Goal: Task Accomplishment & Management: Manage account settings

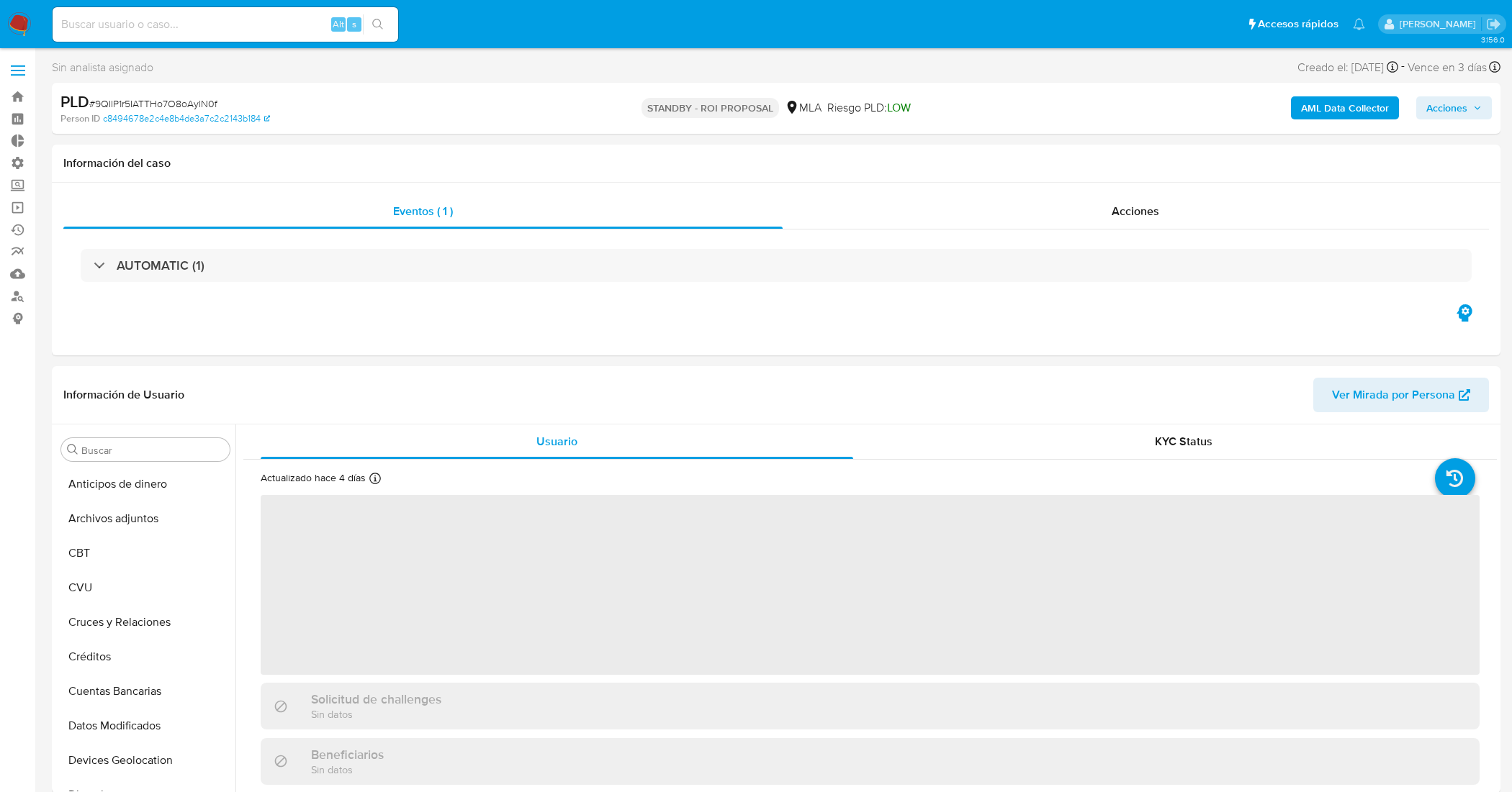
select select "10"
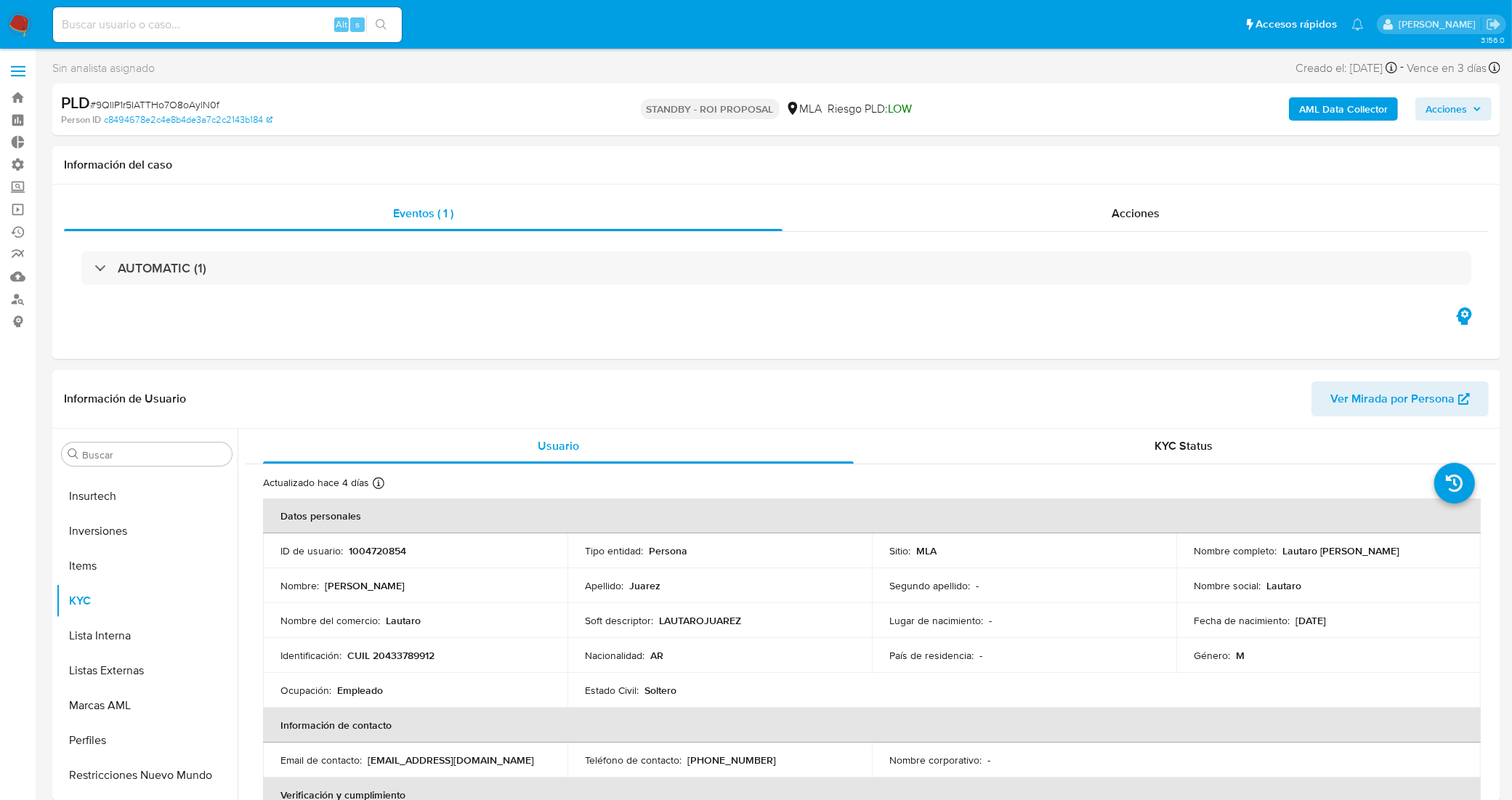
scroll to position [683, 0]
click at [20, 96] on link "Bandeja" at bounding box center [86, 97] width 173 height 23
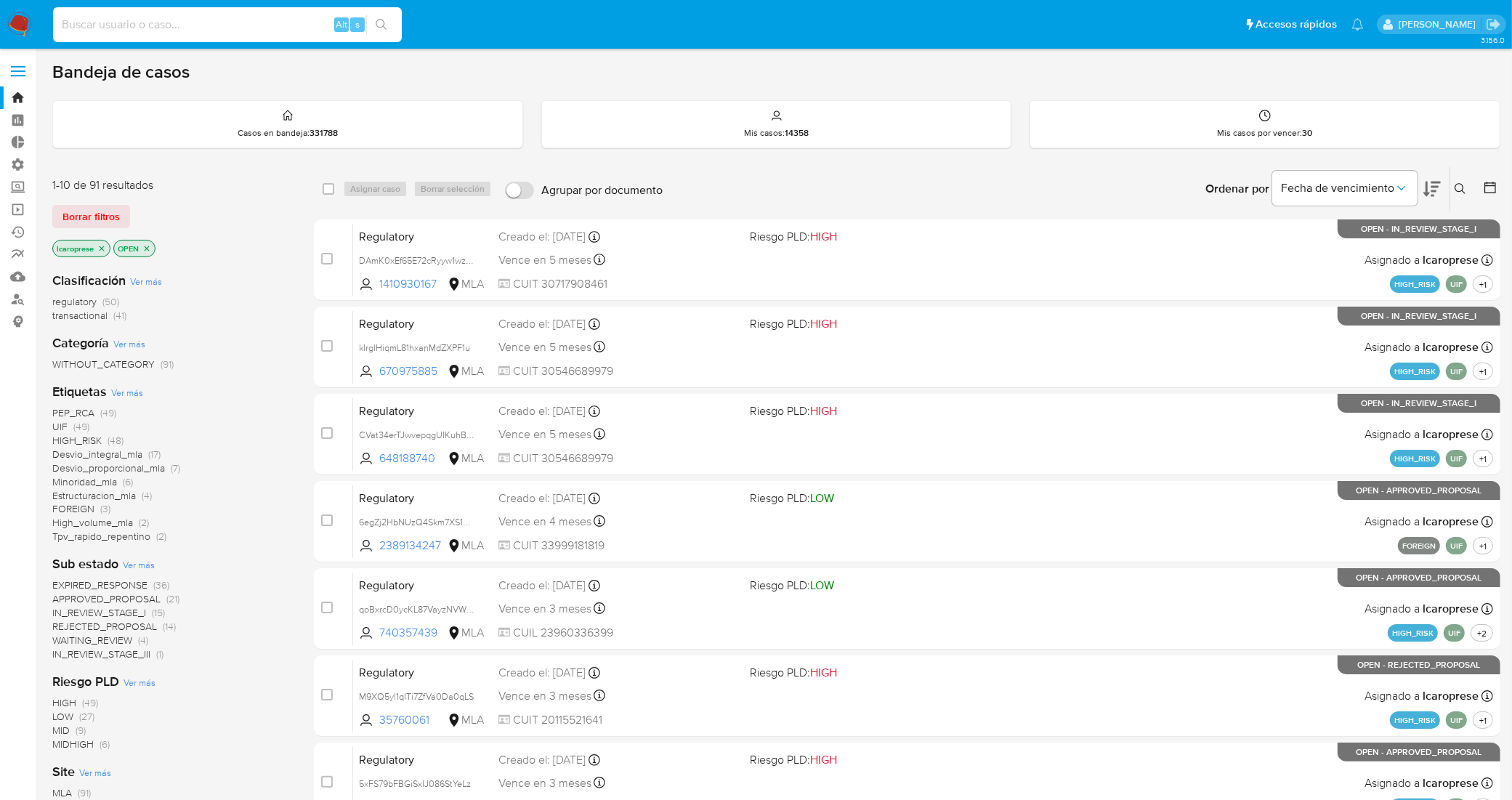
click at [295, 20] on input at bounding box center [228, 24] width 349 height 19
paste input "R9dHJE7rkp6hYGsp68ih5YgH"
type input "R9dHJE7rkp6hYGsp68ih5YgH"
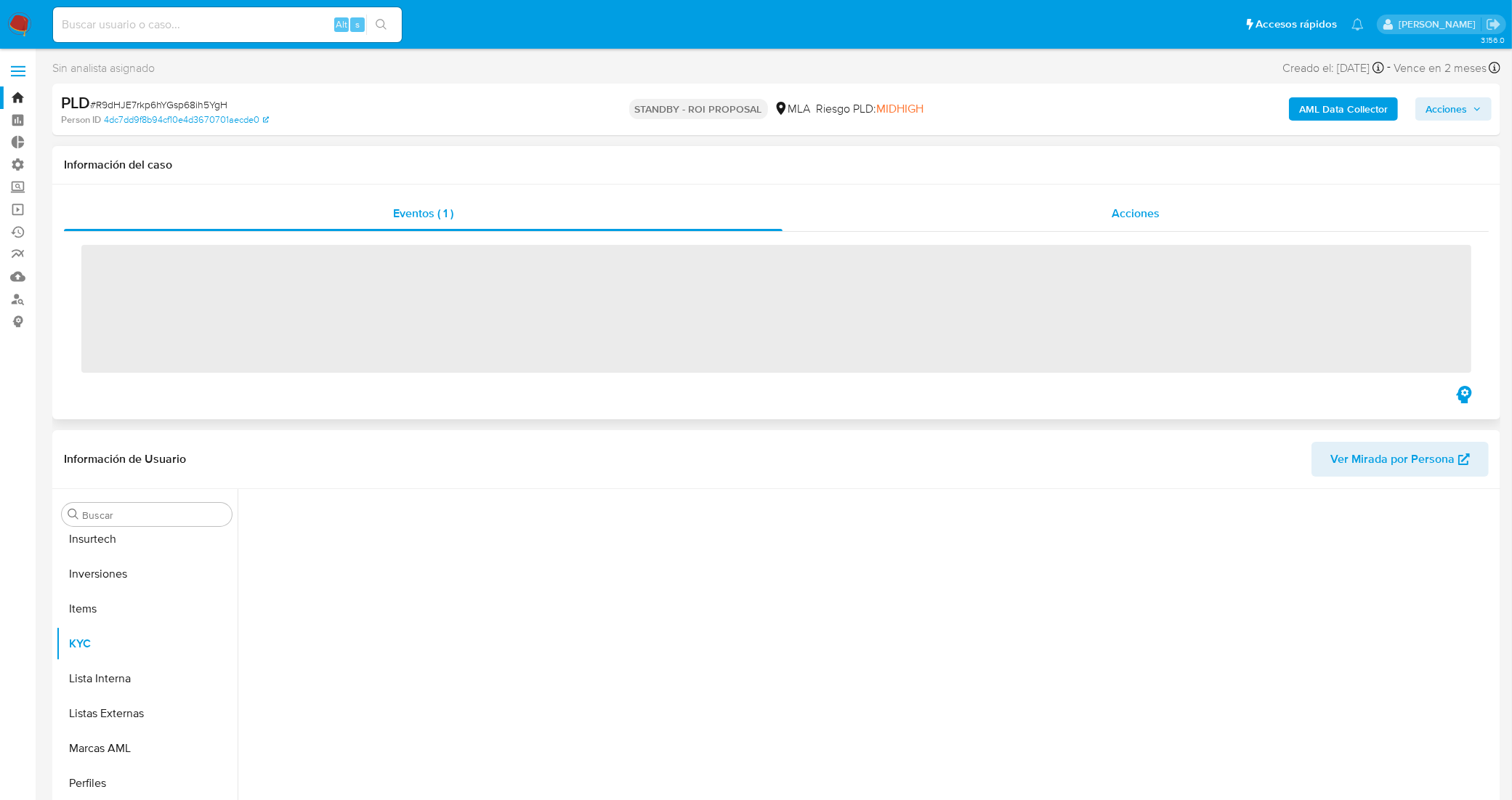
scroll to position [683, 0]
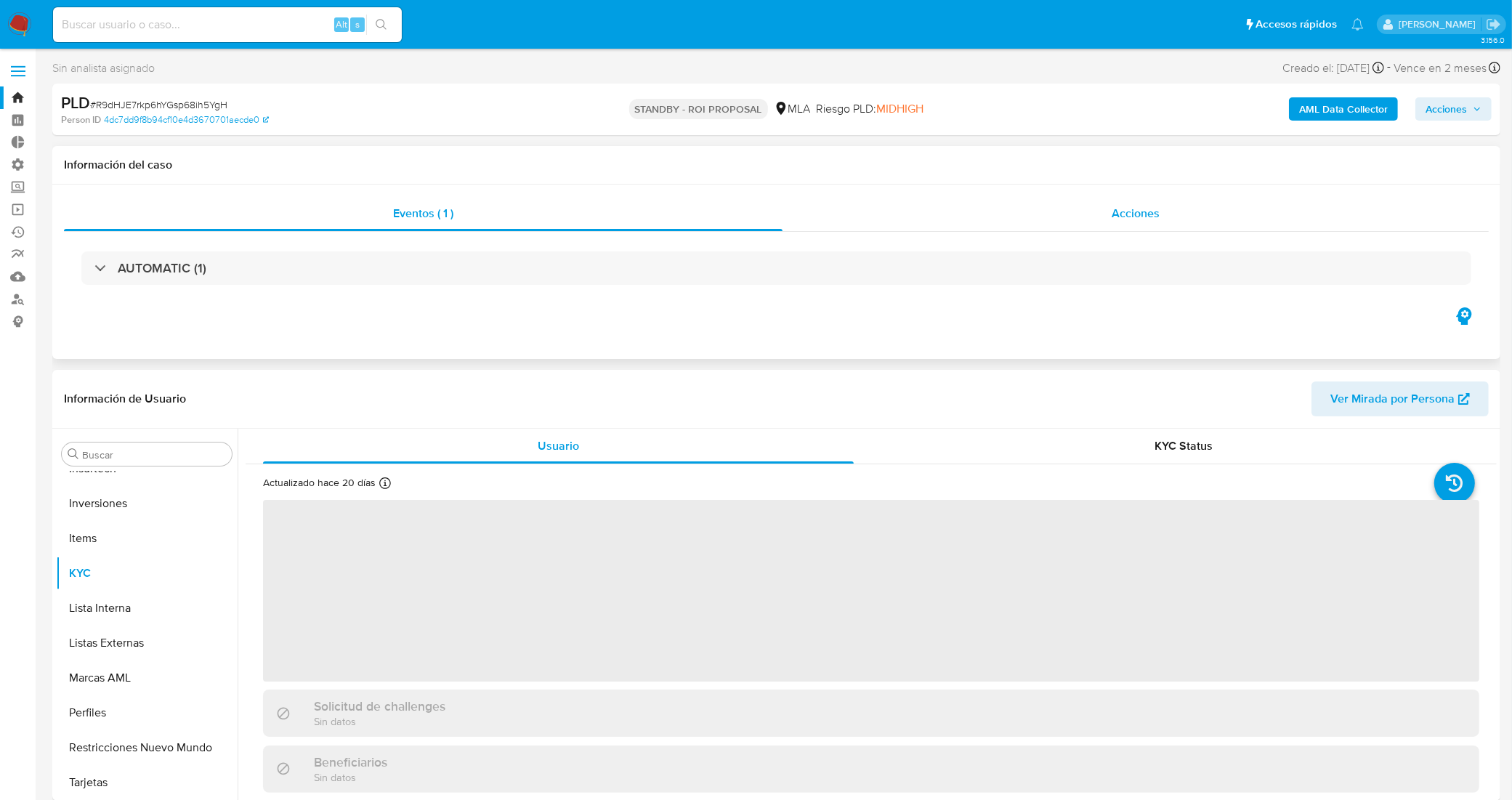
click at [982, 215] on div "Acciones" at bounding box center [1136, 214] width 706 height 35
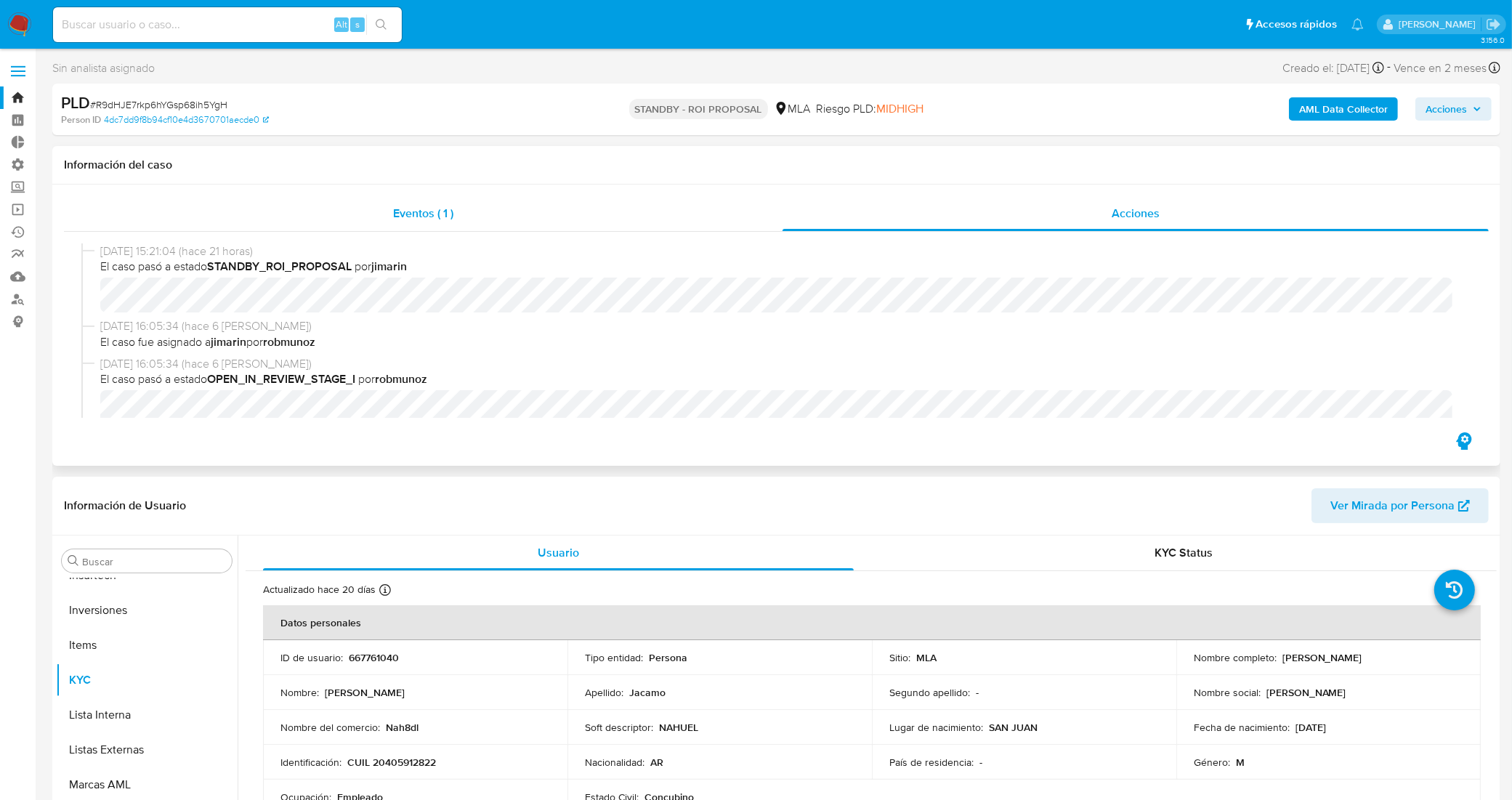
click at [355, 205] on div "Eventos ( 1 )" at bounding box center [423, 214] width 718 height 35
select select "10"
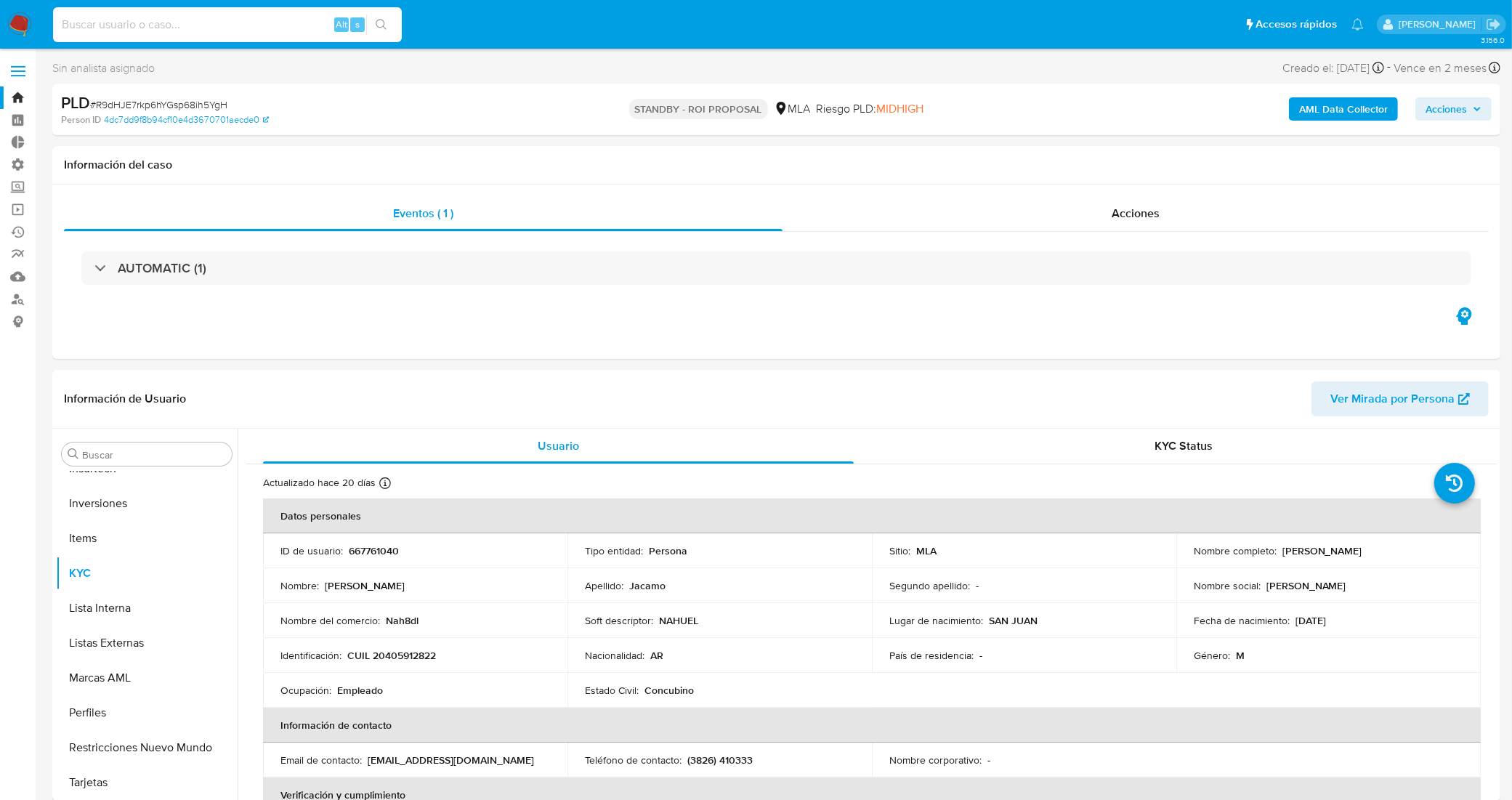
click at [280, 19] on input at bounding box center [228, 24] width 349 height 19
paste input "qMT6KMwU15wHQXfiw0lGwaNC"
type input "qMT6KMwU15wHQXfiw0lGwaNC"
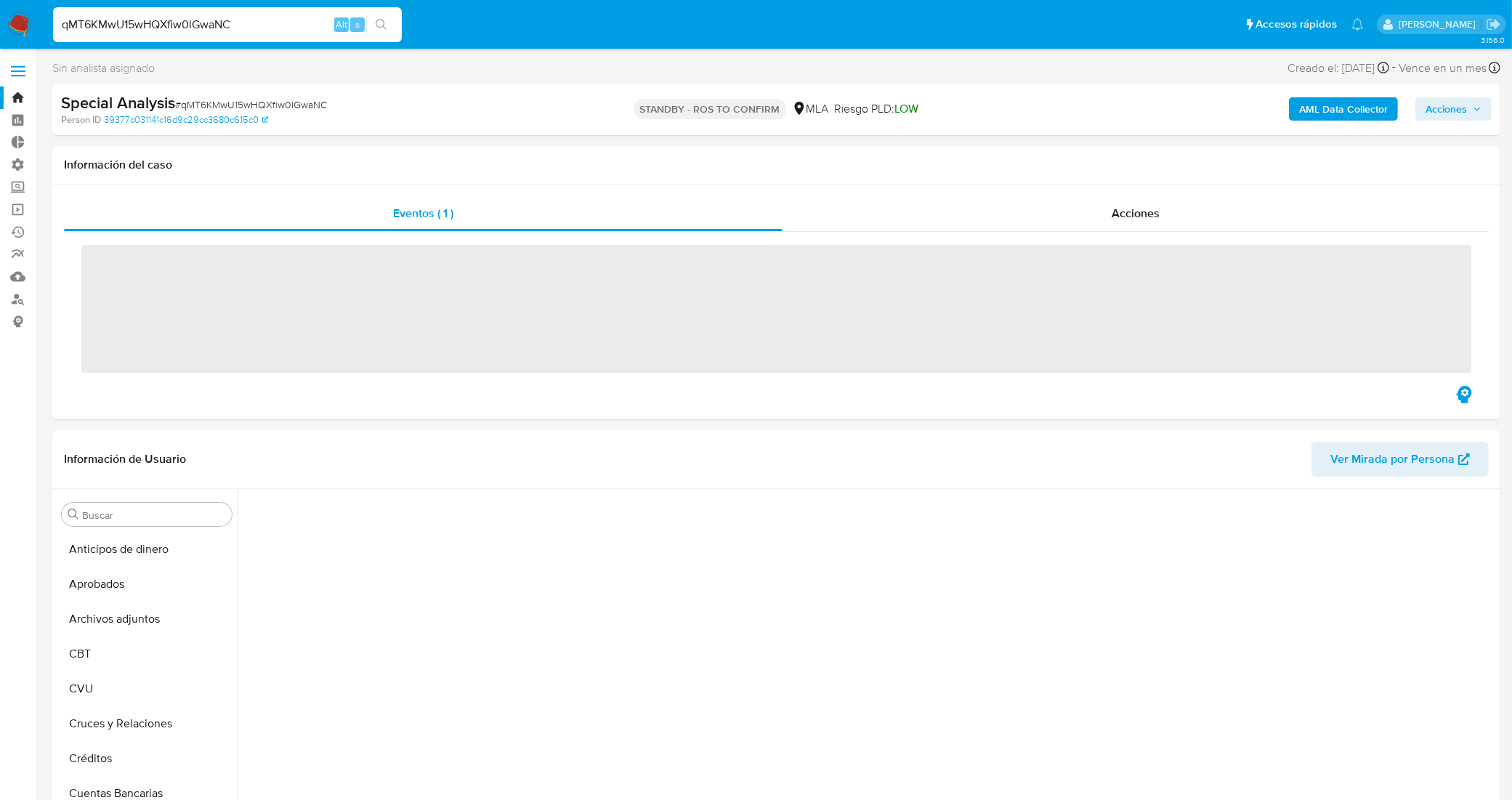
scroll to position [100, 0]
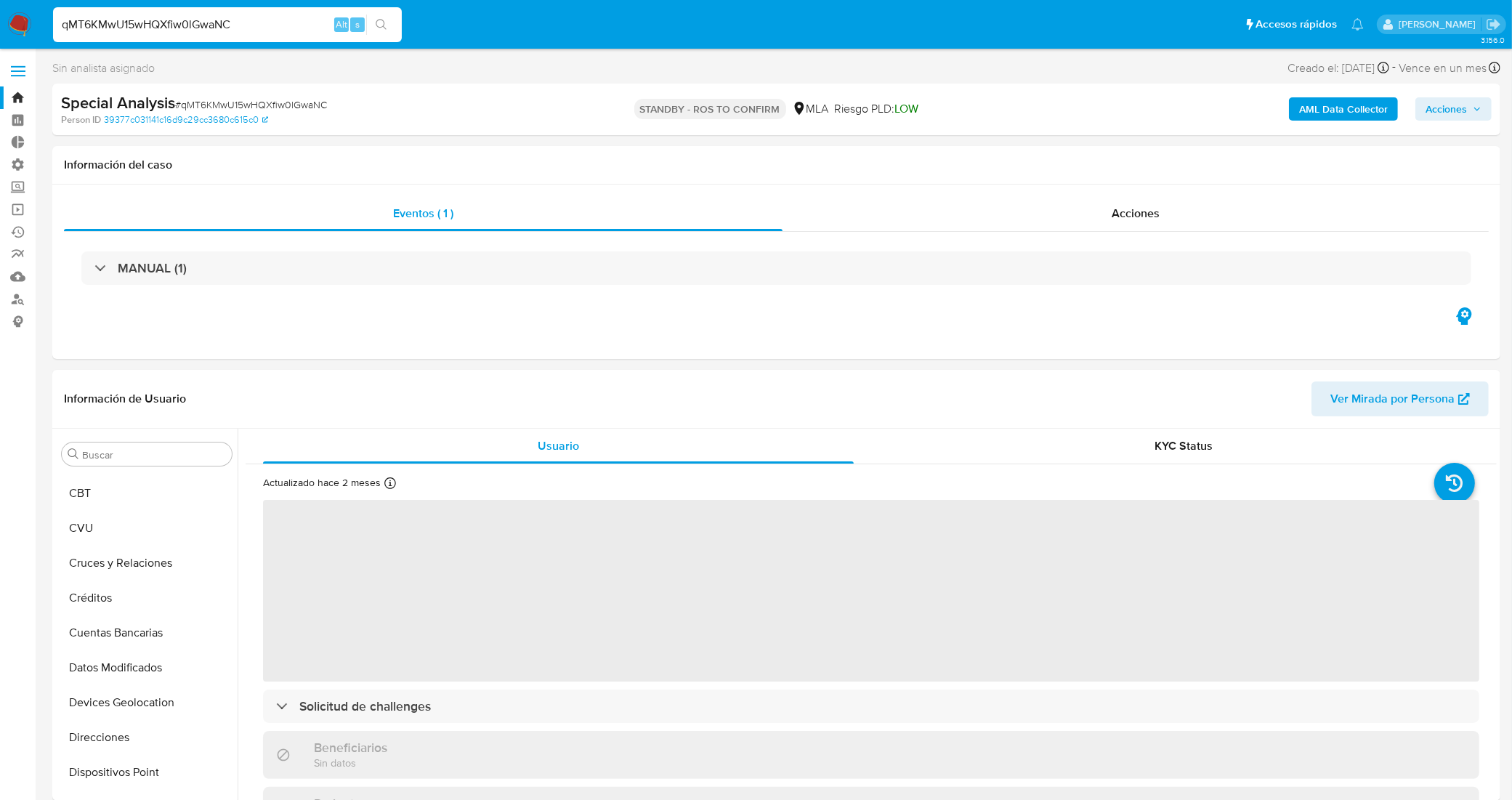
select select "10"
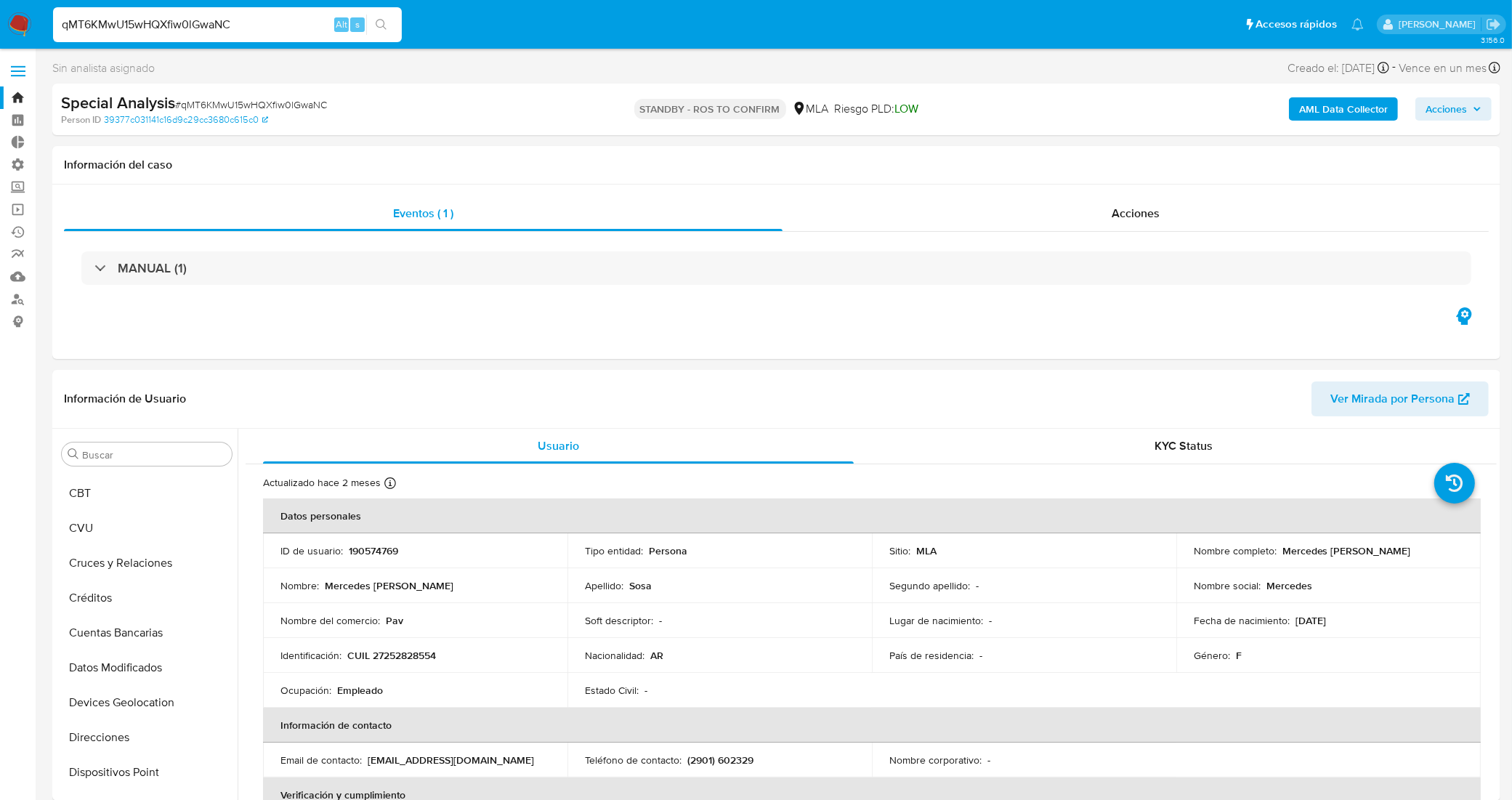
scroll to position [717, 0]
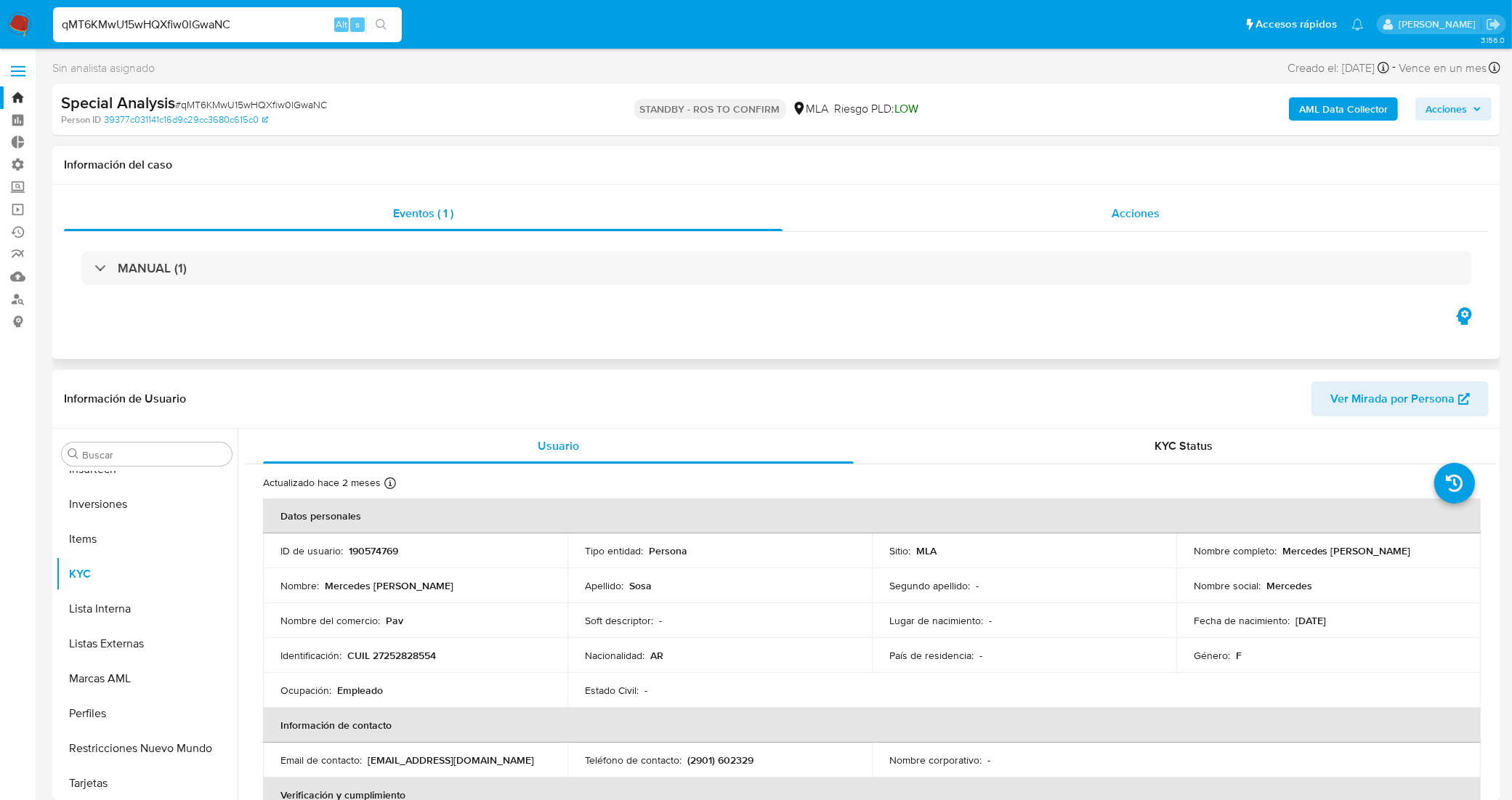
click at [918, 215] on div "Acciones" at bounding box center [1136, 214] width 706 height 35
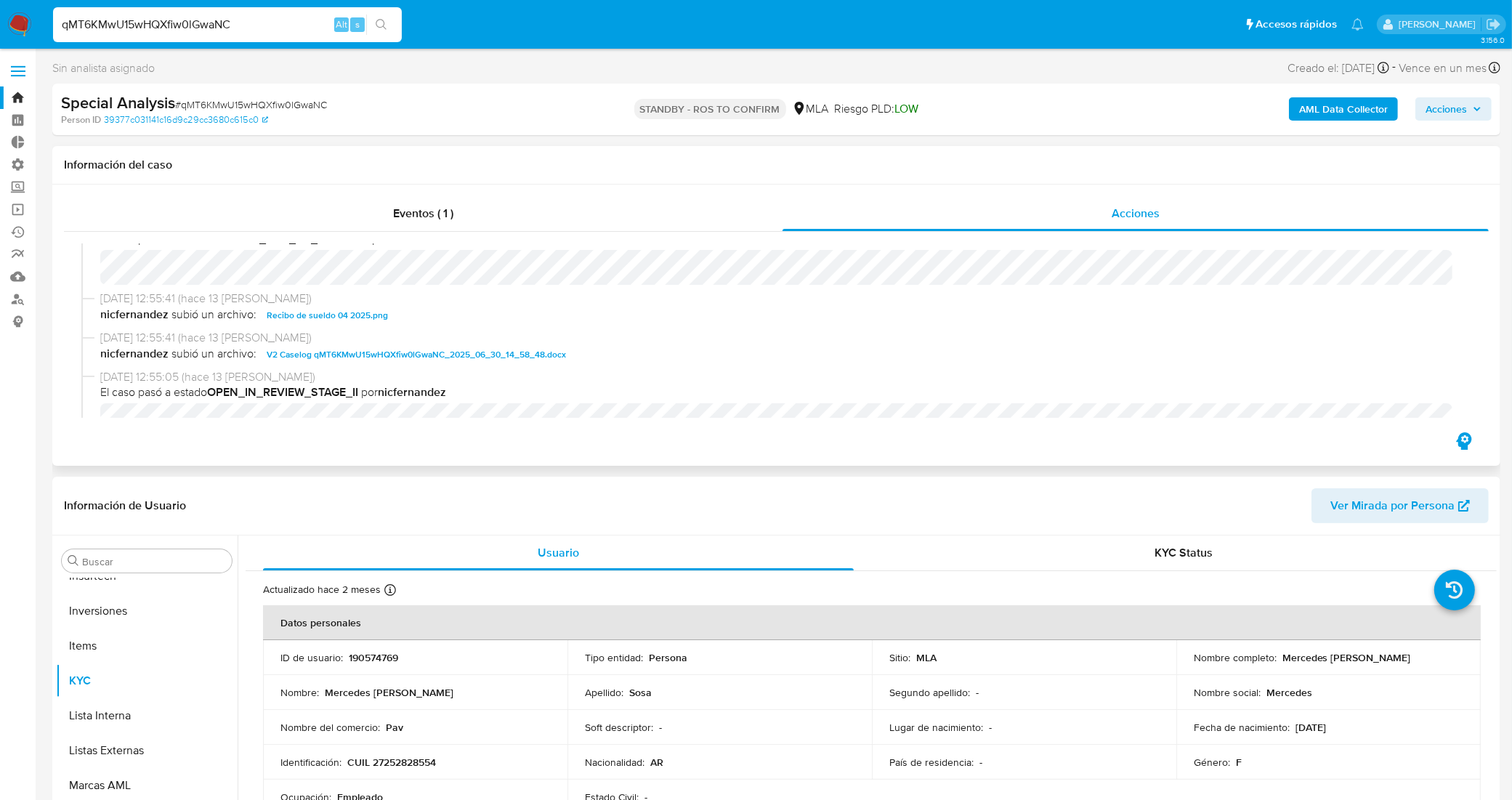
scroll to position [0, 0]
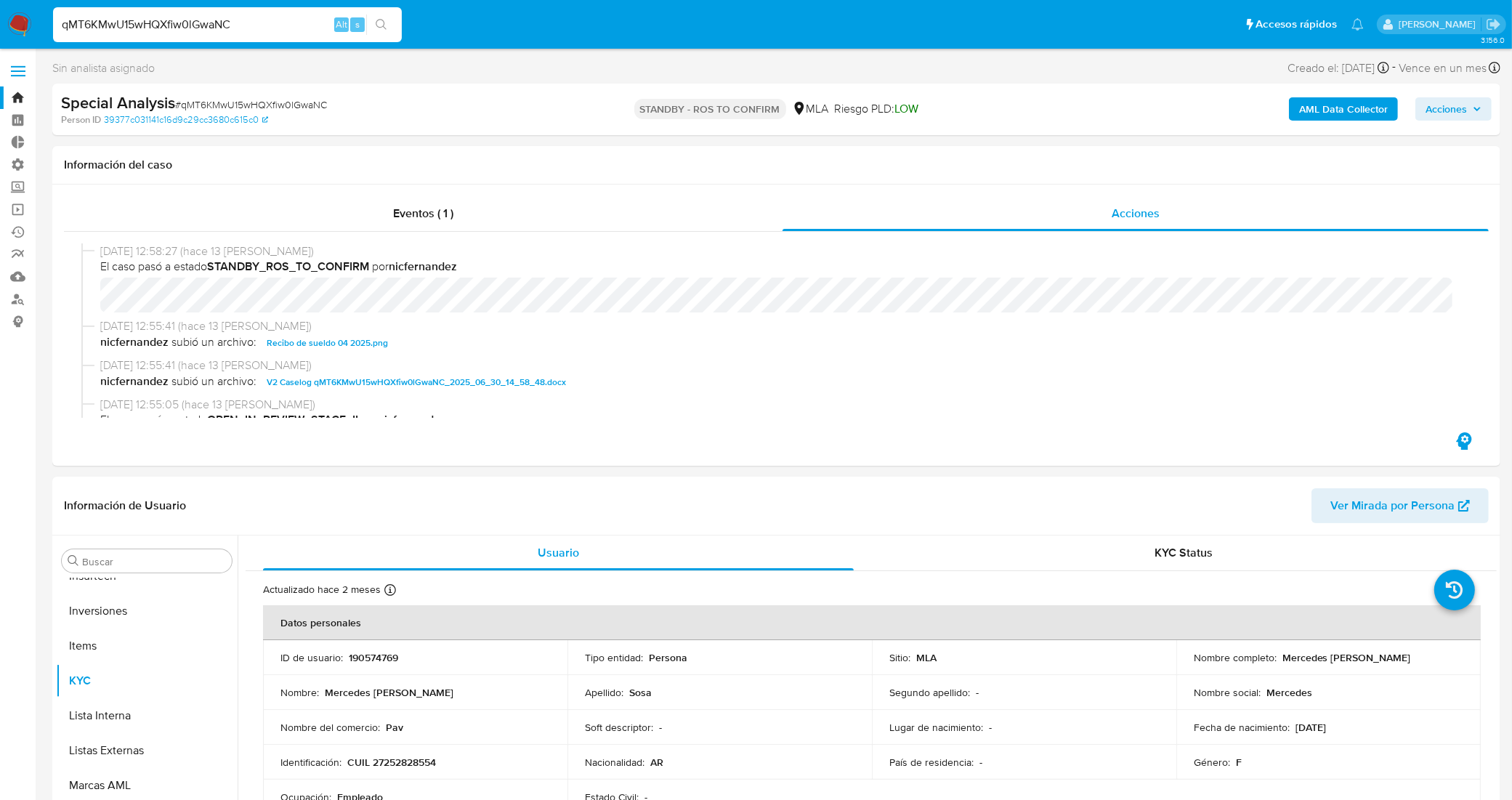
drag, startPoint x: 53, startPoint y: 20, endPoint x: 30, endPoint y: 22, distance: 23.1
click at [30, 20] on nav "Pausado Ver notificaciones qMT6KMwU15wHQXfiw0lGwaNC Alt s Accesos rápidos Presi…" at bounding box center [756, 24] width 1512 height 49
paste input "RBGsZzydHUtqCxrTN0snQzSd"
type input "RBGsZzydHUtqCxrTN0snQzSd"
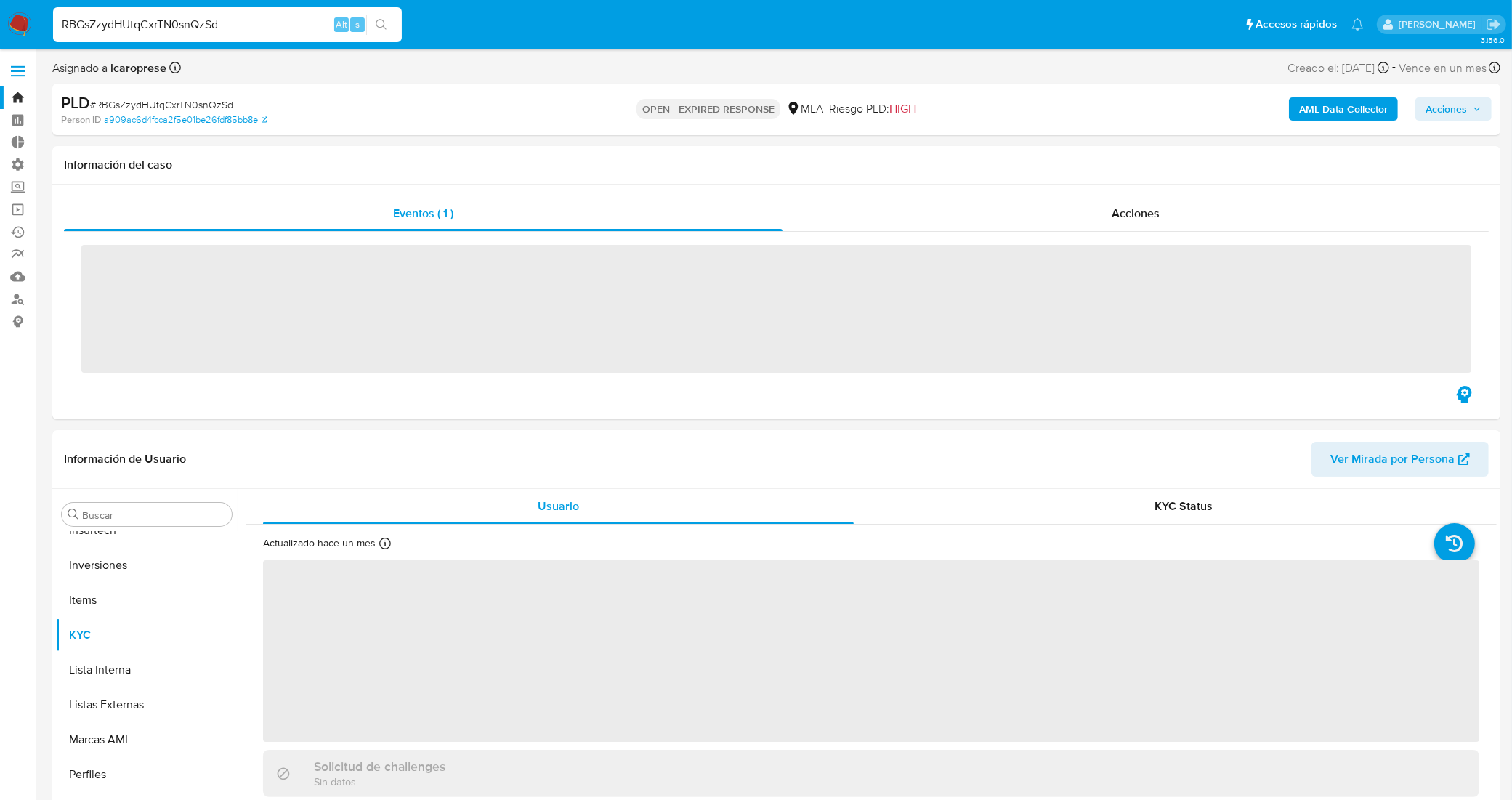
scroll to position [683, 0]
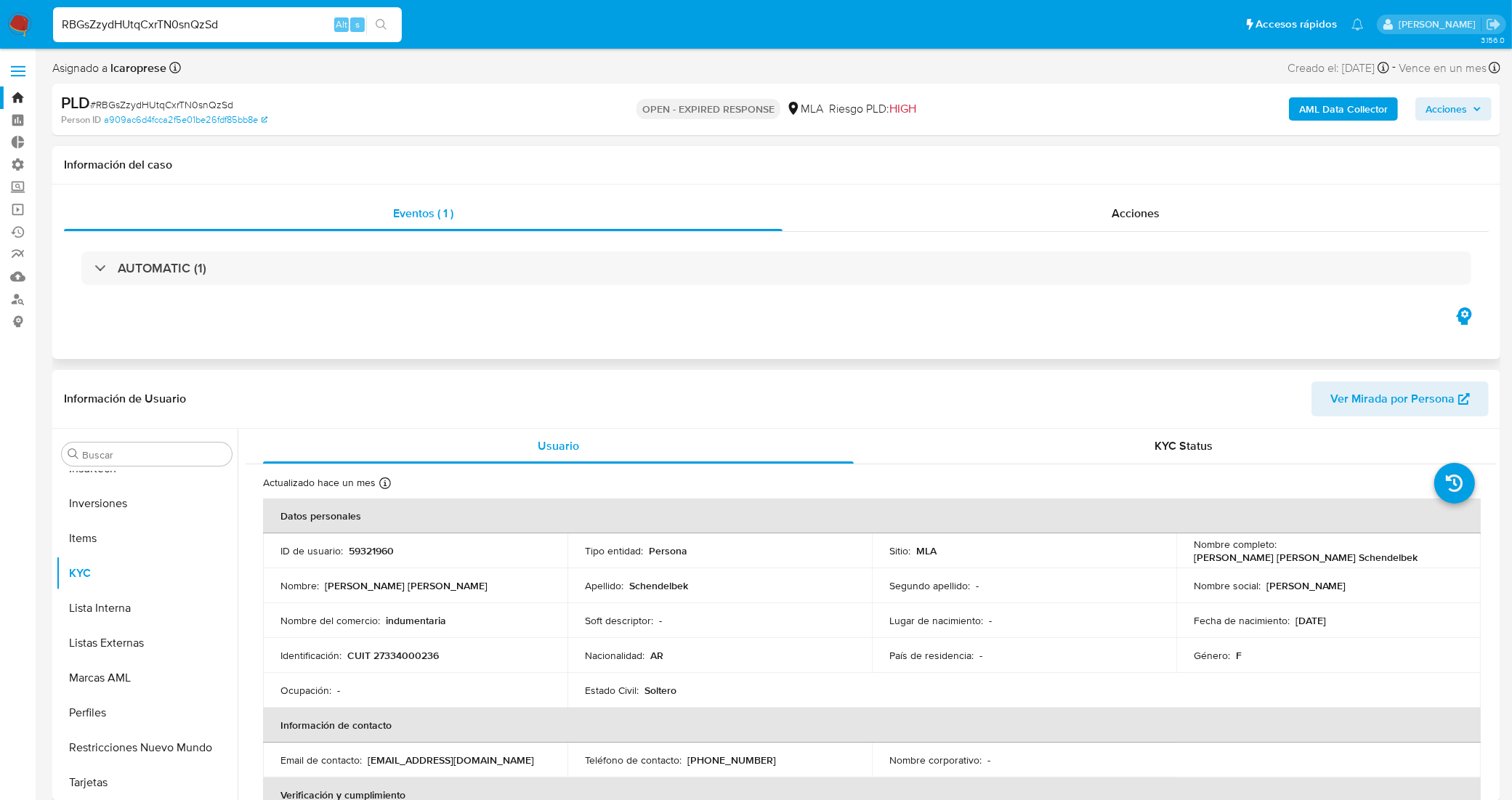
select select "10"
click at [20, 213] on link "Operaciones masivas" at bounding box center [86, 209] width 173 height 23
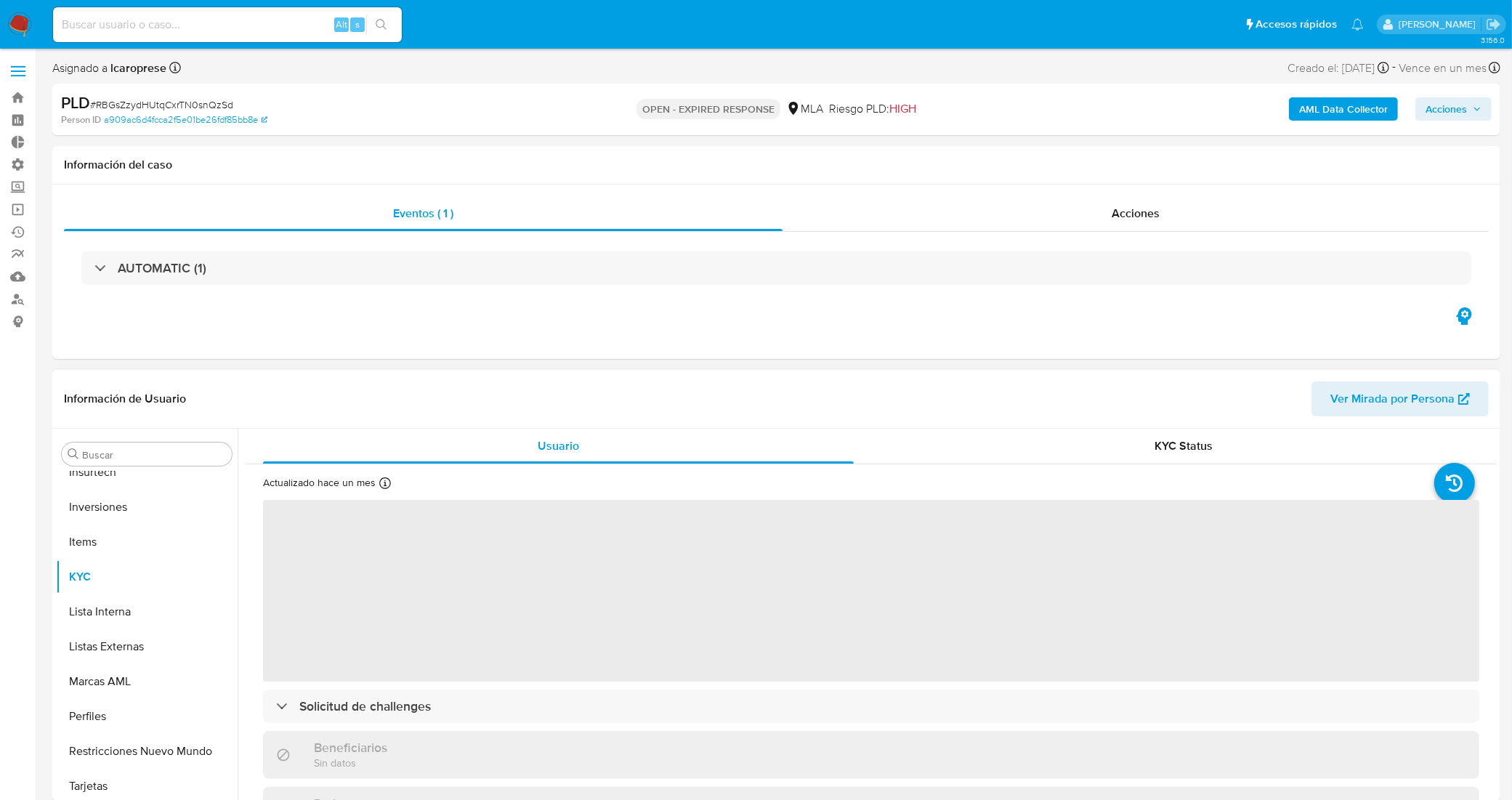
scroll to position [683, 0]
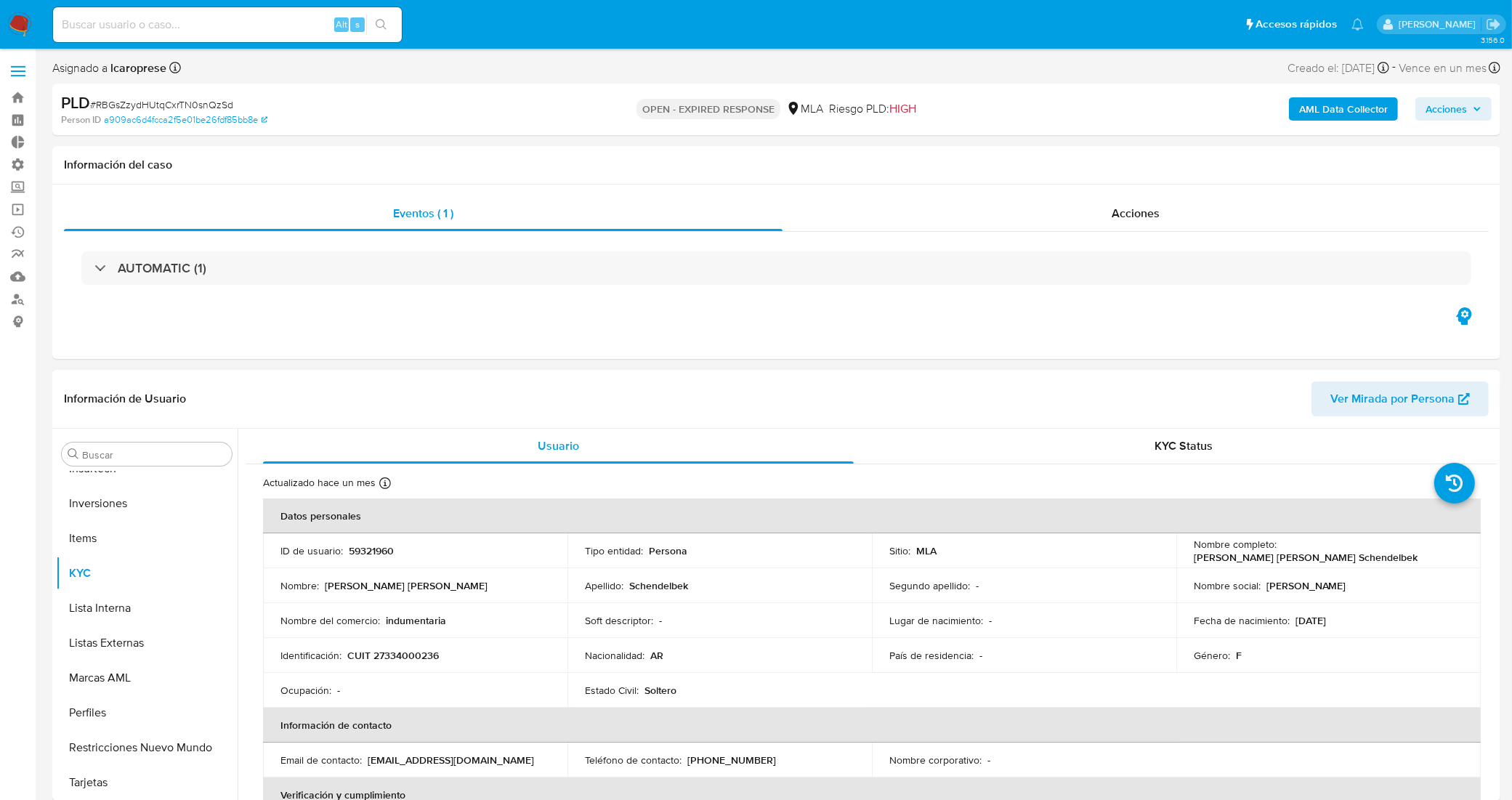
select select "10"
click at [189, 23] on input at bounding box center [228, 24] width 349 height 19
paste input "RSVjoSPEHUNCOZvH1Py5UwI7"
type input "RSVjoSPEHUNCOZvH1Py5UwI7"
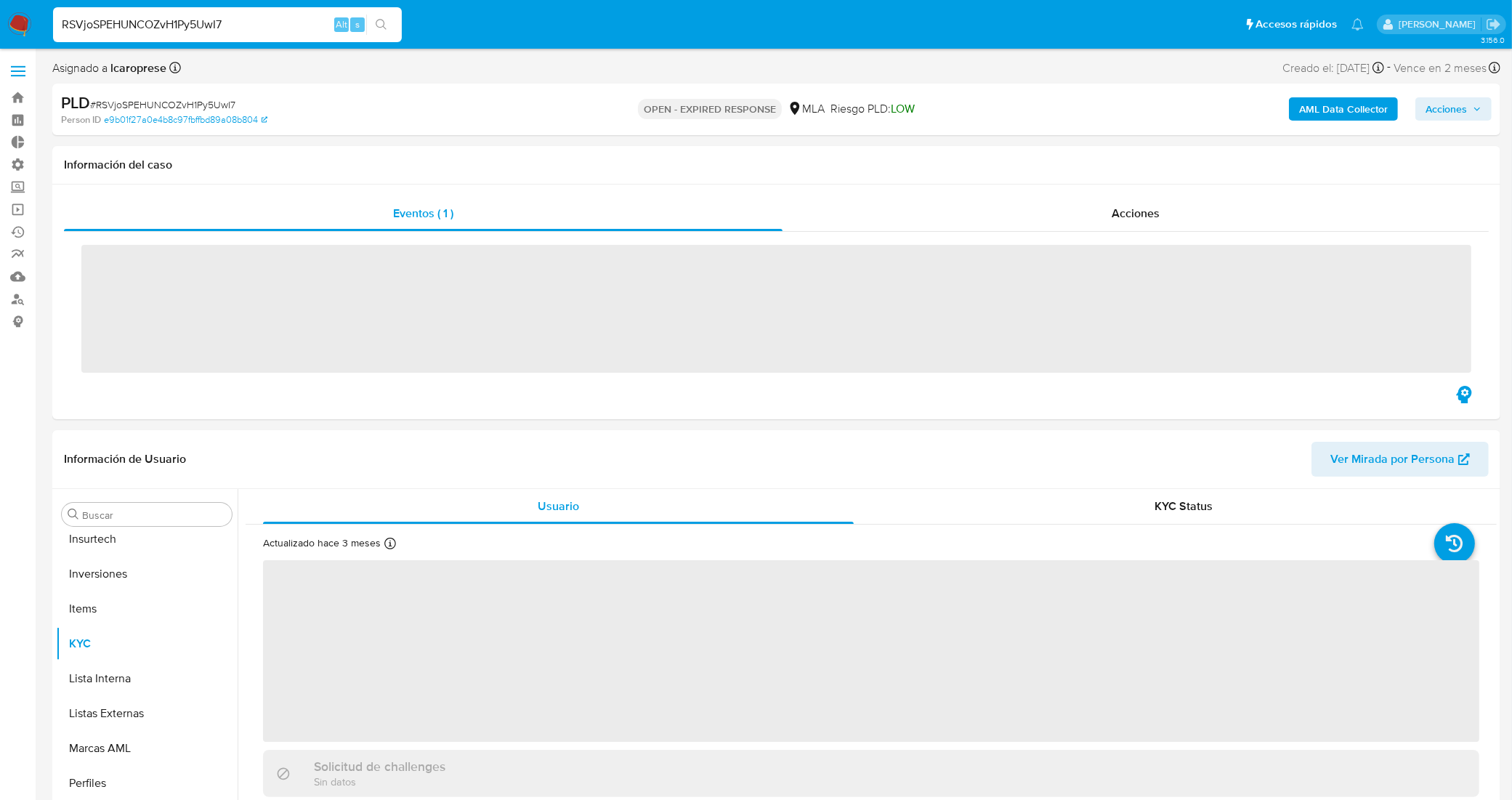
scroll to position [683, 0]
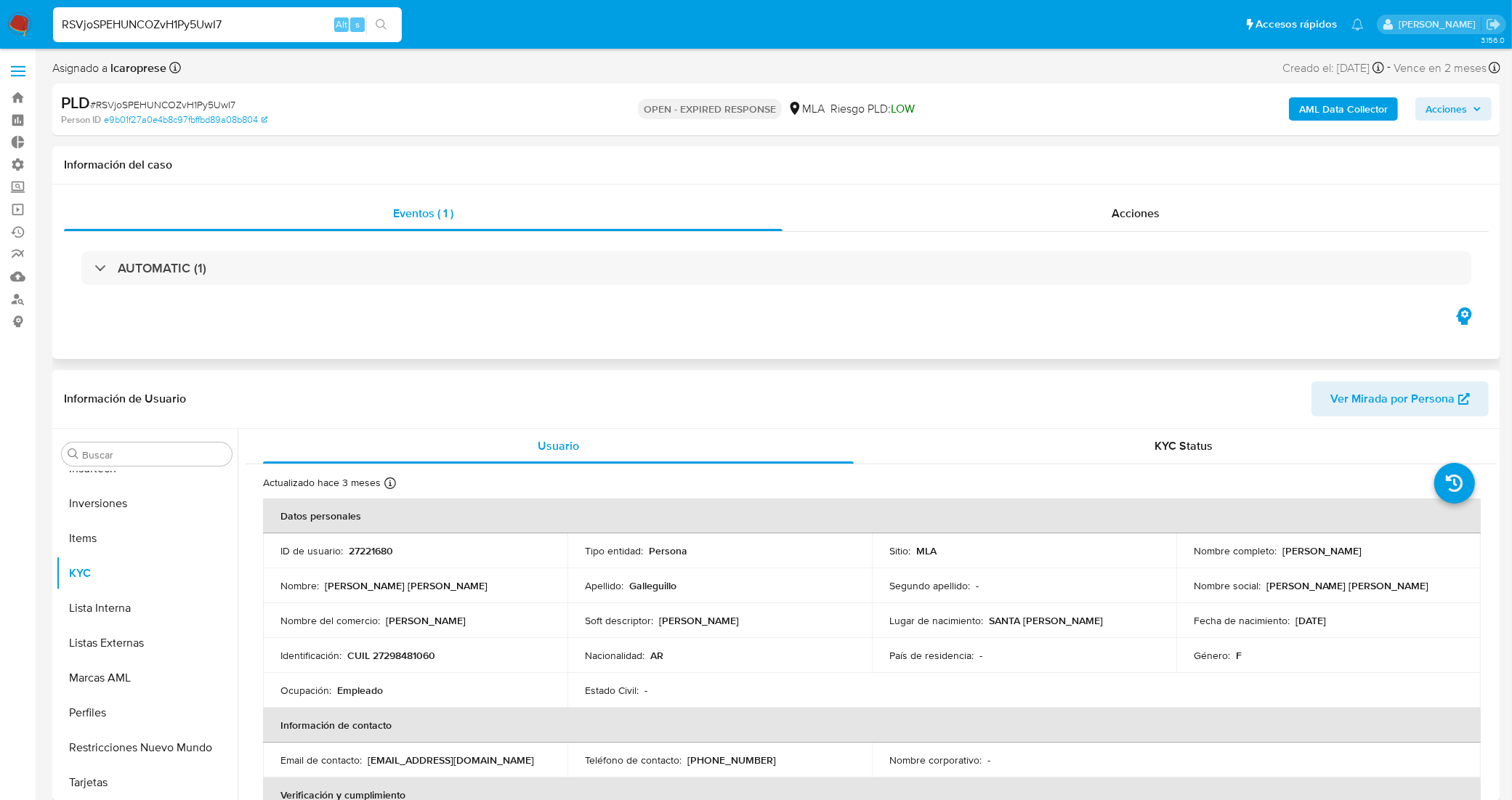
select select "10"
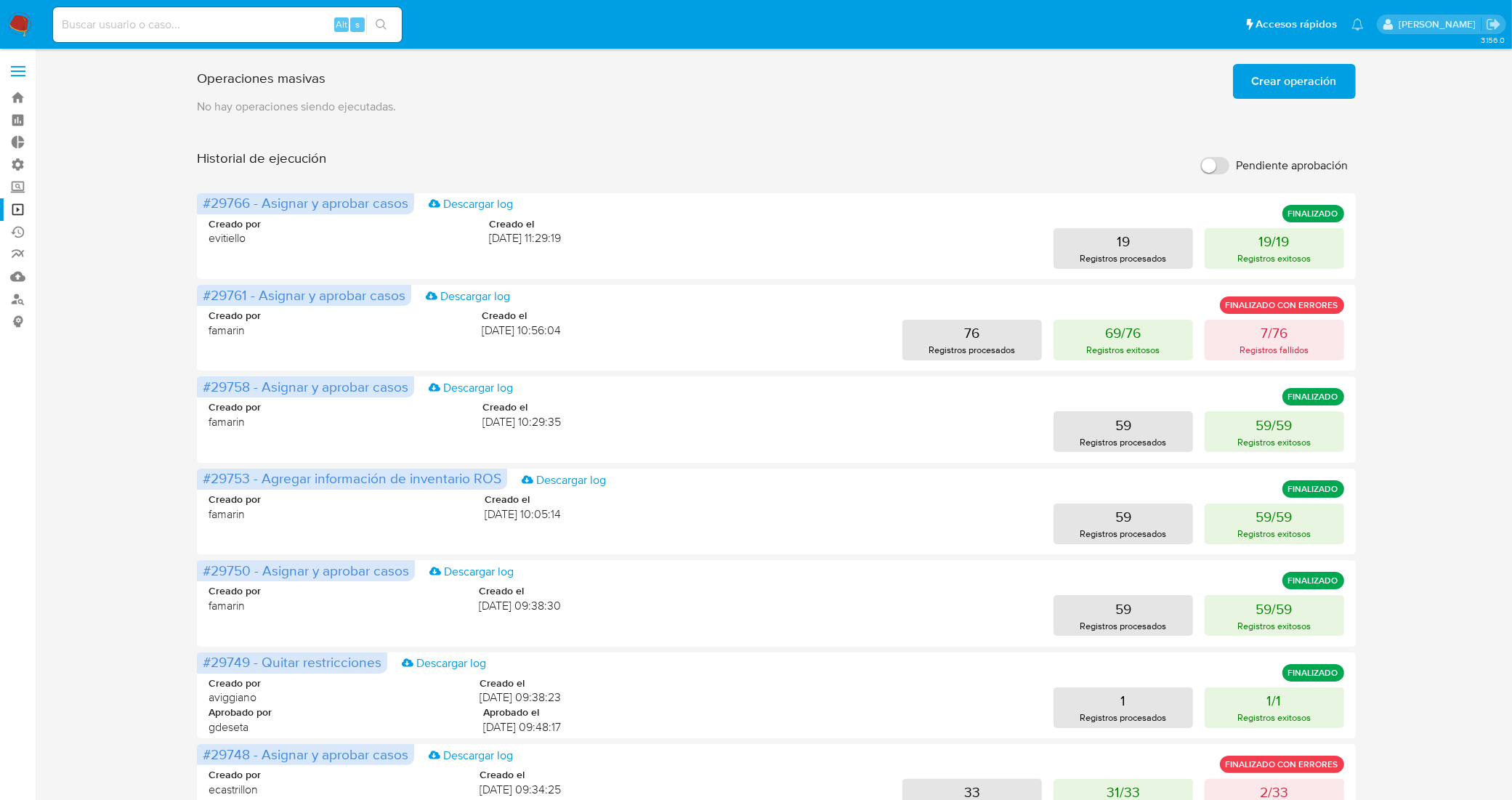
click at [1280, 88] on span "Crear operación" at bounding box center [1294, 81] width 85 height 32
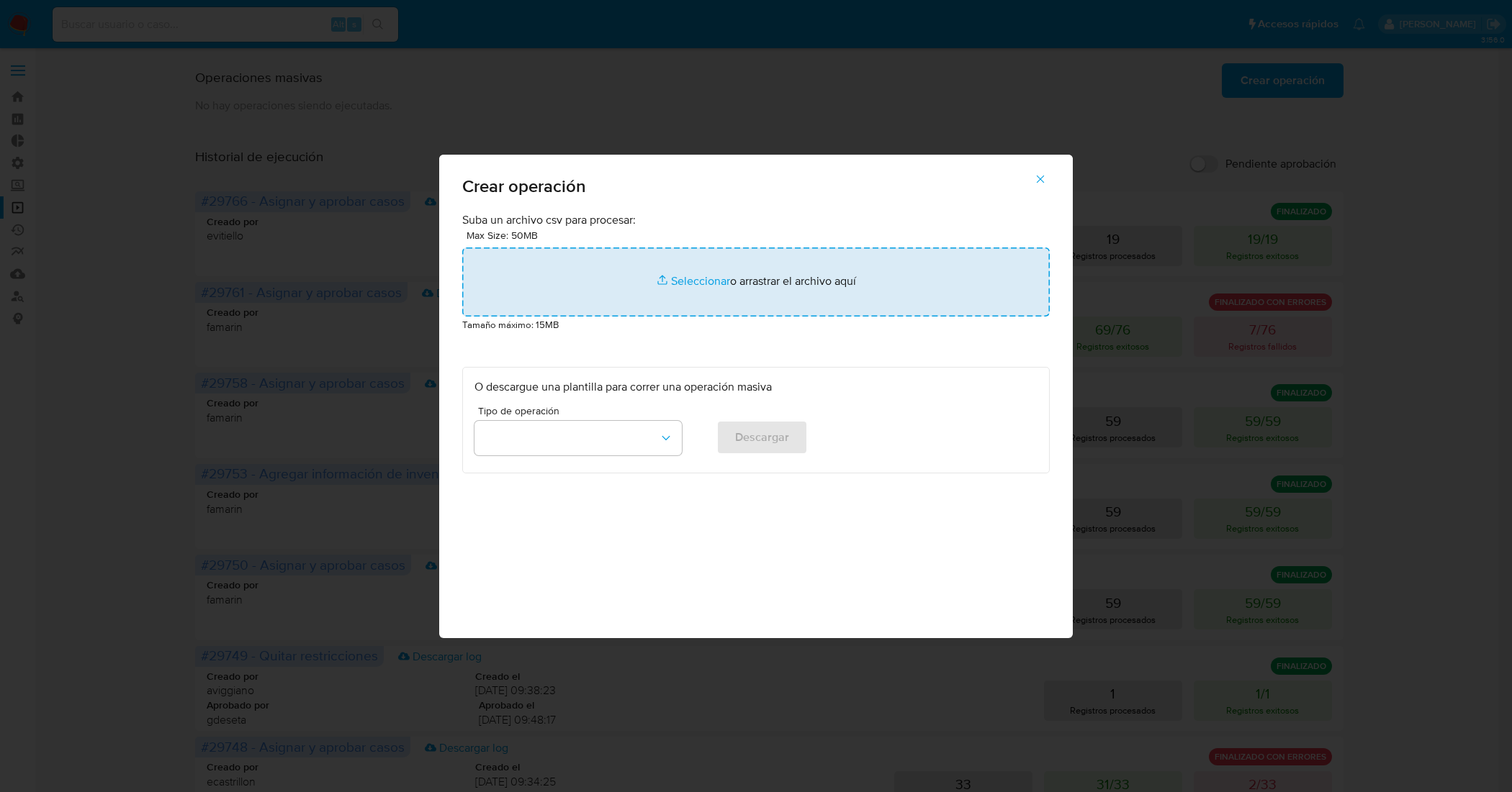
click at [699, 279] on input "file" at bounding box center [756, 281] width 588 height 69
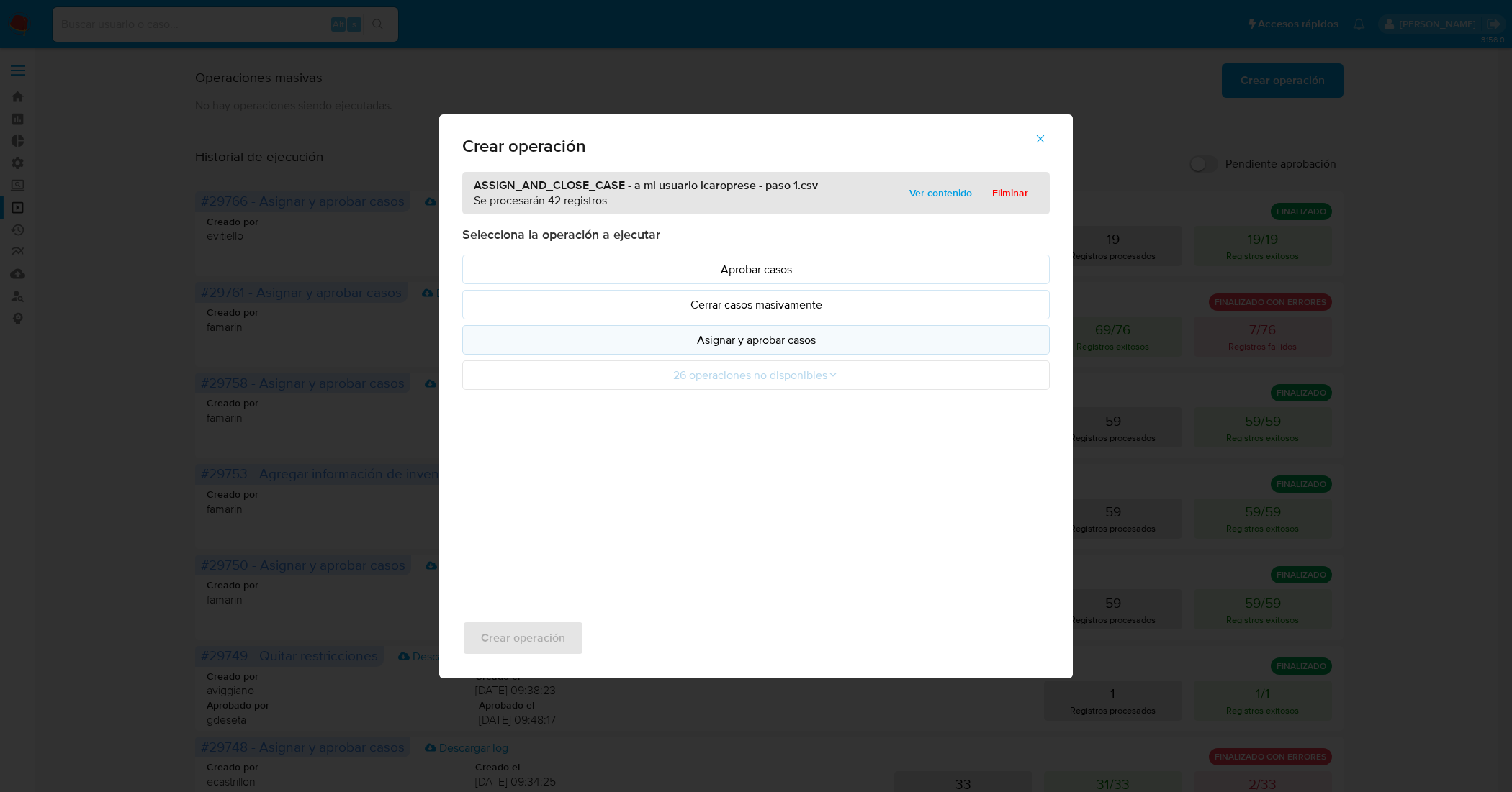
click at [793, 347] on p "Asignar y aprobar casos" at bounding box center [756, 339] width 563 height 16
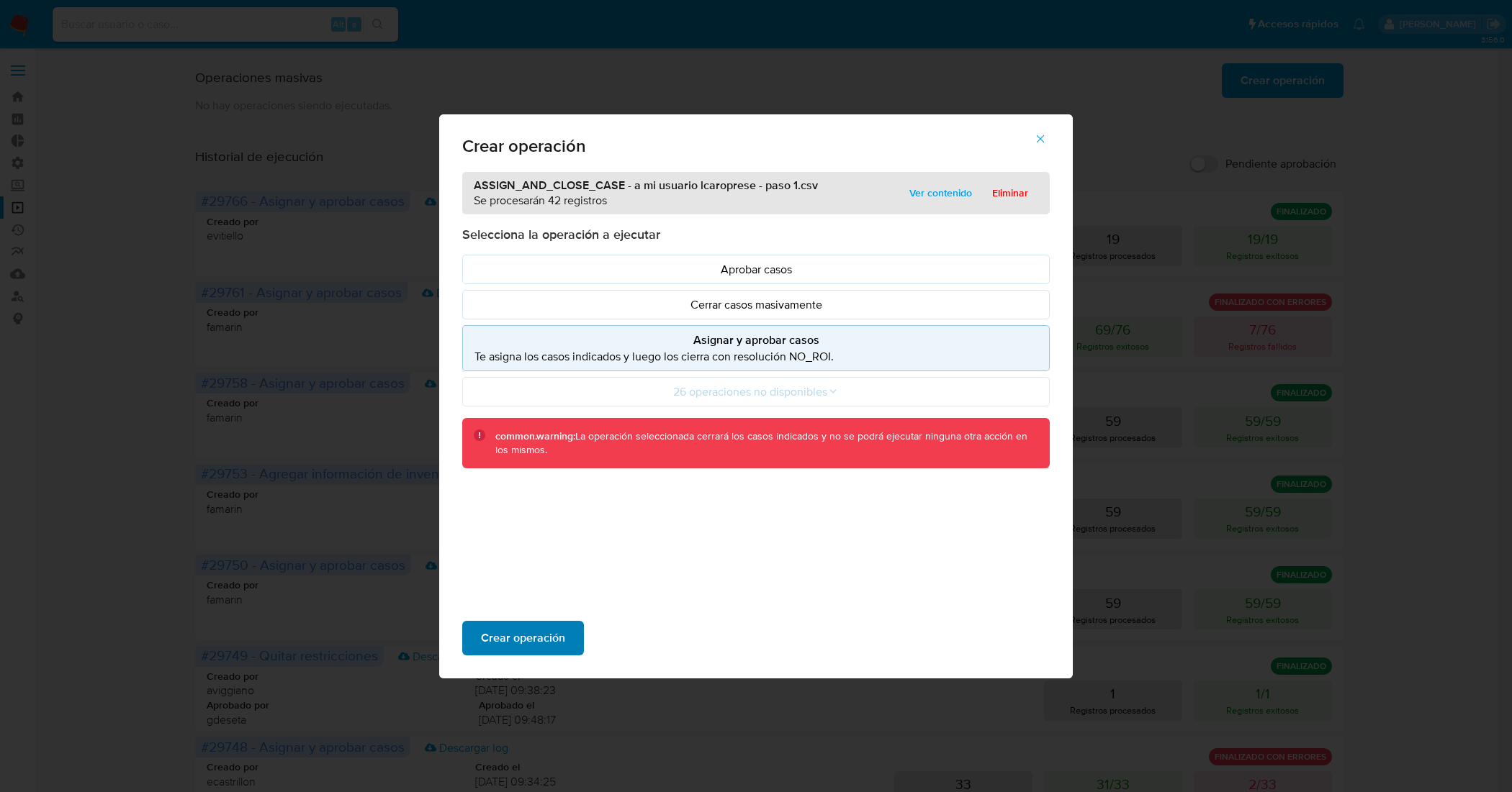
click at [535, 634] on span "Crear operación" at bounding box center [523, 638] width 85 height 32
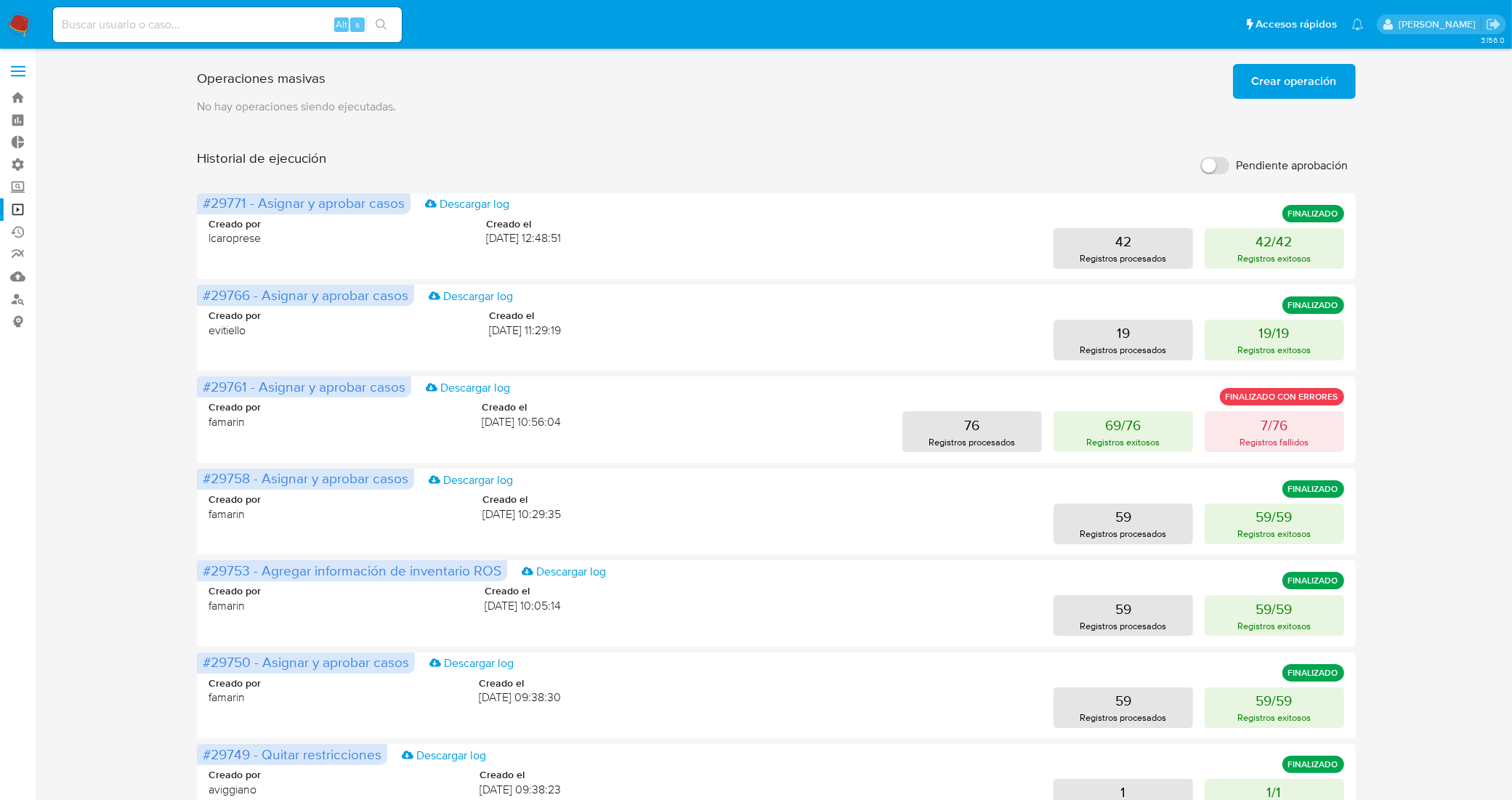
click at [1294, 86] on span "Crear operación" at bounding box center [1294, 81] width 85 height 32
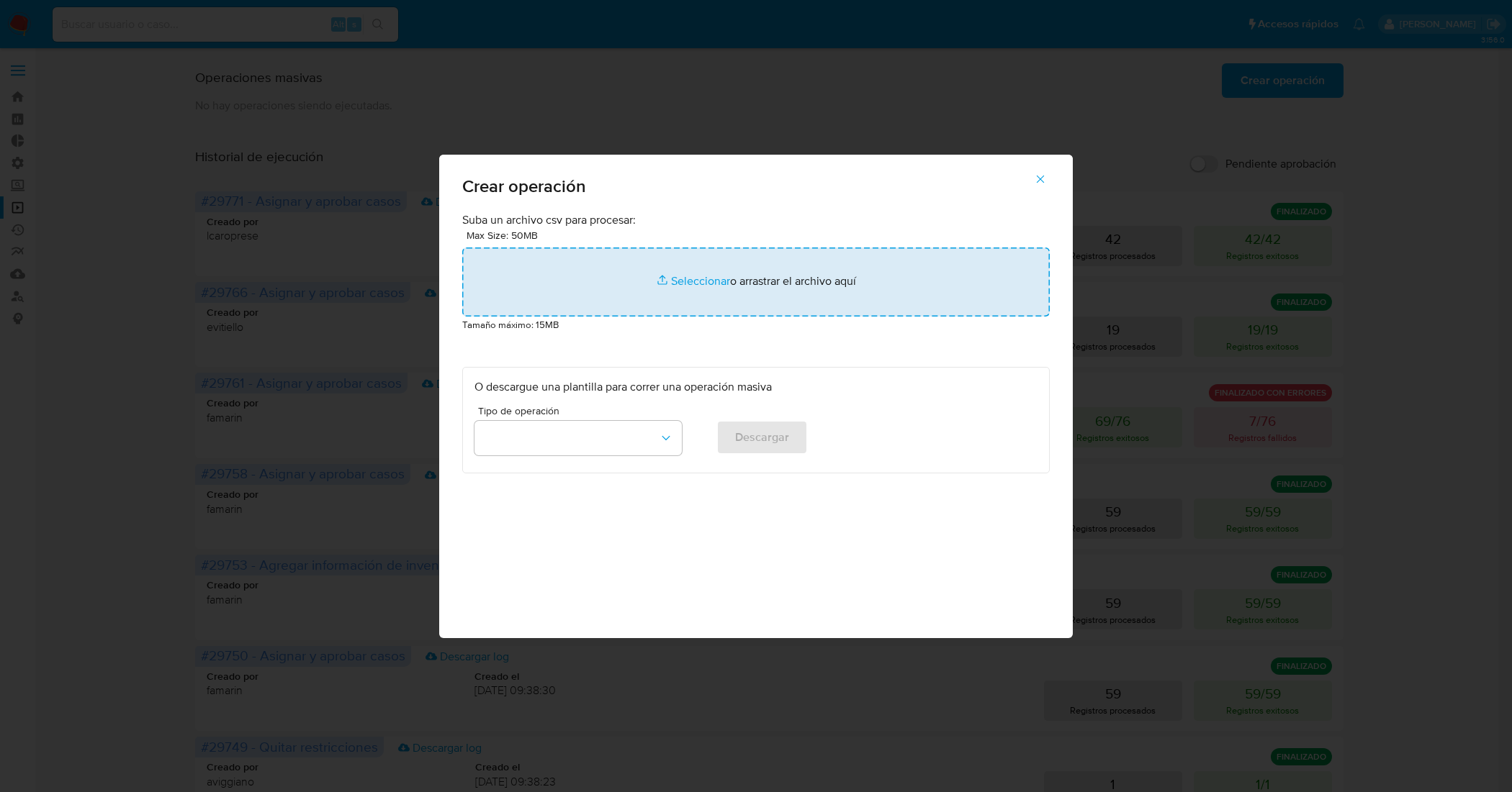
click at [654, 275] on input "file" at bounding box center [756, 281] width 588 height 69
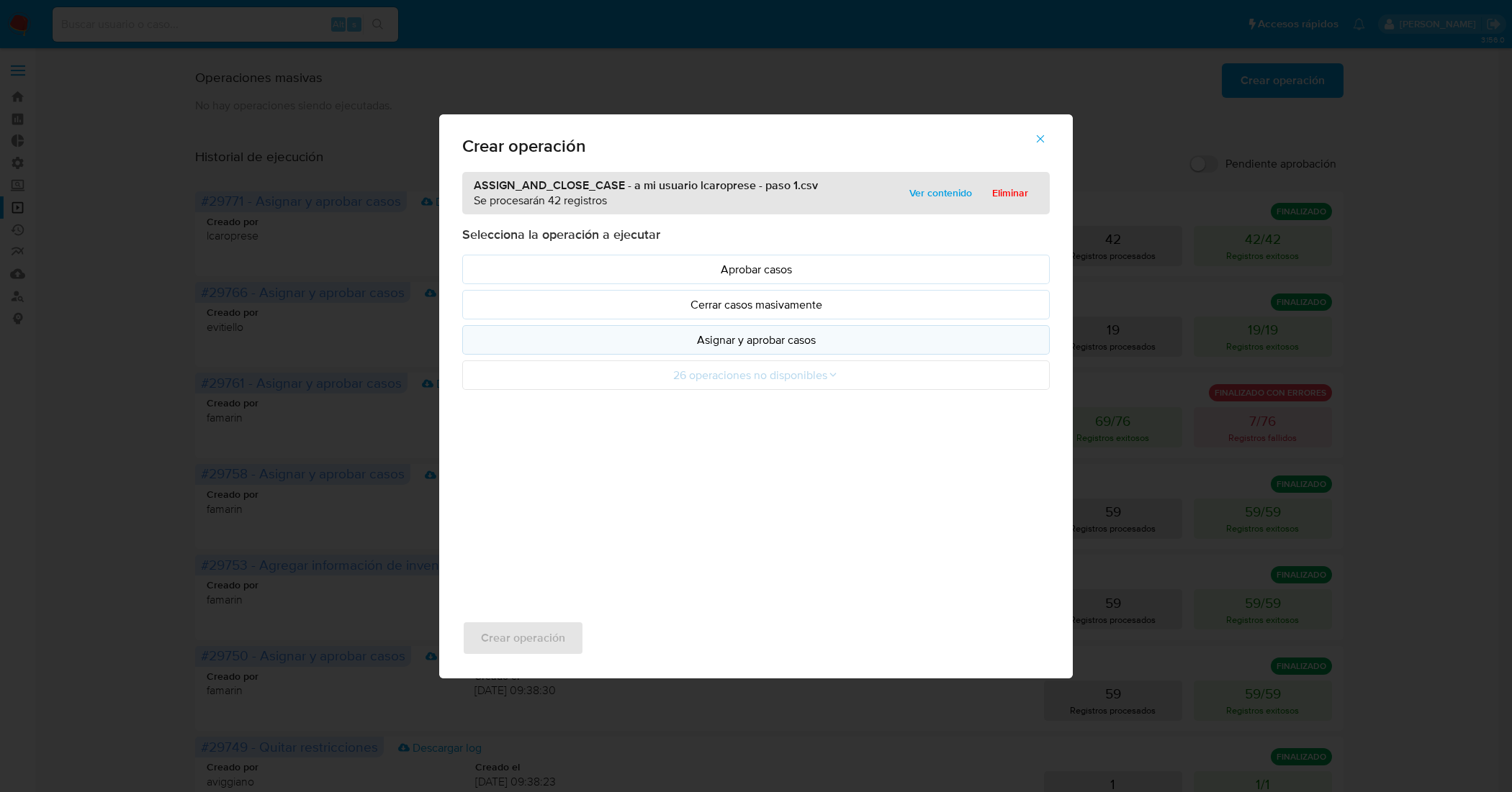
click at [810, 339] on p "Asignar y aprobar casos" at bounding box center [756, 339] width 563 height 16
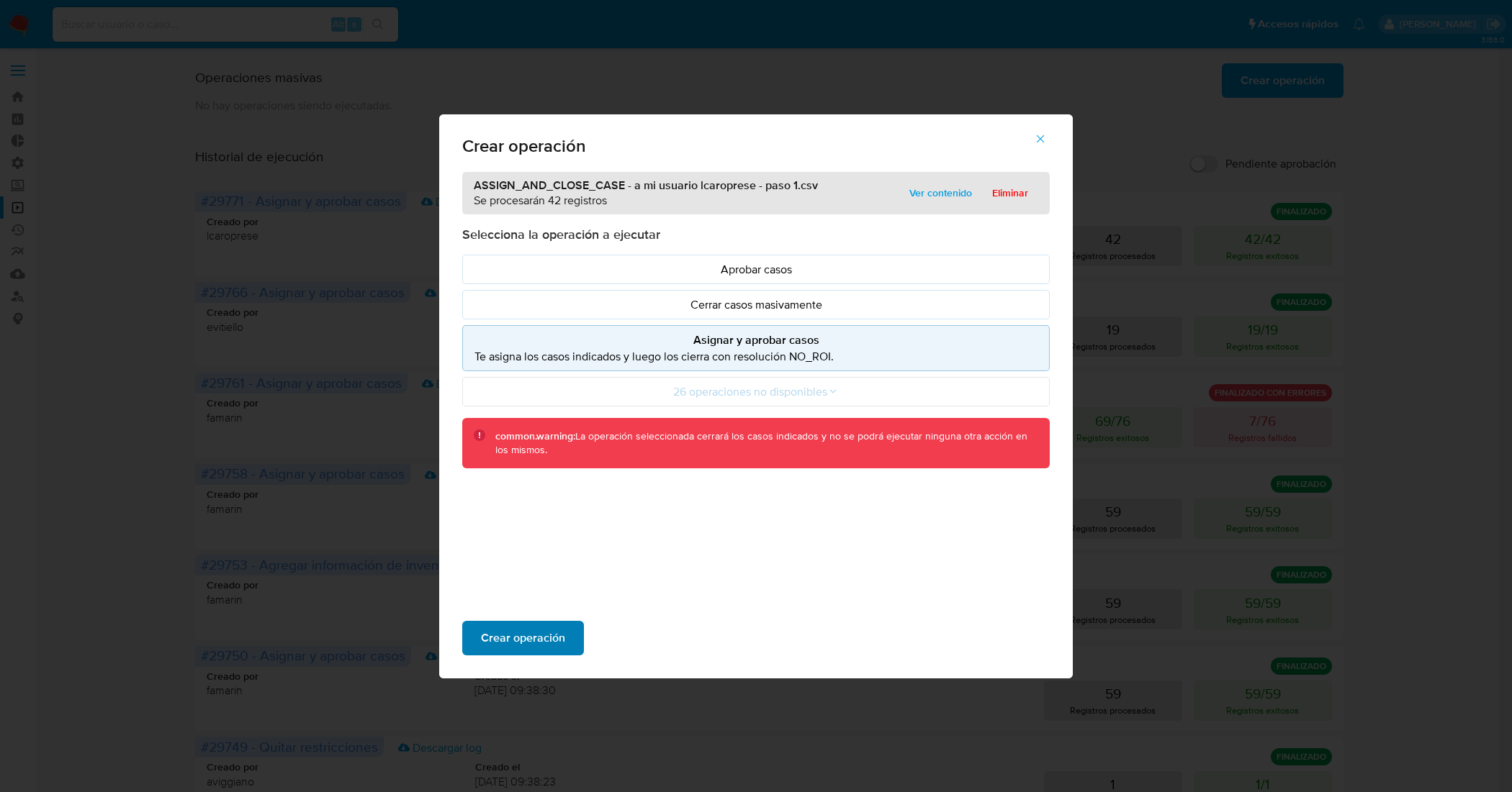
click at [522, 642] on span "Crear operación" at bounding box center [523, 638] width 85 height 32
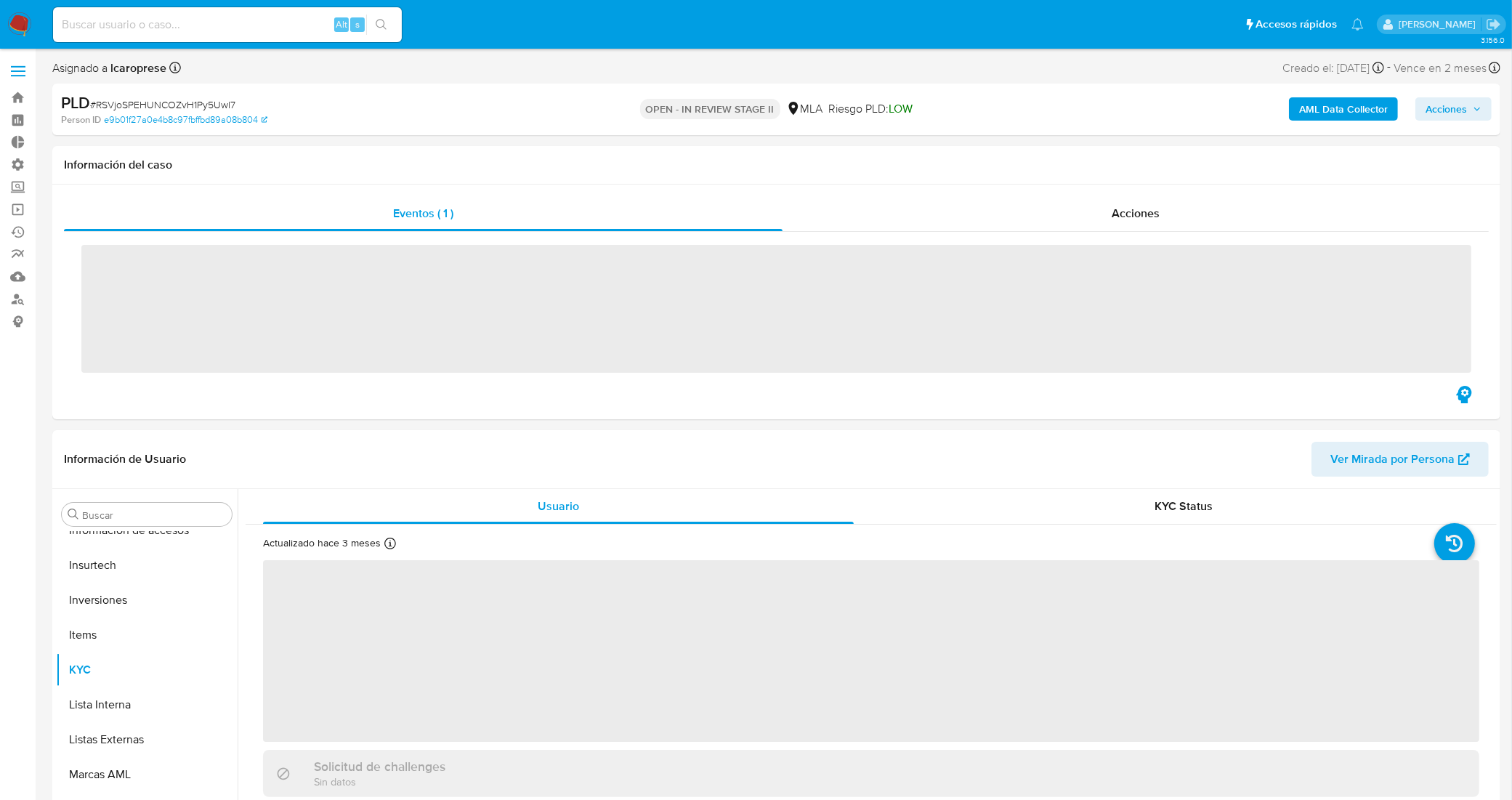
scroll to position [683, 0]
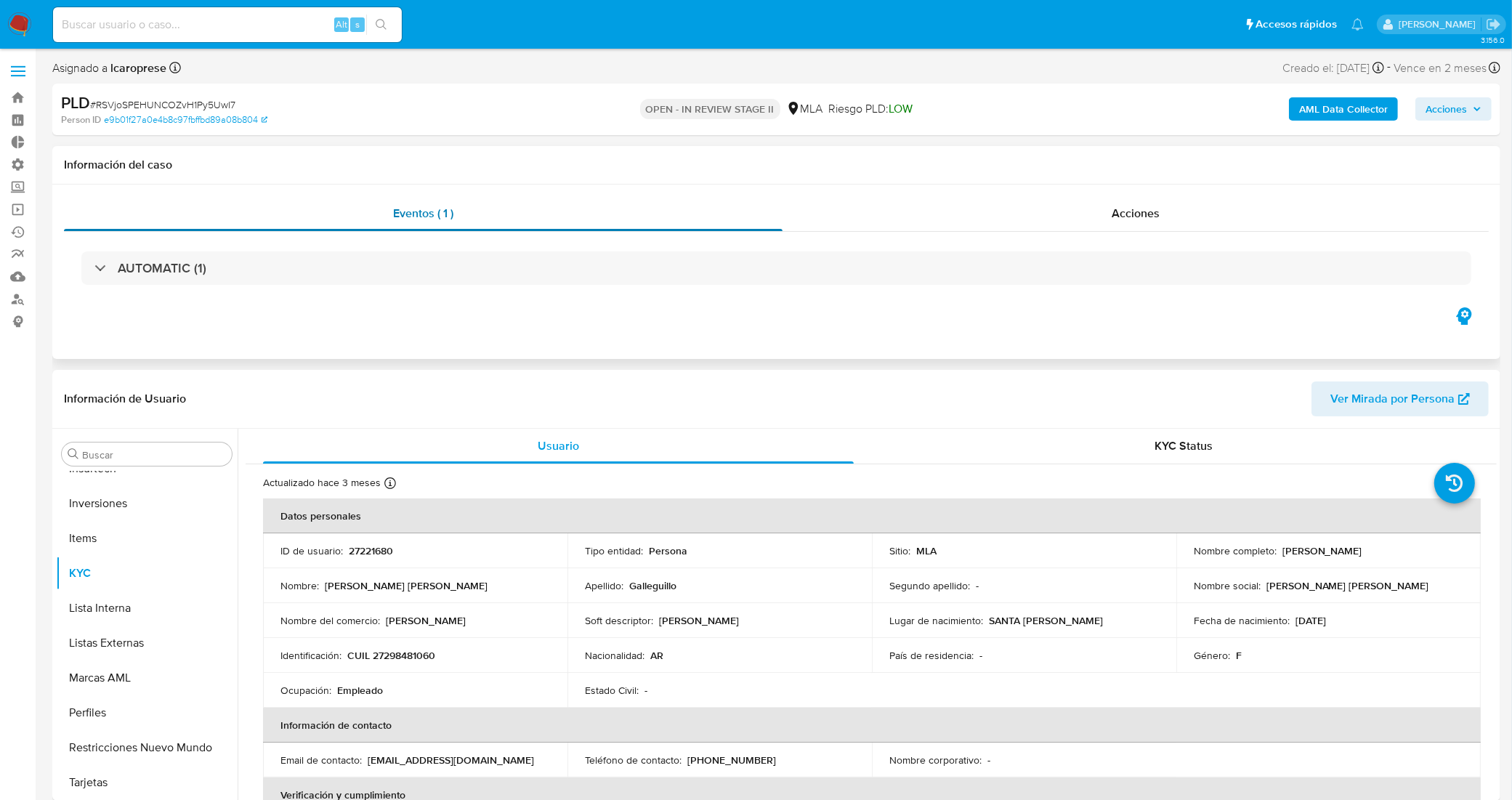
select select "10"
click at [23, 102] on link "Bandeja" at bounding box center [86, 97] width 173 height 23
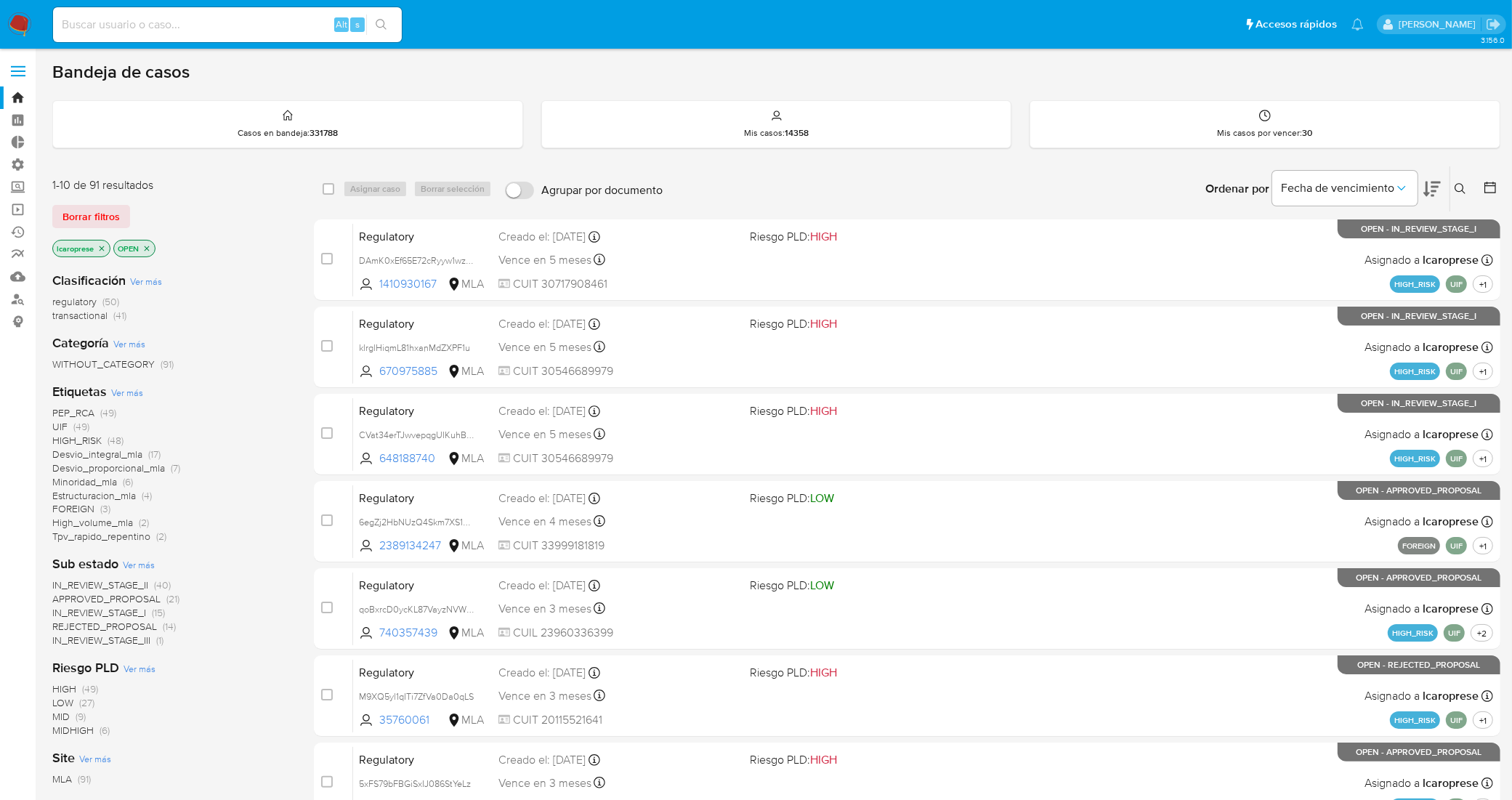
click at [270, 29] on input at bounding box center [228, 24] width 349 height 19
paste input "Eds0VlK1rkZuo1u7MLO4YATa"
type input "Eds0VlK1rkZuo1u7MLO4YATa"
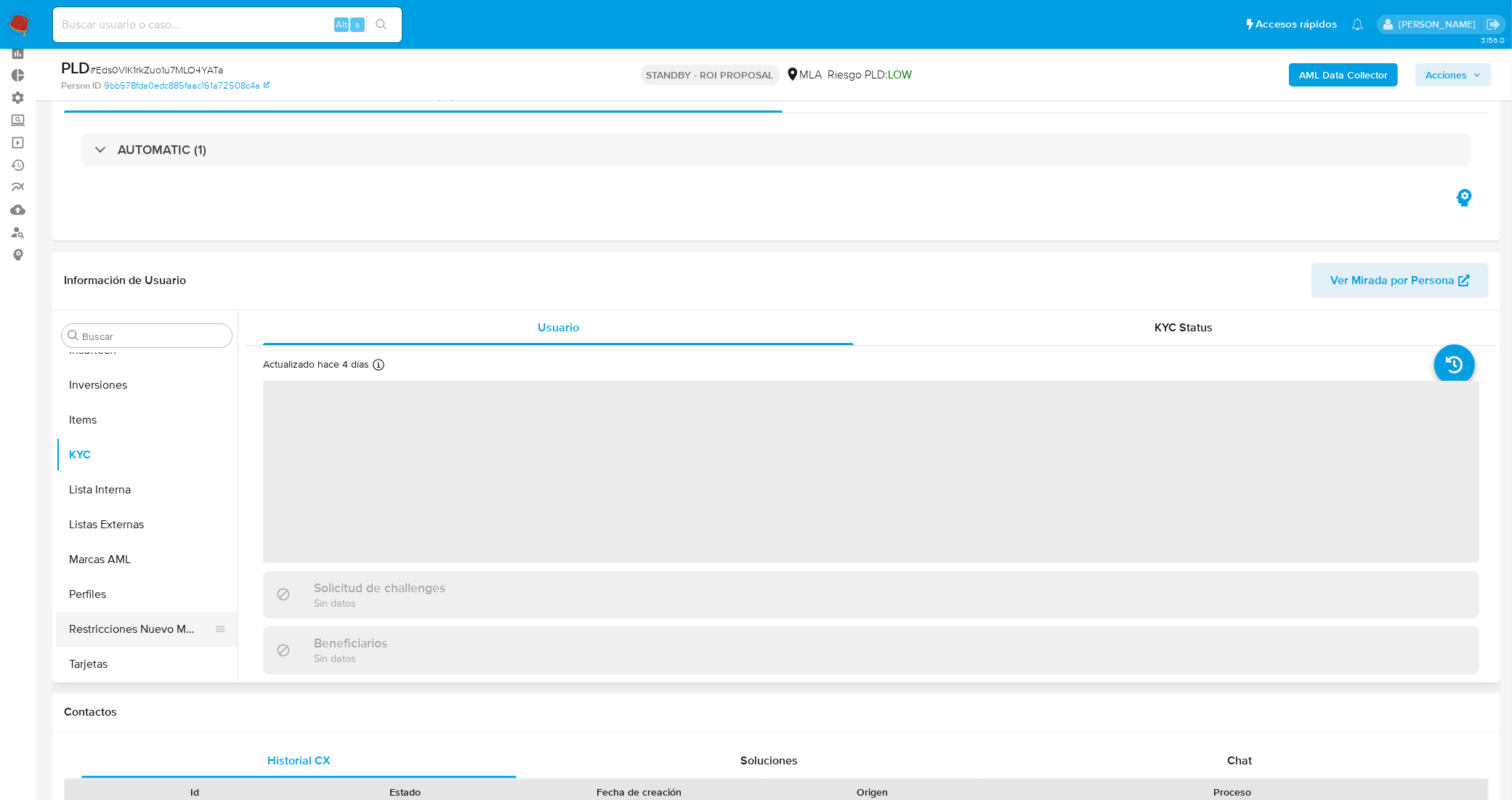
scroll to position [182, 0]
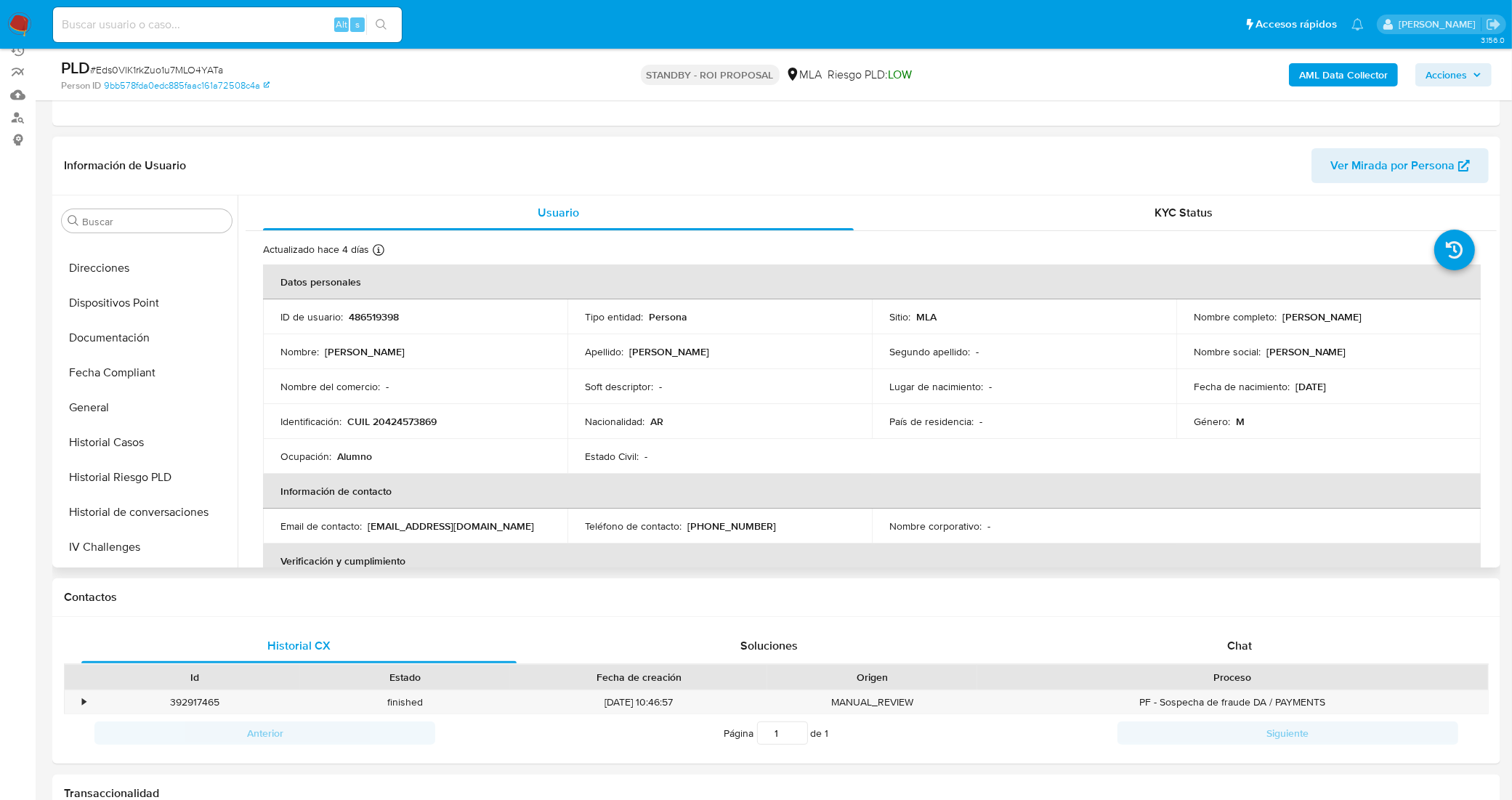
select select "10"
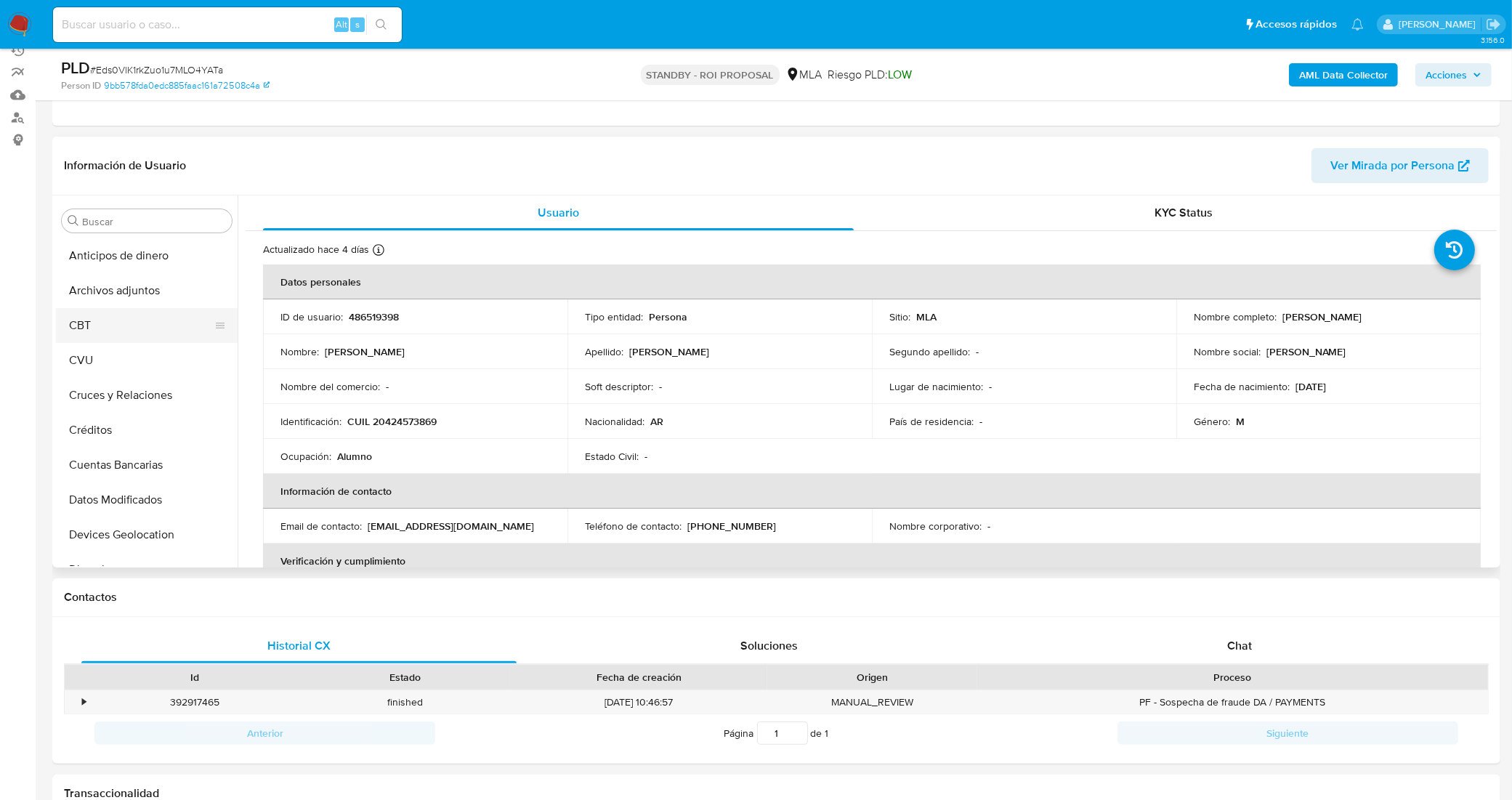
scroll to position [363, 0]
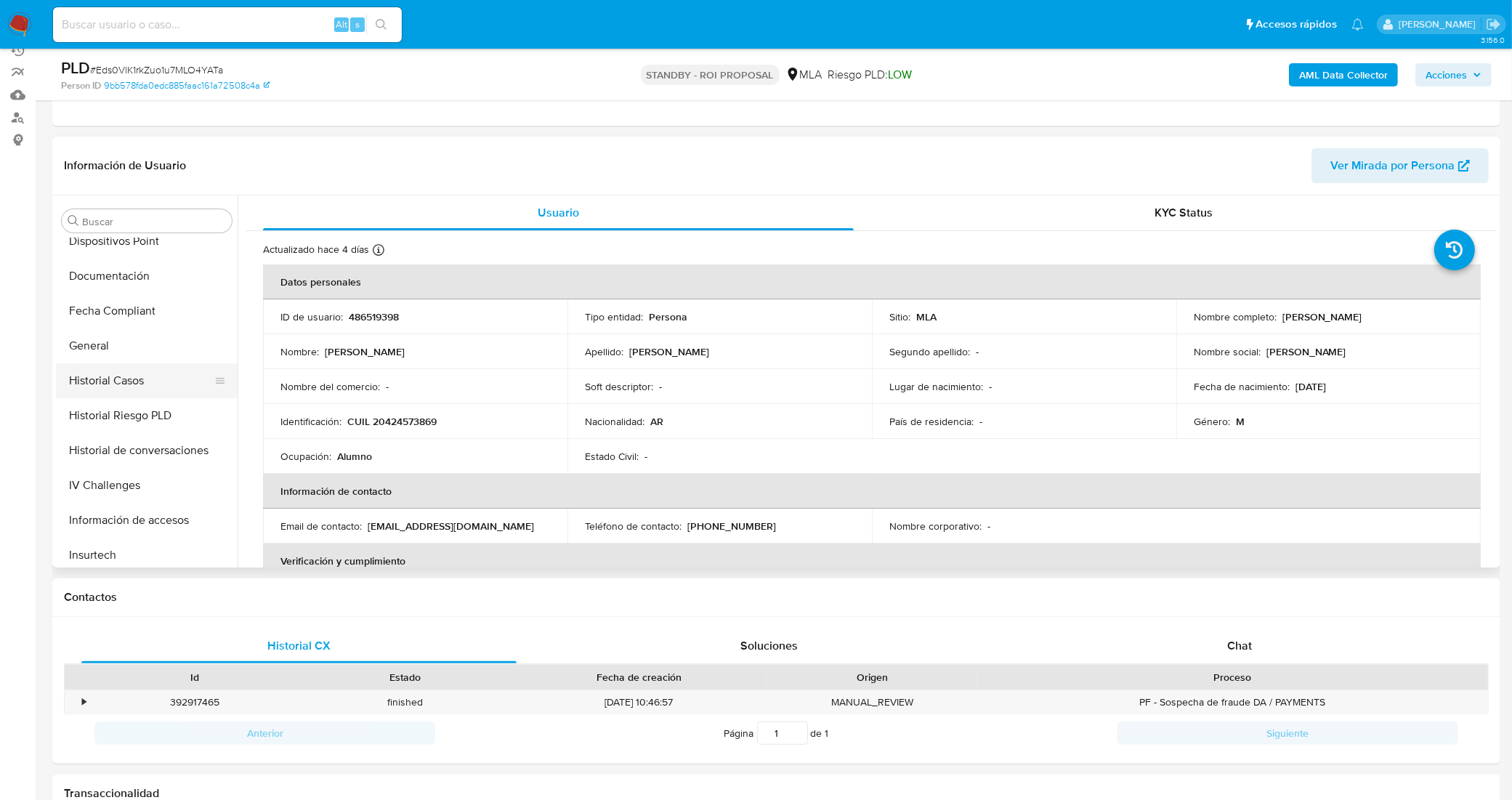
click at [127, 382] on button "Historial Casos" at bounding box center [140, 380] width 170 height 35
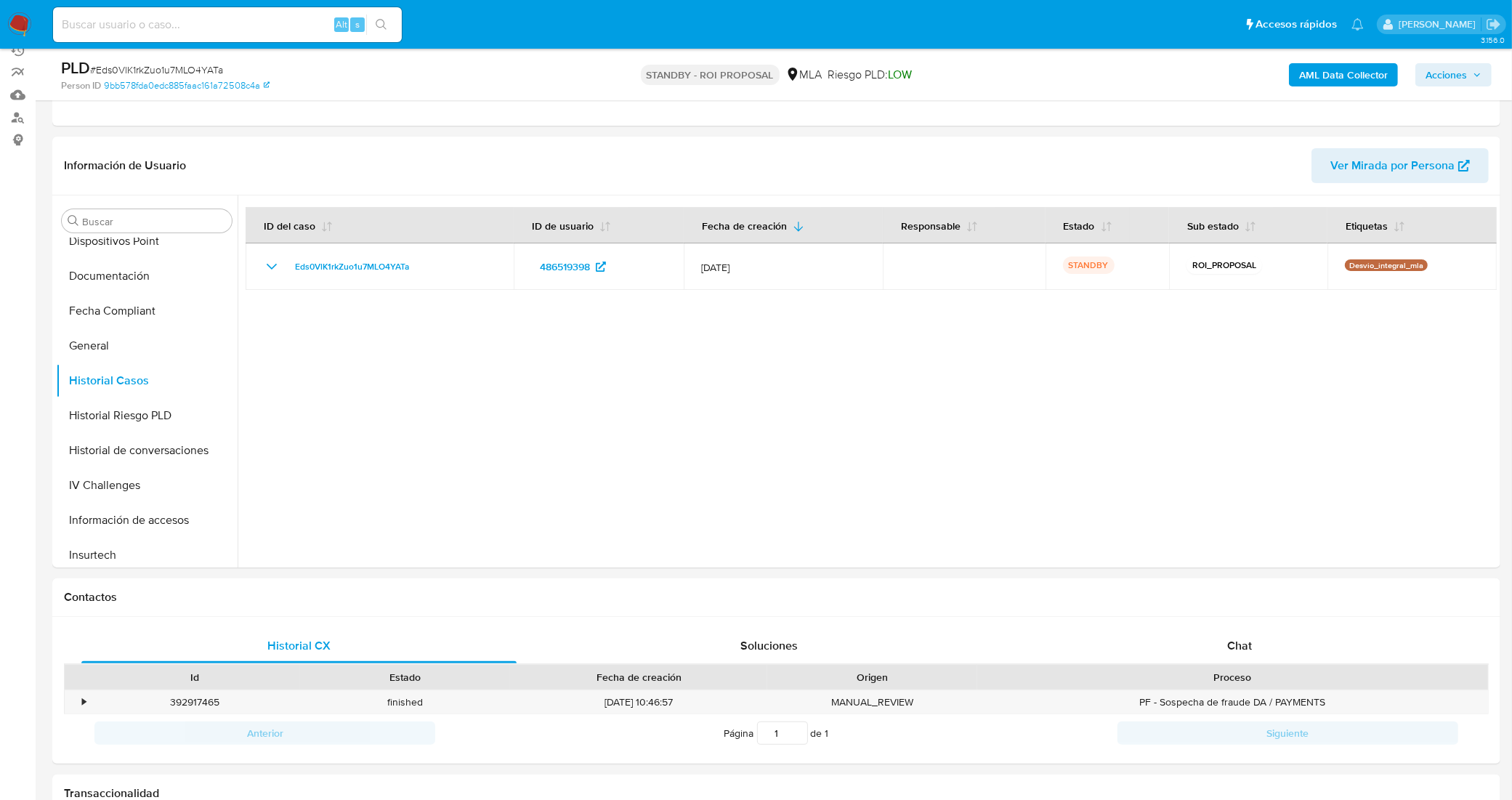
click at [260, 30] on input at bounding box center [228, 24] width 349 height 19
paste input "KgNHl8O9v2CerkUwvmtEHYU3"
type input "KgNHl8O9v2CerkUwvmtEHYU3"
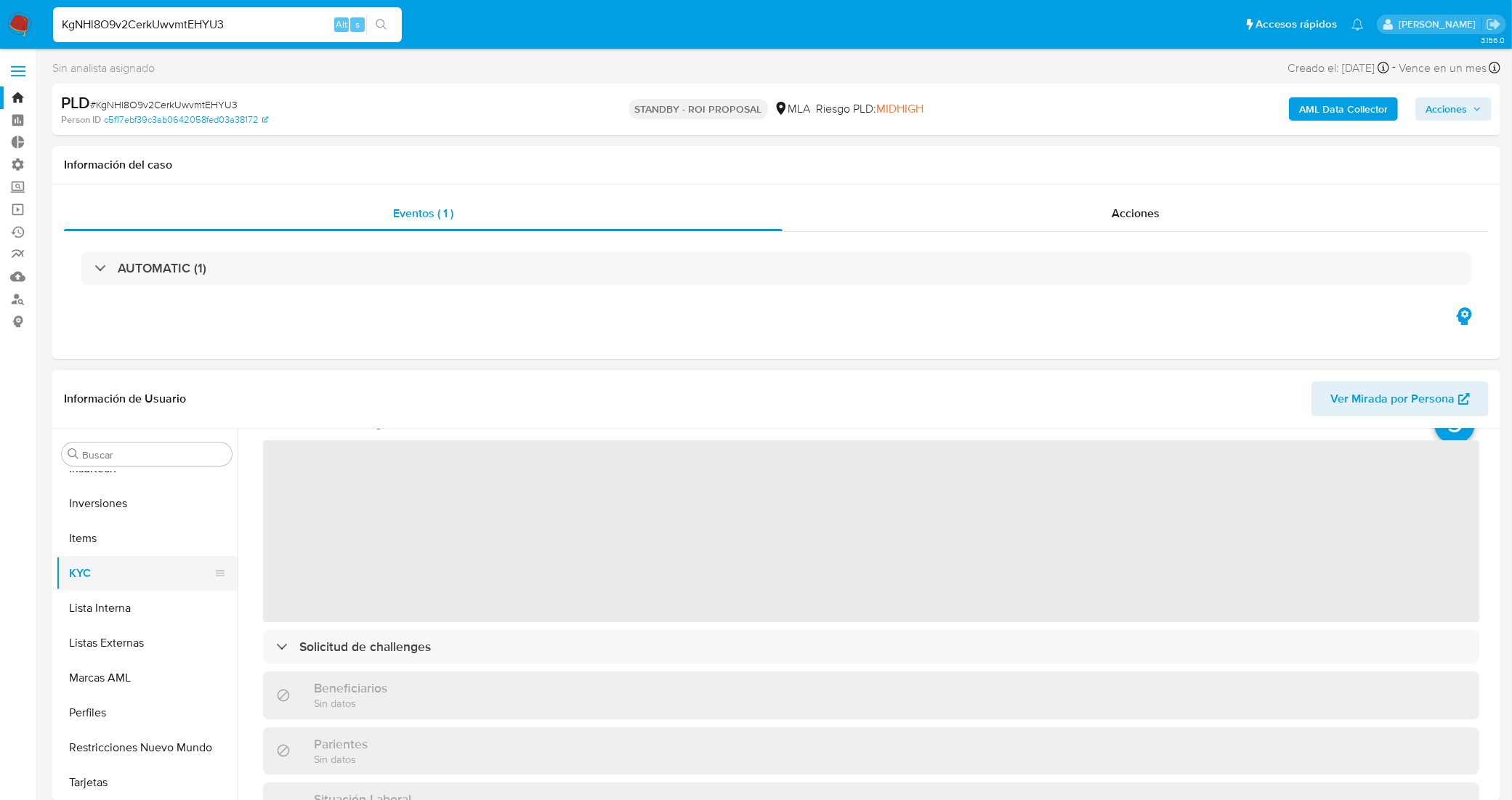
scroll to position [91, 0]
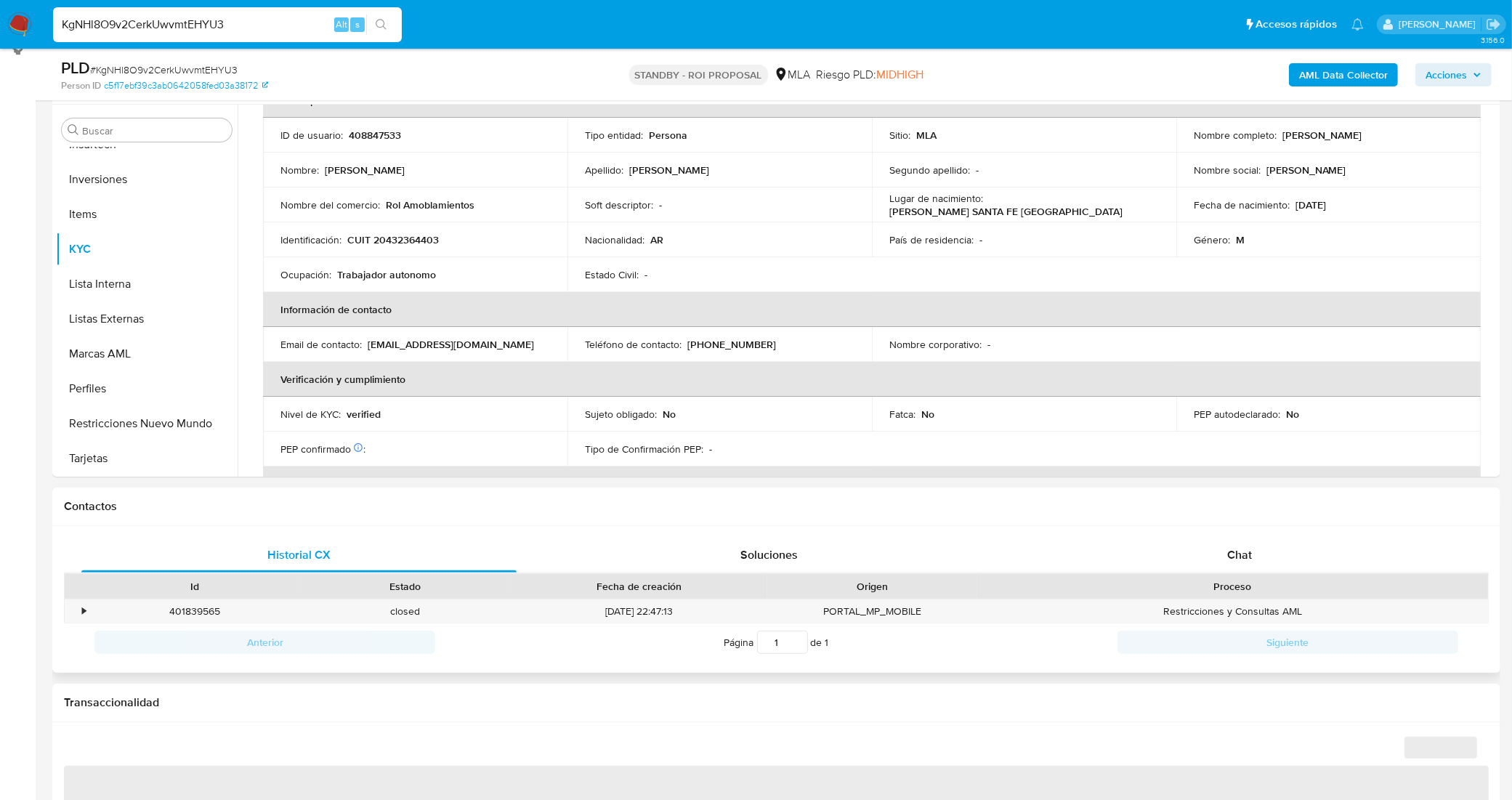
select select "10"
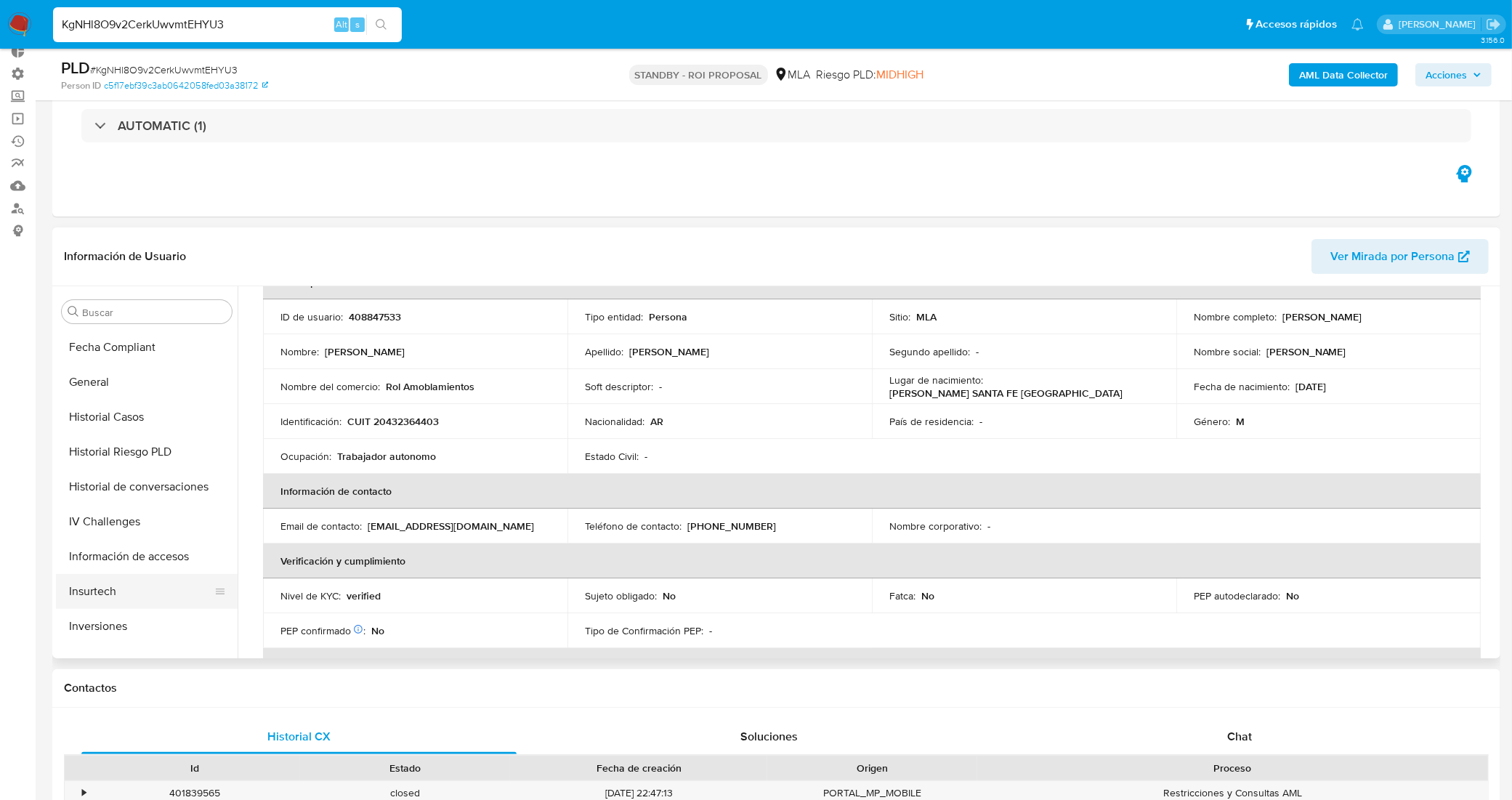
scroll to position [411, 0]
click at [125, 426] on button "Historial Casos" at bounding box center [140, 424] width 170 height 35
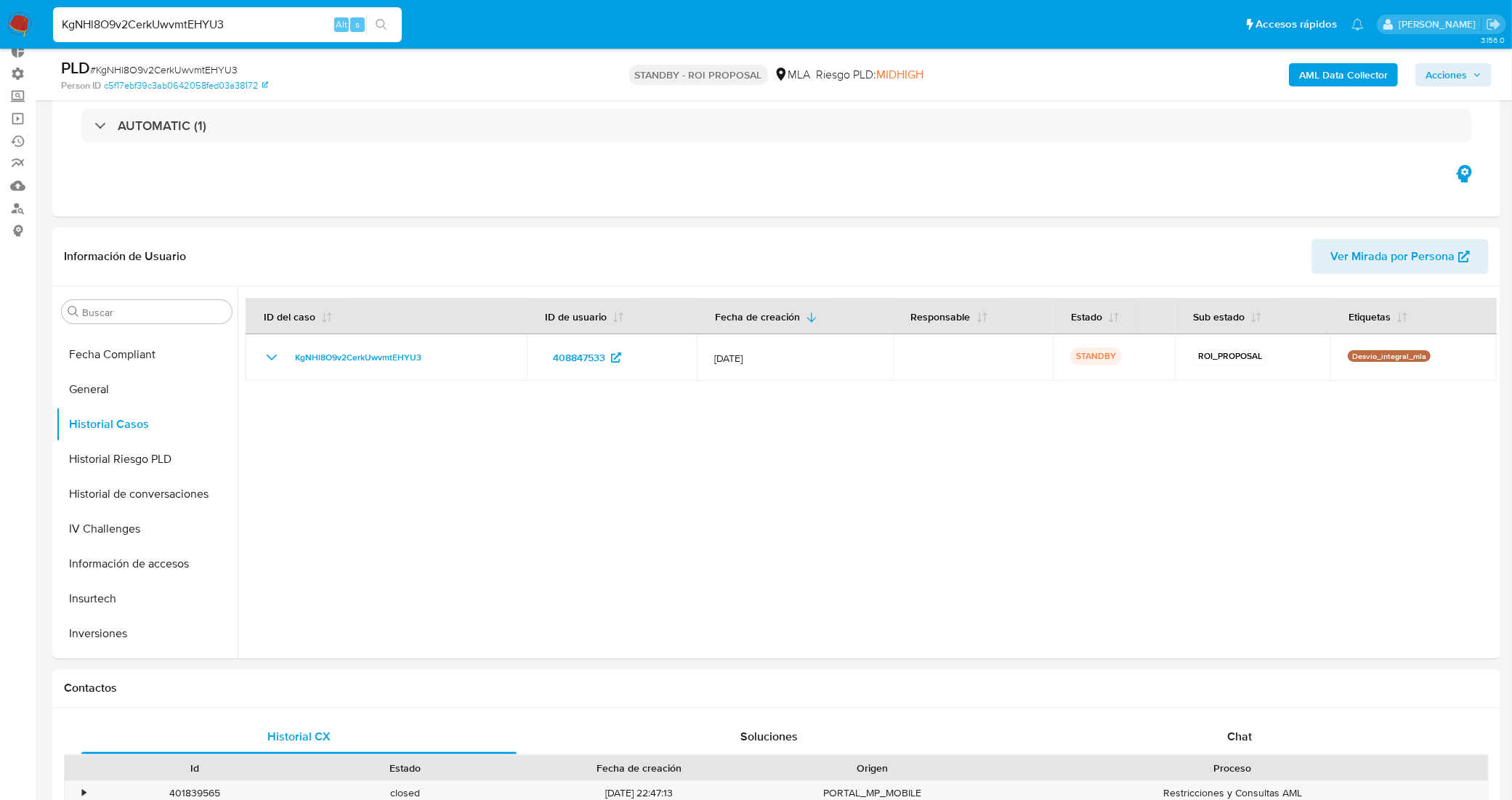
drag, startPoint x: 146, startPoint y: 11, endPoint x: 20, endPoint y: -7, distance: 127.3
paste input "dXlD4AuZN2MLLjXkEkvHcaI8"
type input "dXlD4AuZN2MLLjXkEkvHcaI8"
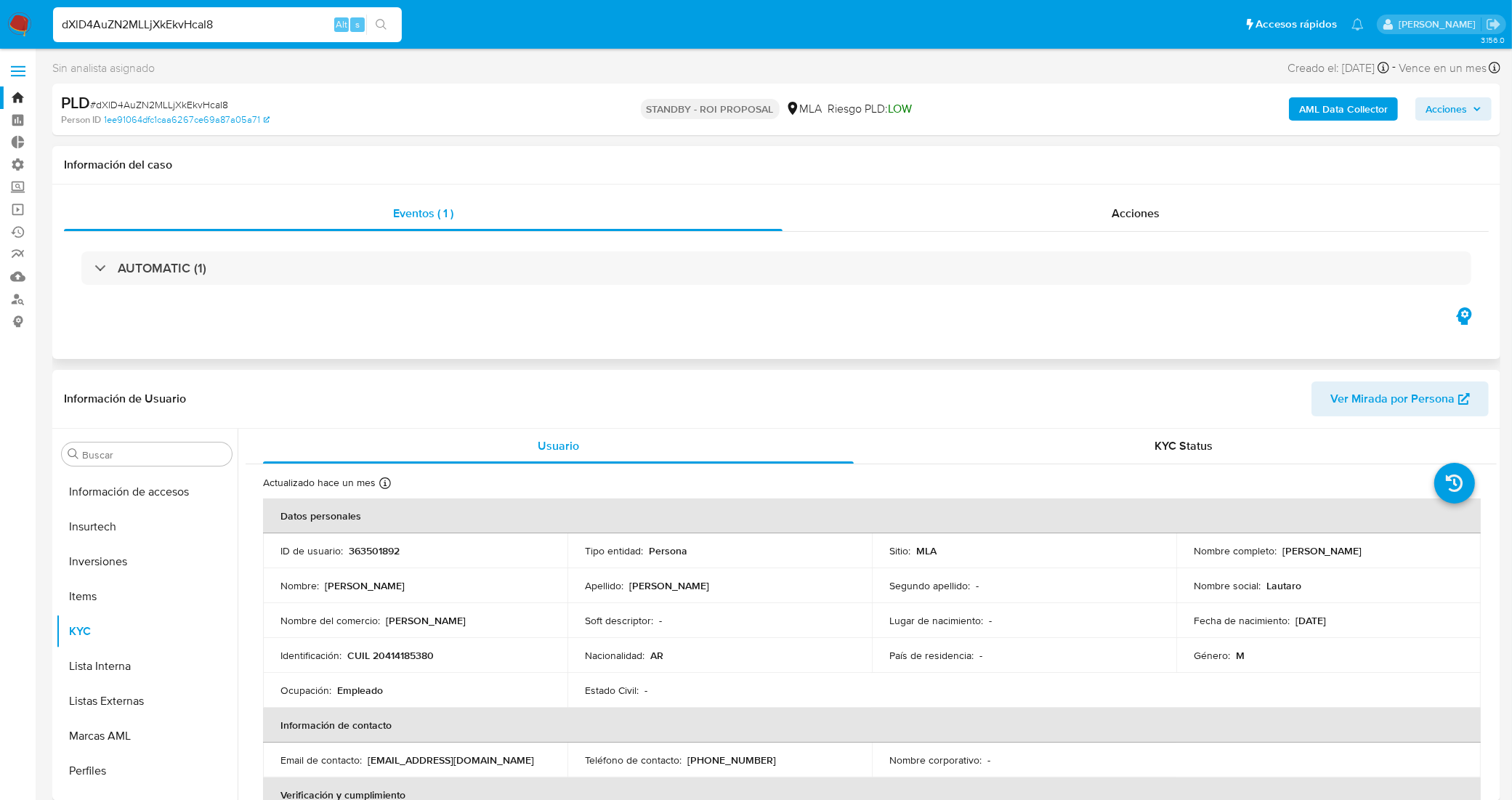
select select "10"
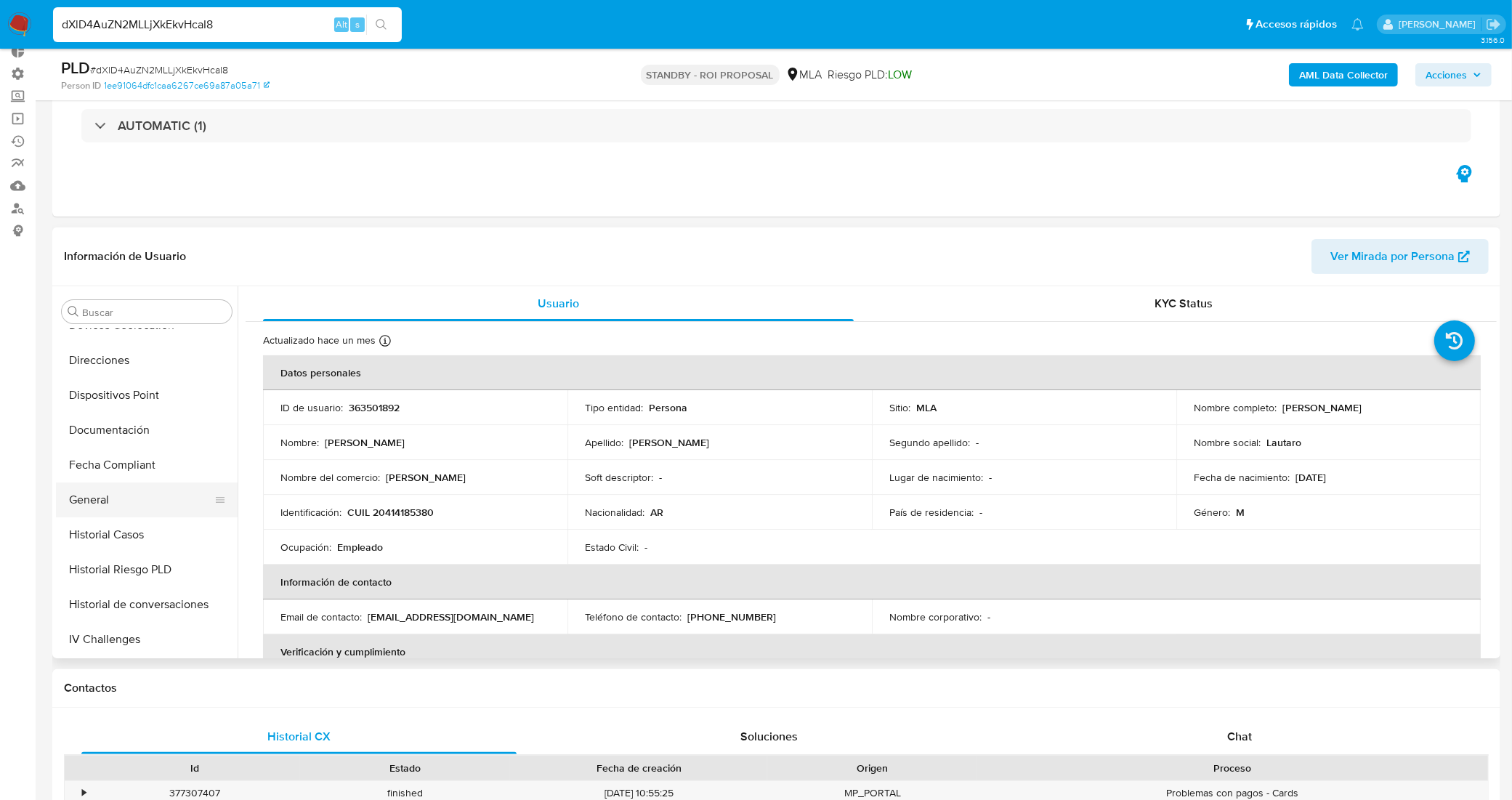
scroll to position [411, 0]
click at [137, 418] on button "Historial Casos" at bounding box center [140, 424] width 170 height 35
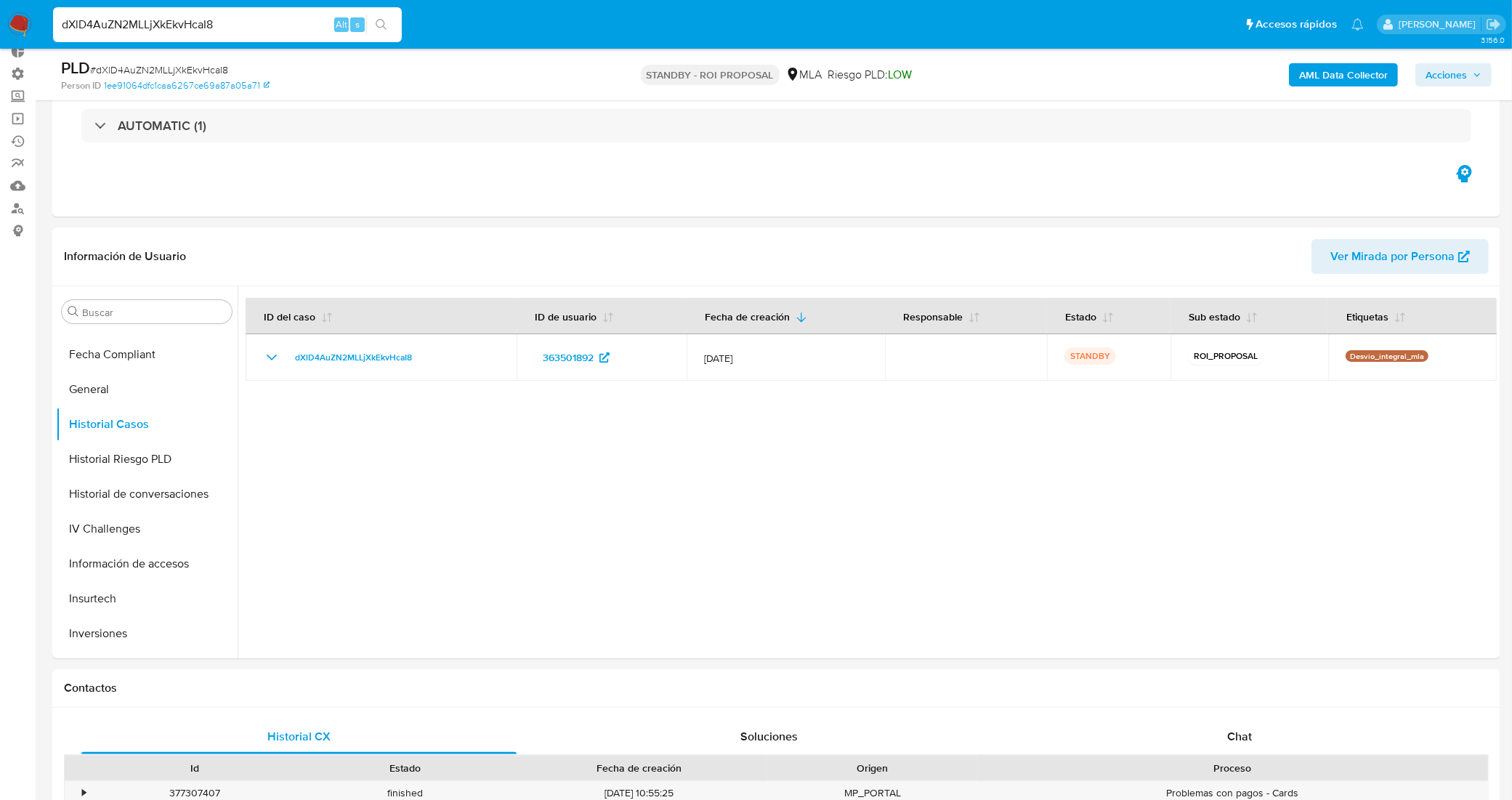
drag, startPoint x: 227, startPoint y: 23, endPoint x: 2, endPoint y: 33, distance: 225.2
click at [2, 33] on nav "Pausado Ver notificaciones dXlD4AuZN2MLLjXkEkvHcaI8 Alt s Accesos rápidos Presi…" at bounding box center [756, 24] width 1512 height 49
paste input "8xQHHZQPkRy2lH8yNjMmiGts"
type input "8xQHHZQPkRy2lH8yNjMmiGts"
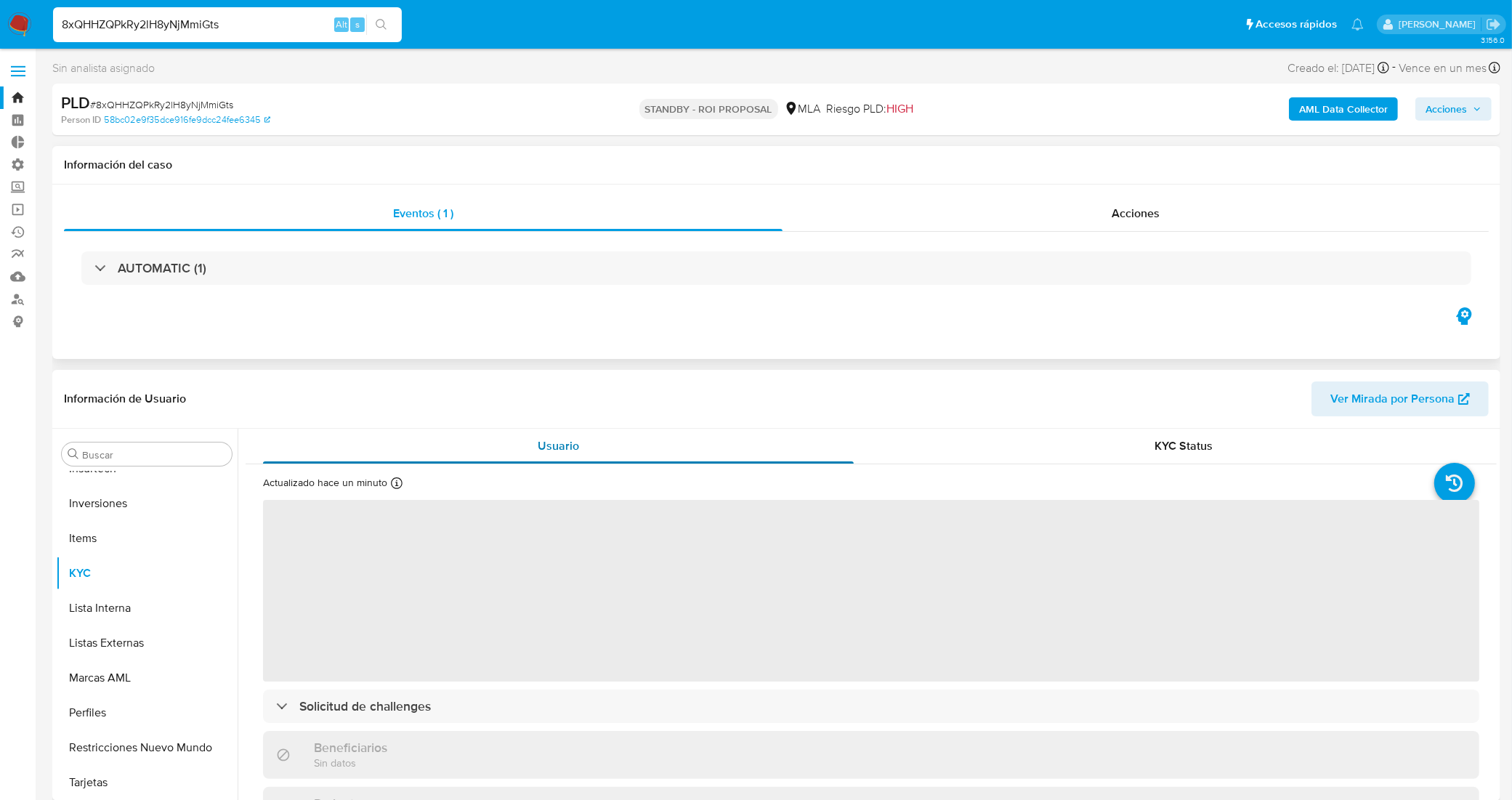
scroll to position [91, 0]
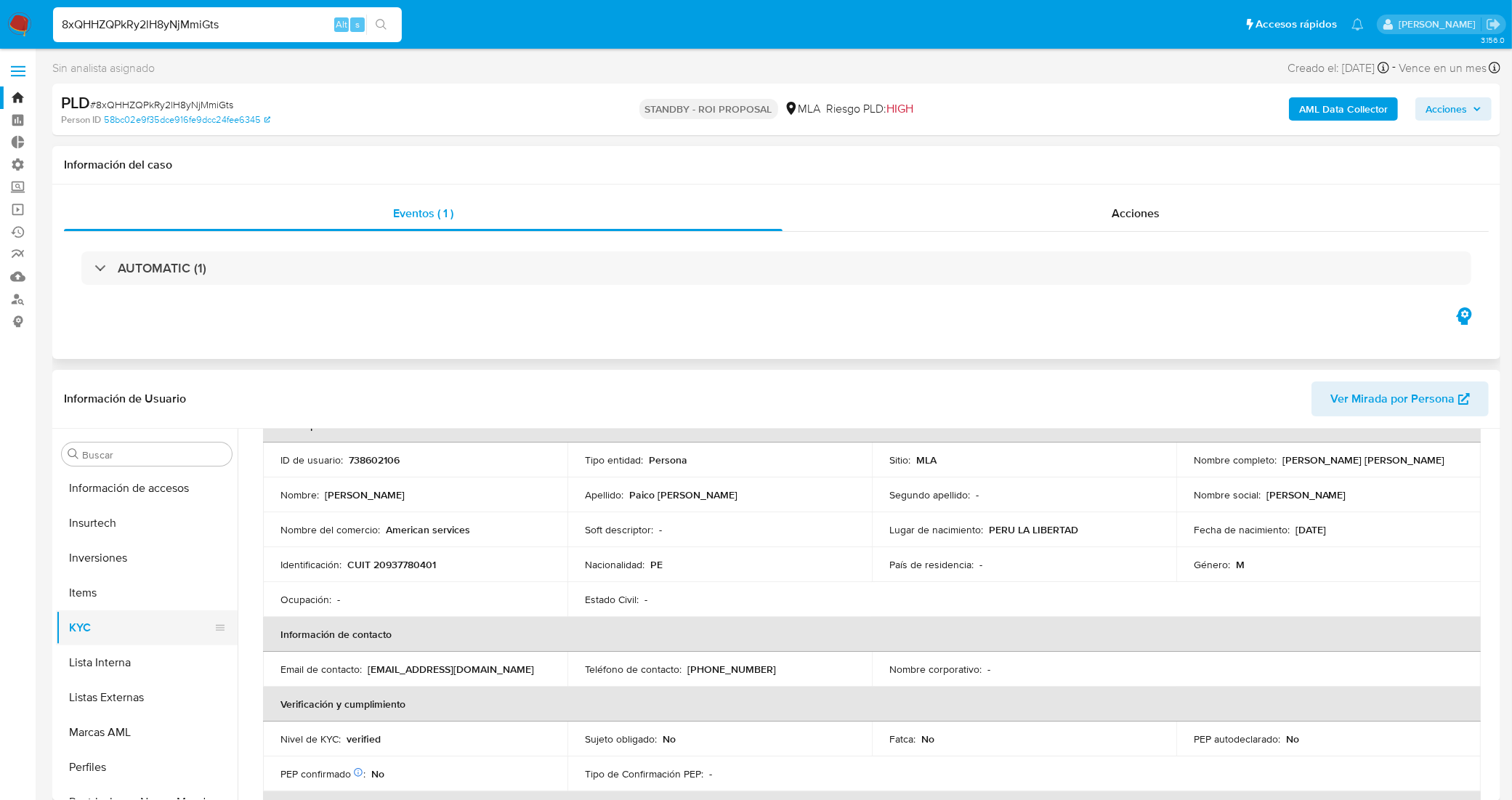
select select "10"
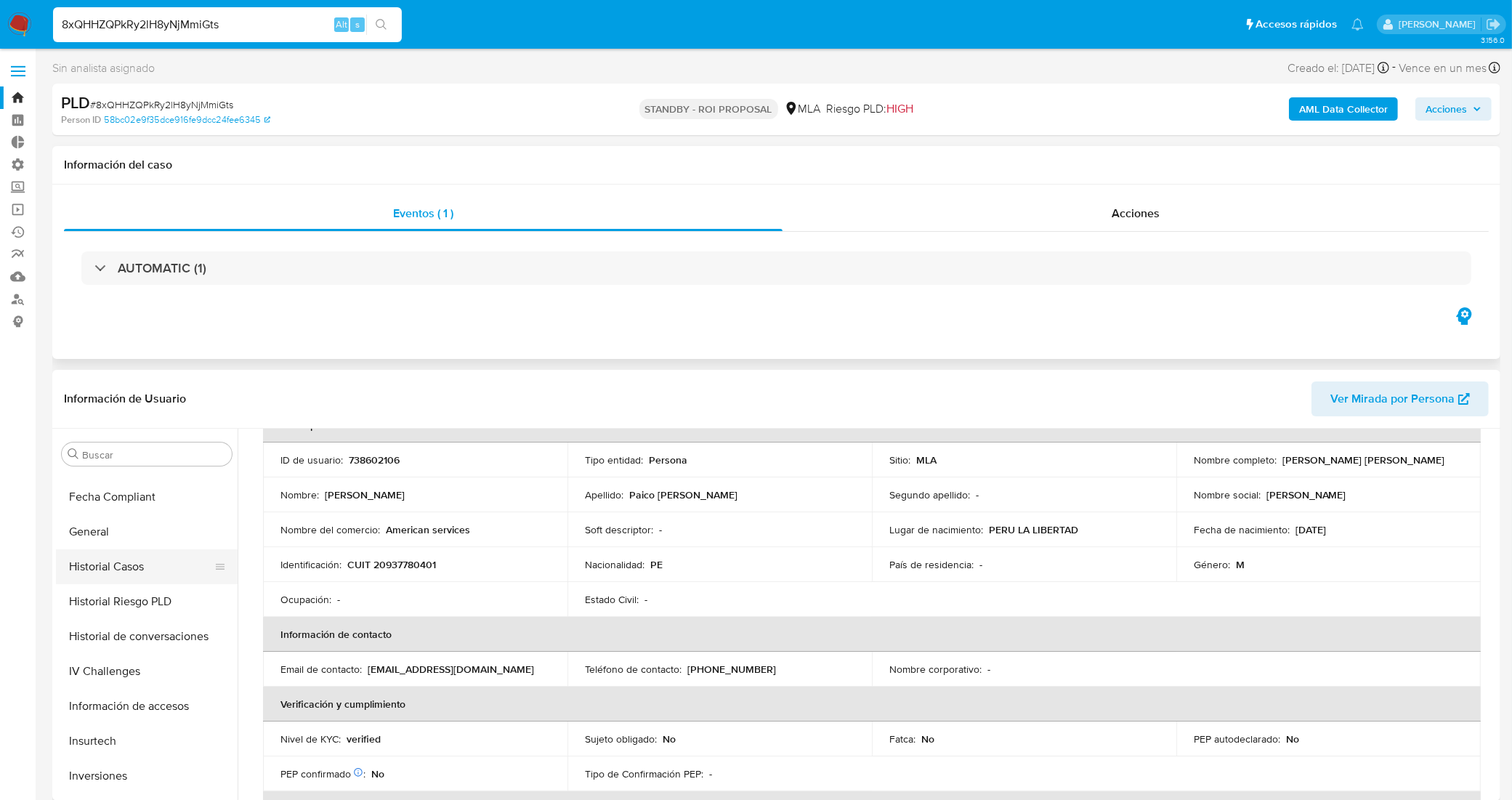
click at [142, 572] on button "Historial Casos" at bounding box center [140, 567] width 170 height 35
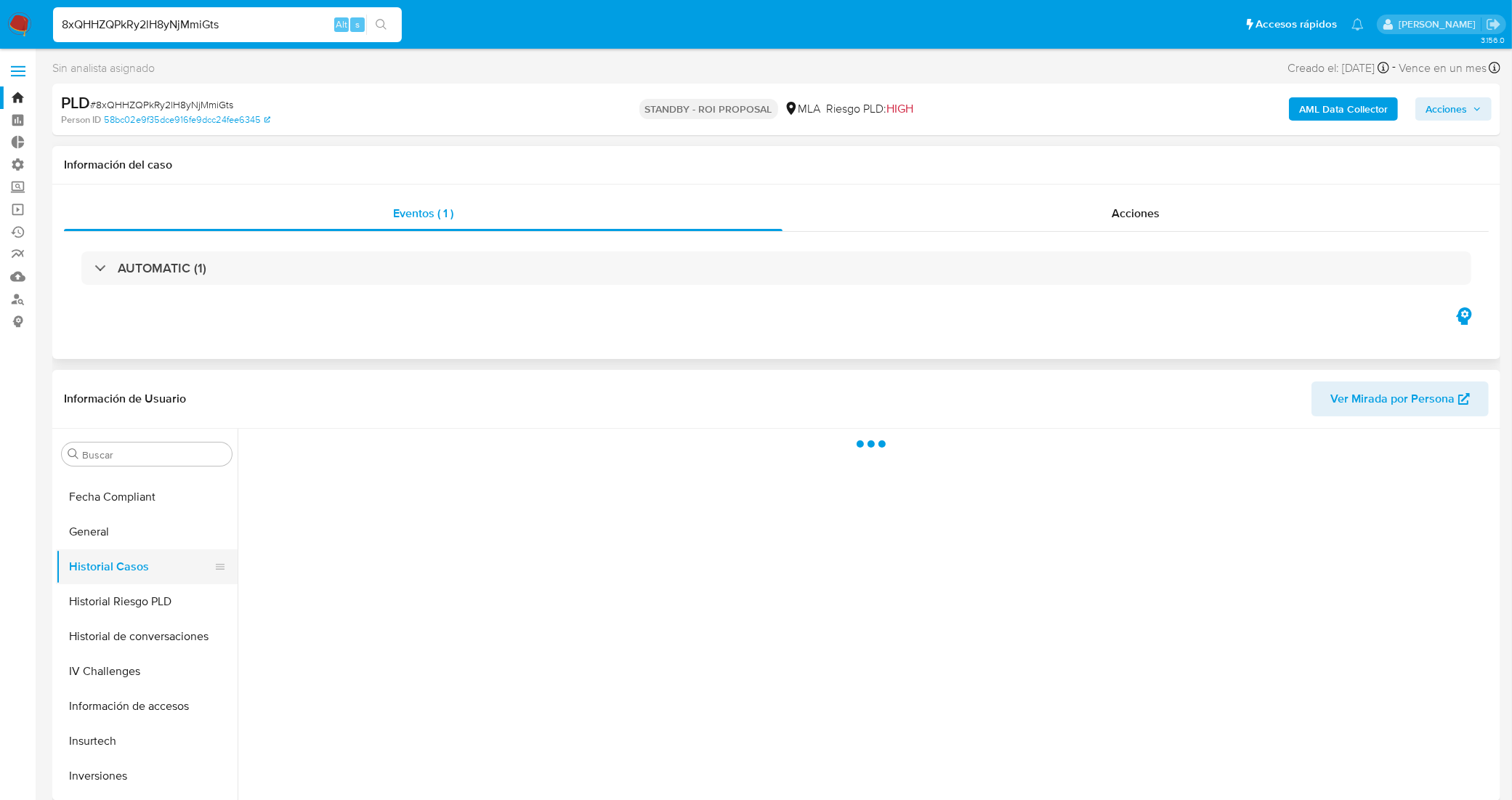
scroll to position [0, 0]
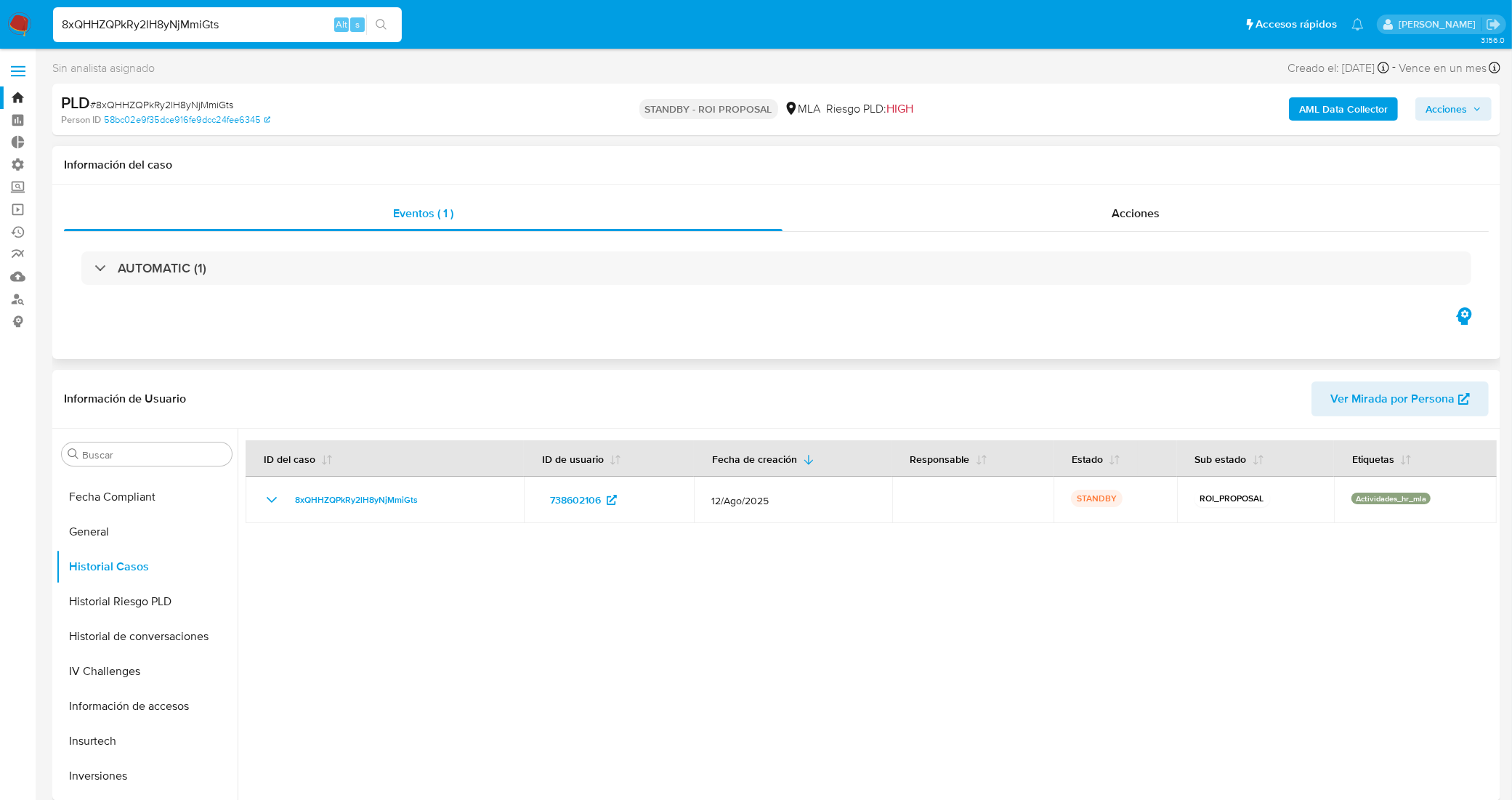
drag, startPoint x: 228, startPoint y: 20, endPoint x: 25, endPoint y: 36, distance: 203.6
click at [25, 36] on nav "Pausado Ver notificaciones 8xQHHZQPkRy2lH8yNjMmiGts Alt s Accesos rápidos Presi…" at bounding box center [756, 24] width 1512 height 49
paste input "yGIkgqWivbtNSH6fXTpSORmd"
type input "yGIkgqWivbtNSH6fXTpSORmd"
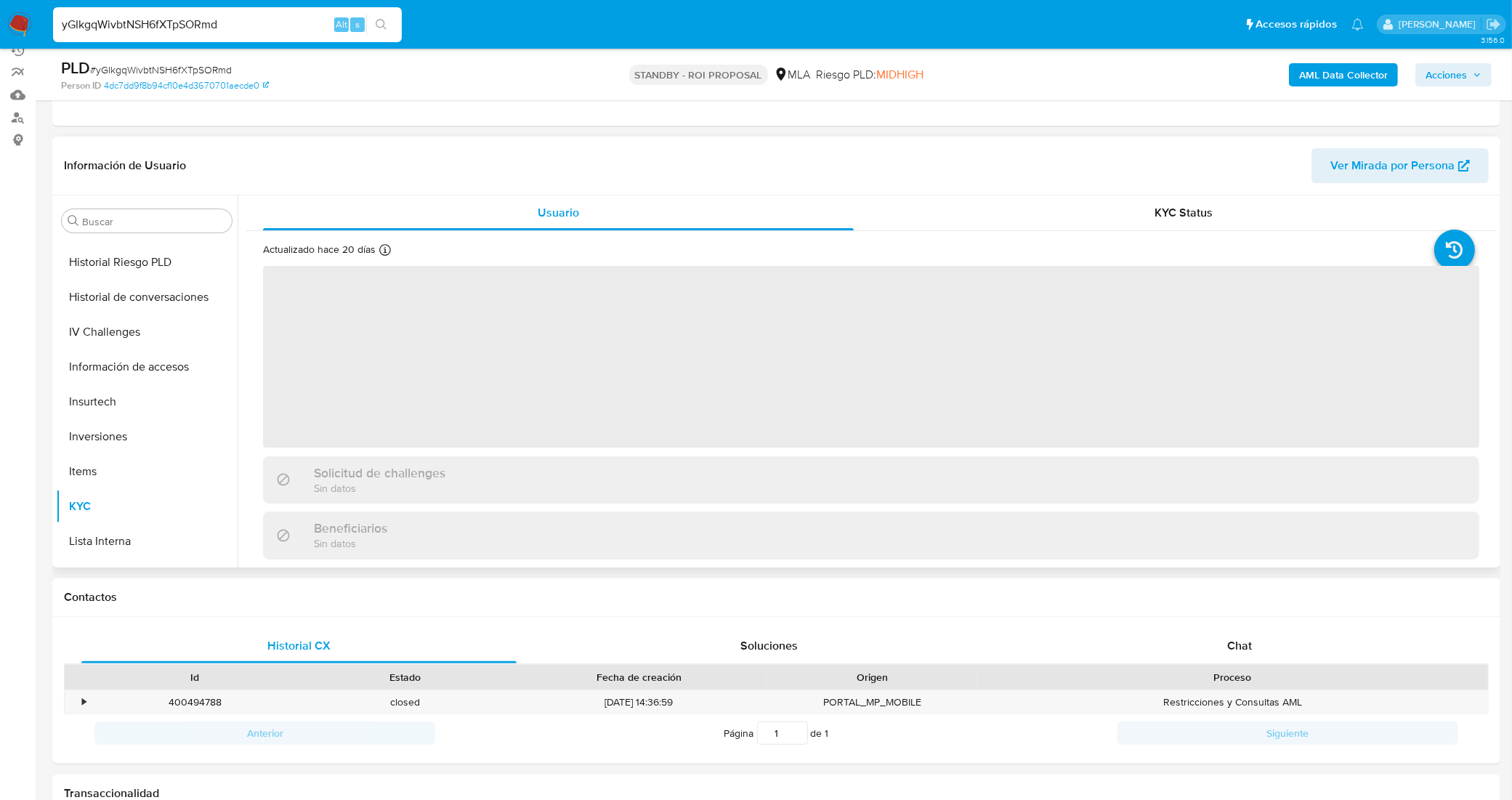
scroll to position [319, 0]
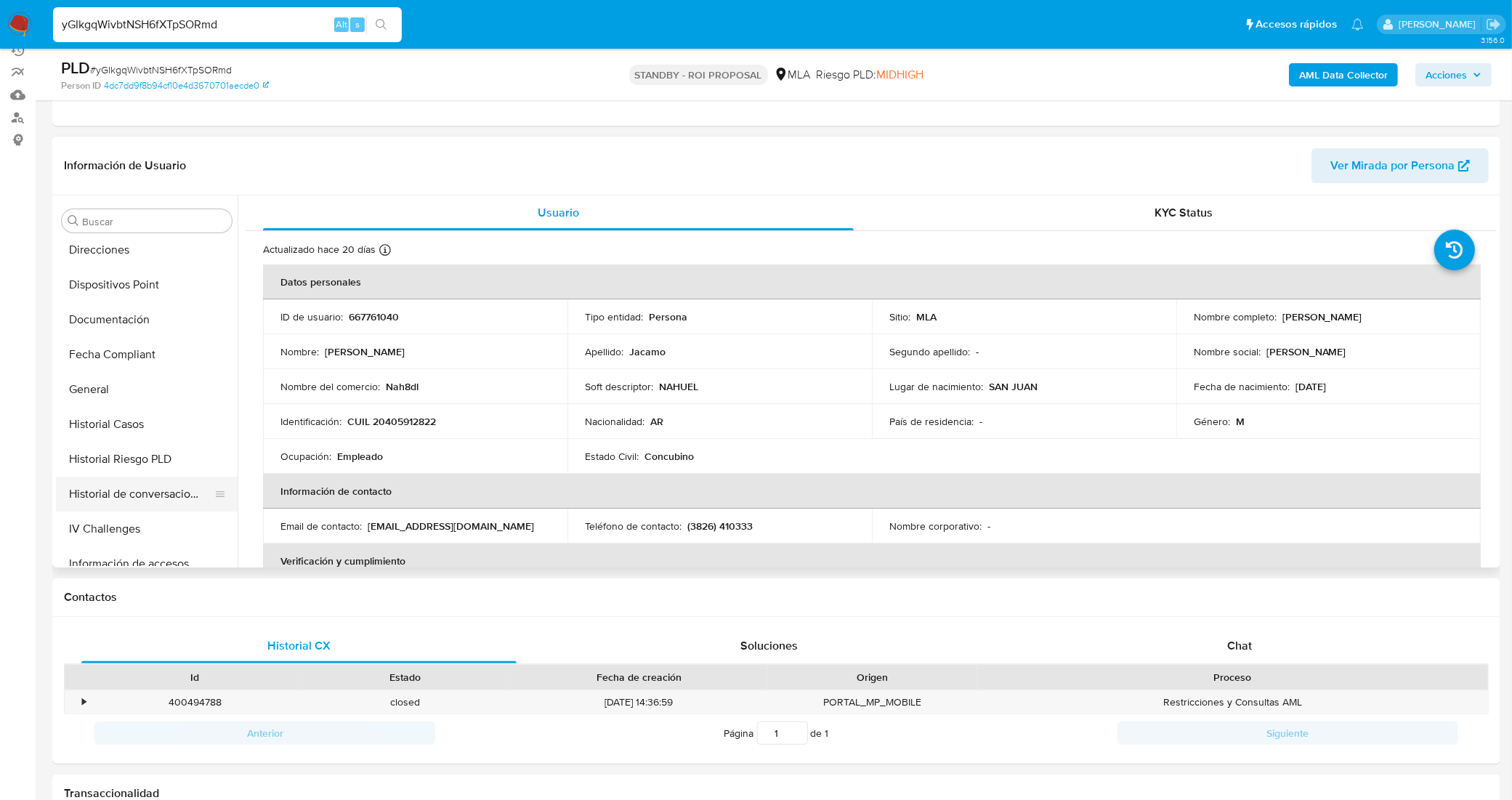
select select "10"
click at [135, 413] on button "Historial Casos" at bounding box center [140, 424] width 170 height 35
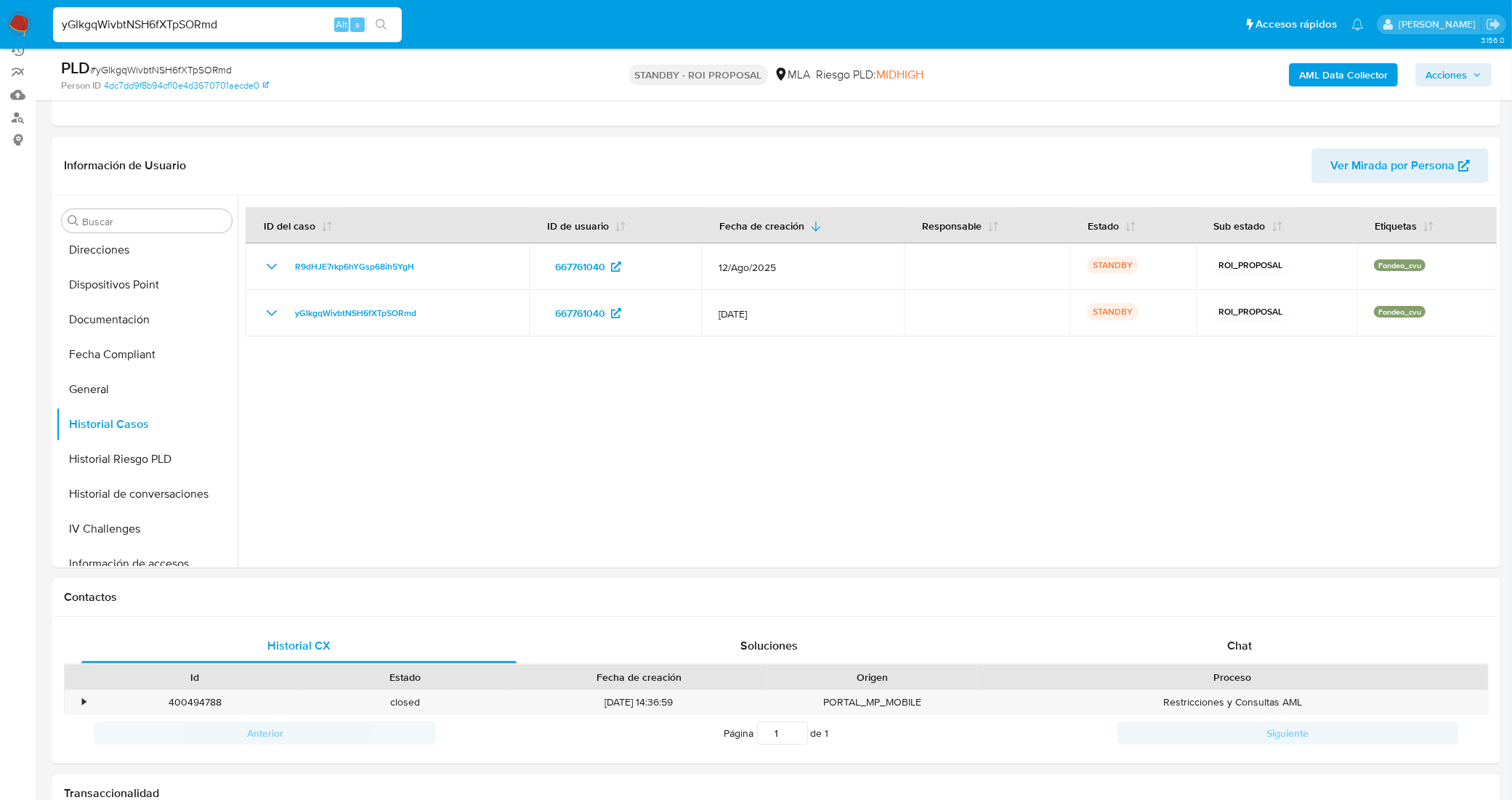
drag, startPoint x: 222, startPoint y: 27, endPoint x: 27, endPoint y: 38, distance: 195.3
click at [27, 38] on nav "Pausado Ver notificaciones yGIkgqWivbtNSH6fXTpSORmd Alt s Accesos rápidos Presi…" at bounding box center [756, 24] width 1512 height 49
paste input "LFvf0JyACiPFwhPoKnsh7kqT"
type input "LFvf0JyACiPFwhPoKnsh7kqT"
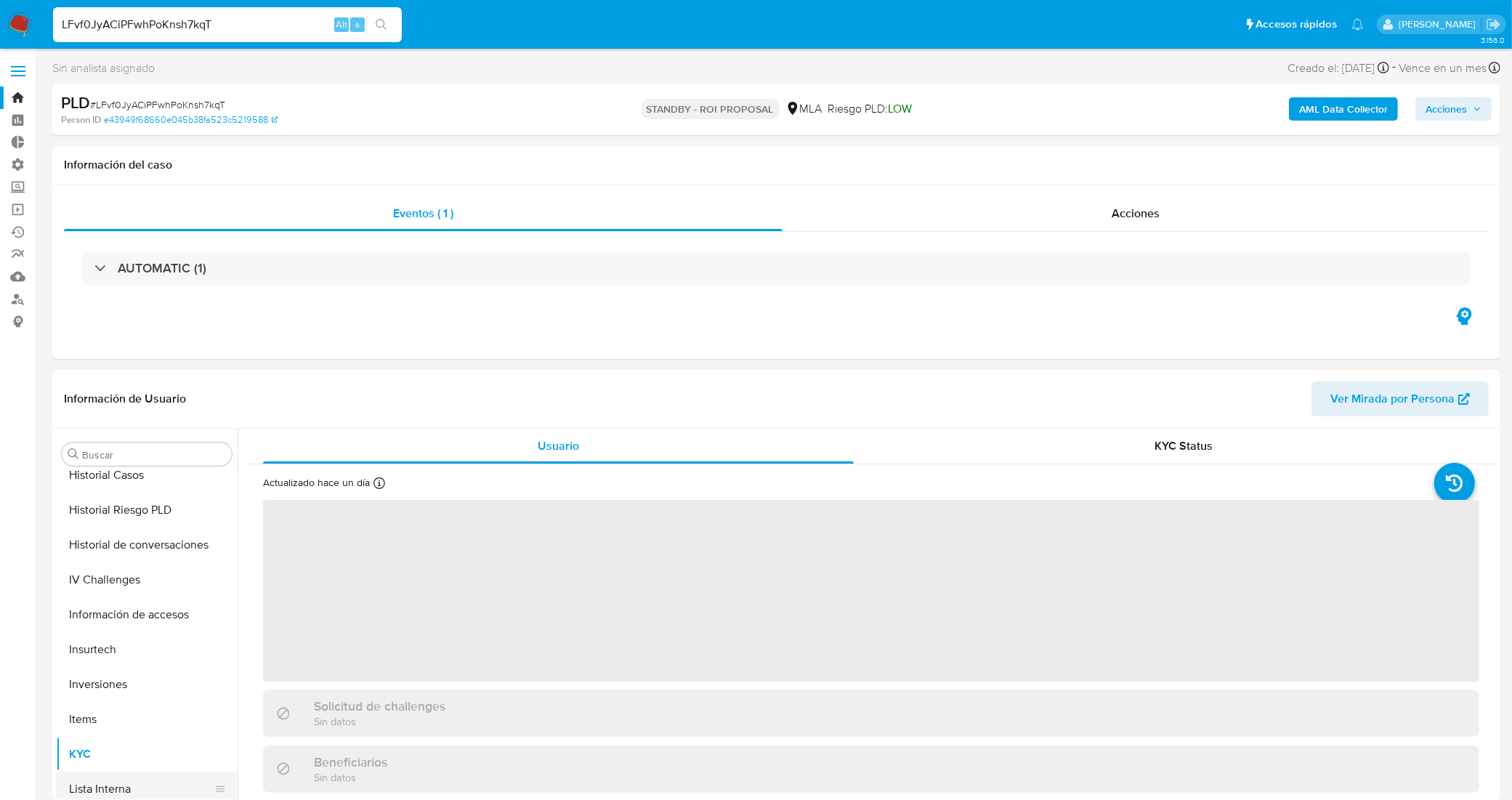
scroll to position [319, 0]
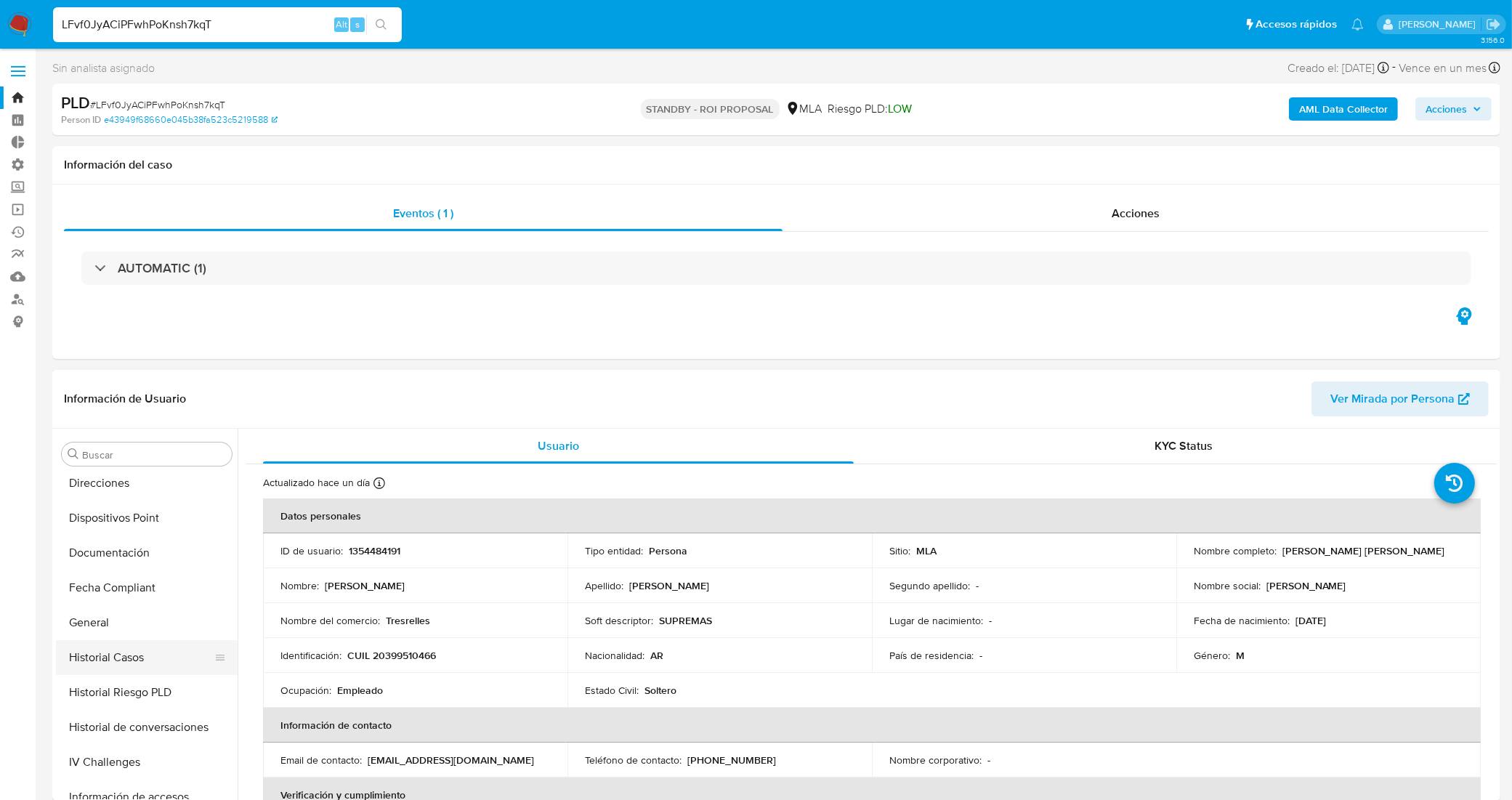
select select "10"
click at [147, 667] on button "Historial Casos" at bounding box center [140, 658] width 170 height 35
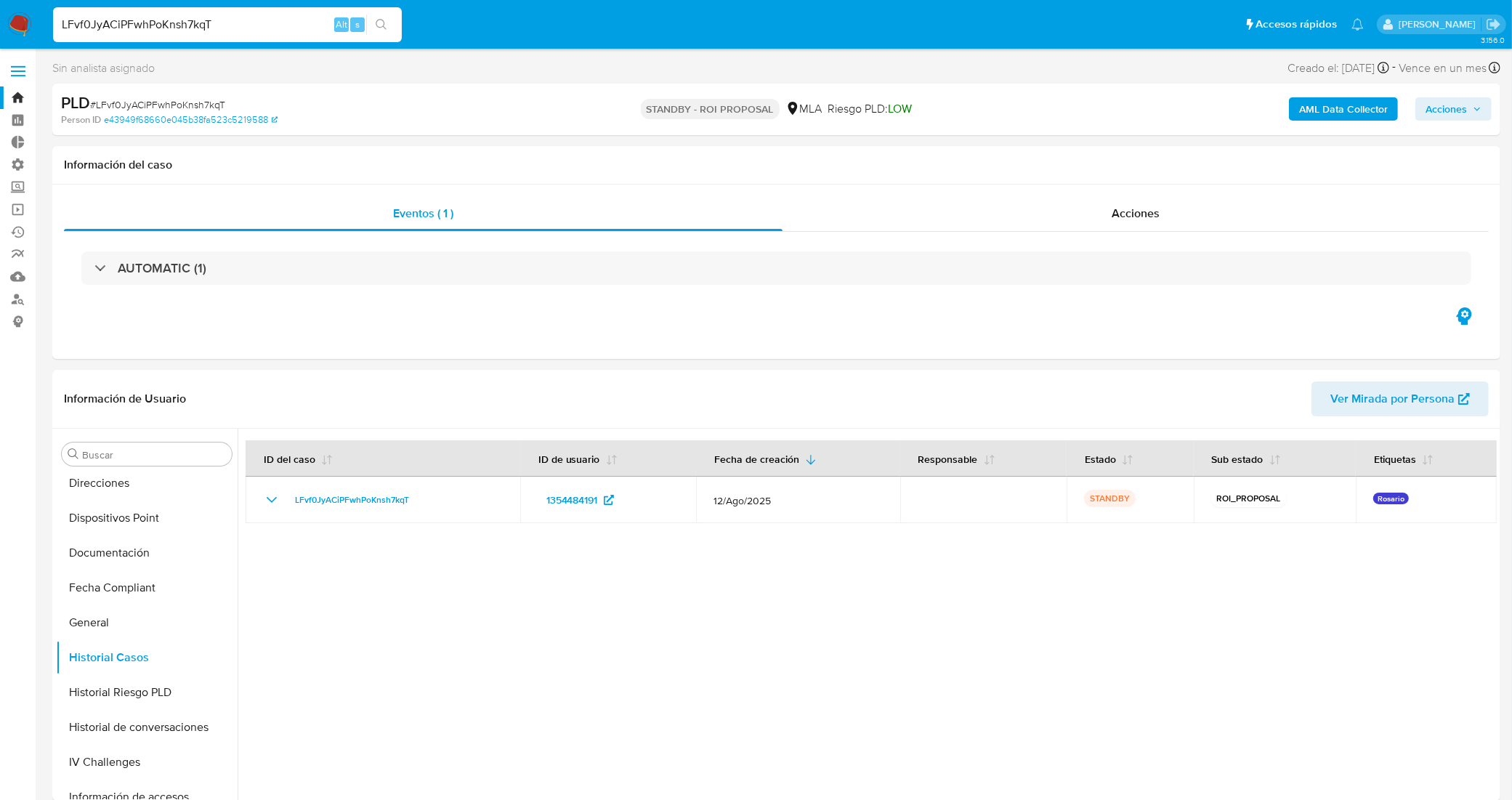
drag, startPoint x: 167, startPoint y: 31, endPoint x: 40, endPoint y: 38, distance: 127.2
click at [40, 38] on nav "Pausado Ver notificaciones LFvf0JyACiPFwhPoKnsh7kqT Alt s Accesos rápidos Presi…" at bounding box center [756, 24] width 1512 height 49
paste input "g4XInXn5WsV9zwg4BPmR0579"
type input "g4XInXn5WsV9zwg4BPmR0579"
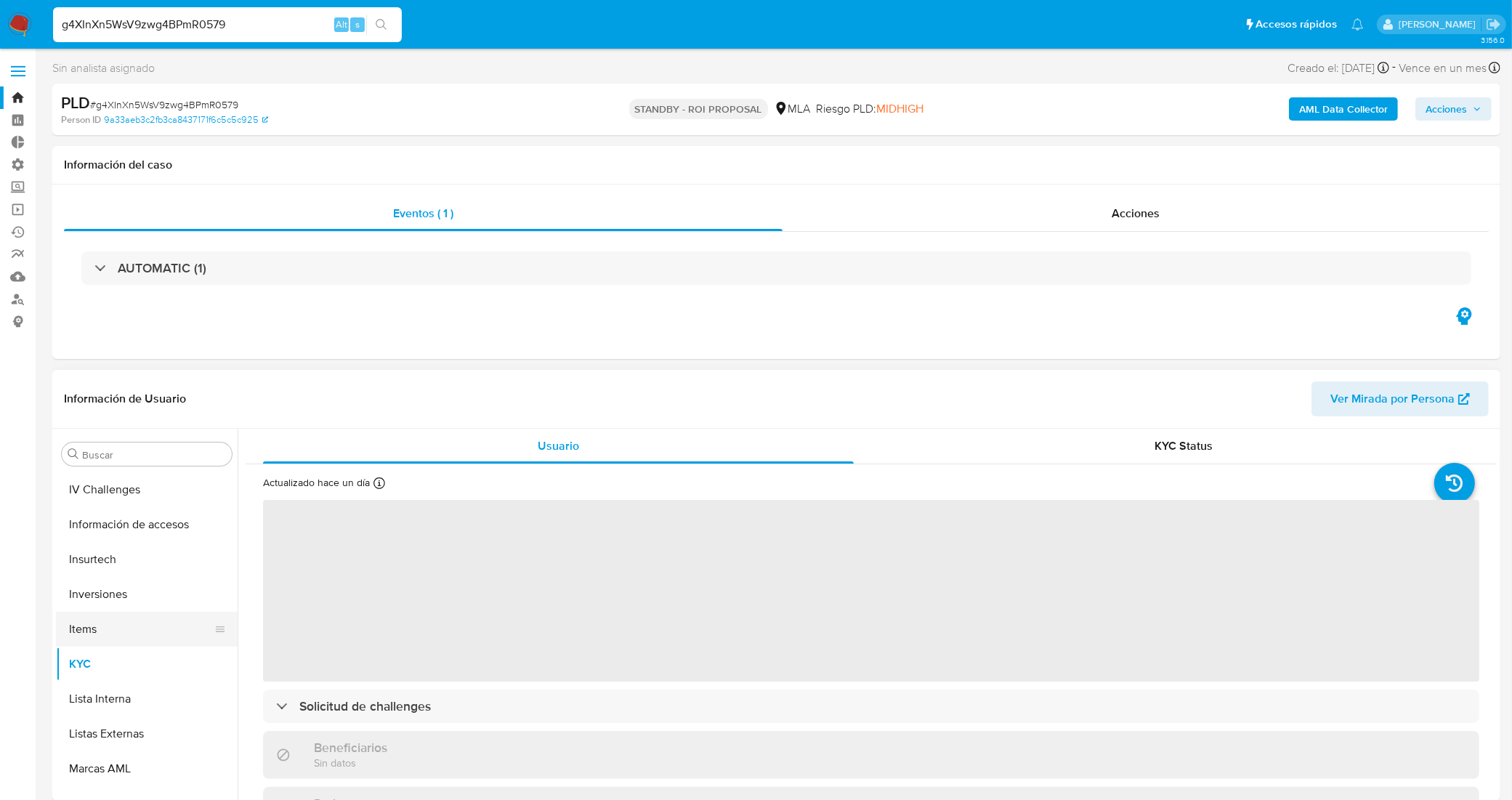
scroll to position [411, 0]
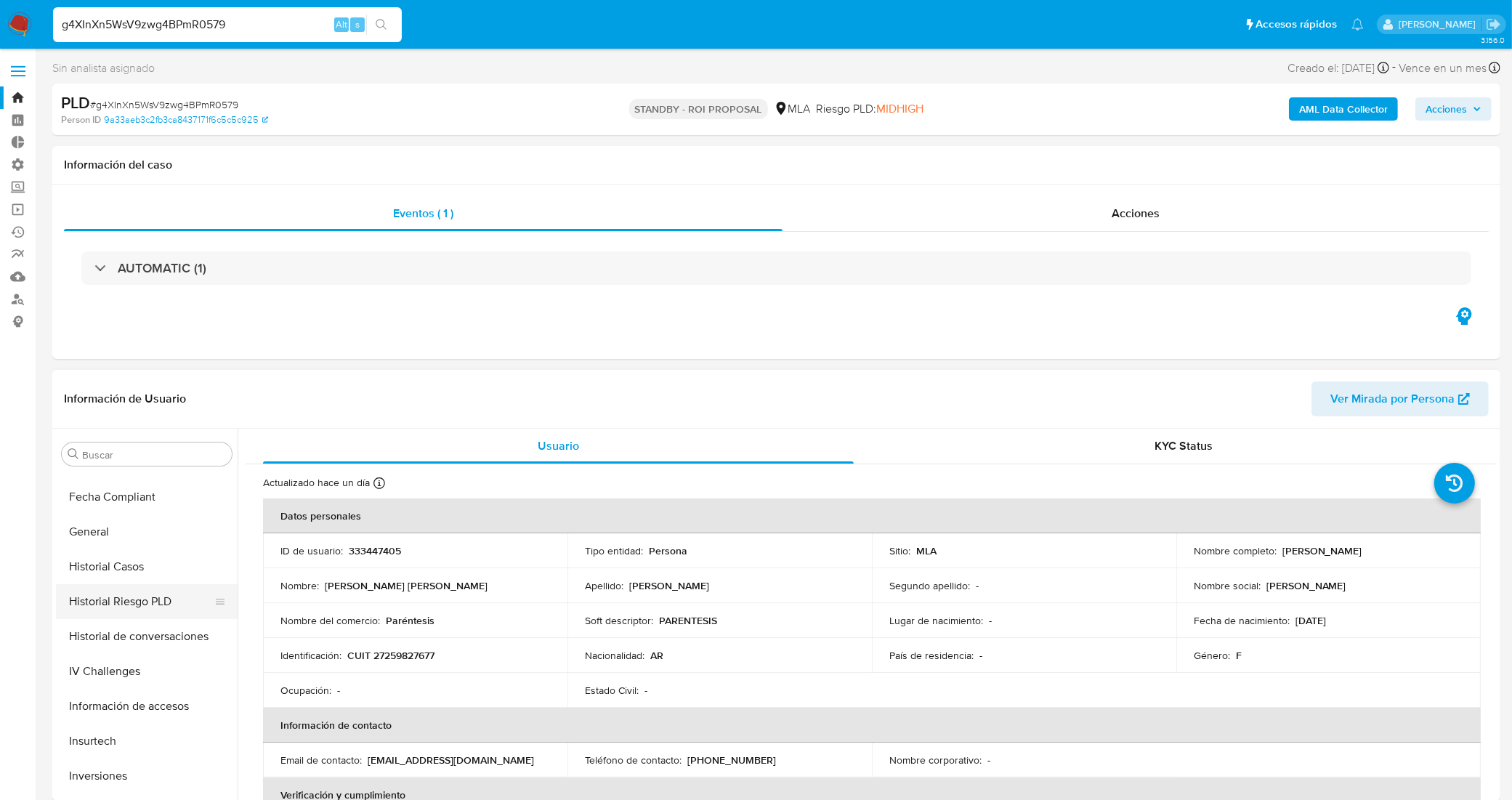
select select "10"
click at [125, 575] on button "Historial Casos" at bounding box center [140, 567] width 170 height 35
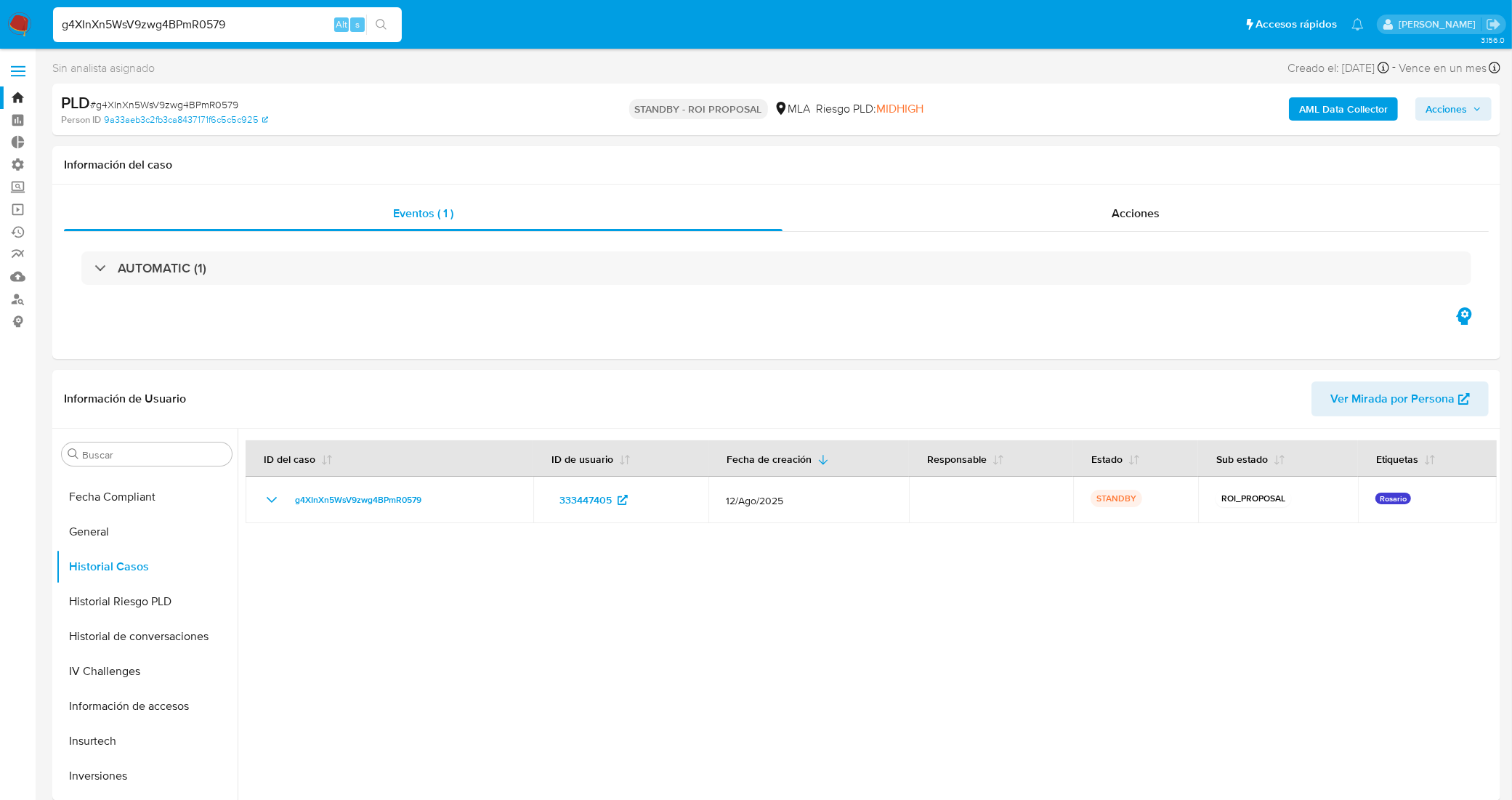
drag, startPoint x: 233, startPoint y: 20, endPoint x: 0, endPoint y: 9, distance: 233.3
click at [0, 9] on nav "Pausado Ver notificaciones g4XInXn5WsV9zwg4BPmR0579 Alt s Accesos rápidos Presi…" at bounding box center [756, 24] width 1512 height 49
paste input "YfEr3nHGTFQMXreM6umXYMg0"
type input "YfEr3nHGTFQMXreM6umXYMg0"
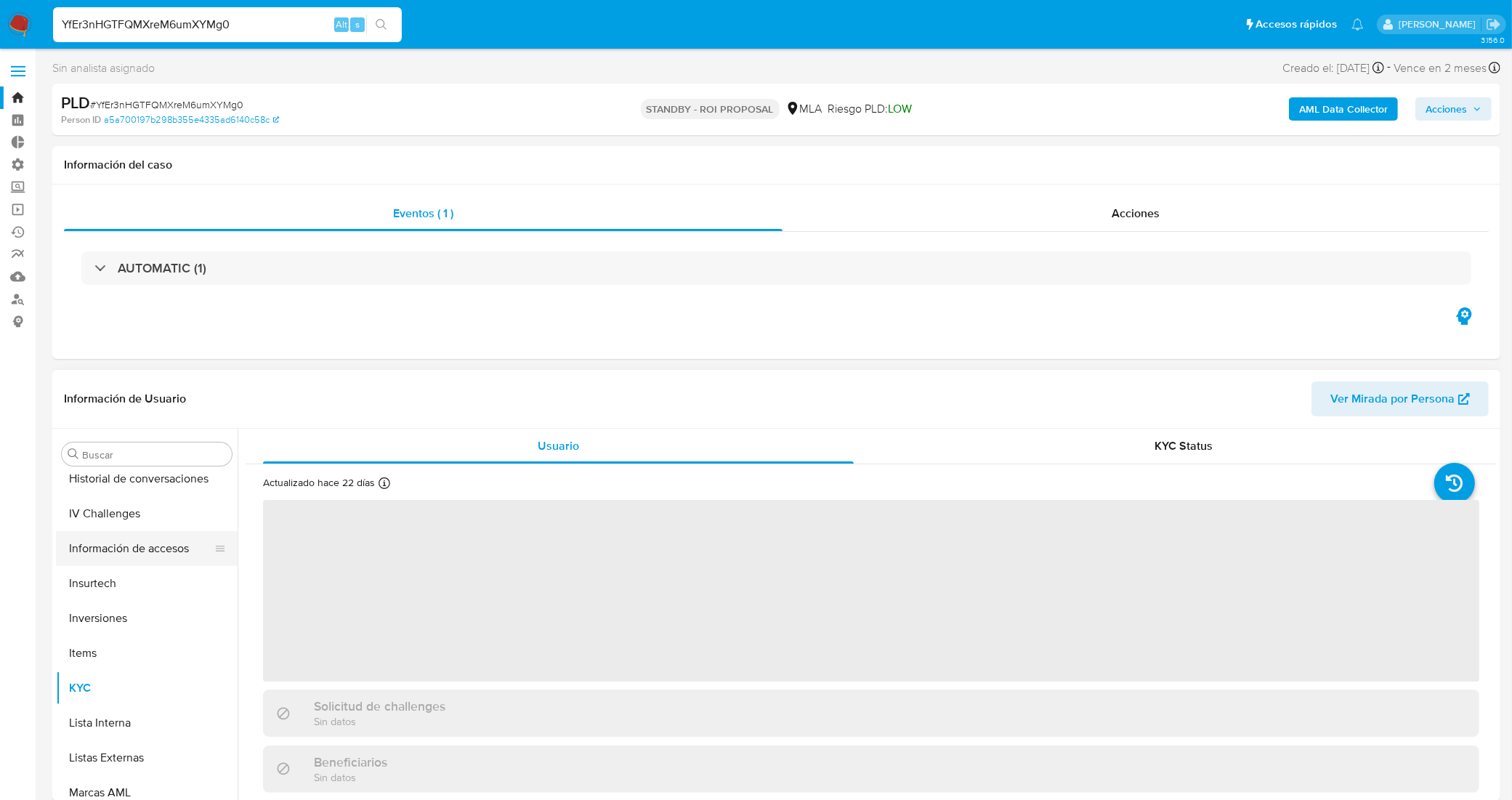
scroll to position [411, 0]
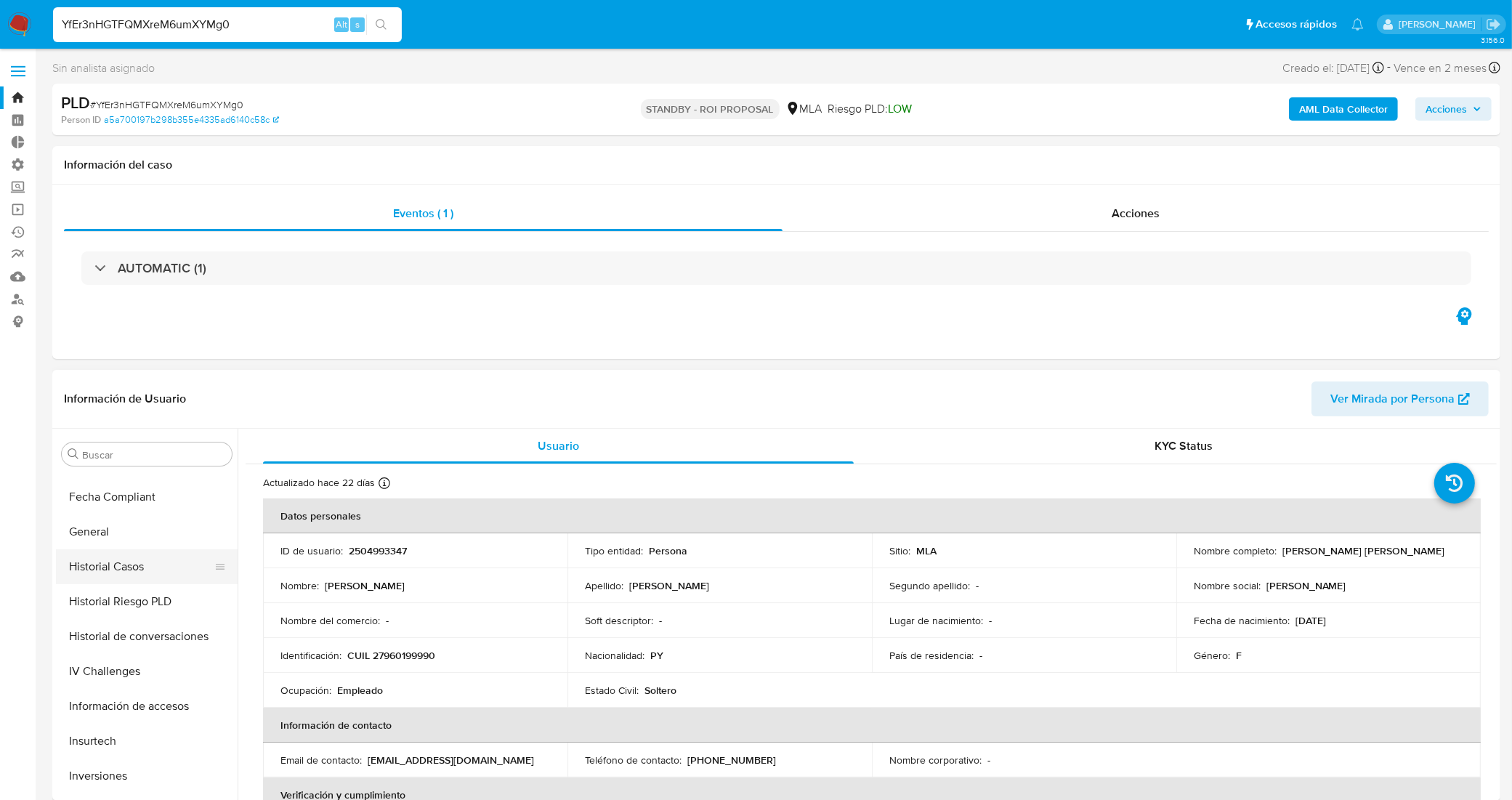
click at [109, 569] on button "Historial Casos" at bounding box center [140, 567] width 170 height 35
select select "10"
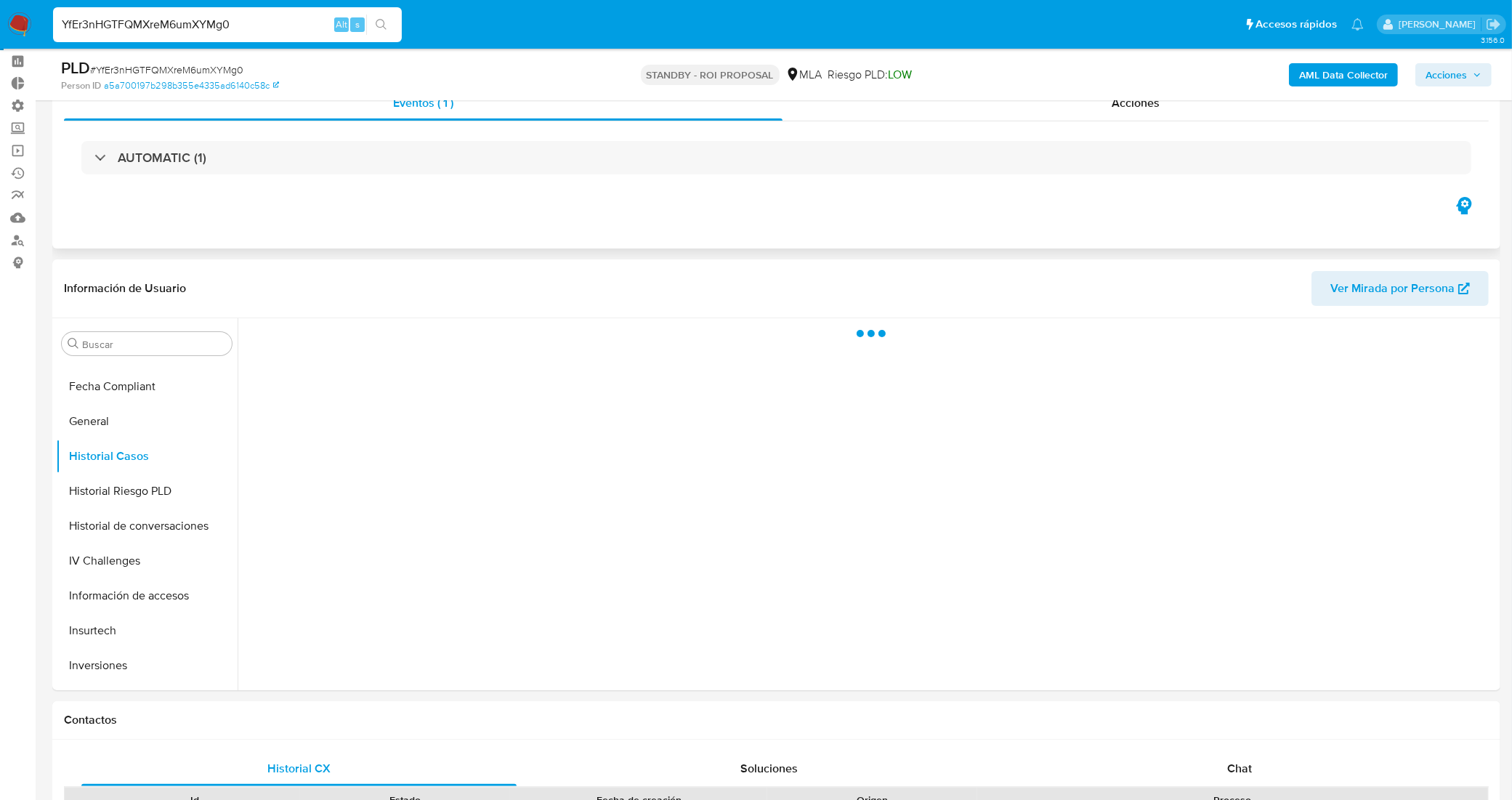
scroll to position [91, 0]
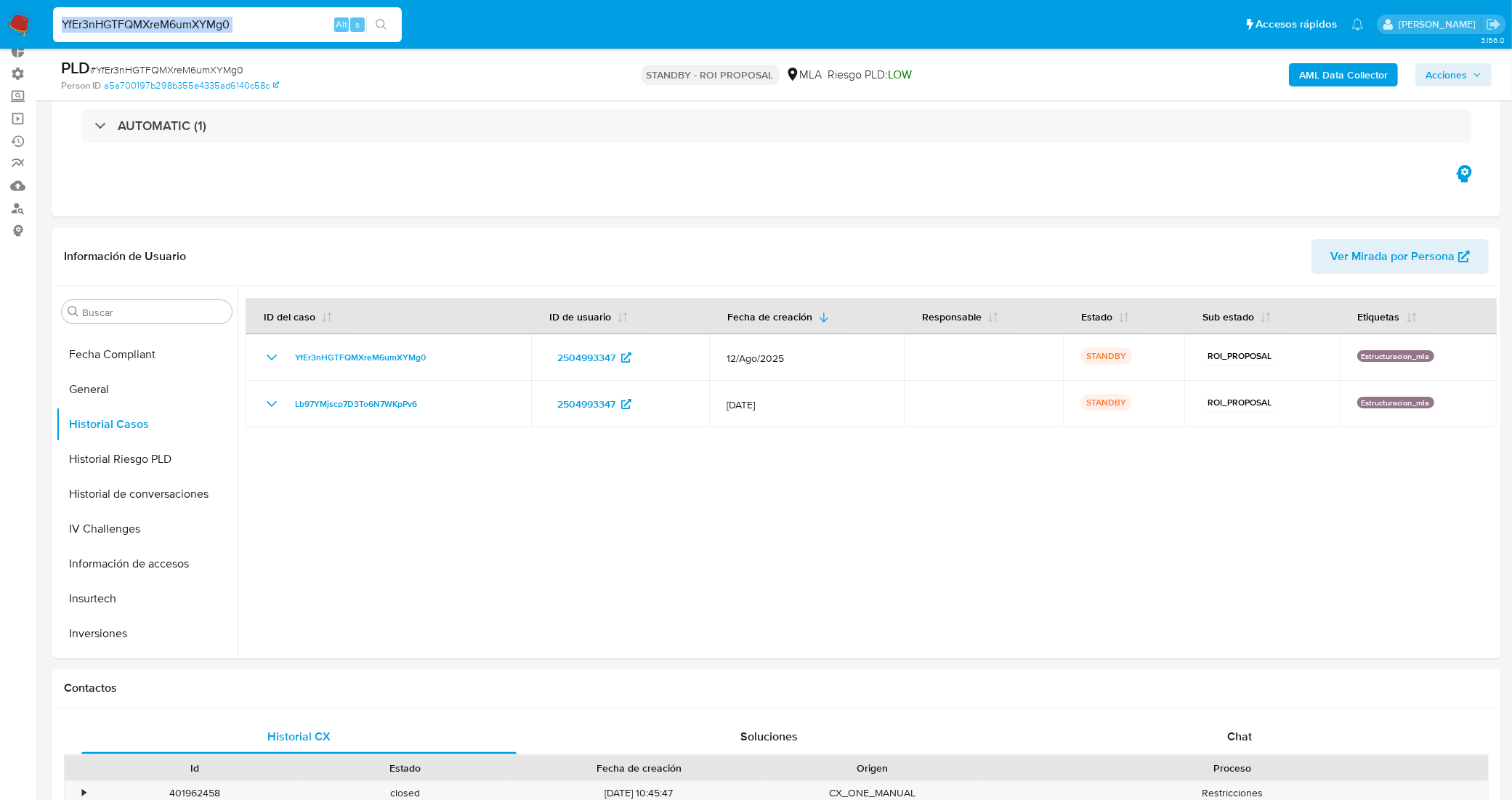
drag, startPoint x: 200, startPoint y: 13, endPoint x: 153, endPoint y: 16, distance: 47.1
click at [153, 16] on div "YfEr3nHGTFQMXreM6umXYMg0 Alt s" at bounding box center [228, 24] width 349 height 35
click at [177, 36] on div "YfEr3nHGTFQMXreM6umXYMg0 Alt s" at bounding box center [228, 24] width 349 height 35
click at [172, 20] on input "YfEr3nHGTFQMXreM6umXYMg0" at bounding box center [228, 24] width 349 height 19
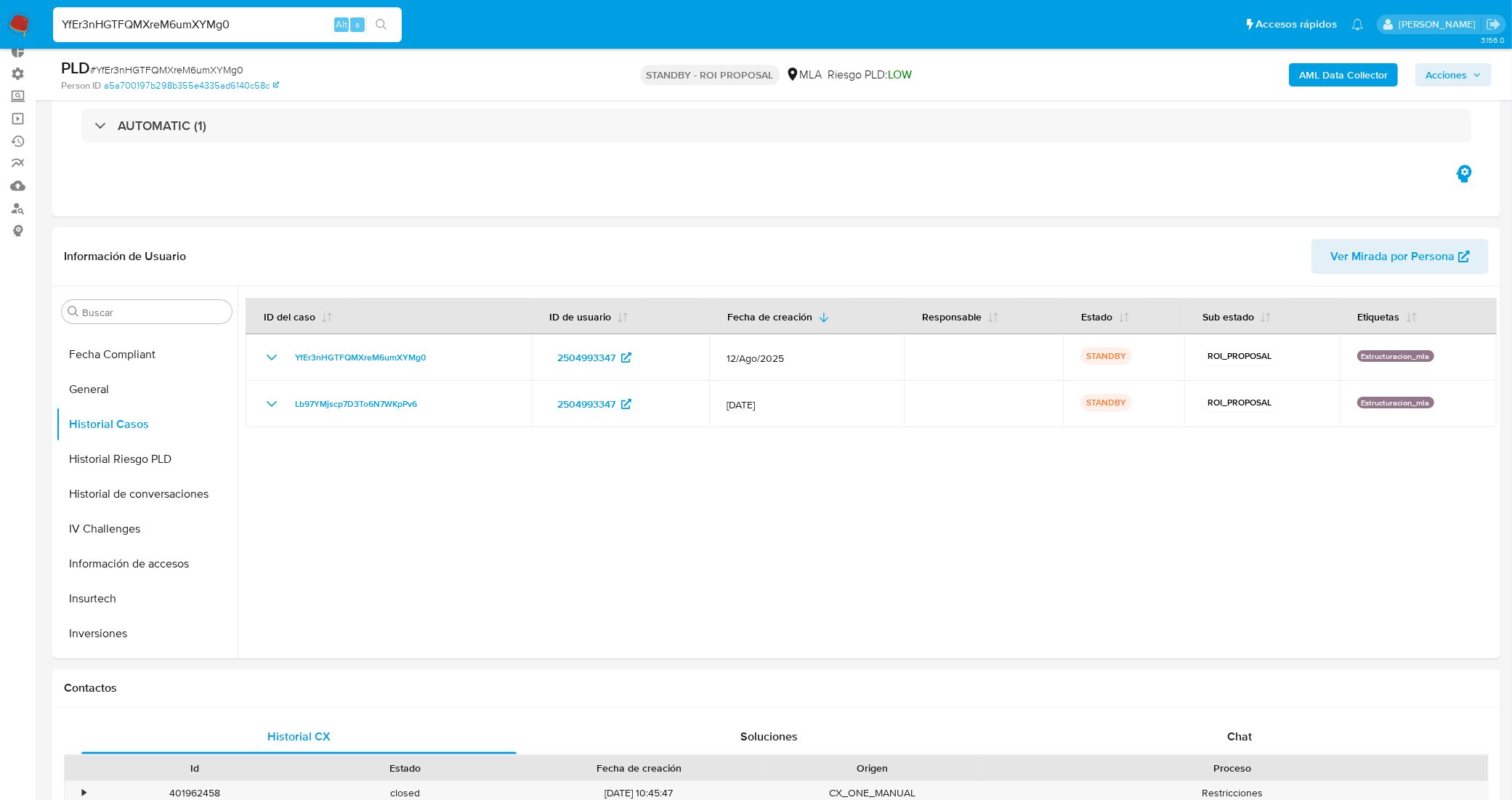
paste input "8ymK4qfiERTjUQVyjLAOCMV4"
type input "8ymK4qfiERTjUQVyjLAOCMV4"
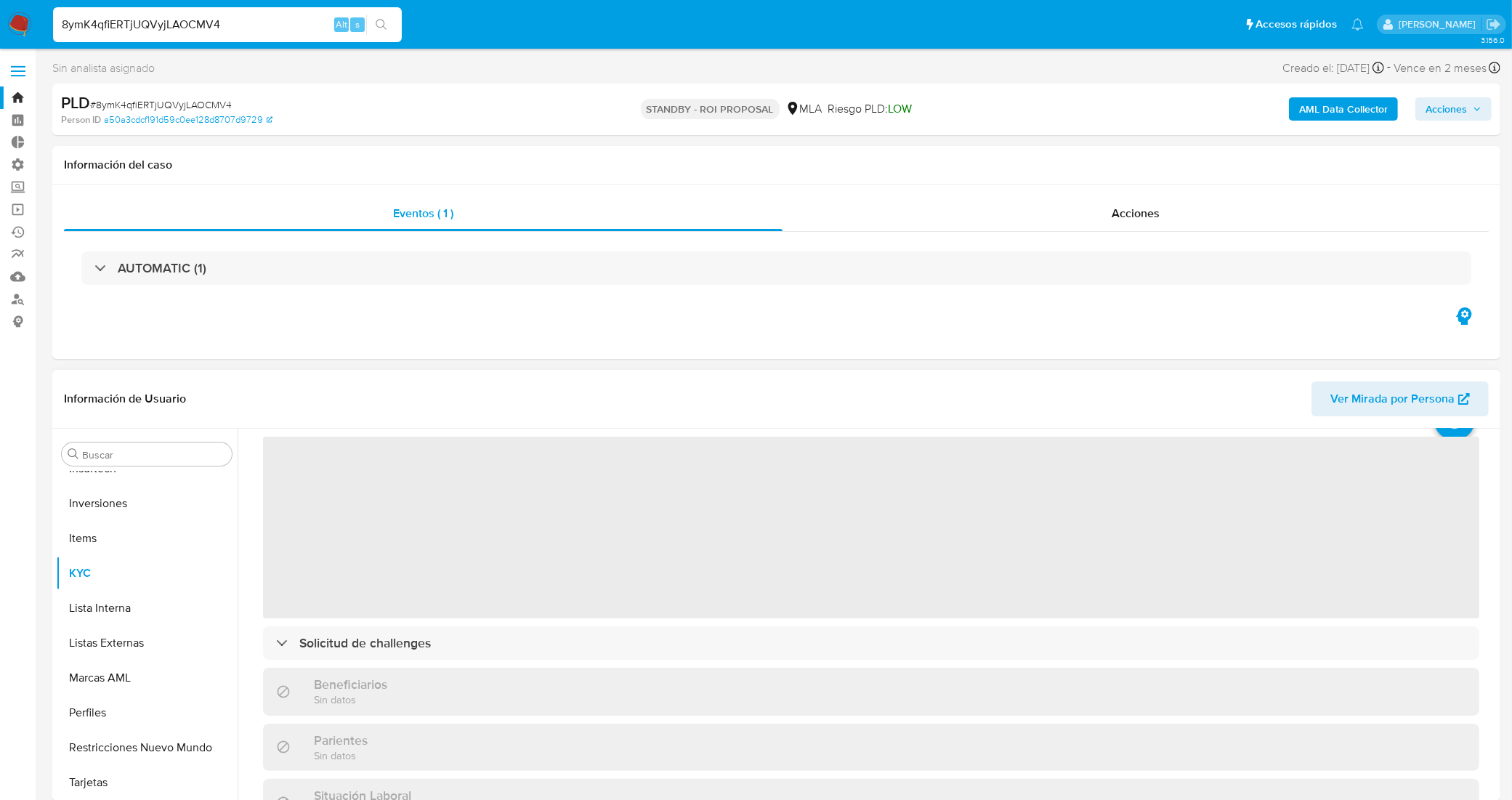
scroll to position [91, 0]
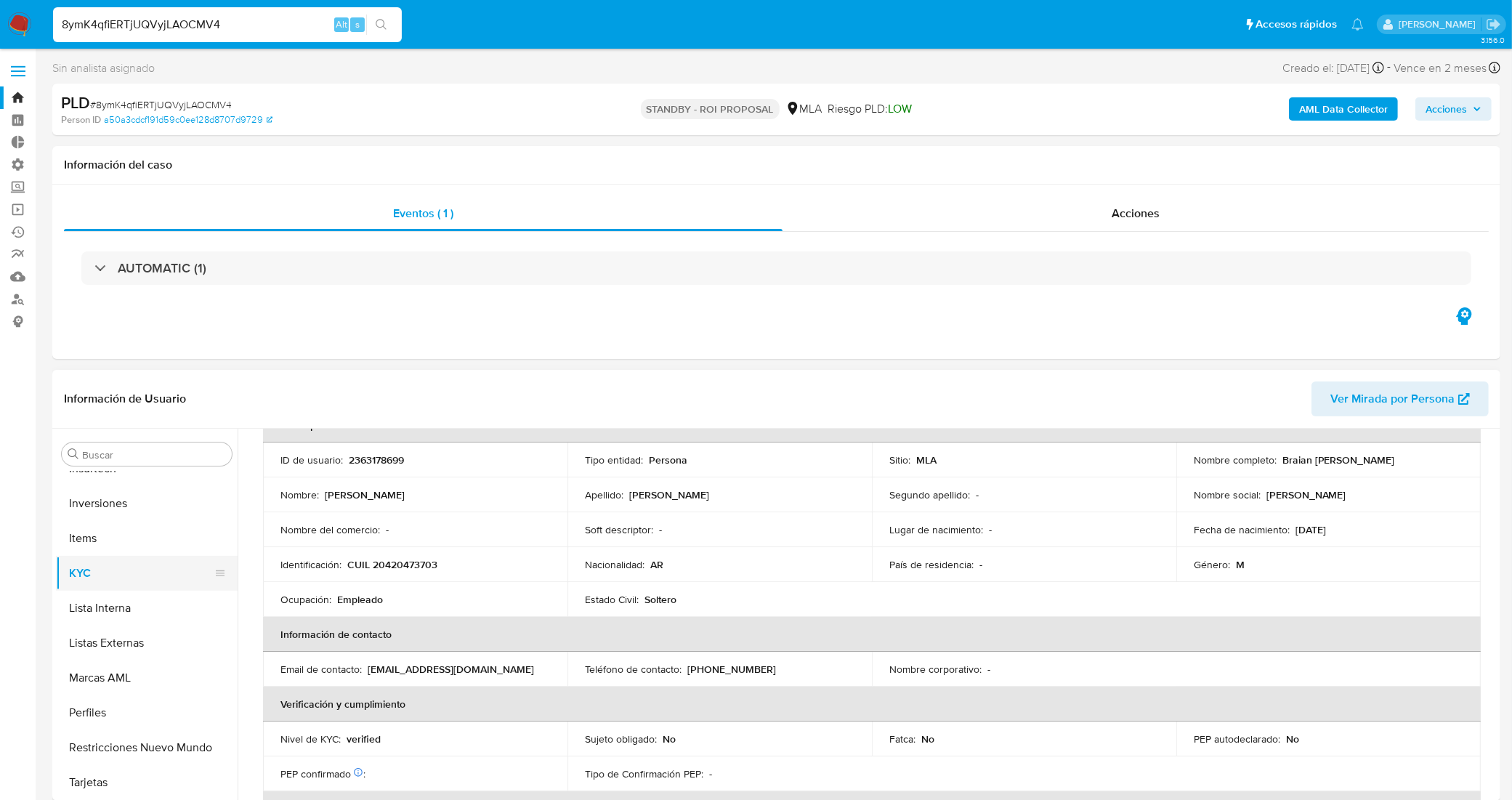
select select "10"
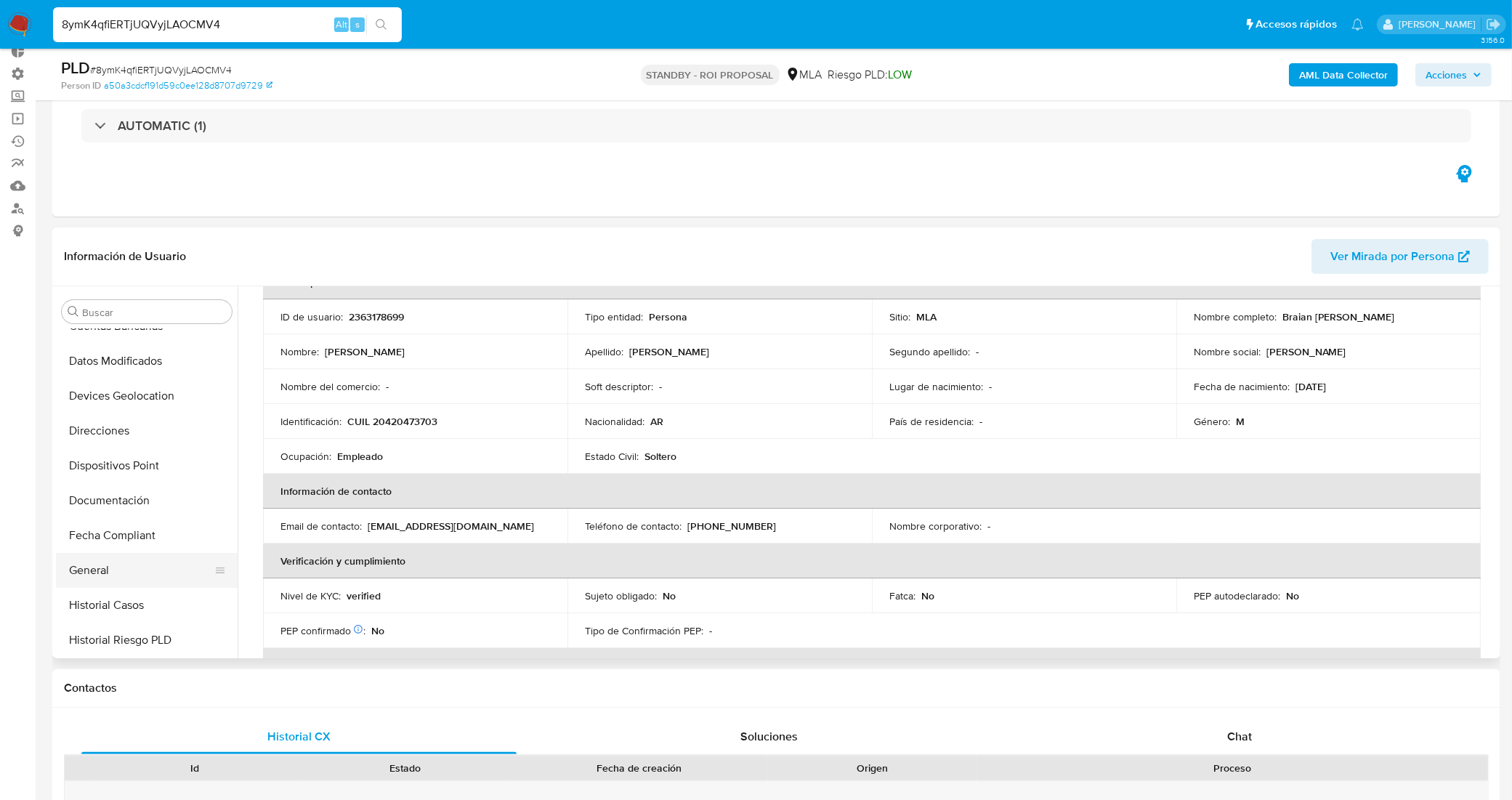
scroll to position [229, 0]
click at [153, 600] on button "Historial Casos" at bounding box center [140, 606] width 170 height 35
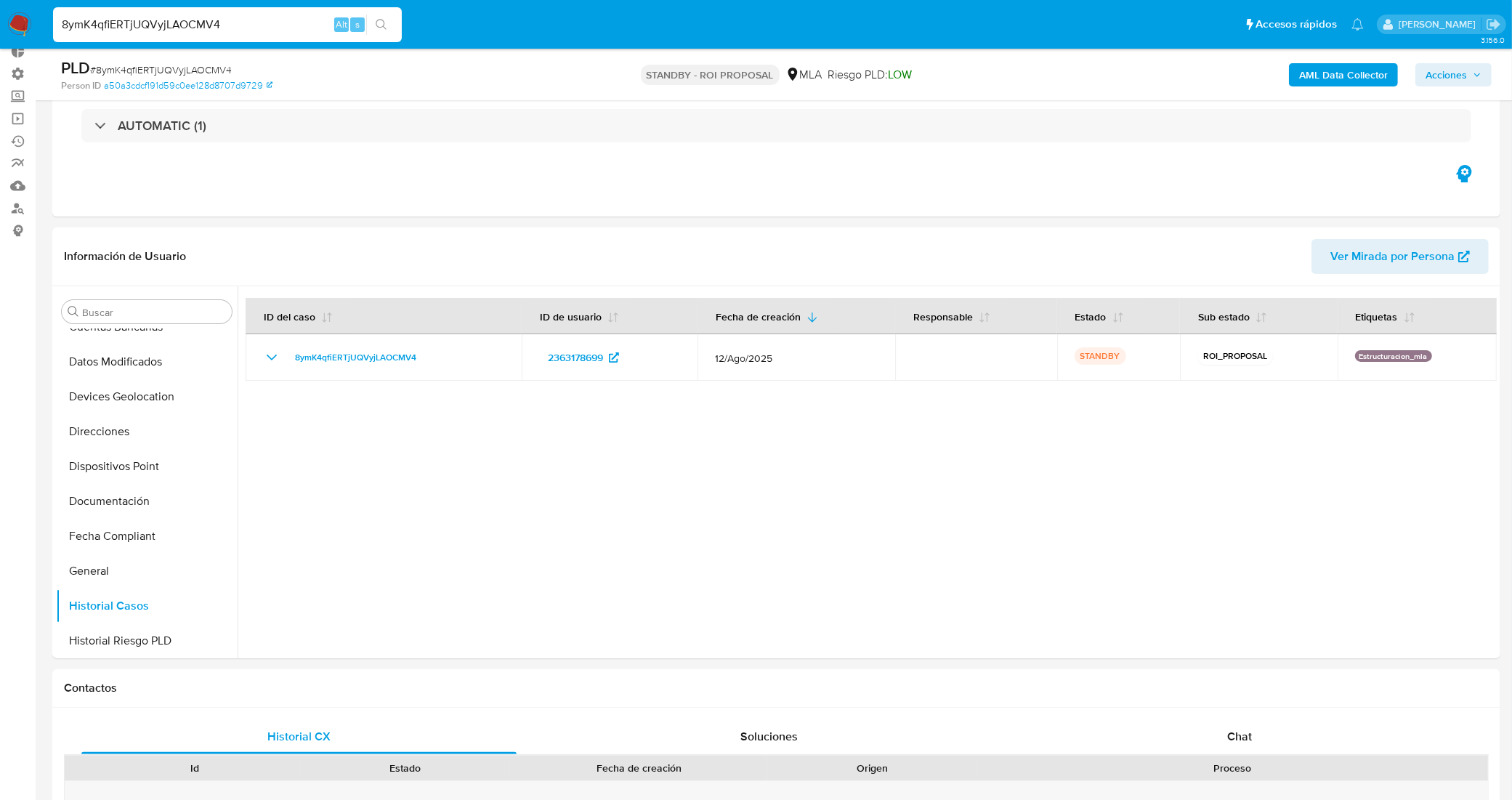
drag, startPoint x: 139, startPoint y: 11, endPoint x: 18, endPoint y: -5, distance: 122.1
paste input "rD8E7TZUlbUaTRilK7D1J0Ga"
type input "rD8E7TZUlbUaTRilK7D1J0Ga"
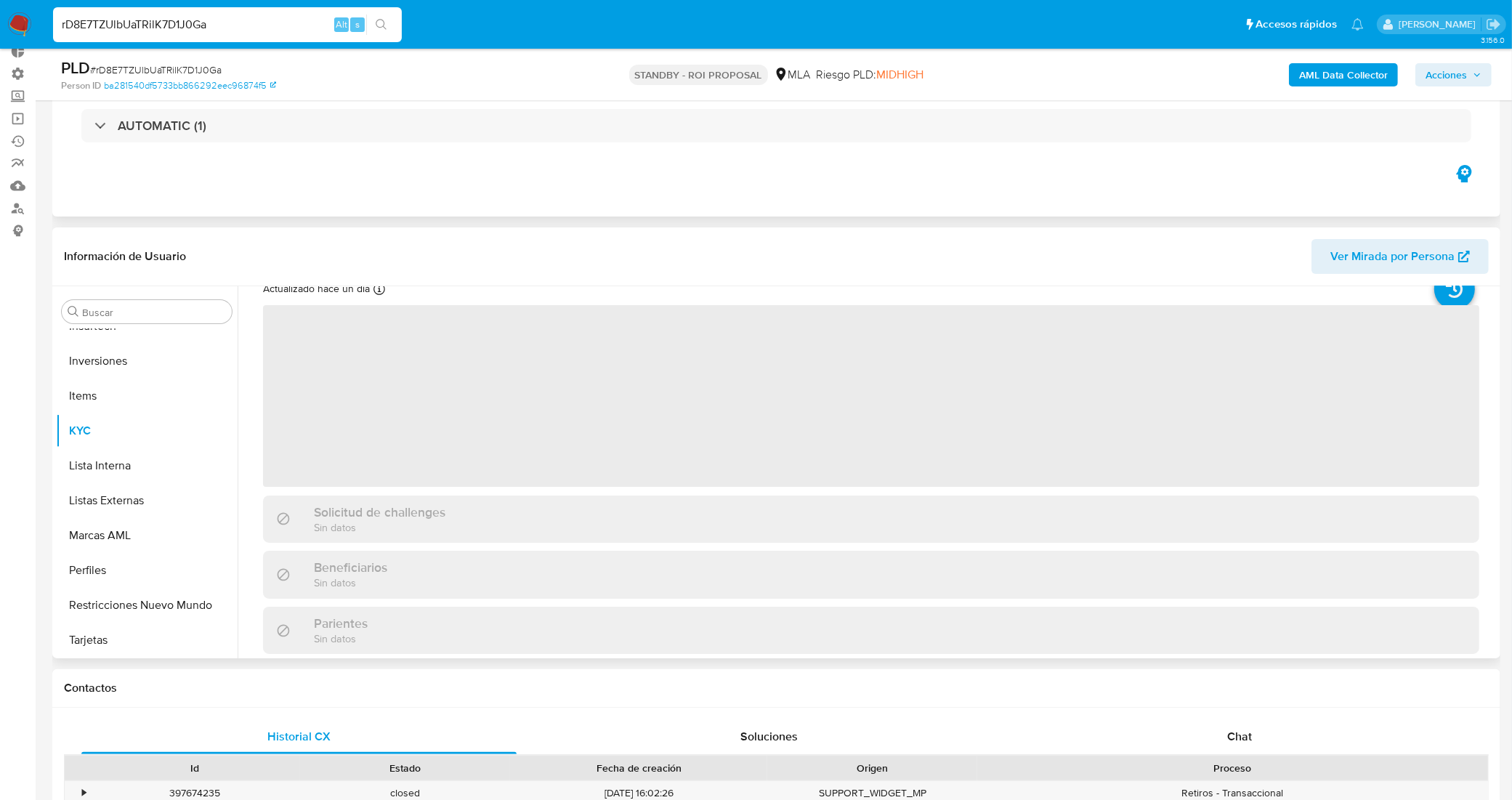
scroll to position [91, 0]
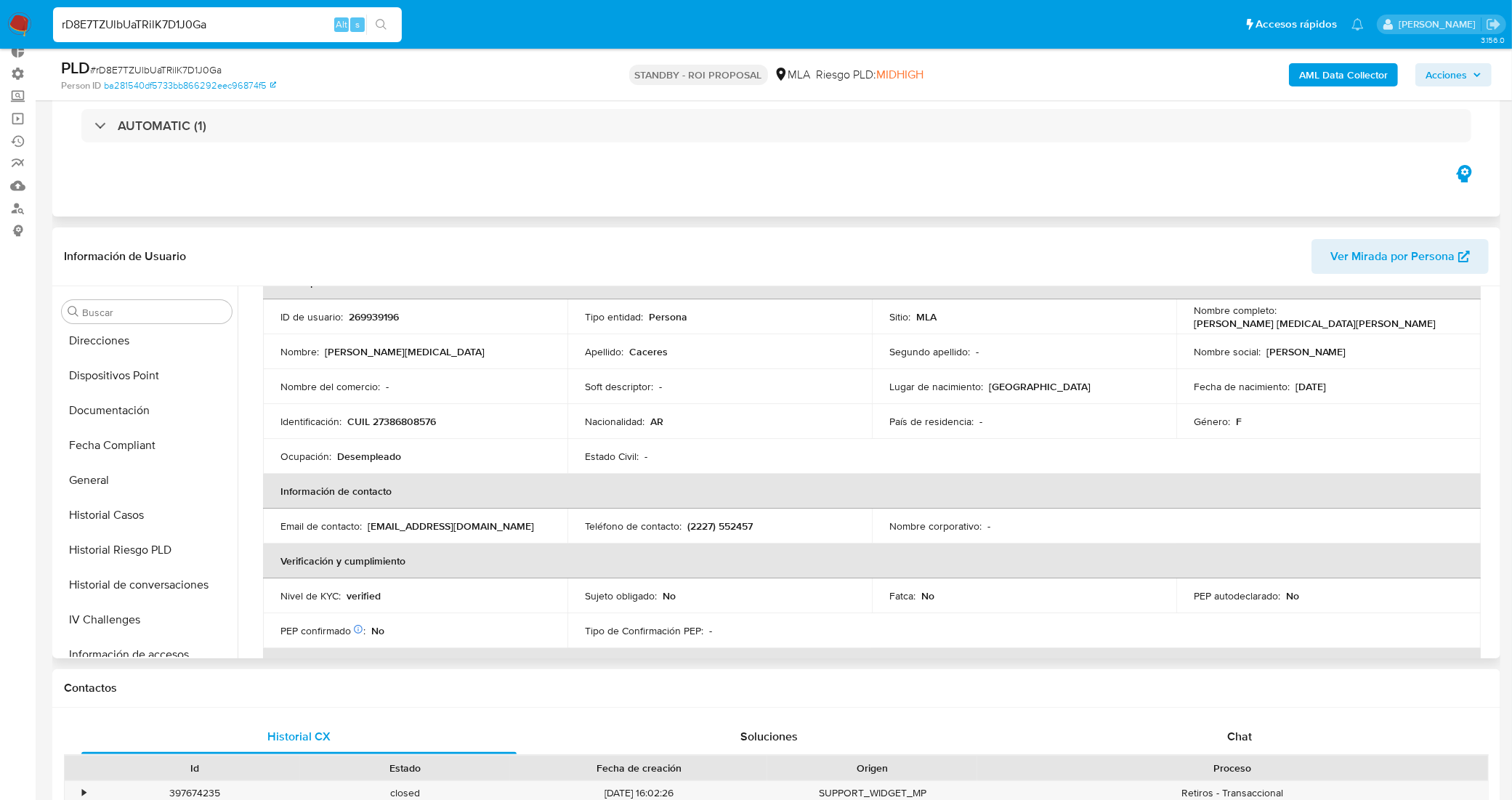
select select "10"
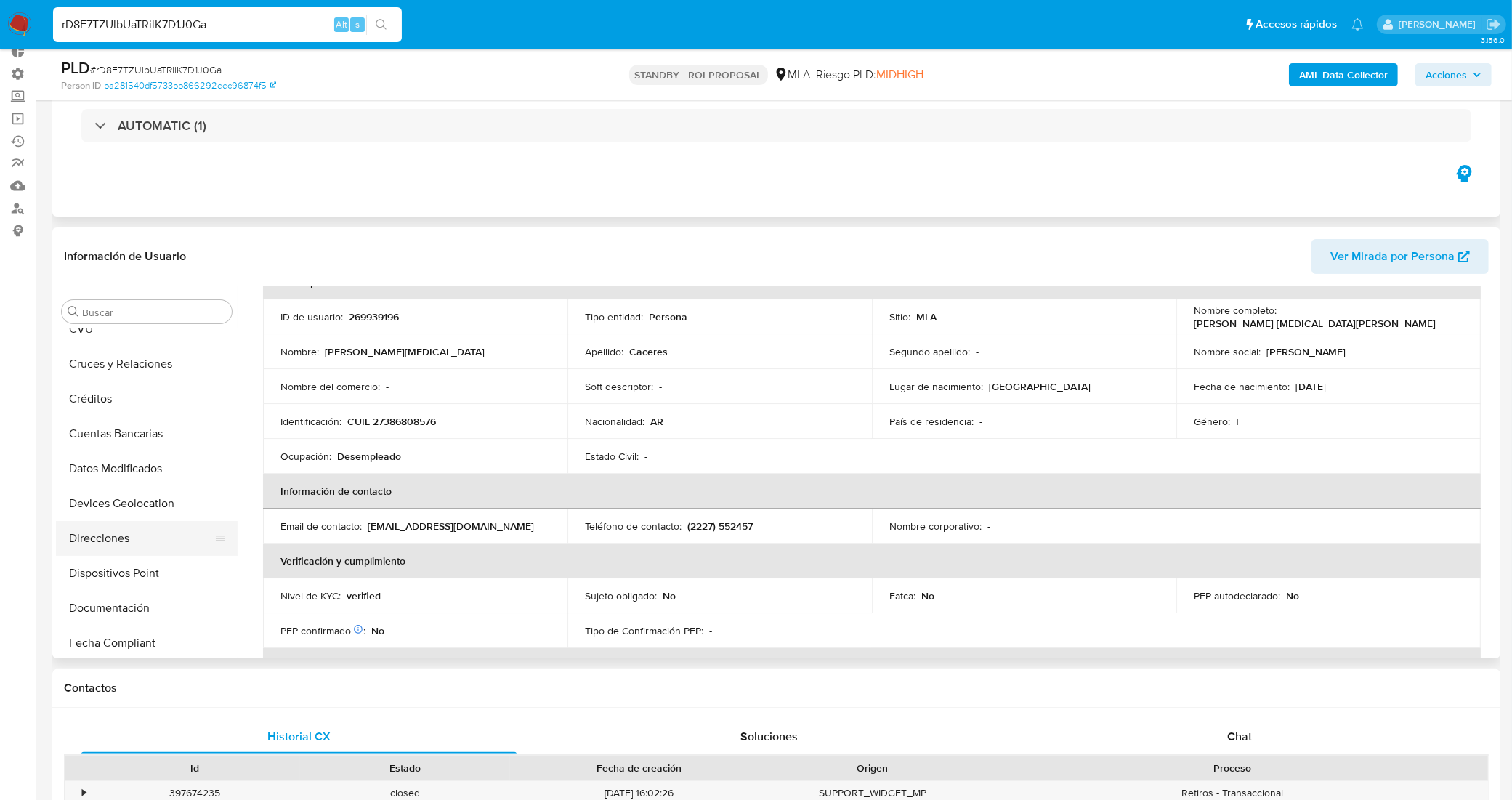
scroll to position [411, 0]
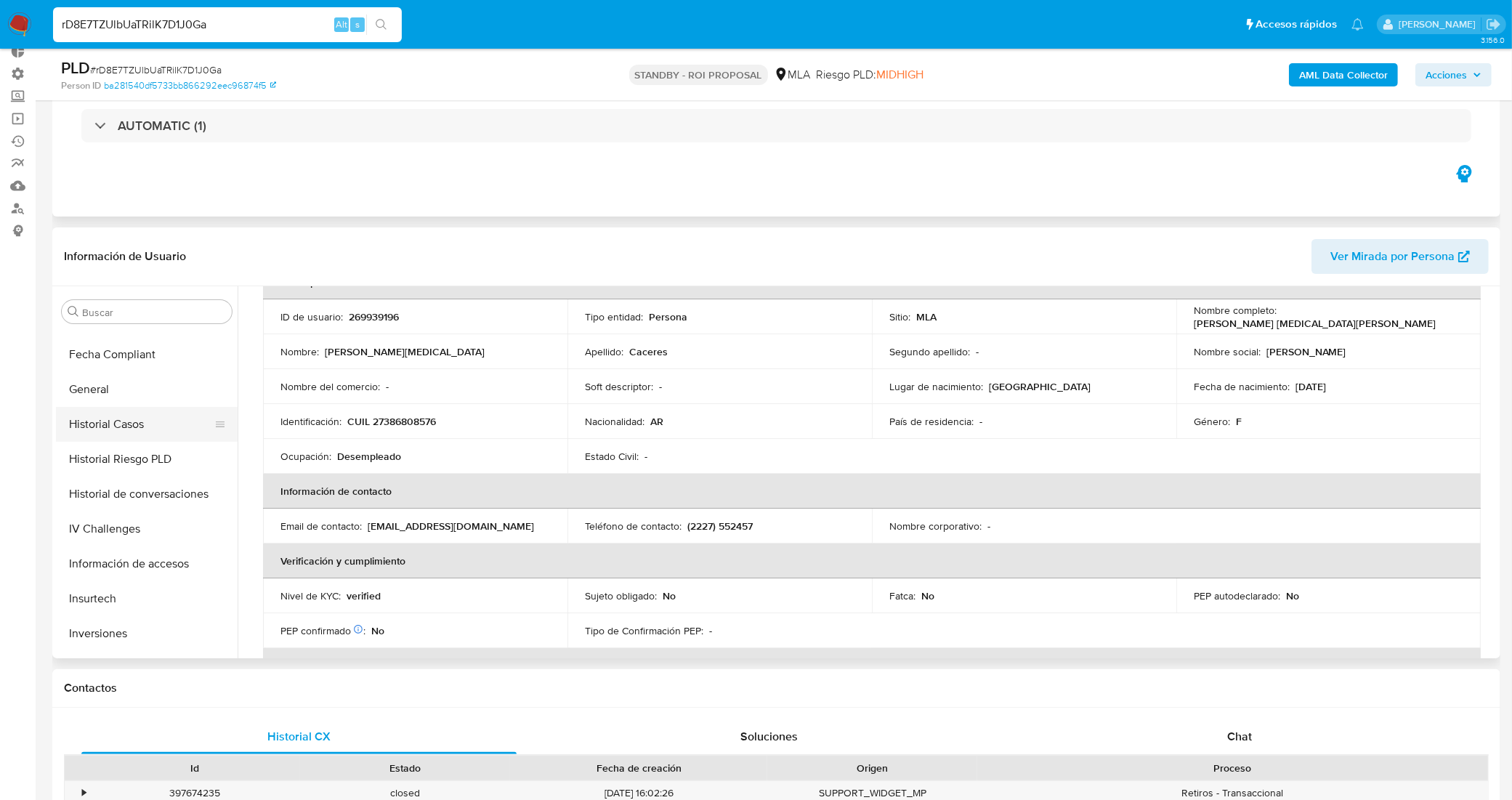
click at [138, 427] on button "Historial Casos" at bounding box center [140, 424] width 170 height 35
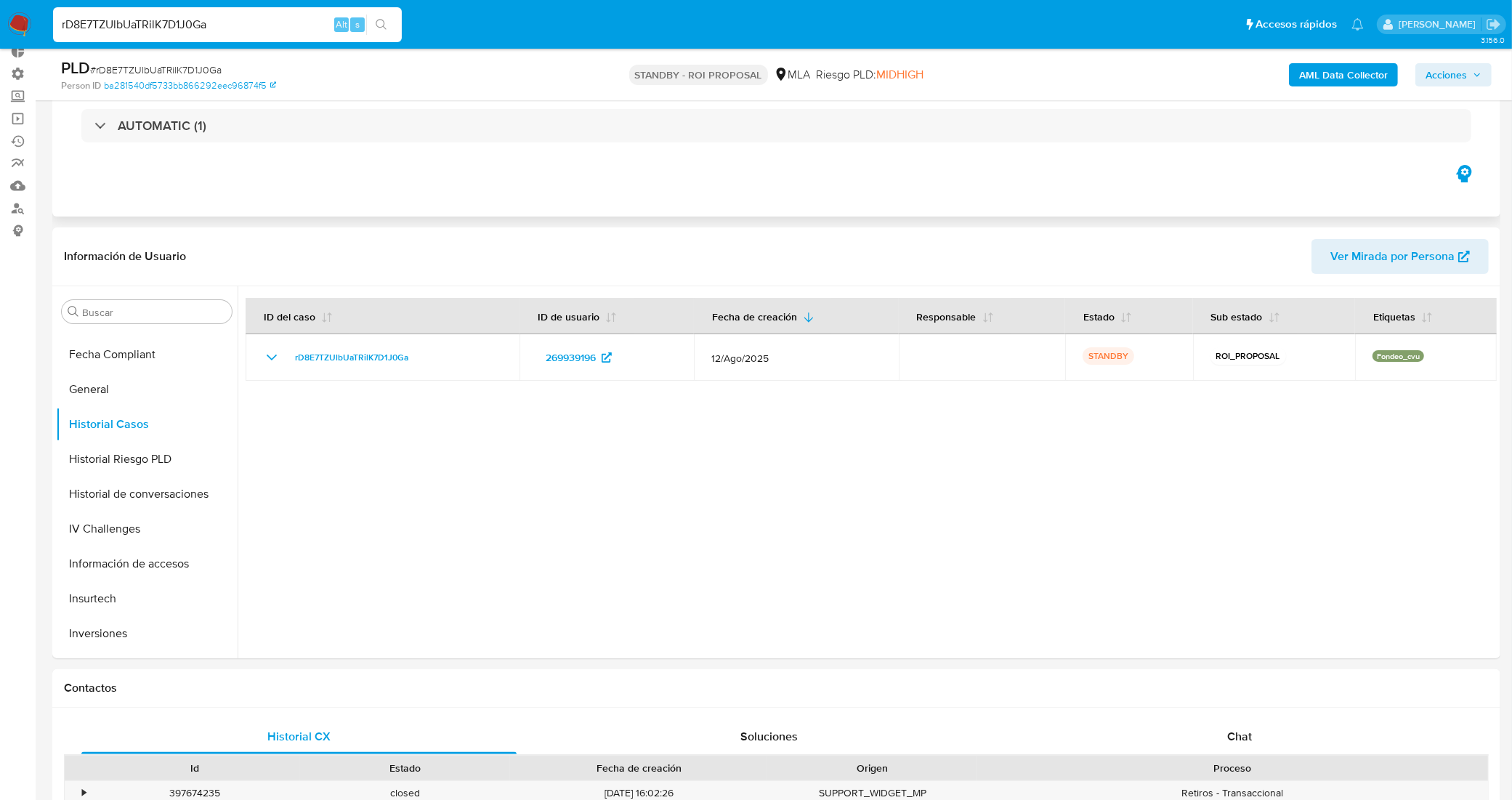
drag, startPoint x: 275, startPoint y: 23, endPoint x: 12, endPoint y: 19, distance: 263.0
click at [12, 19] on nav "Pausado Ver notificaciones rD8E7TZUlbUaTRilK7D1J0Ga Alt s Accesos rápidos Presi…" at bounding box center [756, 24] width 1512 height 49
paste input "VvxSoo8NlEmm34oe7VyS5v9U"
type input "VvxSoo8NlEmm34oe7VyS5v9U"
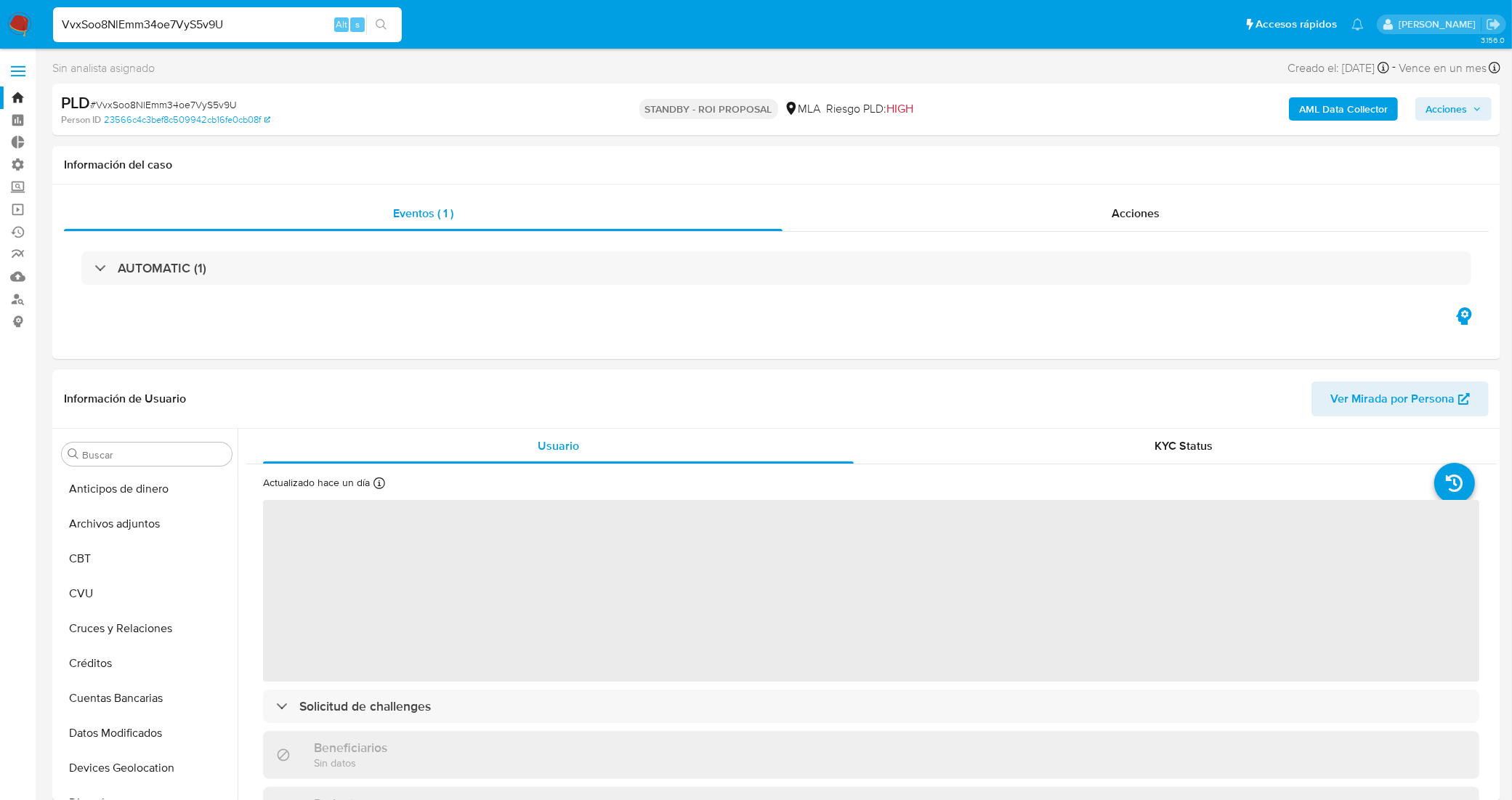
select select "10"
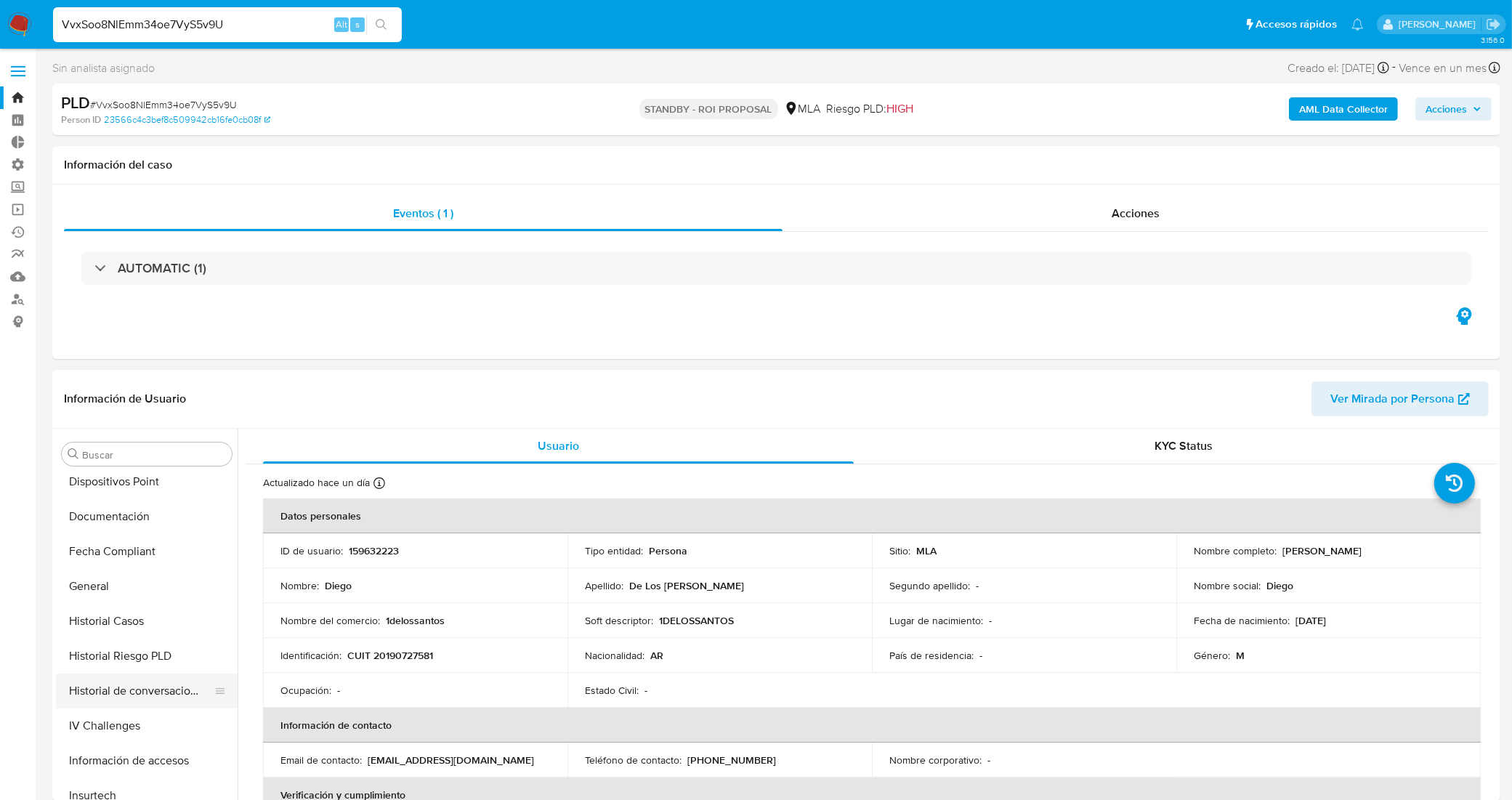
scroll to position [411, 0]
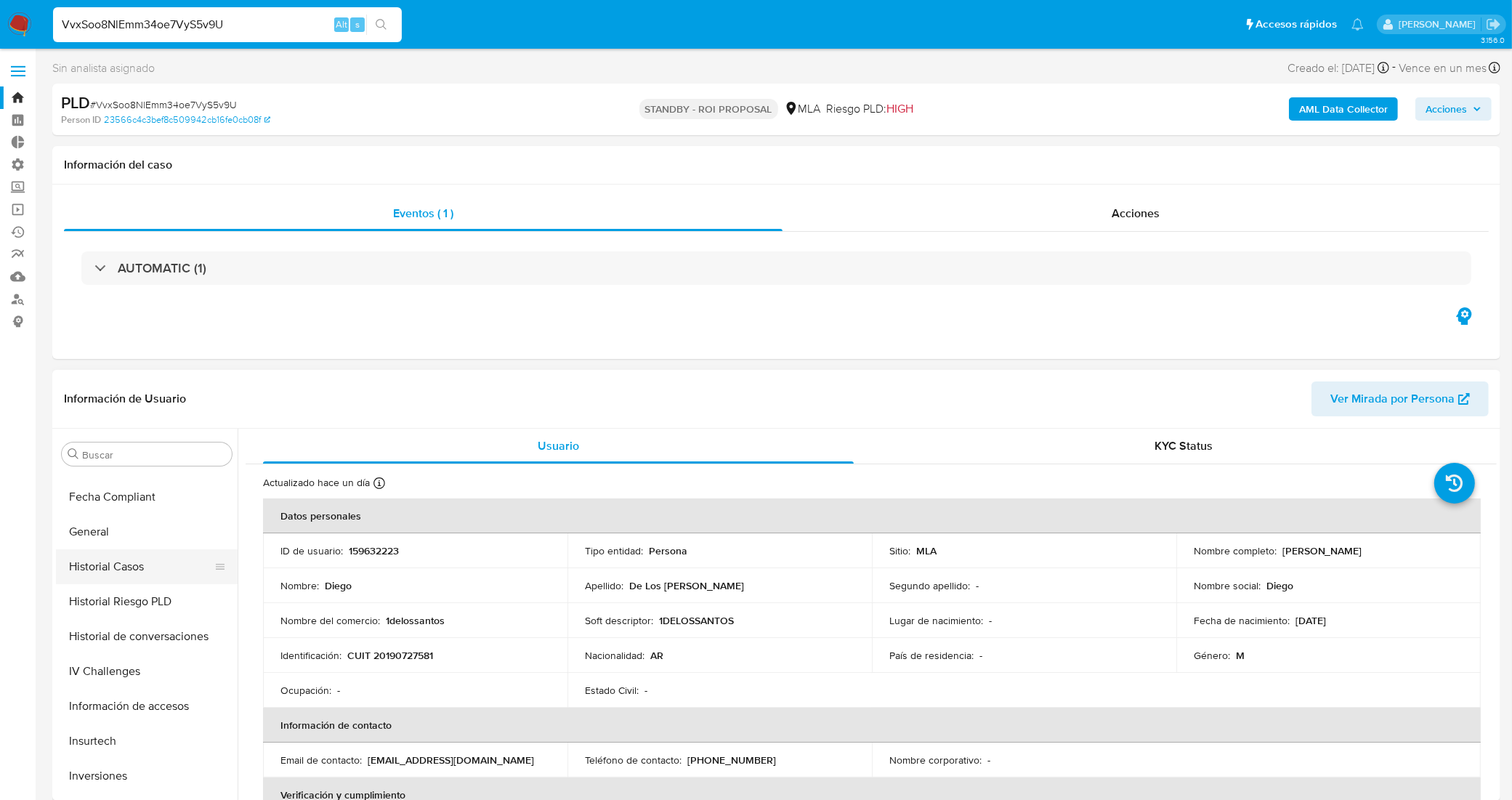
click at [122, 554] on button "Historial Casos" at bounding box center [140, 567] width 170 height 35
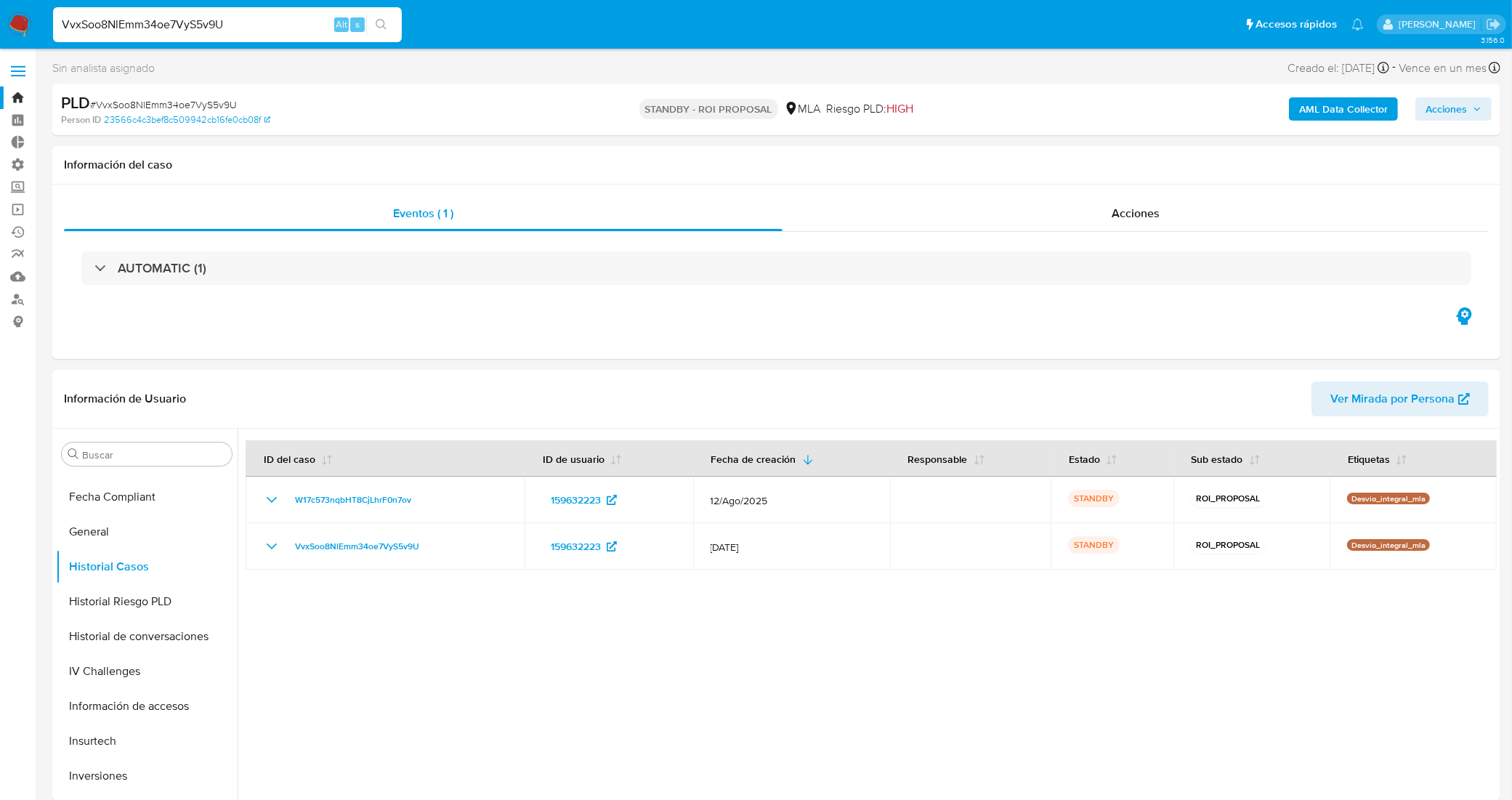
drag, startPoint x: 230, startPoint y: 24, endPoint x: 0, endPoint y: 2, distance: 231.0
click at [0, 2] on nav "Pausado Ver notificaciones VvxSoo8NlEmm34oe7VyS5v9U Alt s Accesos rápidos Presi…" at bounding box center [756, 24] width 1512 height 49
paste input "t9KrwY6YkJoSBRDCLoVZRieY"
type input "t9KrwY6YkJoSBRDCLoVZRieY"
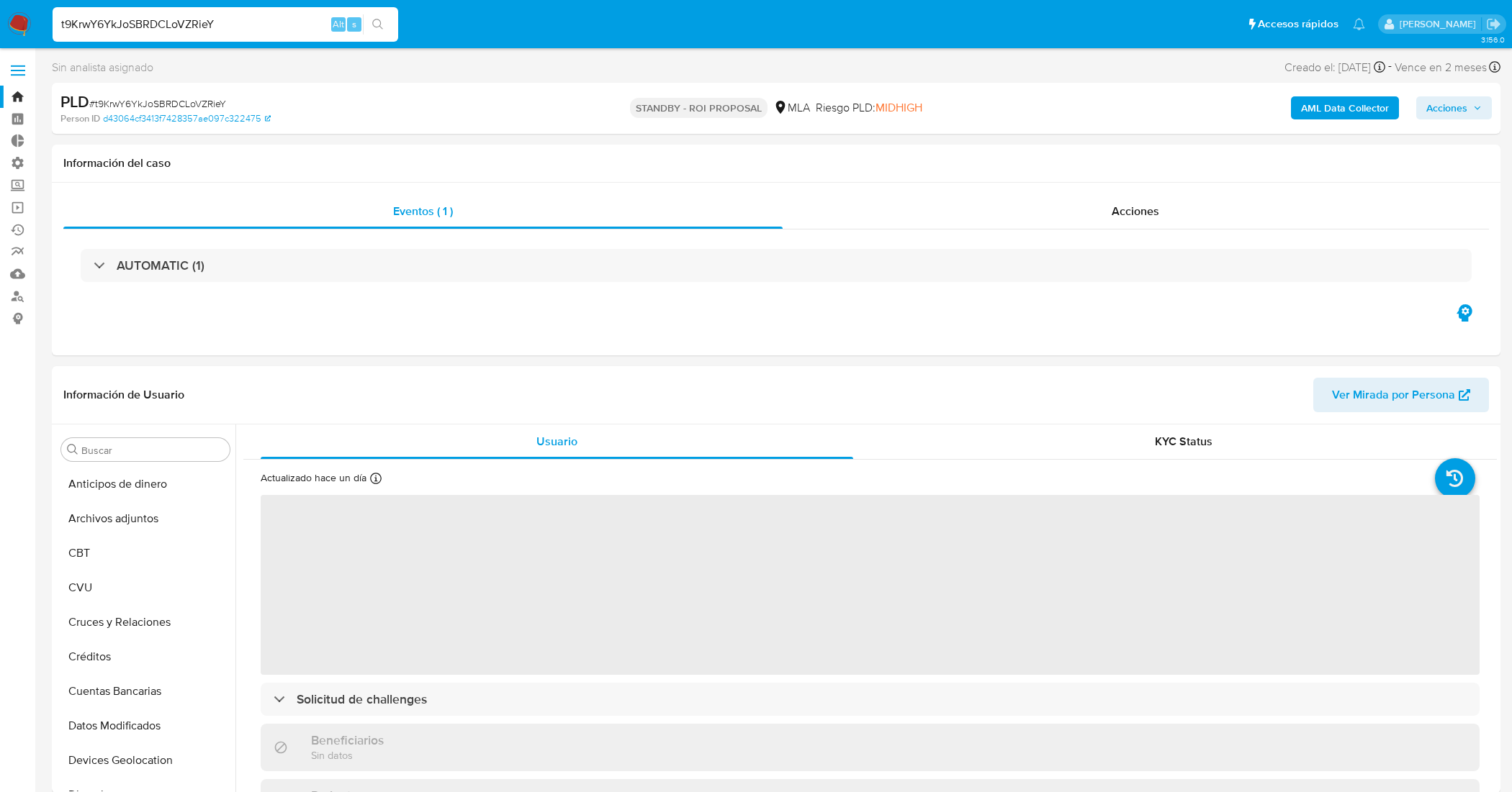
select select "10"
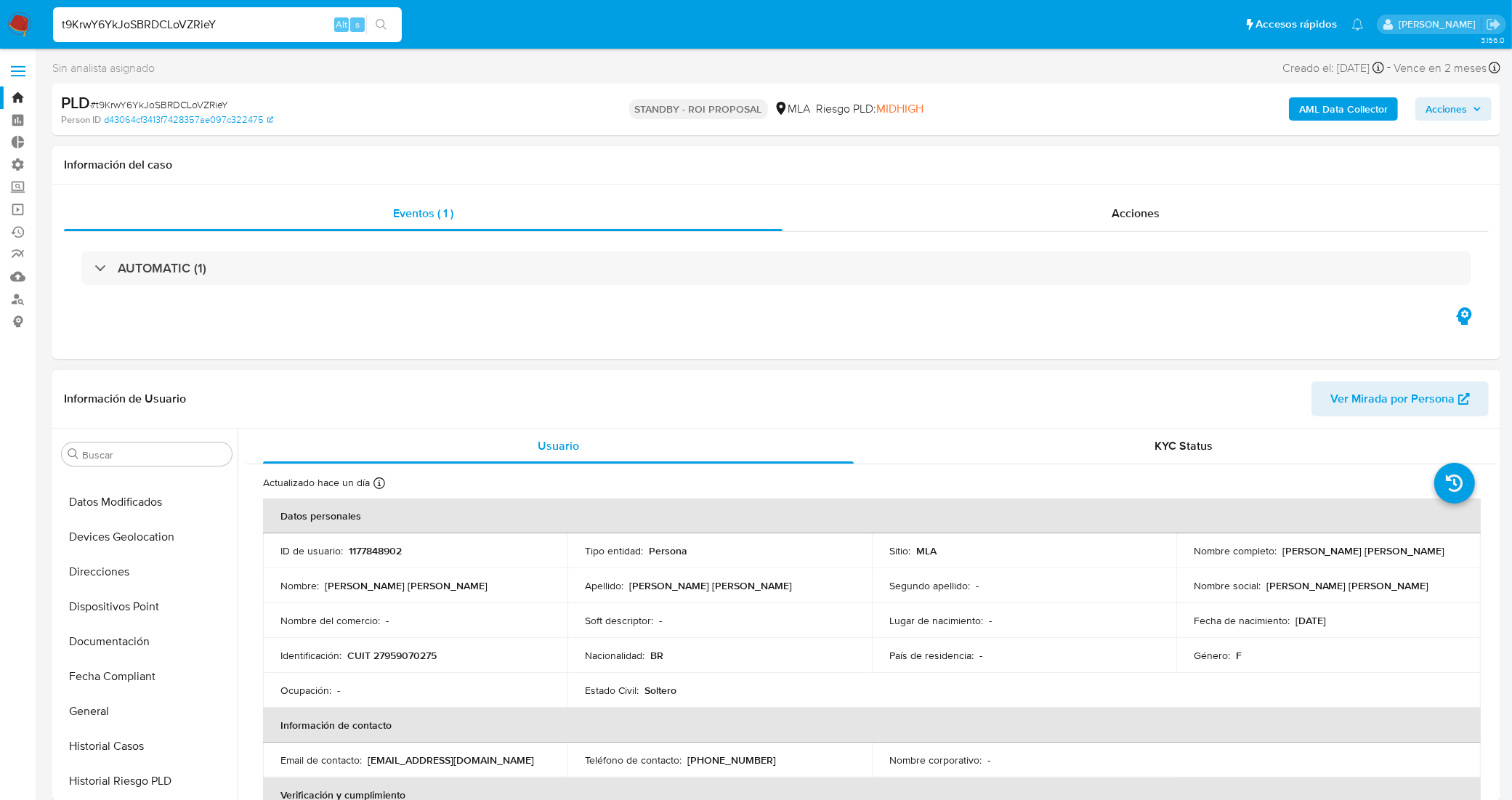
scroll to position [229, 0]
click at [139, 738] on button "Historial Casos" at bounding box center [140, 748] width 170 height 35
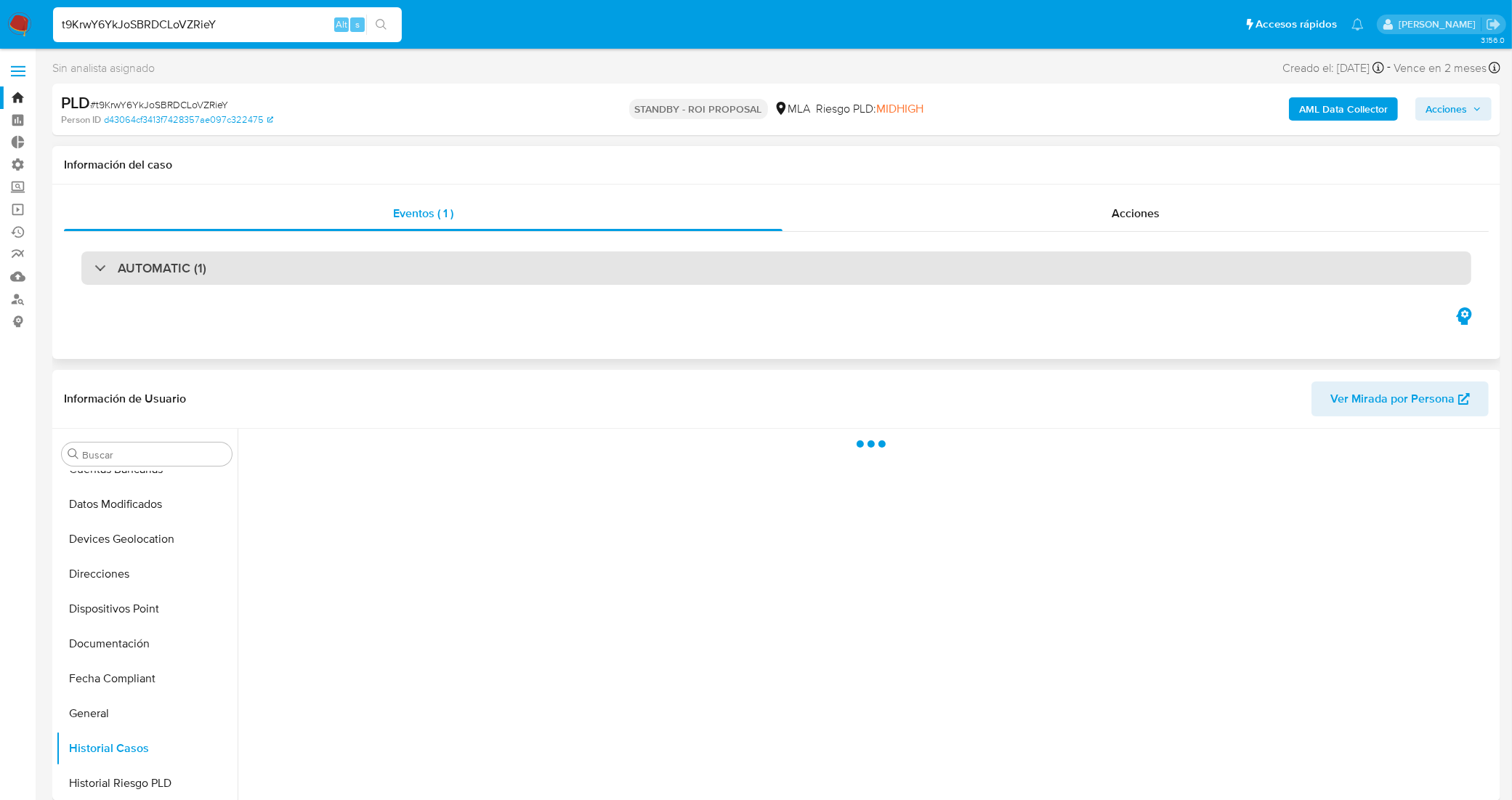
scroll to position [91, 0]
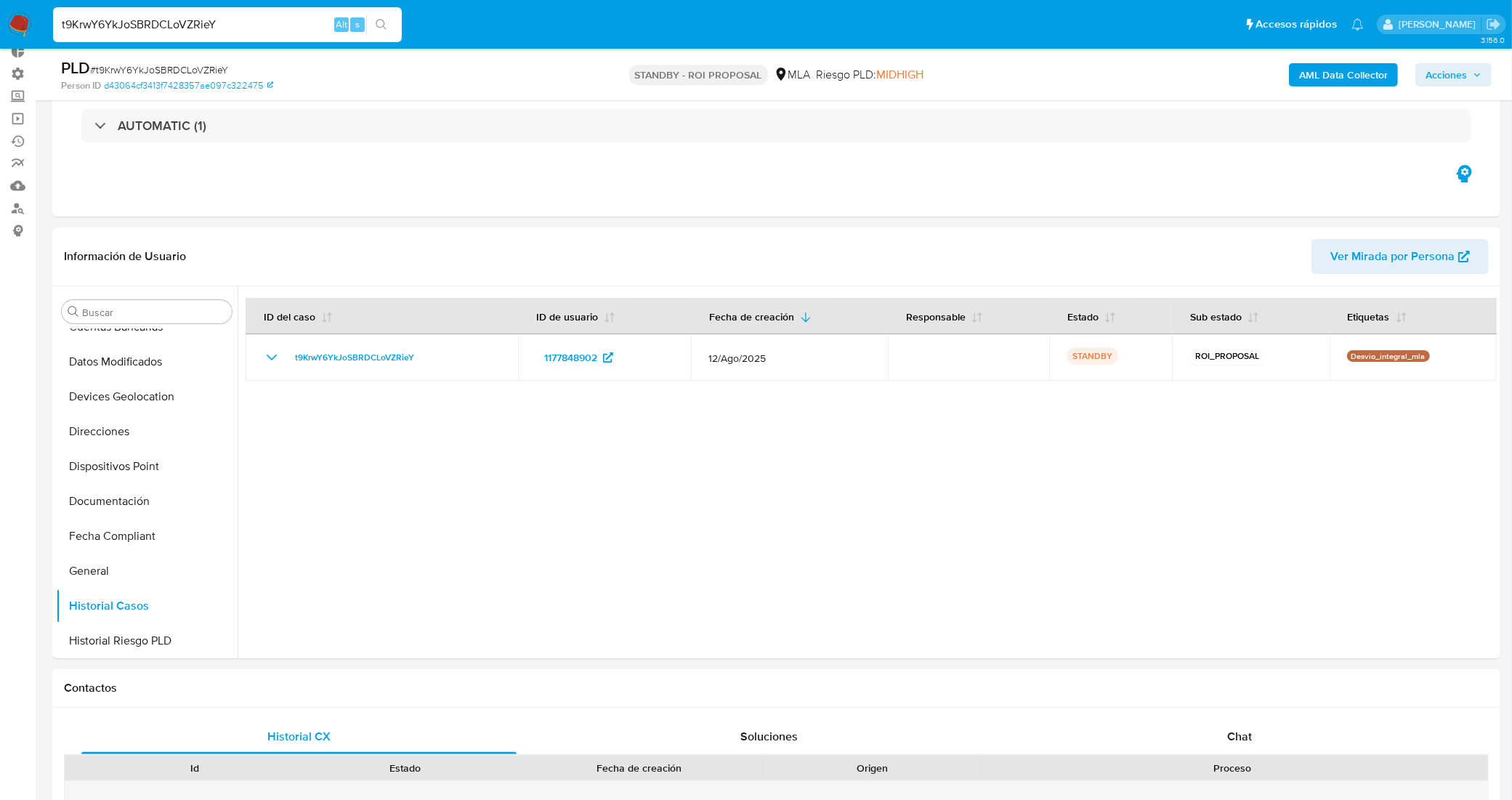
drag, startPoint x: 214, startPoint y: 18, endPoint x: 23, endPoint y: 25, distance: 191.1
click at [23, 25] on nav "Pausado Ver notificaciones t9KrwY6YkJoSBRDCLoVZRieY Alt s Accesos rápidos Presi…" at bounding box center [756, 24] width 1512 height 49
paste input "a24UUReHnj7RVsV8oHLlpXC1"
type input "a24UUReHnj7RVsV8oHLlpXC1"
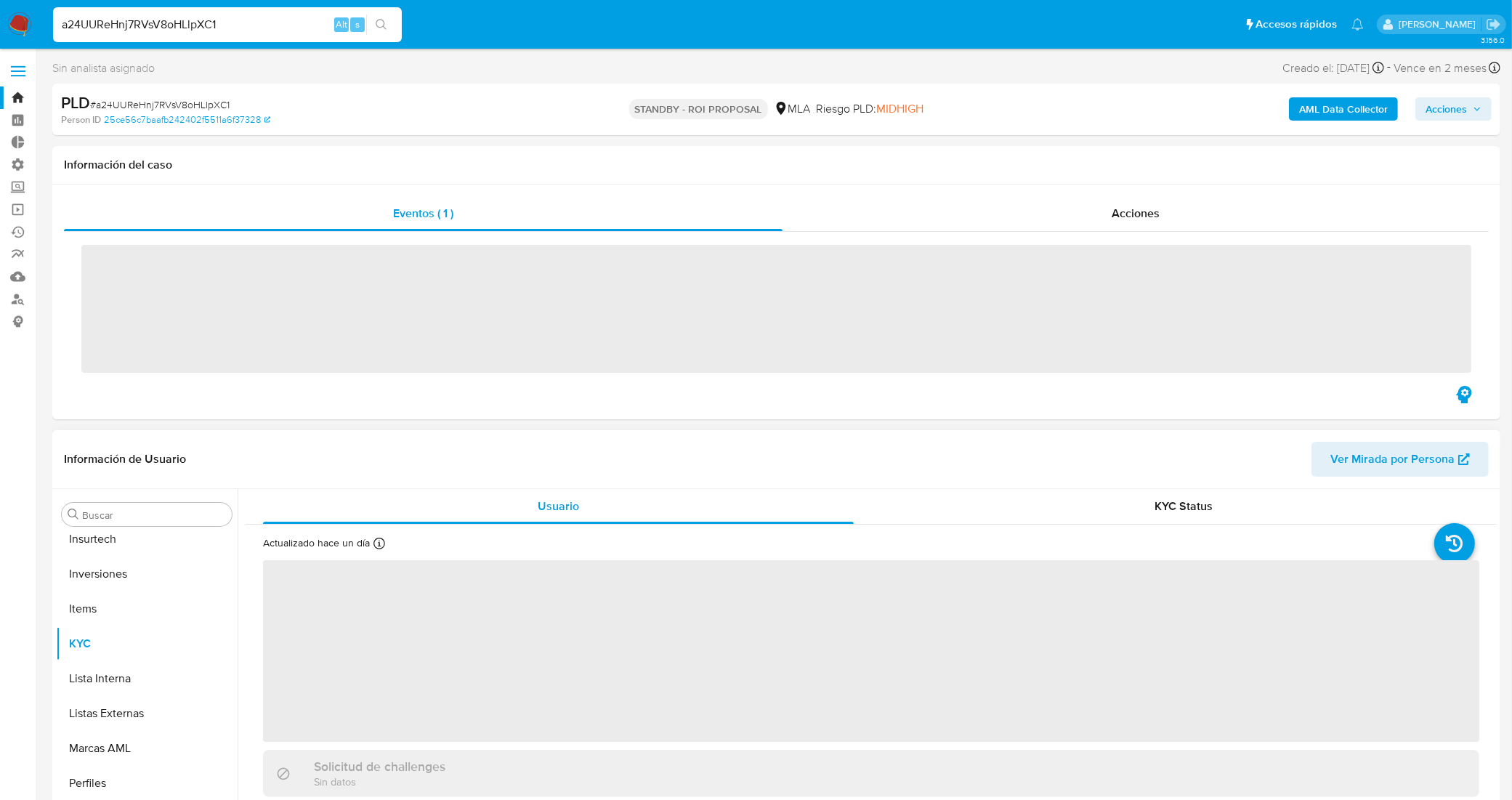
scroll to position [683, 0]
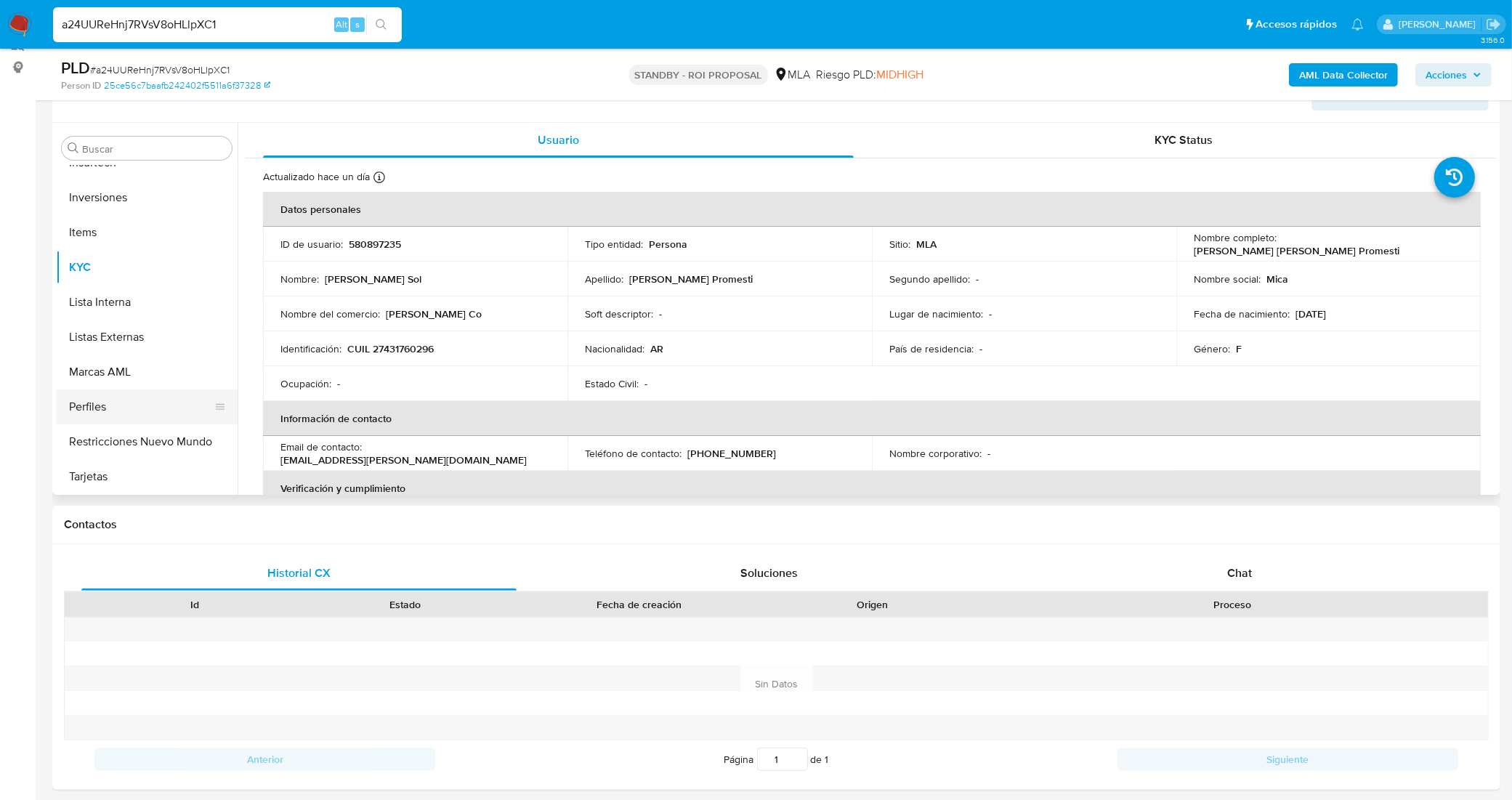
select select "10"
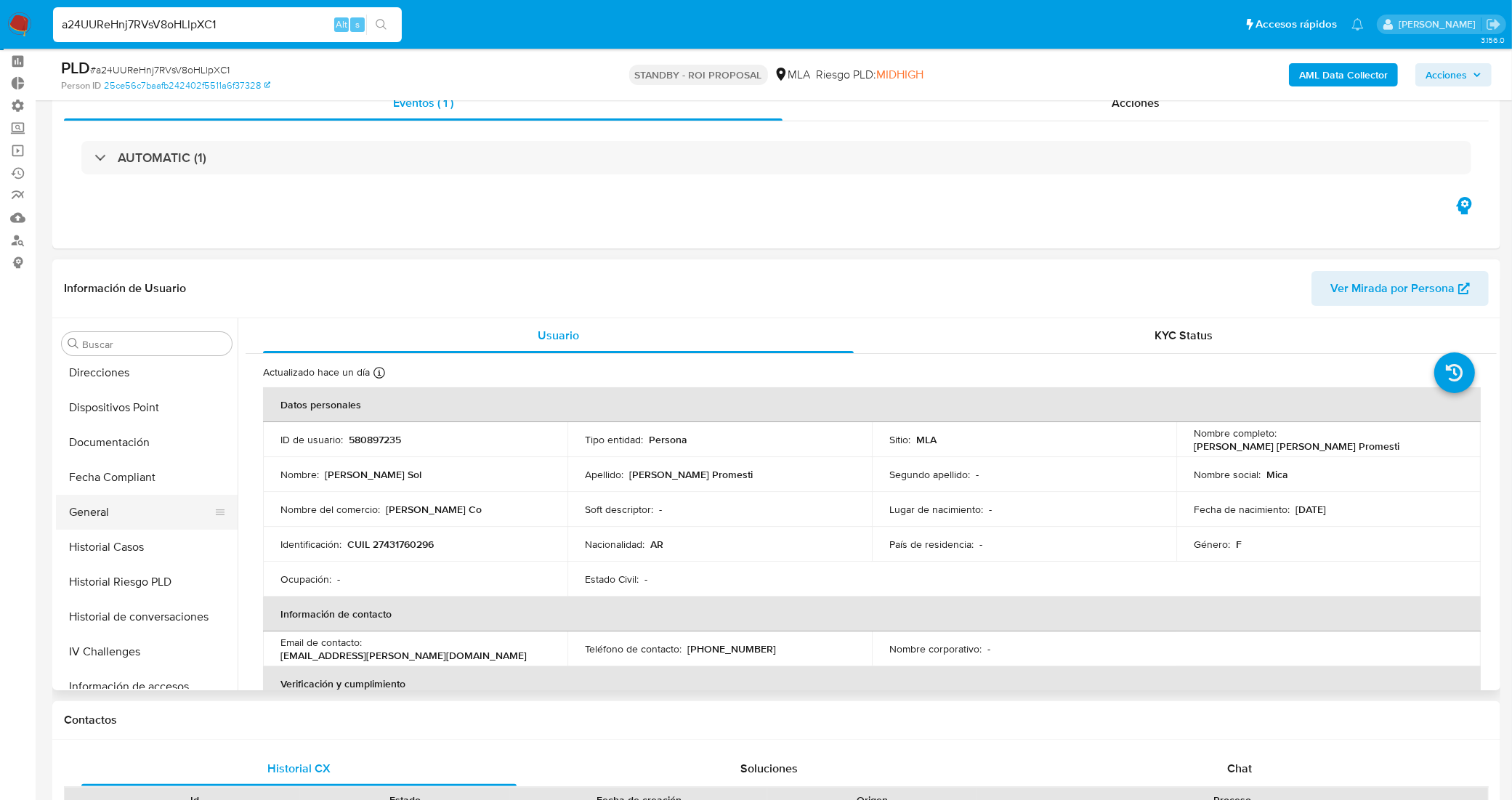
scroll to position [91, 0]
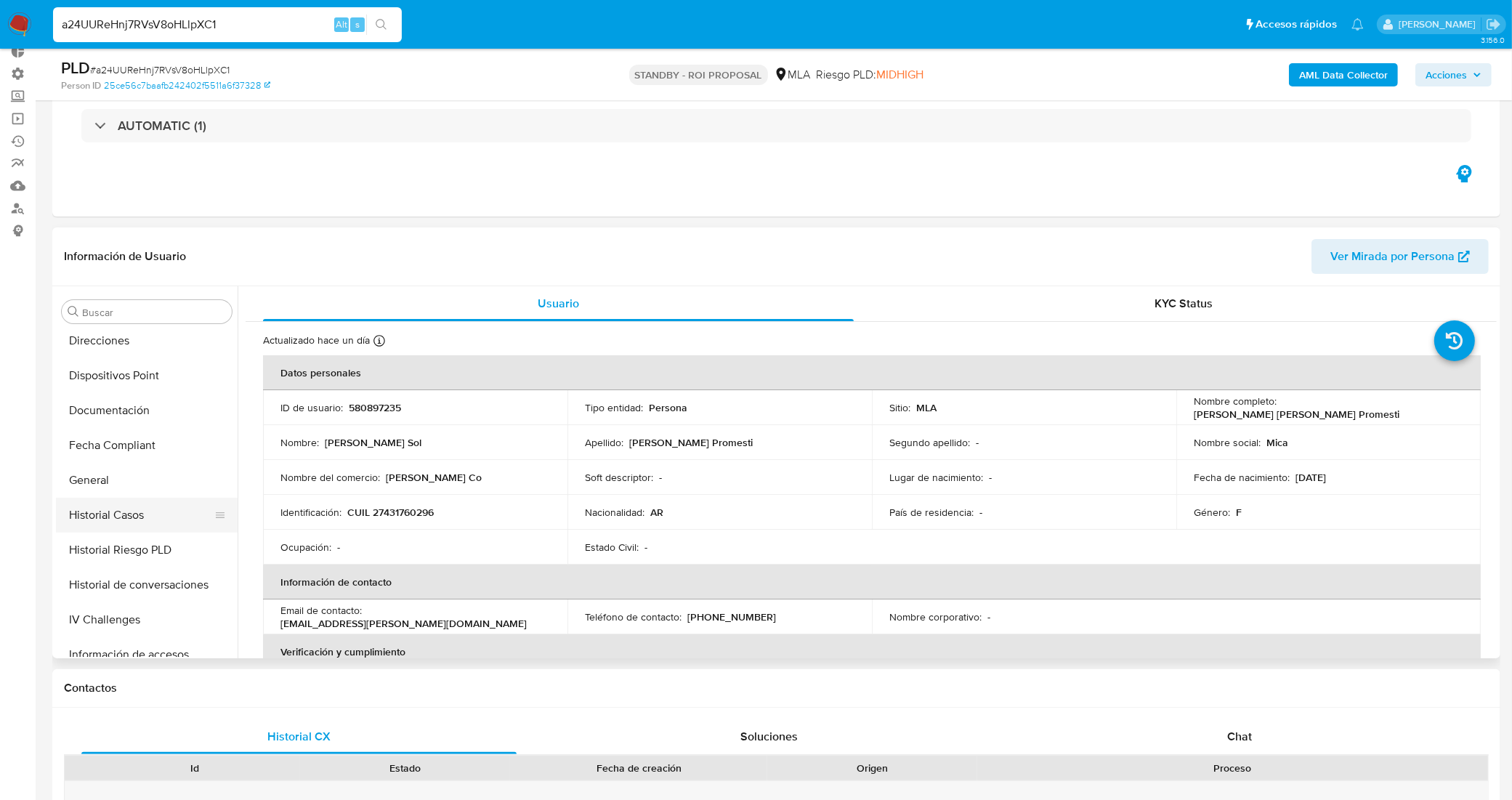
click at [155, 514] on button "Historial Casos" at bounding box center [140, 515] width 170 height 35
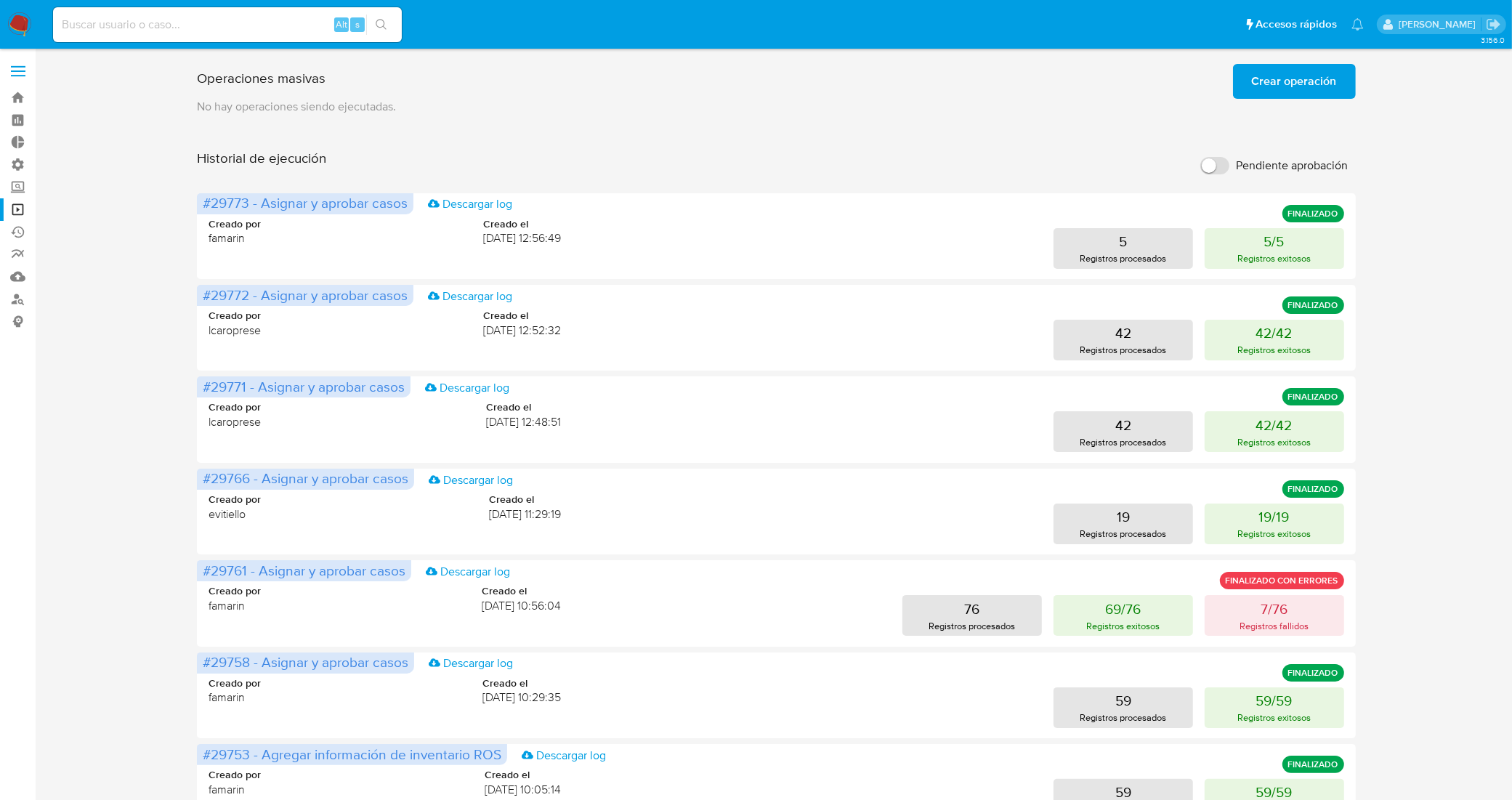
click at [290, 25] on input at bounding box center [228, 24] width 349 height 19
paste input "0O7pAR3tQhVc0T6yazPL3Mjd"
type input "0O7pAR3tQhVc0T6yazPL3Mjd"
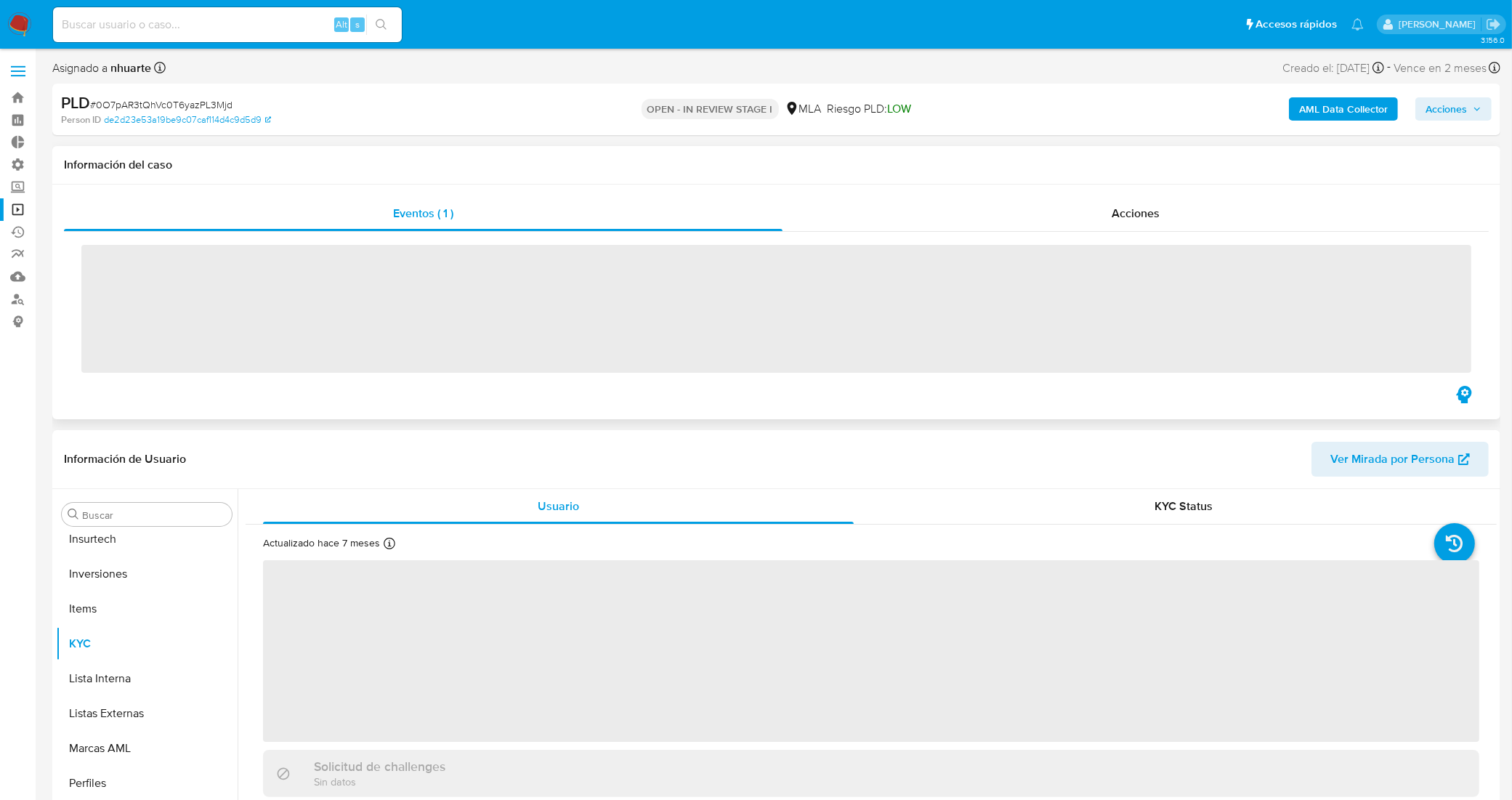
scroll to position [683, 0]
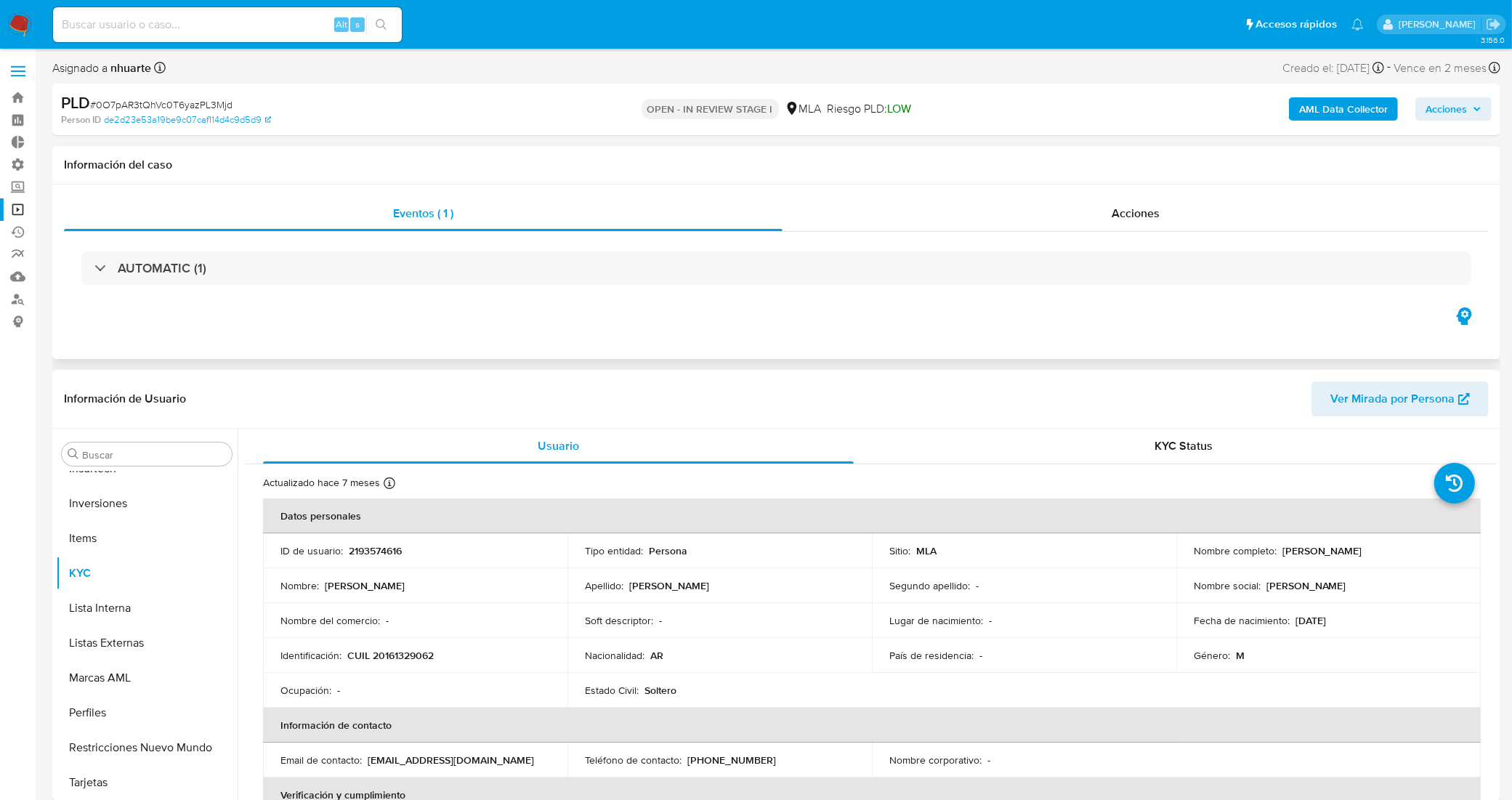
select select "10"
click at [246, 31] on input at bounding box center [228, 24] width 349 height 19
paste input "3aj7JMtXQzhTmymdpEdx9JqH"
type input "3aj7JMtXQzhTmymdpEdx9JqH"
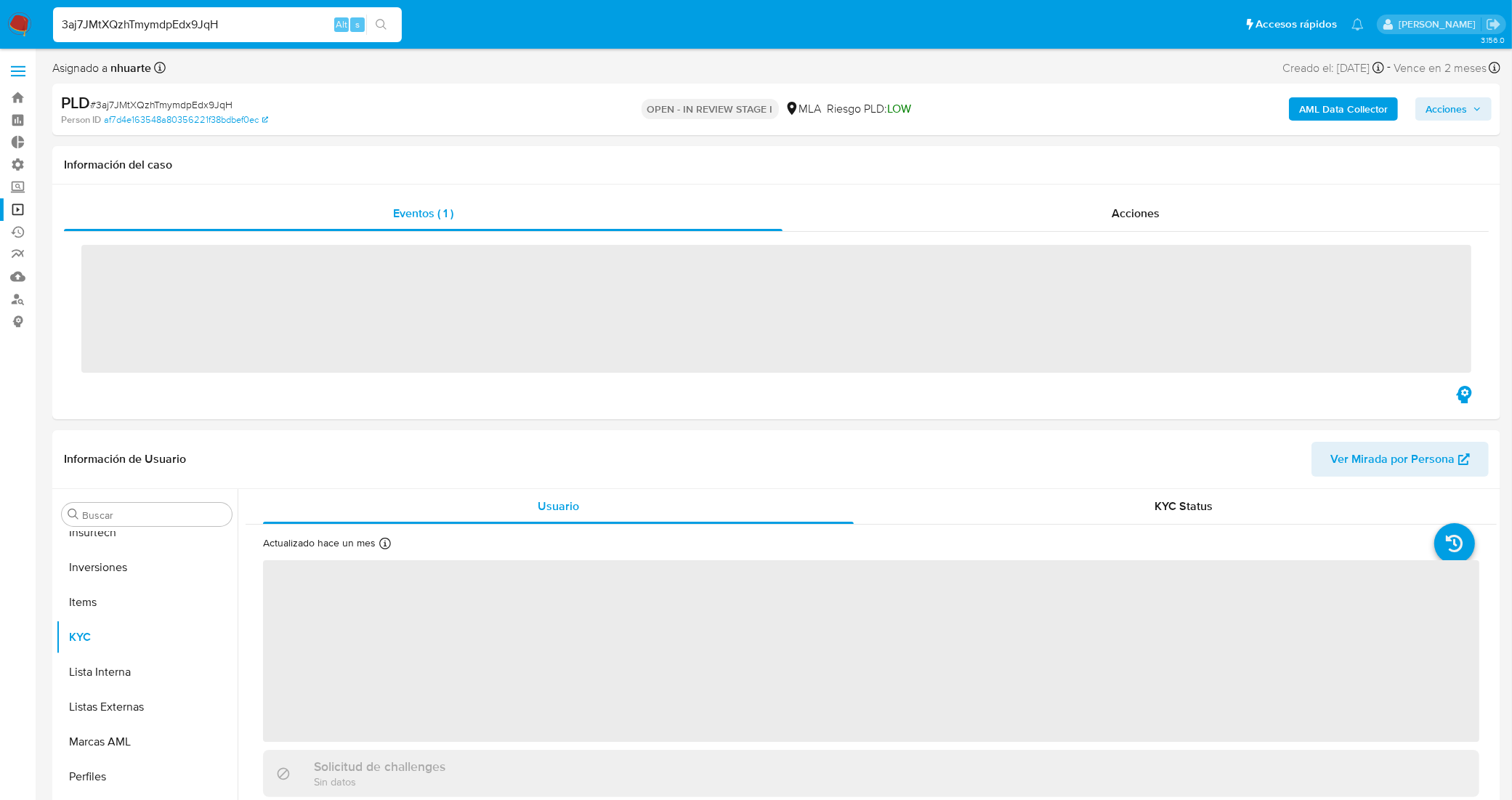
scroll to position [683, 0]
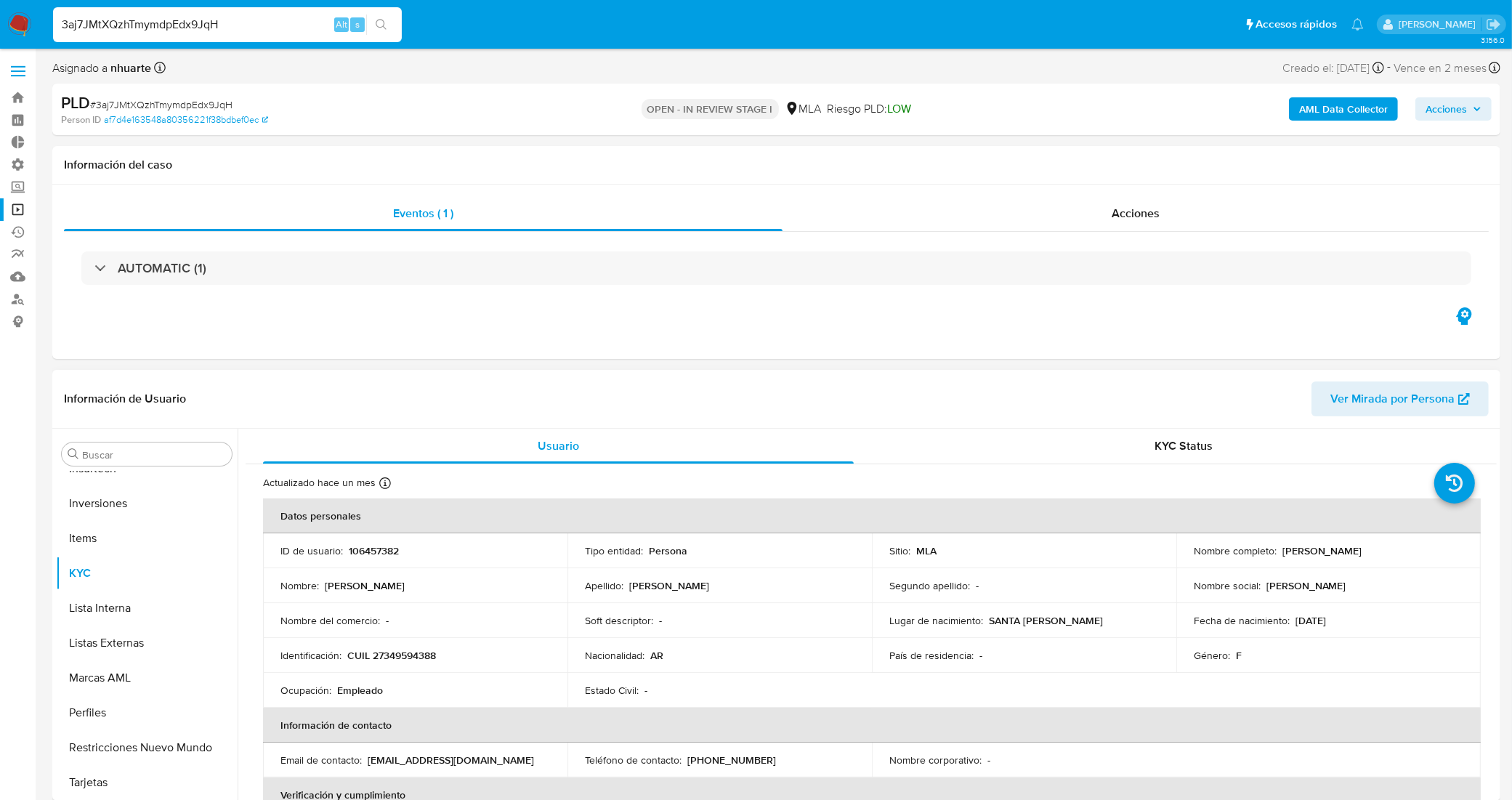
select select "10"
drag, startPoint x: 243, startPoint y: 22, endPoint x: 52, endPoint y: 18, distance: 191.0
click at [52, 18] on li "3aj7JMtXQzhTmymdpEdx9JqH Alt s" at bounding box center [227, 23] width 356 height 36
paste input "ZXNFL5dSsOyFqQQo7VtPq6N"
type input "3ZXNFL5dSsOyFqQQo7VtPq6N"
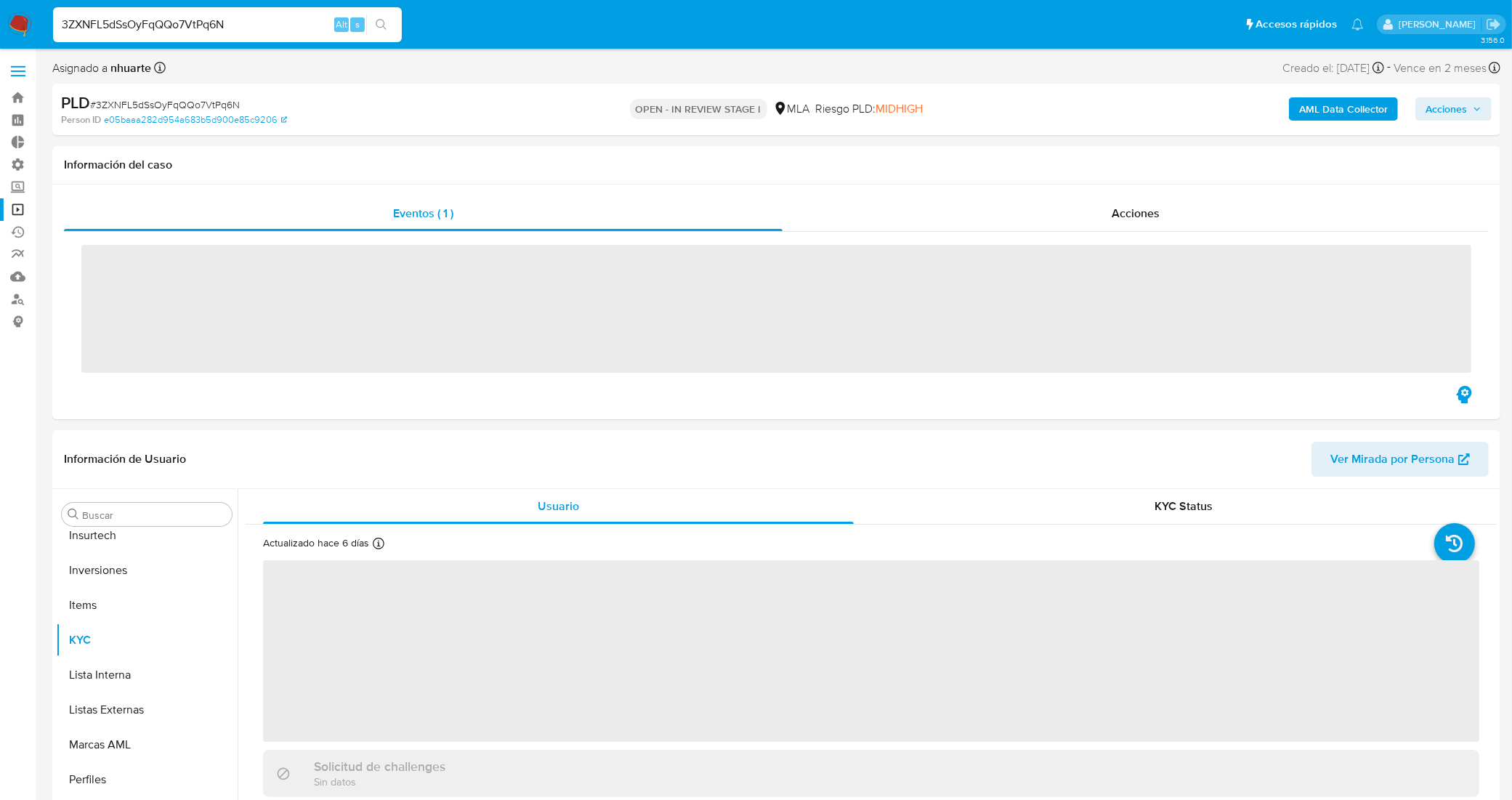
scroll to position [683, 0]
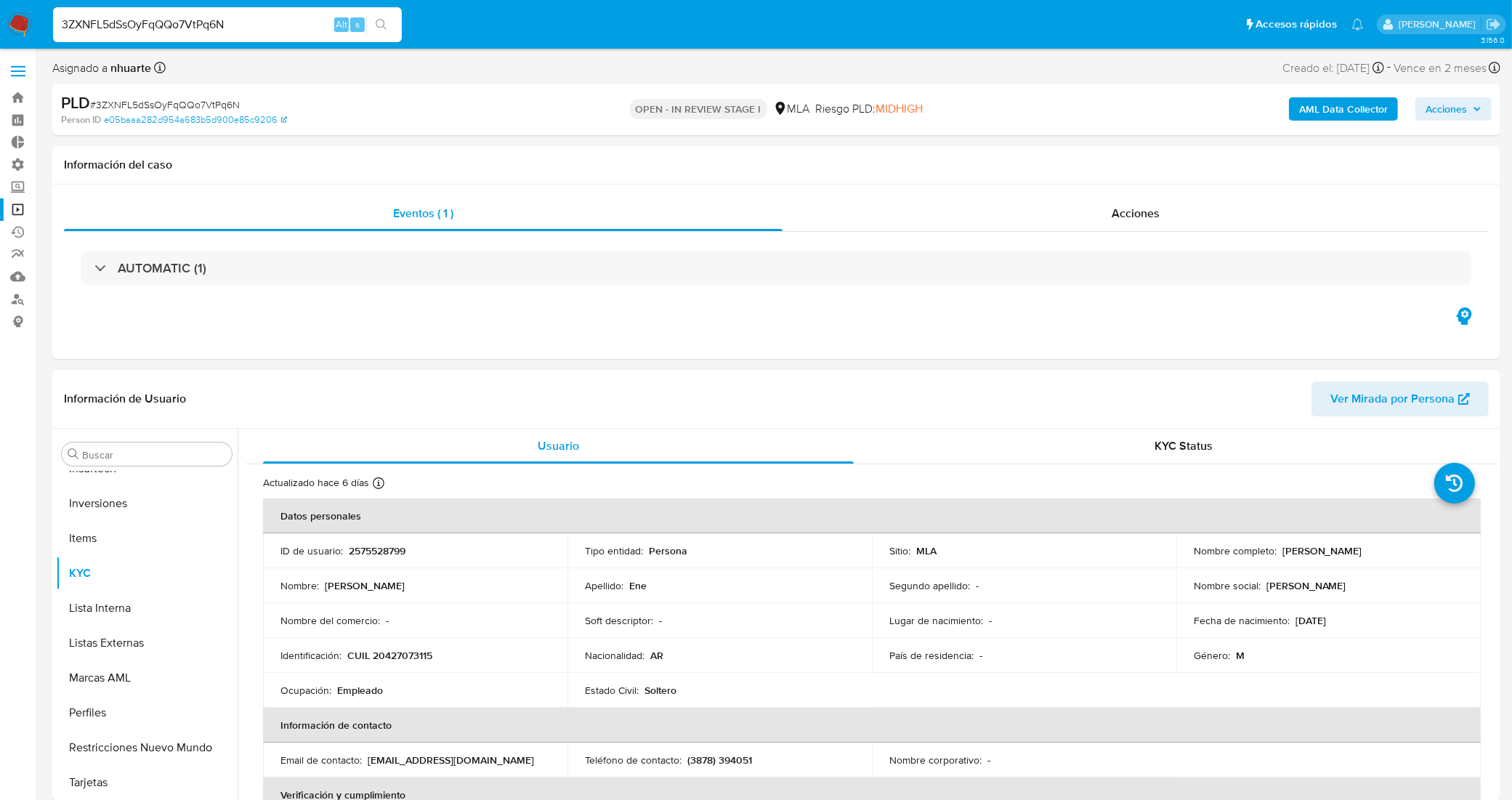
select select "10"
drag, startPoint x: 235, startPoint y: 20, endPoint x: 31, endPoint y: -5, distance: 205.5
paste input "6Ob109uT8aGduJExweEbLaGX"
type input "6Ob109uT8aGduJExweEbLaGX"
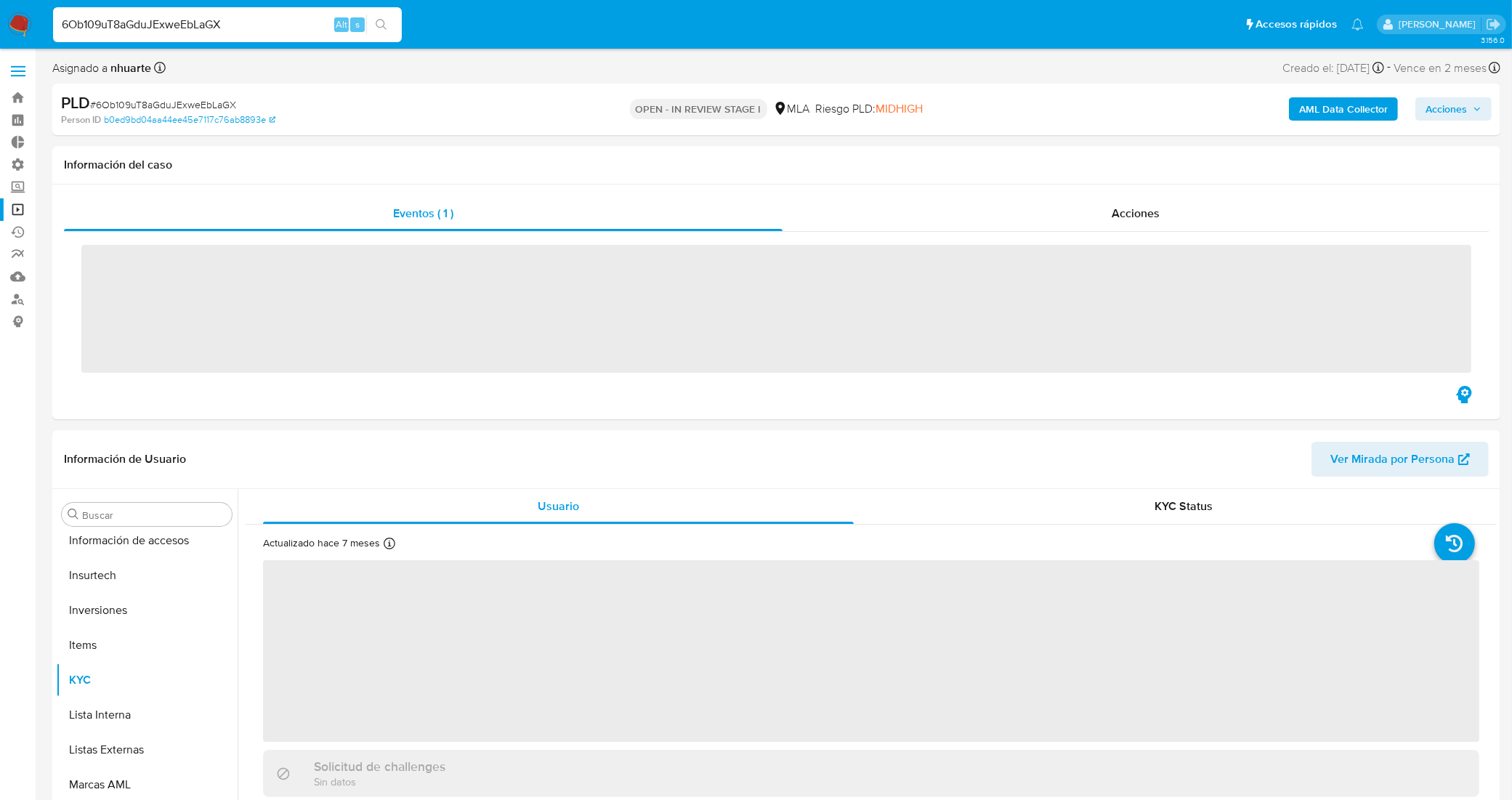
scroll to position [683, 0]
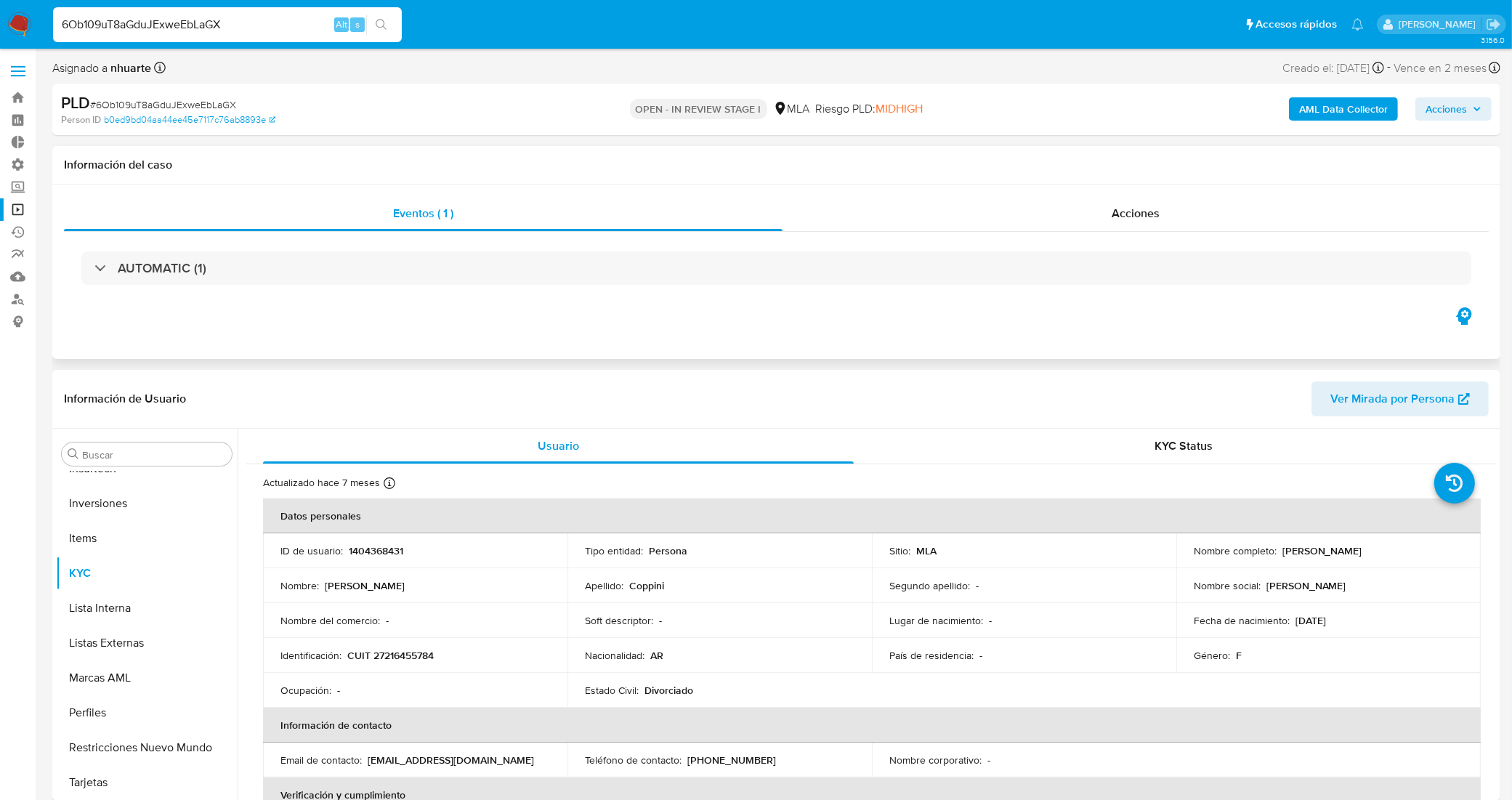
select select "10"
drag, startPoint x: 239, startPoint y: 16, endPoint x: 5, endPoint y: -9, distance: 235.3
drag, startPoint x: 167, startPoint y: 19, endPoint x: 34, endPoint y: 9, distance: 133.4
click at [34, 9] on nav "Pausado Ver notificaciones 6Ob109uT8aGduJExweEbLaGX Alt s Accesos rápidos Presi…" at bounding box center [756, 24] width 1512 height 49
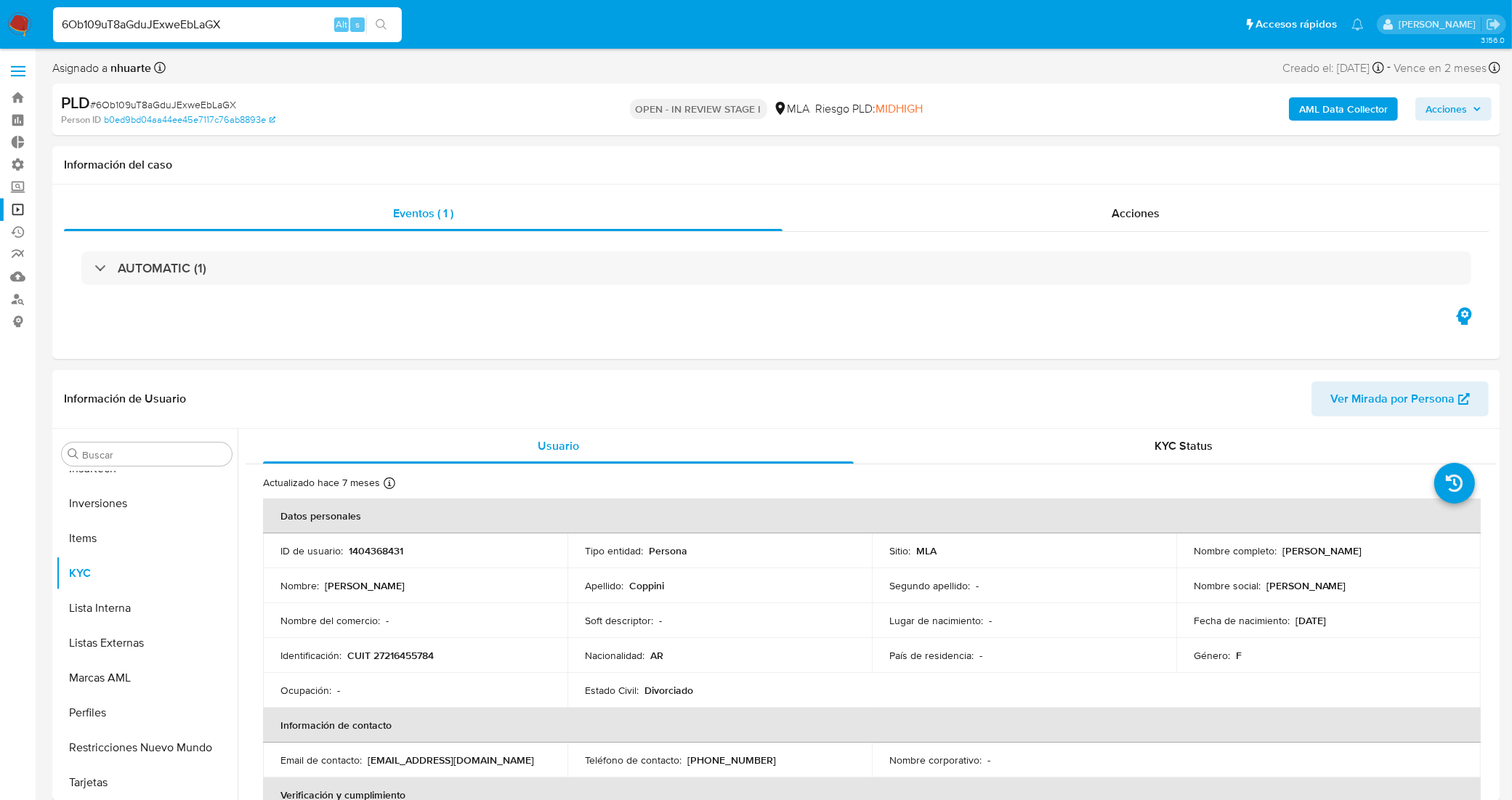
paste input "zXYHqjtcAf9HdSmQrBTA24Vq"
type input "zXYHqjtcAf9HdSmQrBTA24Vq"
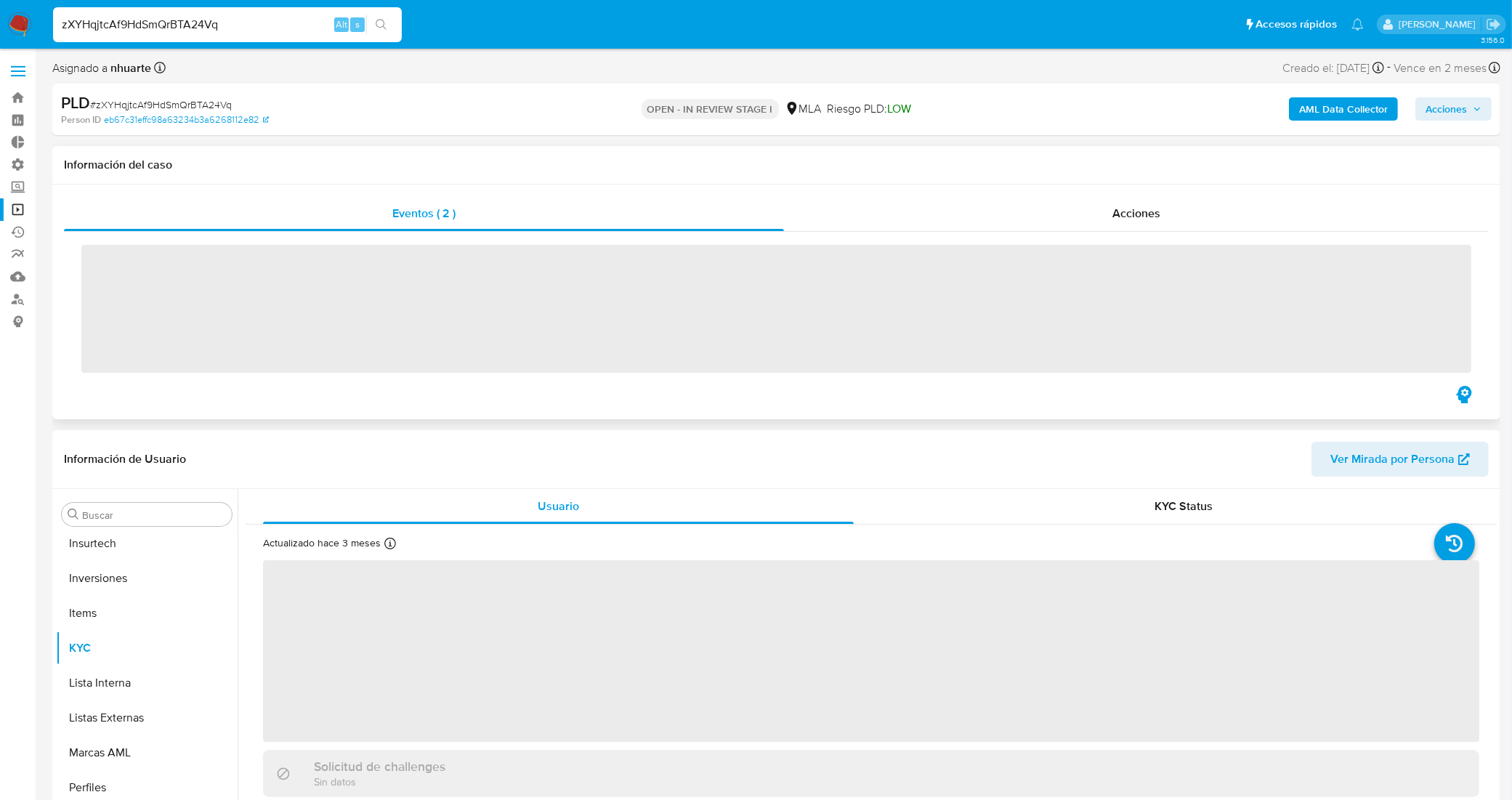
scroll to position [683, 0]
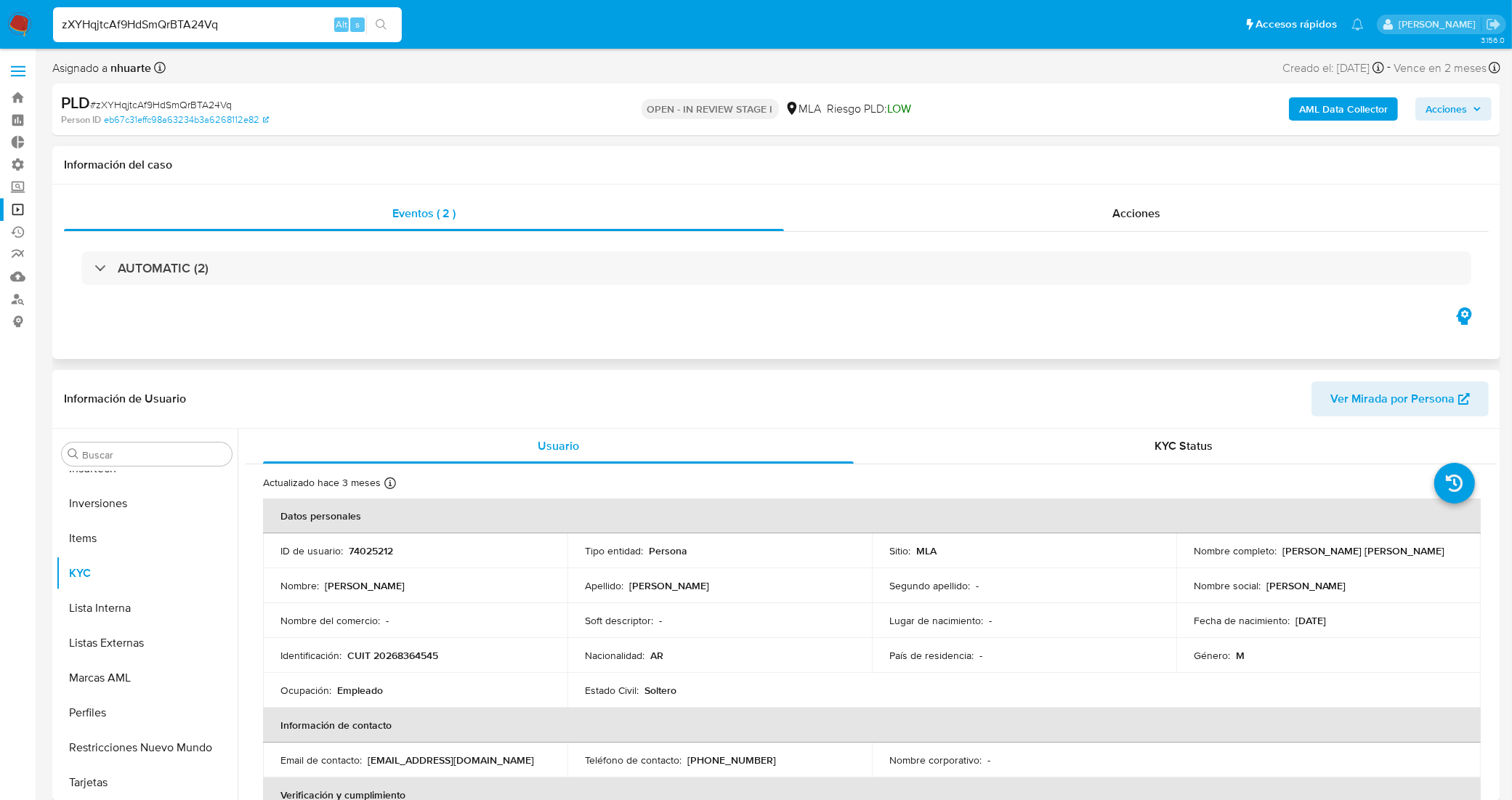
select select "10"
drag, startPoint x: 230, startPoint y: 16, endPoint x: 26, endPoint y: 24, distance: 204.2
click at [26, 24] on nav "Pausado Ver notificaciones zXYHqjtcAf9HdSmQrBTA24Vq Alt s Accesos rápidos Presi…" at bounding box center [756, 24] width 1512 height 49
paste input "WtnfJscjgkbSWW9vqXHxxjzI"
type input "WtnfJscjgkbSWW9vqXHxxjzI"
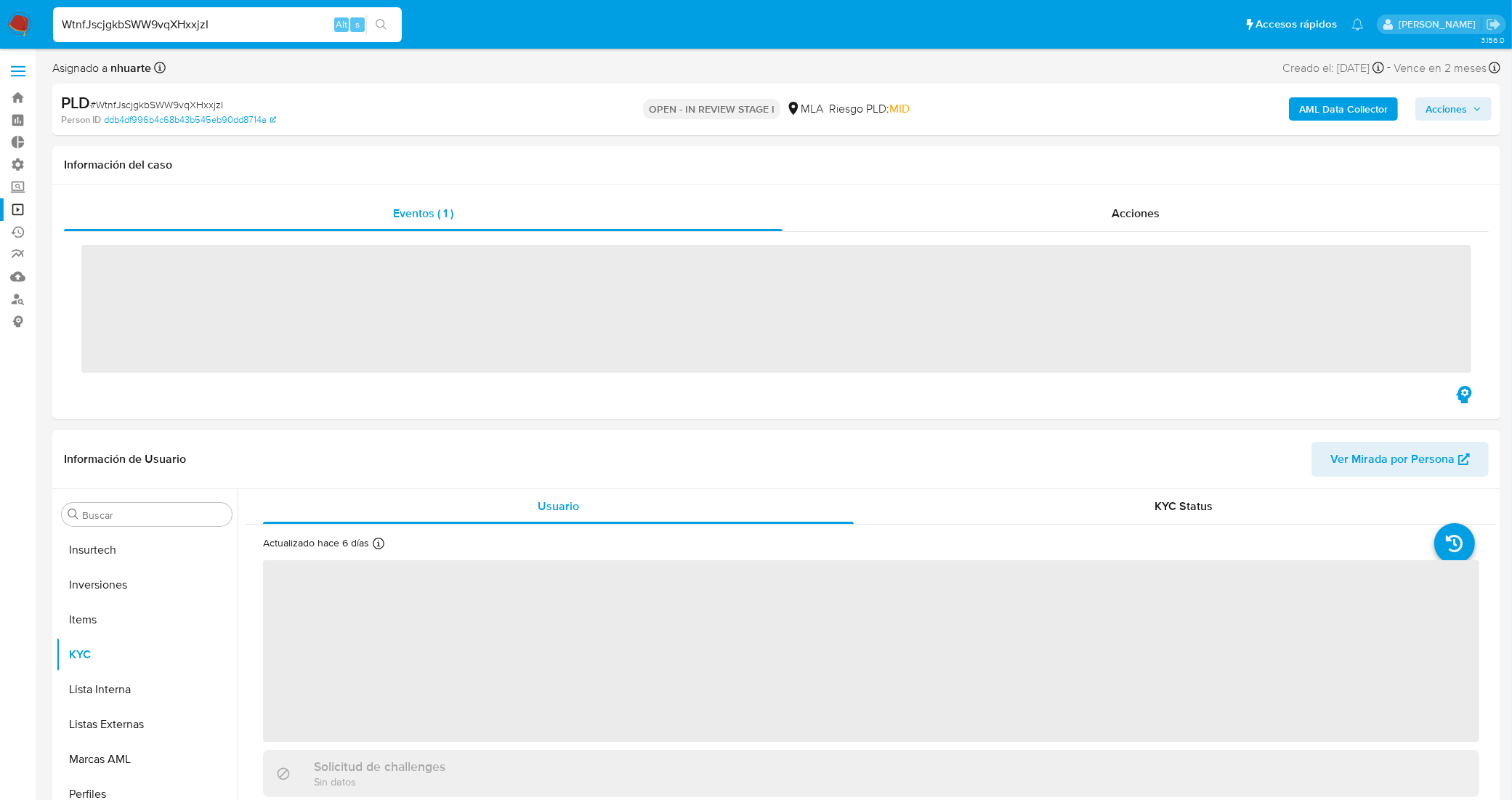
scroll to position [683, 0]
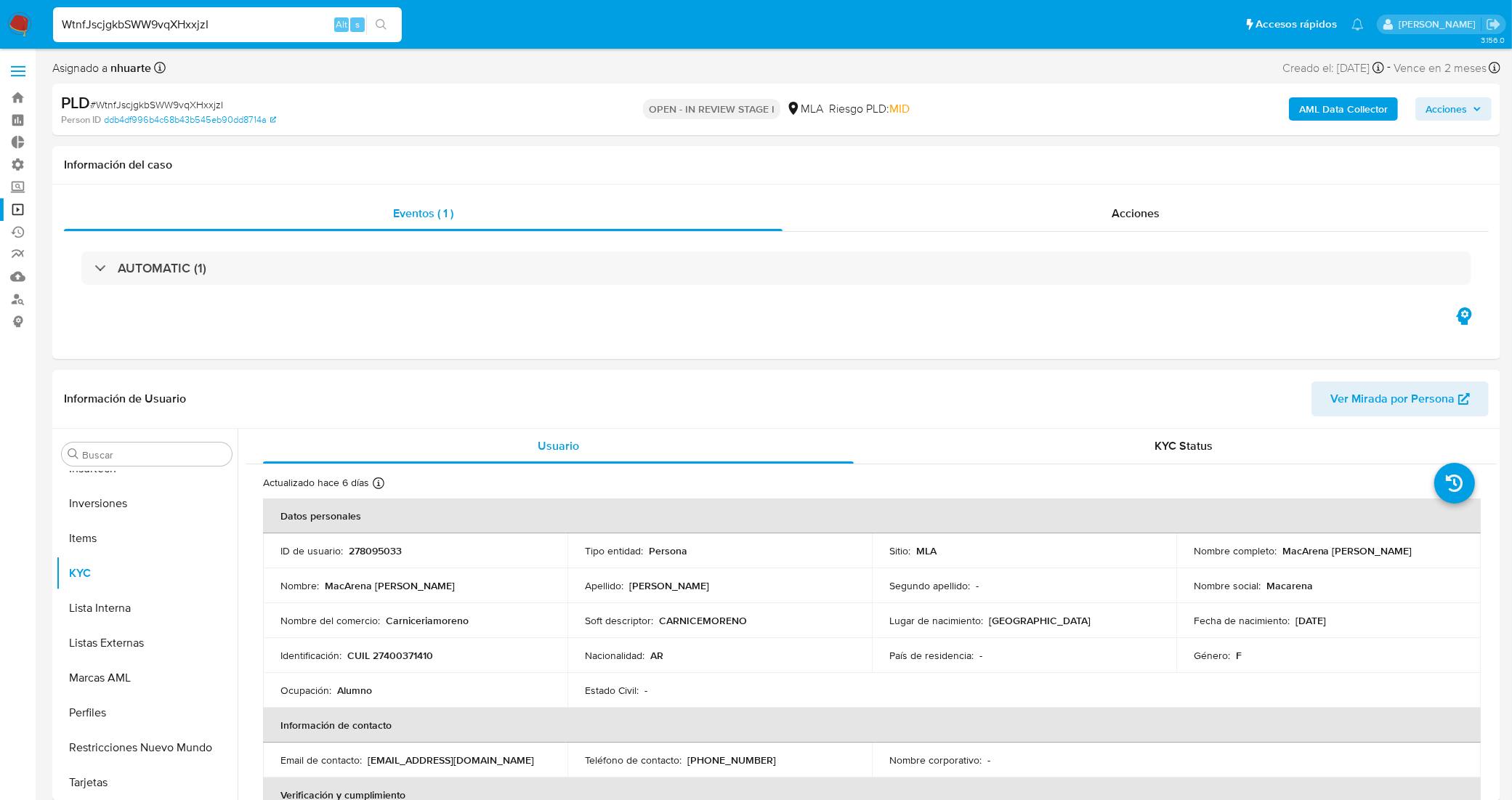
select select "10"
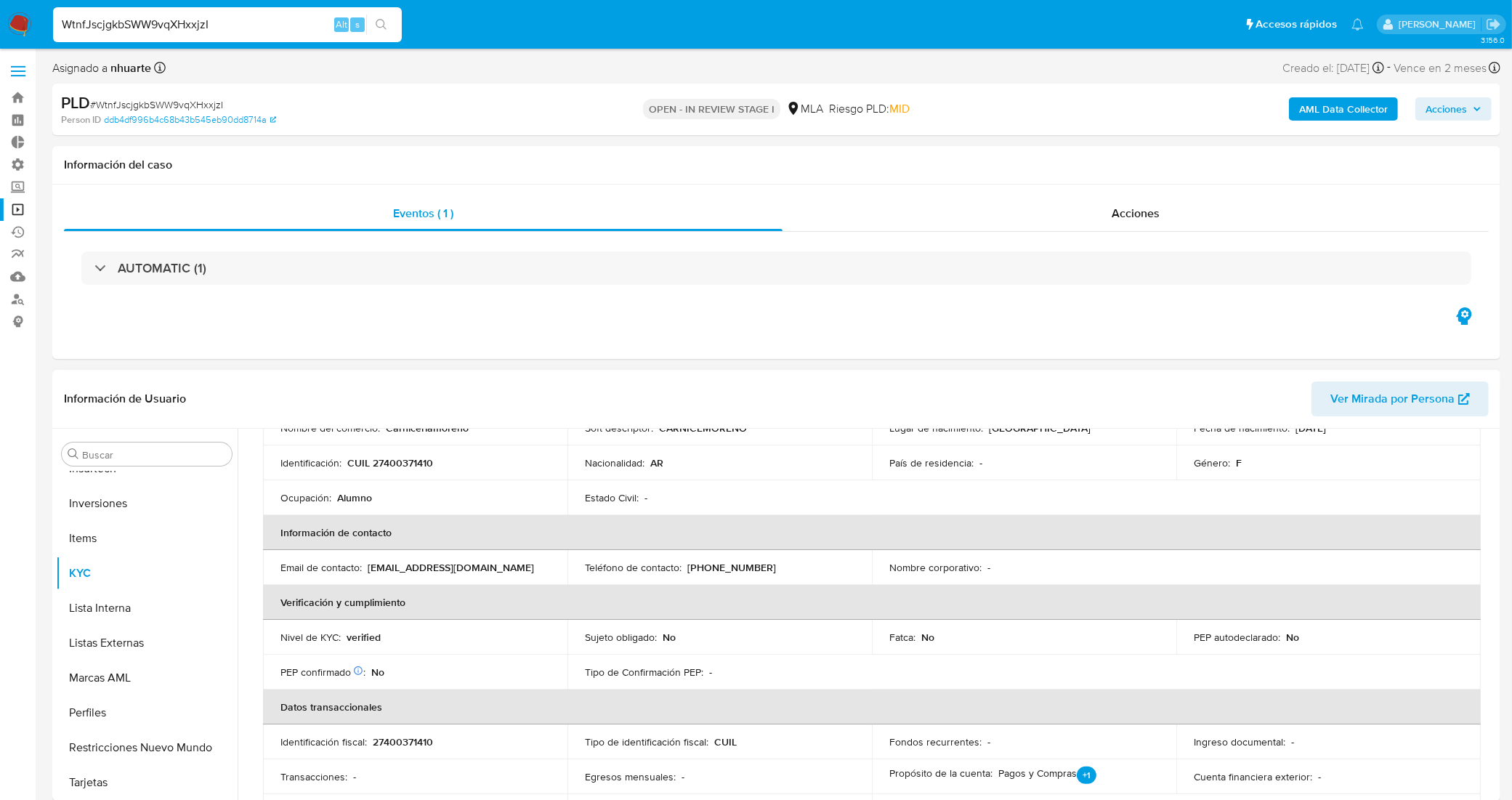
scroll to position [0, 0]
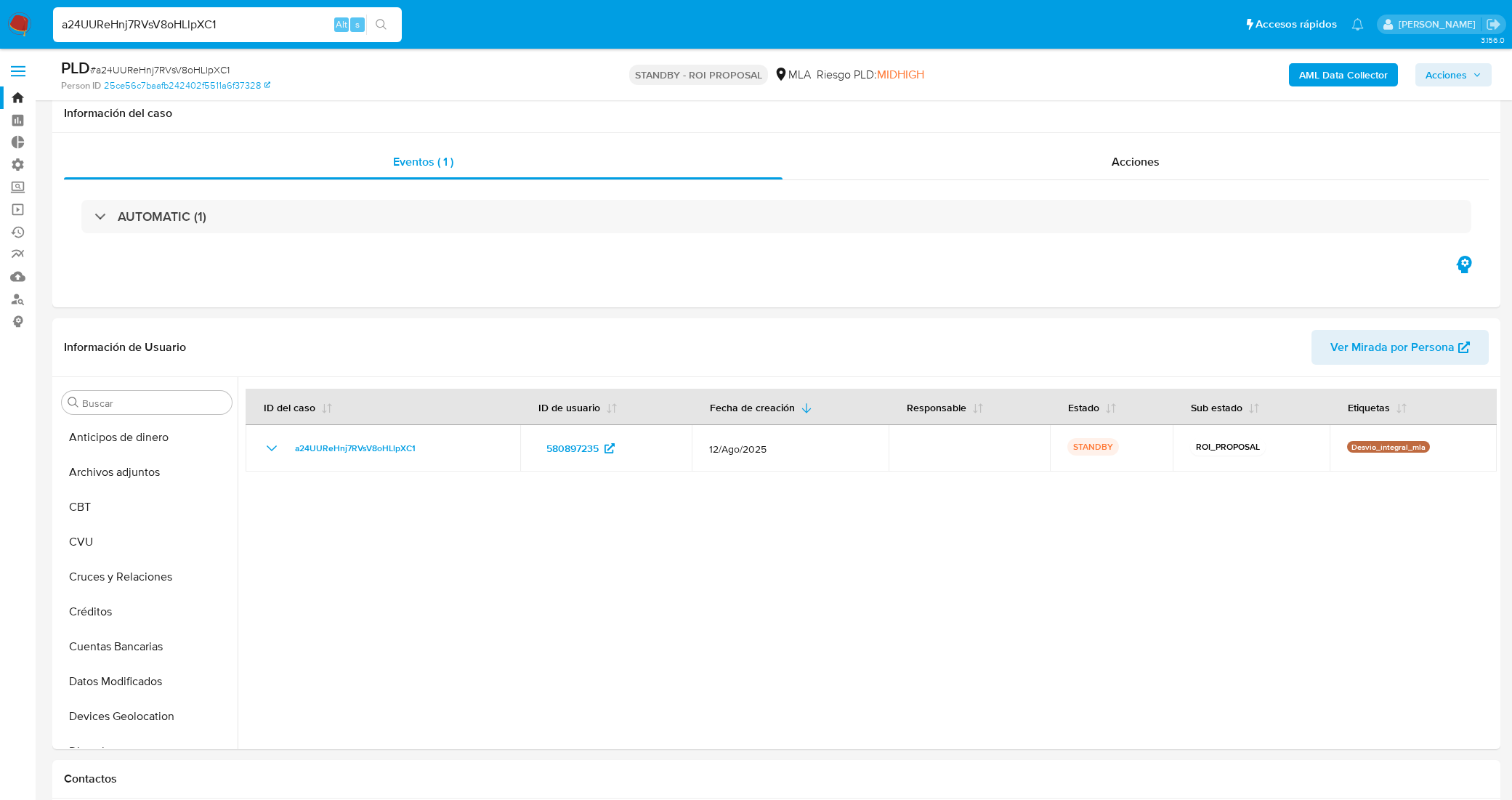
select select "10"
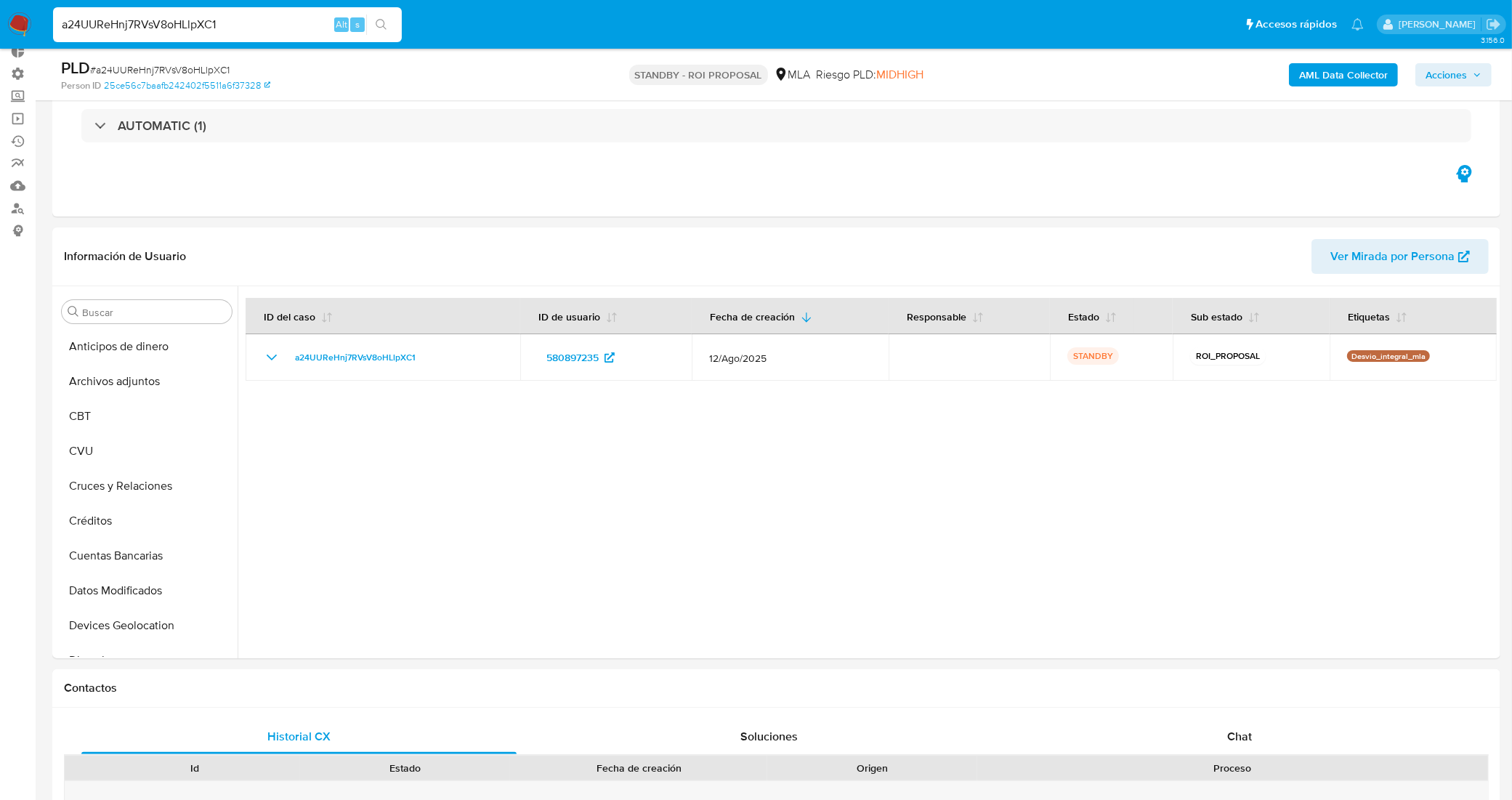
scroll to position [319, 0]
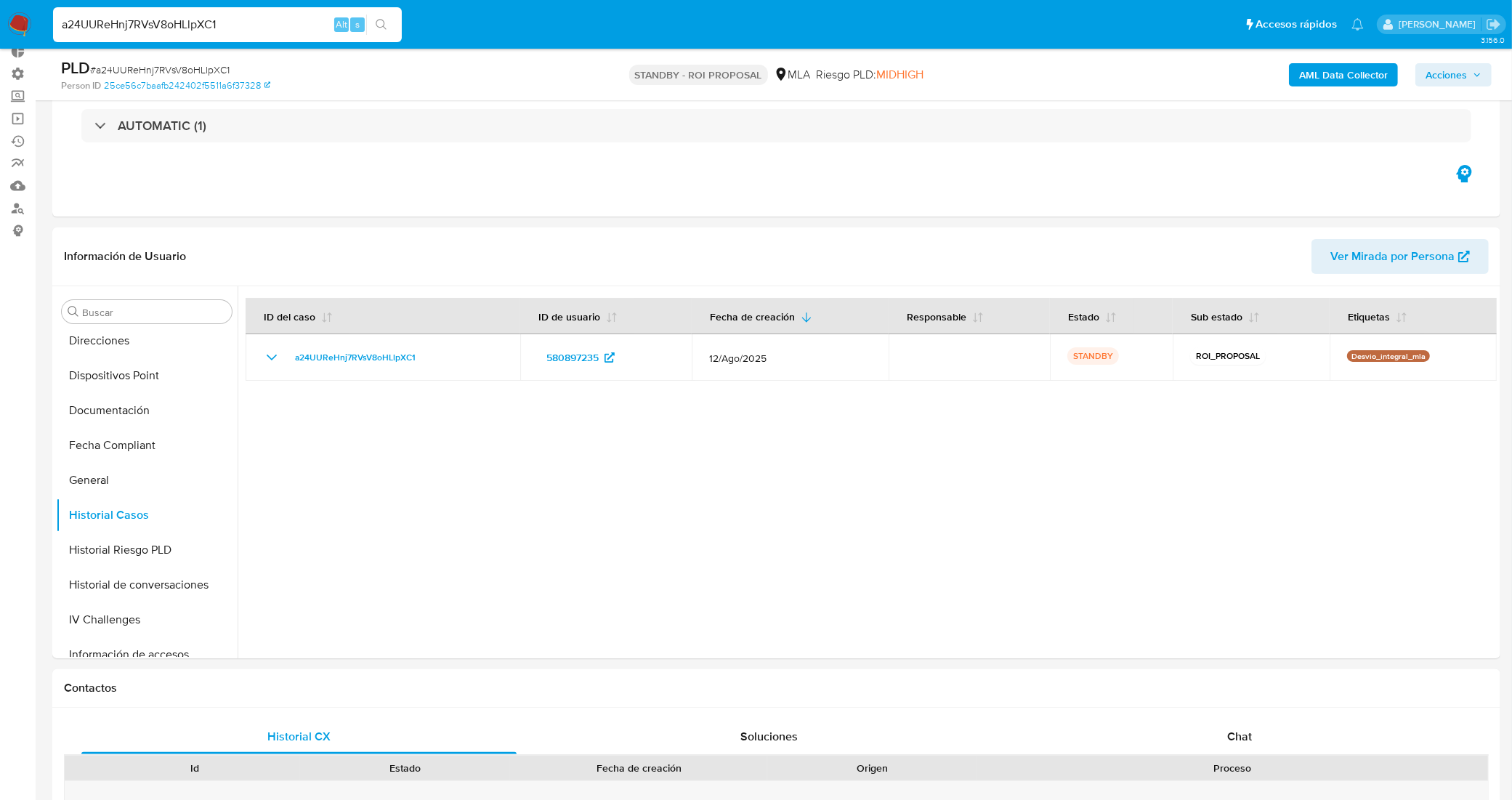
drag, startPoint x: 232, startPoint y: 16, endPoint x: 0, endPoint y: -25, distance: 235.6
paste input "tT1tx4mz3cb61xxxveS2B2KR"
type input "tT1tx4mz3cb61xxxveS2B2KR"
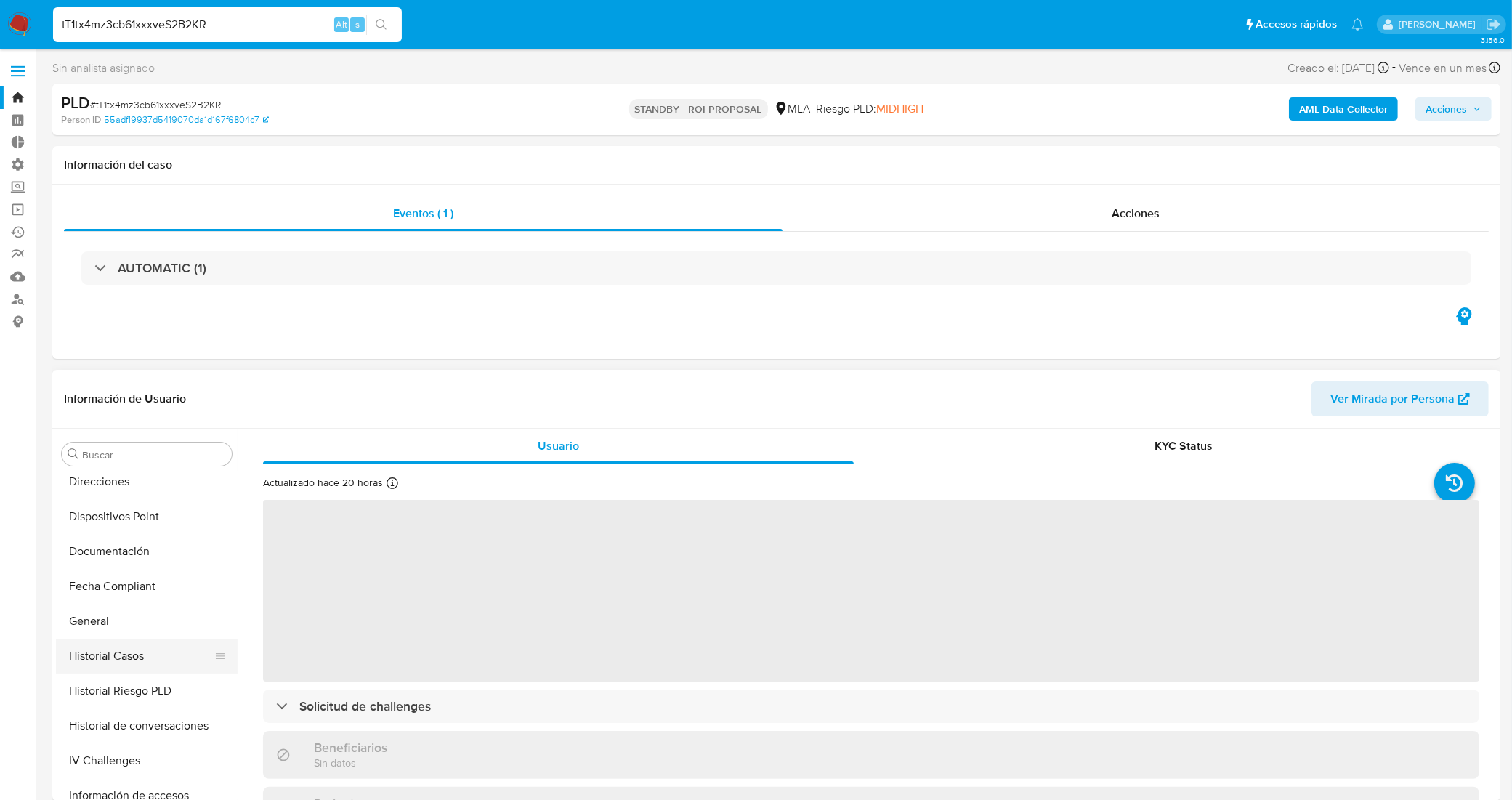
scroll to position [354, 0]
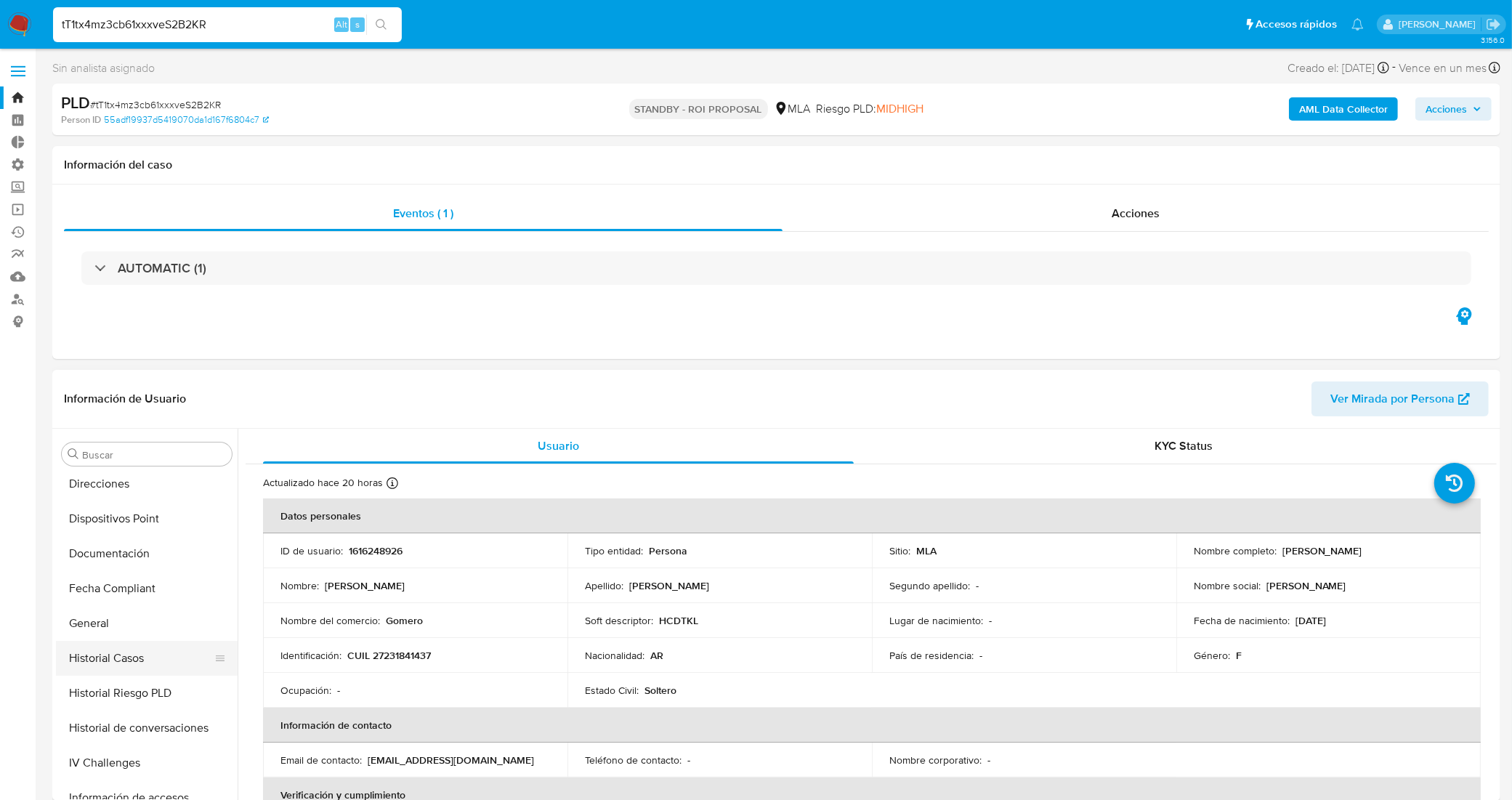
select select "10"
click at [143, 668] on button "Historial Casos" at bounding box center [140, 658] width 170 height 35
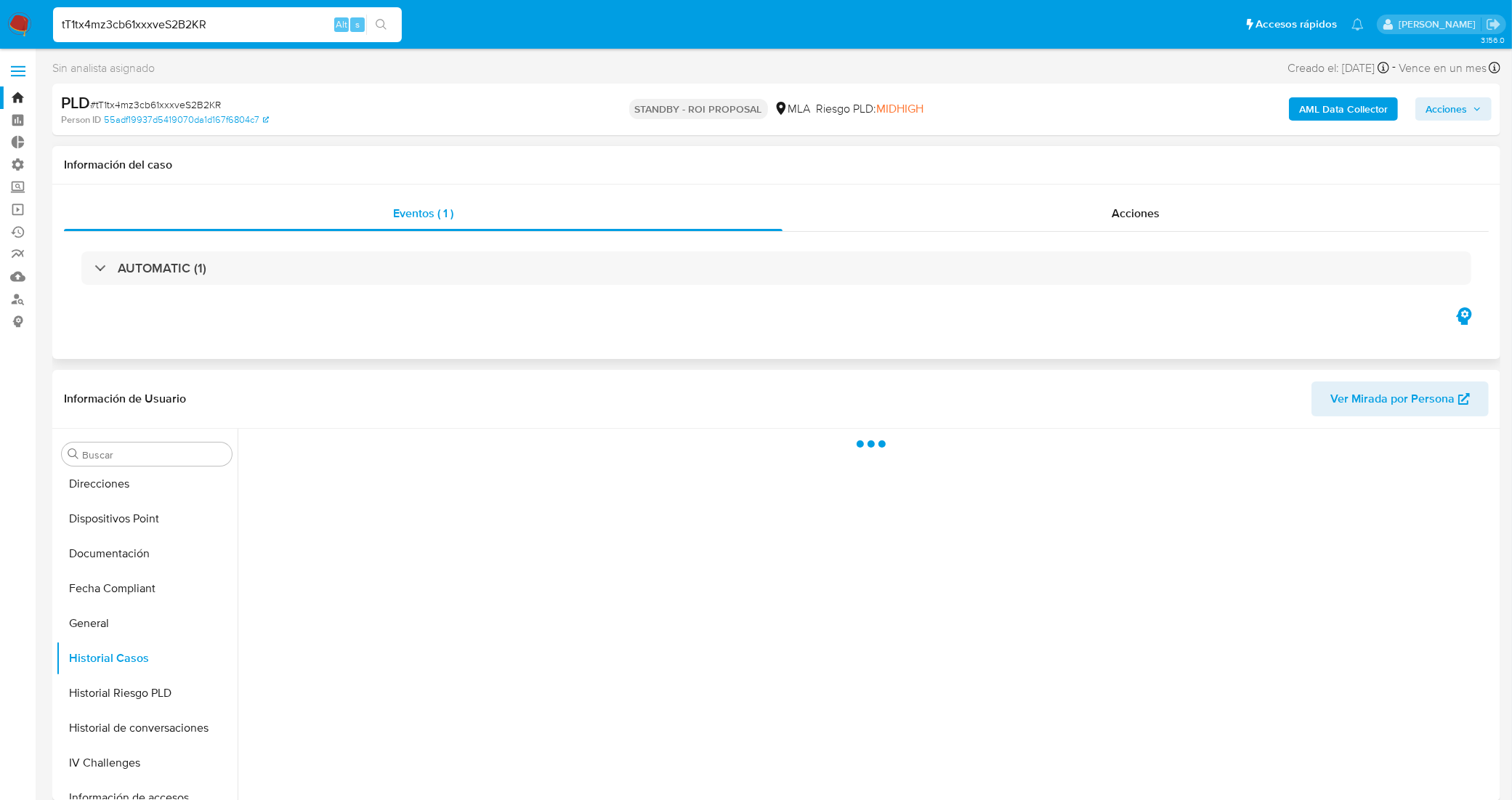
scroll to position [91, 0]
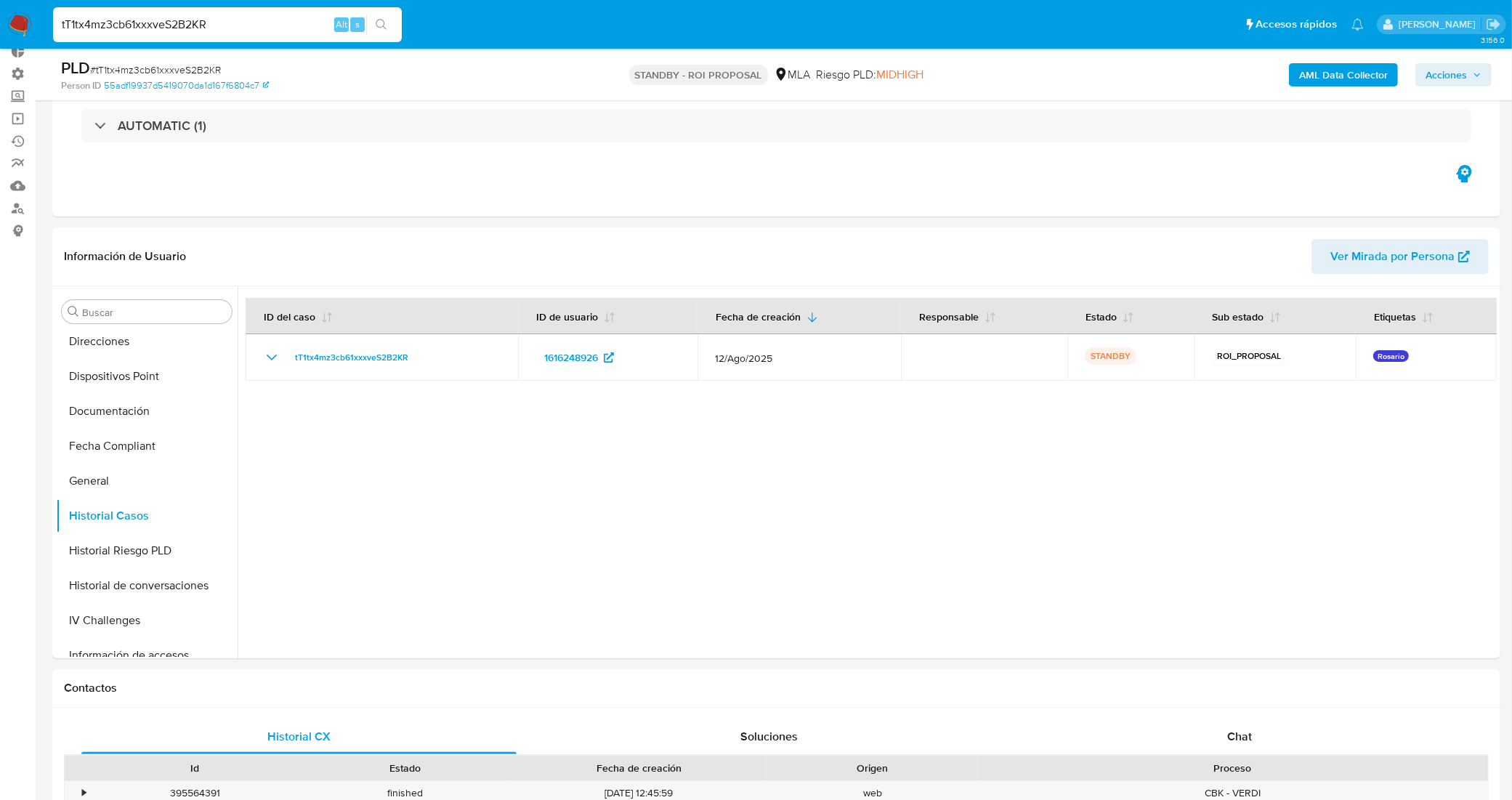
drag, startPoint x: 207, startPoint y: 22, endPoint x: 0, endPoint y: 11, distance: 207.3
click at [0, 9] on nav "Pausado Ver notificaciones tT1tx4mz3cb61xxxveS2B2KR Alt s Accesos rápidos Presi…" at bounding box center [756, 24] width 1512 height 49
paste input "qllhaeCyE1MHiigASLSrLH8J"
type input "qllhaeCyE1MHiigASLSrLH8J"
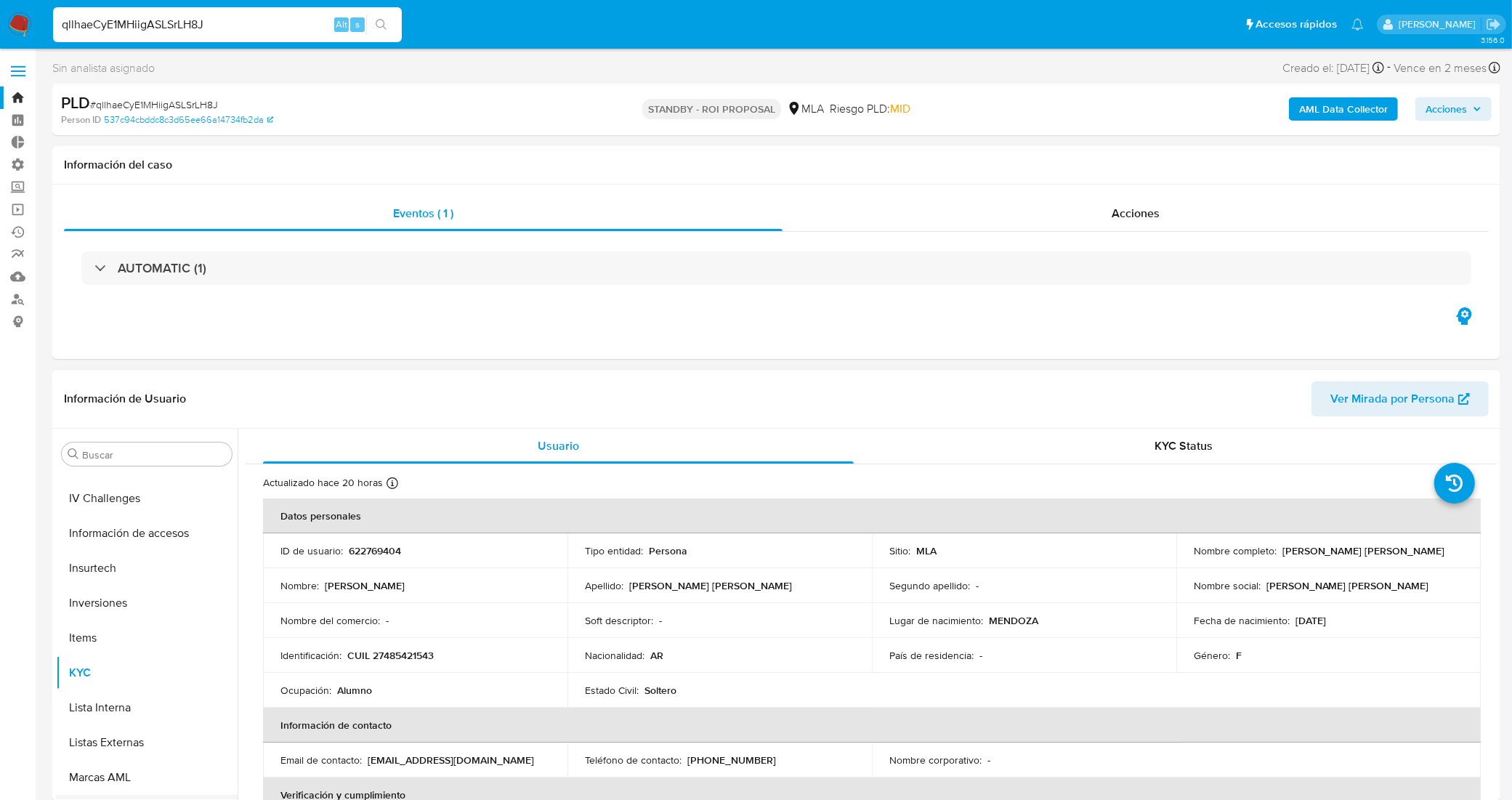
scroll to position [354, 0]
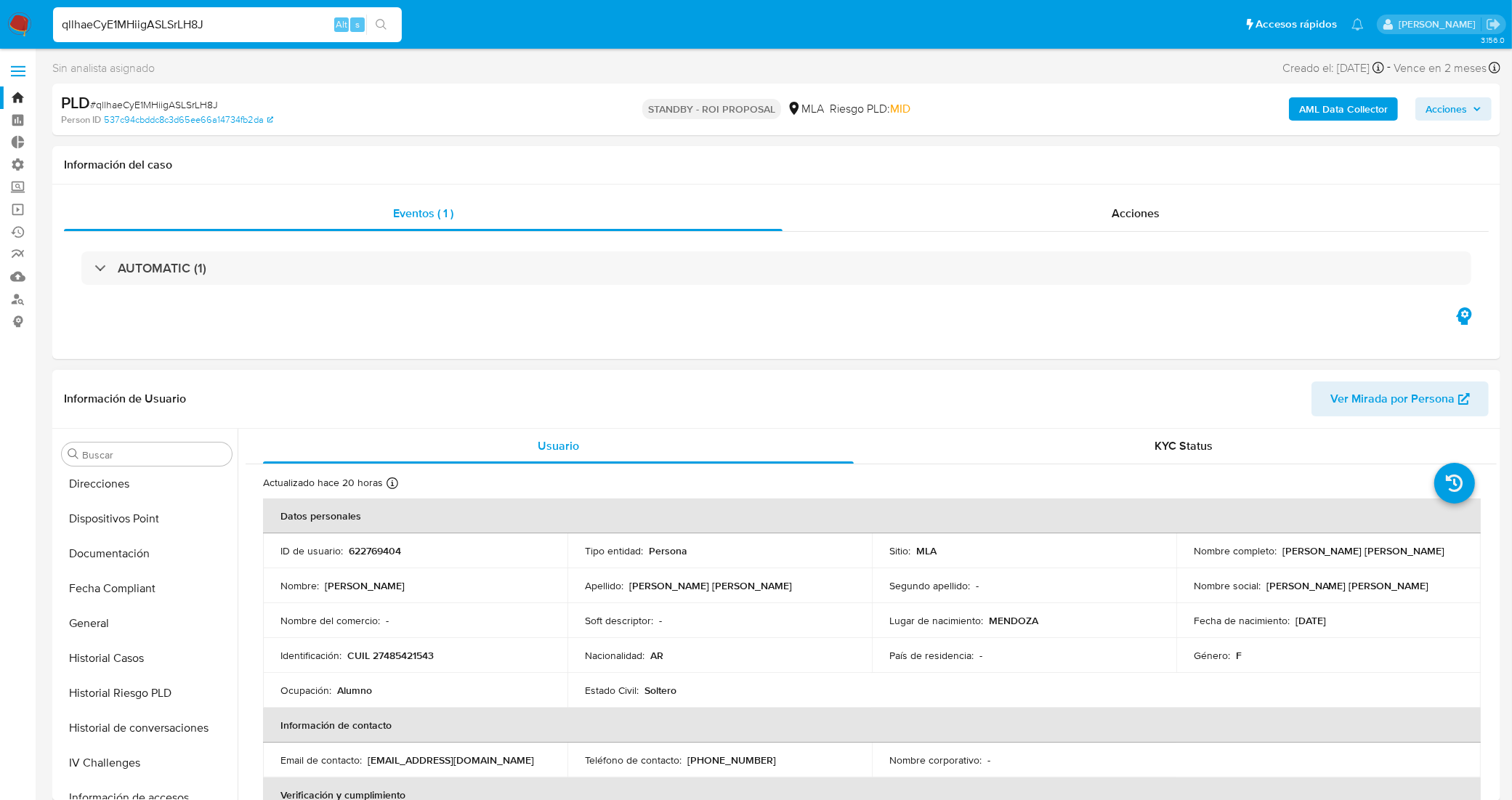
select select "10"
click at [114, 658] on button "Historial Casos" at bounding box center [140, 658] width 170 height 35
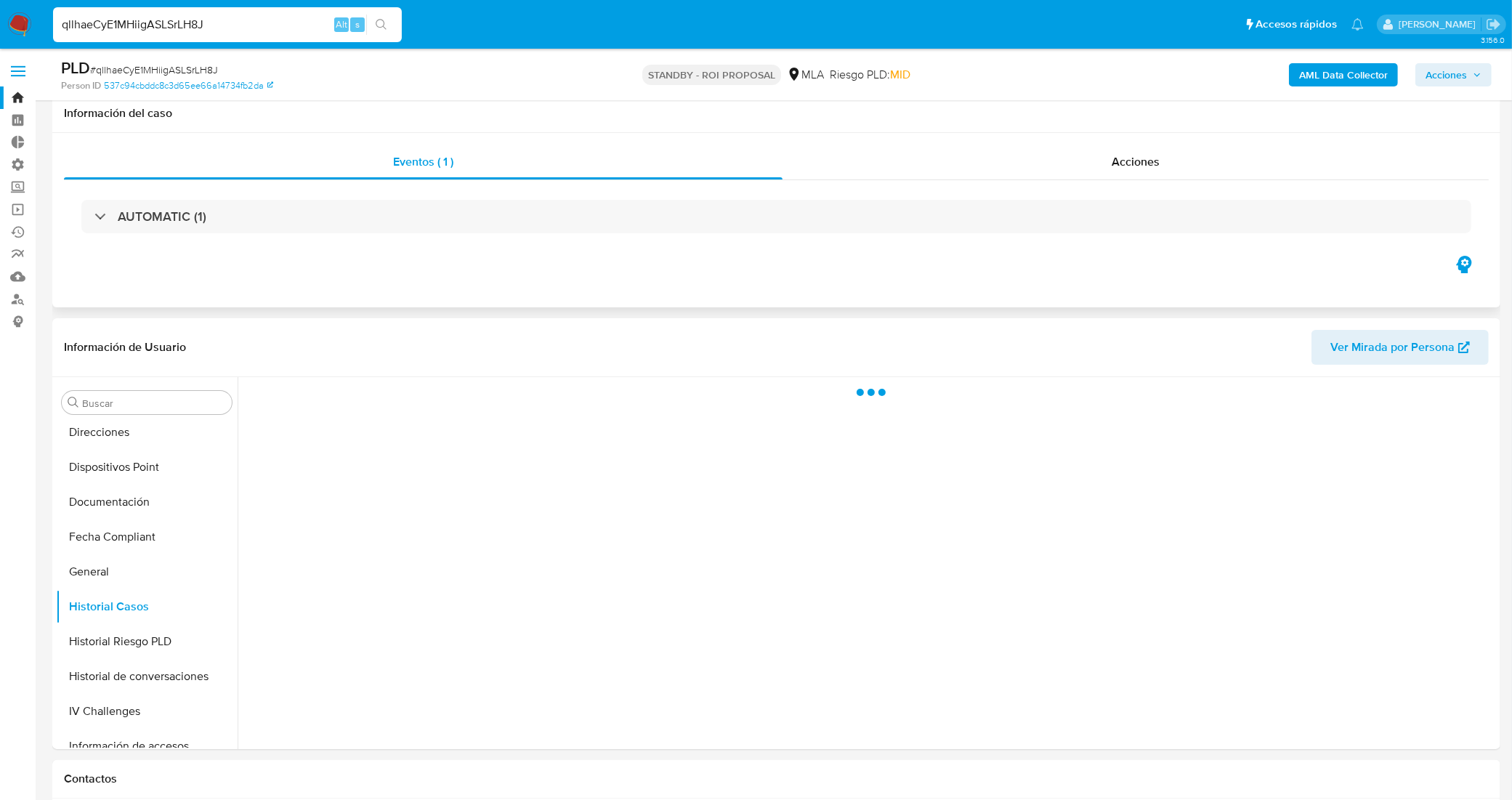
scroll to position [91, 0]
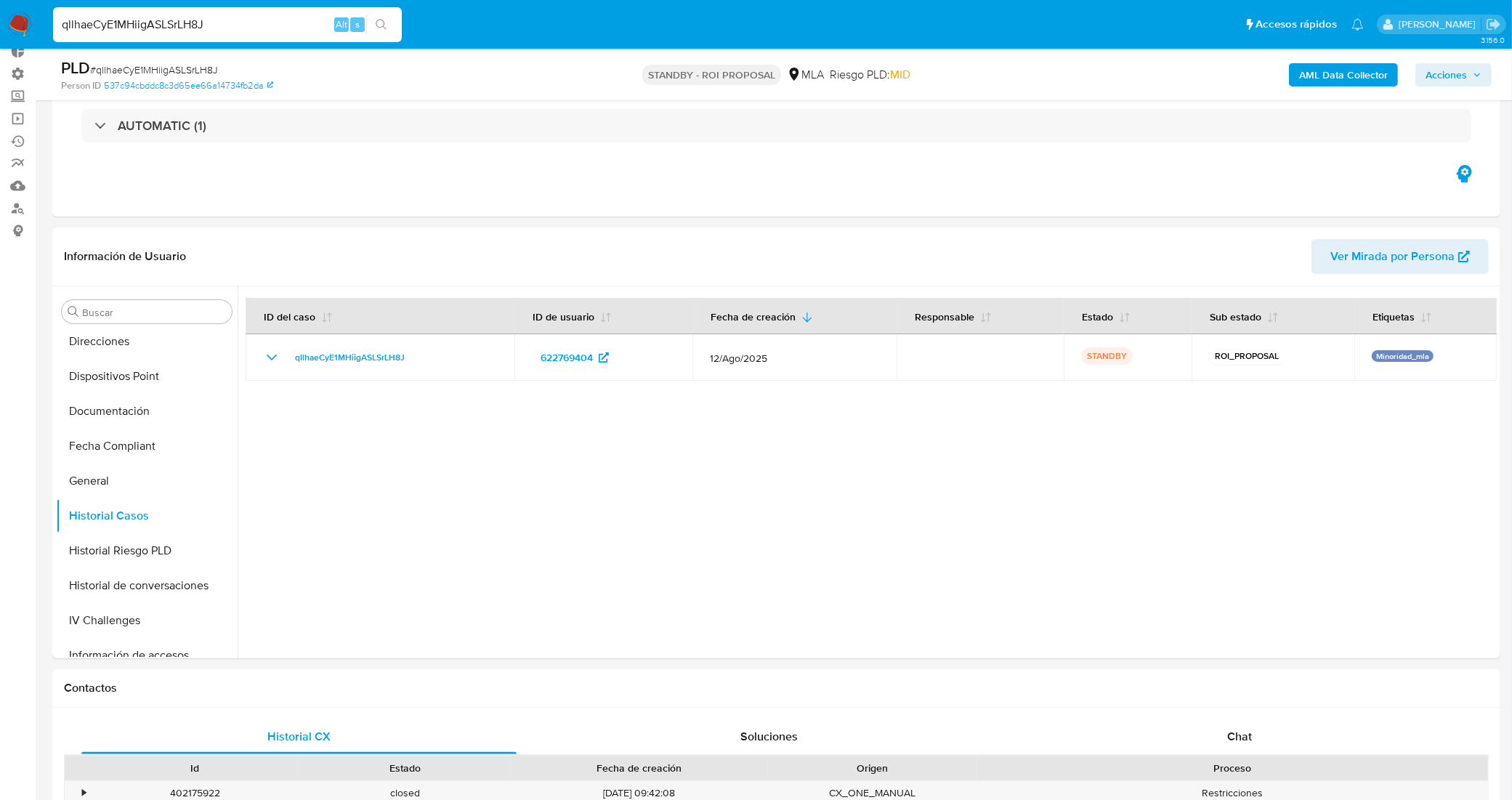
drag, startPoint x: 230, startPoint y: 20, endPoint x: 0, endPoint y: 2, distance: 230.7
click at [0, 2] on nav "Pausado Ver notificaciones qllhaeCyE1MHiigASLSrLH8J Alt s Accesos rápidos Presi…" at bounding box center [756, 24] width 1512 height 49
paste input "12/08/2025"
drag, startPoint x: 132, startPoint y: 22, endPoint x: 15, endPoint y: 5, distance: 118.2
click at [15, 5] on nav "Pausado Ver notificaciones 12/08/2025 Alt s Accesos rápidos Presiona las siguie…" at bounding box center [756, 24] width 1512 height 49
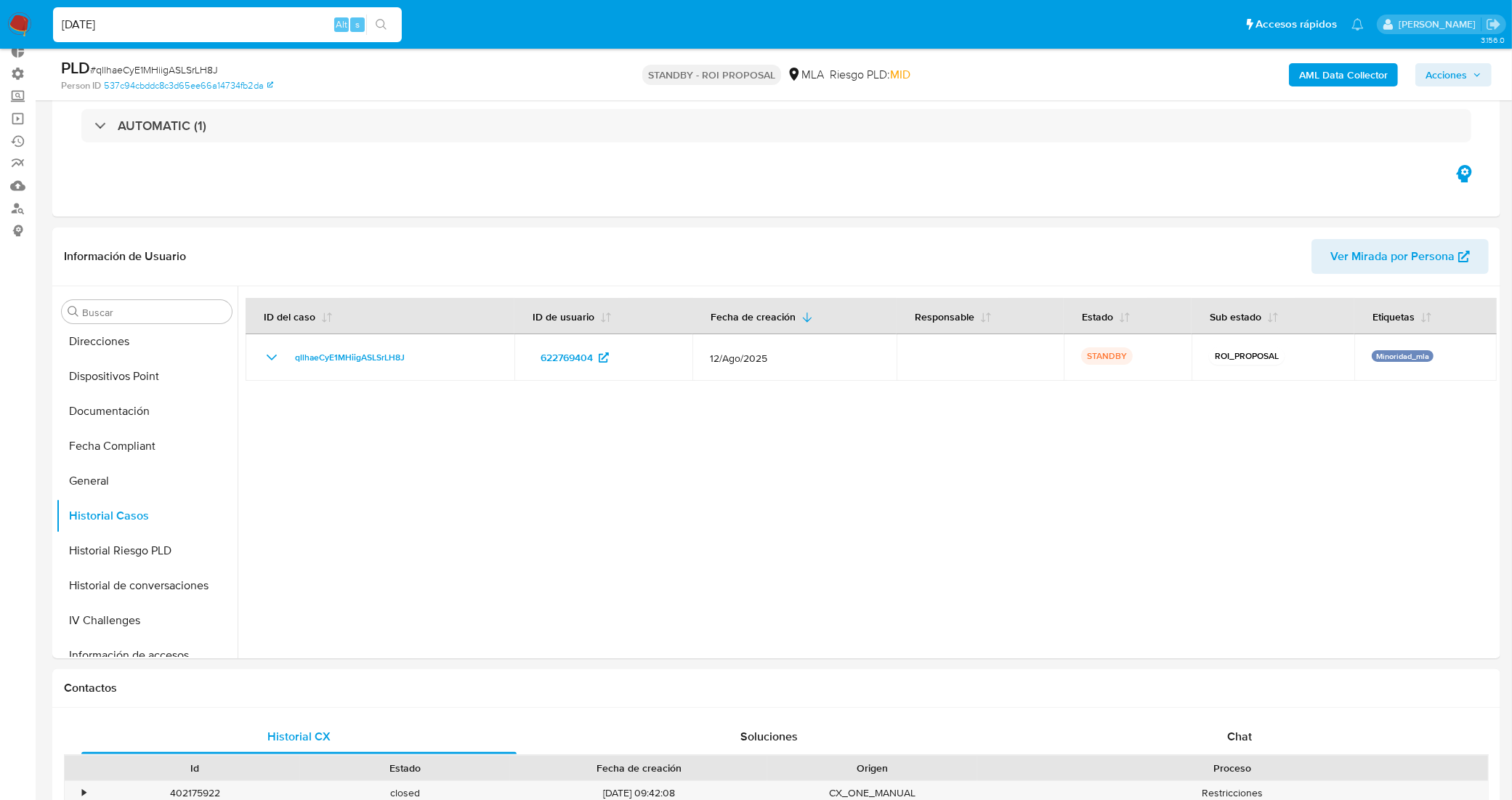
paste input "64CYtLHZMeQTSzQEXwvHyPaC"
type input "64CYtLHZMeQTSzQEXwvHyPaC"
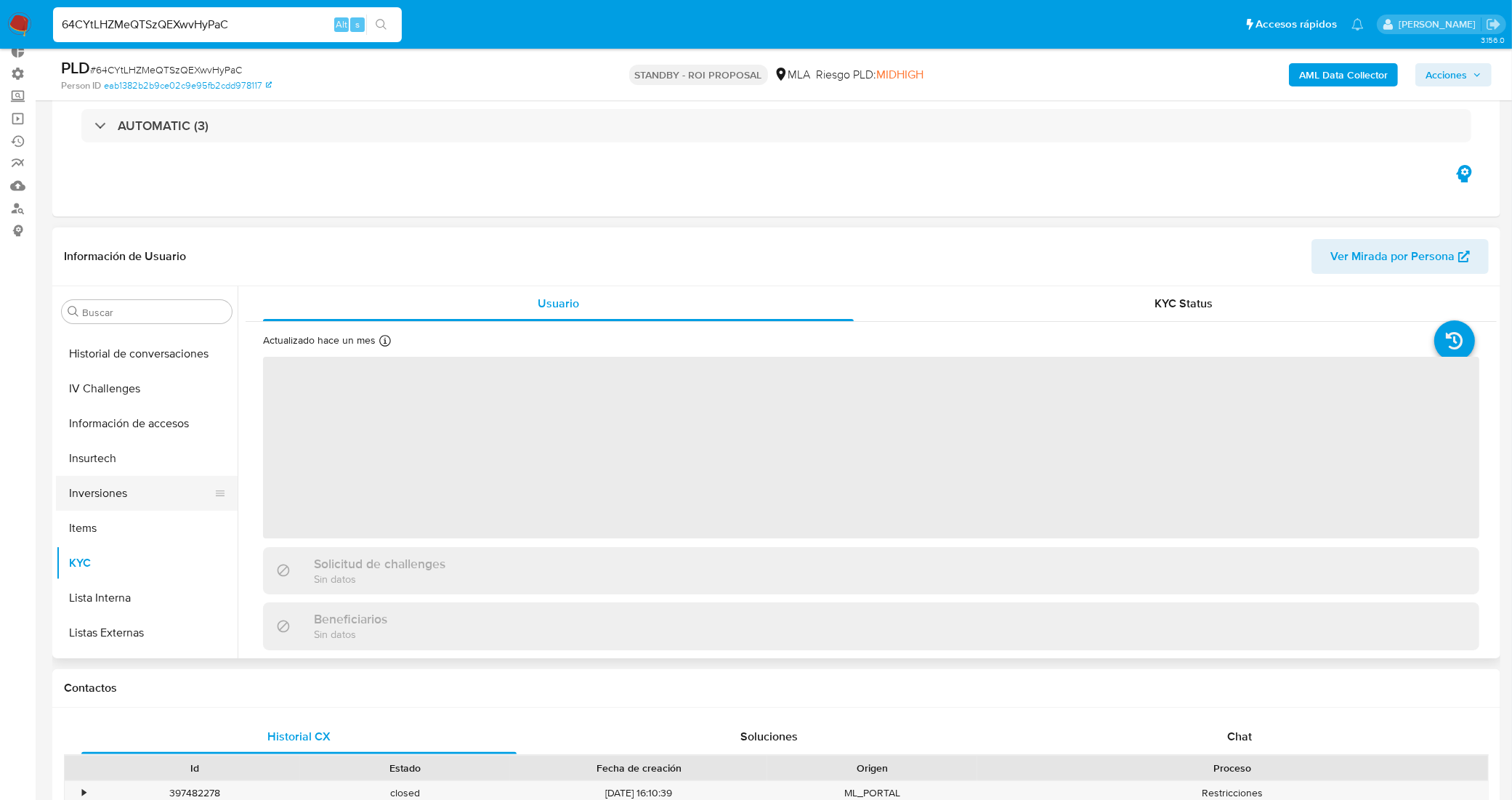
scroll to position [411, 0]
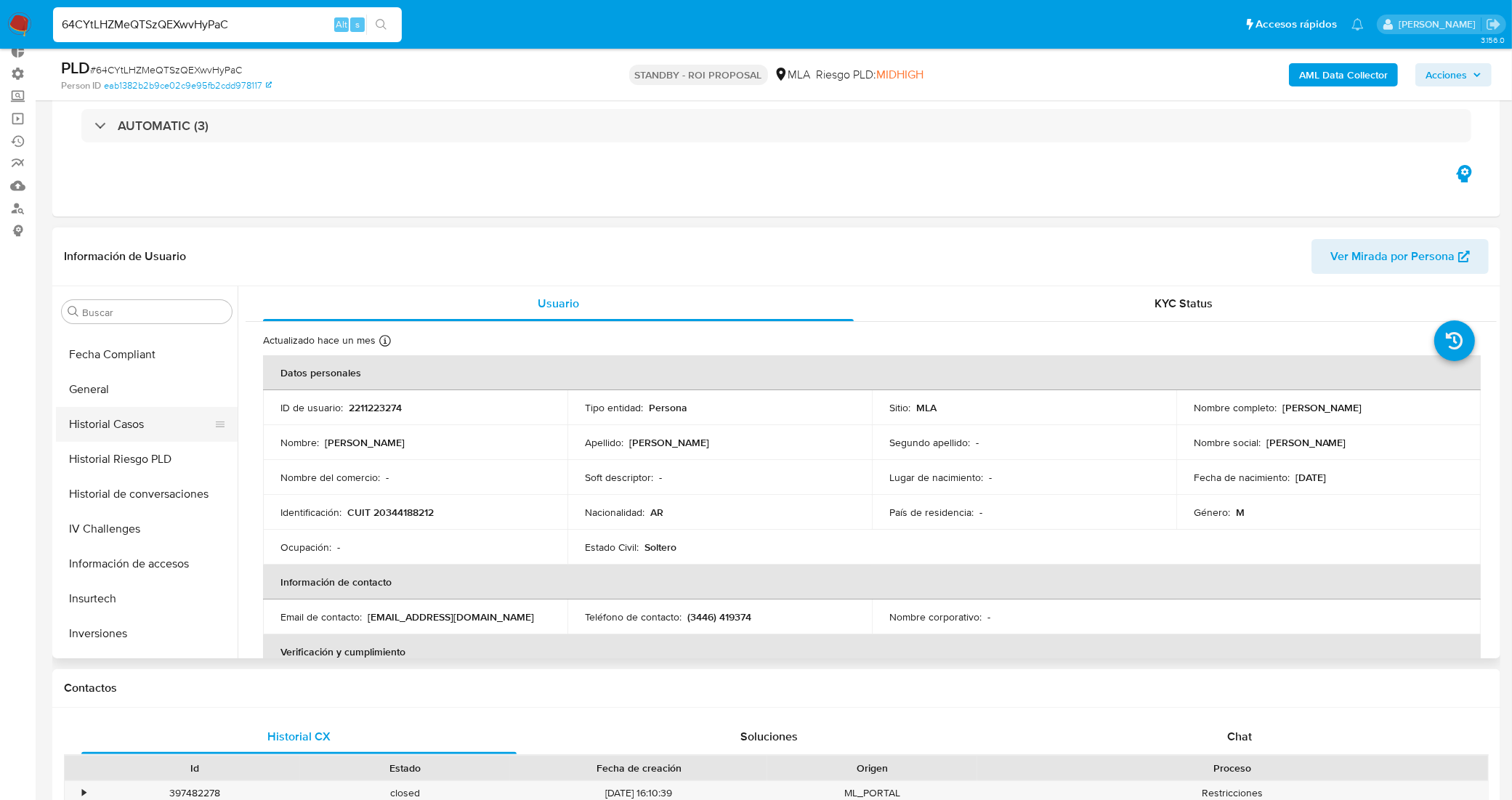
click at [136, 416] on button "Historial Casos" at bounding box center [140, 424] width 170 height 35
select select "10"
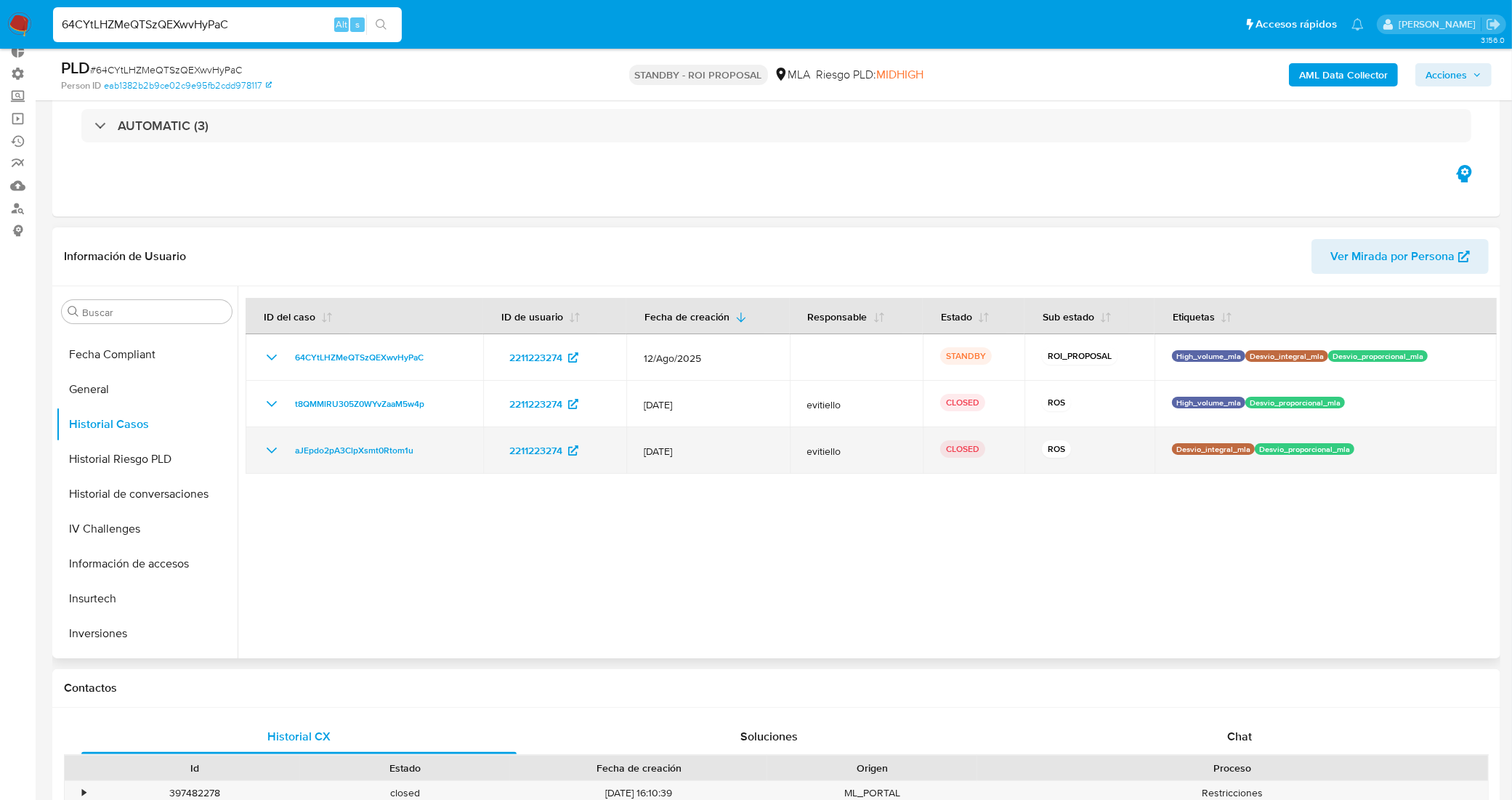
click at [268, 452] on icon "Mostrar/Ocultar" at bounding box center [272, 450] width 17 height 17
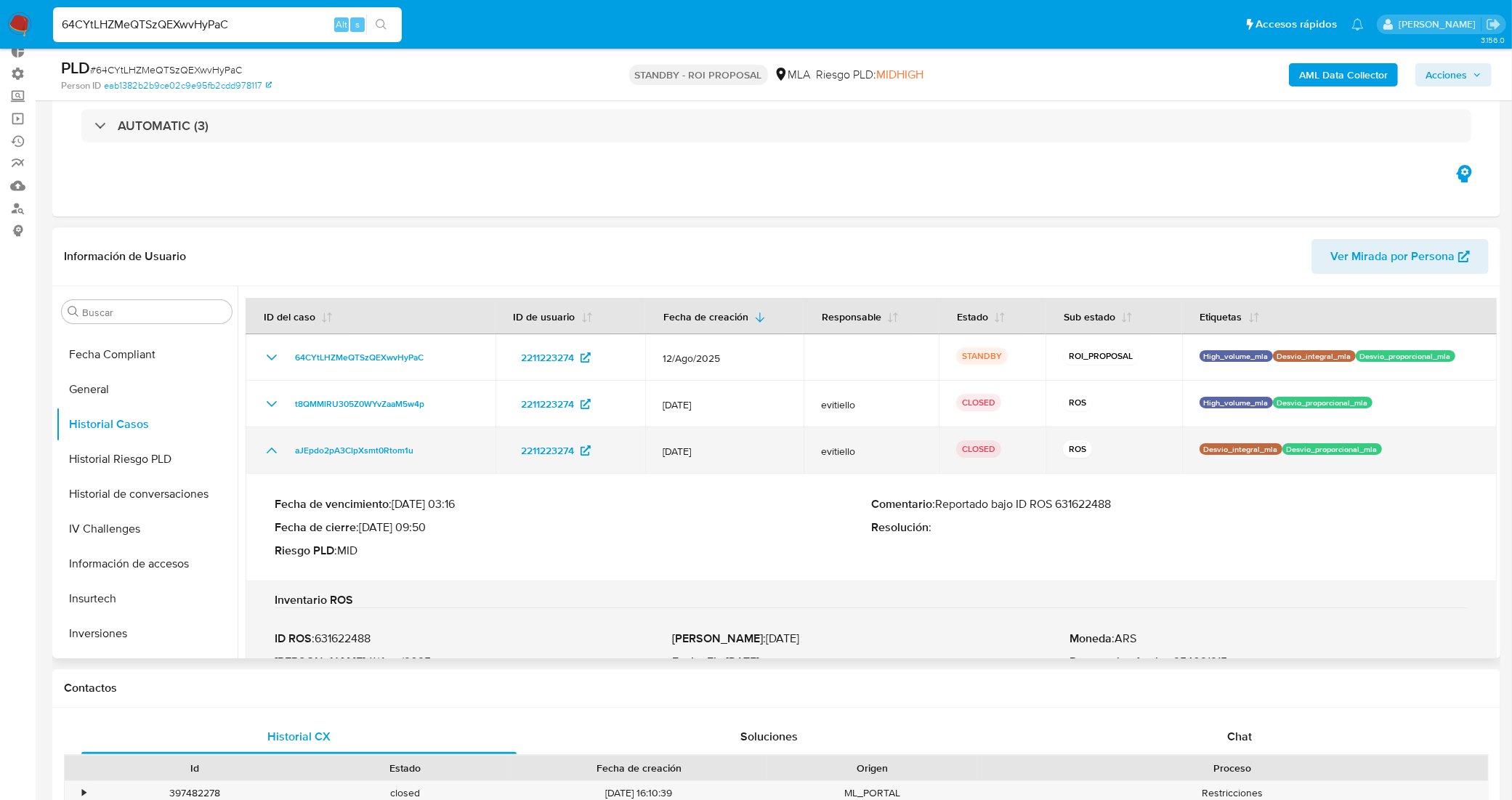
click at [268, 452] on icon "Mostrar/Ocultar" at bounding box center [272, 450] width 10 height 5
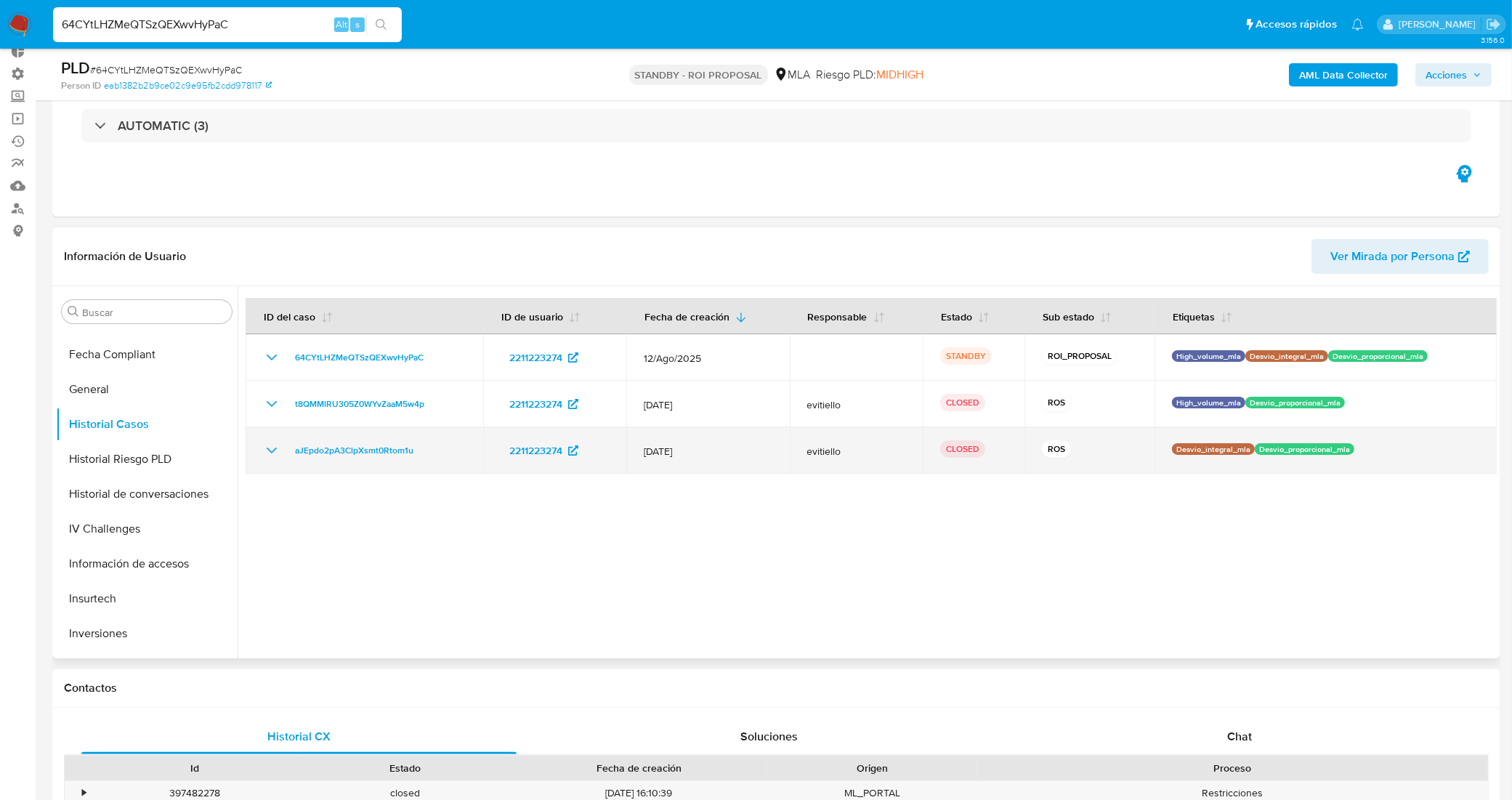
click at [268, 452] on icon "Mostrar/Ocultar" at bounding box center [272, 450] width 17 height 17
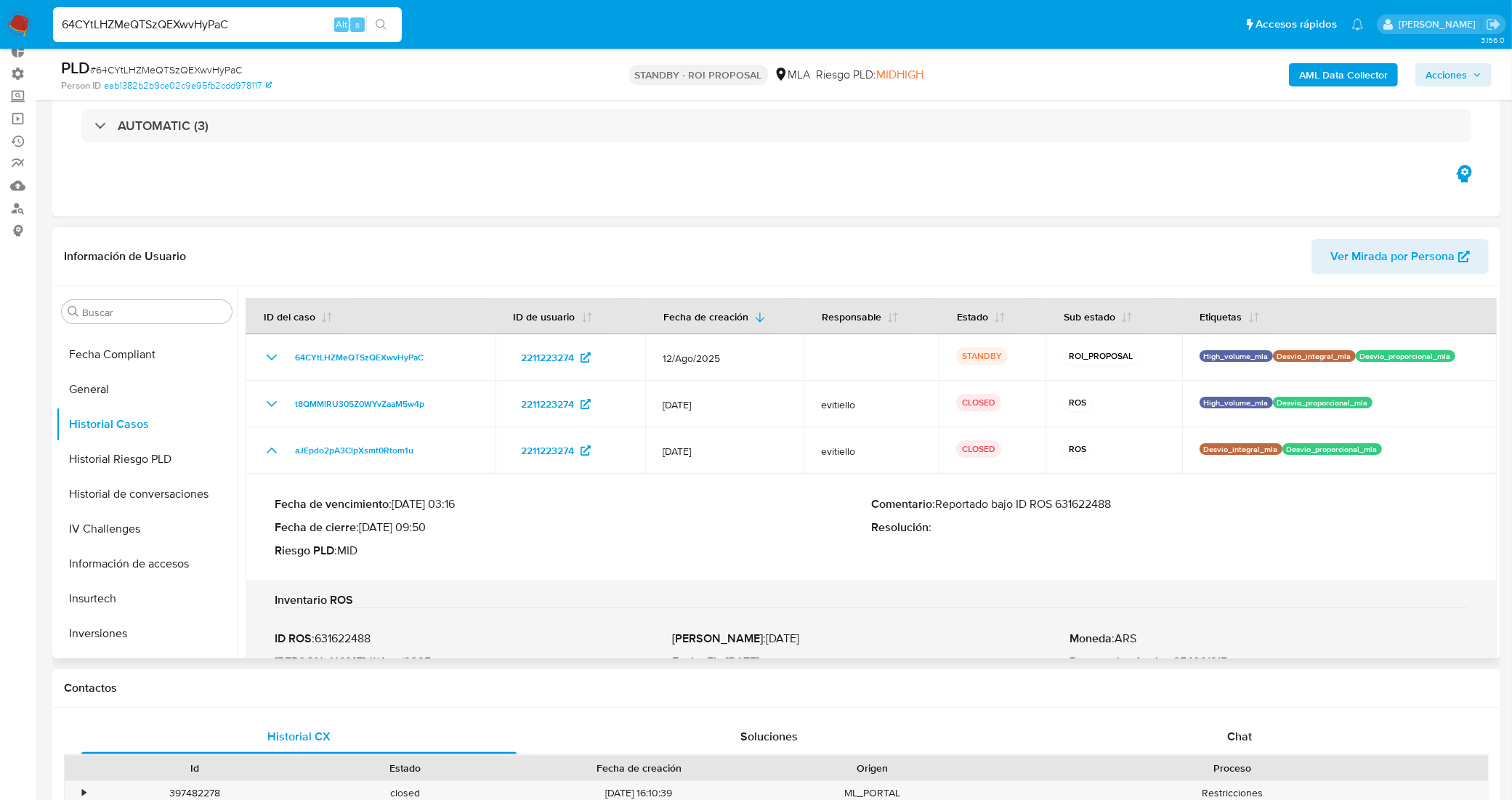
click at [1101, 503] on p "Comentario : Reportado bajo ID ROS 631622488" at bounding box center [1169, 504] width 596 height 15
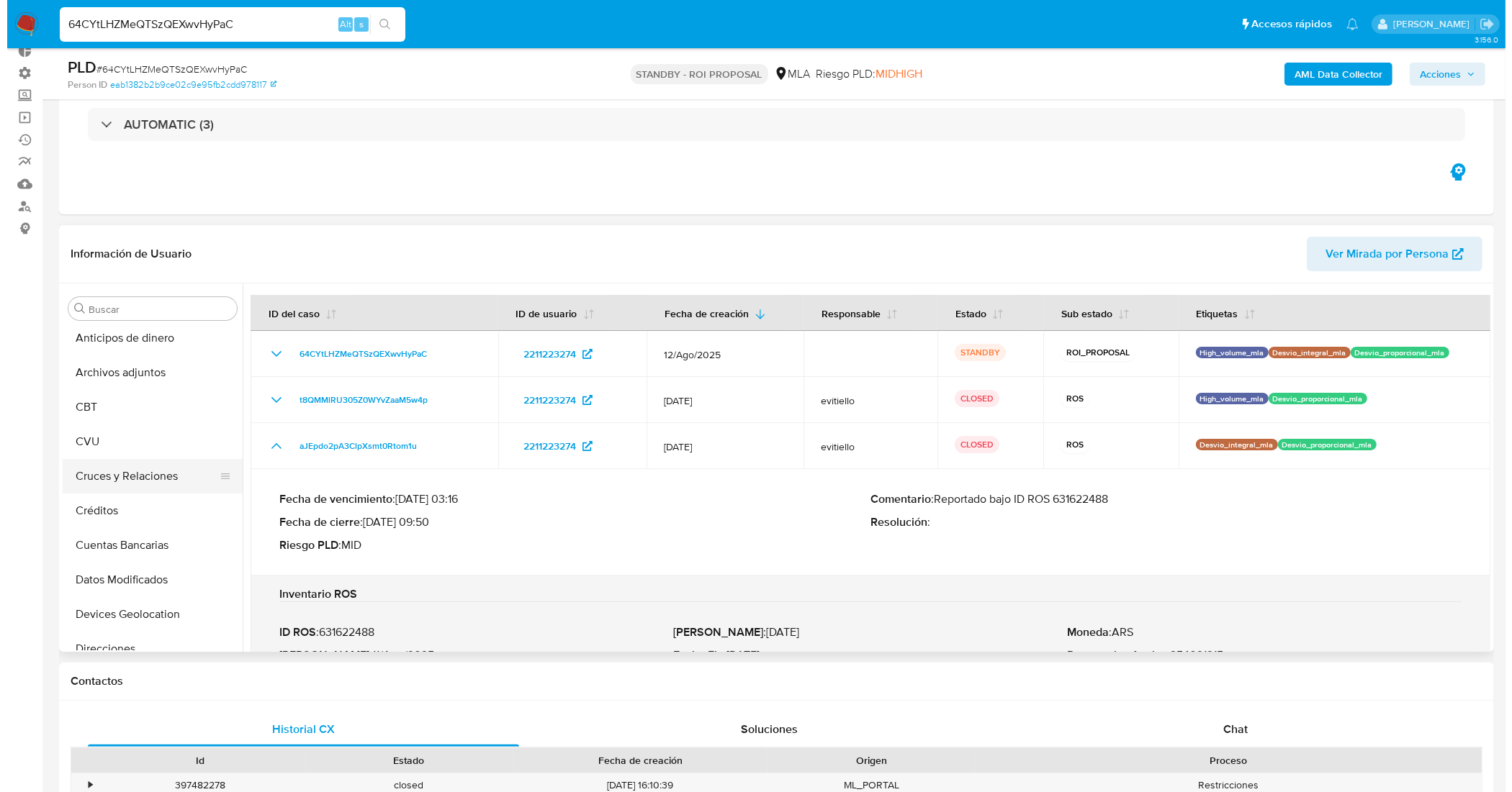
scroll to position [0, 0]
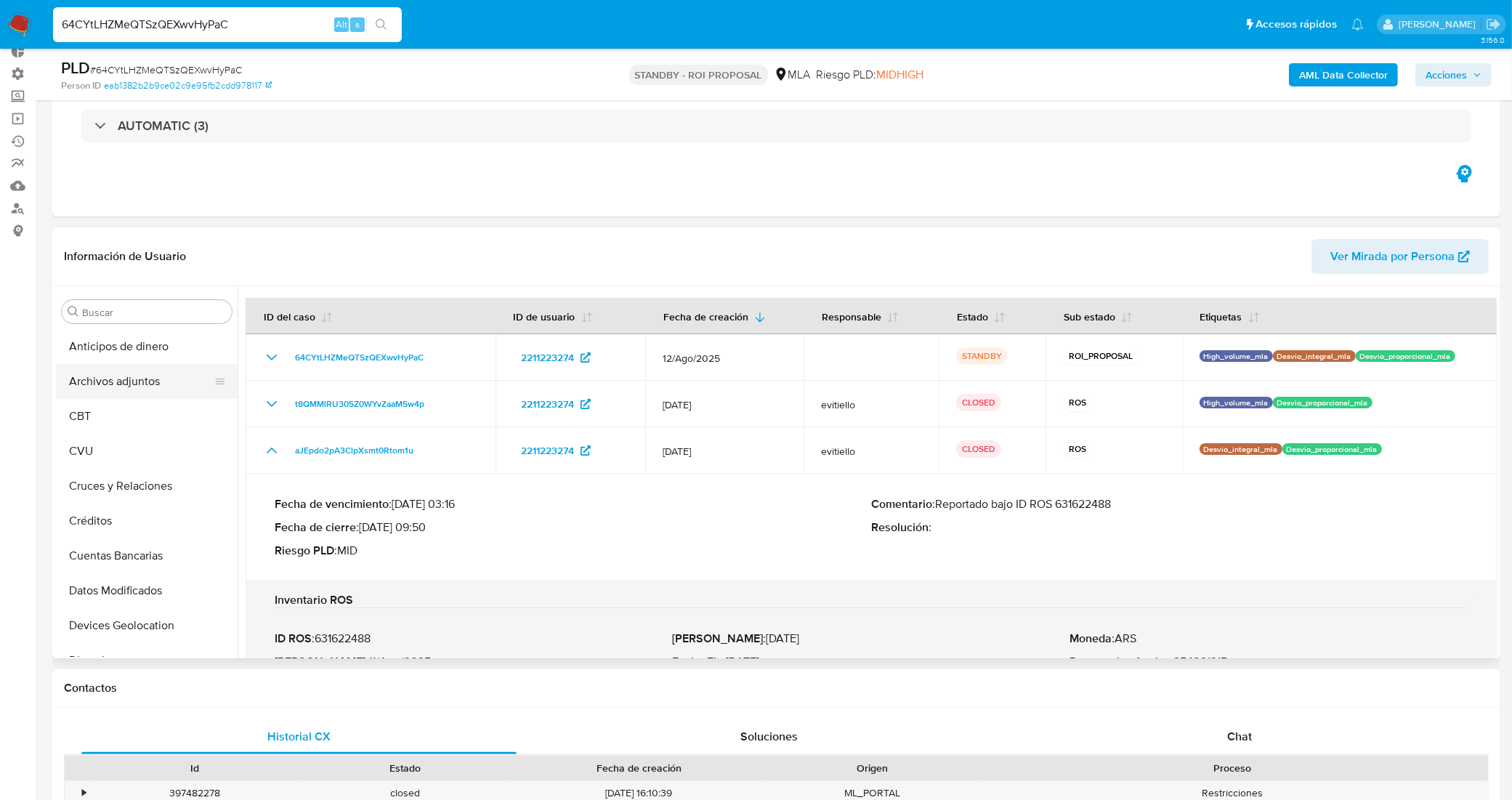
click at [143, 371] on button "Archivos adjuntos" at bounding box center [140, 381] width 170 height 35
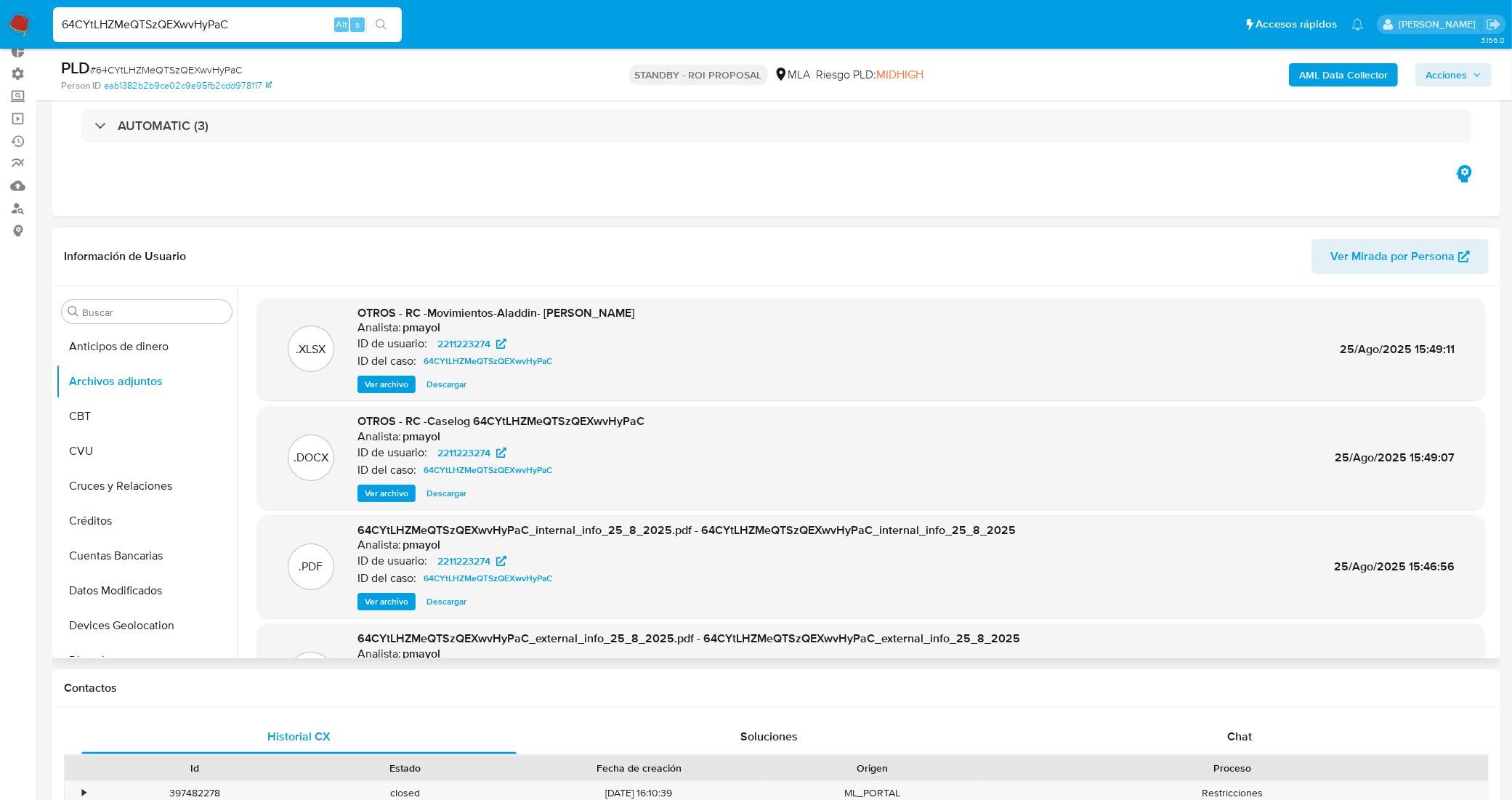
click at [385, 495] on span "Ver archivo" at bounding box center [387, 493] width 44 height 15
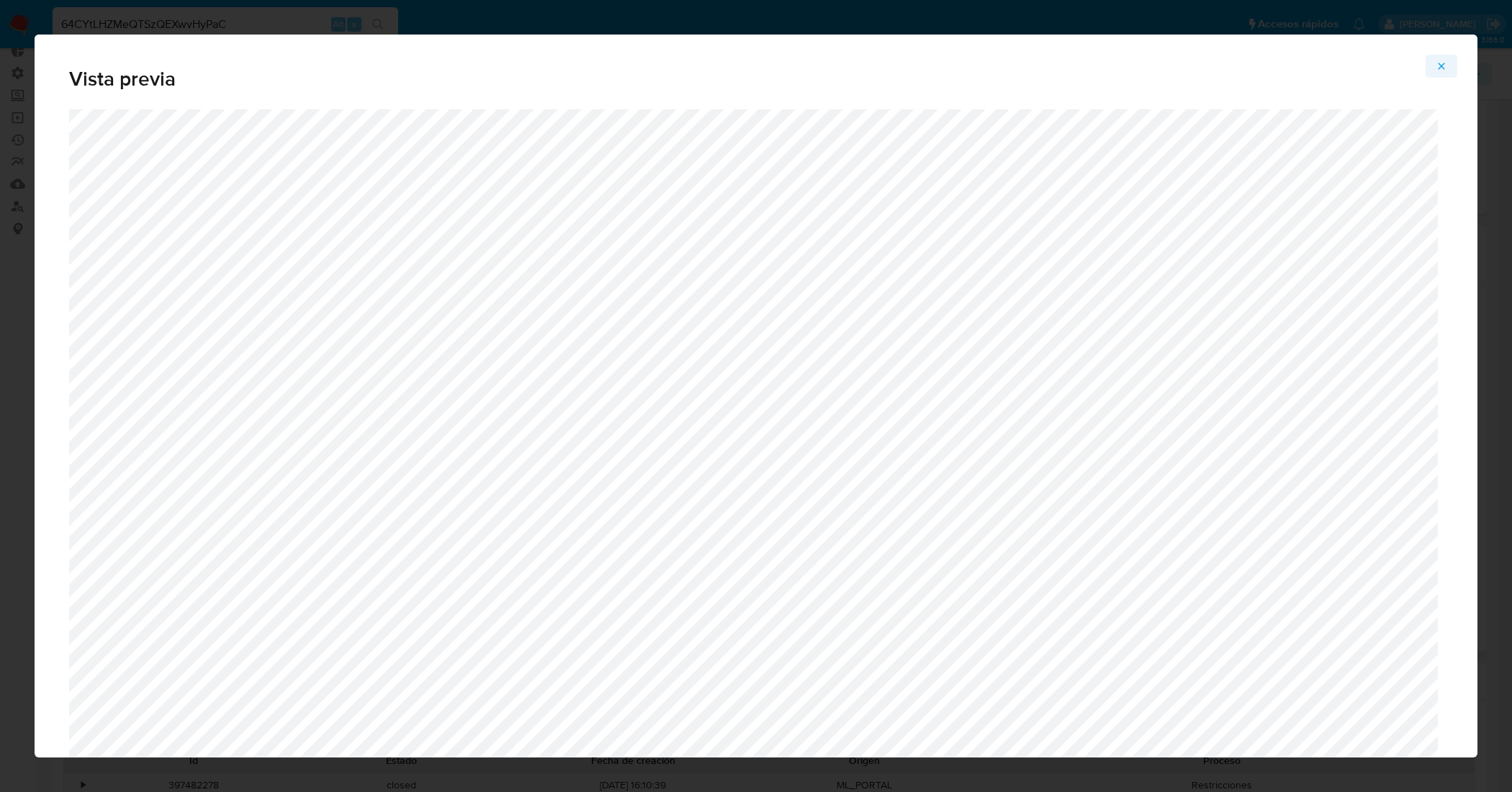
click at [1443, 65] on icon "Attachment preview" at bounding box center [1441, 66] width 12 height 12
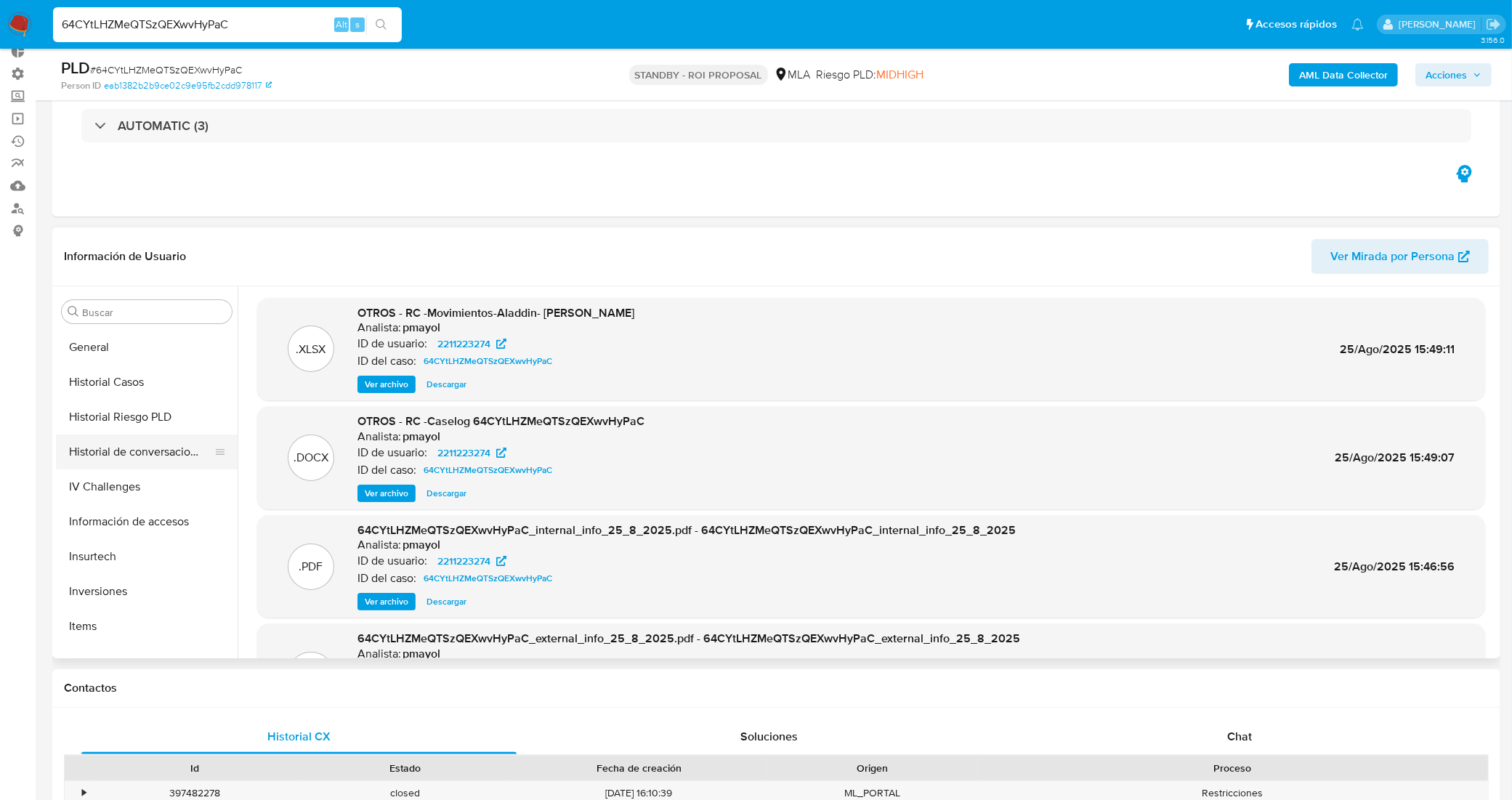
scroll to position [454, 0]
click at [104, 374] on button "Historial Casos" at bounding box center [140, 380] width 170 height 35
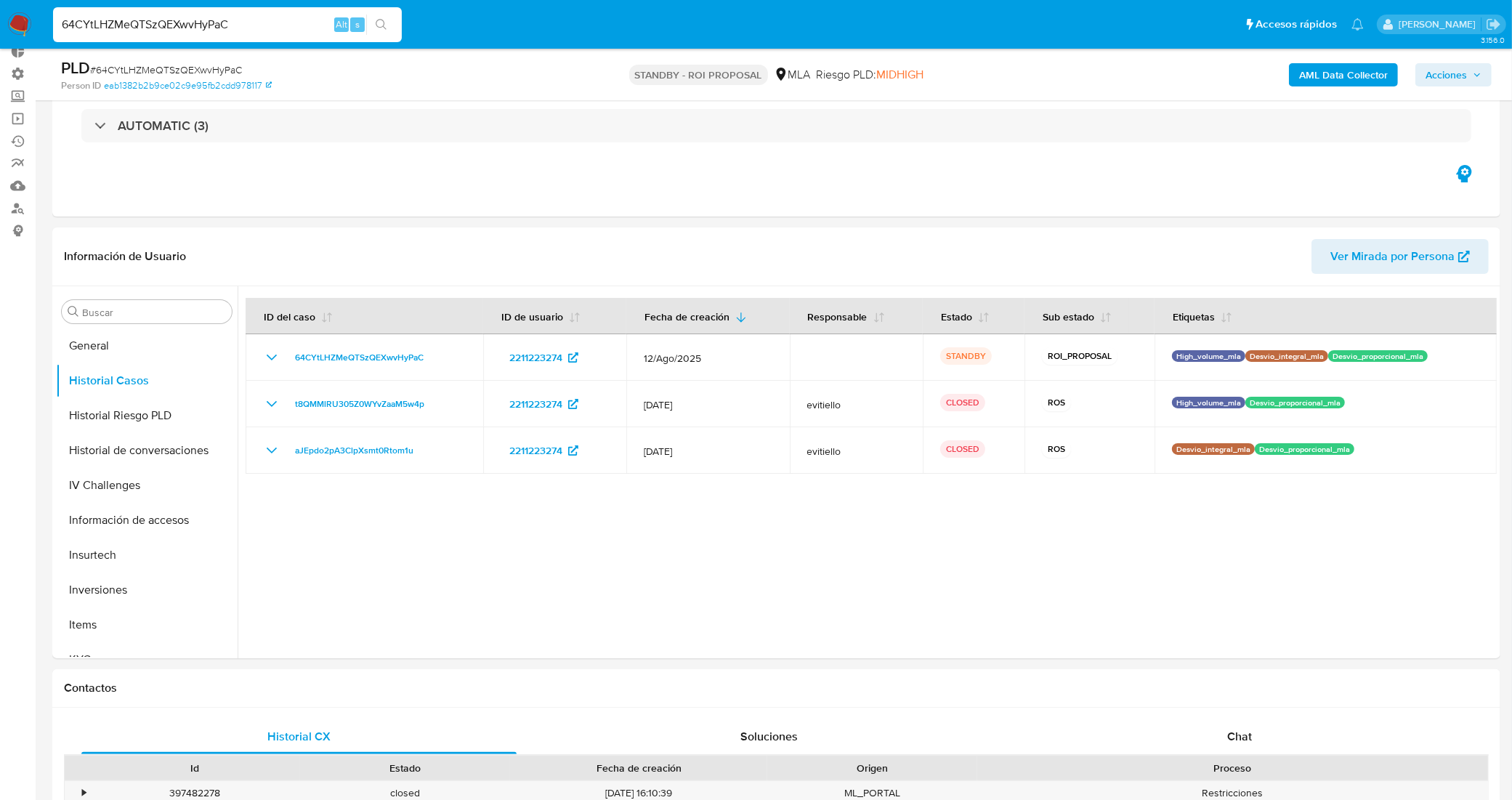
scroll to position [0, 0]
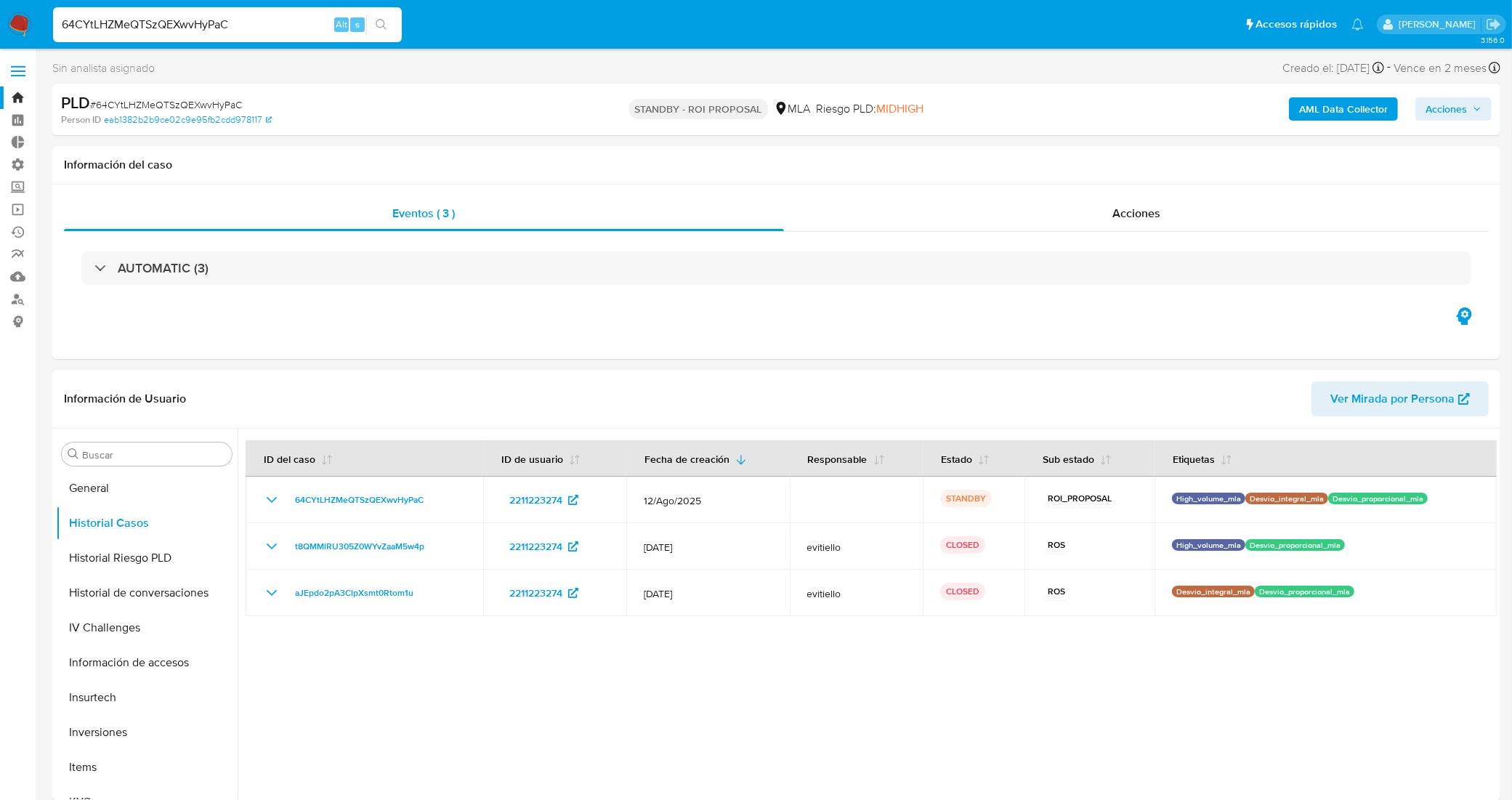
drag, startPoint x: 242, startPoint y: 27, endPoint x: 67, endPoint y: 12, distance: 175.6
click at [67, 12] on div "64CYtLHZMeQTSzQEXwvHyPaC Alt s" at bounding box center [228, 24] width 349 height 35
paste input "6t50RfpWWfIdbQhmHJfWtqS"
type input "66t50RfpWWfIdbQhmHJfWtqSC"
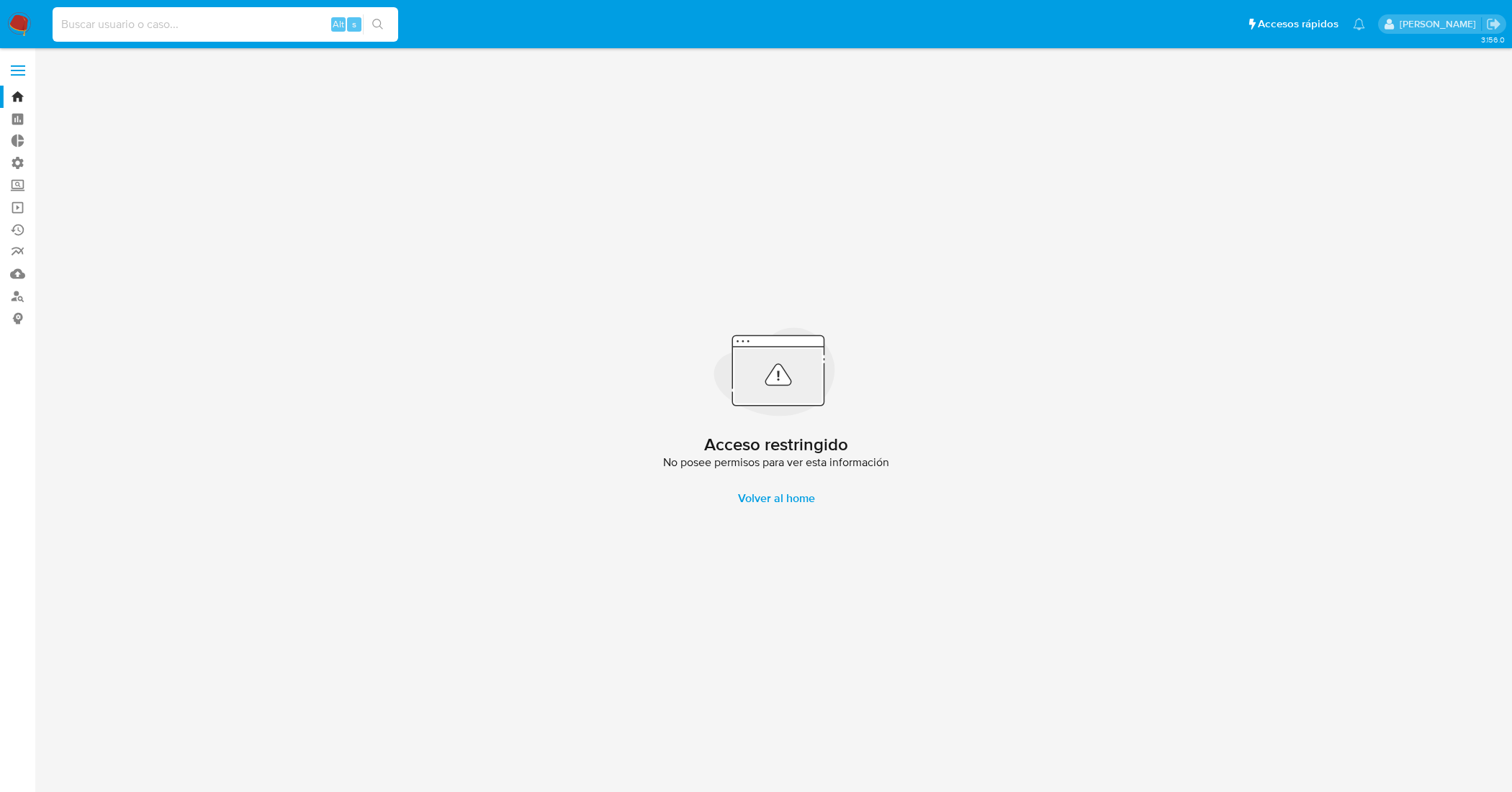
click at [101, 30] on input at bounding box center [226, 24] width 346 height 19
paste input "6t50RfpWWfIdbQhmHJfWtqSC"
type input "6t50RfpWWfIdbQhmHJfWtqSC"
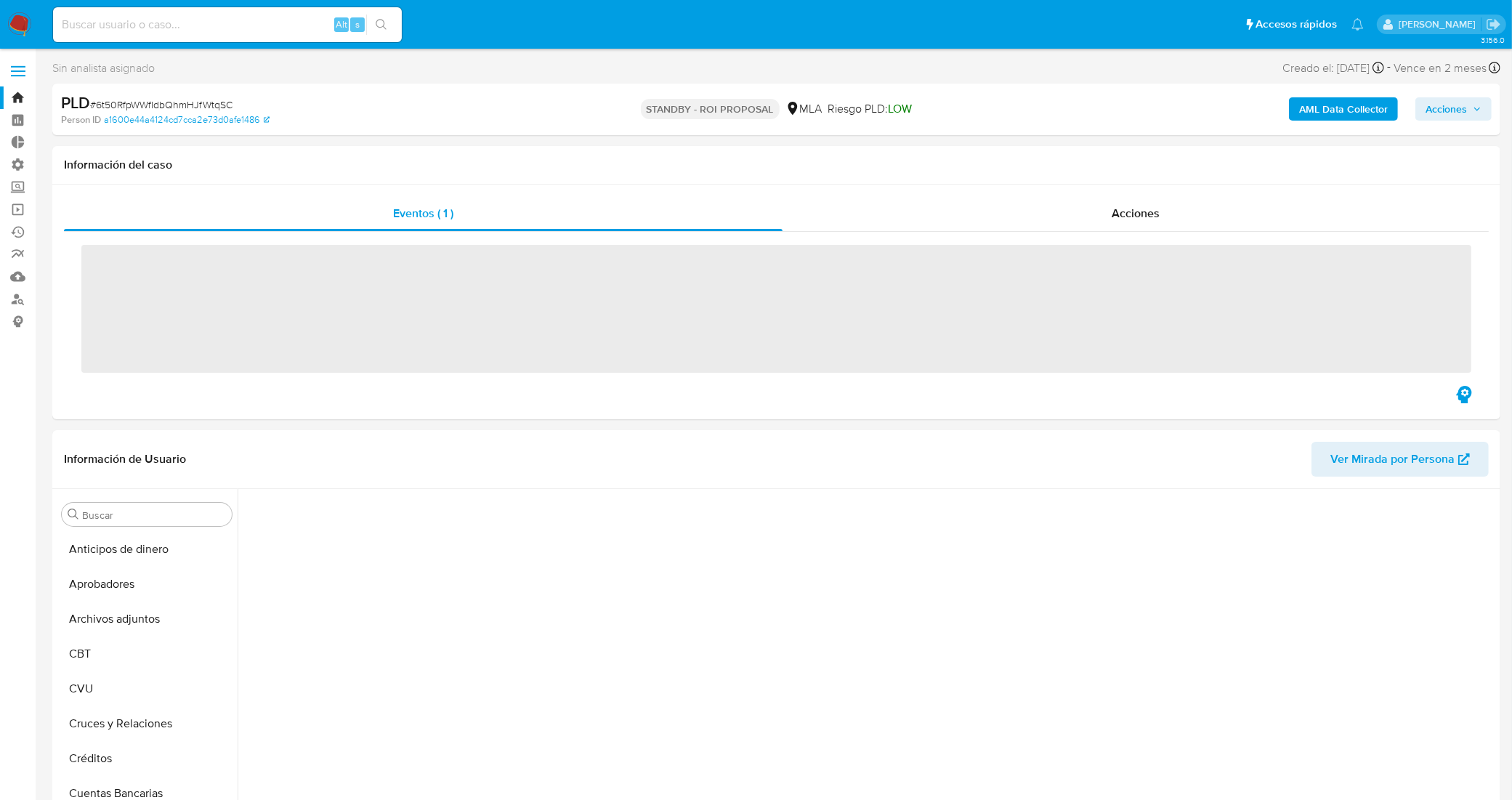
scroll to position [539, 0]
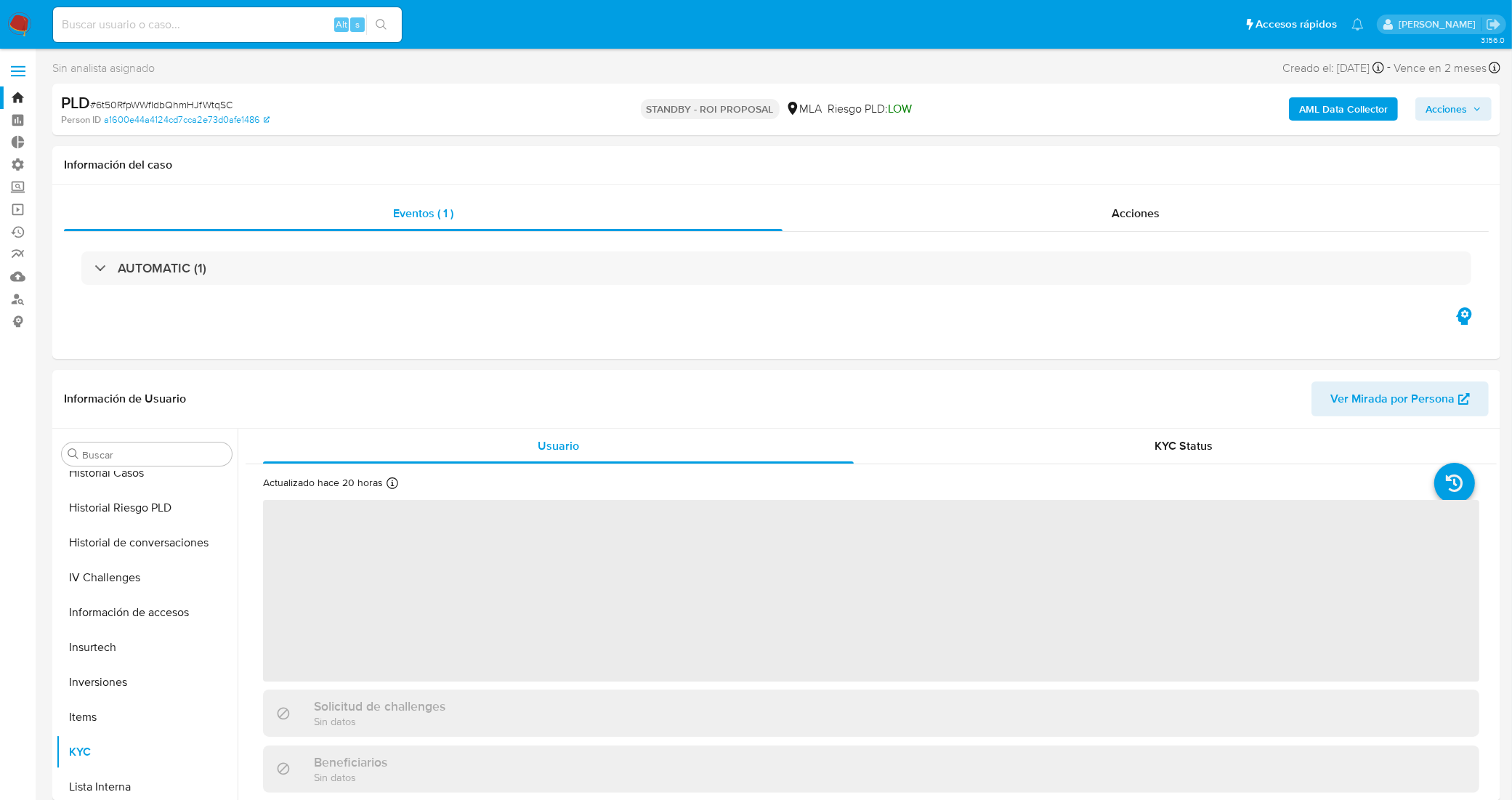
select select "10"
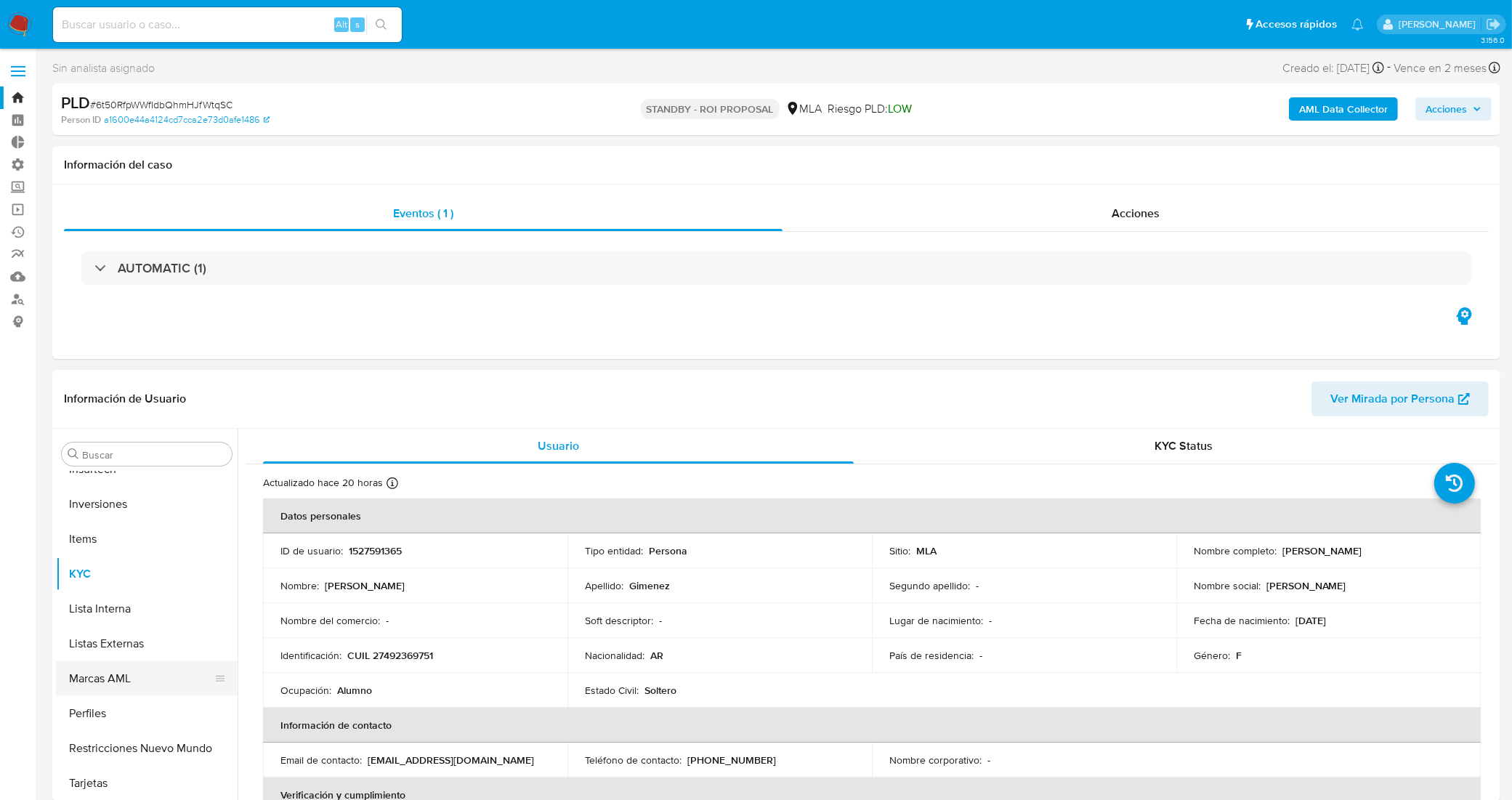
scroll to position [354, 0]
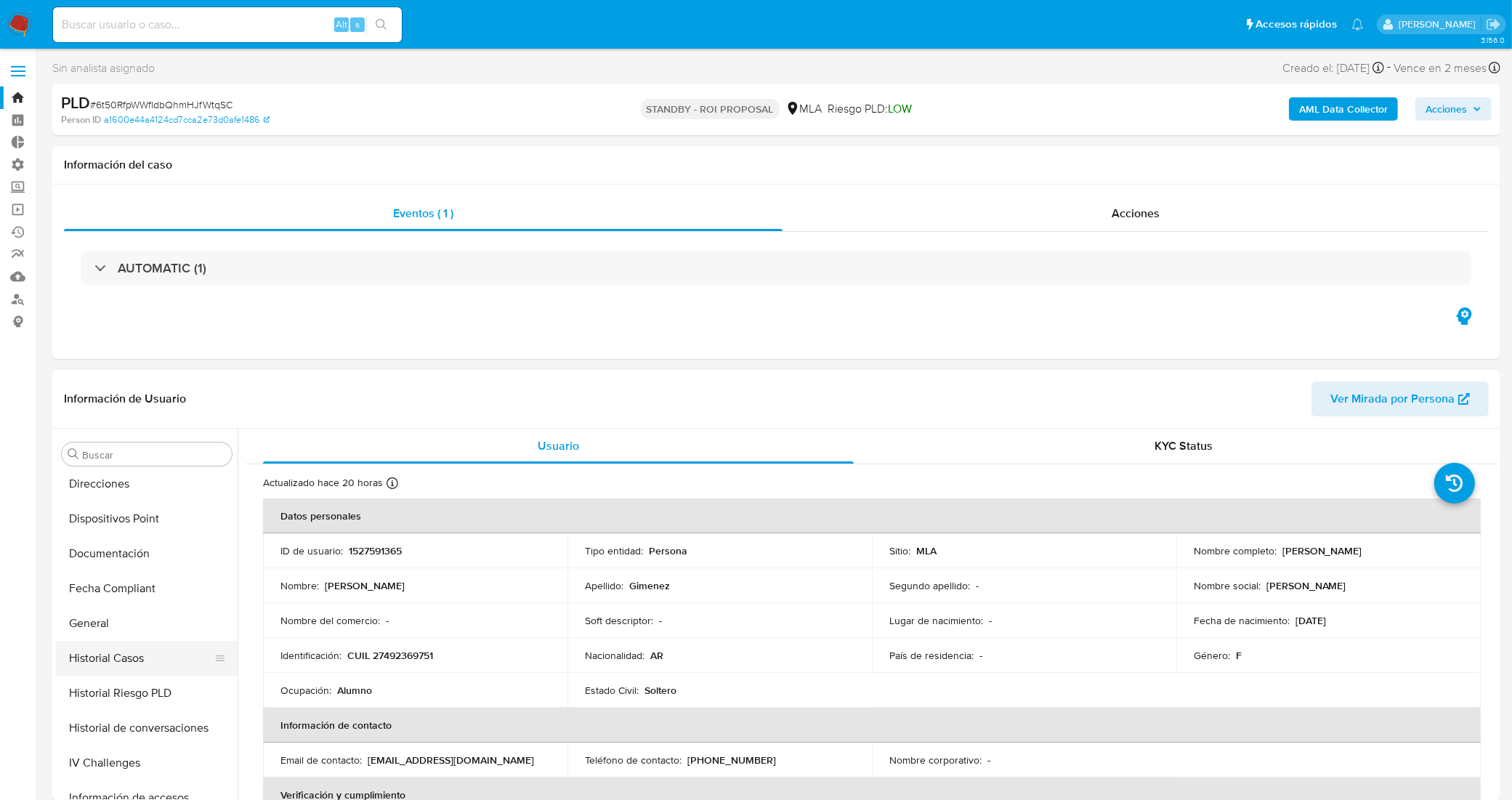
click at [150, 650] on button "Historial Casos" at bounding box center [140, 658] width 170 height 35
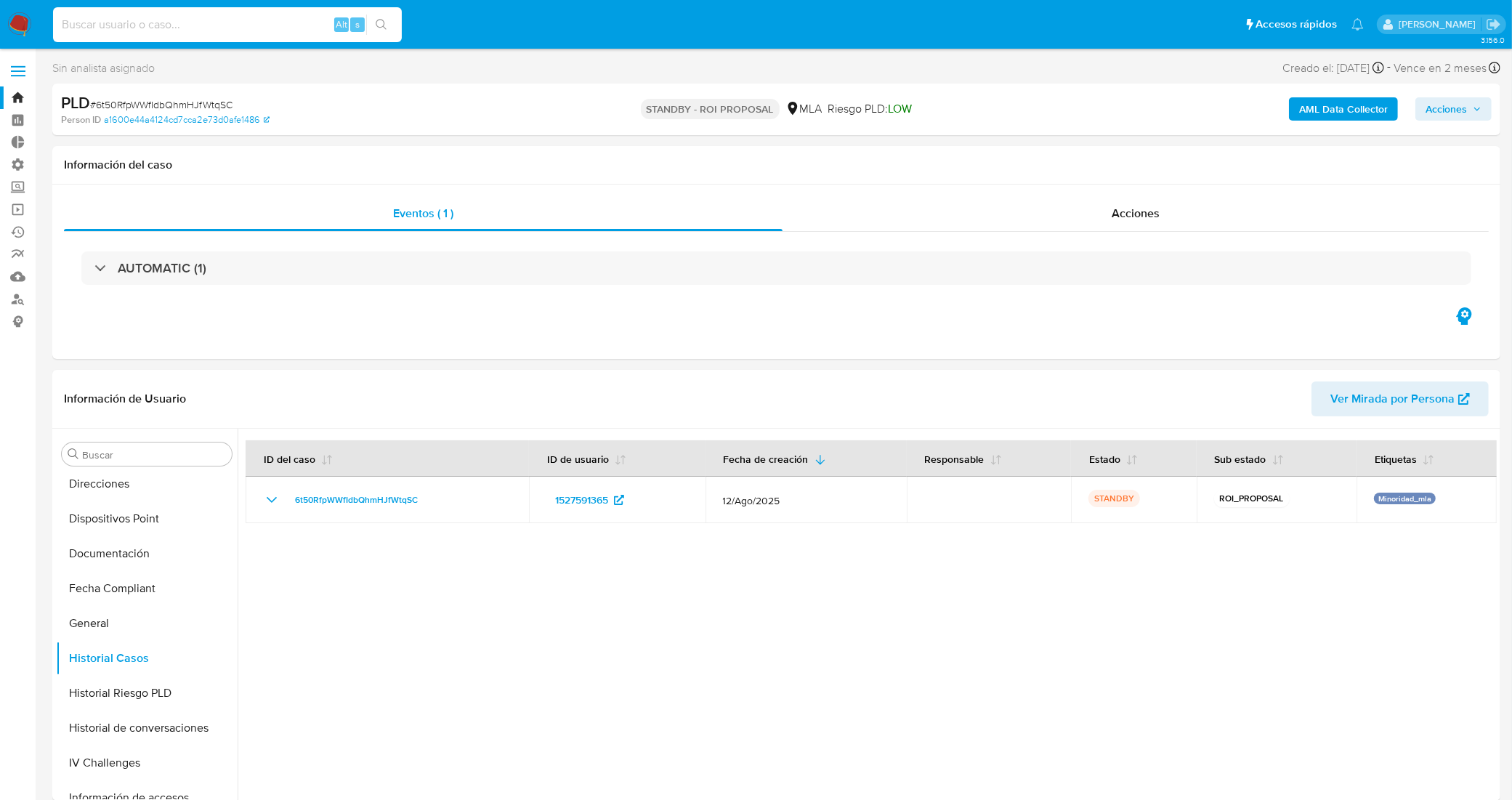
click at [264, 25] on input at bounding box center [228, 24] width 349 height 19
paste input "avGKc3BEXS46aiALKvrcsTDM"
type input "avGKc3BEXS46aiALKvrcsTDM"
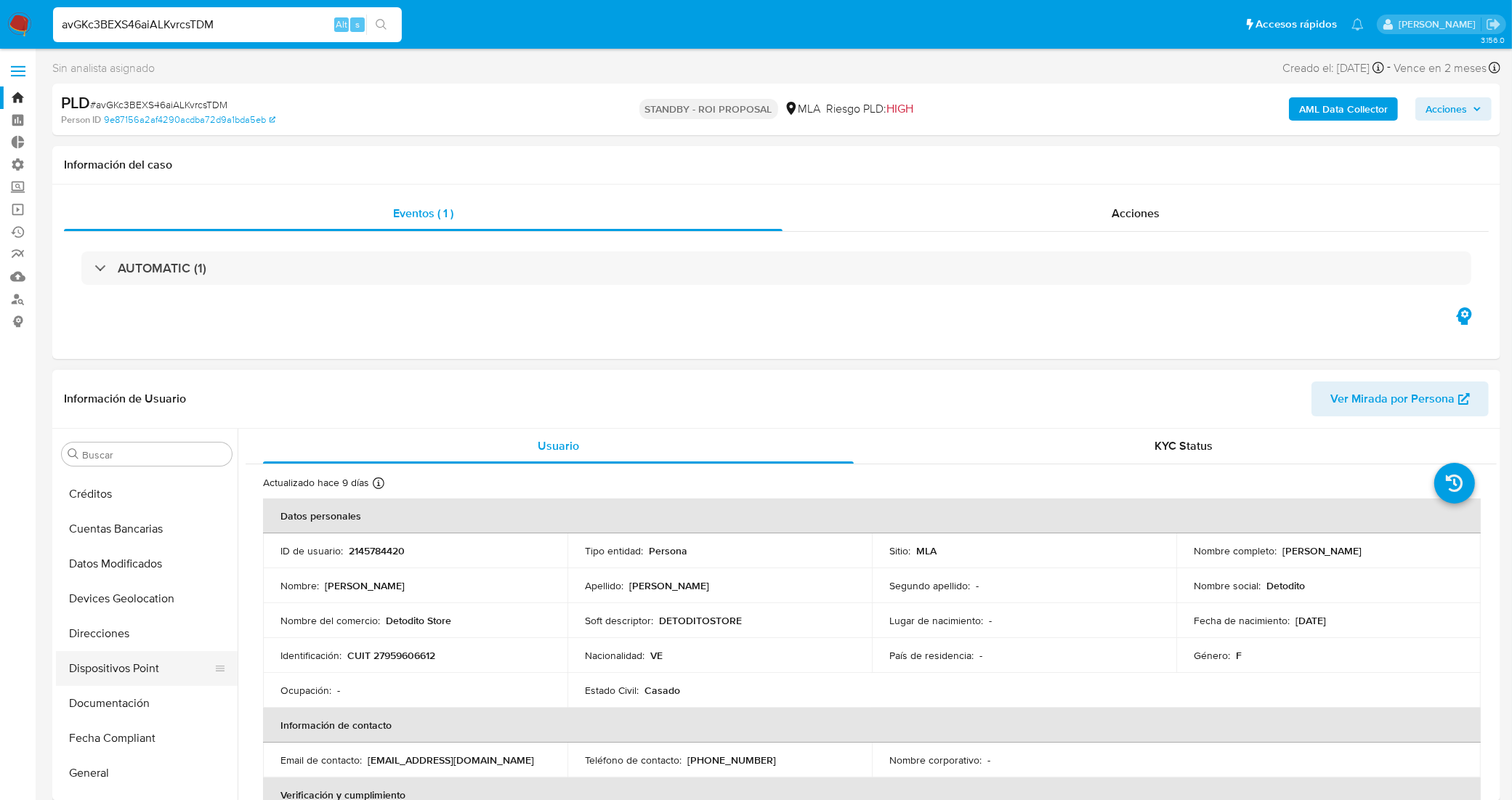
select select "10"
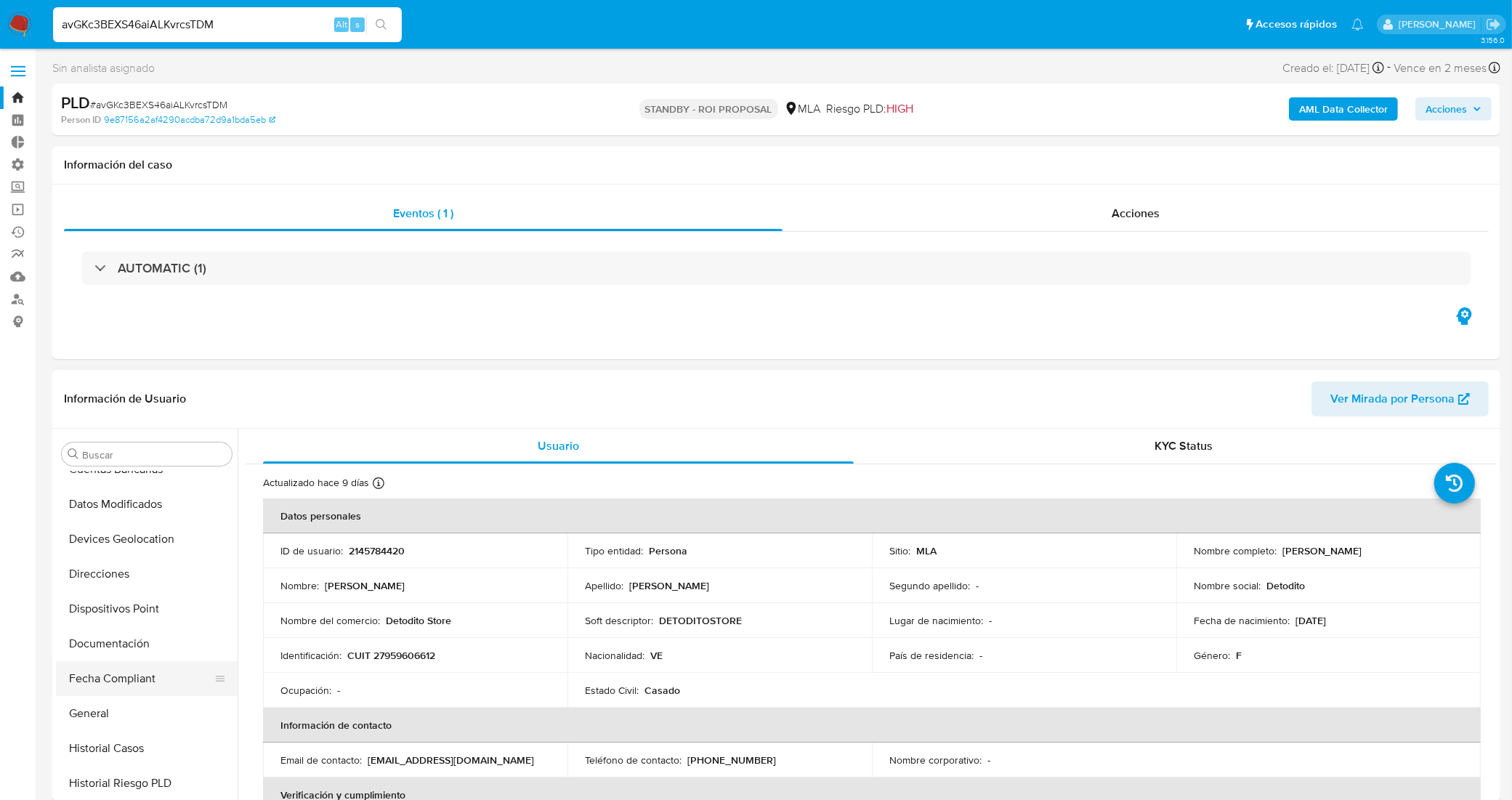
scroll to position [319, 0]
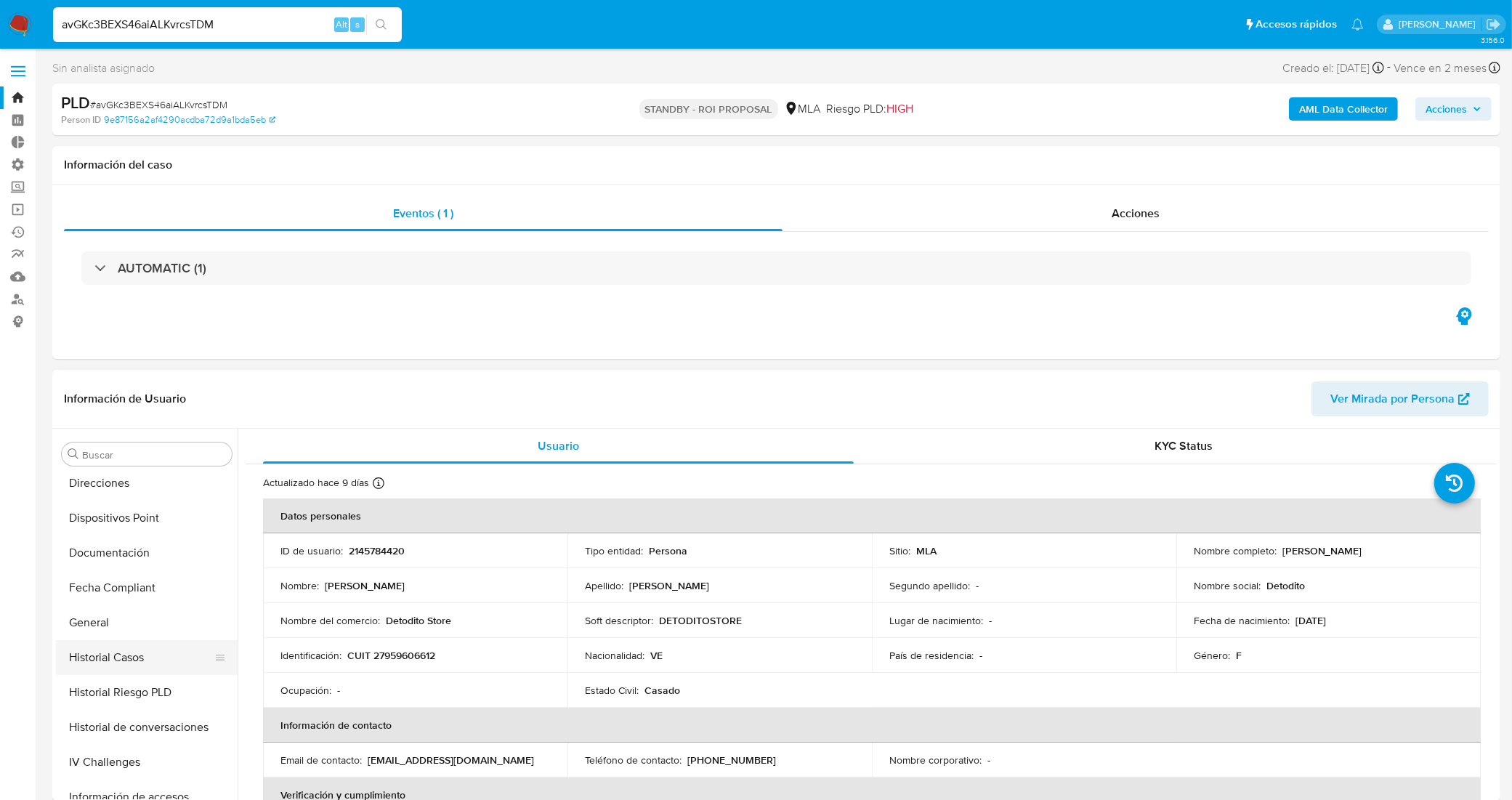
click at [128, 659] on button "Historial Casos" at bounding box center [140, 658] width 170 height 35
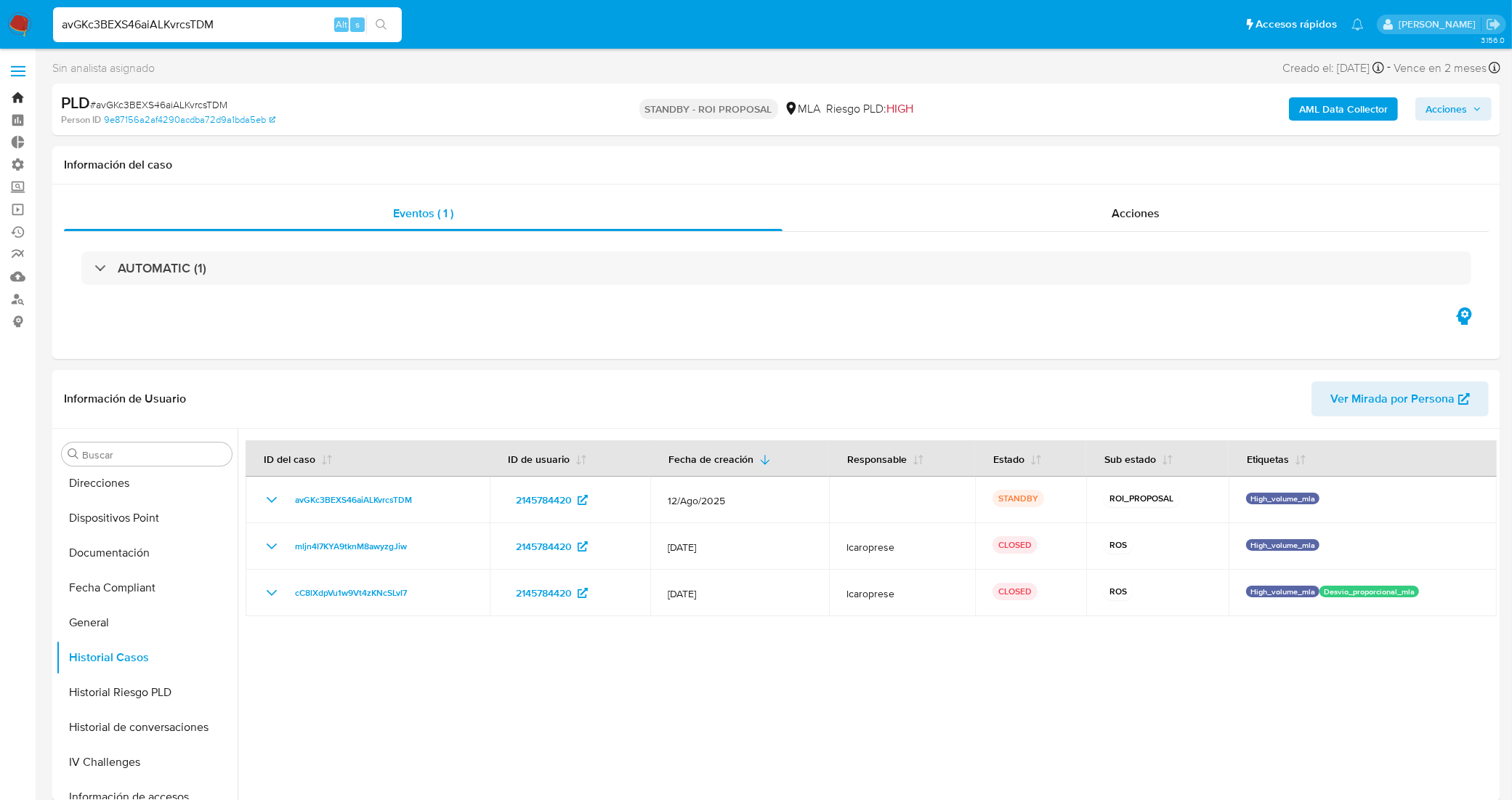
click at [7, 95] on link "Bandeja" at bounding box center [86, 97] width 173 height 23
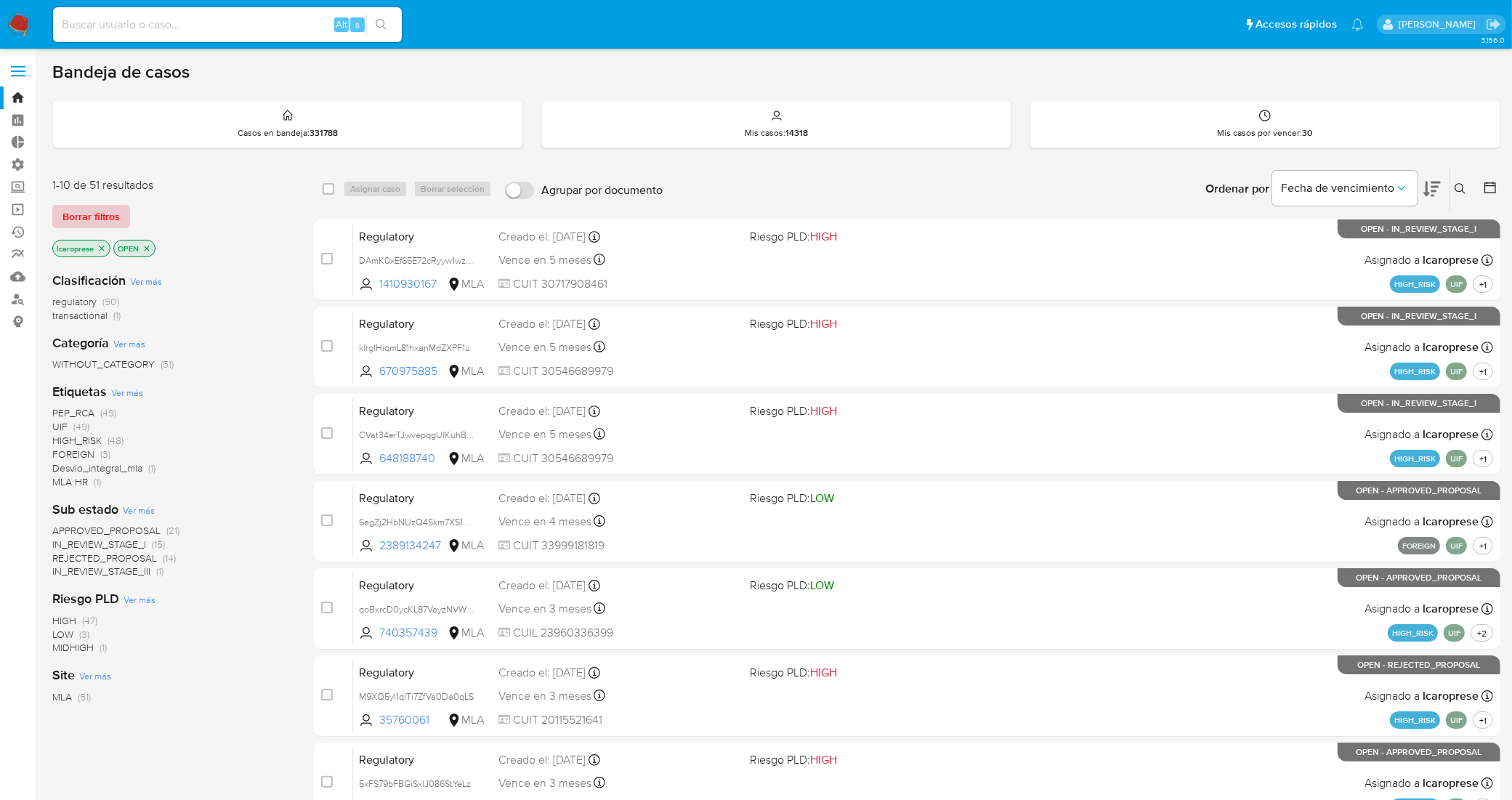
click at [117, 215] on span "Borrar filtros" at bounding box center [91, 217] width 57 height 20
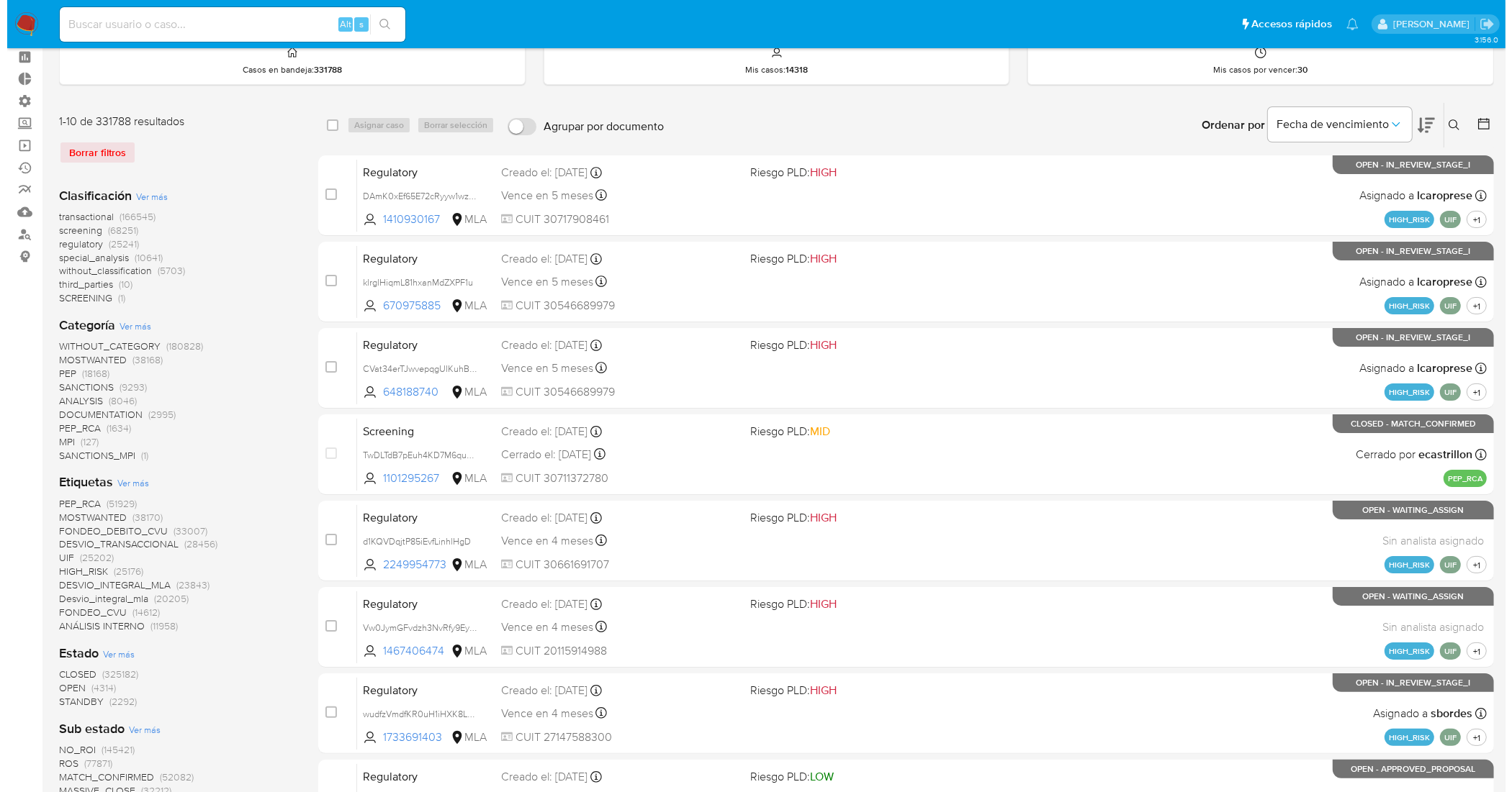
scroll to position [90, 0]
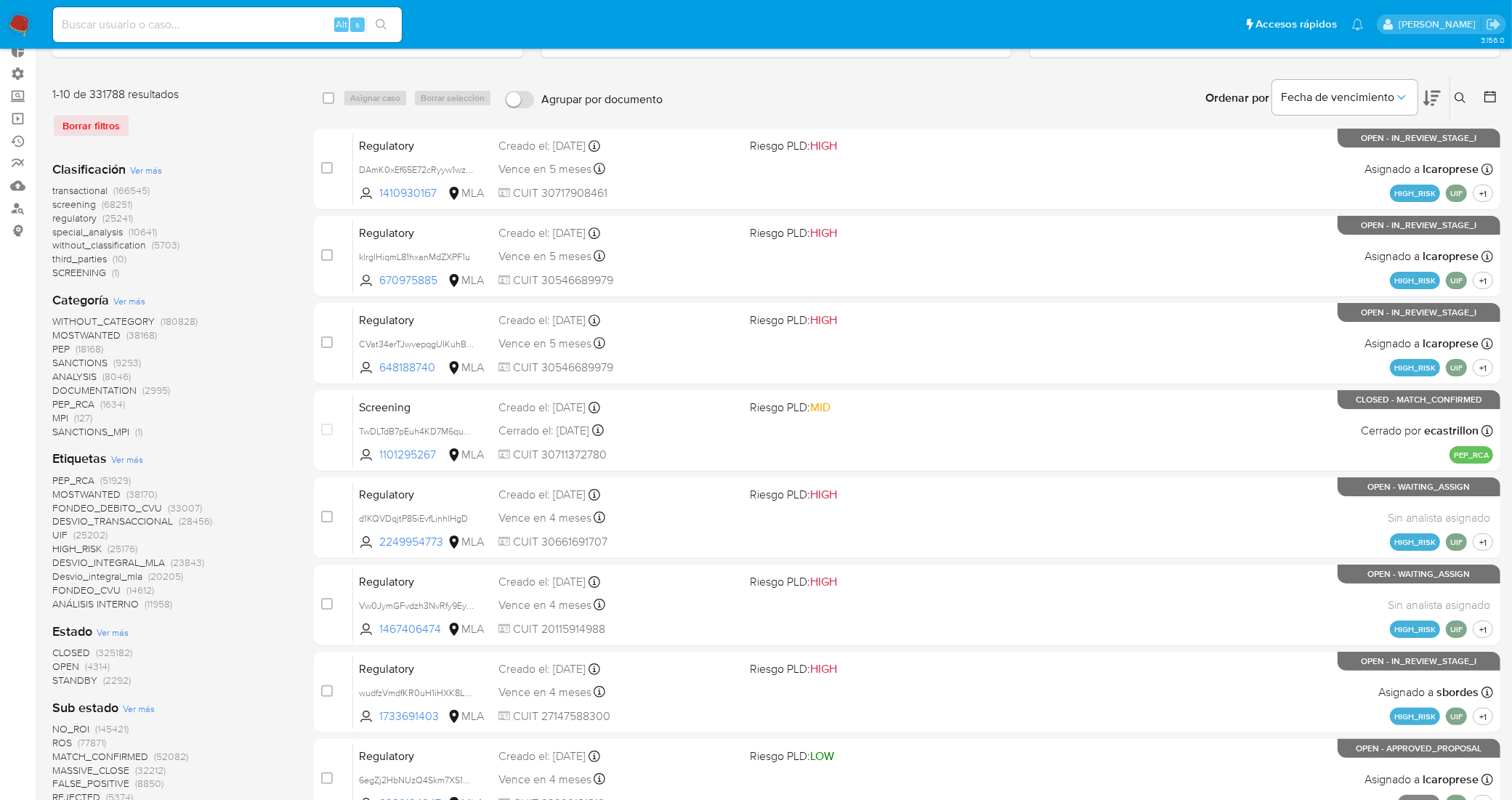
click at [128, 455] on span "Ver más" at bounding box center [127, 459] width 32 height 13
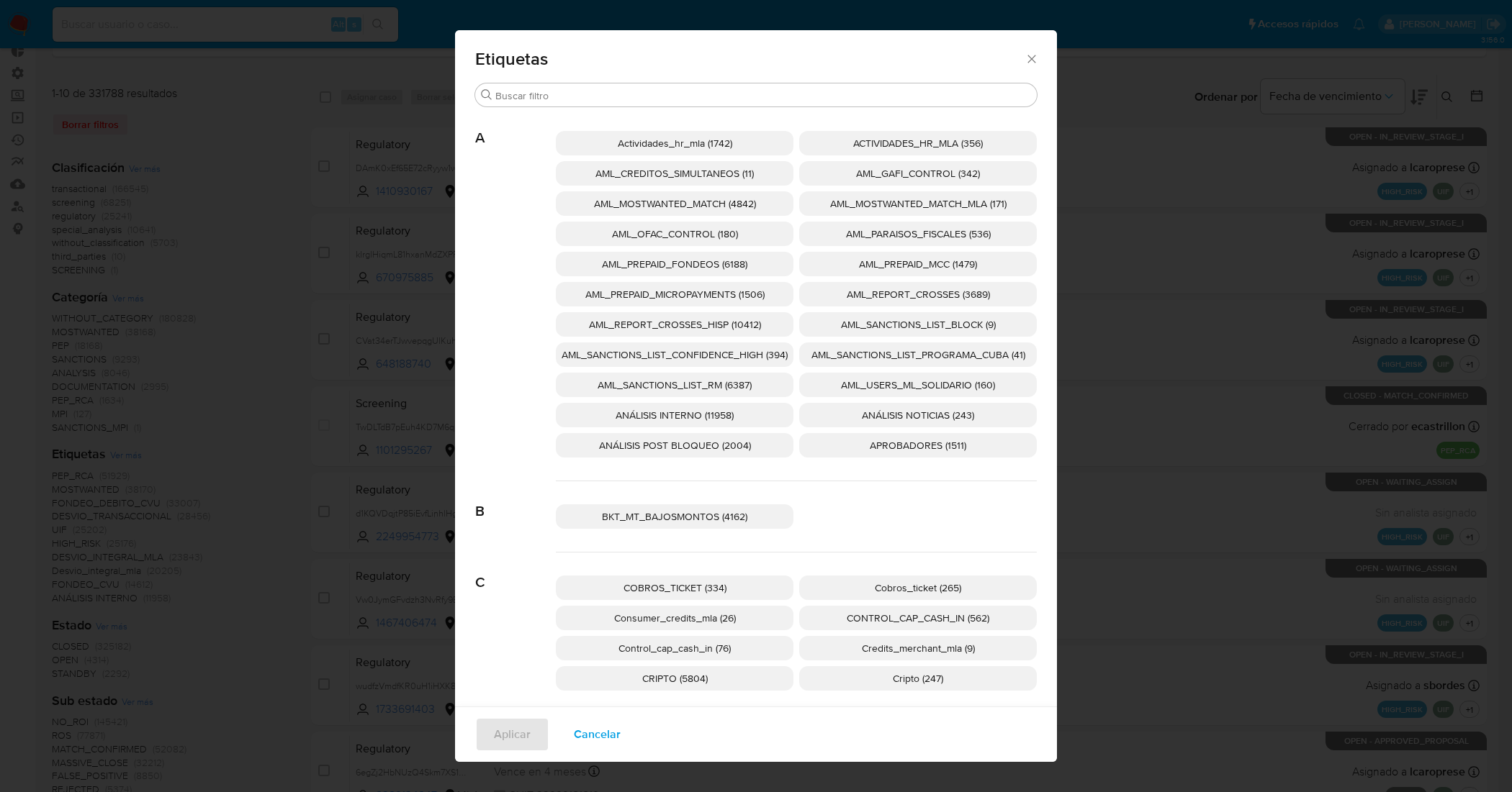
click at [748, 356] on span "AML_SANCTIONS_LIST_CONFIDENCE_HIGH (394)" at bounding box center [675, 354] width 226 height 15
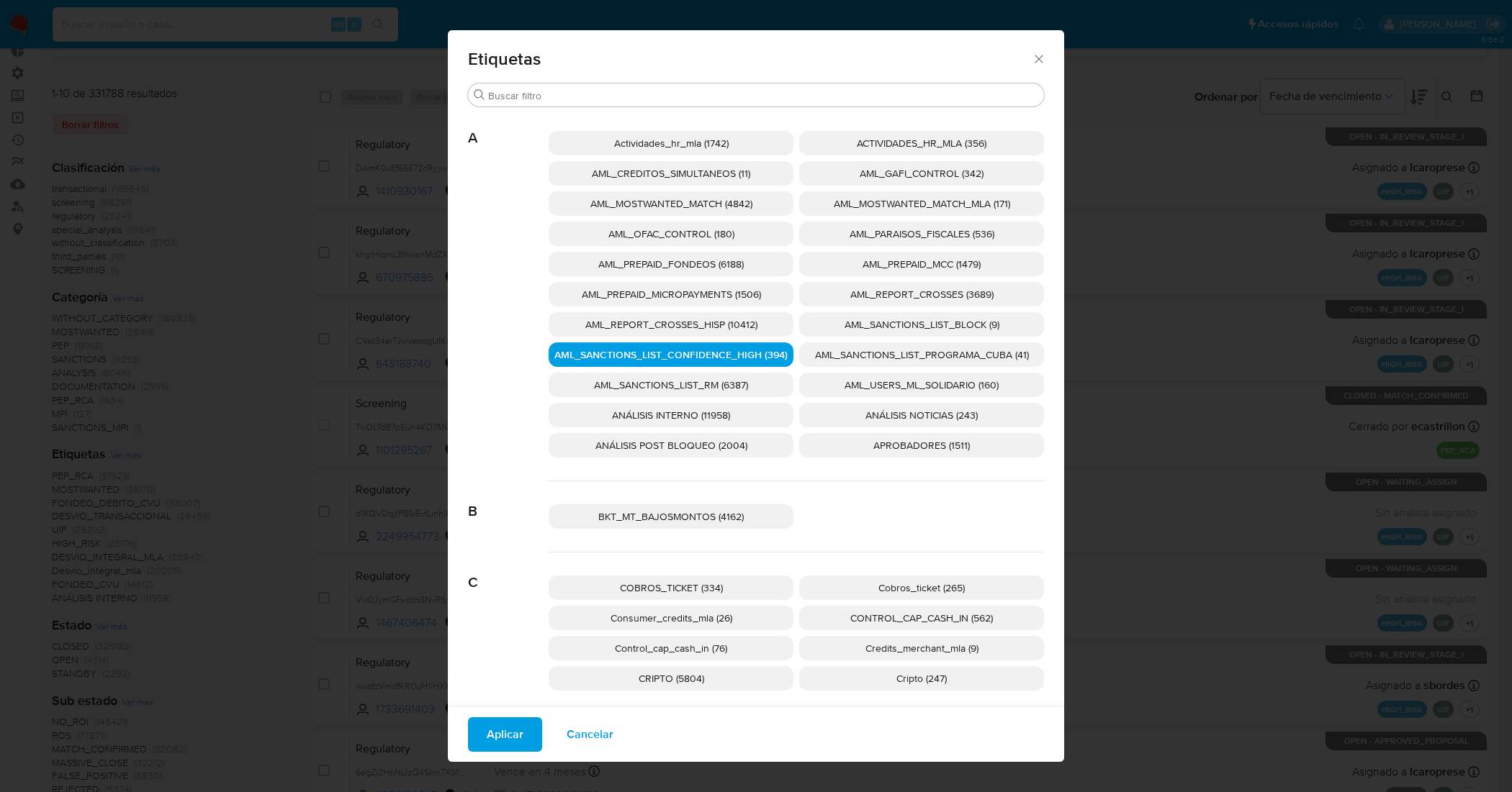
click at [871, 347] on span "AML_SANCTIONS_LIST_PROGRAMA_CUBA (41)" at bounding box center [922, 354] width 214 height 15
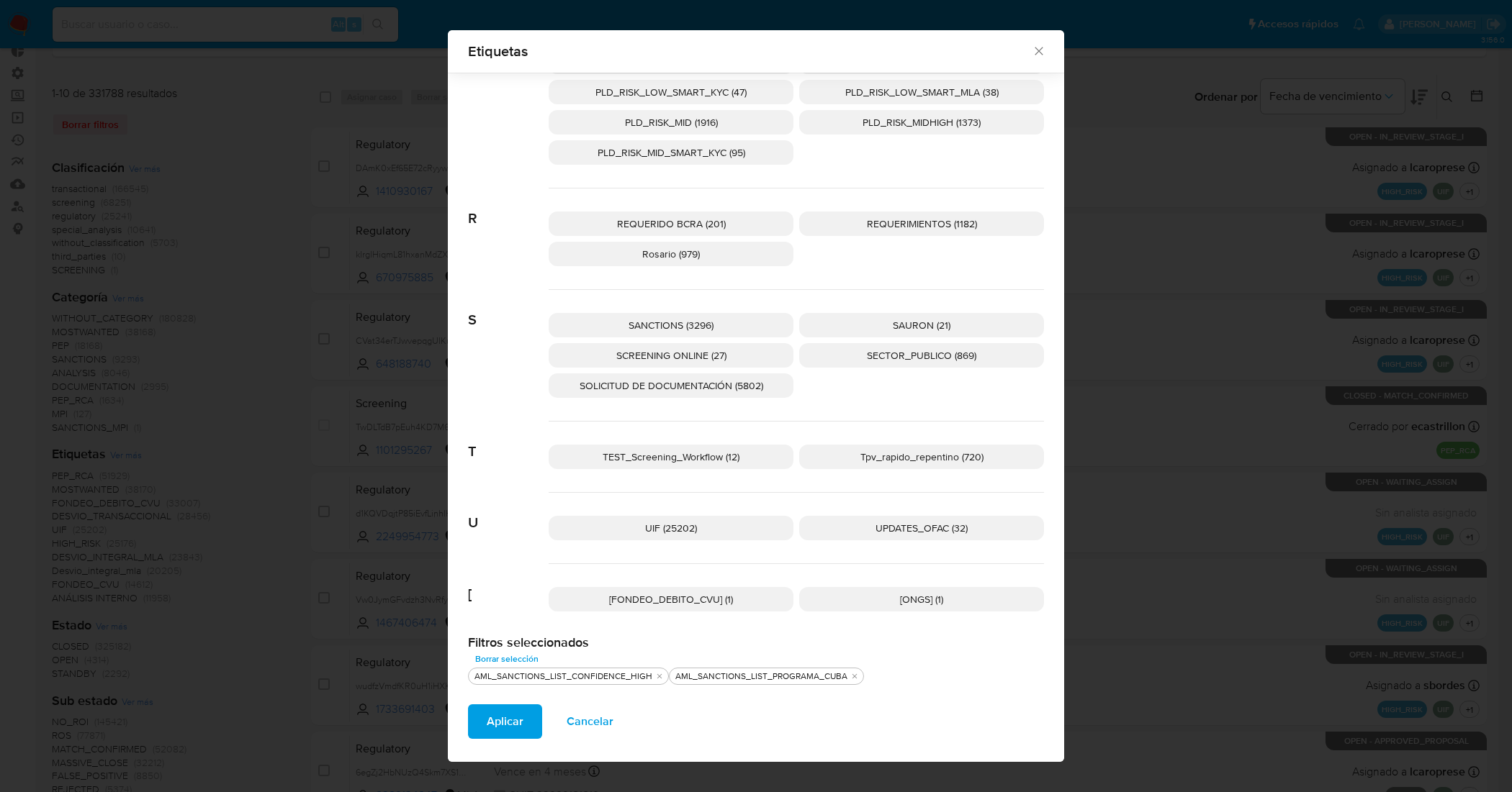
scroll to position [2098, 0]
drag, startPoint x: 919, startPoint y: 525, endPoint x: 816, endPoint y: 448, distance: 128.6
click at [919, 526] on span "UPDATES_OFAC (32)" at bounding box center [921, 527] width 92 height 15
click at [658, 349] on span "SCREENING ONLINE (27)" at bounding box center [671, 354] width 110 height 15
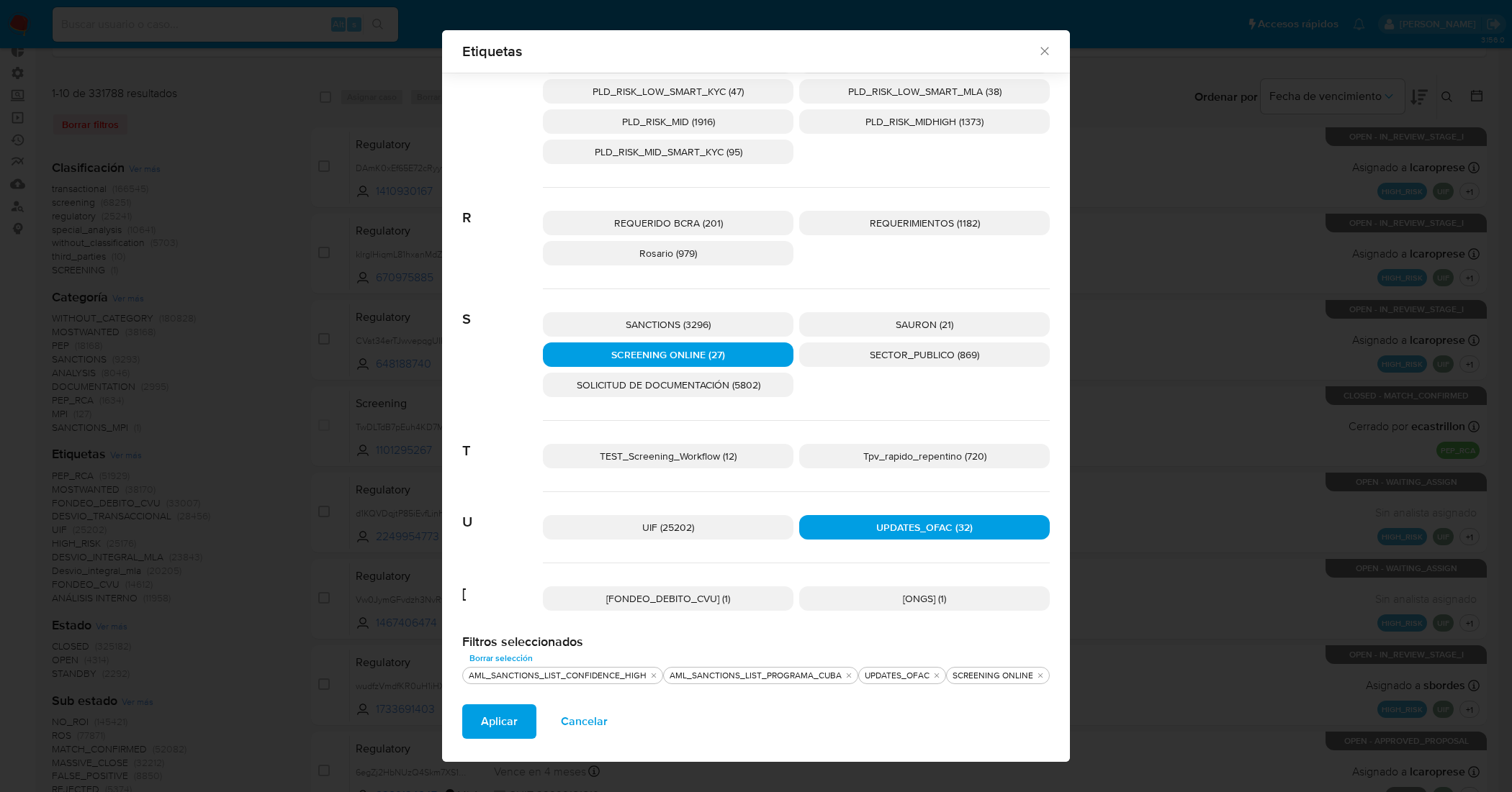
click at [668, 322] on span "SANCTIONS (3296)" at bounding box center [668, 324] width 85 height 15
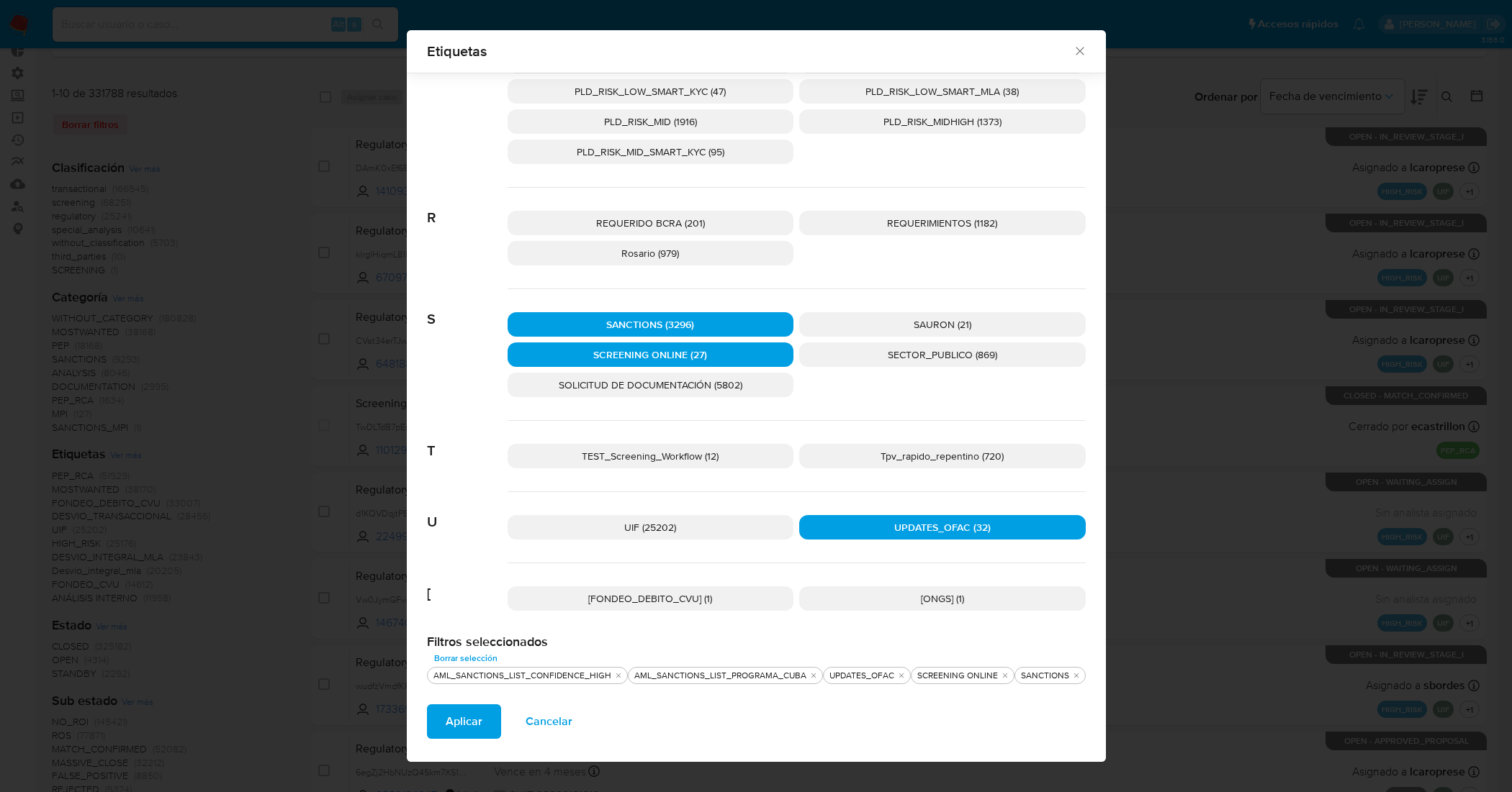
click at [462, 725] on span "Aplicar" at bounding box center [464, 721] width 36 height 32
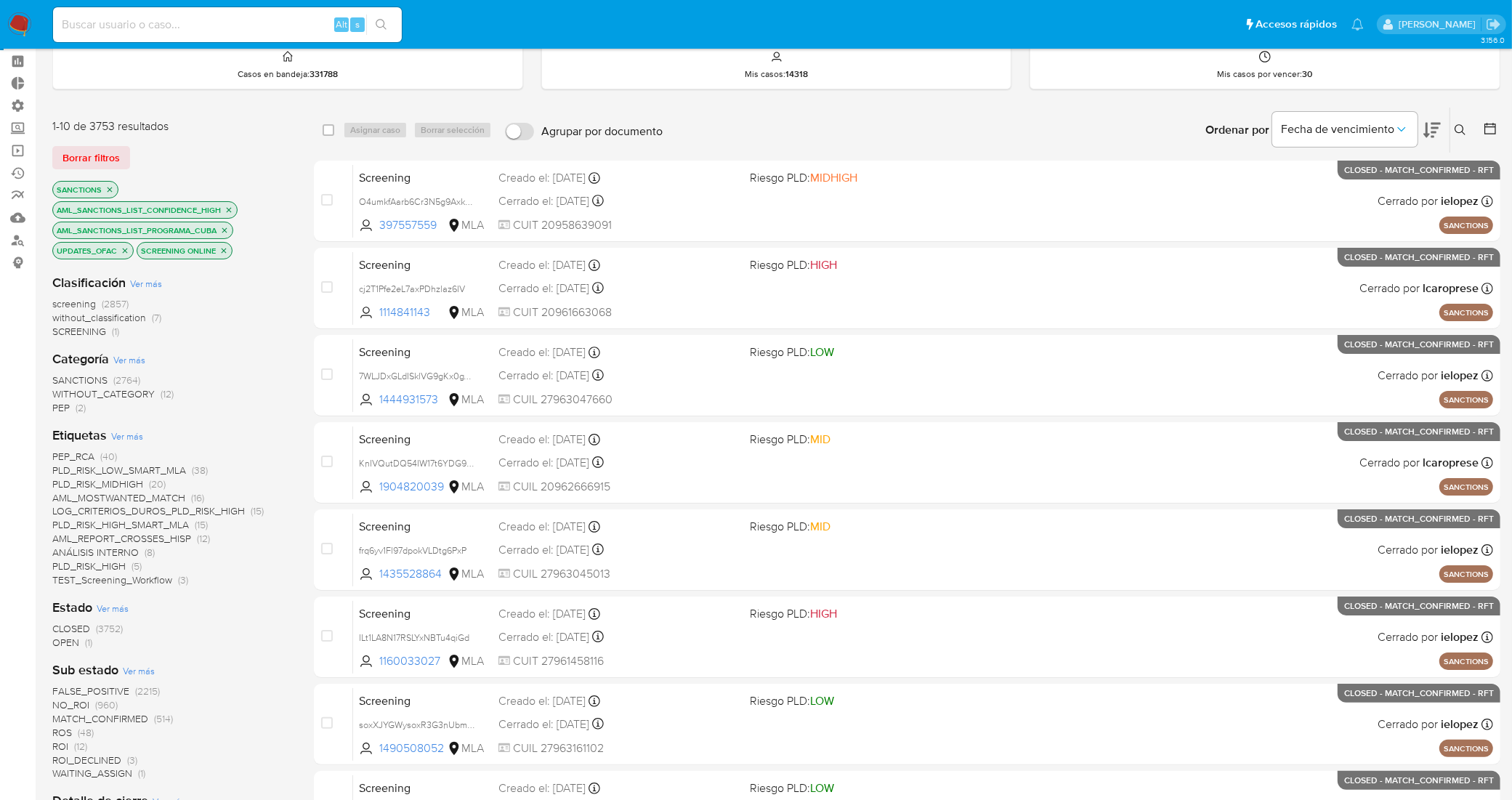
scroll to position [91, 0]
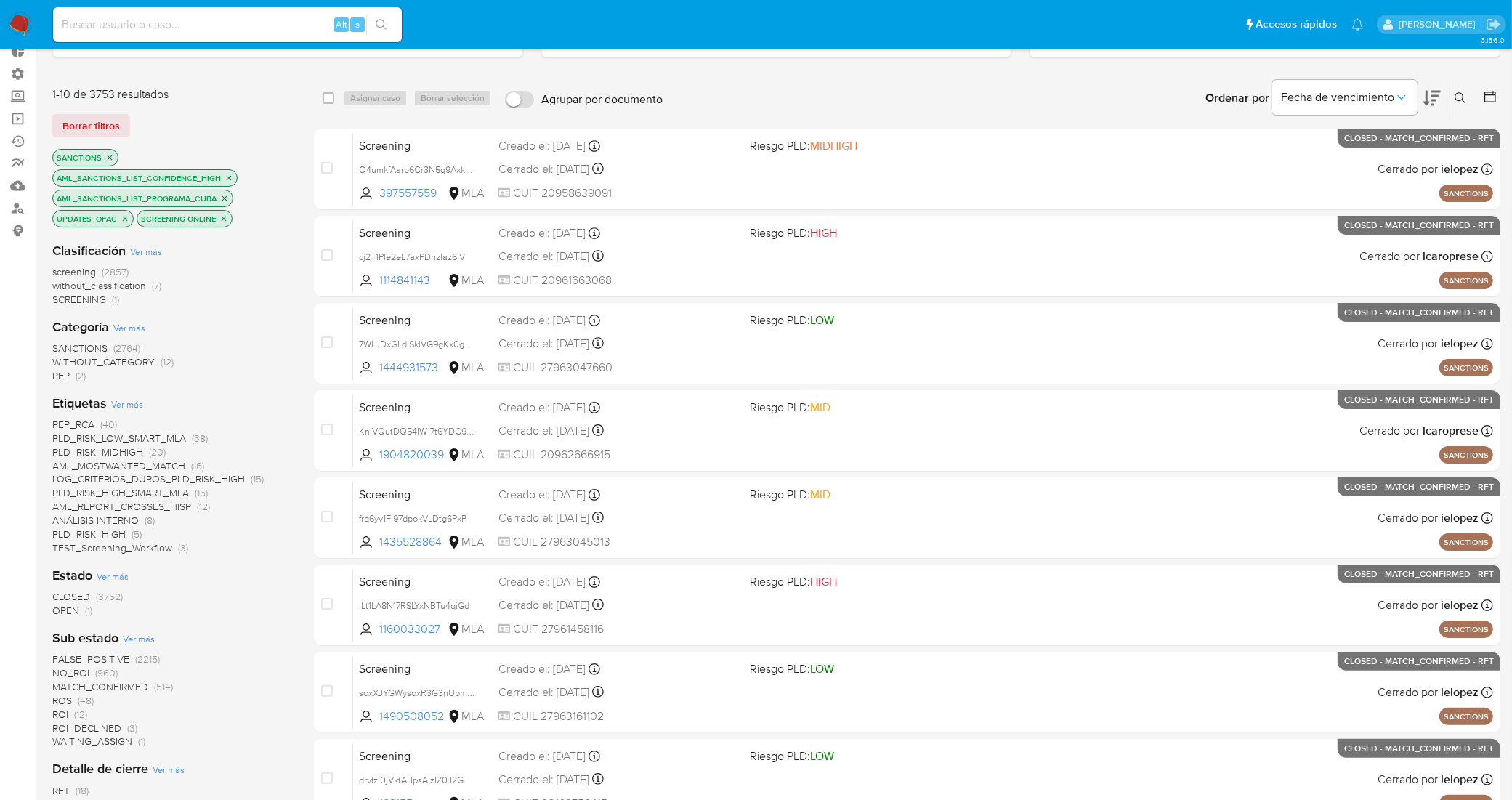
click at [70, 611] on span "OPEN" at bounding box center [66, 611] width 27 height 15
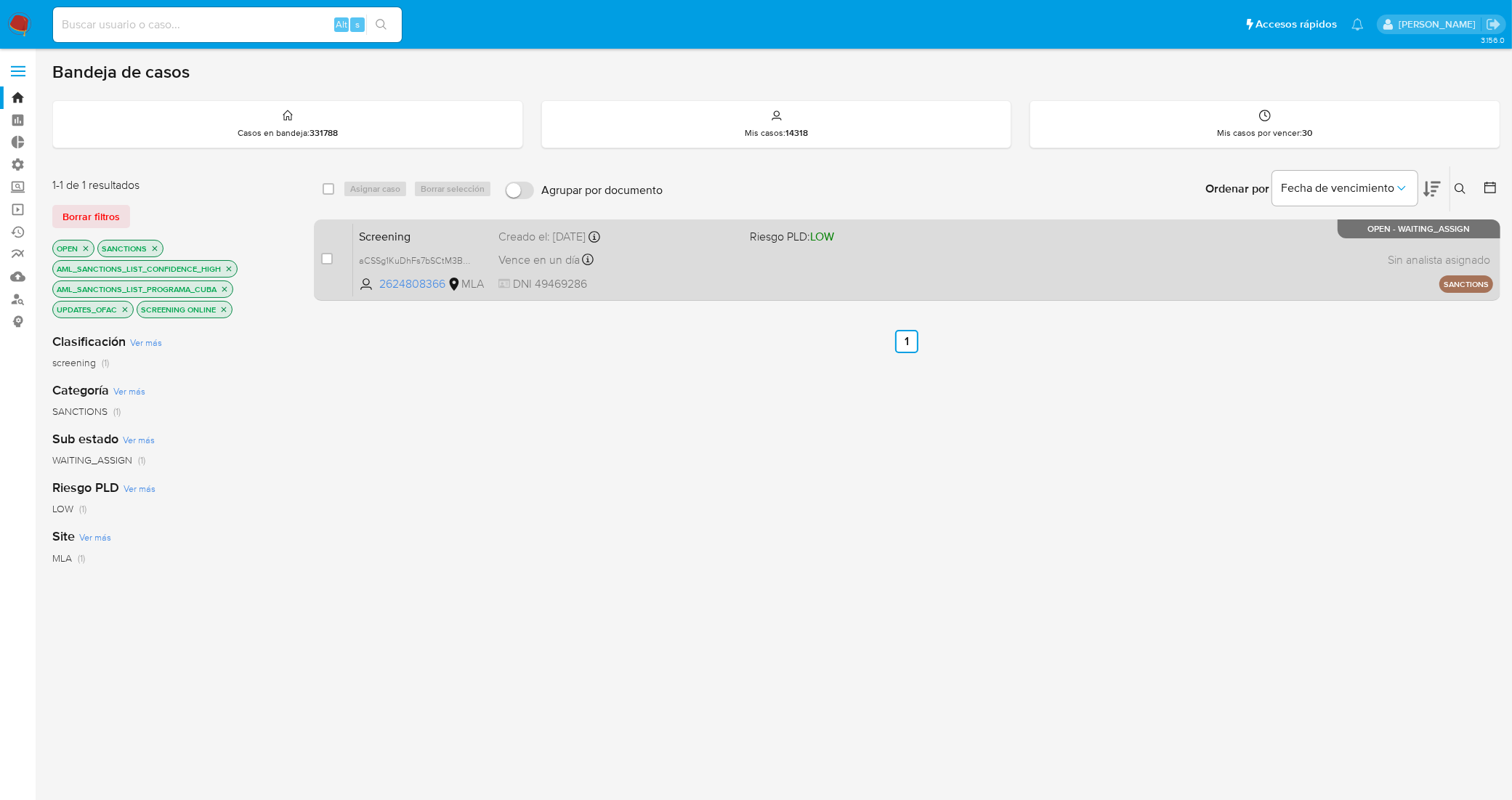
click at [466, 233] on span "Screening" at bounding box center [423, 236] width 128 height 19
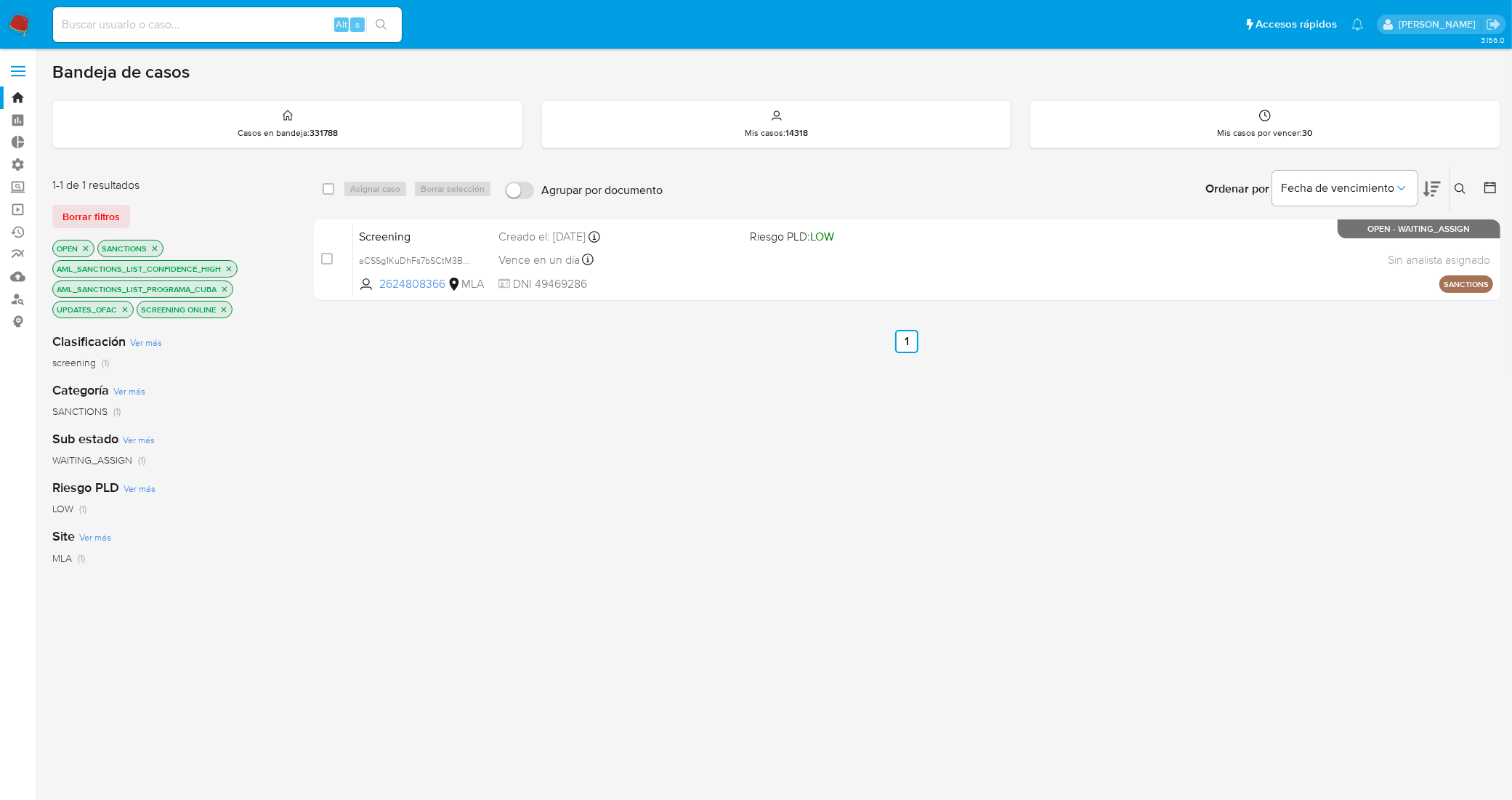
click at [603, 411] on div "select-all-cases-checkbox Asignar caso Borrar selección Agrupar por documento O…" at bounding box center [907, 525] width 1186 height 719
click at [113, 215] on span "Borrar filtros" at bounding box center [91, 217] width 57 height 20
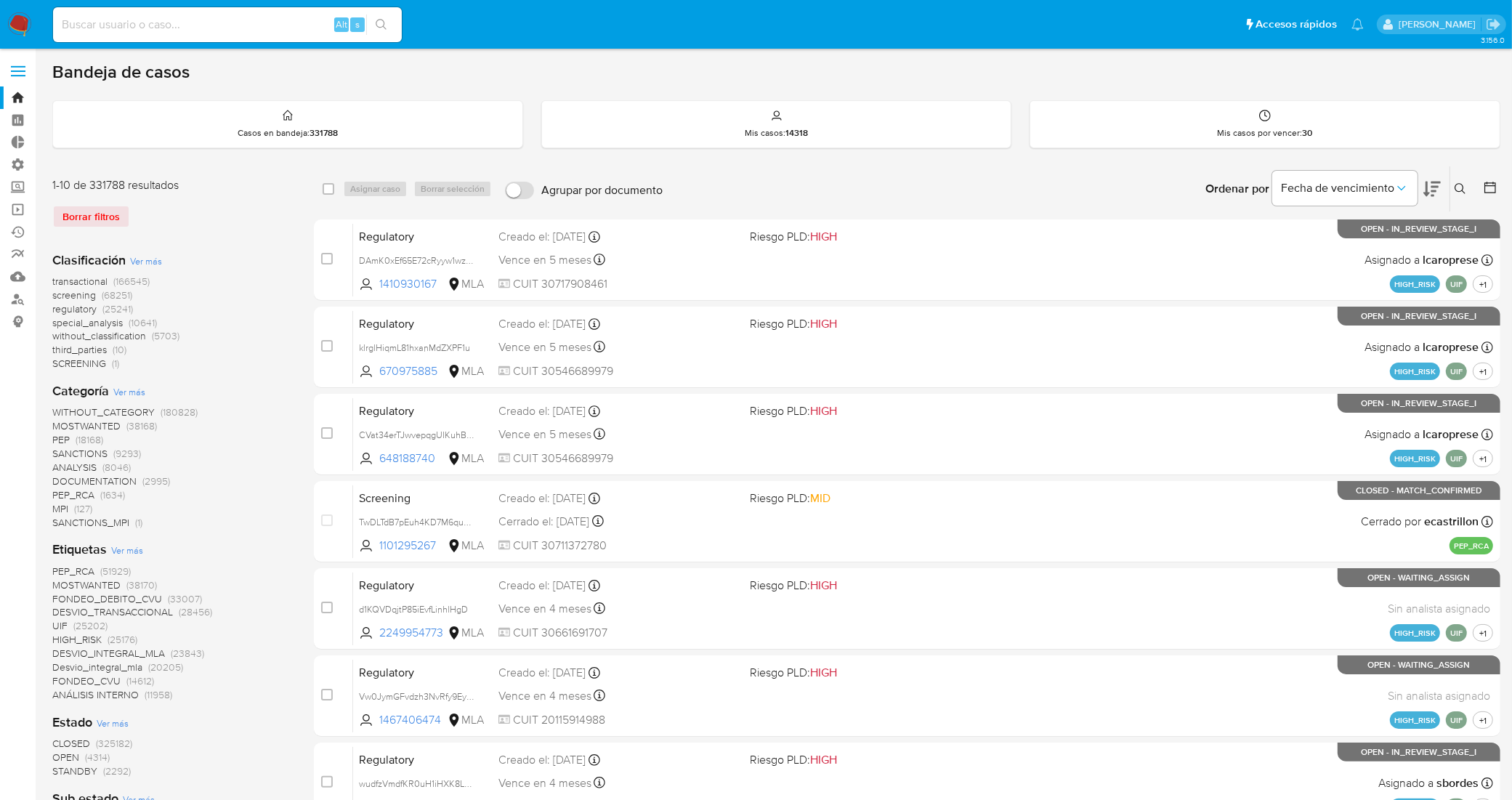
click at [262, 27] on input at bounding box center [228, 24] width 349 height 19
paste input "xjXl9YNKb6ZJ8eqSzx0pREO1"
type input "xjXl9YNKb6ZJ8eqSzx0pREO1"
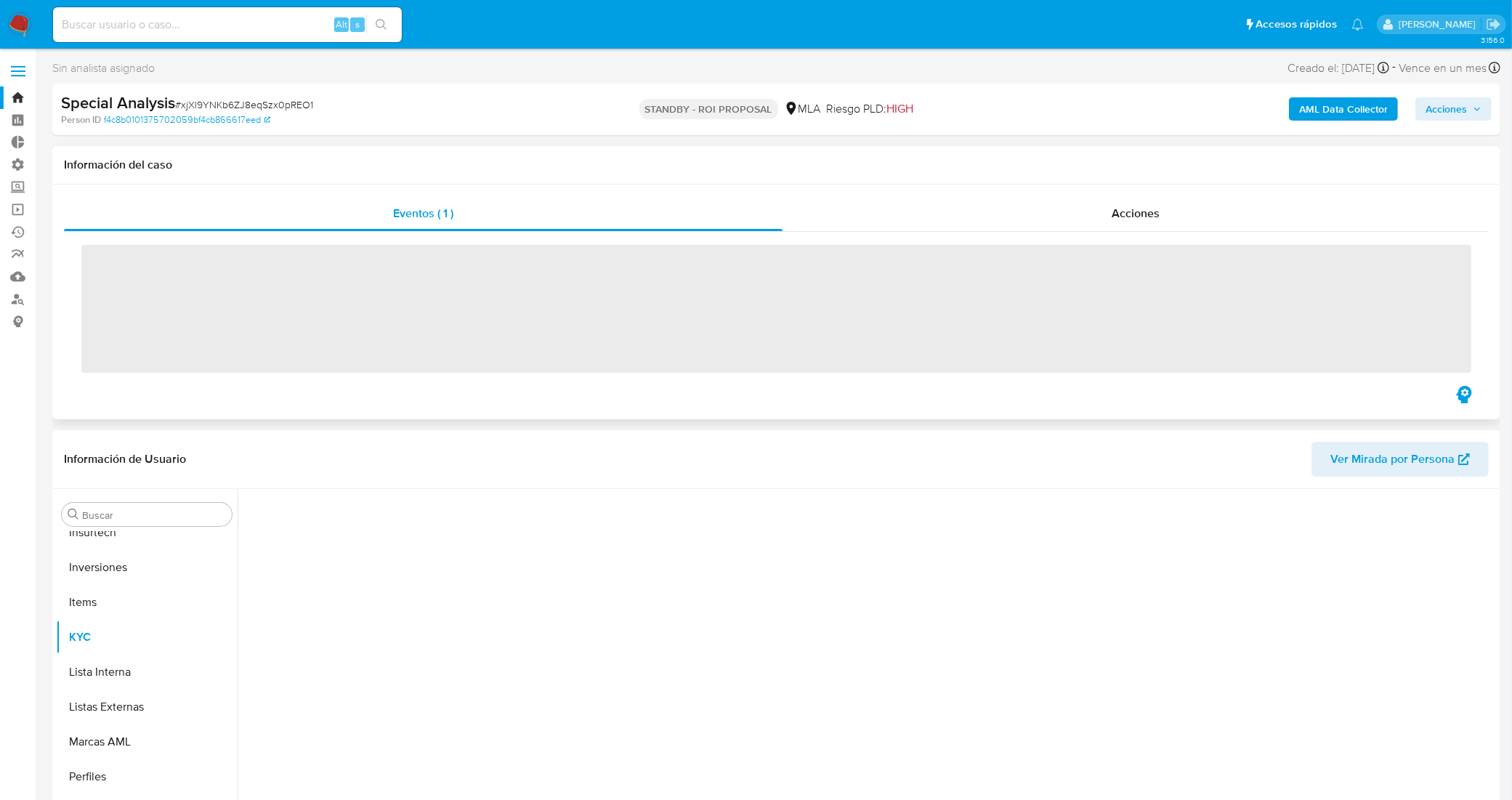
scroll to position [683, 0]
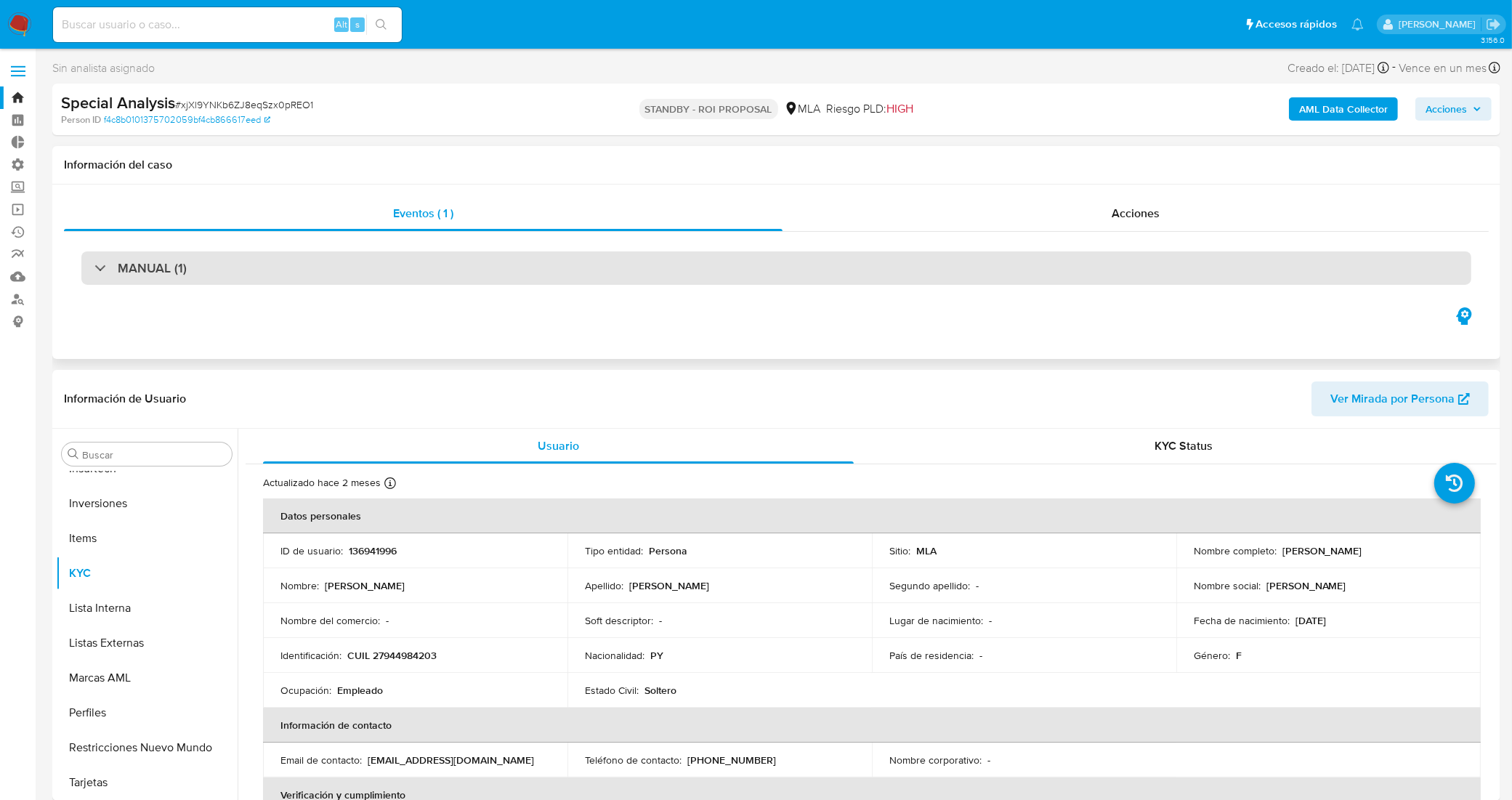
click at [443, 278] on div "MANUAL (1)" at bounding box center [776, 268] width 1390 height 34
select select "10"
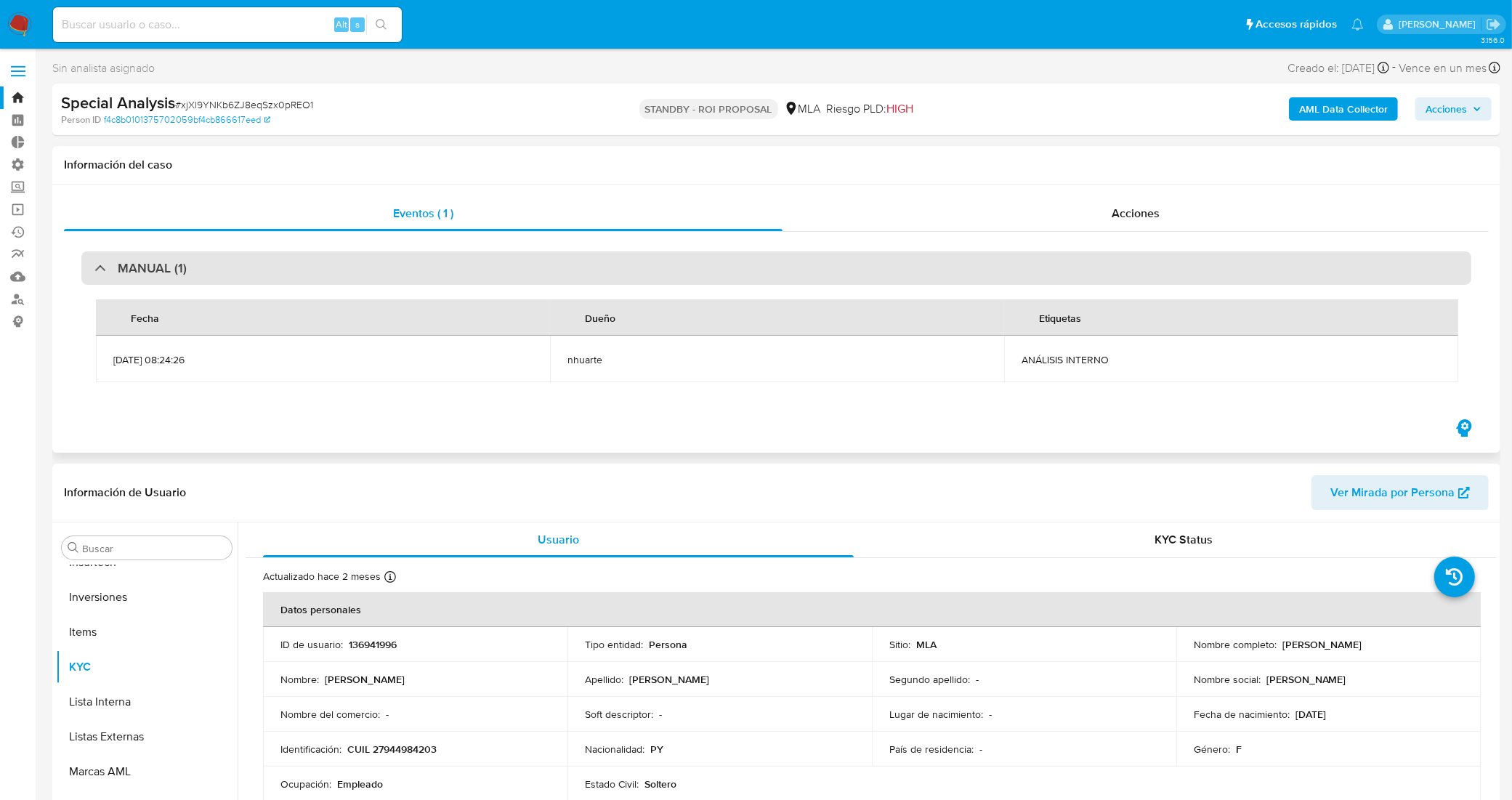
click at [443, 278] on div "MANUAL (1)" at bounding box center [776, 268] width 1390 height 34
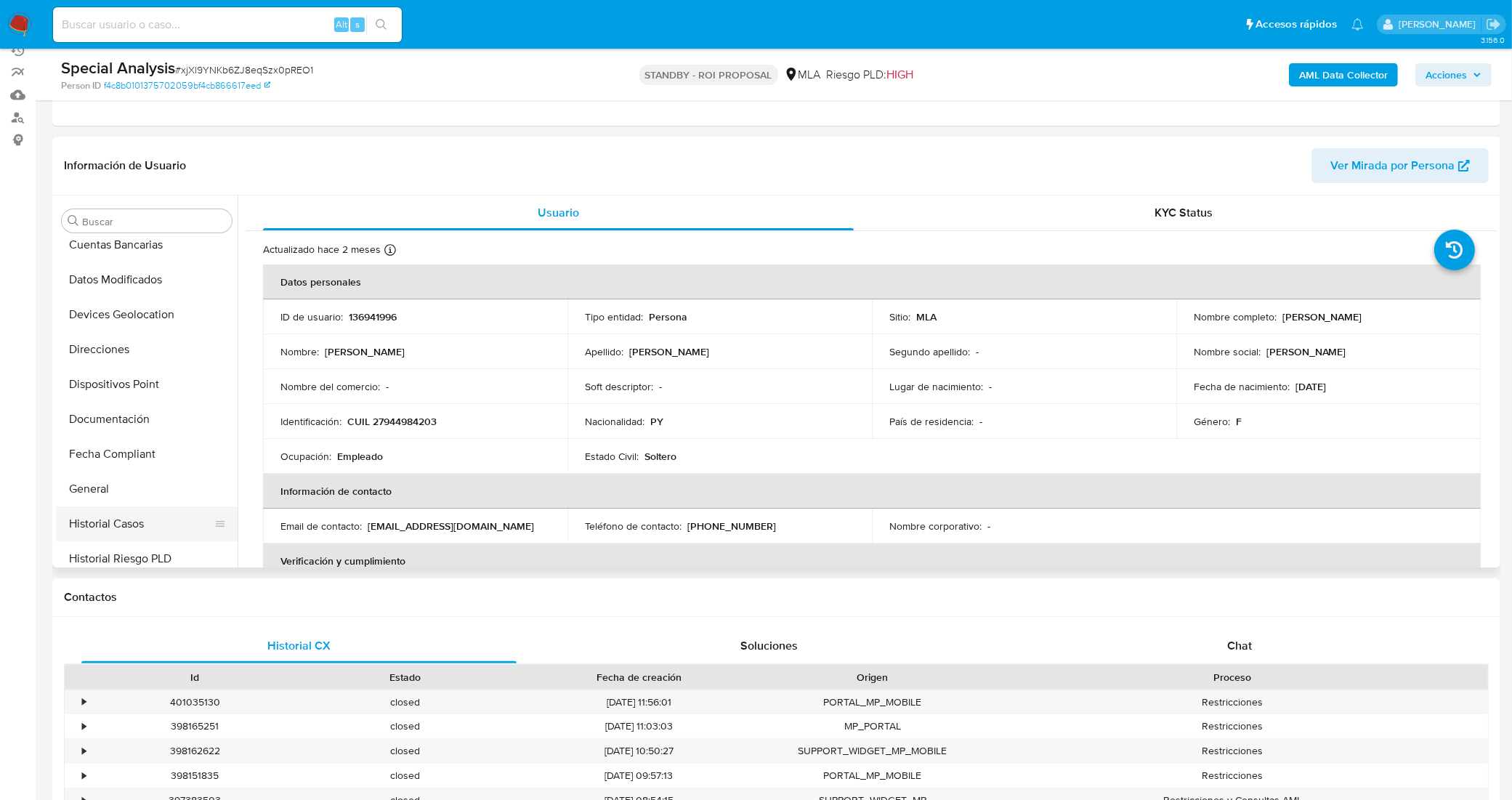
scroll to position [319, 0]
click at [121, 432] on button "Historial Casos" at bounding box center [140, 424] width 170 height 35
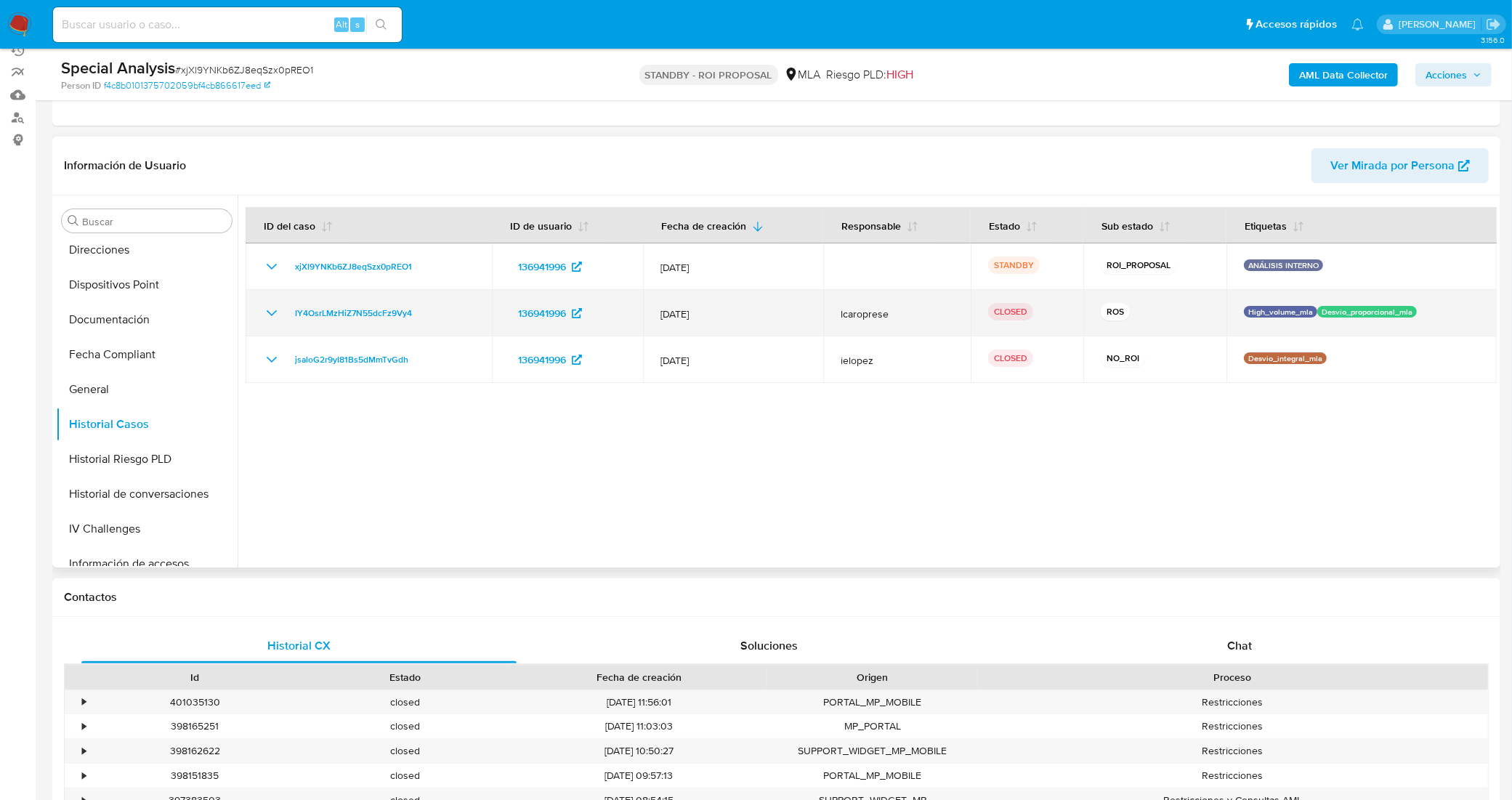
click at [274, 316] on icon "Mostrar/Ocultar" at bounding box center [272, 313] width 17 height 17
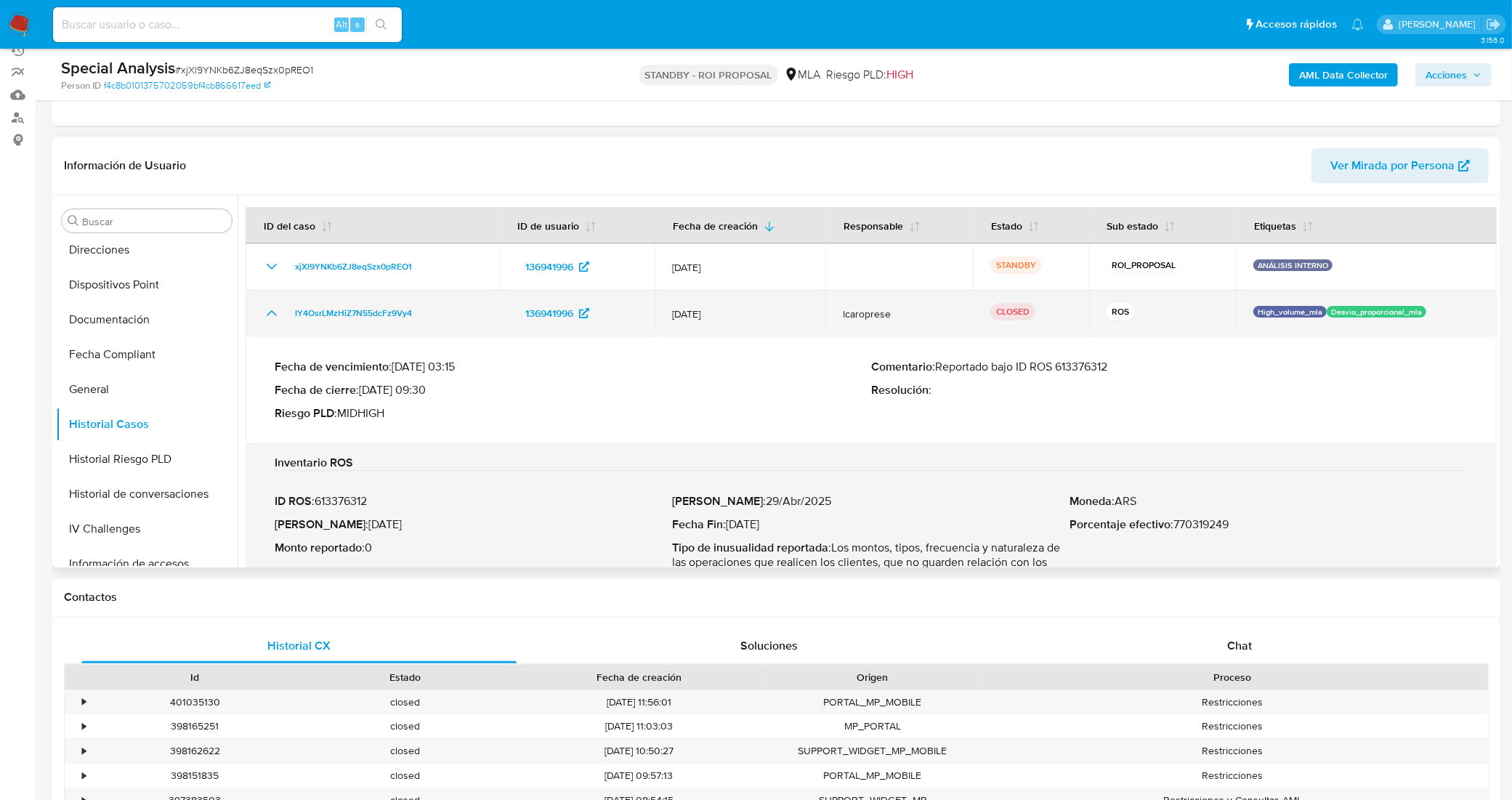
click at [274, 316] on icon "Mostrar/Ocultar" at bounding box center [272, 313] width 17 height 17
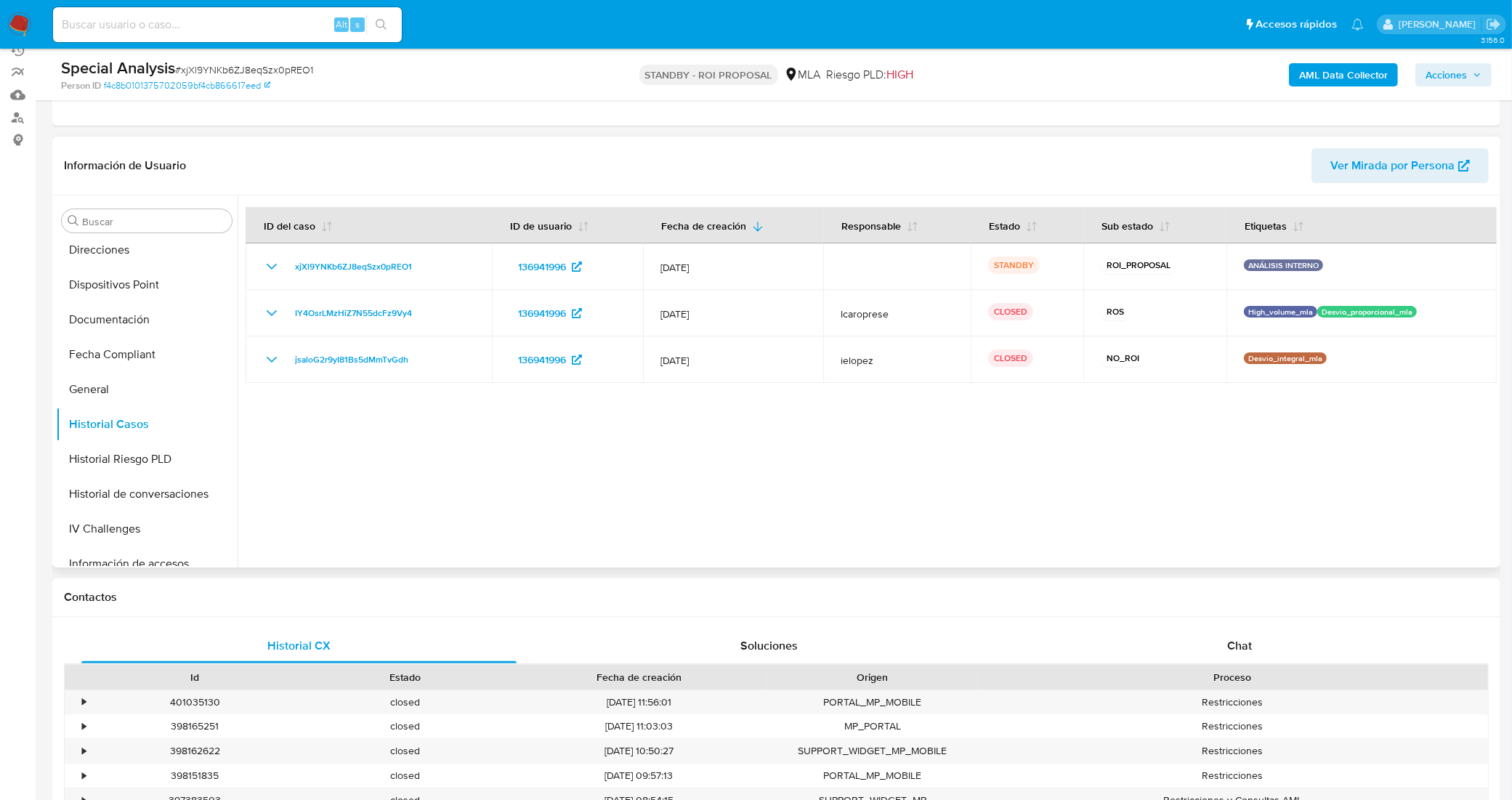
scroll to position [91, 0]
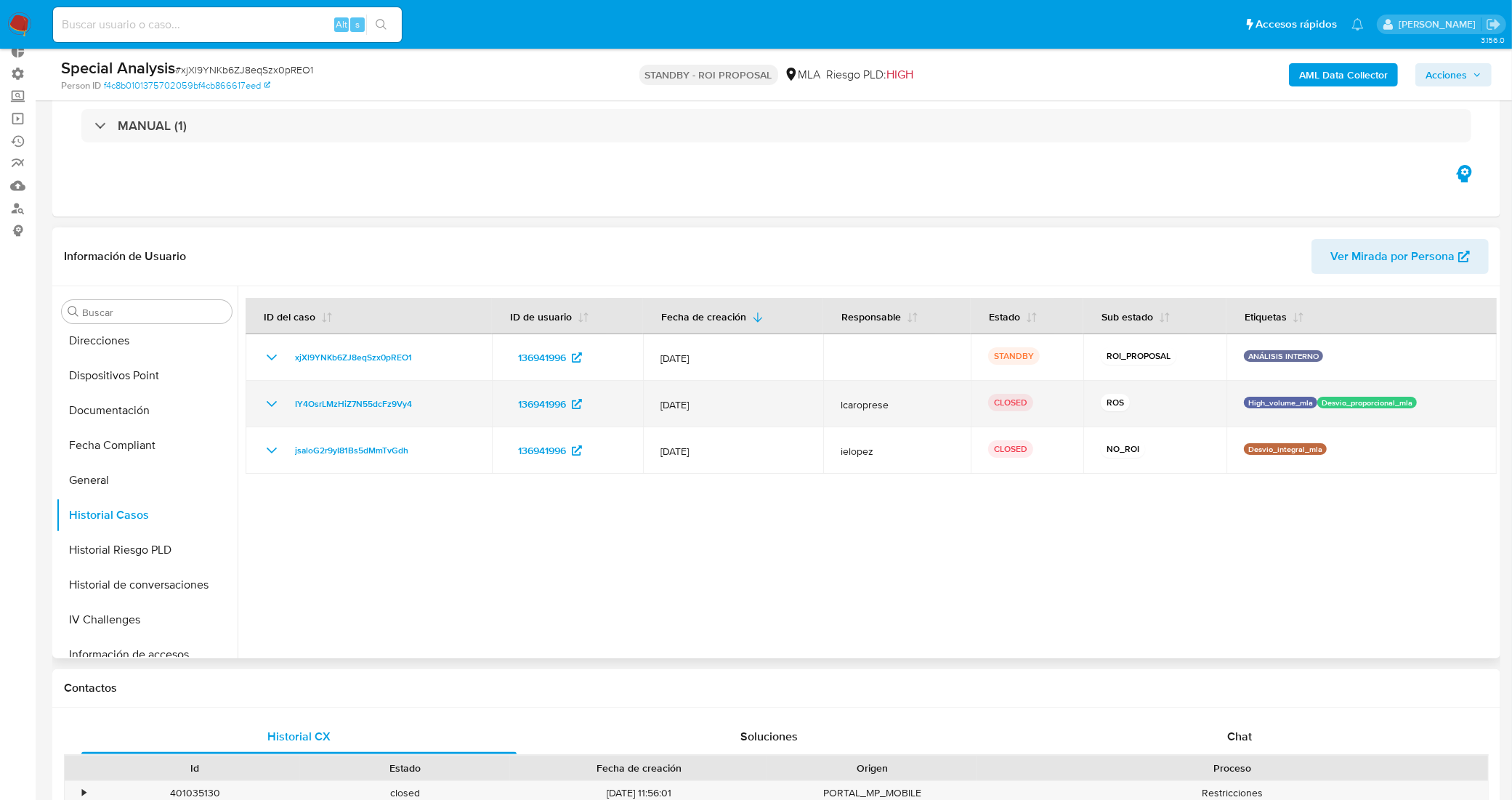
click at [269, 398] on icon "Mostrar/Ocultar" at bounding box center [272, 404] width 17 height 17
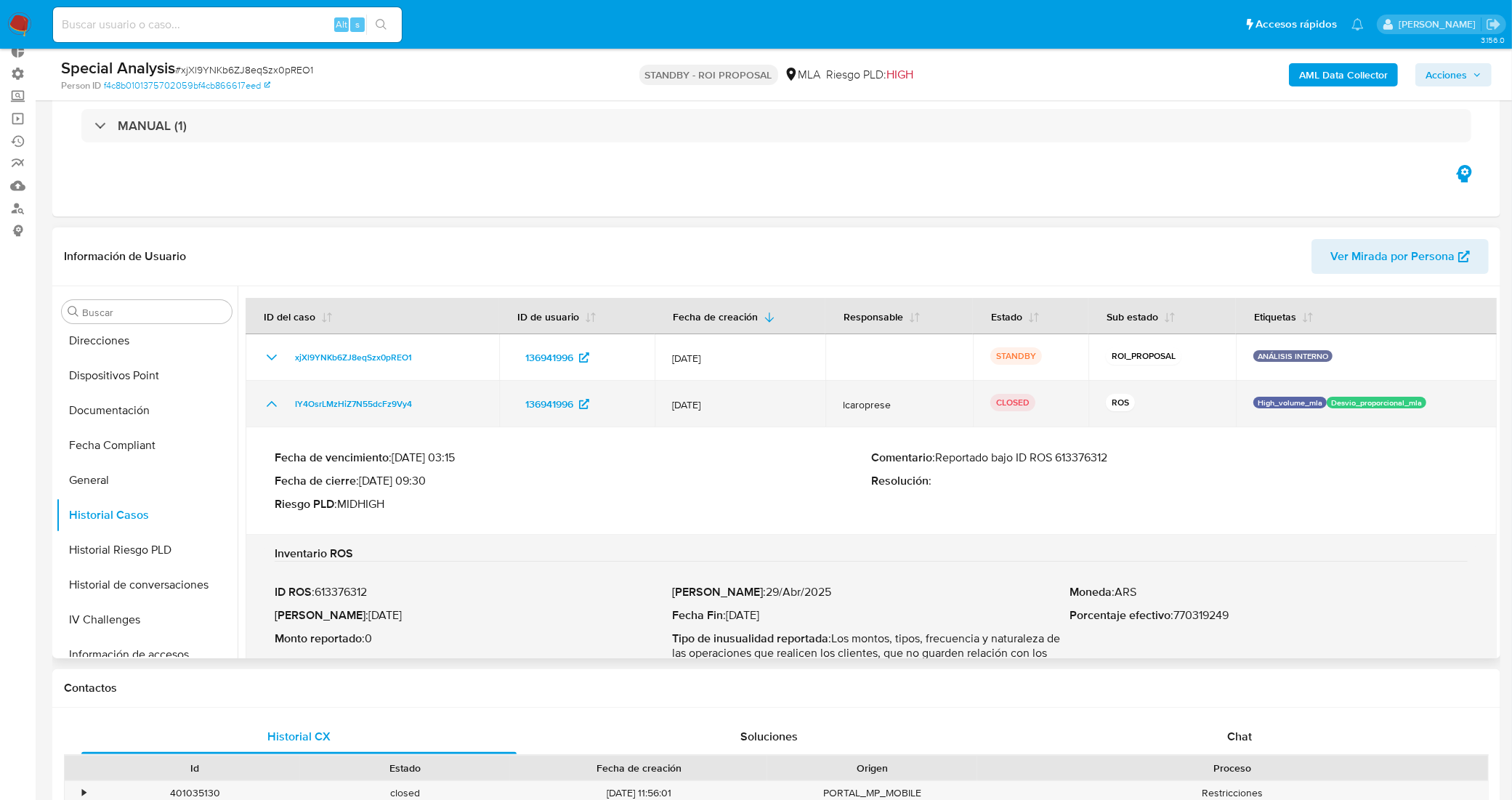
click at [269, 398] on icon "Mostrar/Ocultar" at bounding box center [272, 404] width 17 height 17
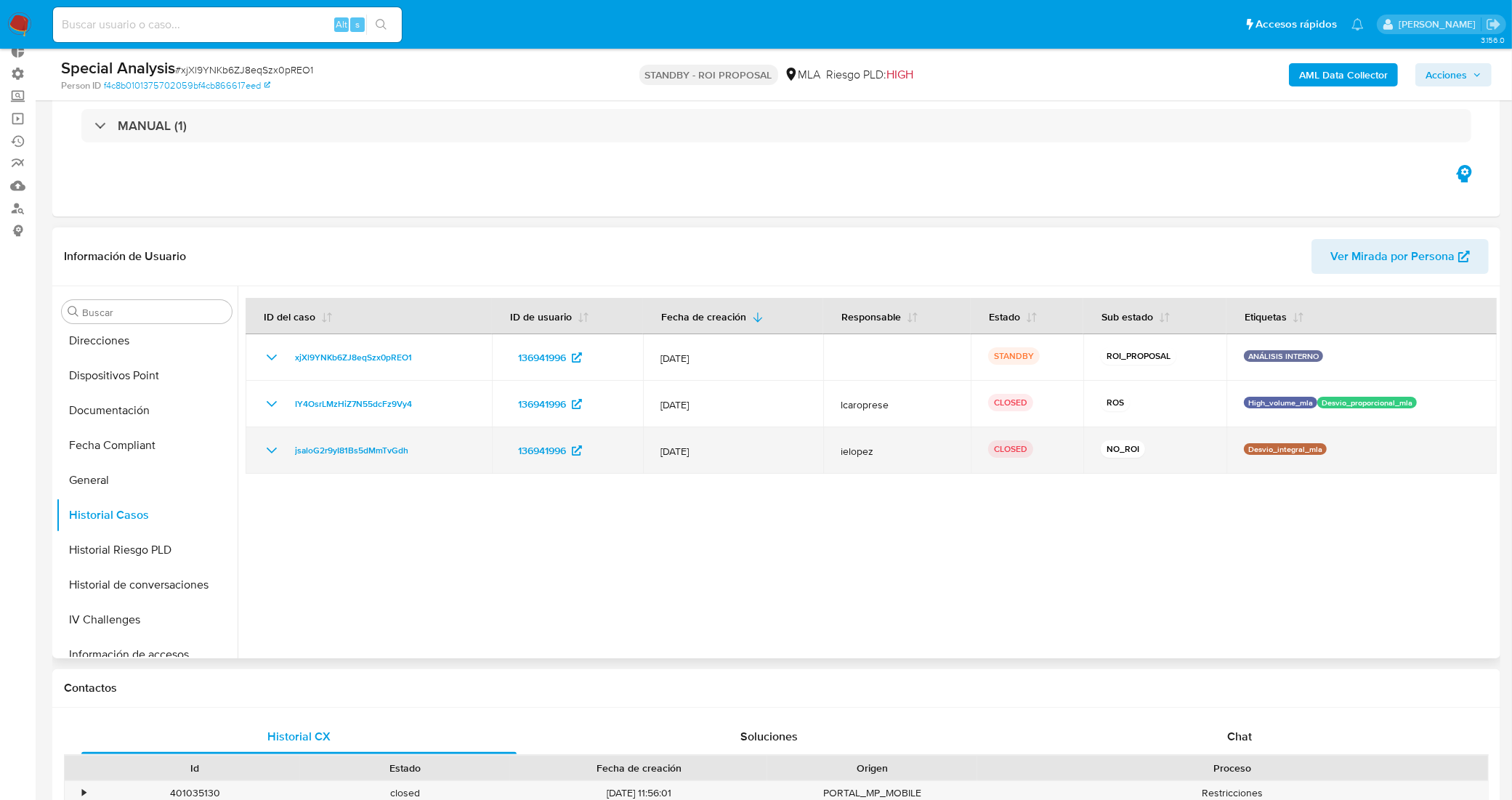
click at [270, 463] on td "jsaloG2r9yI81Bs5dMmTvGdh" at bounding box center [369, 450] width 247 height 46
click at [268, 448] on icon "Mostrar/Ocultar" at bounding box center [272, 450] width 17 height 17
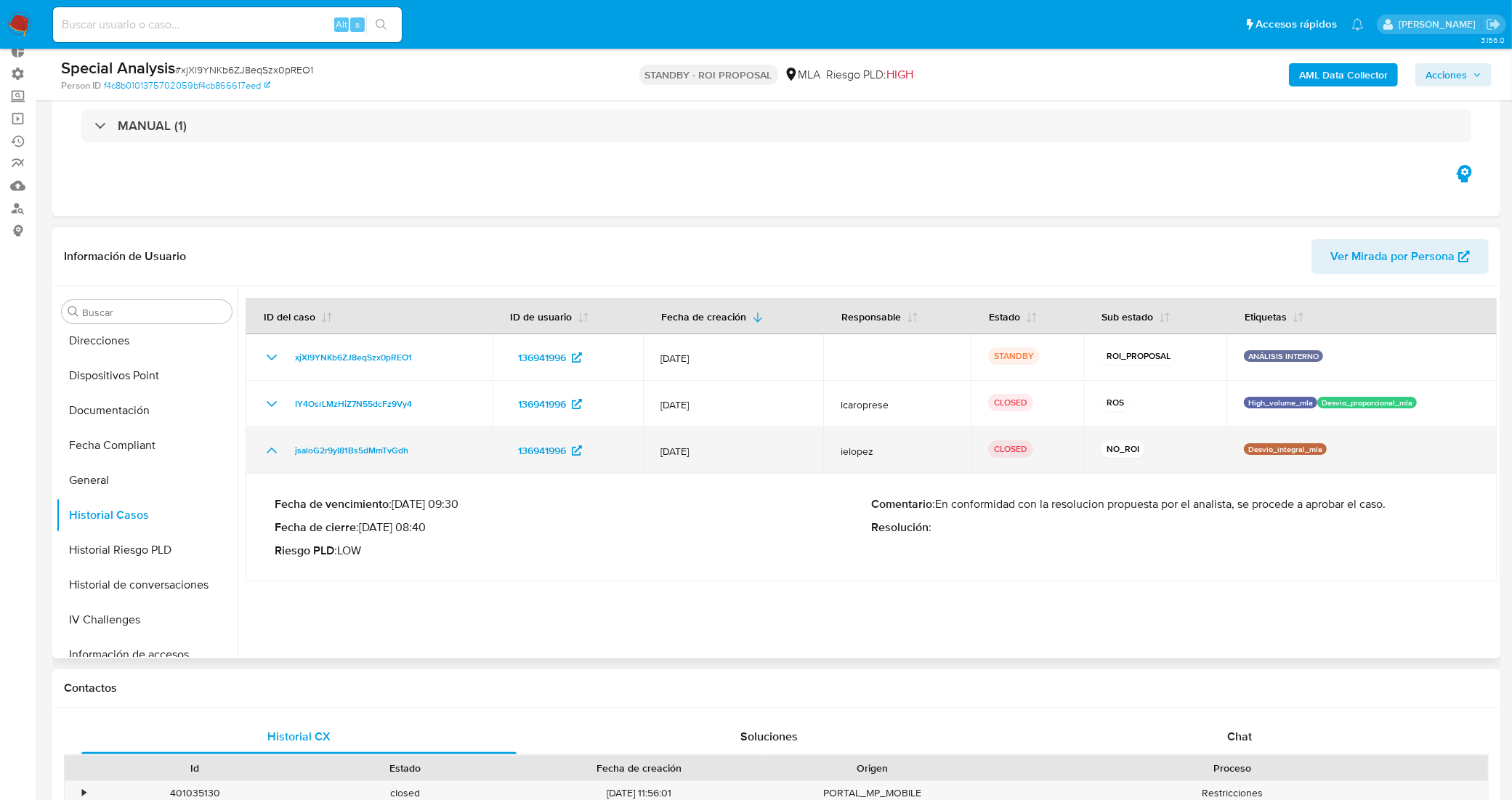
click at [268, 448] on icon "Mostrar/Ocultar" at bounding box center [272, 450] width 17 height 17
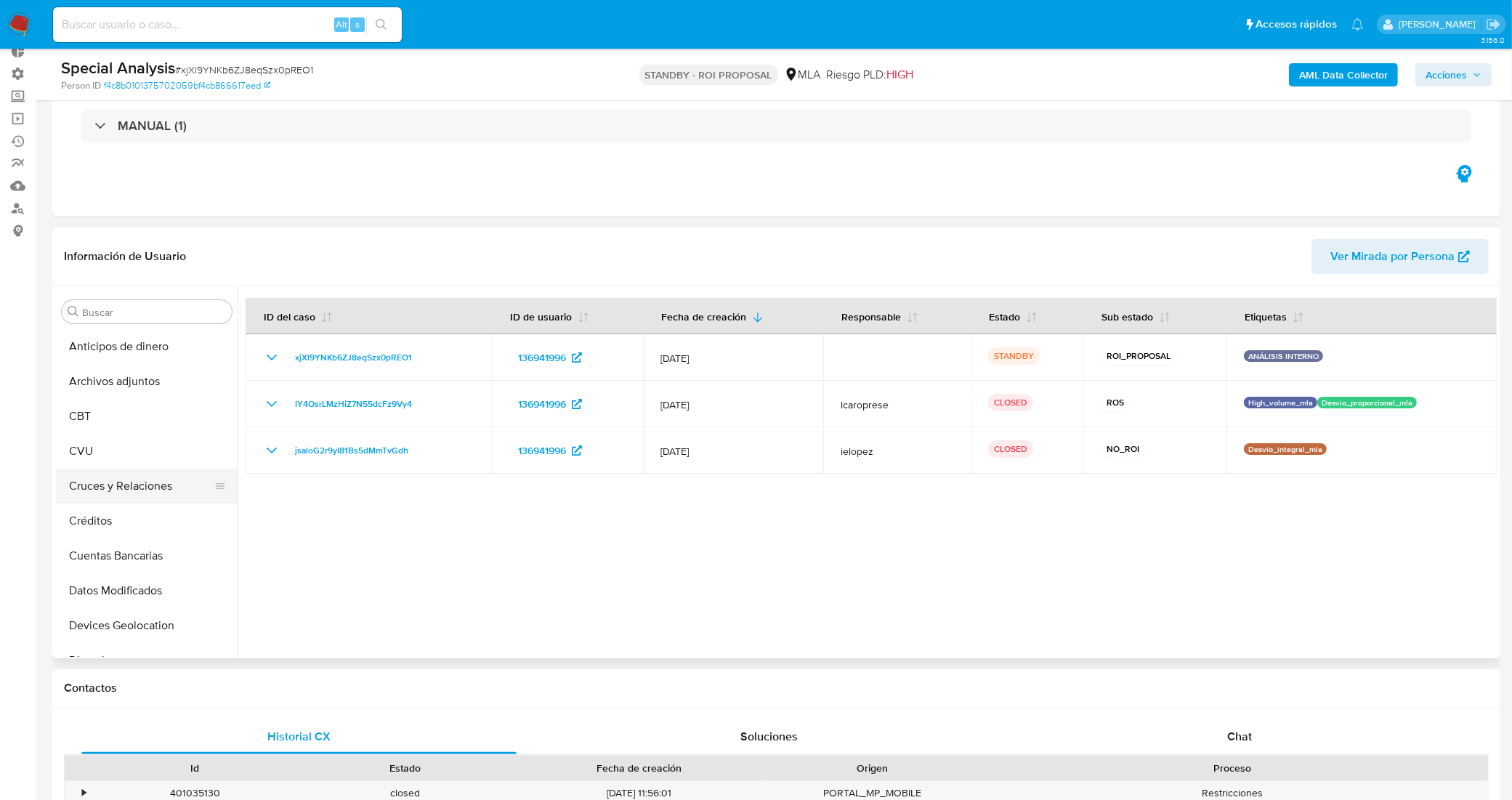
scroll to position [0, 0]
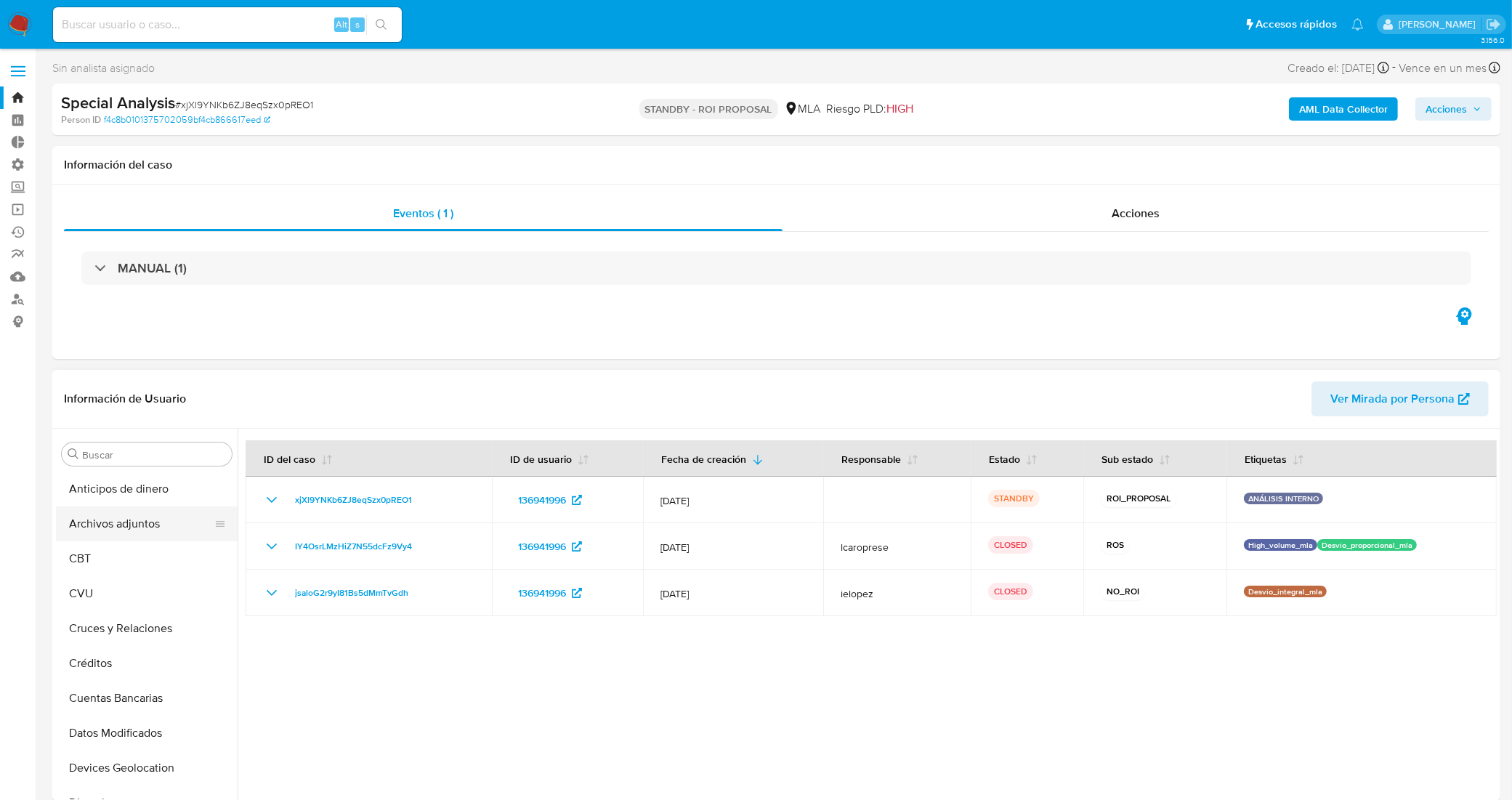
click at [147, 531] on button "Archivos adjuntos" at bounding box center [140, 524] width 170 height 35
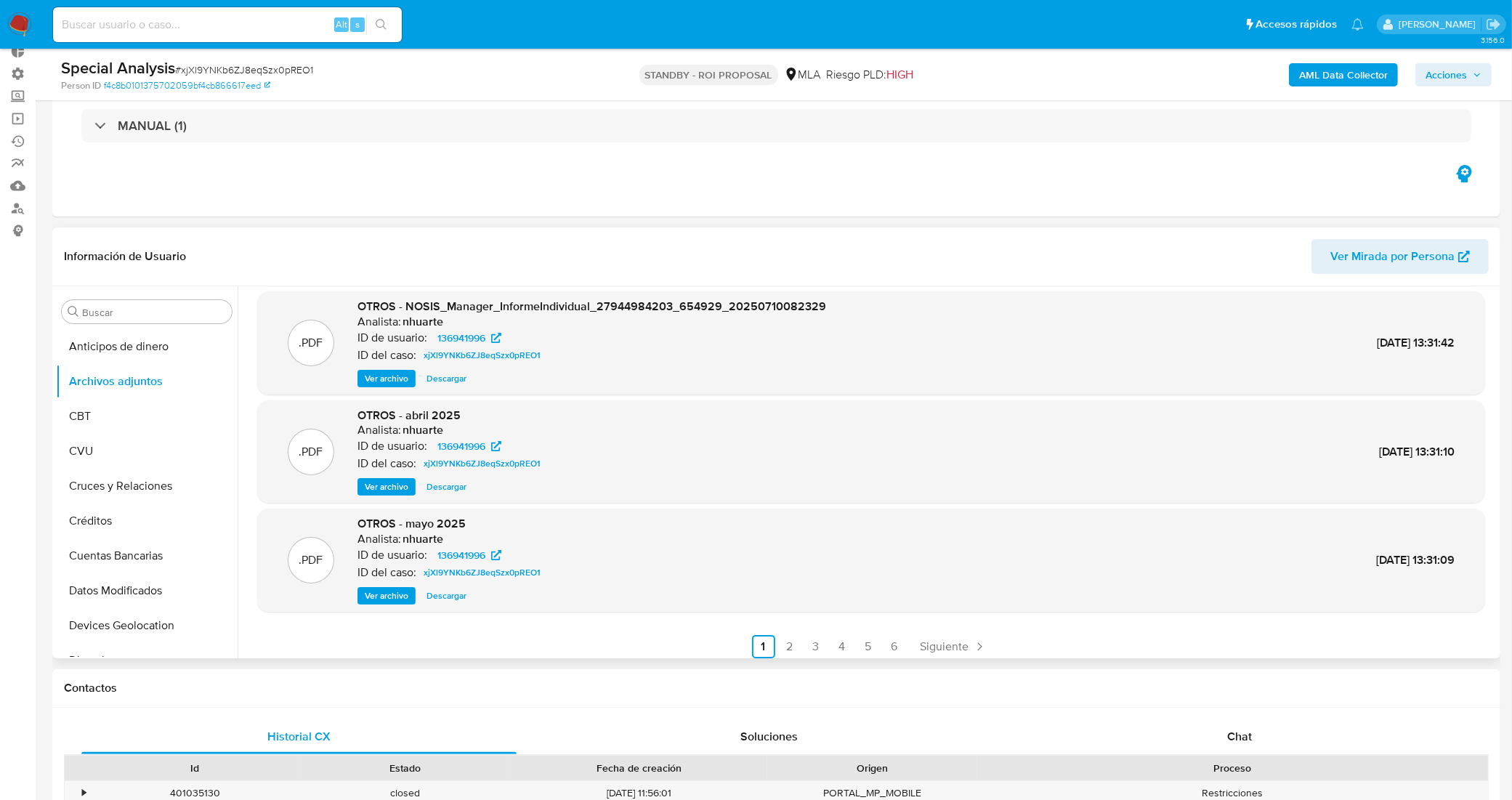
scroll to position [121, 0]
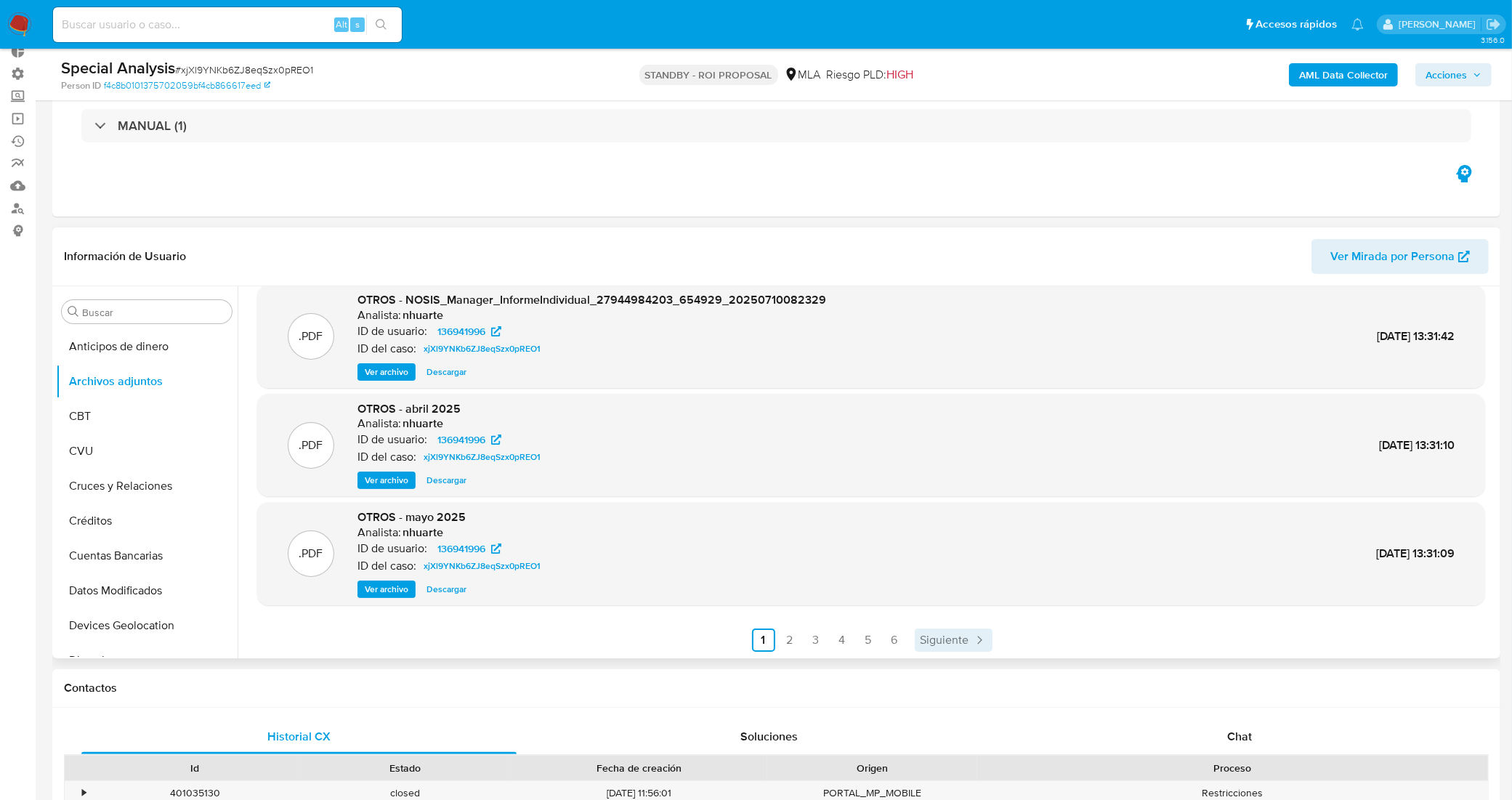
click at [936, 645] on span "Siguiente" at bounding box center [945, 640] width 49 height 12
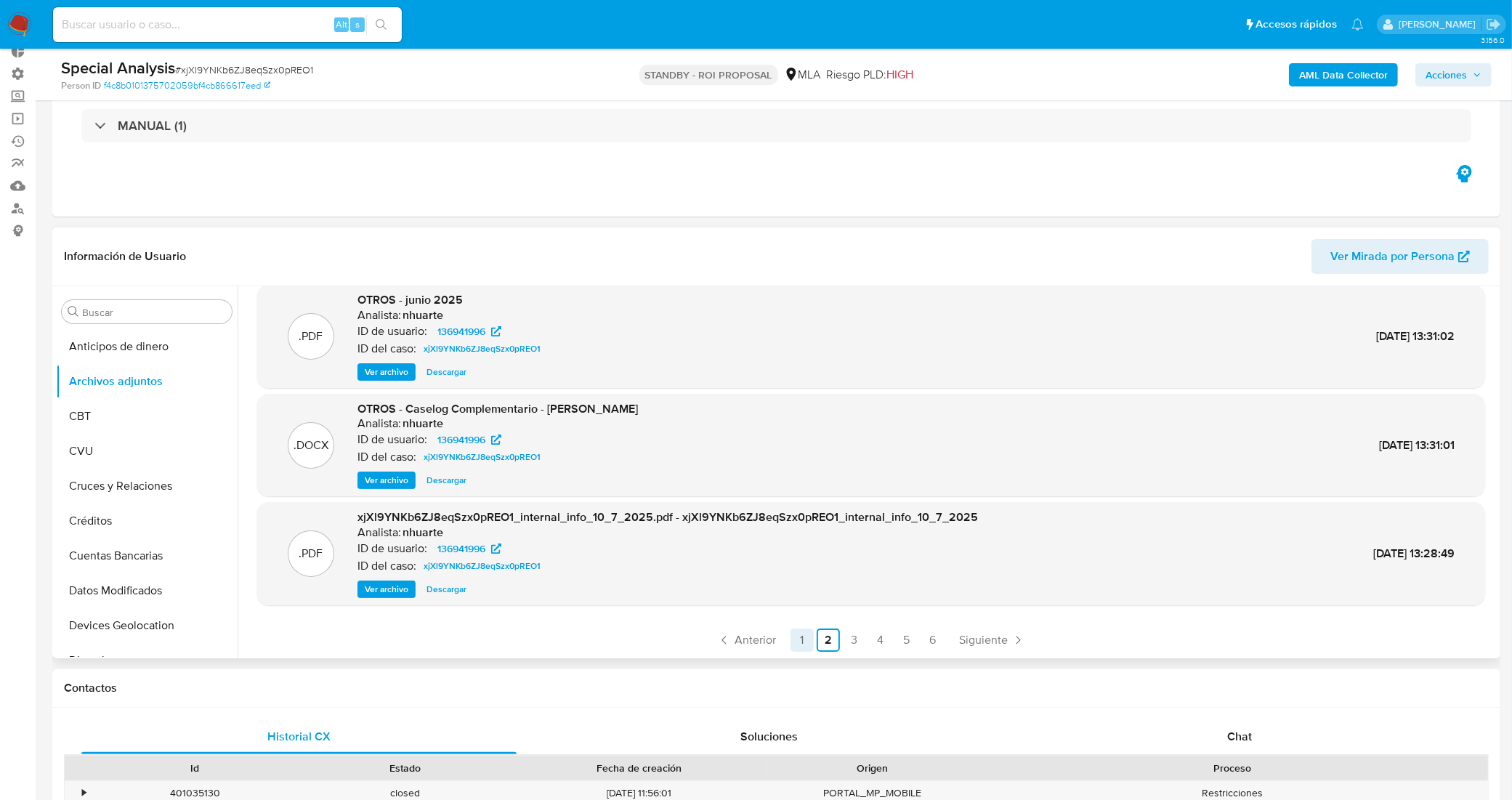
click at [797, 644] on link "1" at bounding box center [802, 640] width 23 height 23
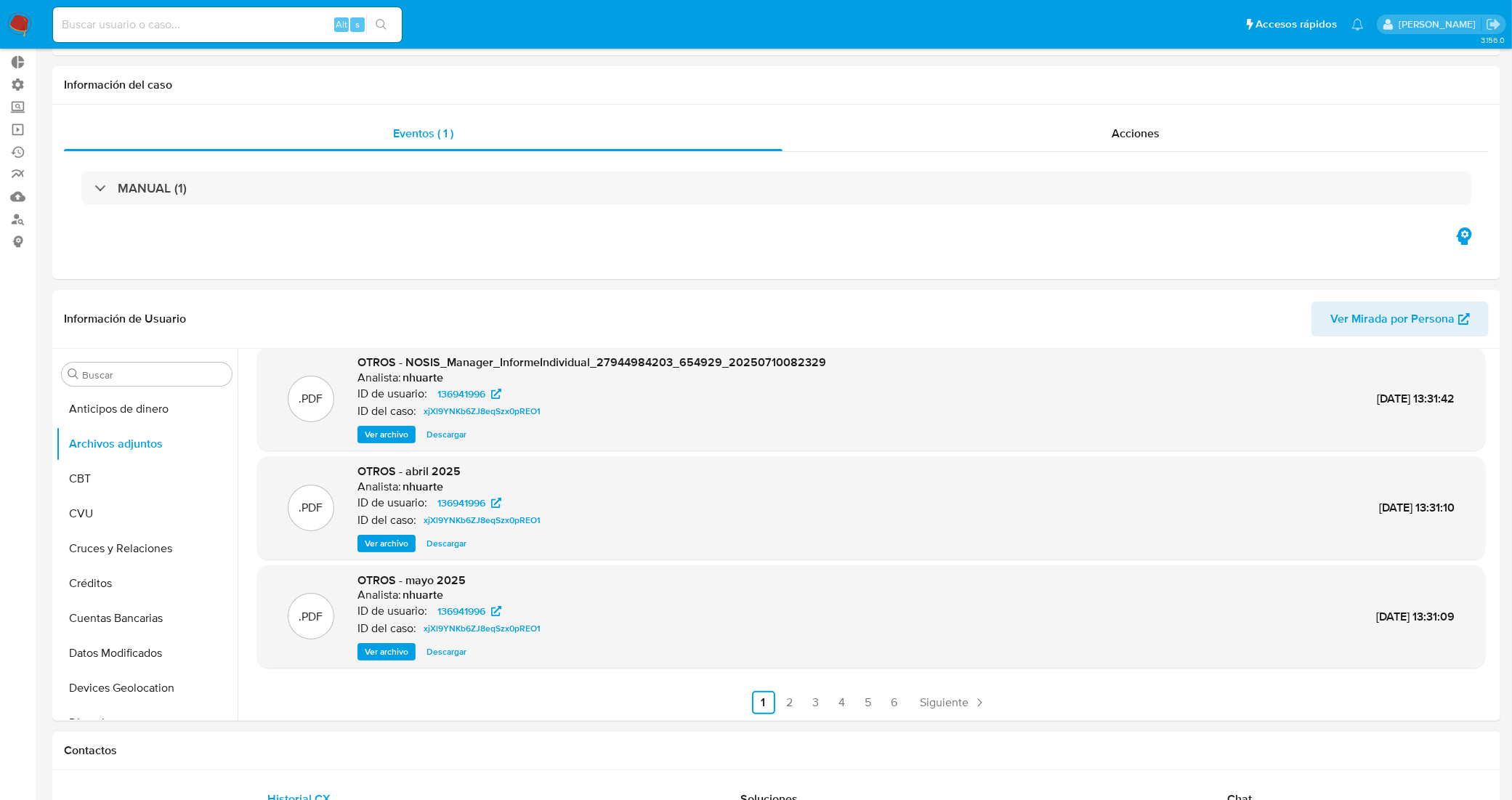
scroll to position [182, 0]
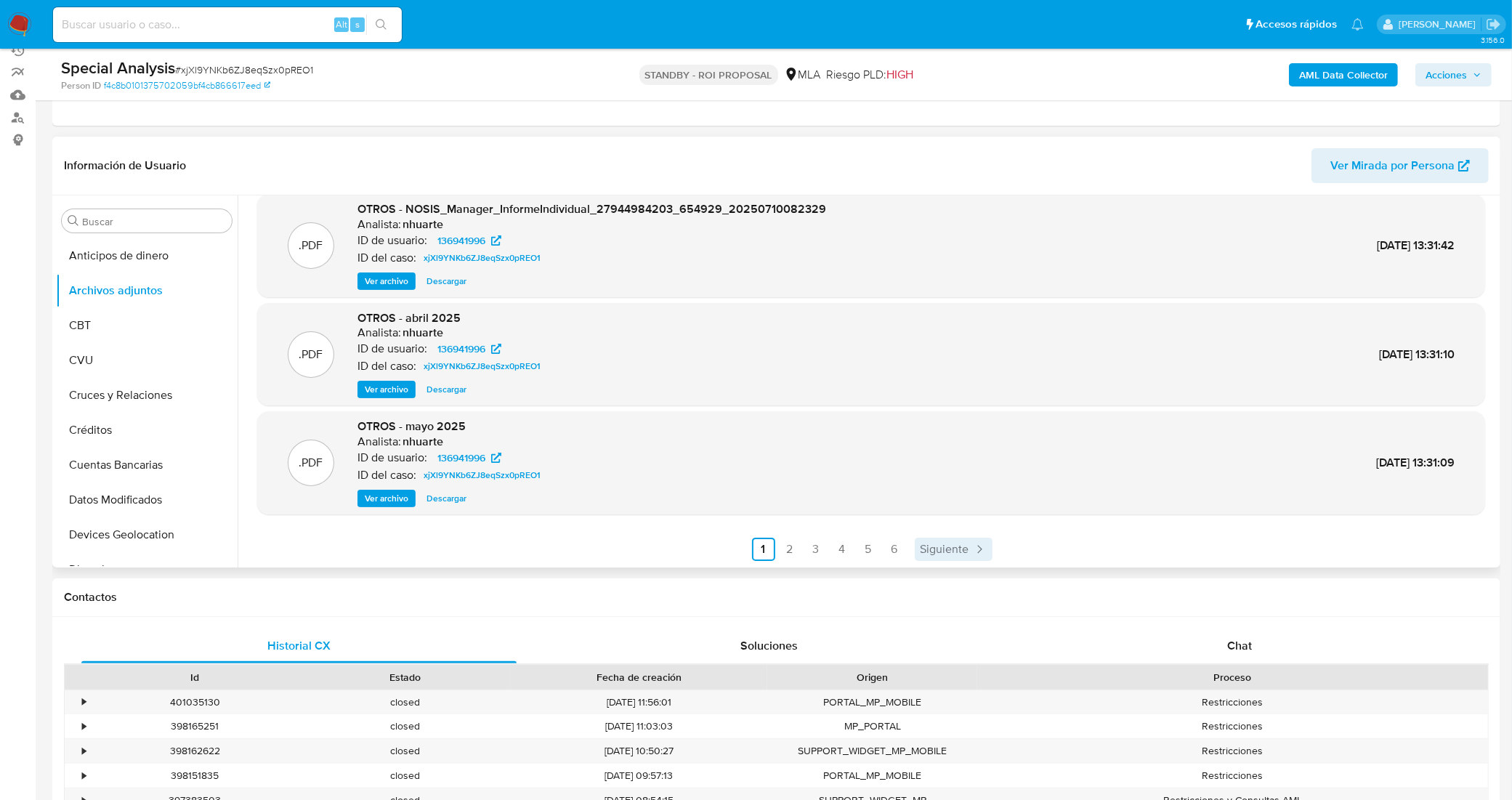
click at [941, 553] on span "Siguiente" at bounding box center [945, 549] width 49 height 12
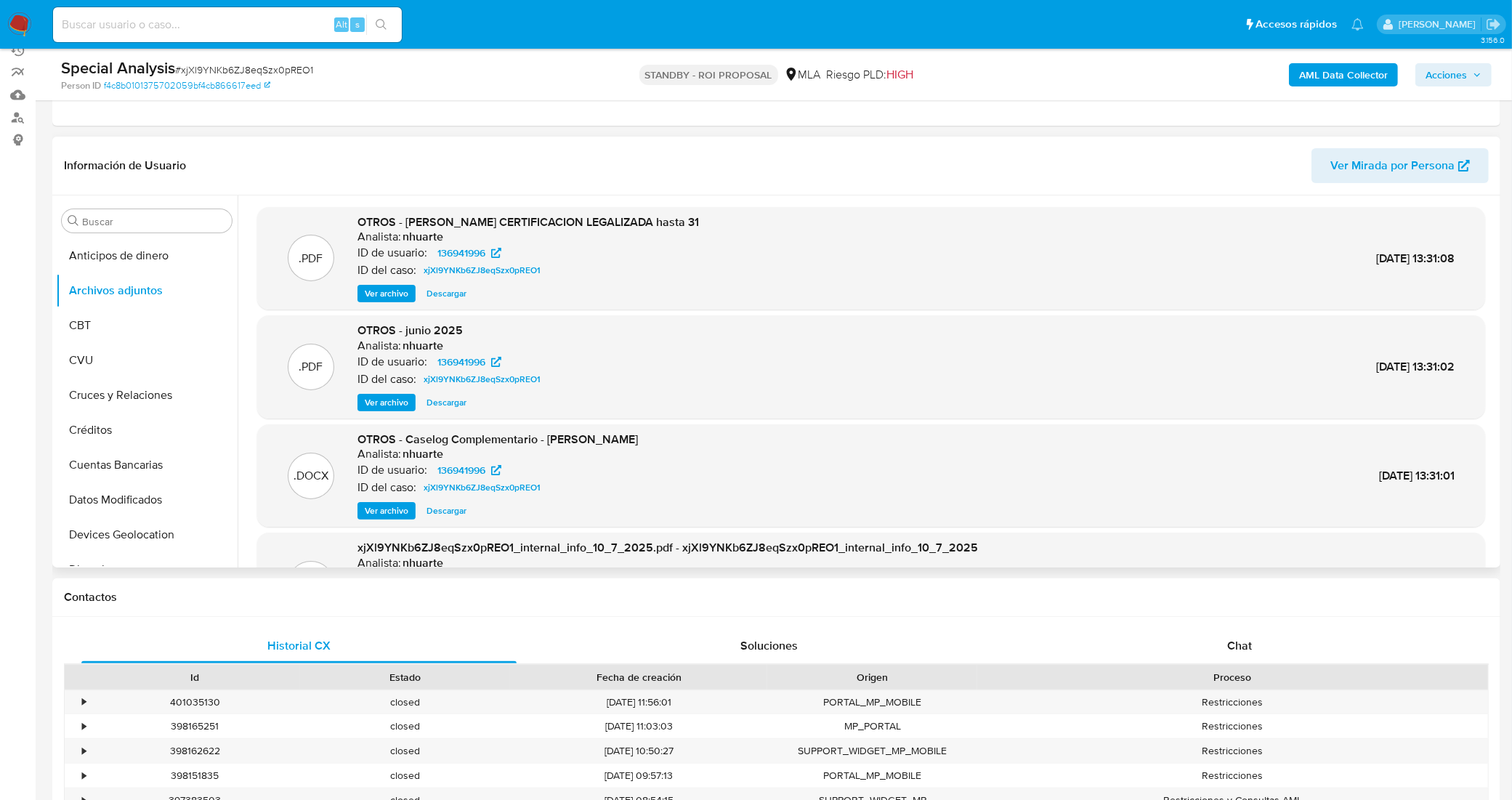
scroll to position [91, 0]
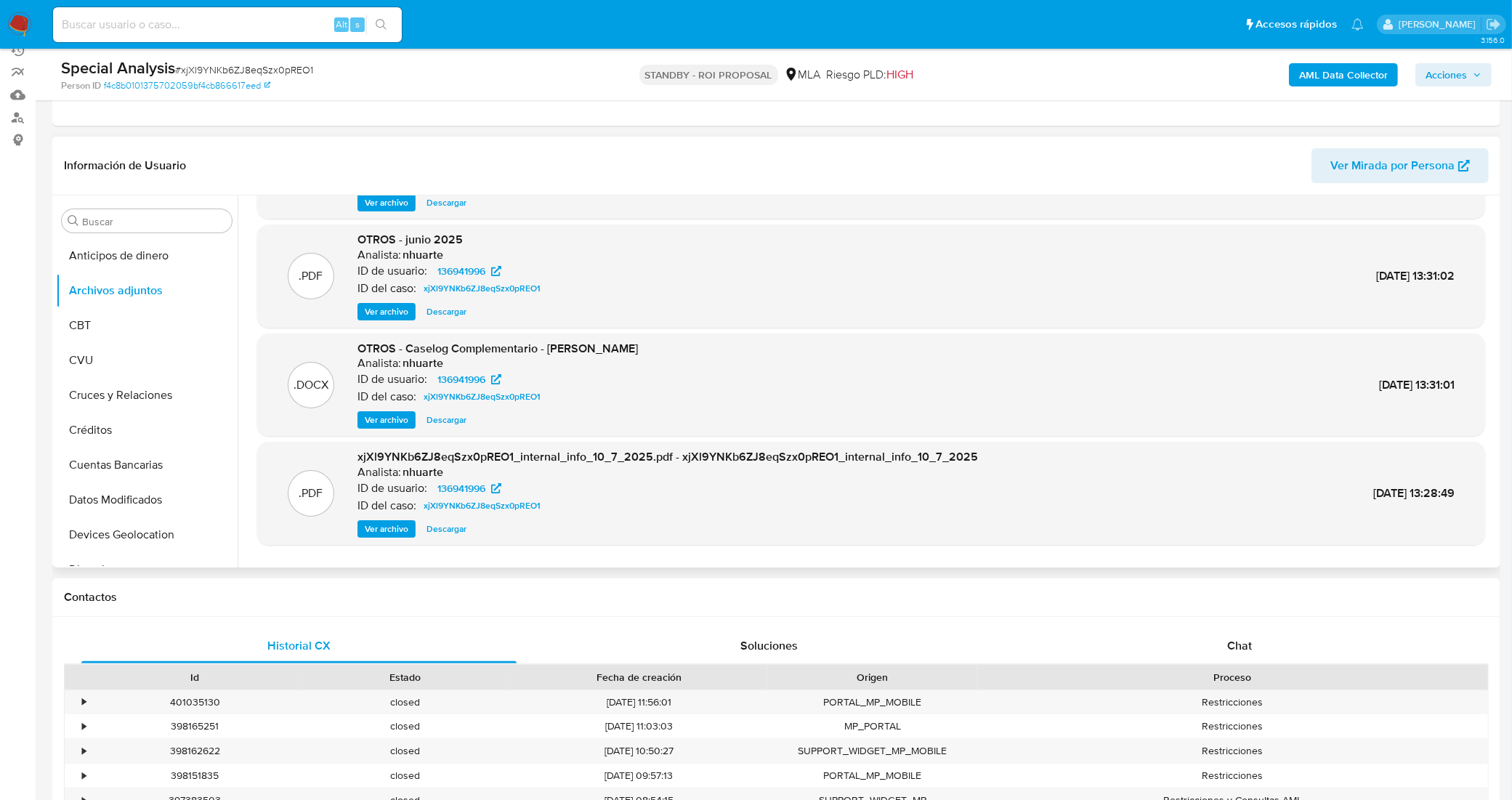
click at [441, 420] on span "Descargar" at bounding box center [446, 420] width 40 height 15
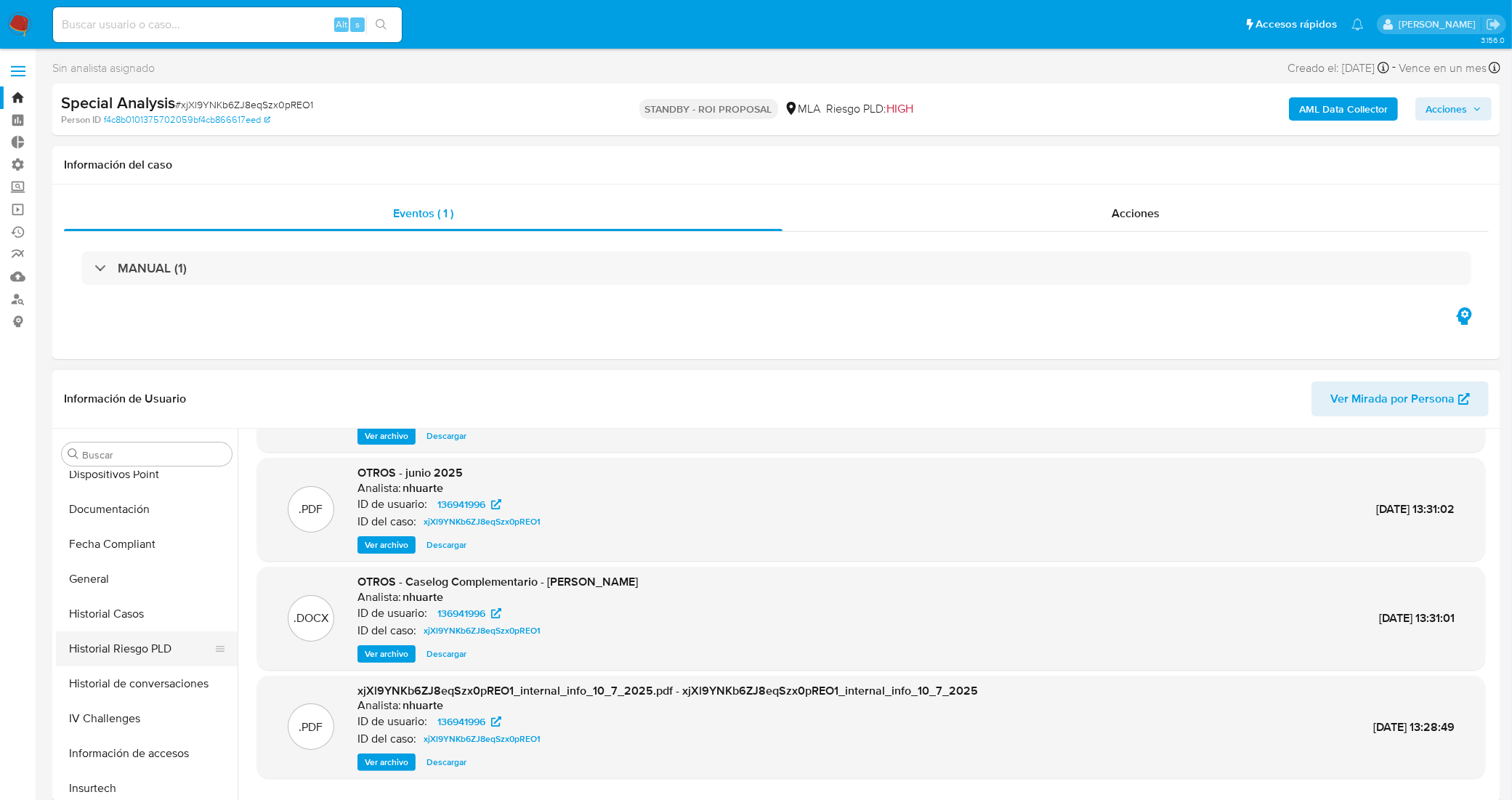
scroll to position [454, 0]
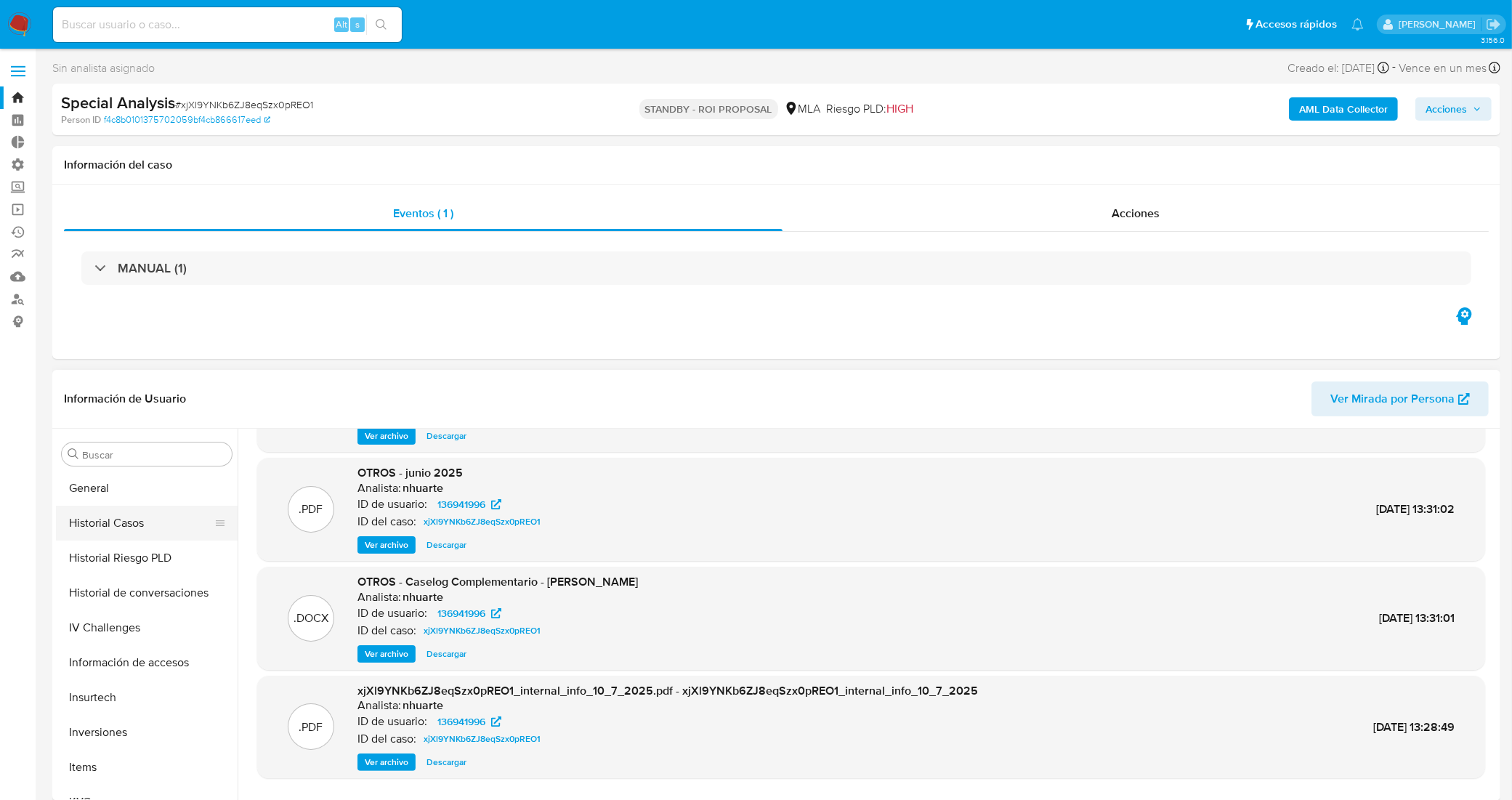
click at [143, 521] on button "Historial Casos" at bounding box center [140, 523] width 170 height 35
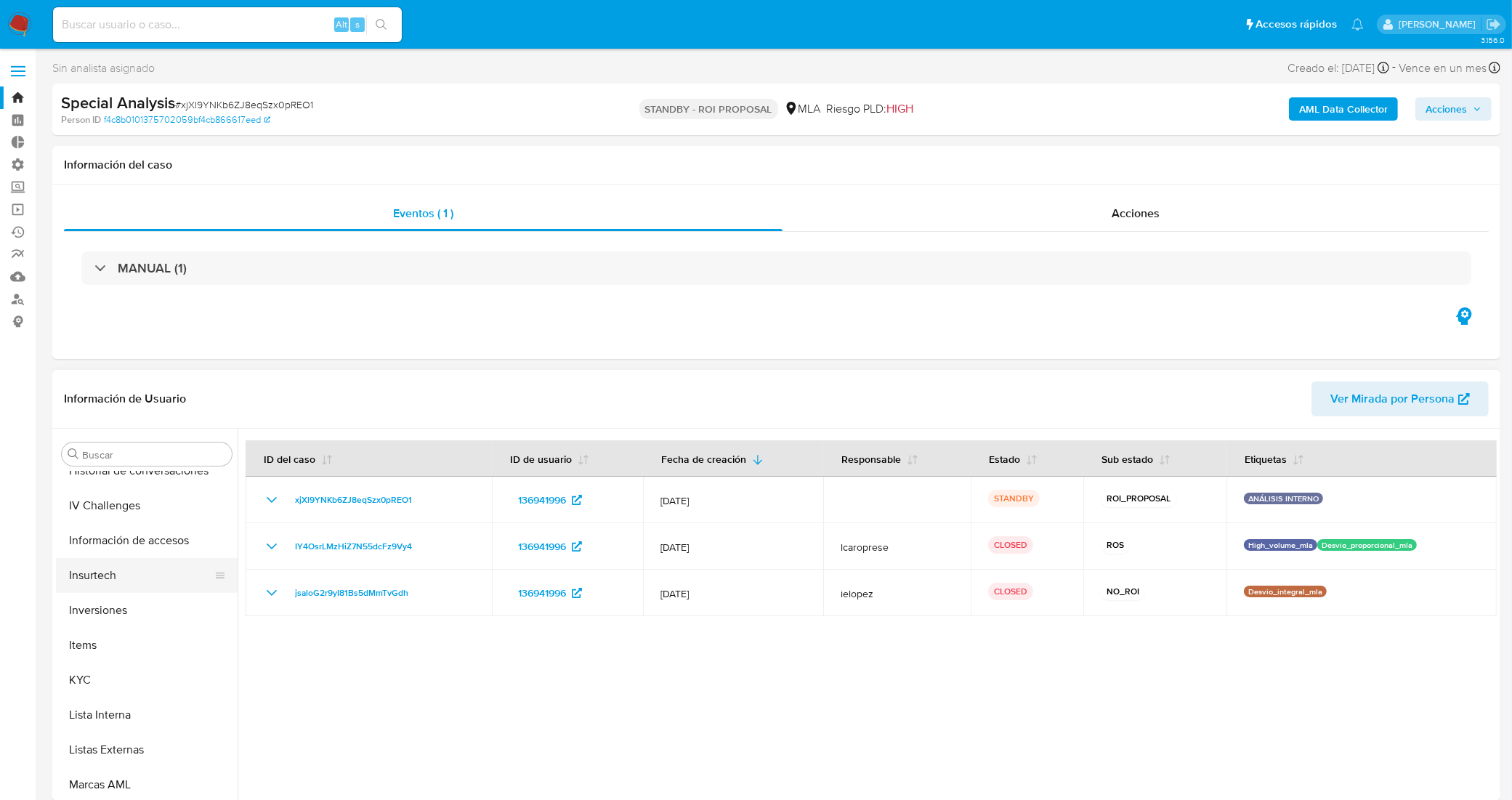
scroll to position [683, 0]
click at [128, 578] on button "KYC" at bounding box center [140, 573] width 170 height 35
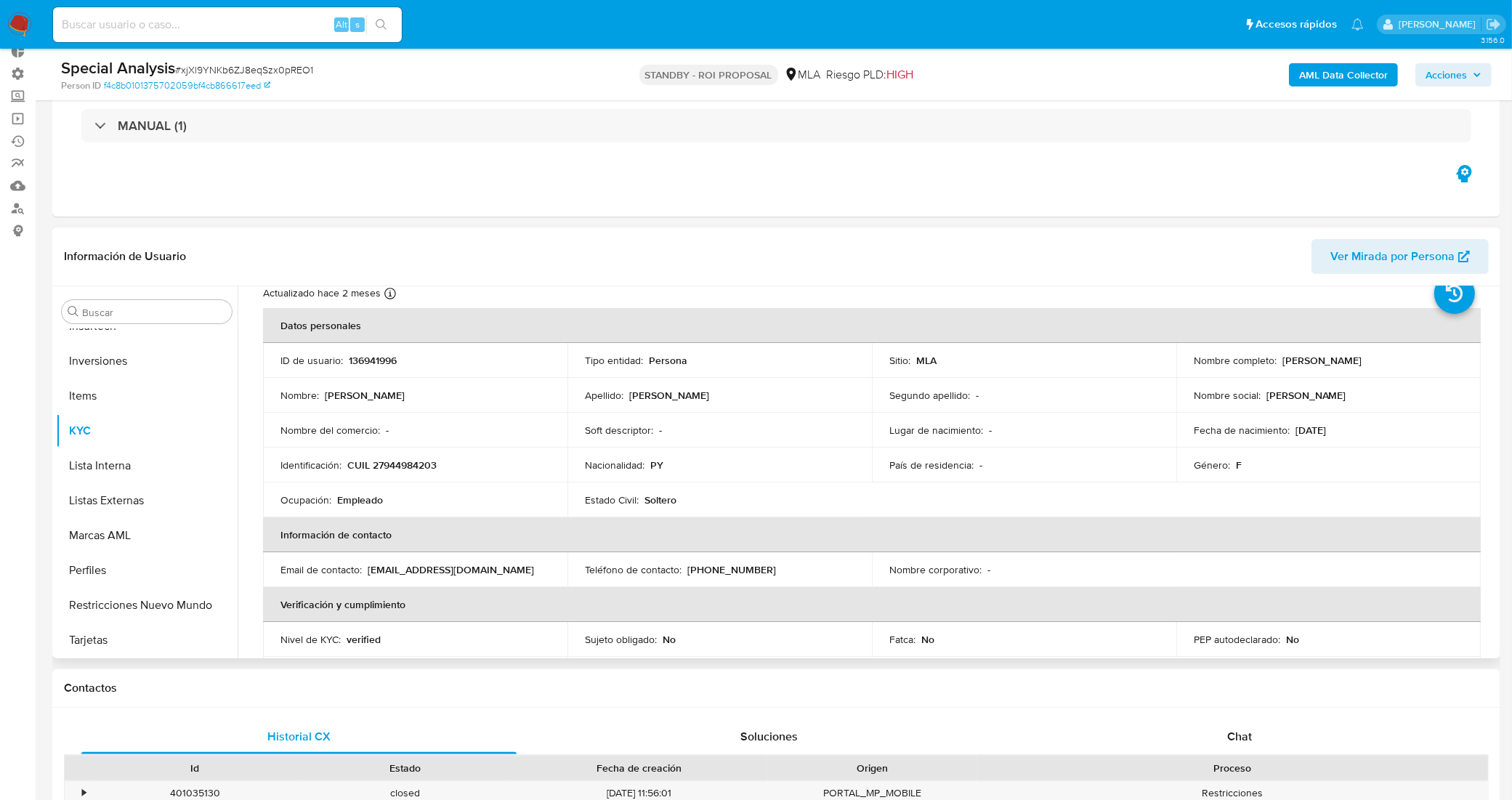
scroll to position [91, 0]
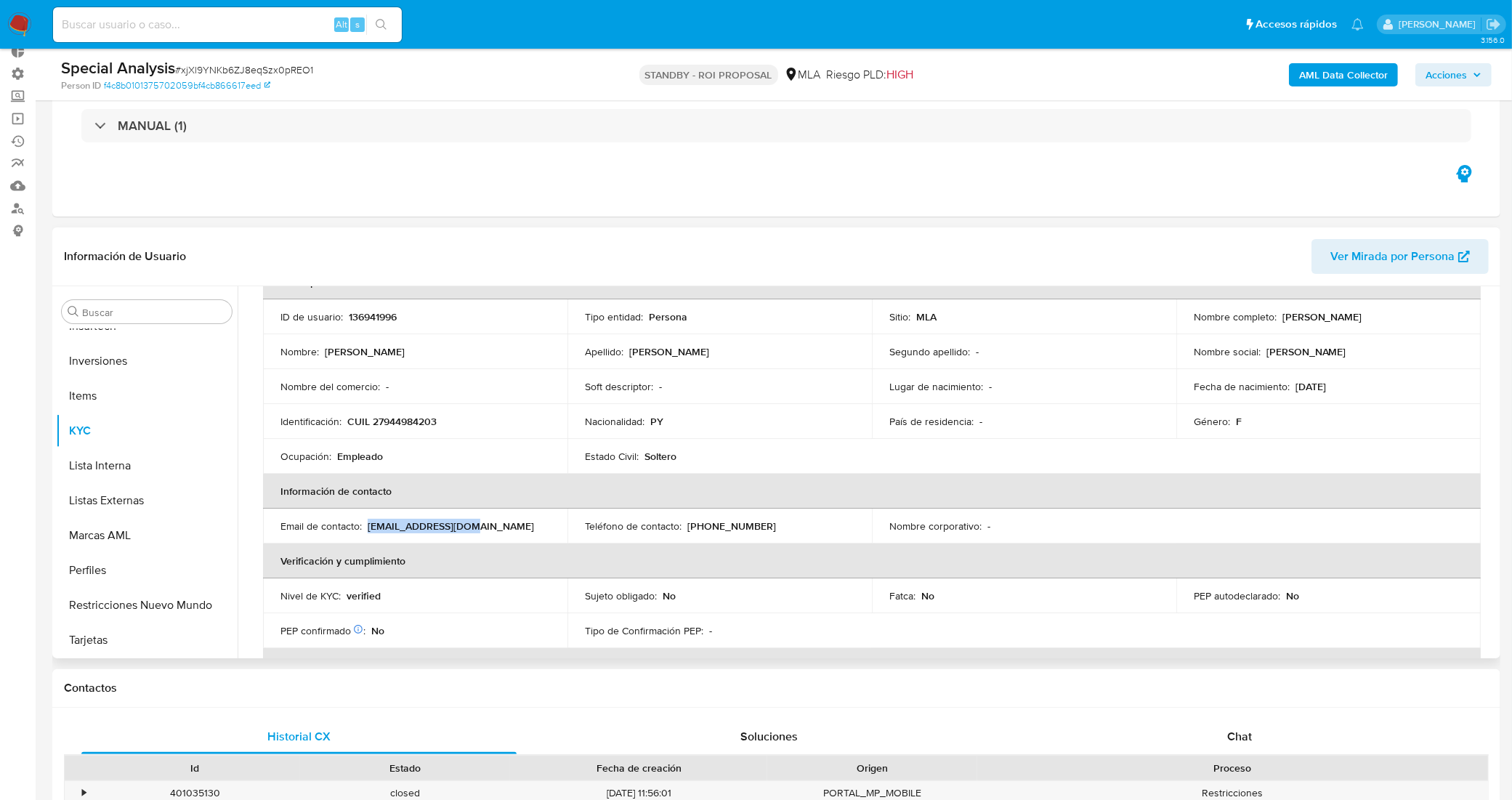
drag, startPoint x: 480, startPoint y: 524, endPoint x: 368, endPoint y: 529, distance: 112.1
click at [368, 529] on div "Email de contacto : lmgon77@hotmail.com" at bounding box center [415, 526] width 269 height 13
copy p "lmgon77@hotmail.com"
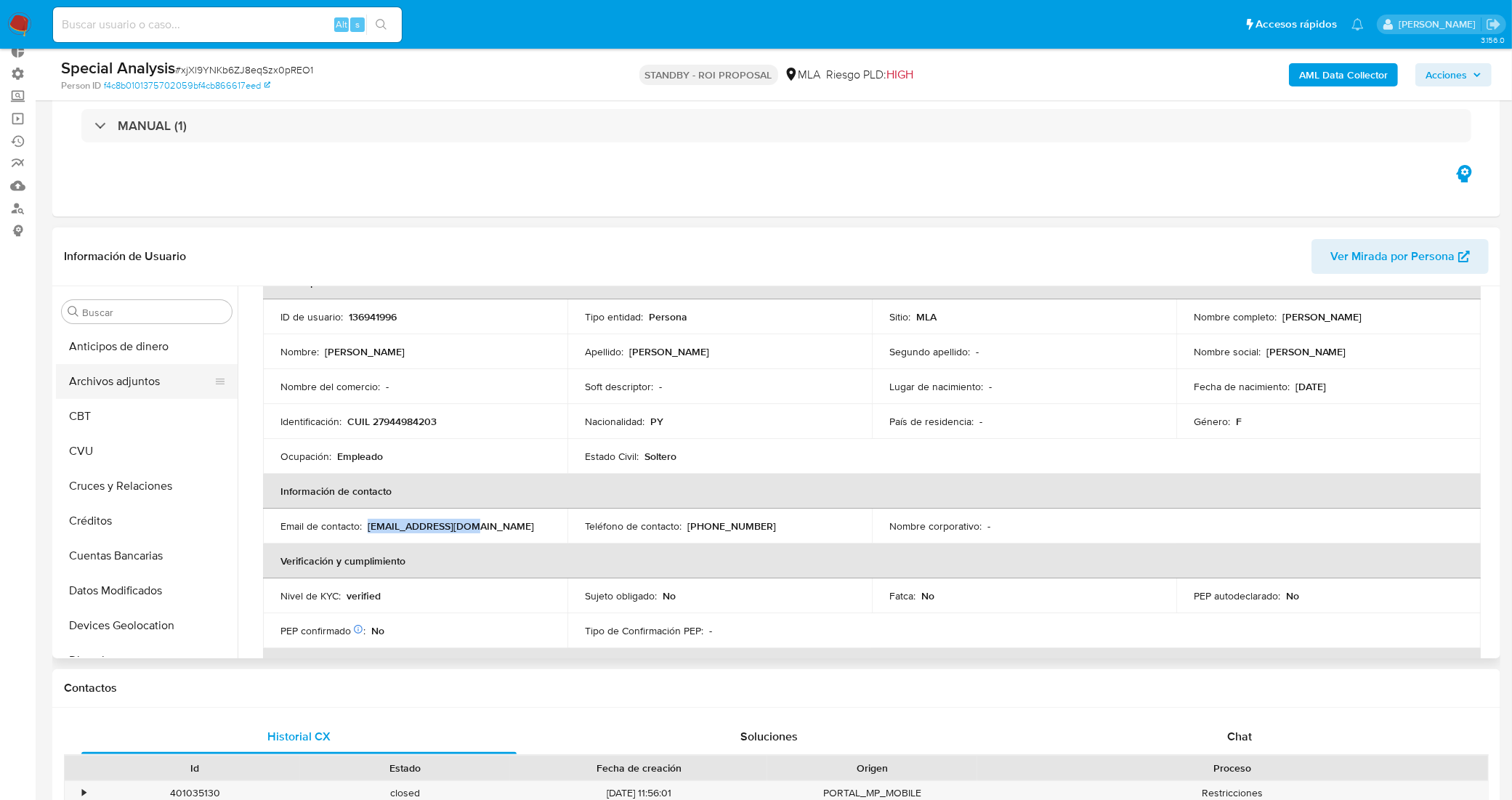
click at [182, 391] on button "Archivos adjuntos" at bounding box center [140, 381] width 170 height 35
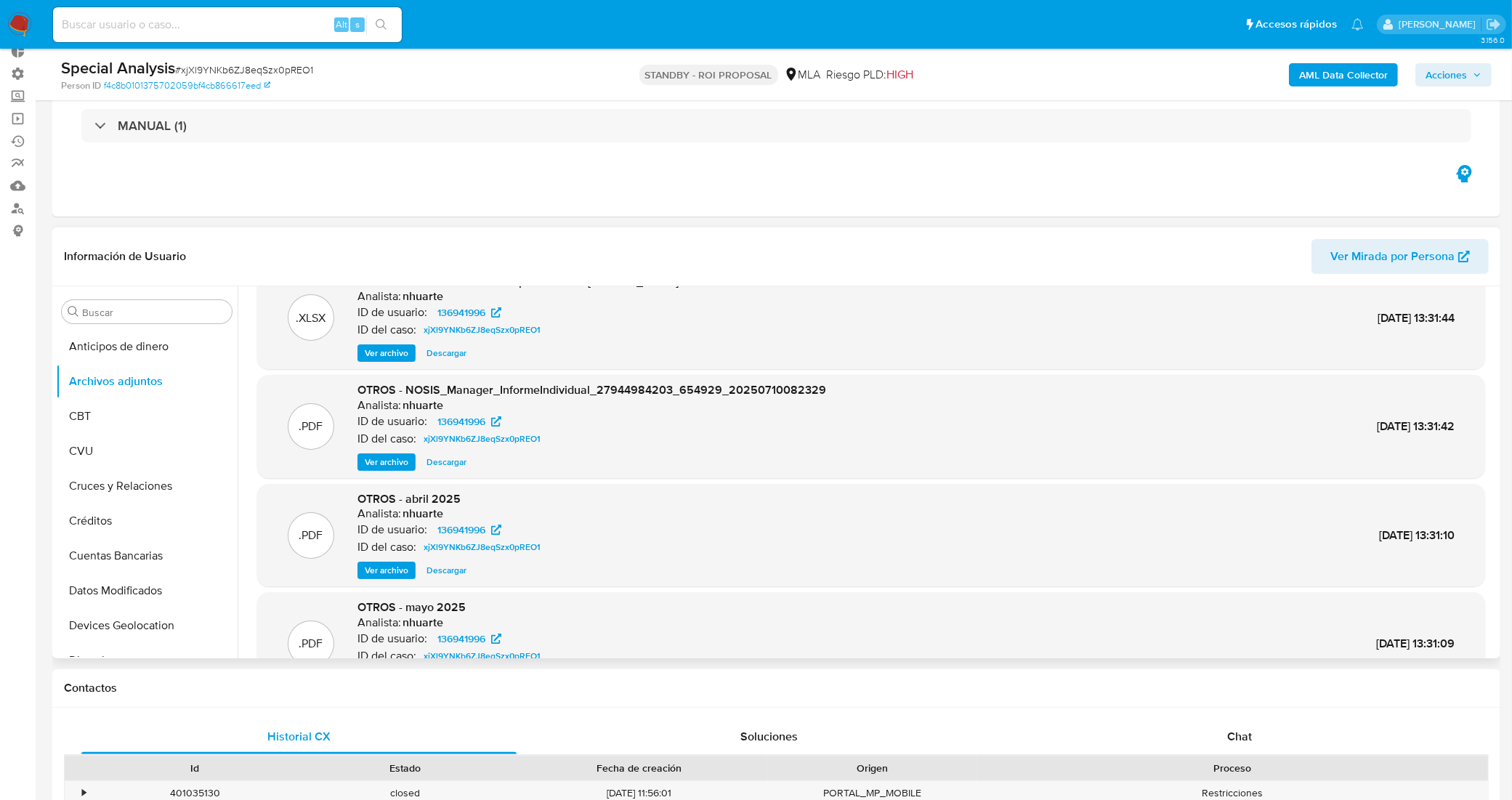
scroll to position [0, 0]
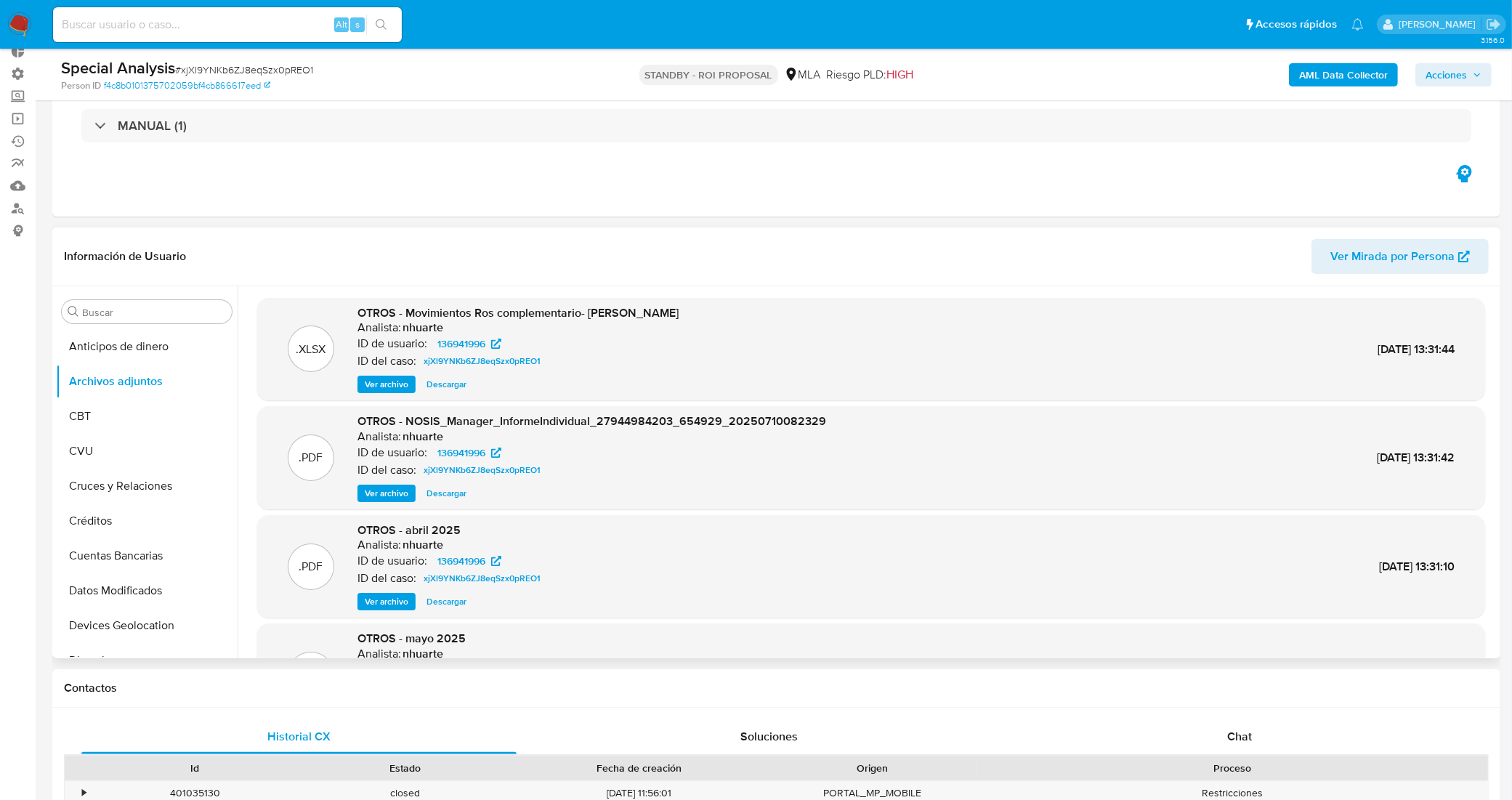
click at [445, 382] on span "Descargar" at bounding box center [446, 384] width 40 height 15
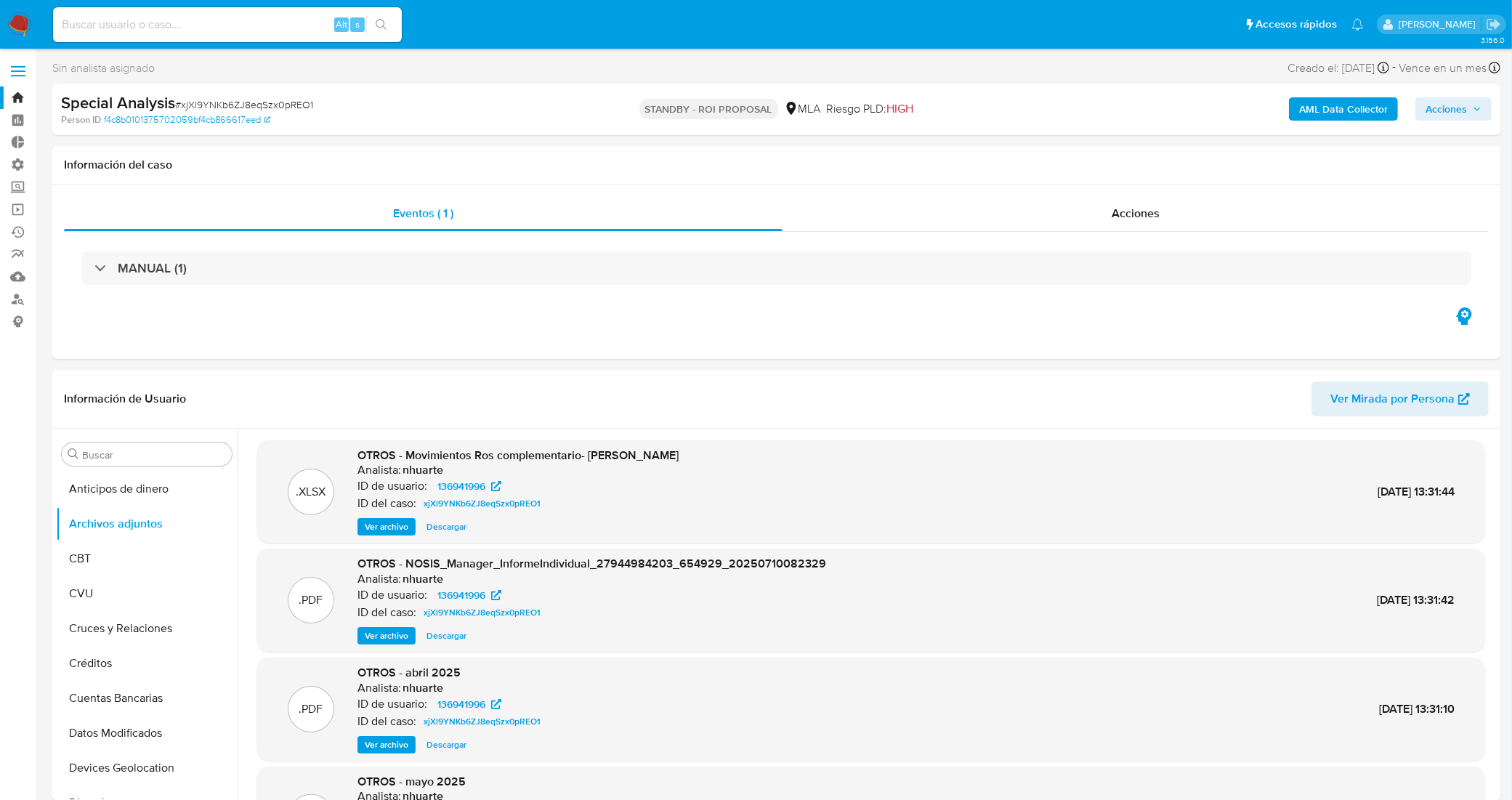
click at [254, 95] on div "Special Analysis # xjXl9YNKb6ZJ8eqSzx0pREO1" at bounding box center [297, 103] width 471 height 22
click at [275, 117] on div "Person ID f4c8b0101375702059bf4cb866617eed" at bounding box center [297, 120] width 473 height 13
click at [275, 103] on span "# xjXl9YNKb6ZJ8eqSzx0pREO1" at bounding box center [244, 104] width 138 height 15
copy span "xjXl9YNKb6ZJ8eqSzx0pREO1"
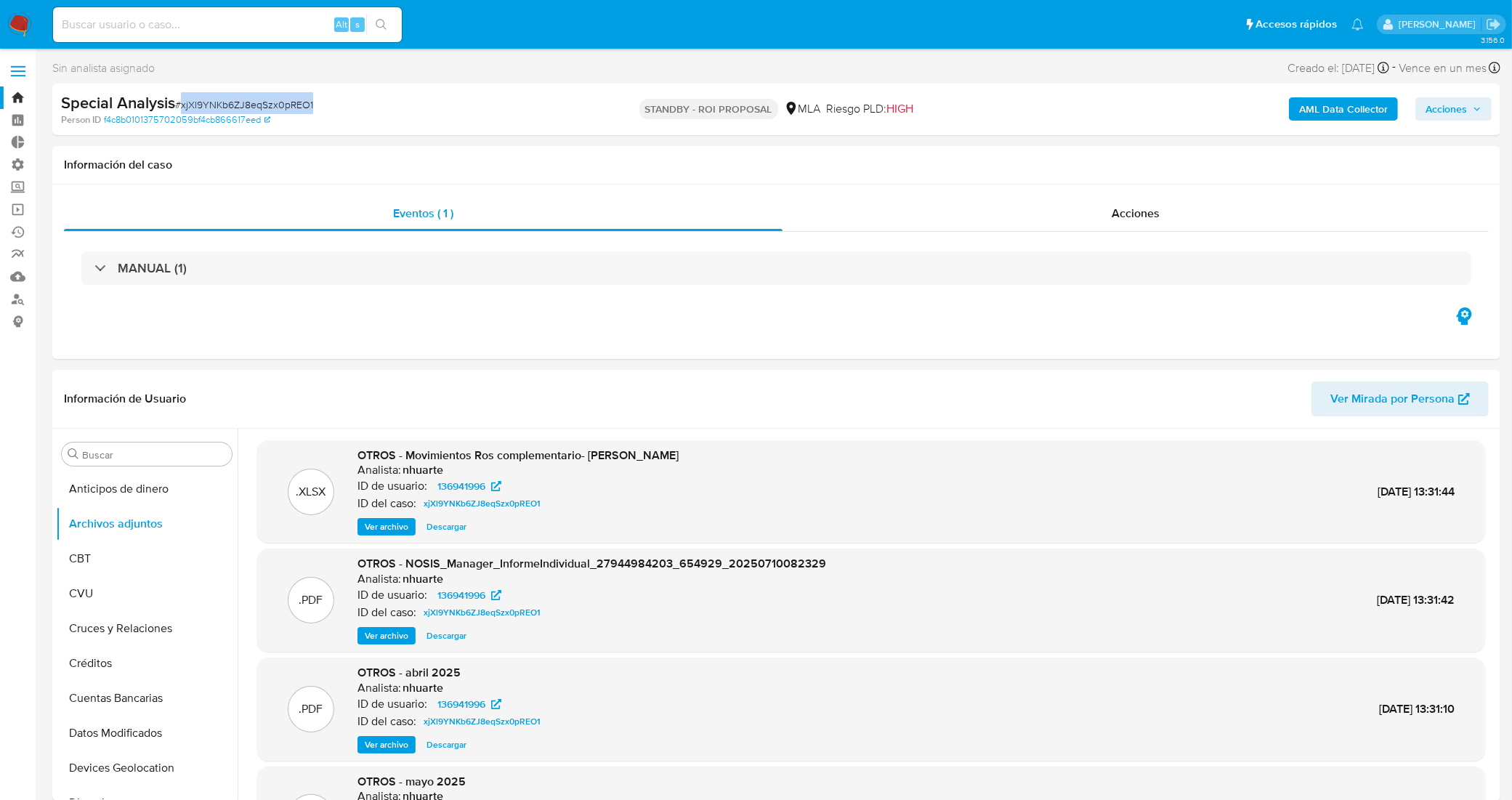
click at [22, 100] on link "Bandeja" at bounding box center [86, 97] width 173 height 23
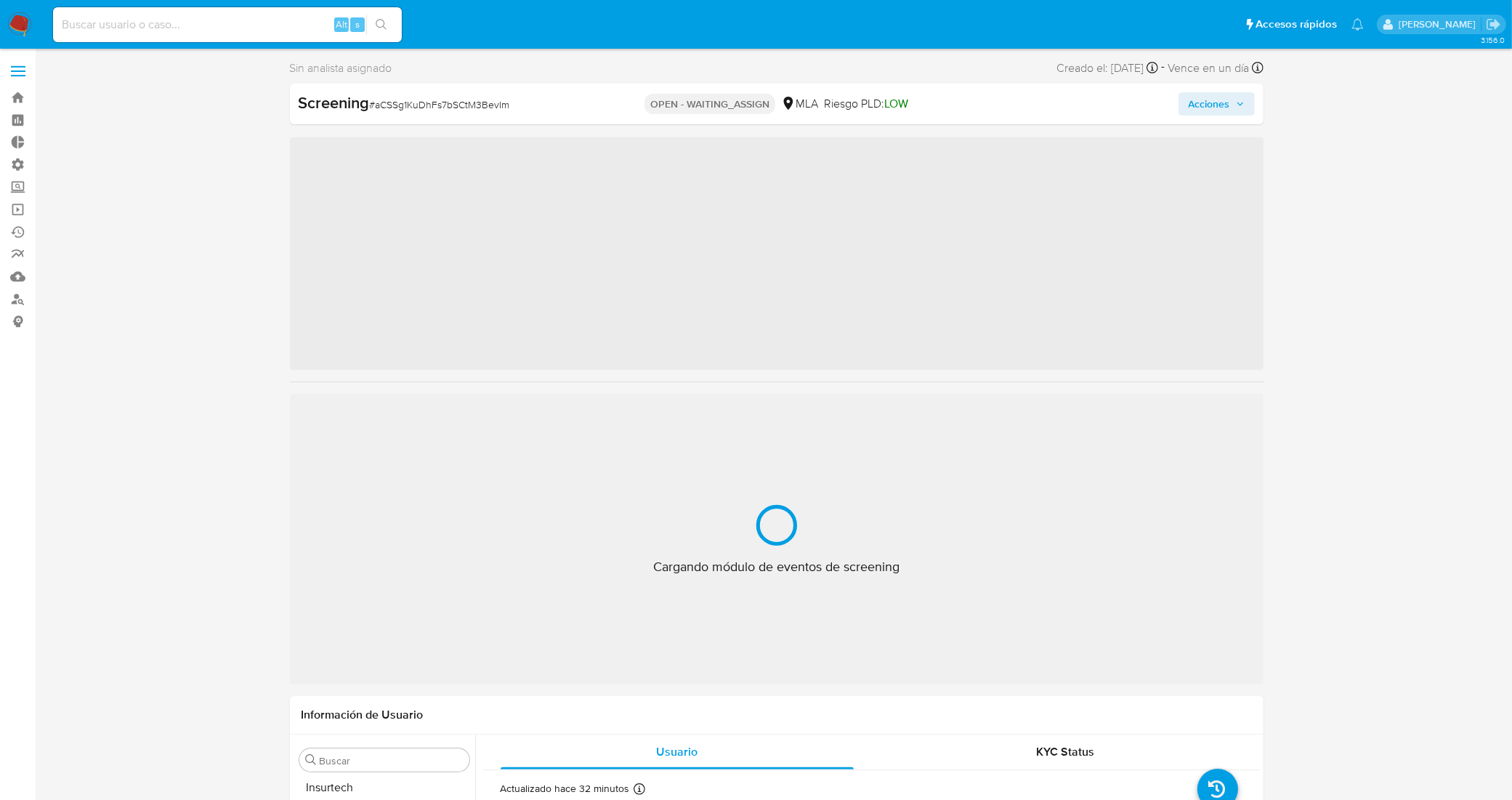
scroll to position [717, 0]
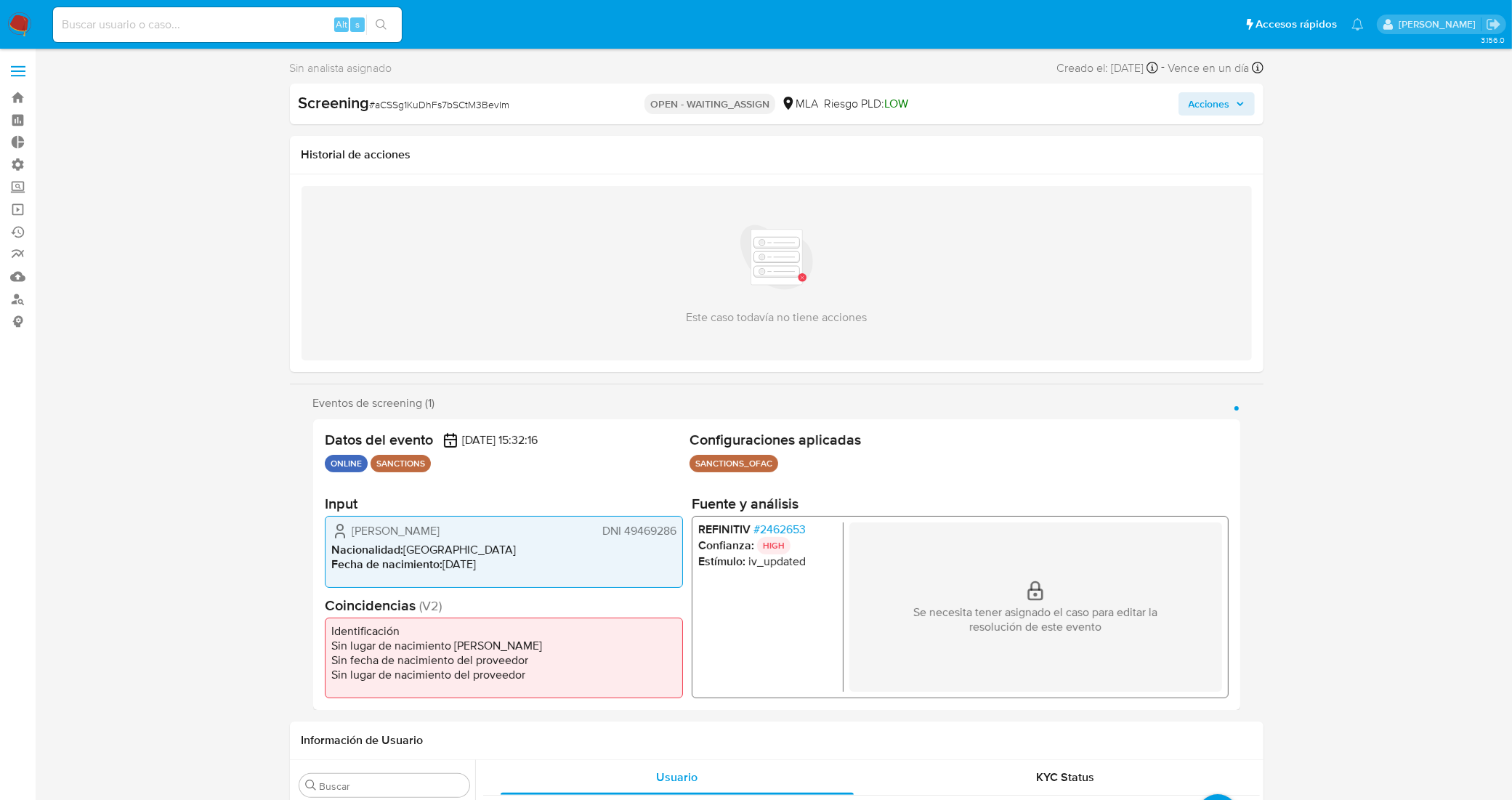
select select "10"
click at [790, 527] on span "# 2462653" at bounding box center [779, 529] width 52 height 15
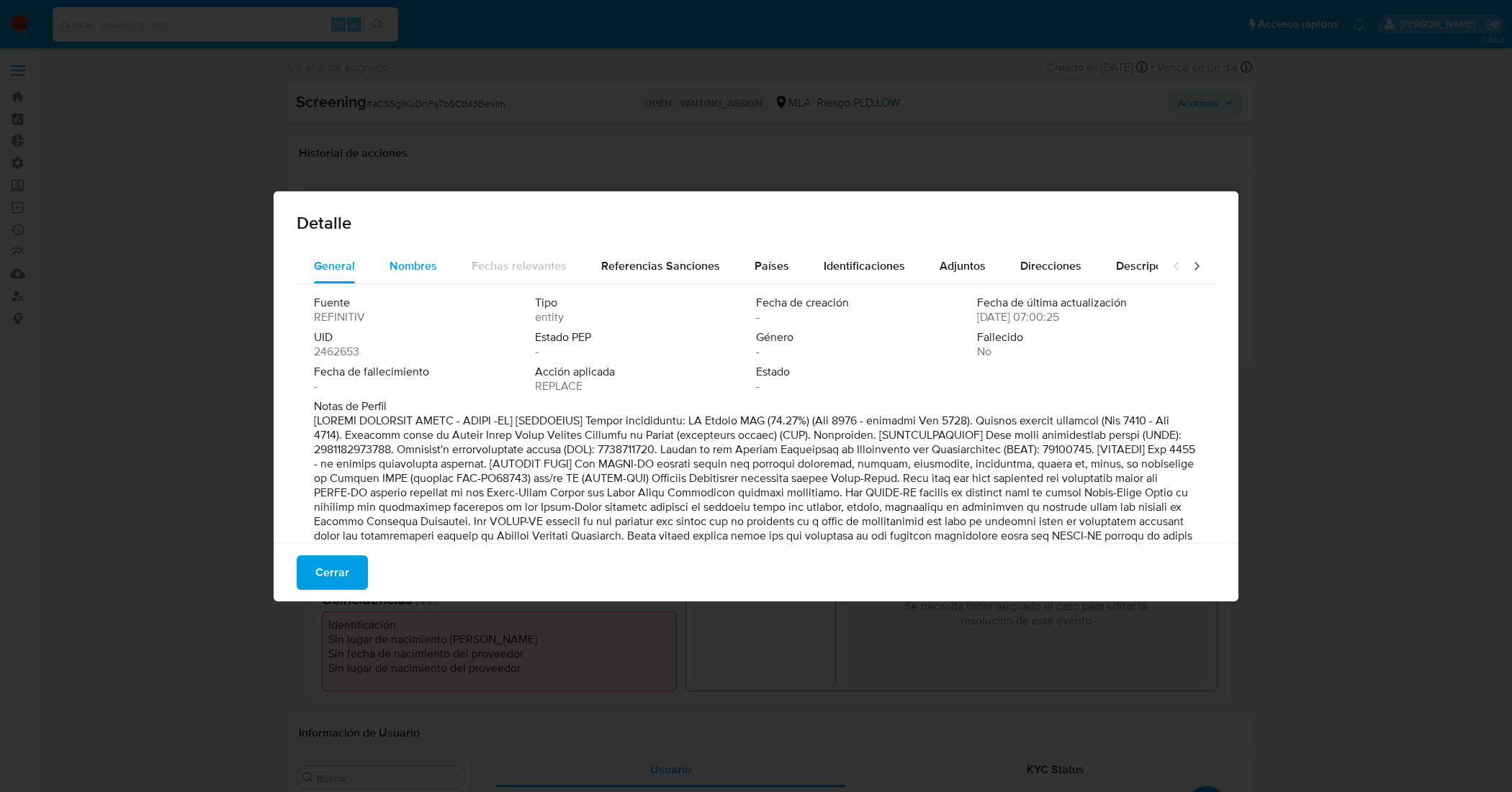
click at [419, 265] on span "Nombres" at bounding box center [413, 265] width 47 height 16
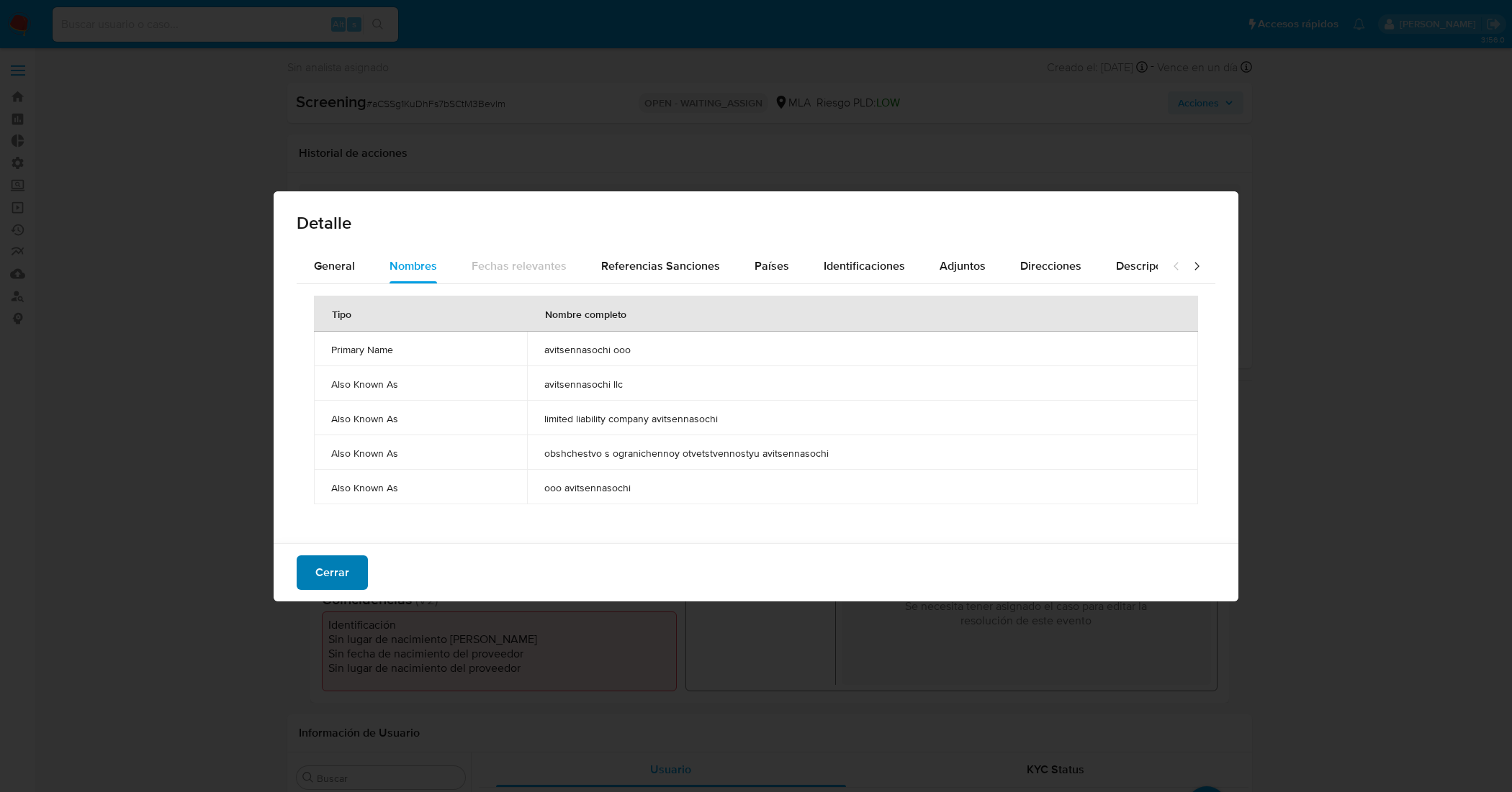
click at [317, 581] on span "Cerrar" at bounding box center [333, 573] width 34 height 32
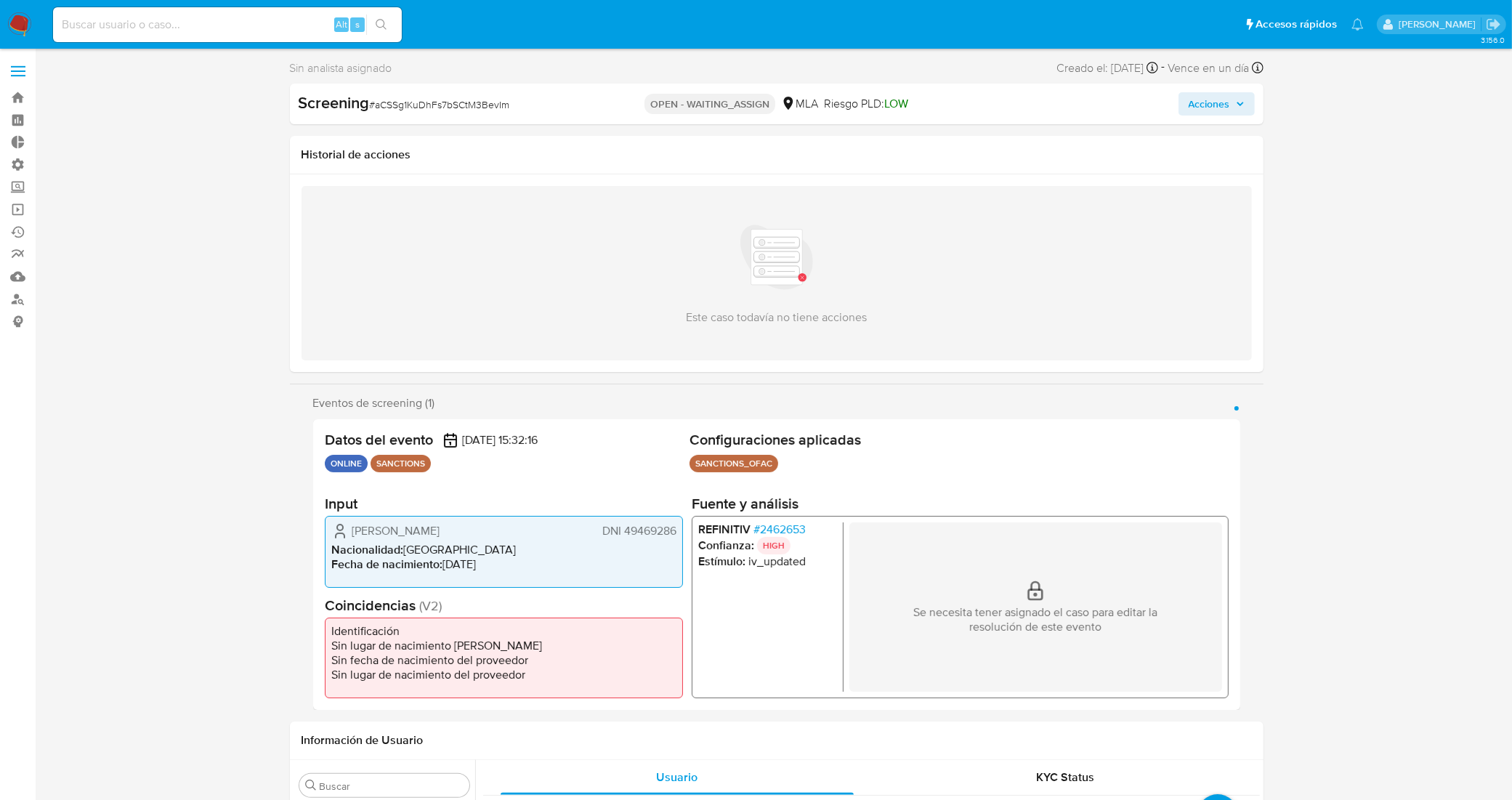
drag, startPoint x: 222, startPoint y: 545, endPoint x: 506, endPoint y: 506, distance: 286.7
click at [775, 532] on span "# 2462653" at bounding box center [779, 529] width 52 height 15
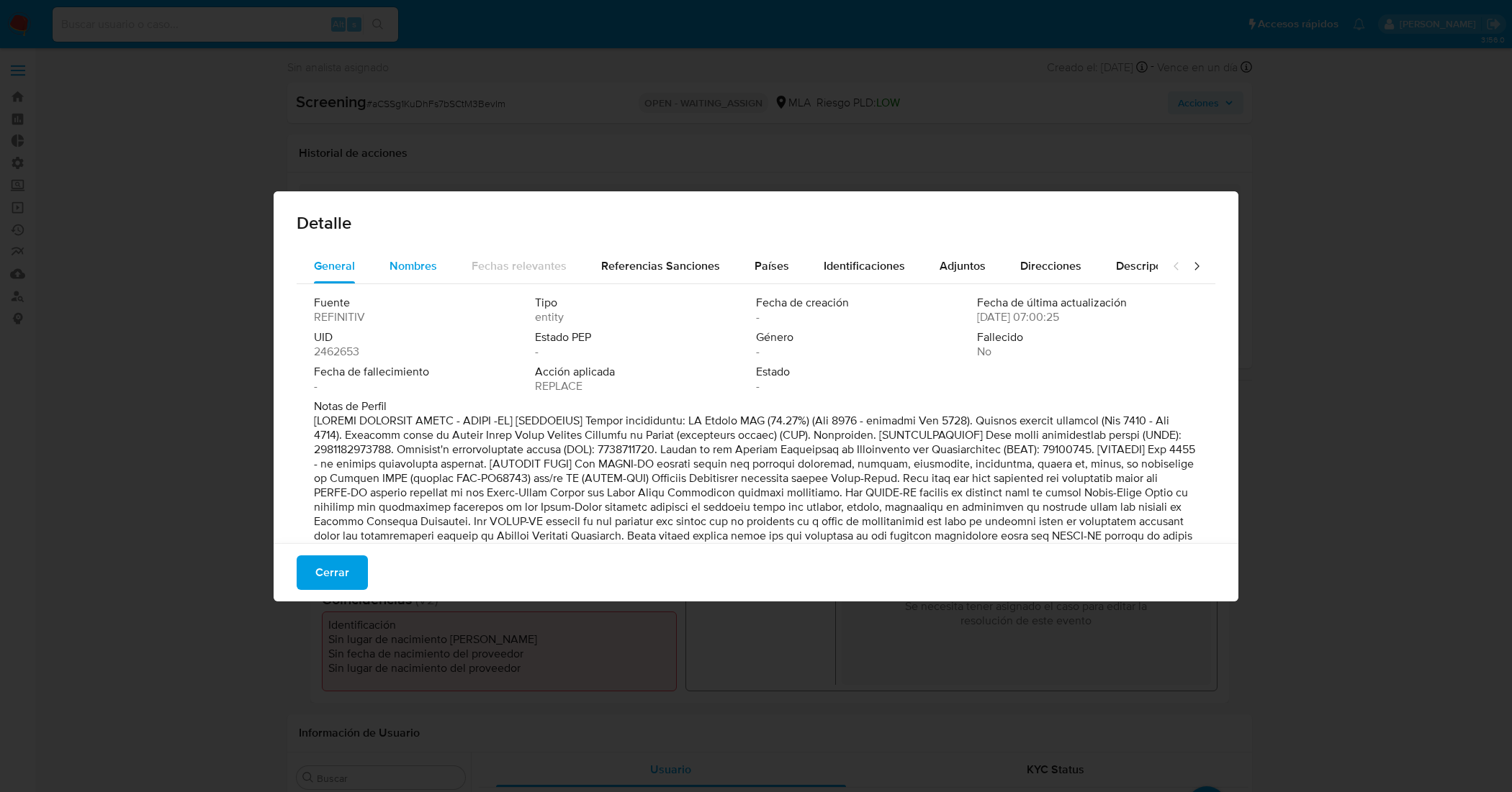
click at [410, 265] on span "Nombres" at bounding box center [413, 265] width 47 height 16
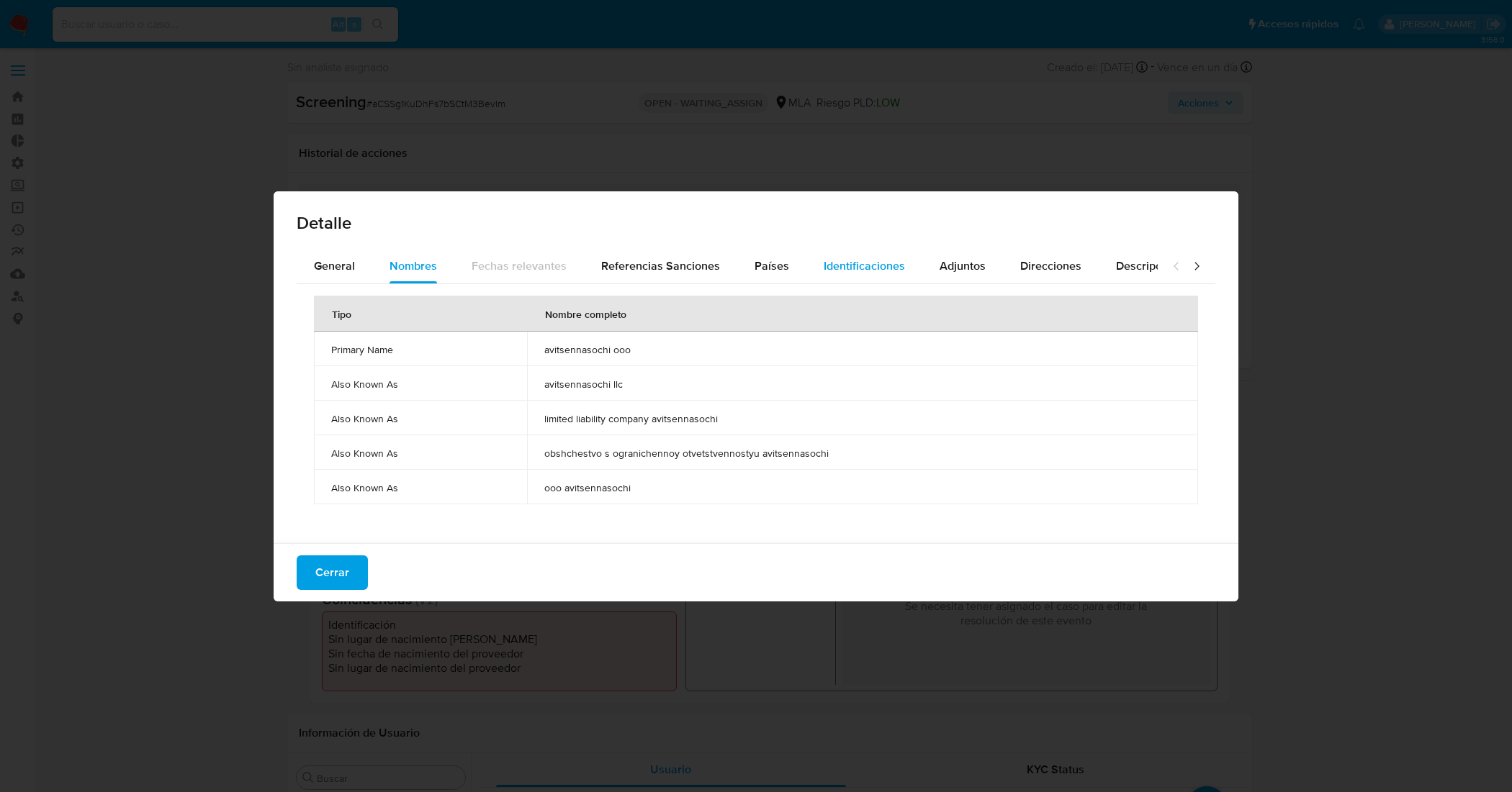
click at [888, 261] on span "Identificaciones" at bounding box center [864, 265] width 81 height 16
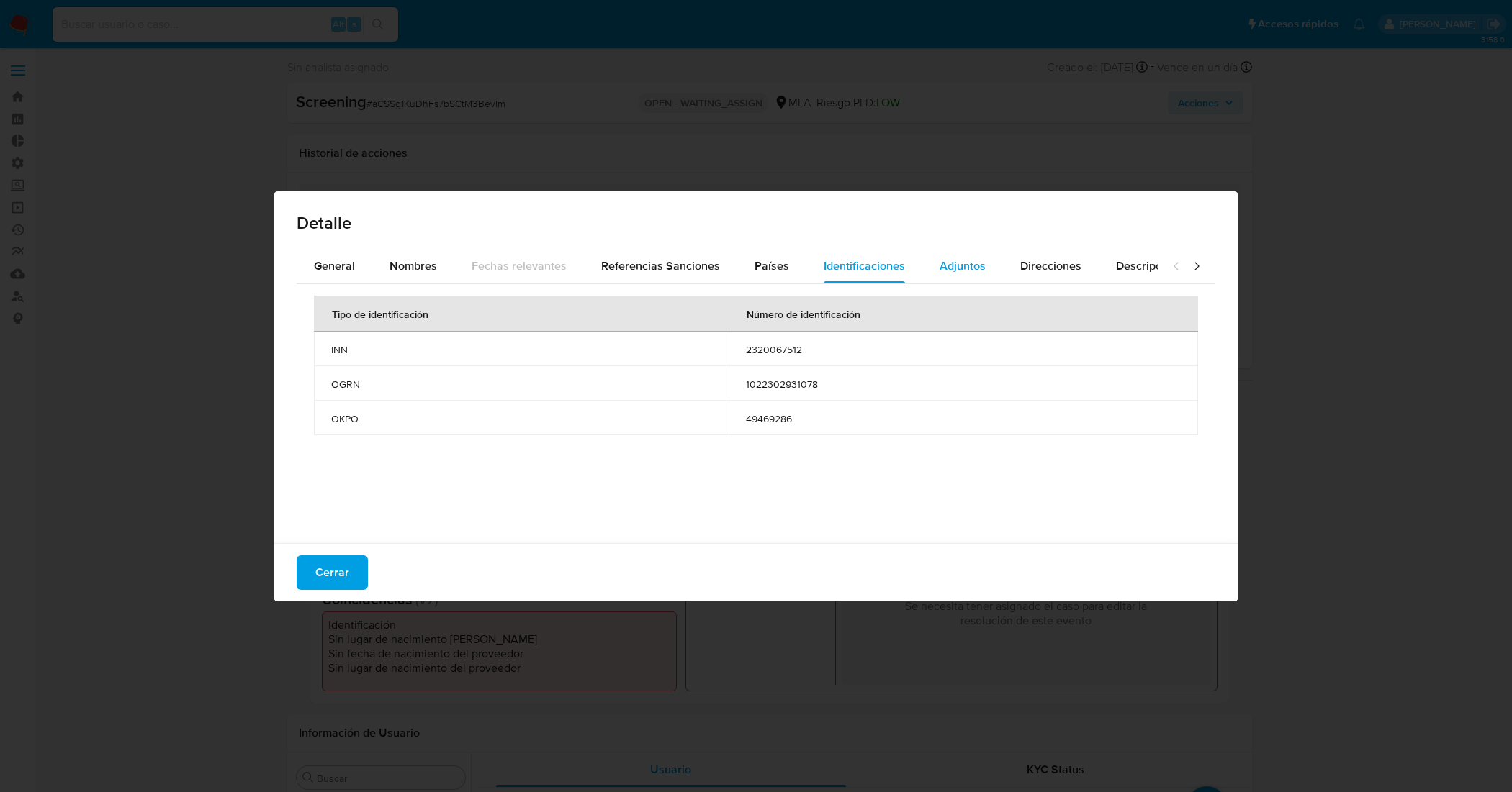
click at [961, 272] on span "Adjuntos" at bounding box center [961, 265] width 46 height 16
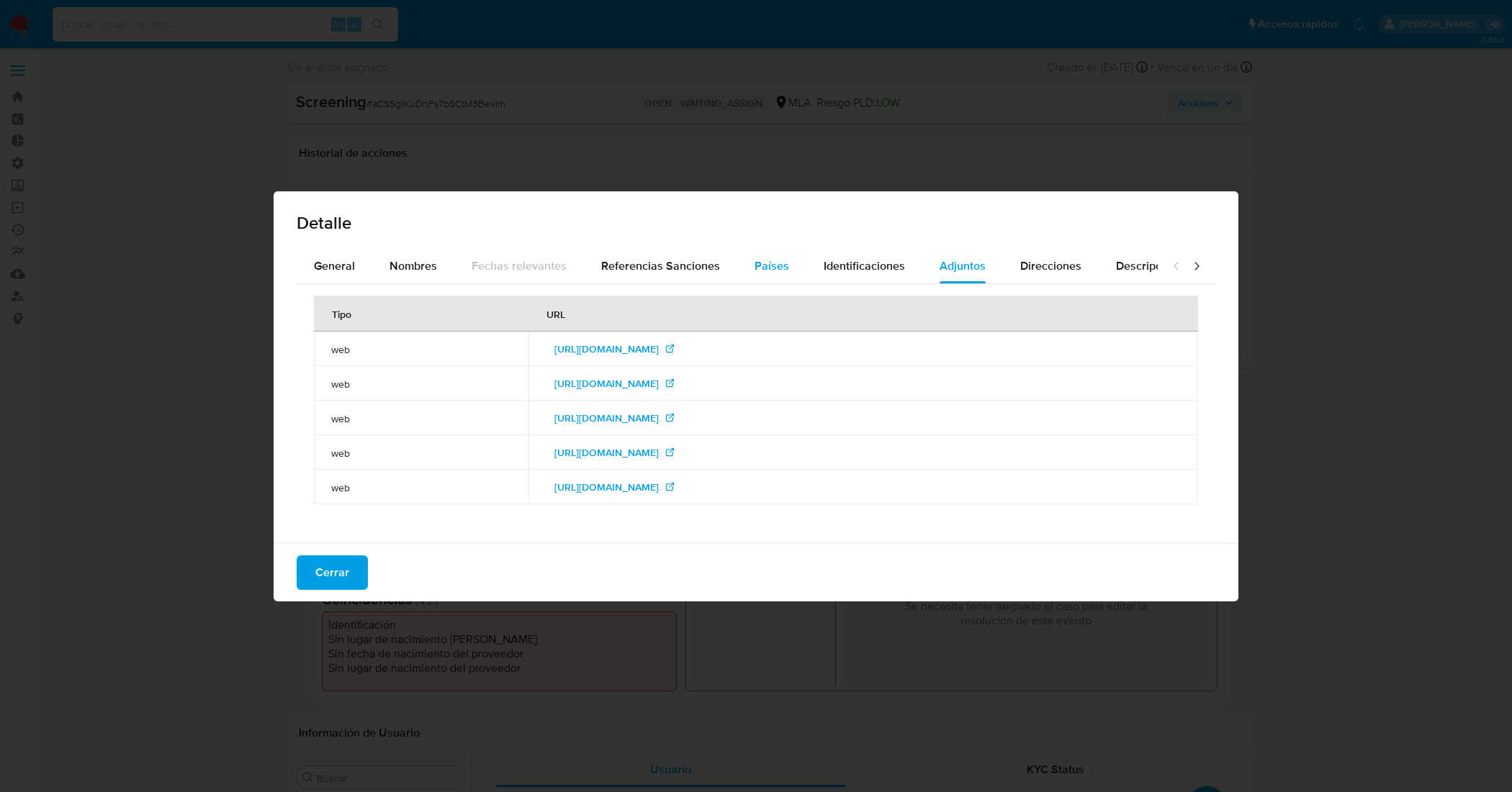
click at [741, 257] on button "Países" at bounding box center [772, 266] width 69 height 35
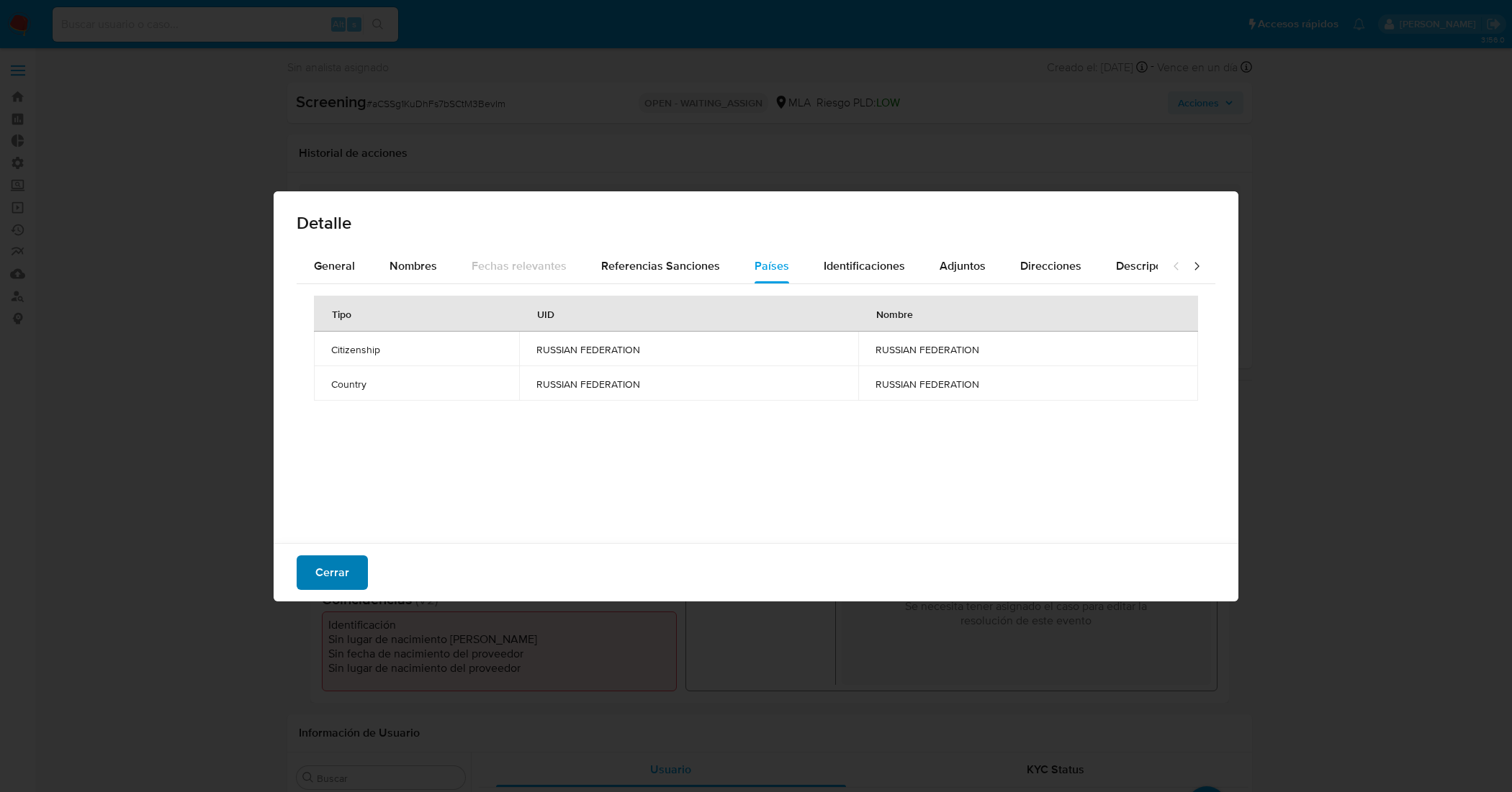
click at [328, 572] on span "Cerrar" at bounding box center [333, 573] width 34 height 32
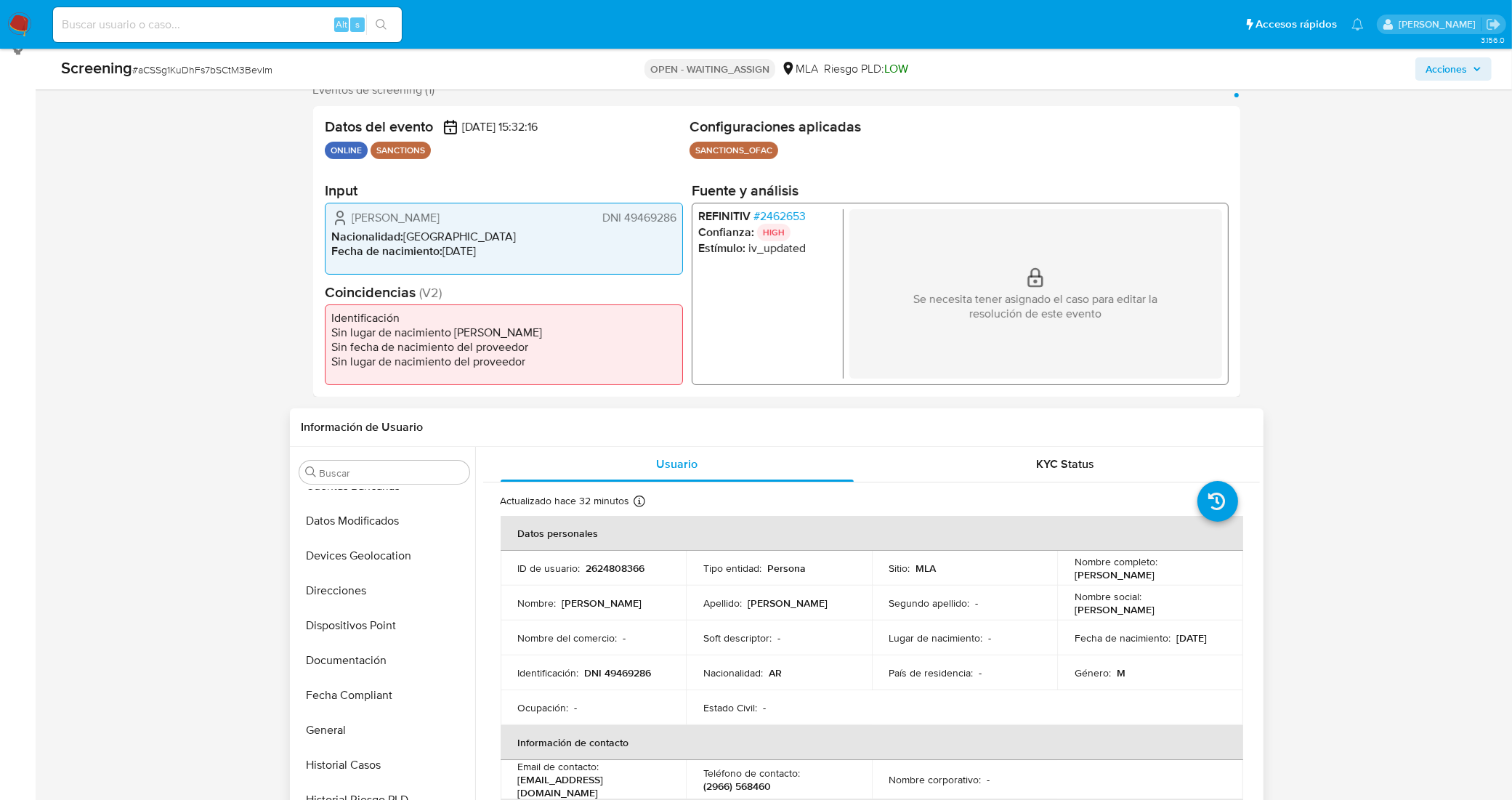
scroll to position [263, 0]
click at [389, 658] on button "Documentación" at bounding box center [378, 662] width 170 height 35
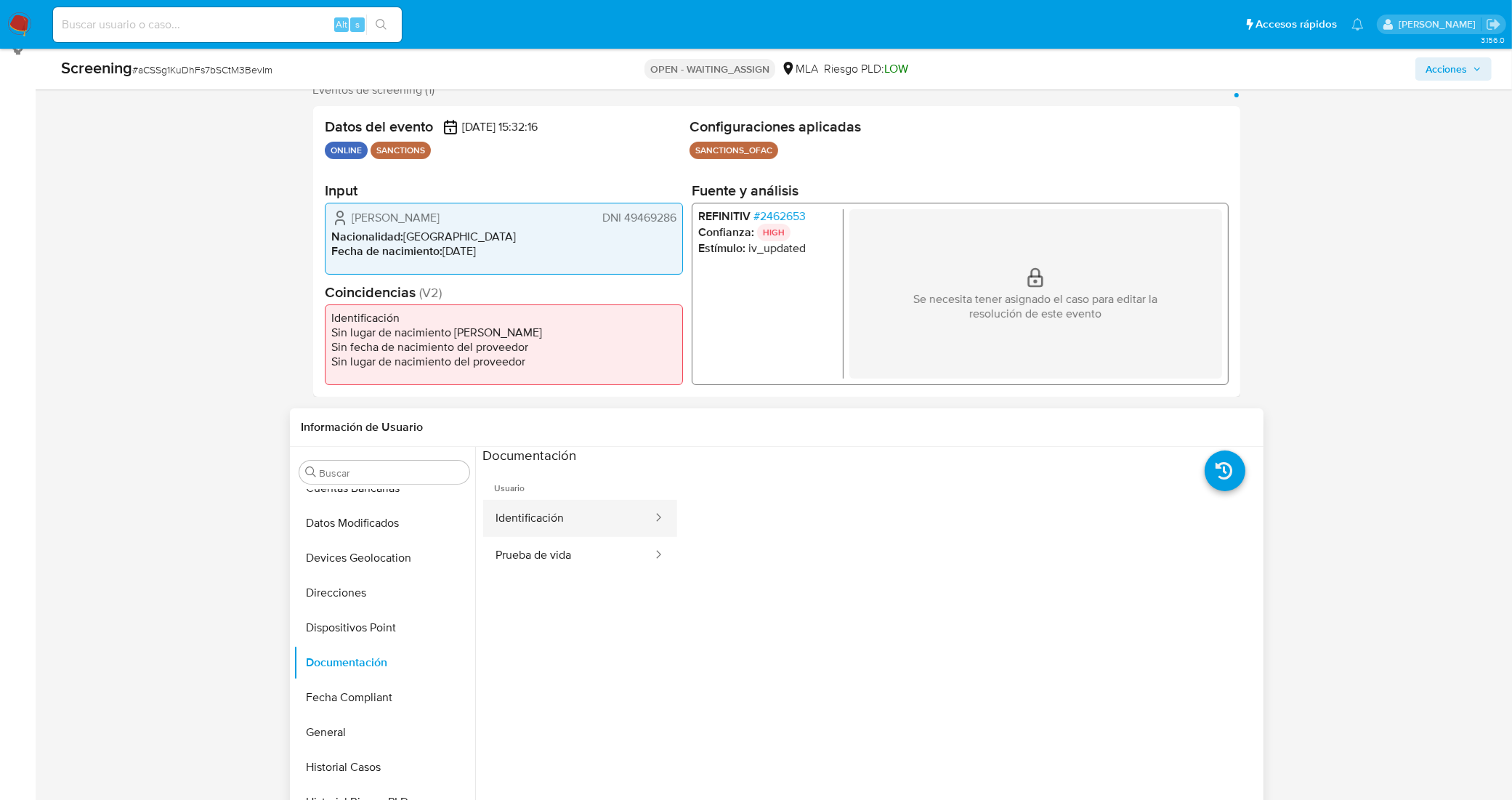
click at [556, 527] on button "Identificación" at bounding box center [568, 518] width 171 height 37
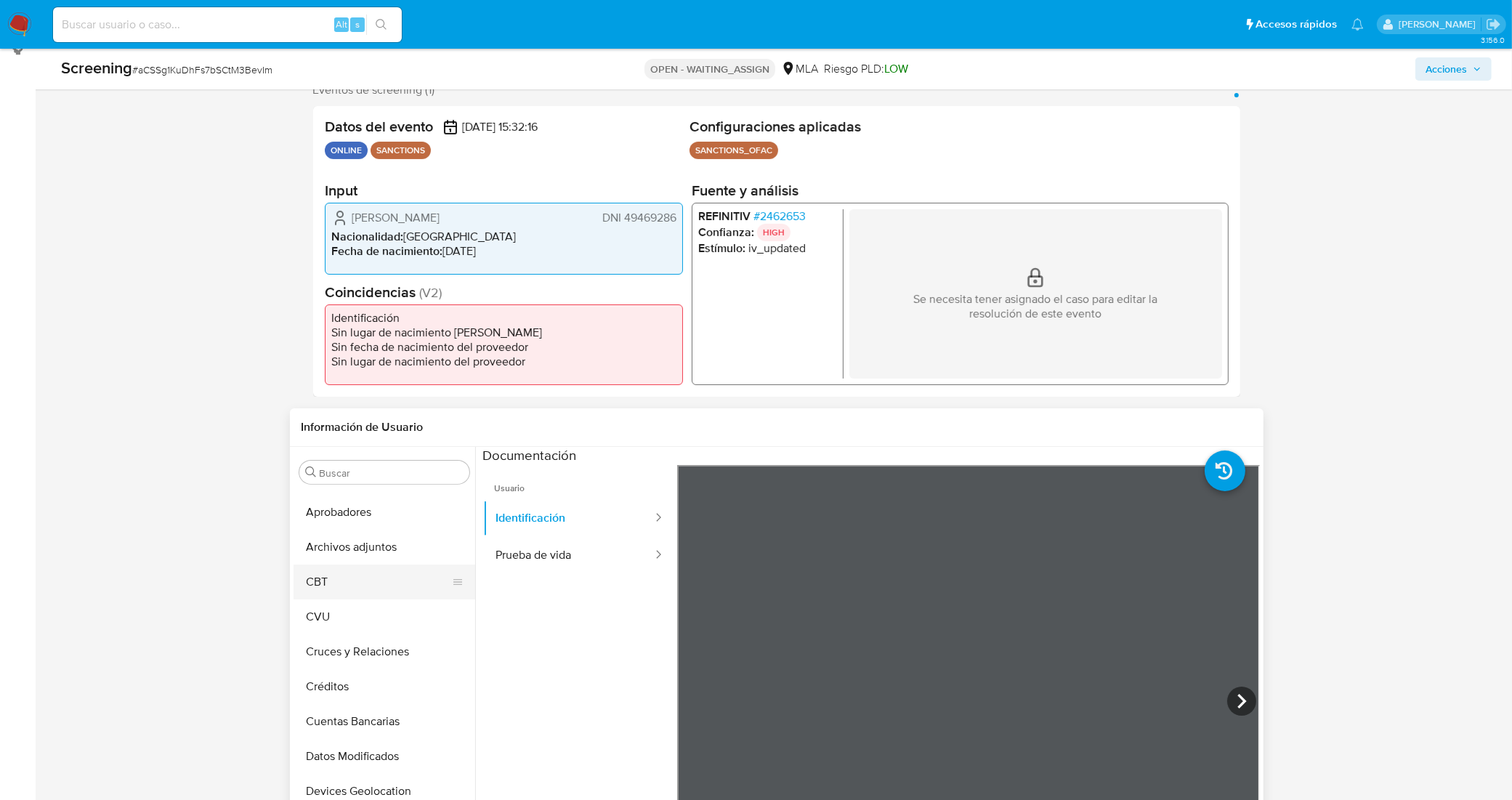
scroll to position [0, 0]
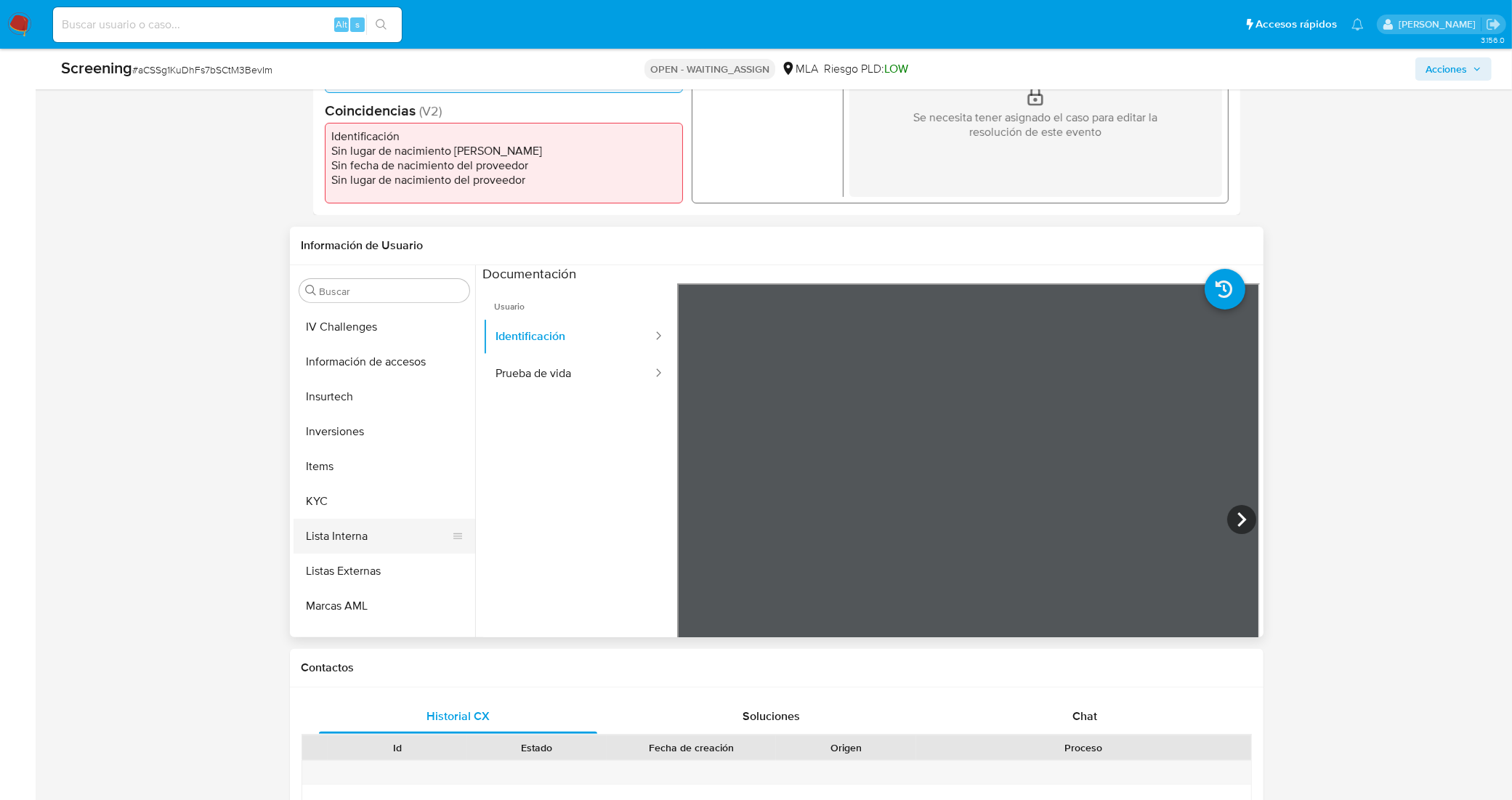
scroll to position [535, 0]
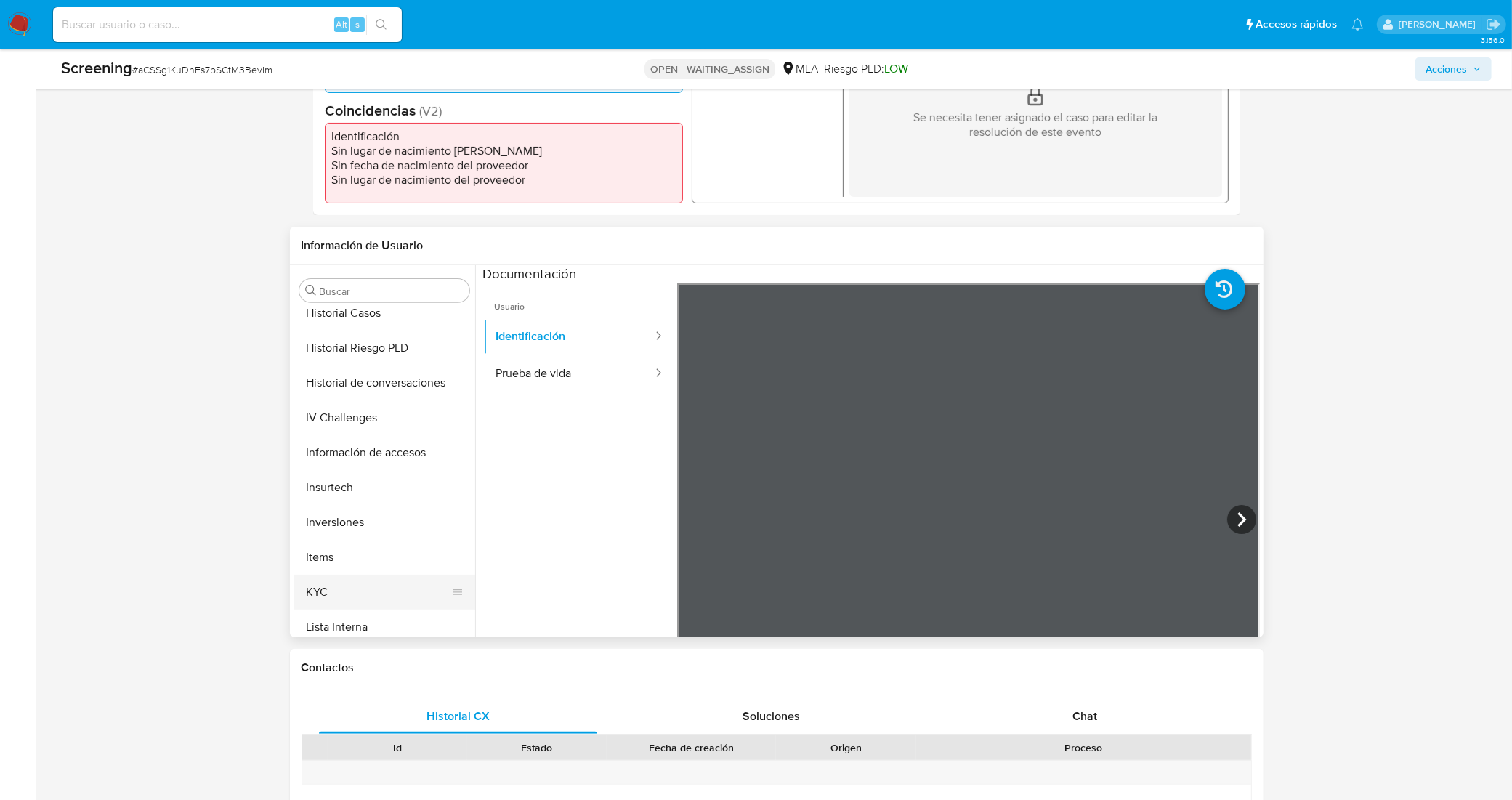
click at [358, 575] on button "KYC" at bounding box center [378, 592] width 170 height 35
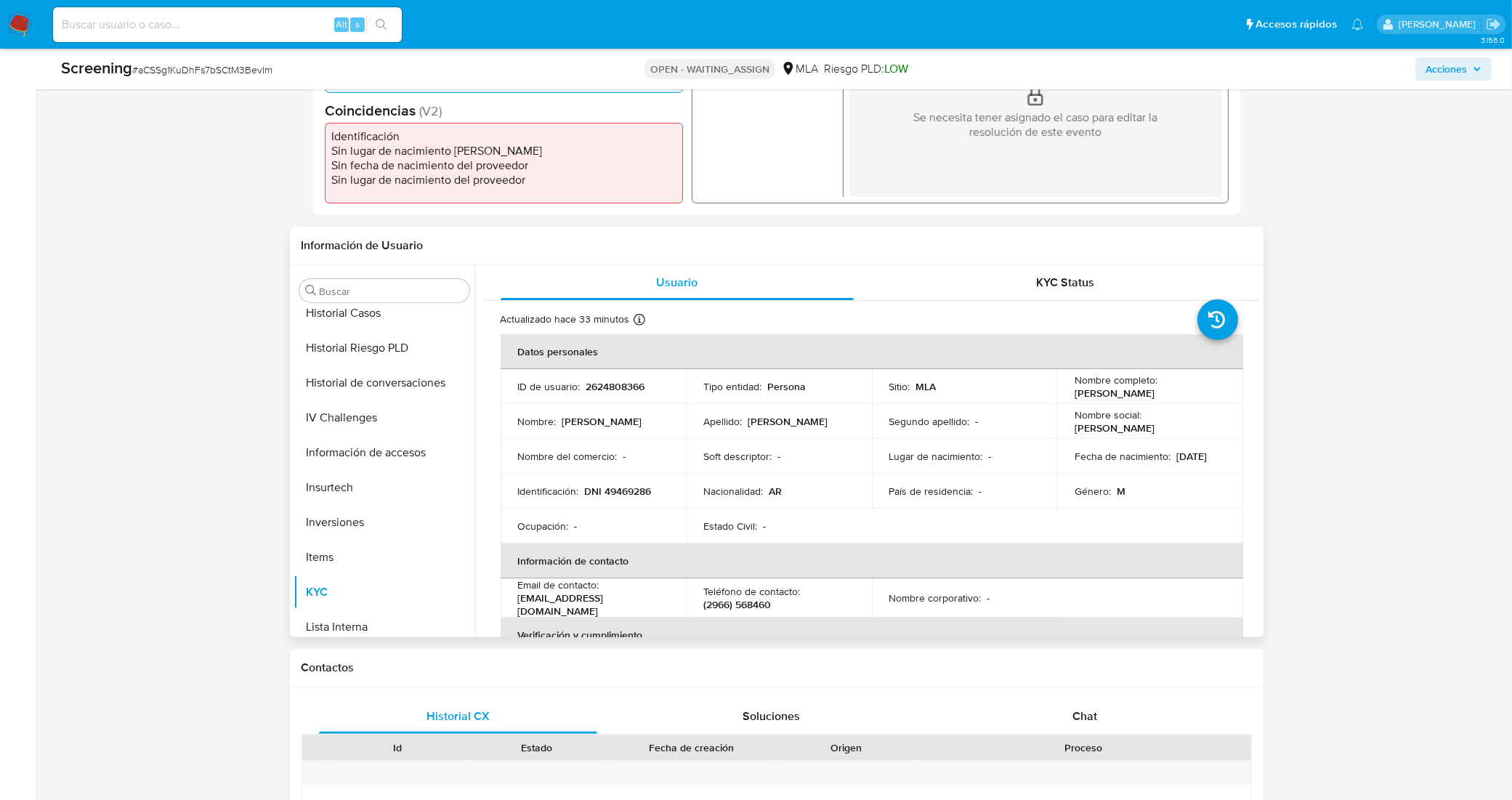
click at [642, 382] on p "2624808366" at bounding box center [615, 387] width 59 height 13
click at [642, 381] on p "2624808366" at bounding box center [615, 387] width 59 height 13
copy p "2624808366"
click at [238, 70] on span "# aCSSg1KuDhFs7bSCtM3BevIm" at bounding box center [202, 70] width 140 height 15
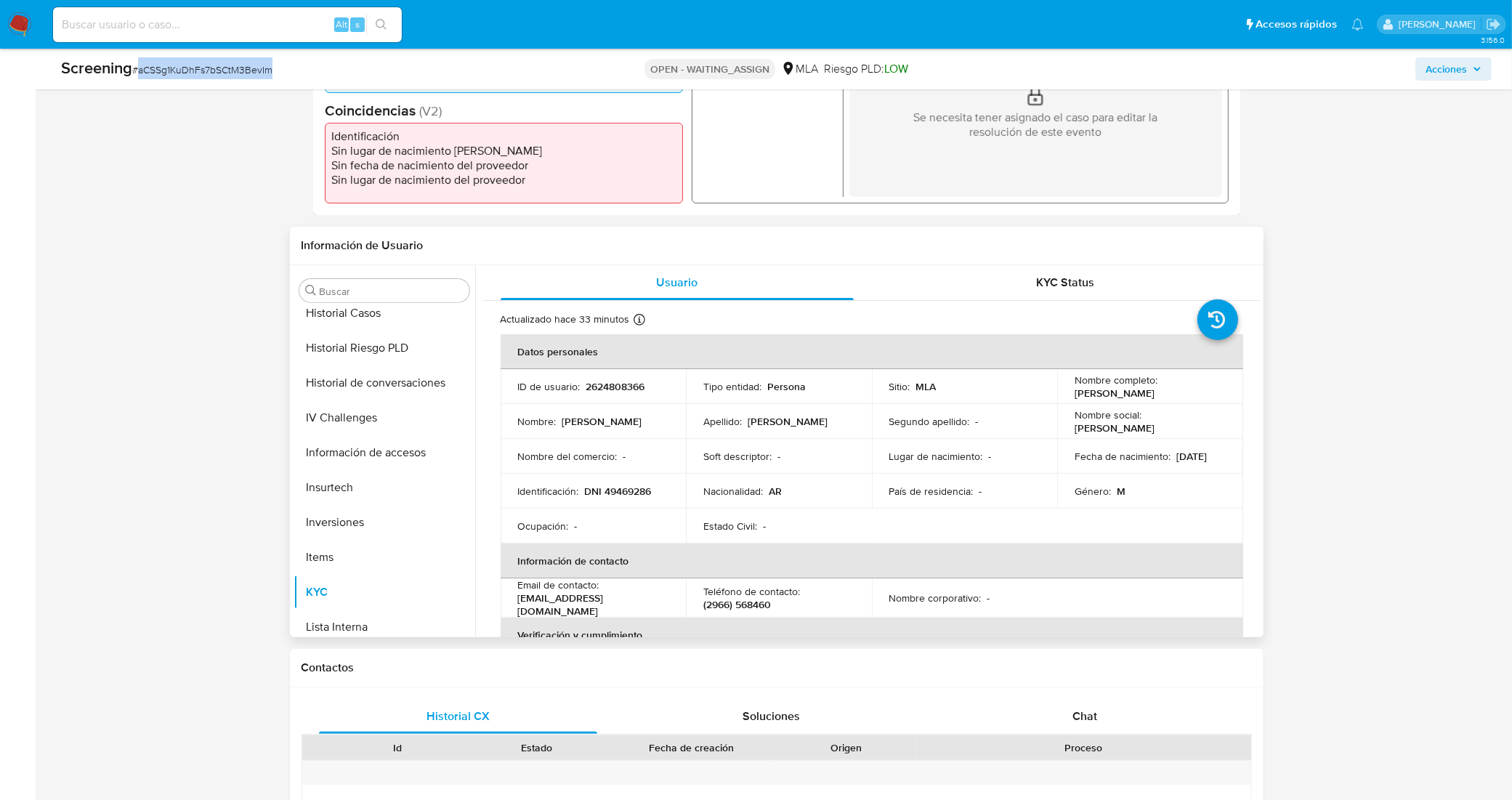
copy span "aCSSg1KuDhFs7bSCtM3BevIm"
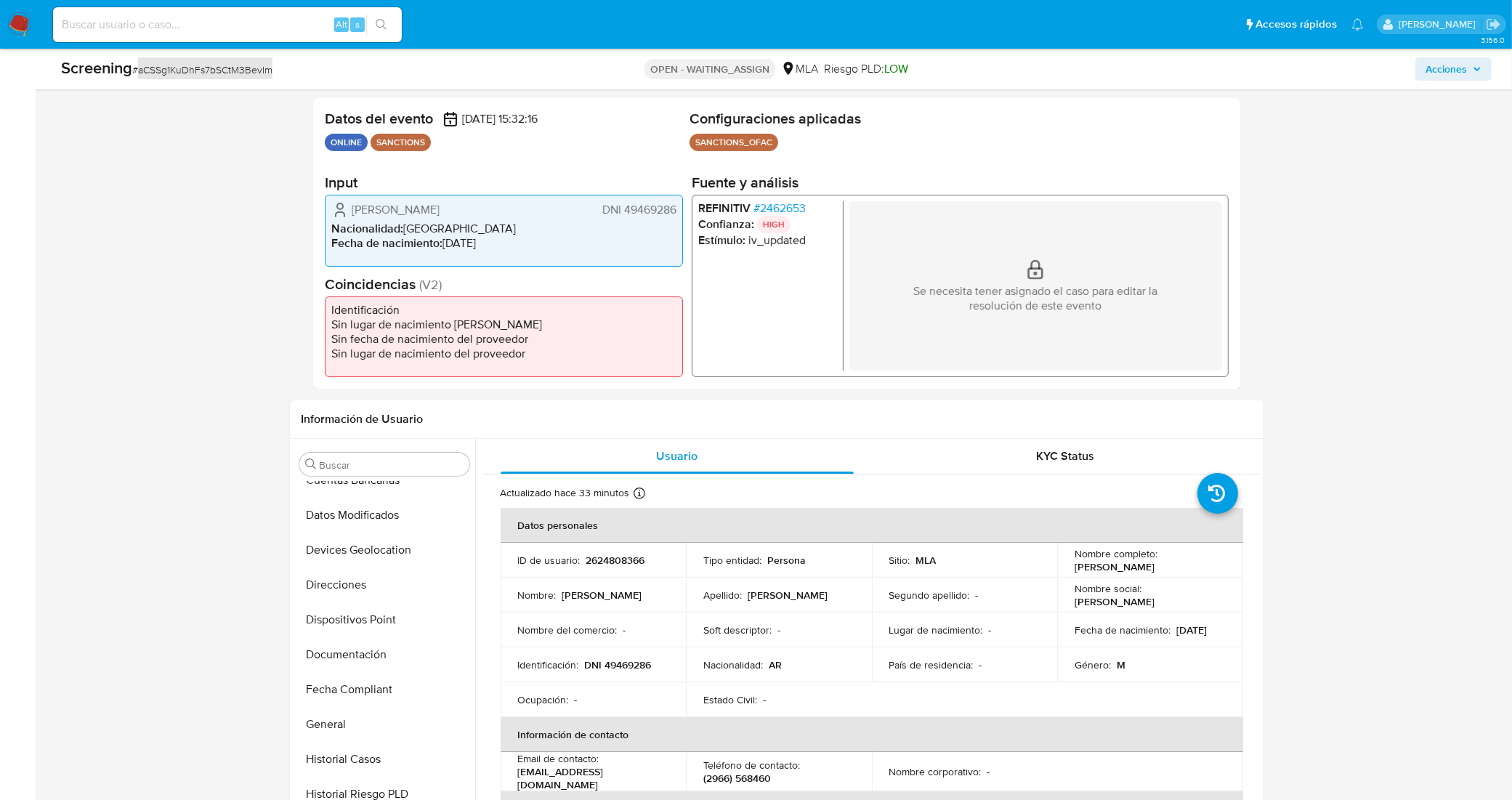
scroll to position [272, 0]
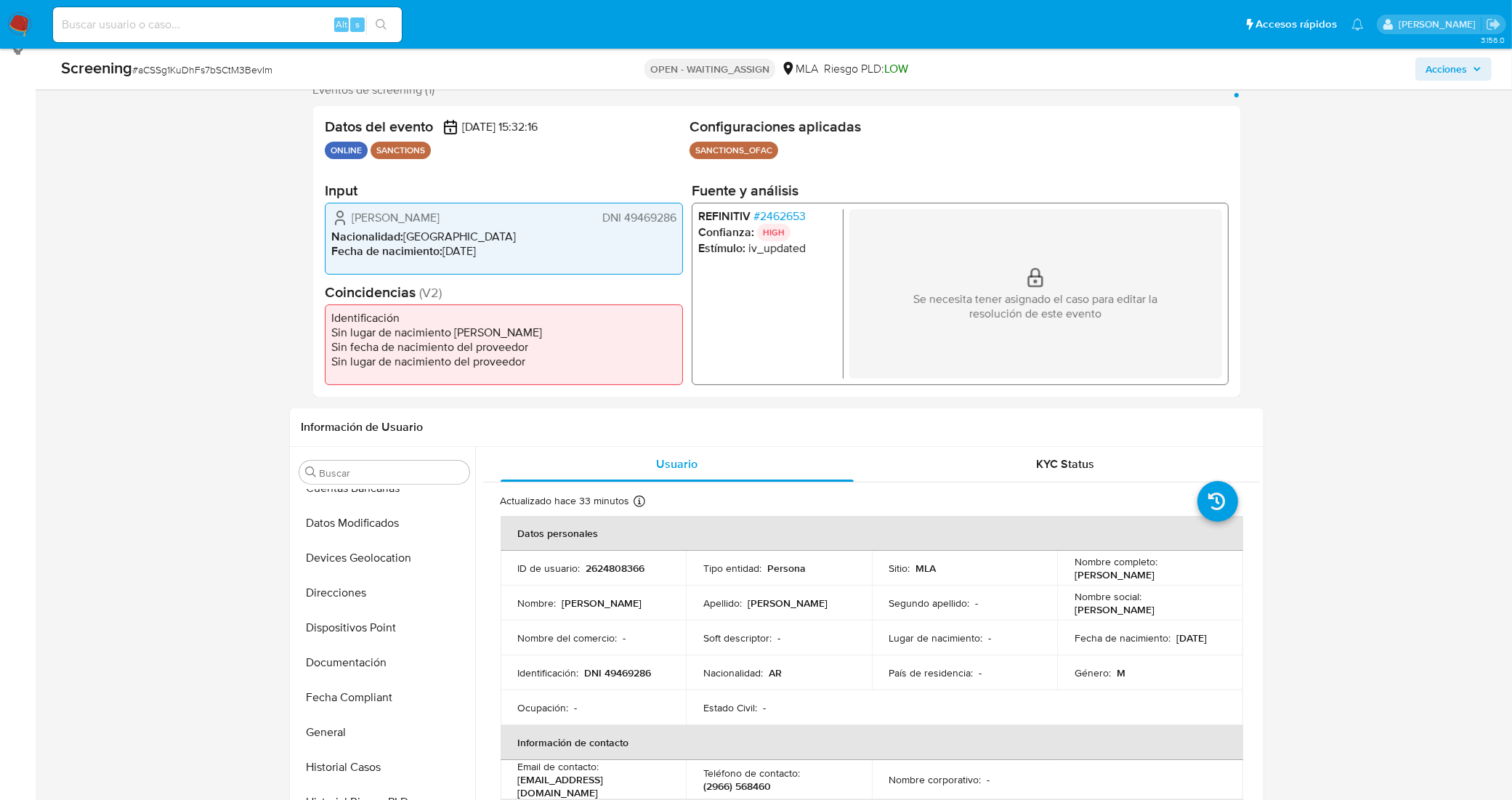
drag, startPoint x: 193, startPoint y: 397, endPoint x: 229, endPoint y: 387, distance: 37.4
click at [643, 222] on span "DNI 49469286" at bounding box center [639, 217] width 74 height 15
drag, startPoint x: 350, startPoint y: 213, endPoint x: 680, endPoint y: 211, distance: 330.0
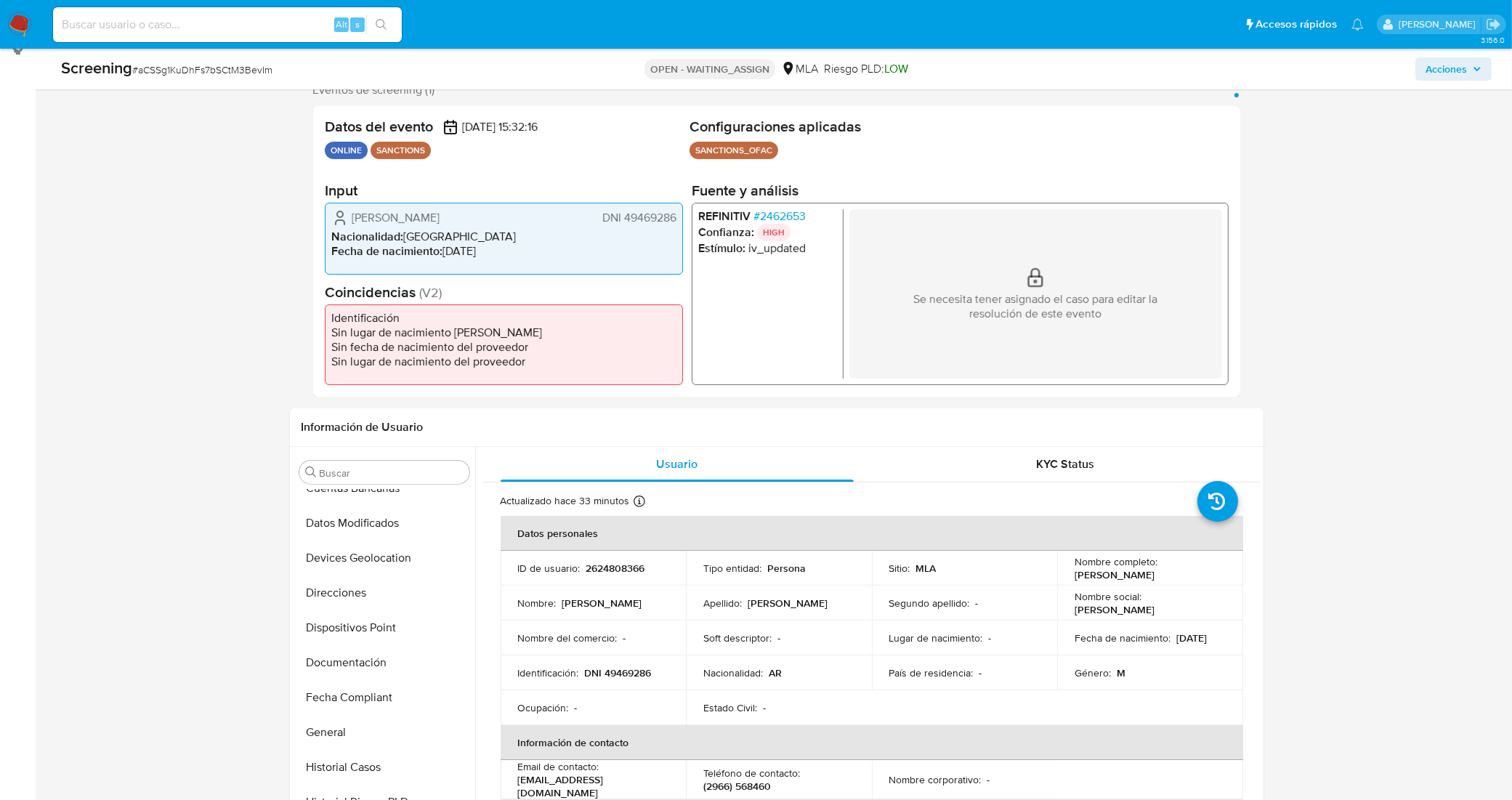
click at [680, 211] on div "Miqueas Joel Guerra Orozco DNI 49469286 Nacionalidad : Argentina Fecha de nacim…" at bounding box center [504, 238] width 358 height 72
drag, startPoint x: 175, startPoint y: 483, endPoint x: 711, endPoint y: 329, distance: 557.7
click at [787, 216] on span "# 2462653" at bounding box center [779, 215] width 52 height 15
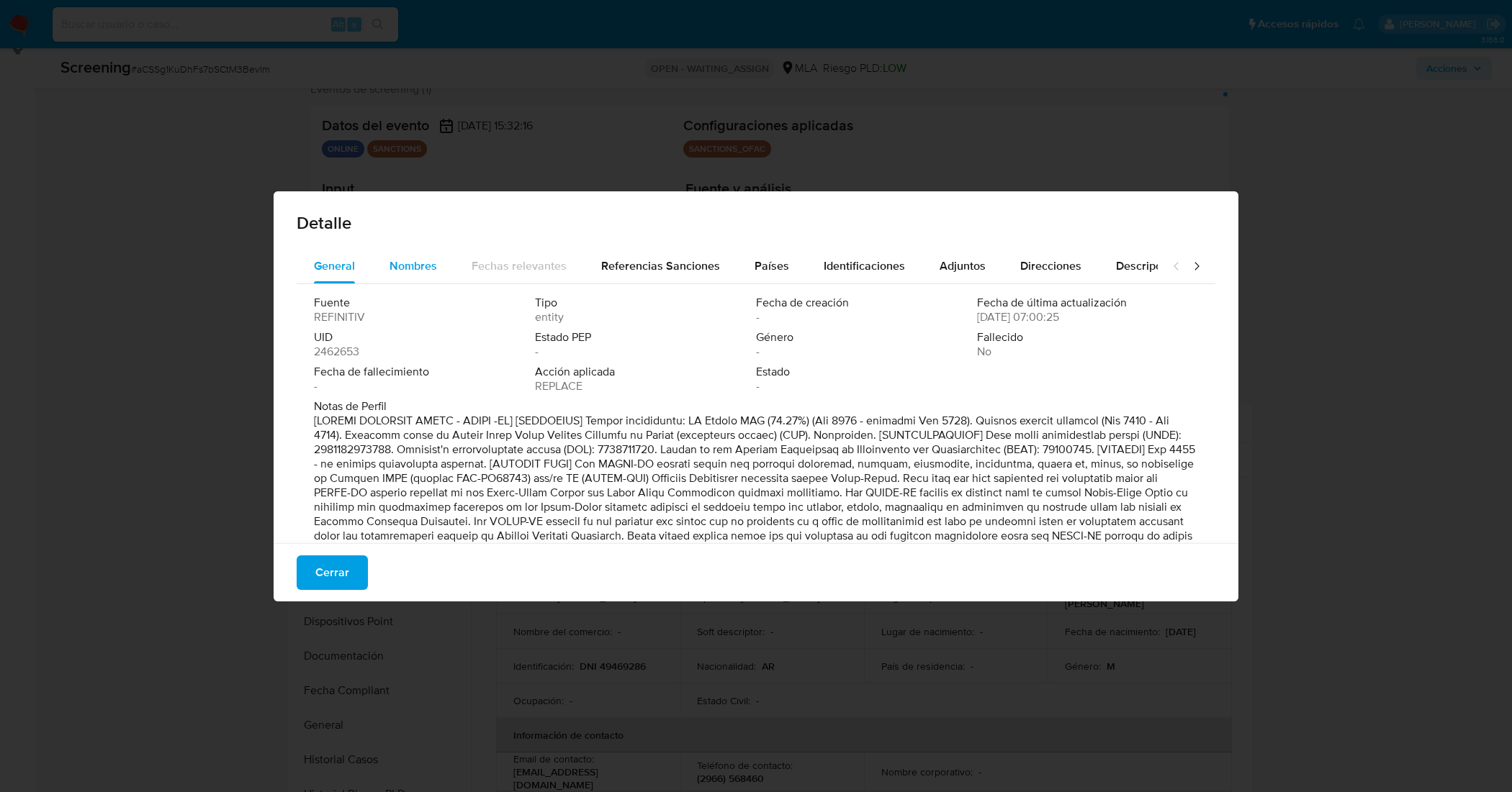
click at [396, 257] on span "Nombres" at bounding box center [413, 265] width 47 height 16
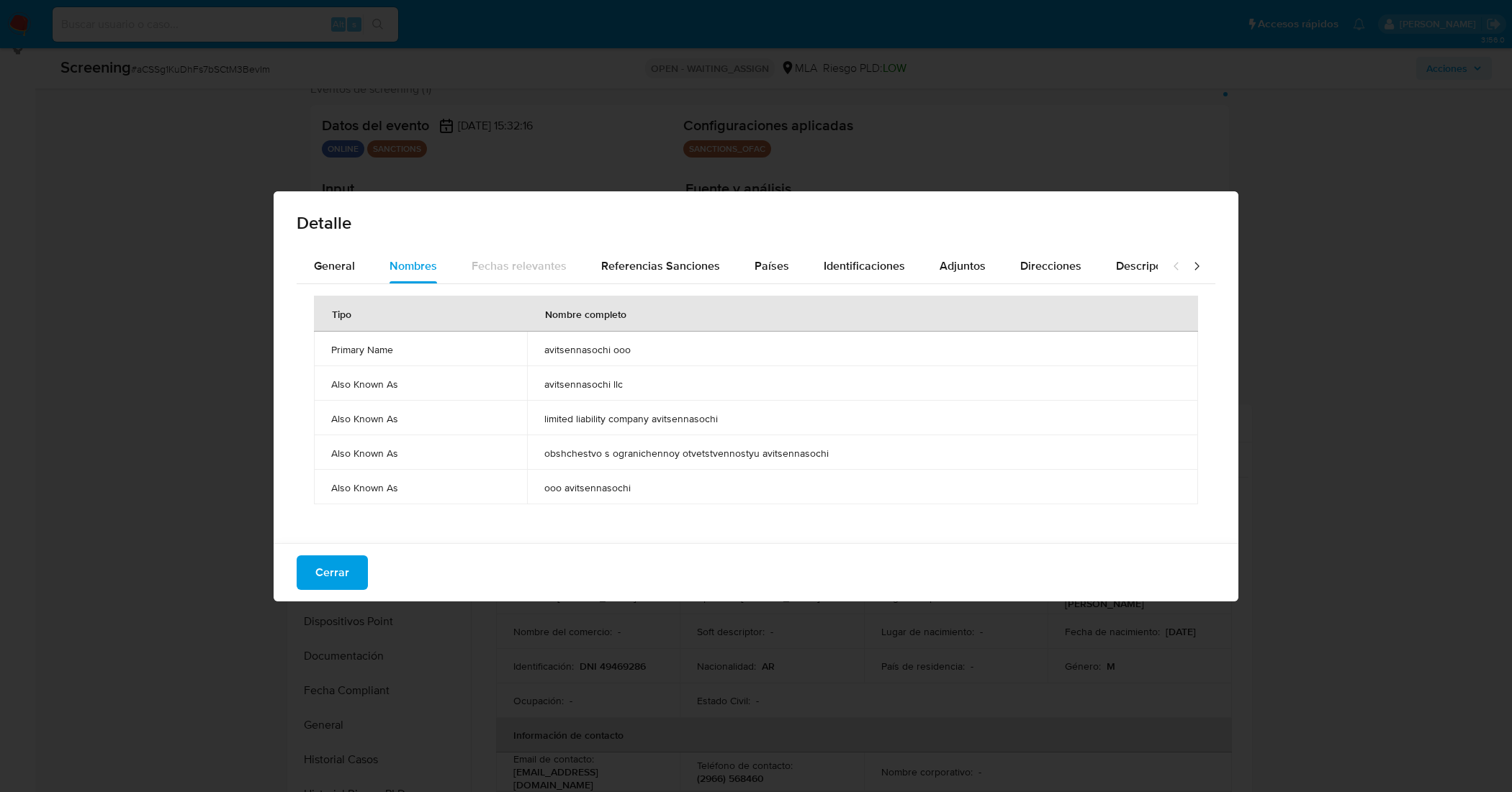
click at [574, 350] on span "avitsennasochi ooo" at bounding box center [862, 350] width 637 height 13
click at [520, 213] on div "Detalle" at bounding box center [756, 220] width 965 height 57
click at [877, 264] on span "Identificaciones" at bounding box center [864, 265] width 81 height 16
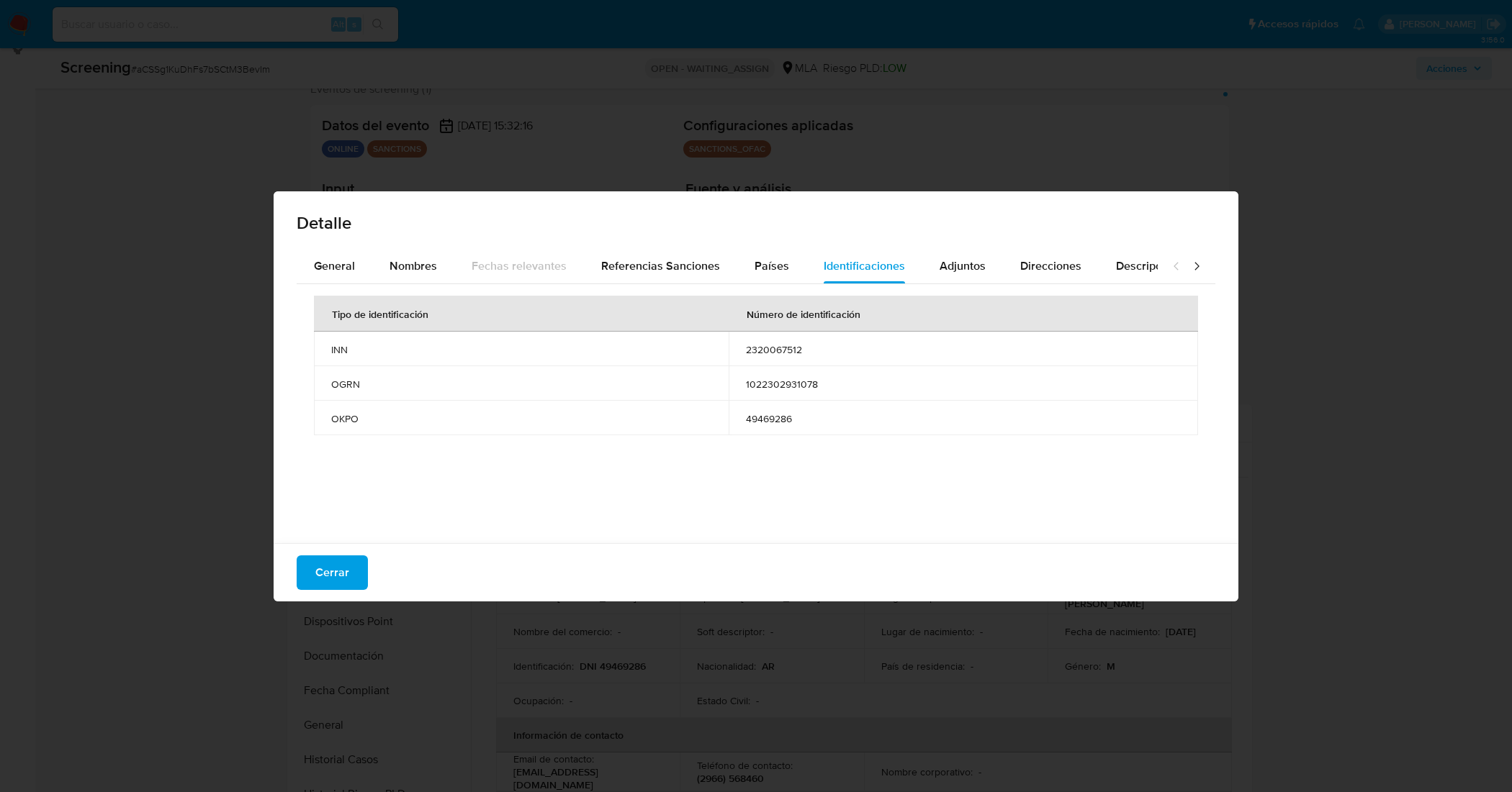
click at [775, 415] on span "49469286" at bounding box center [963, 418] width 435 height 13
click at [327, 573] on span "Cerrar" at bounding box center [333, 573] width 34 height 32
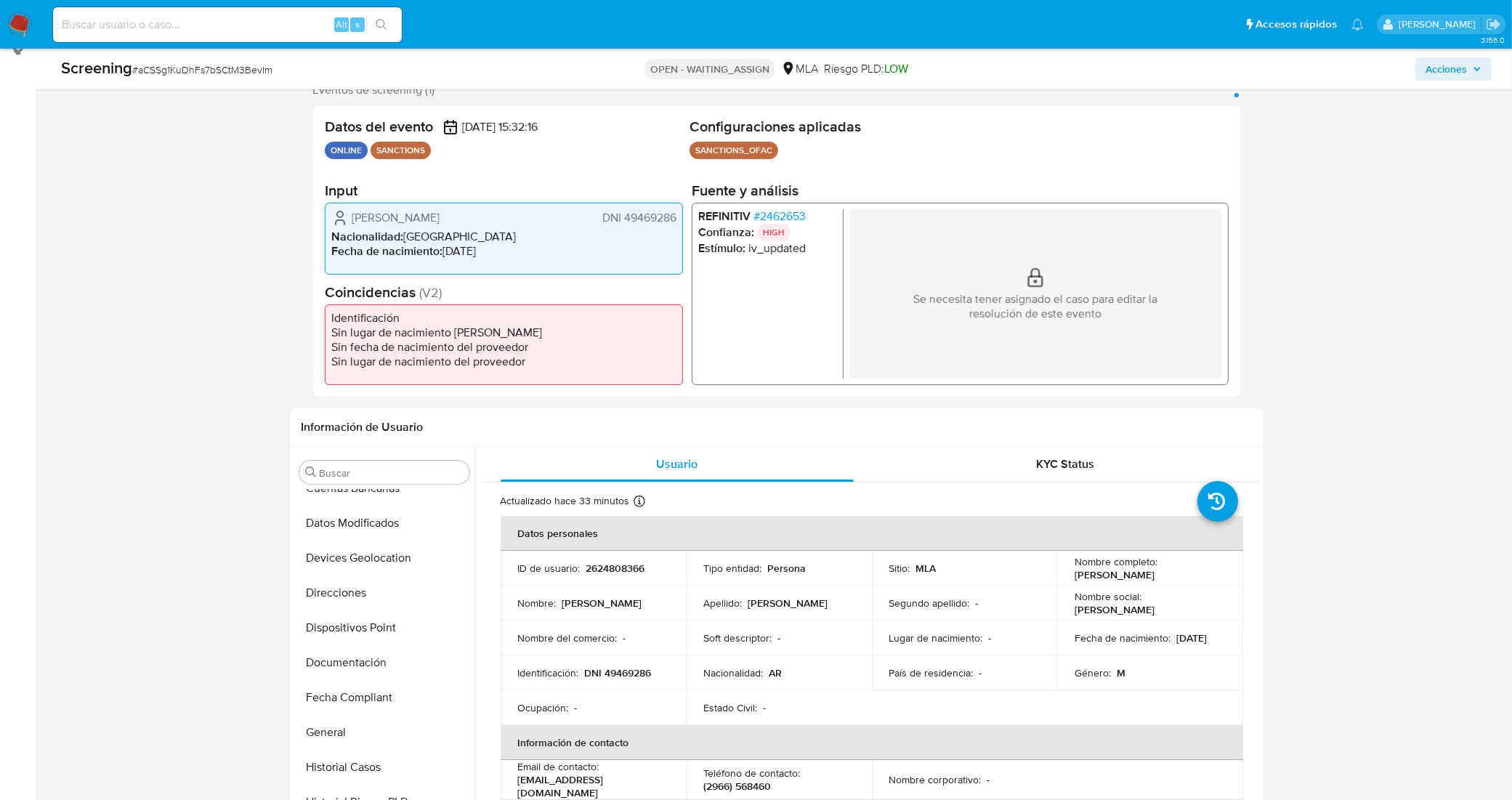
drag, startPoint x: 131, startPoint y: 336, endPoint x: 131, endPoint y: 308, distance: 28.0
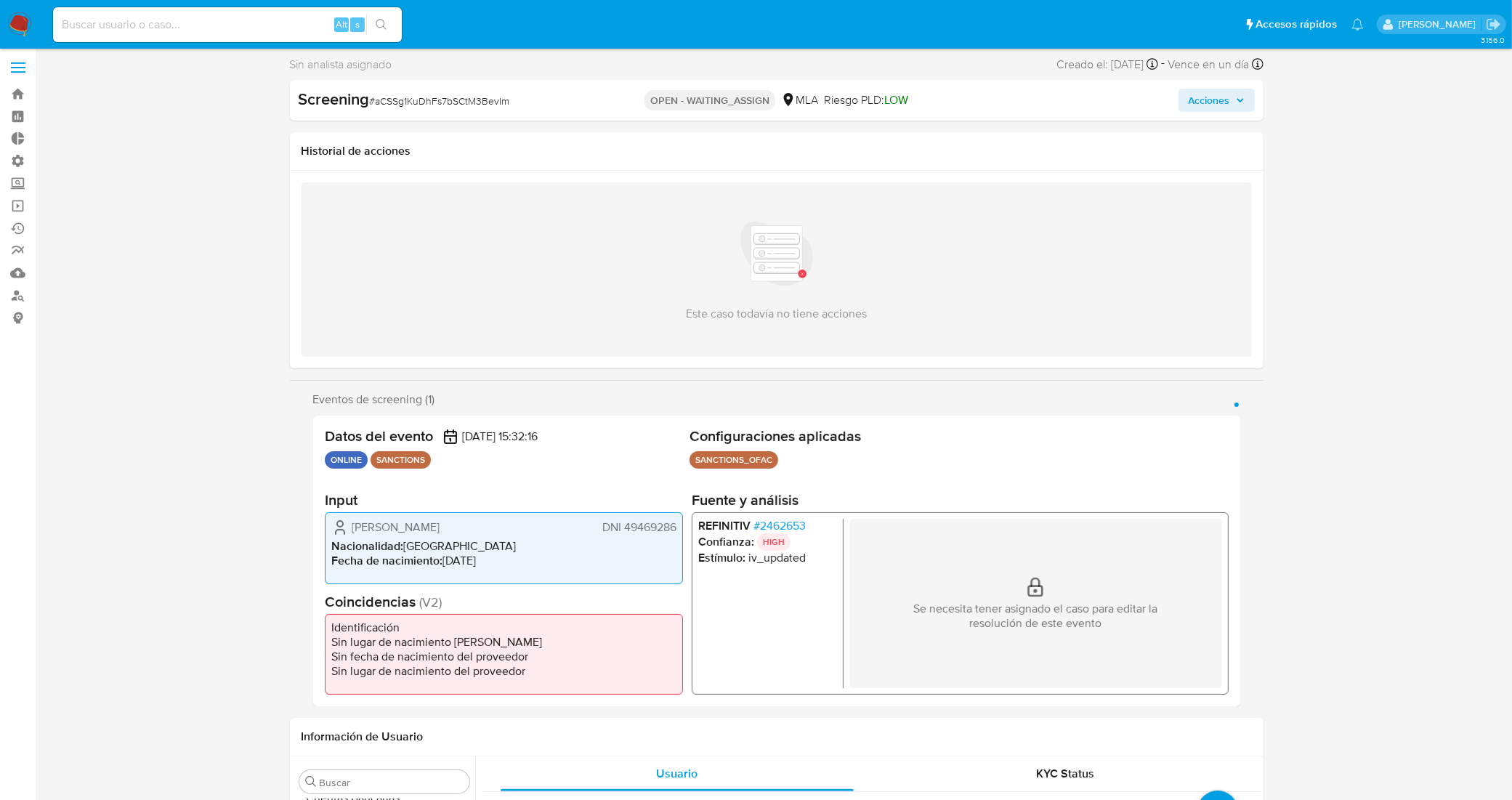
scroll to position [0, 0]
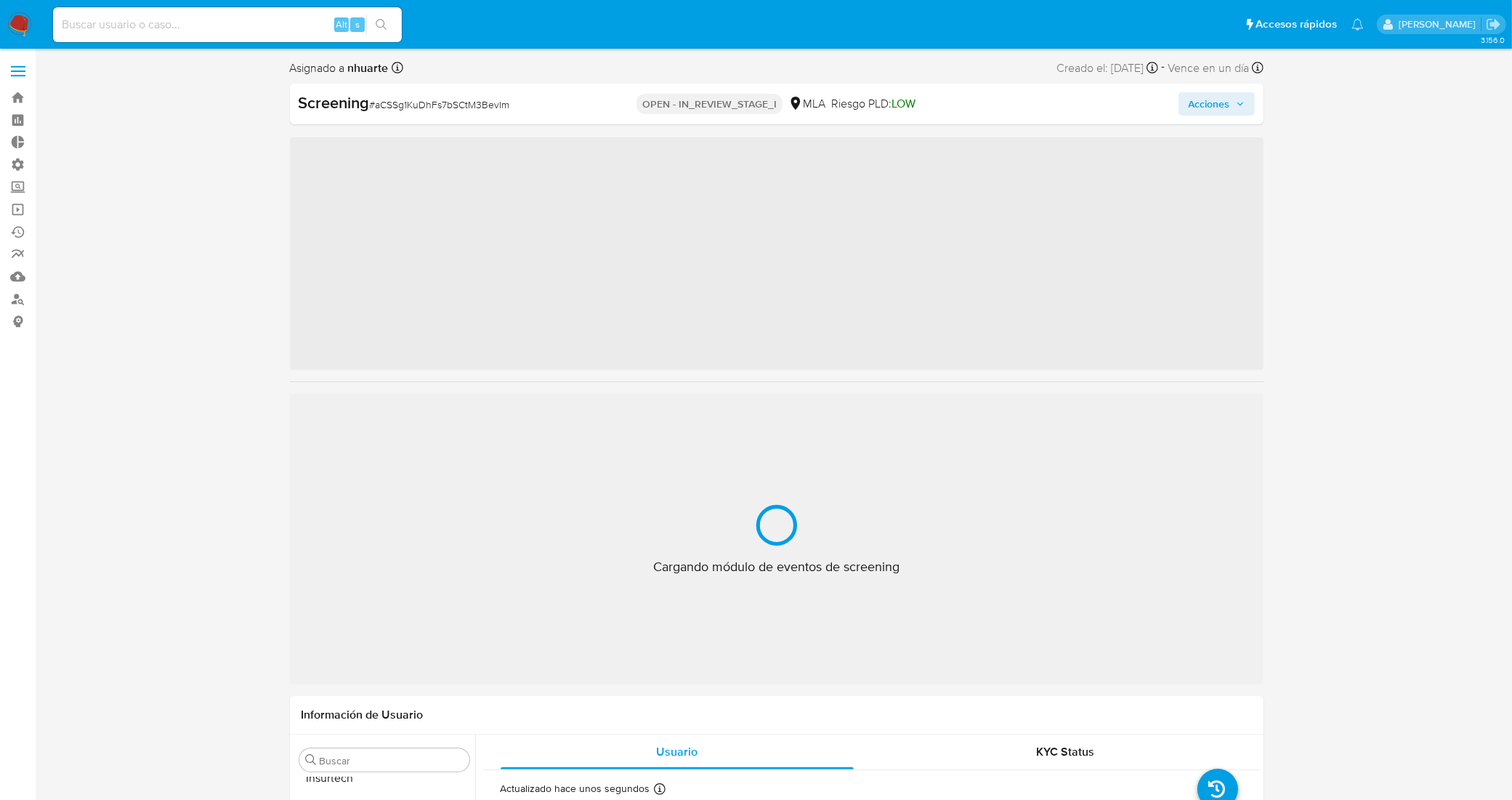
scroll to position [717, 0]
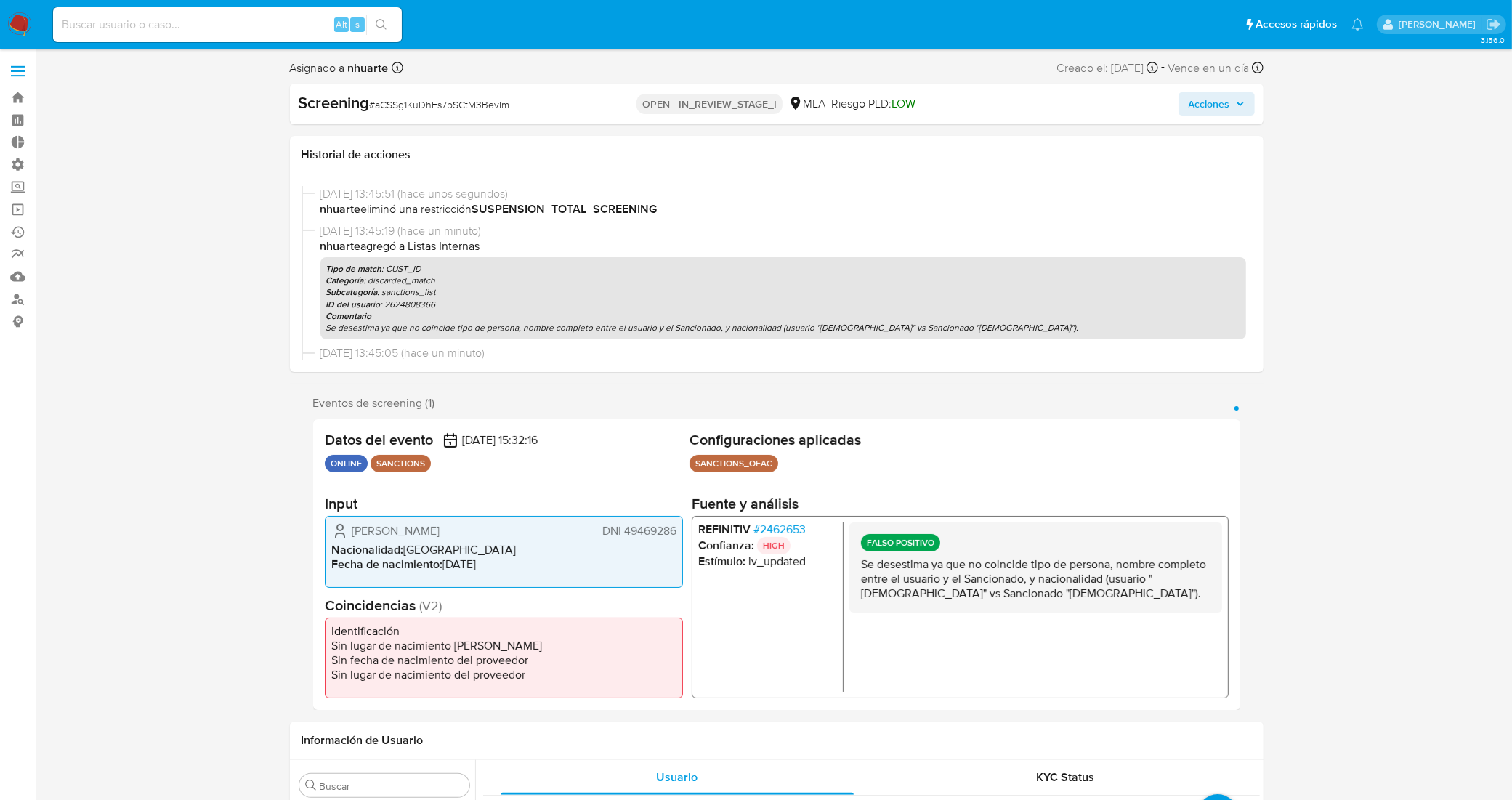
select select "10"
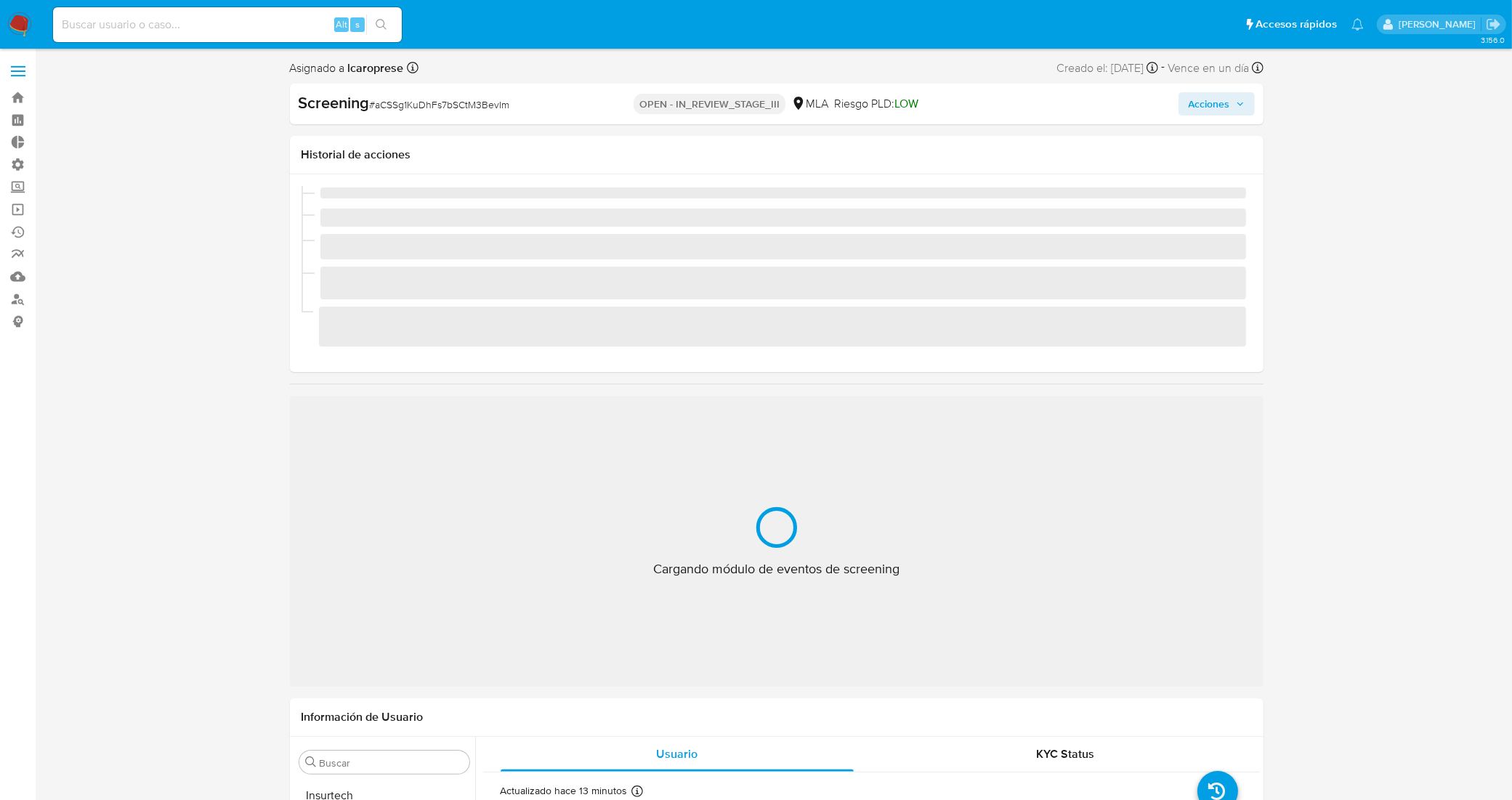
scroll to position [717, 0]
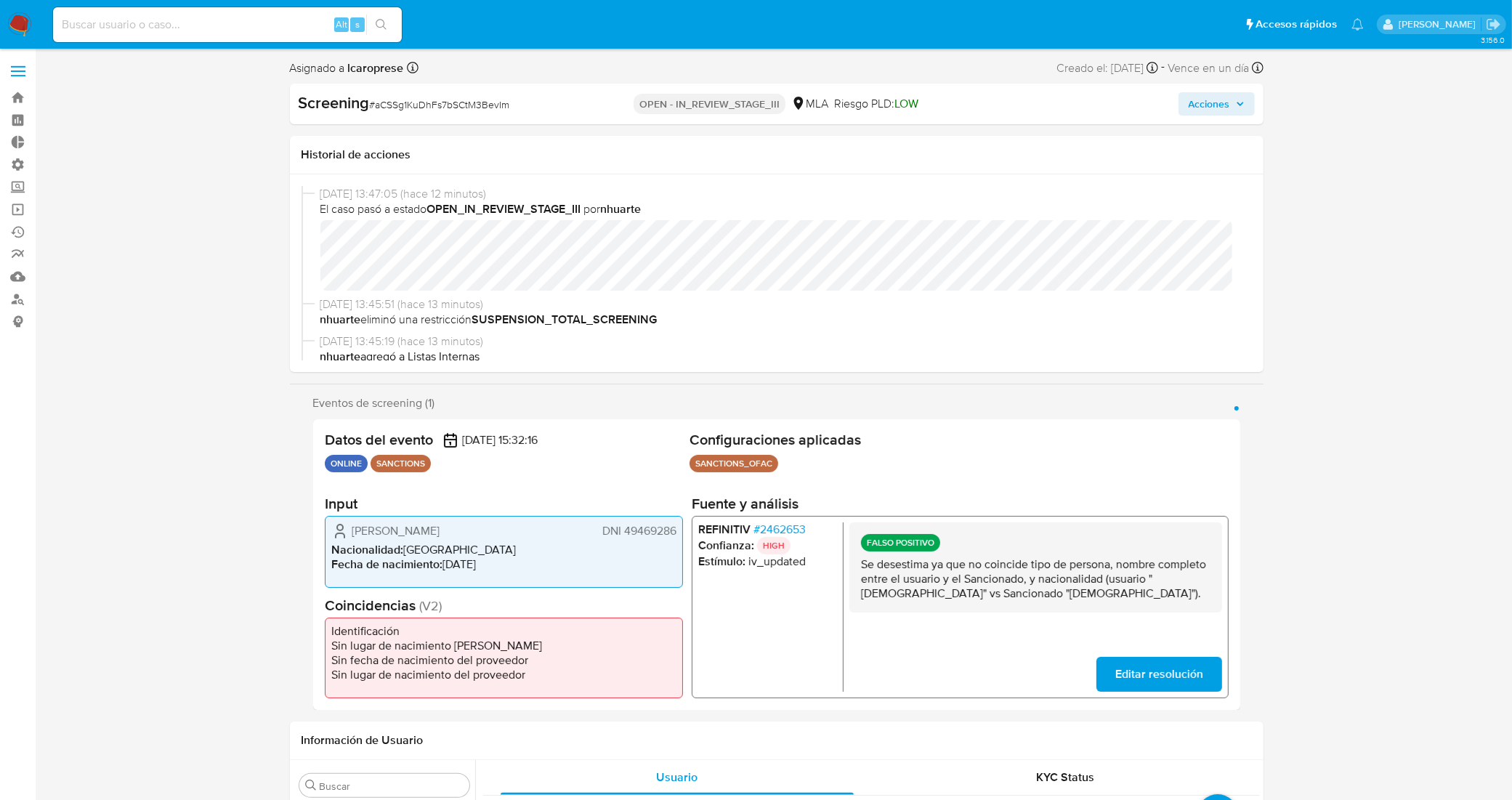
select select "10"
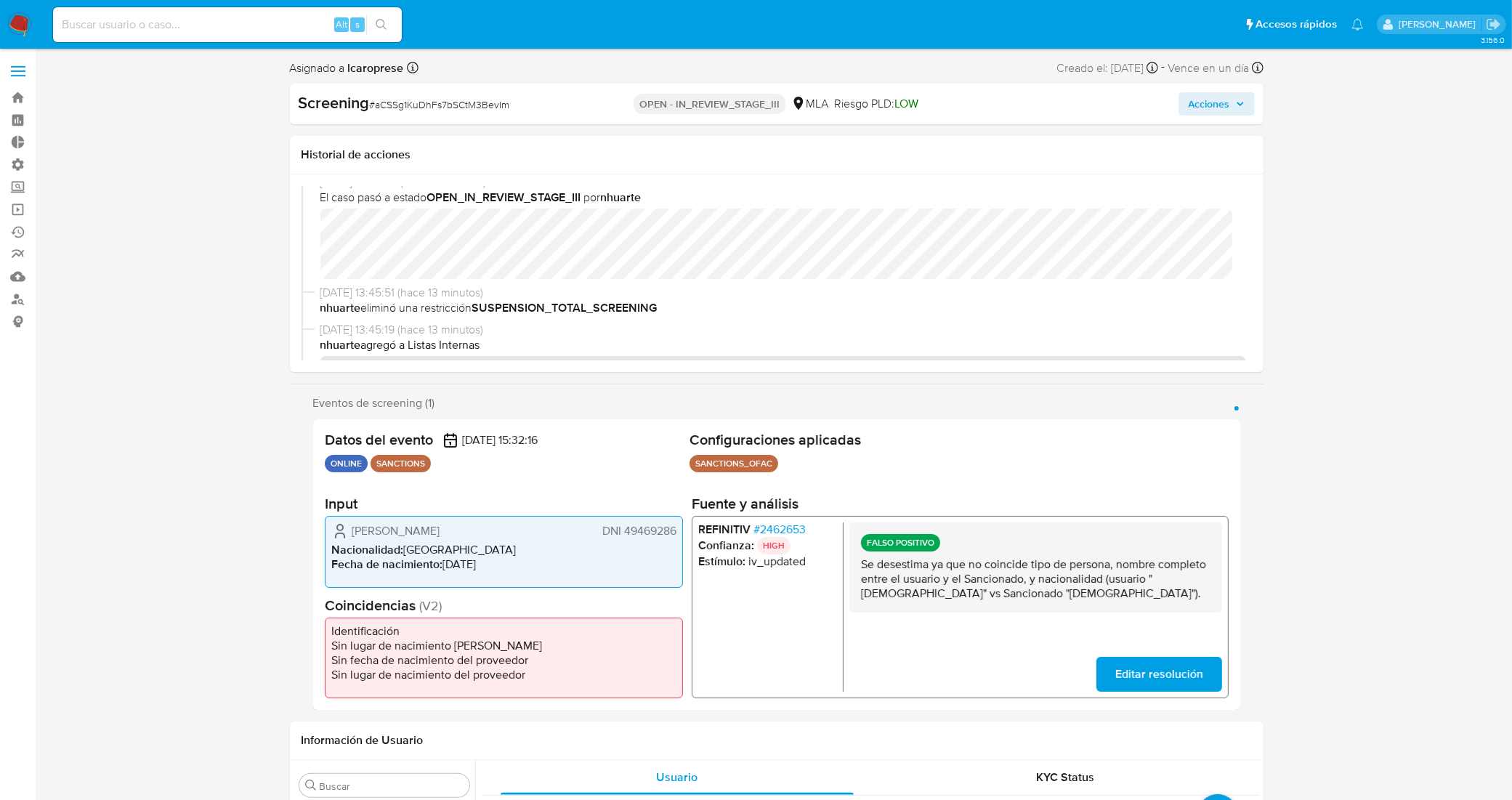
scroll to position [0, 0]
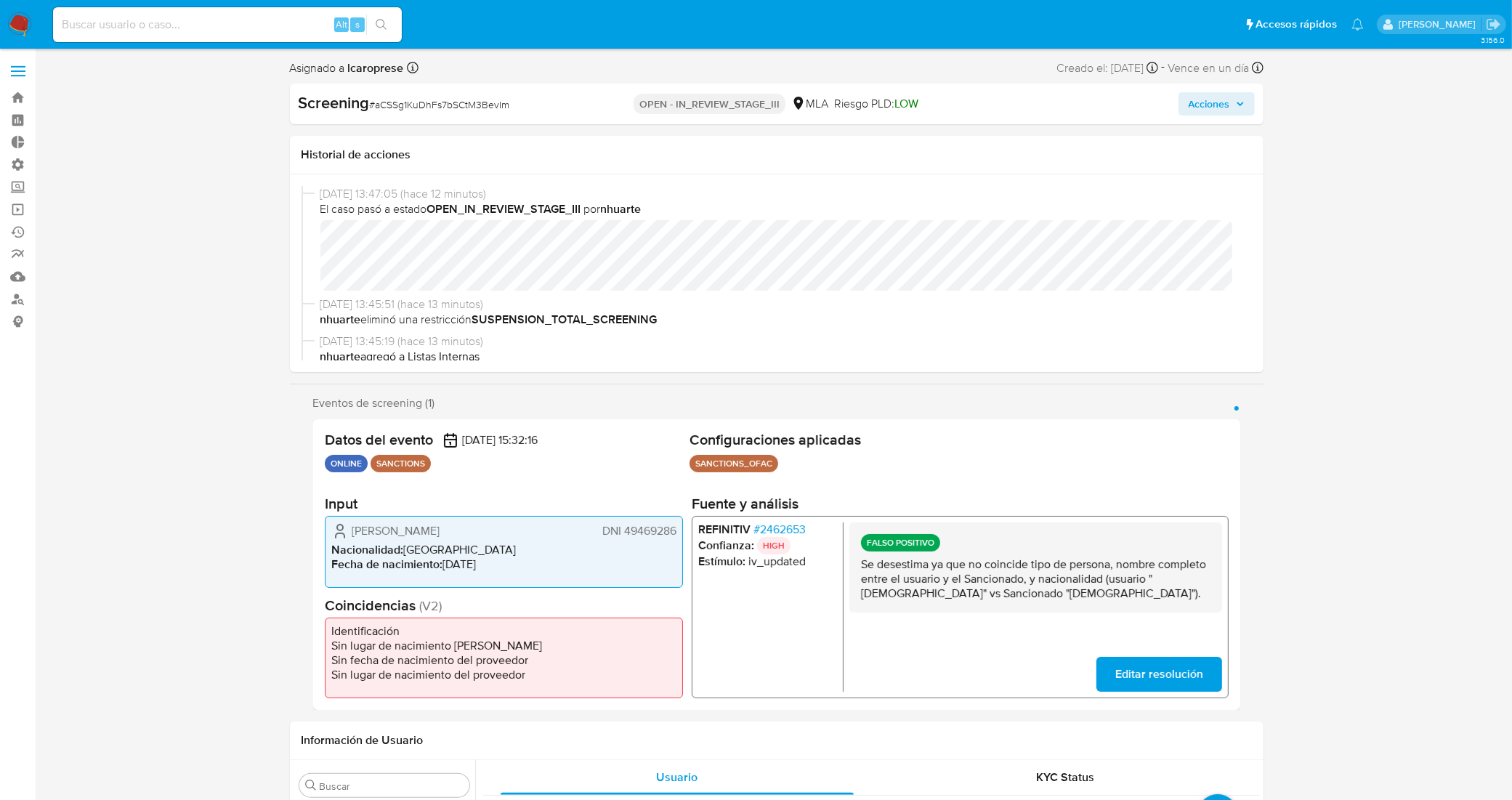
click at [1222, 99] on span "Acciones" at bounding box center [1209, 104] width 41 height 23
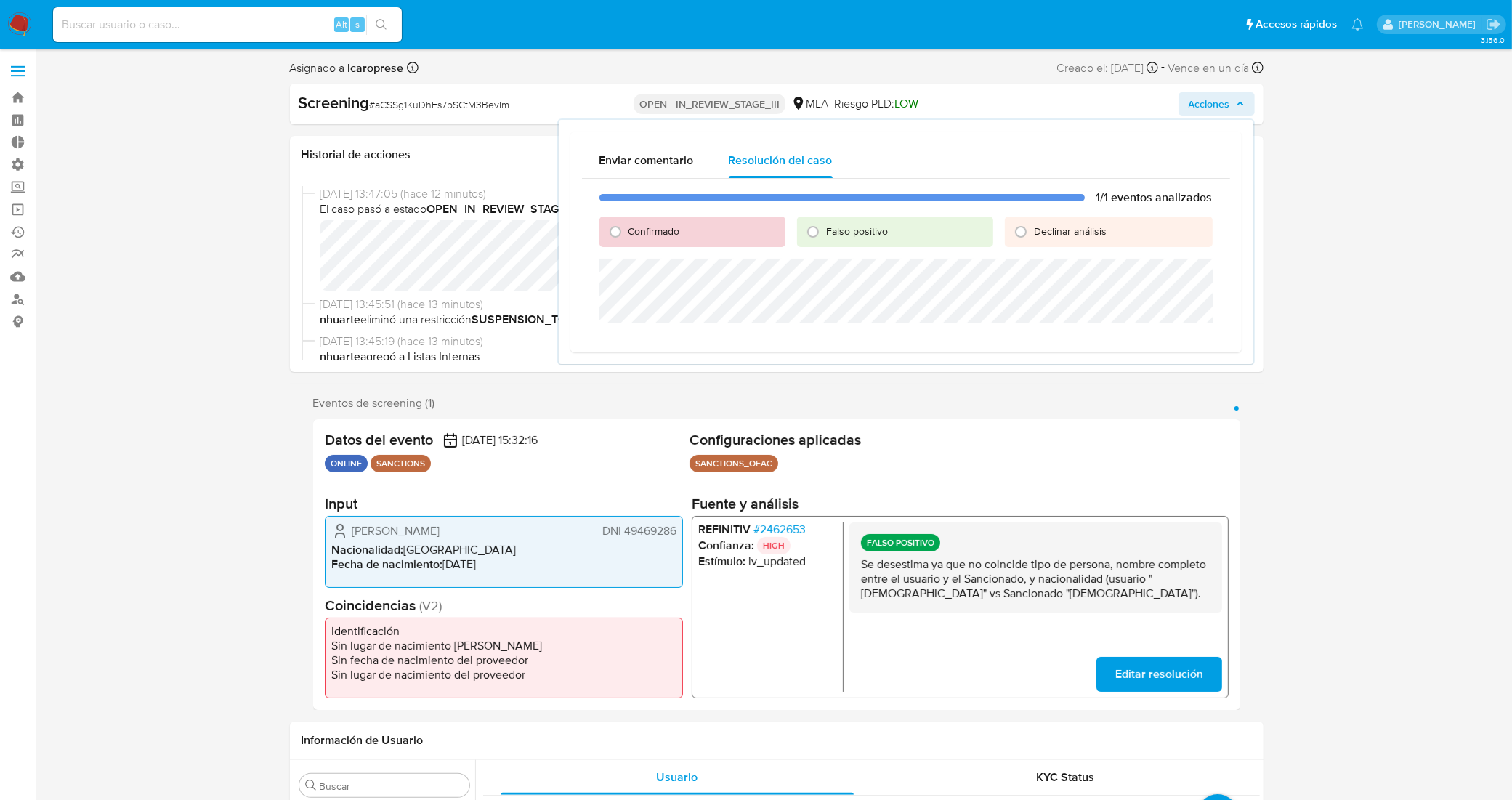
click at [874, 224] on span "Falso positivo" at bounding box center [857, 231] width 62 height 15
click at [825, 223] on input "Falso positivo" at bounding box center [813, 232] width 23 height 23
radio input "true"
click at [1139, 350] on span "Cerrar Caso" at bounding box center [1161, 341] width 70 height 20
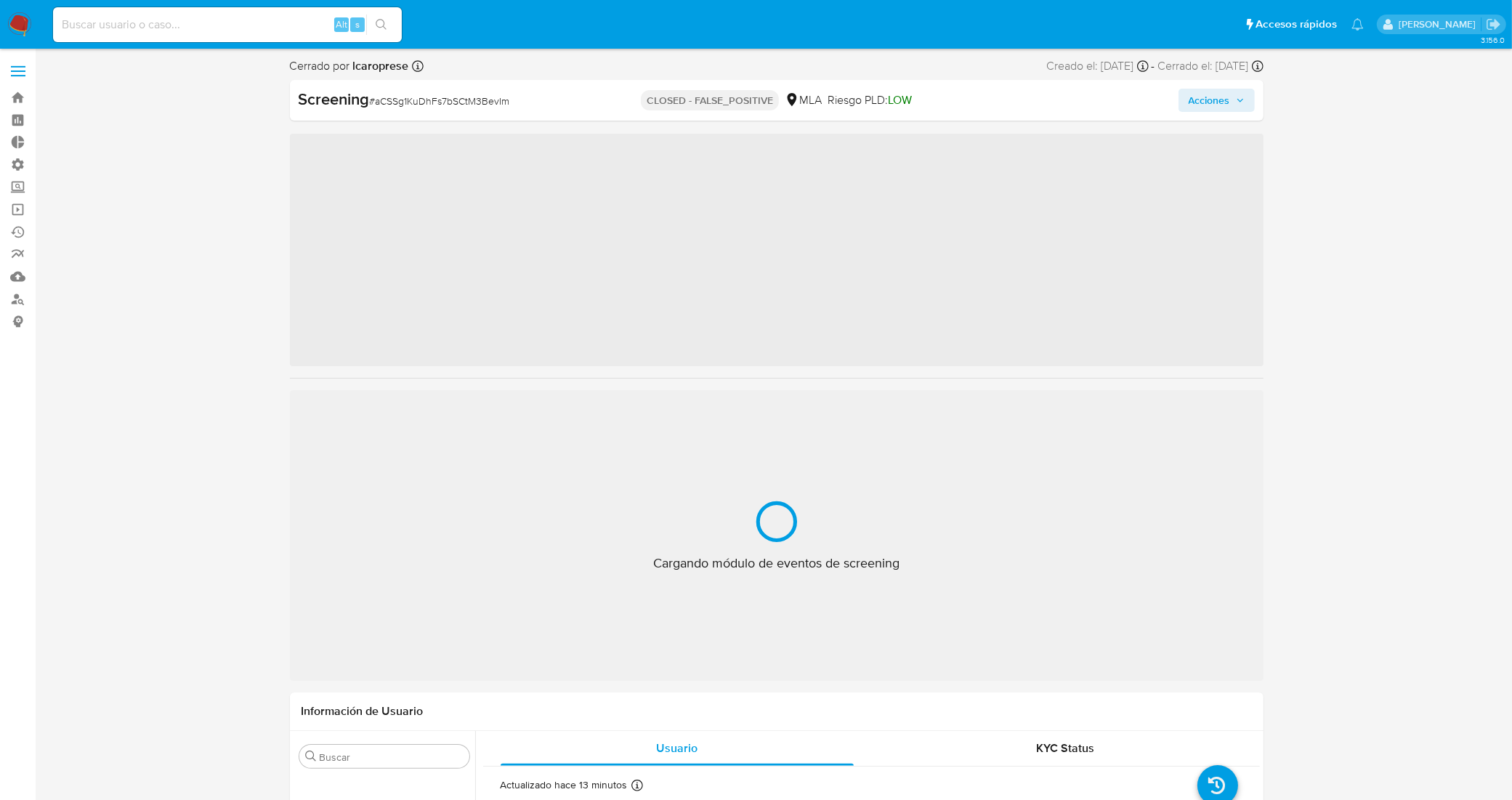
scroll to position [717, 0]
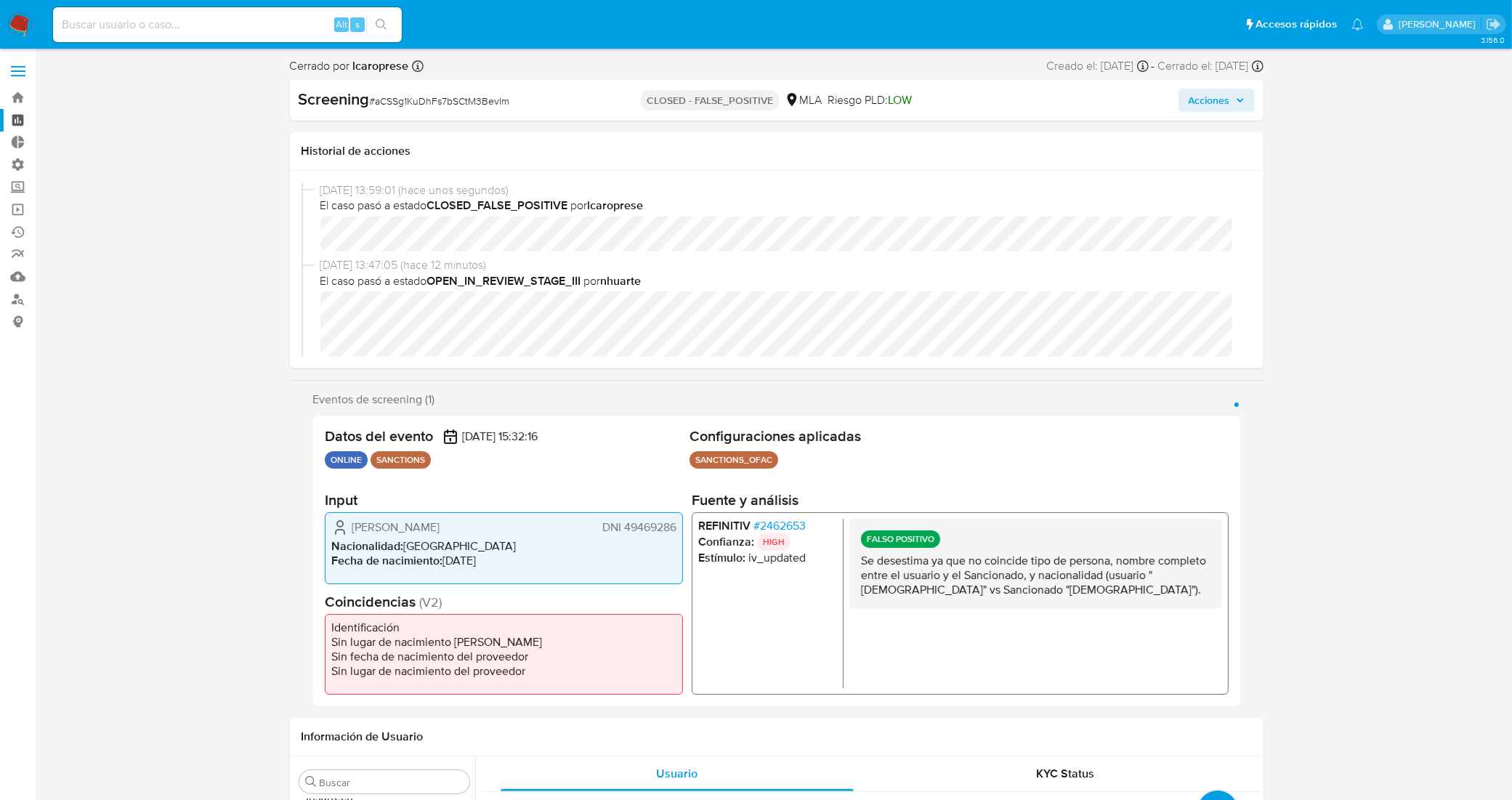
select select "10"
click at [16, 96] on link "Bandeja" at bounding box center [86, 97] width 173 height 23
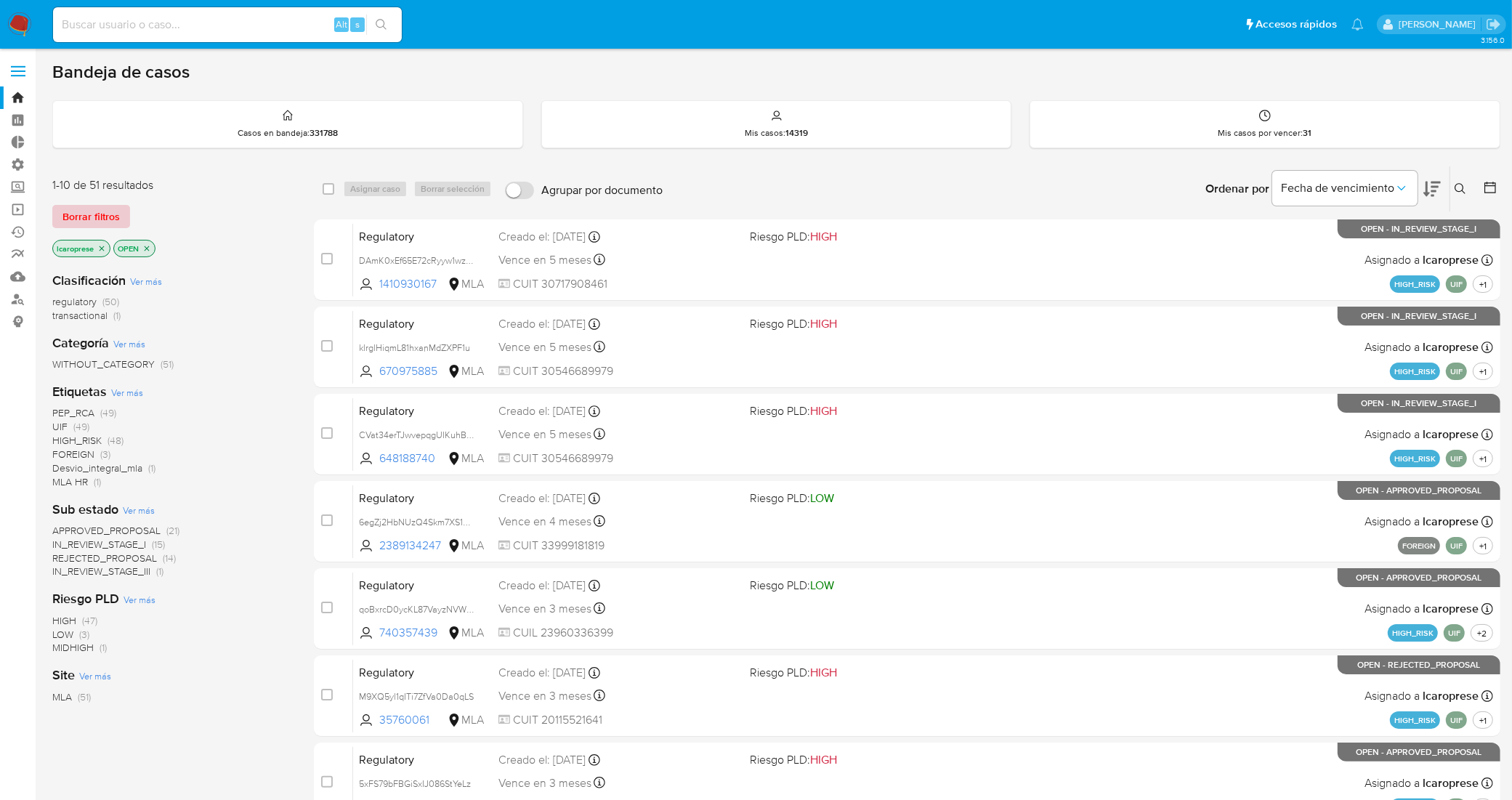
click at [91, 217] on span "Borrar filtros" at bounding box center [91, 217] width 57 height 20
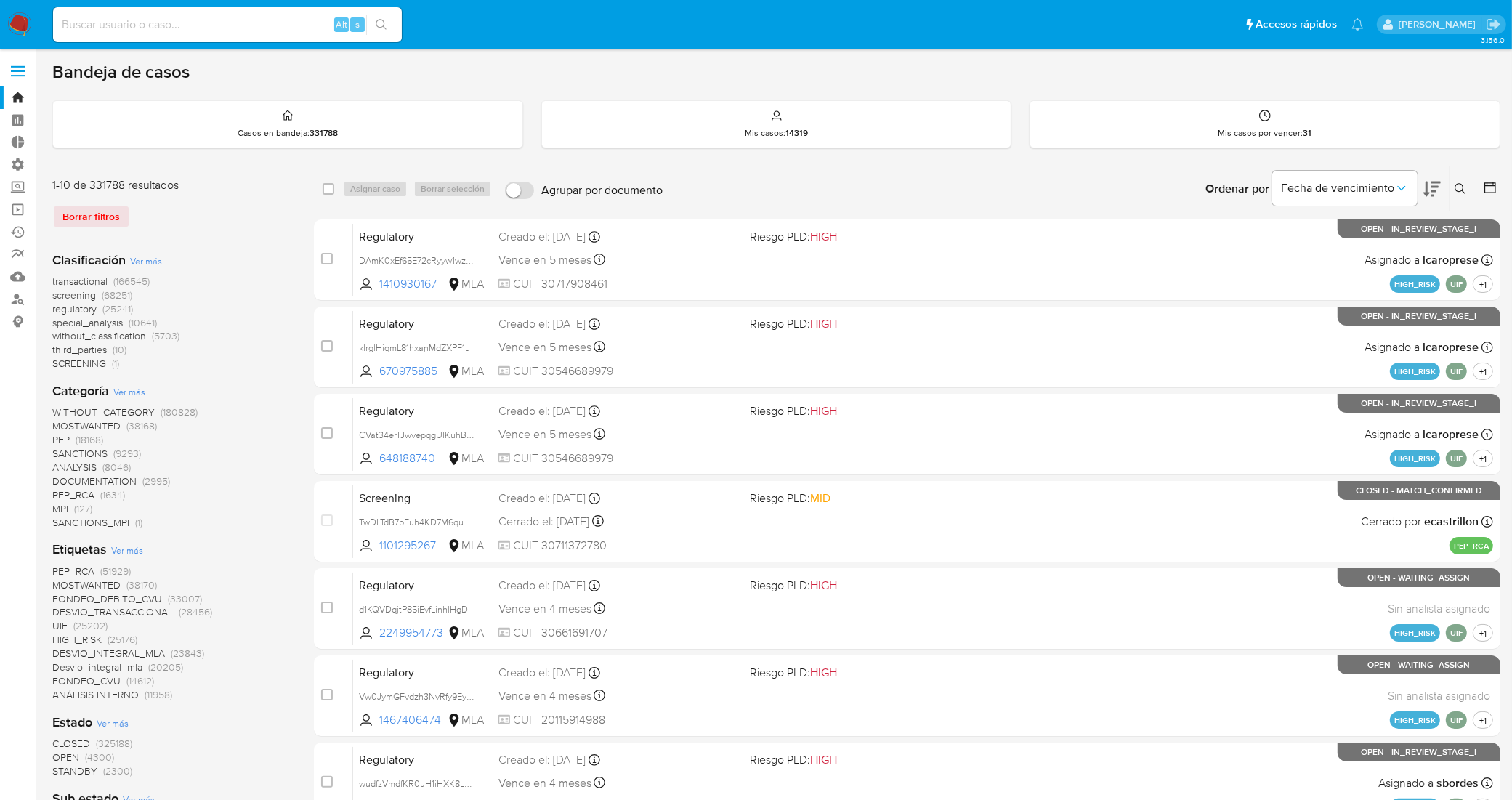
drag, startPoint x: 1457, startPoint y: 188, endPoint x: 1420, endPoint y: 236, distance: 60.6
click at [1456, 188] on icon at bounding box center [1460, 189] width 12 height 12
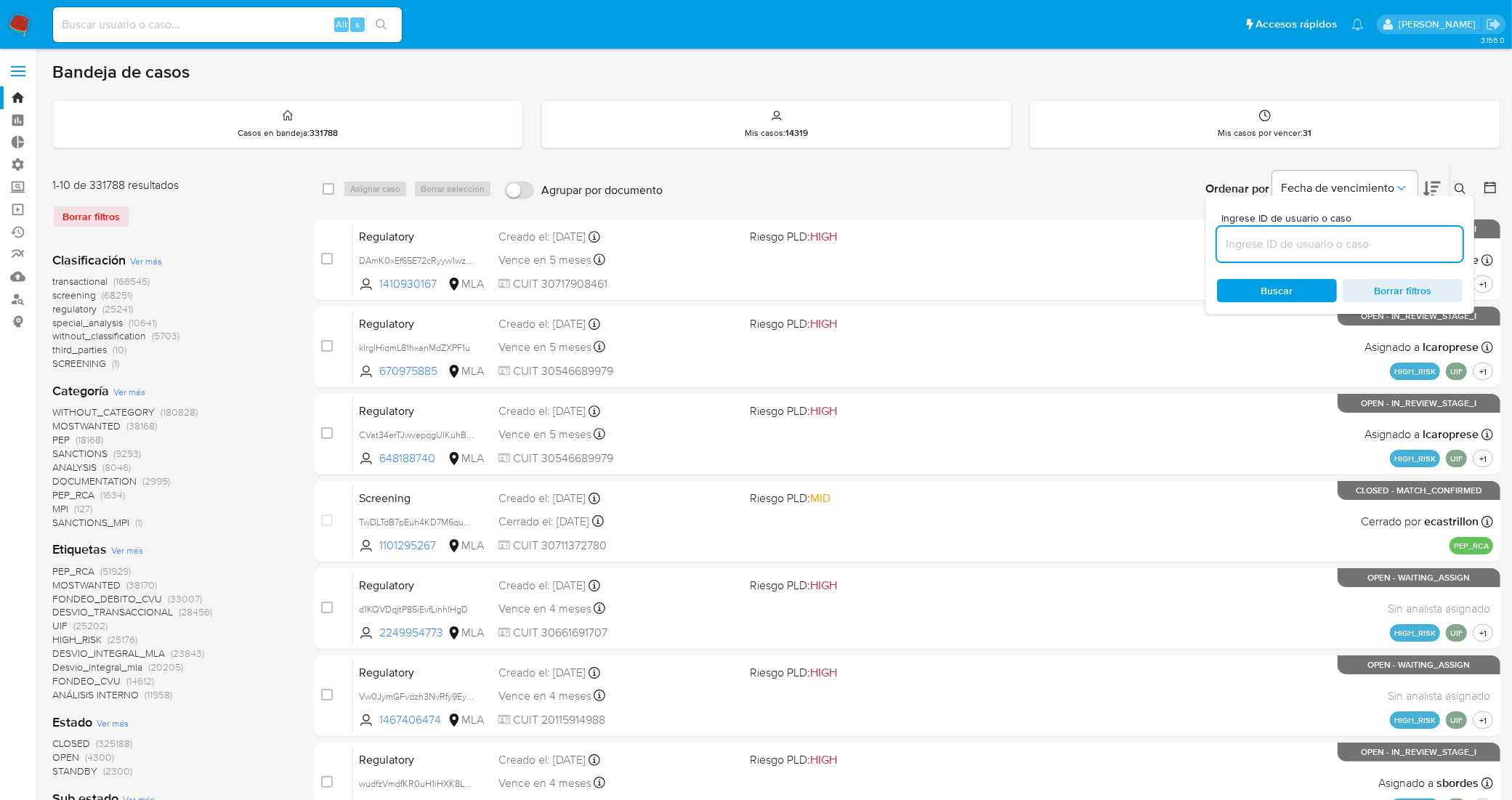
click at [1378, 244] on input at bounding box center [1340, 244] width 246 height 19
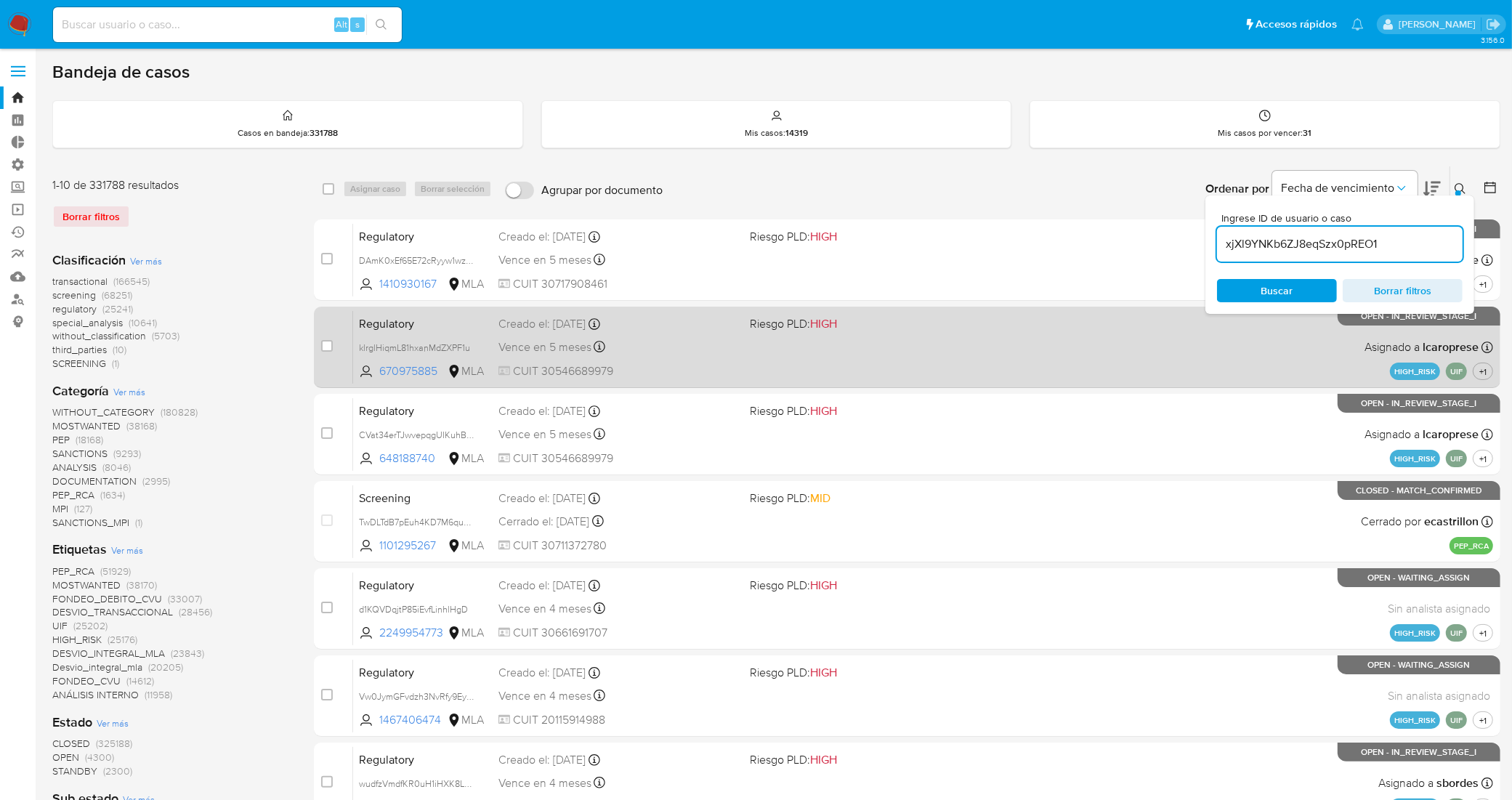
type input "xjXl9YNKb6ZJ8eqSzx0pREO1"
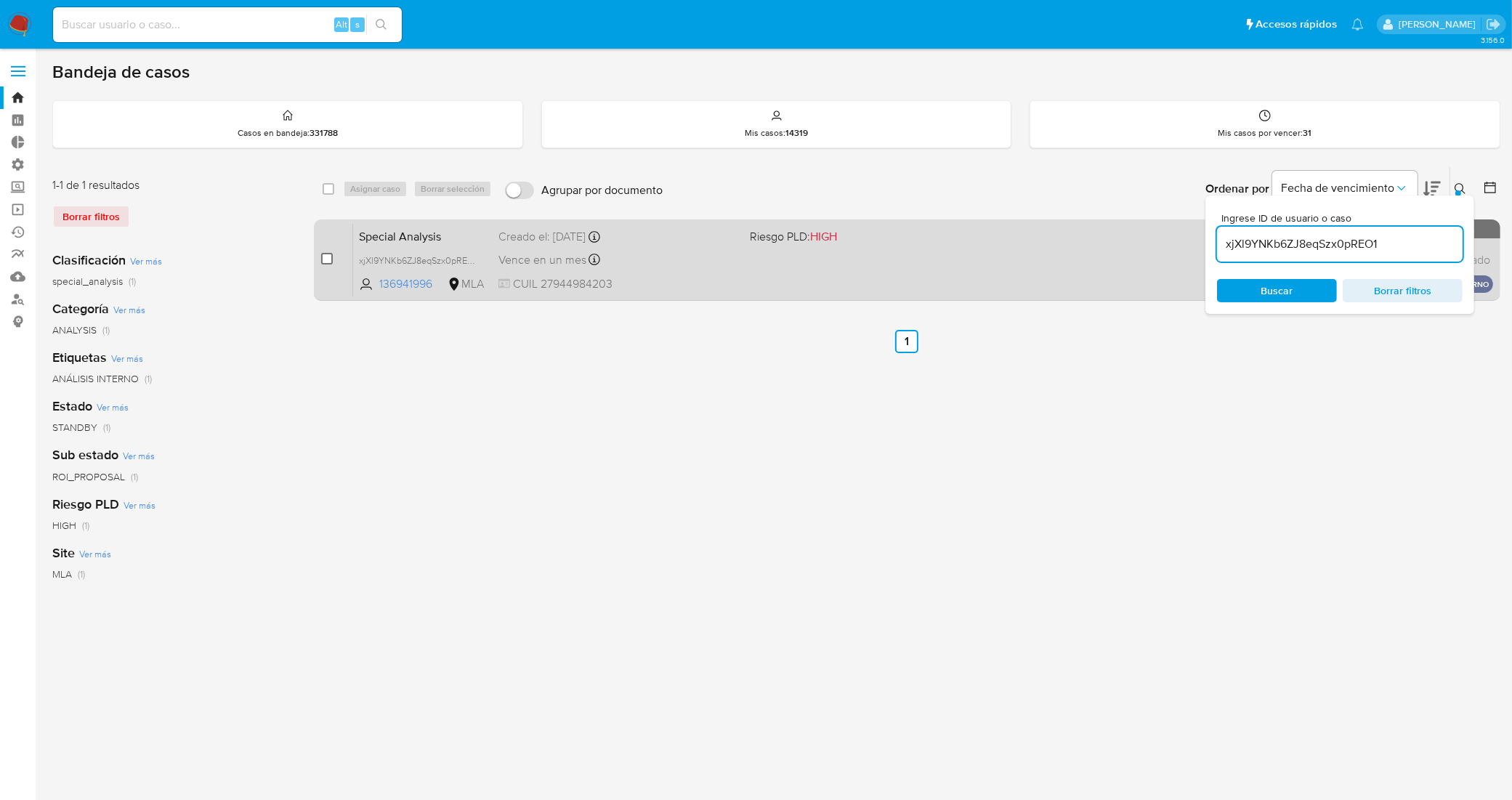
click at [326, 260] on input "checkbox" at bounding box center [326, 258] width 12 height 12
checkbox input "true"
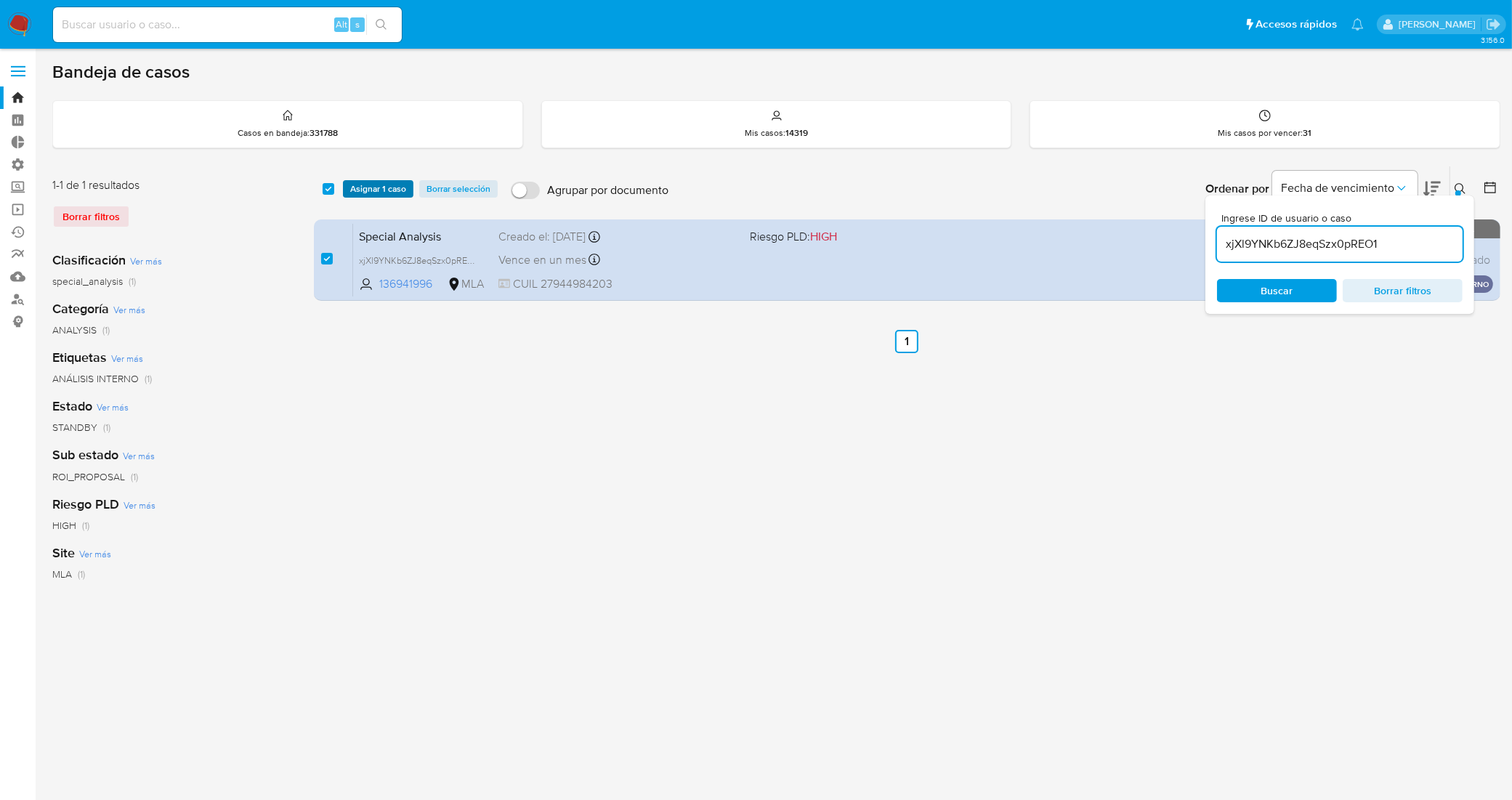
click at [380, 196] on span "Asignar 1 caso" at bounding box center [377, 189] width 56 height 15
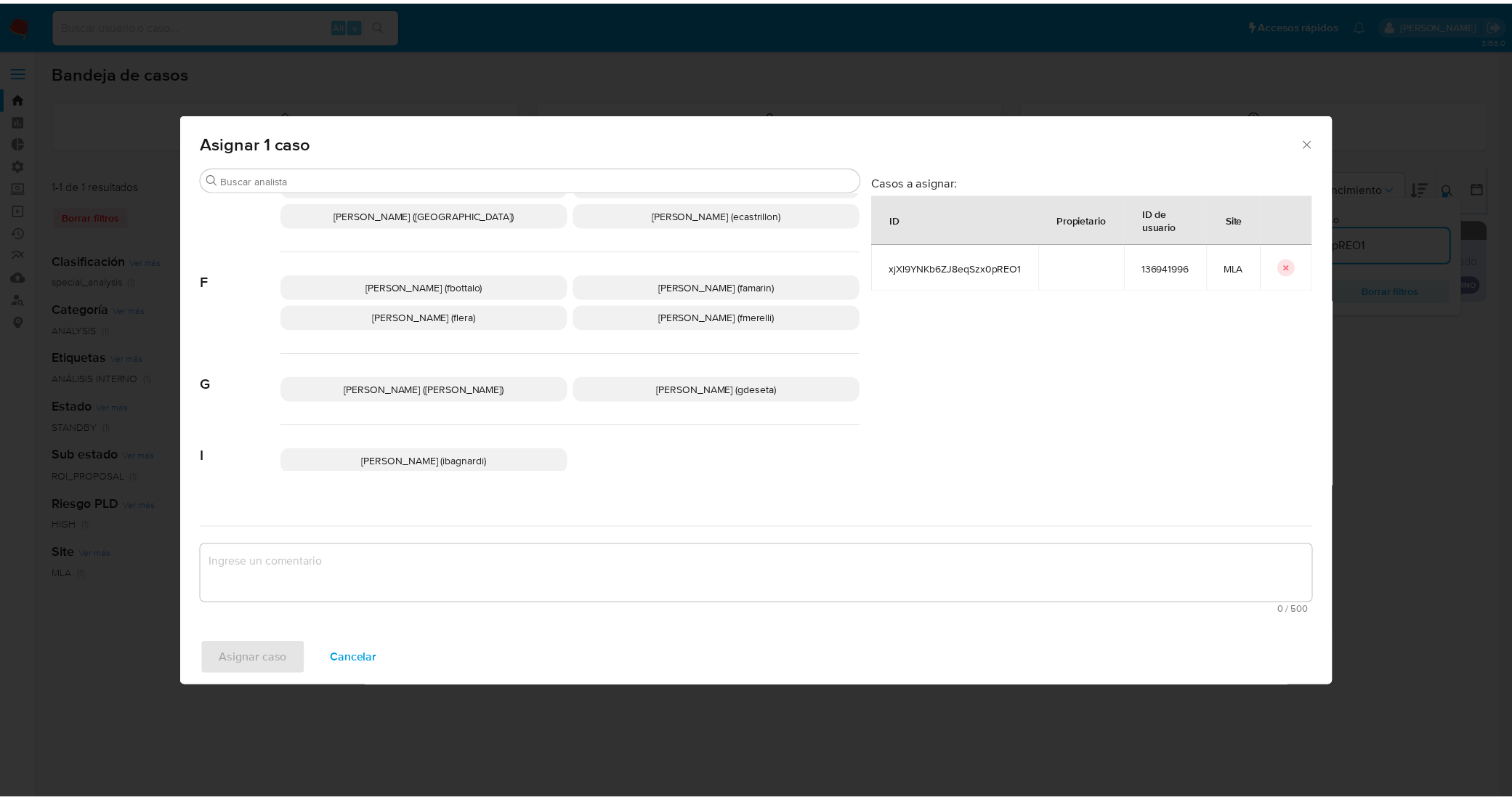
scroll to position [636, 0]
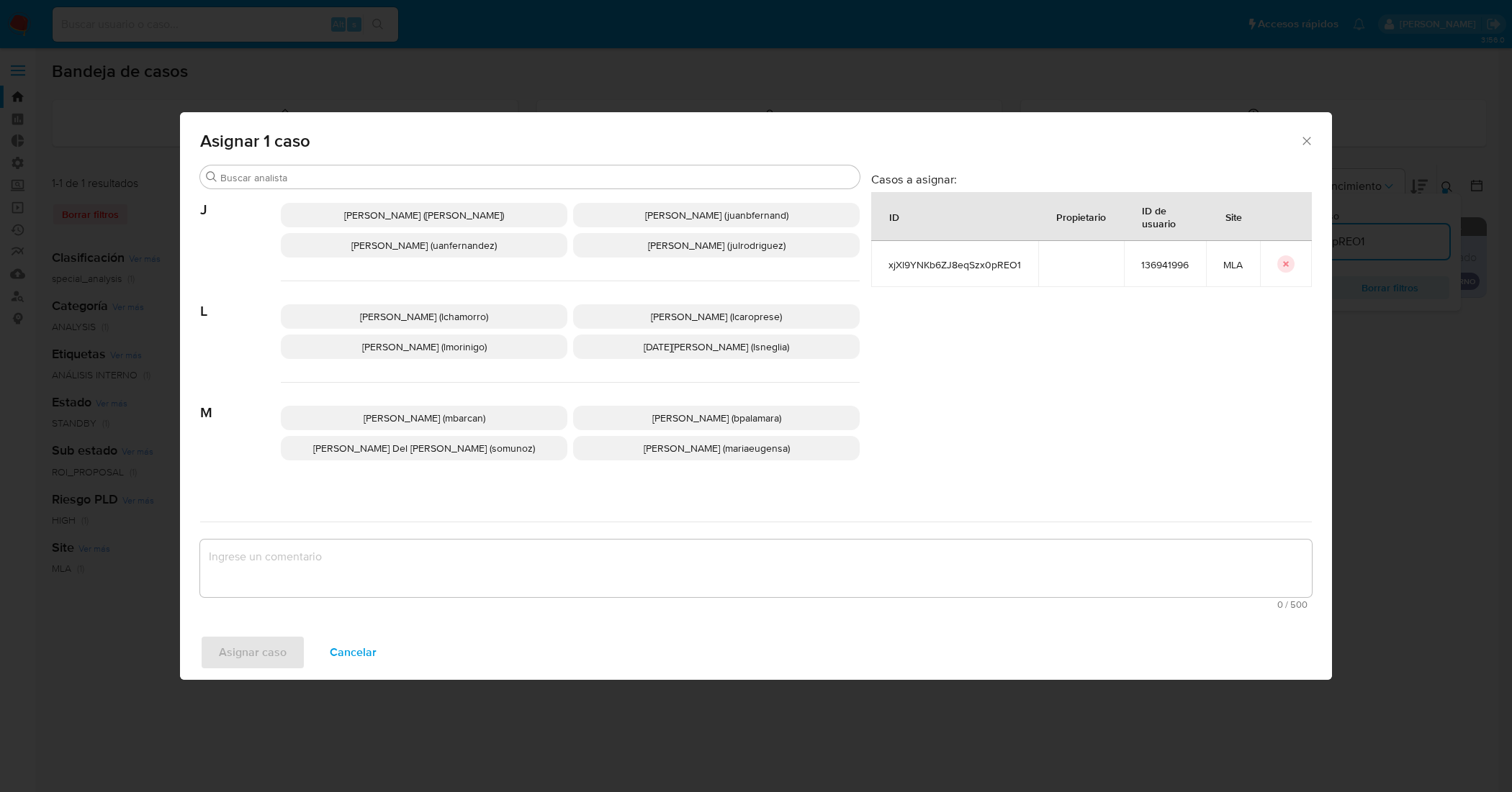
click at [727, 325] on p "Leandro Ezequiel Caroprese (lcaroprese)" at bounding box center [716, 317] width 286 height 25
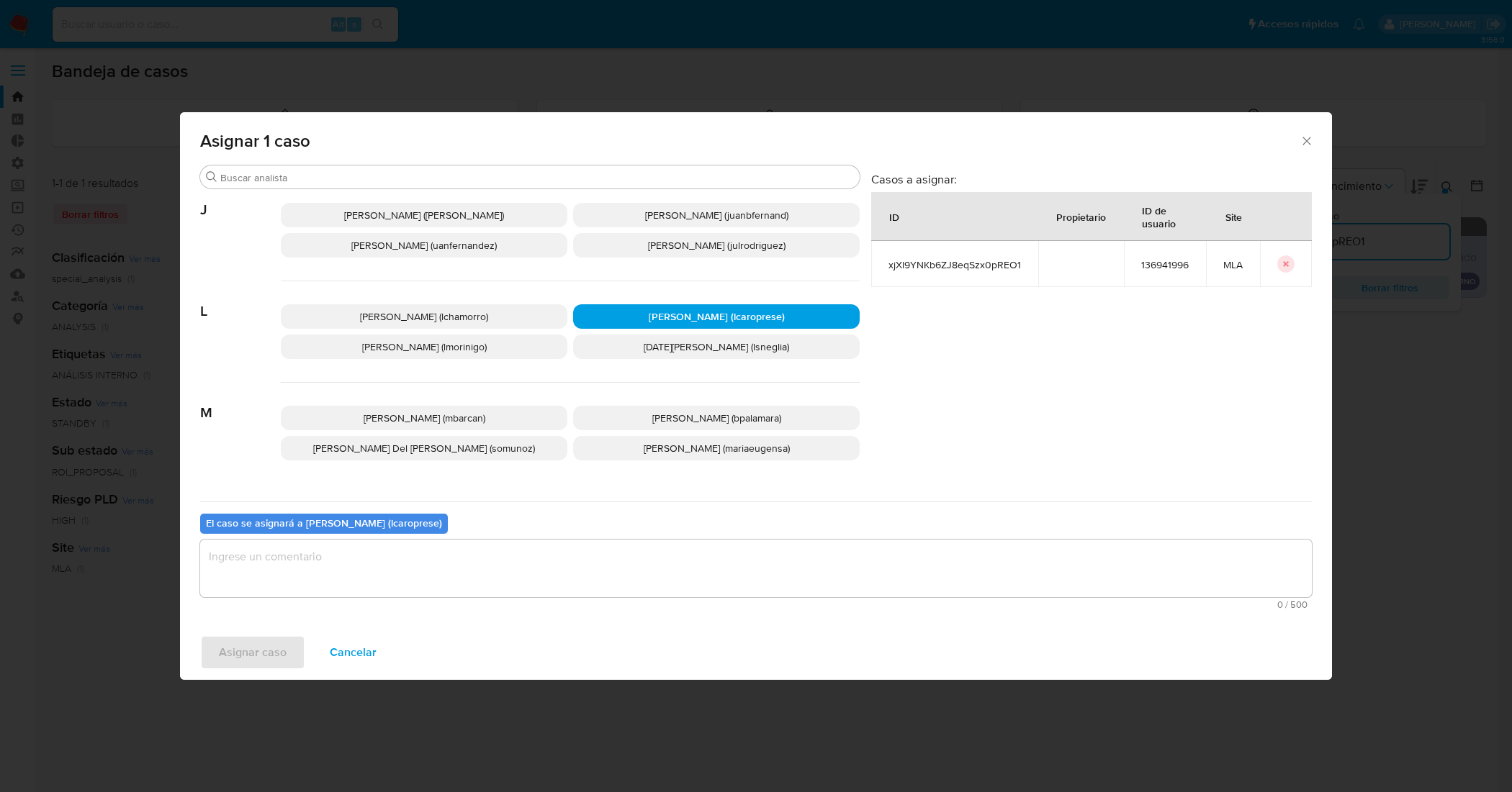
click at [696, 549] on textarea "assign-modal" at bounding box center [755, 568] width 1111 height 57
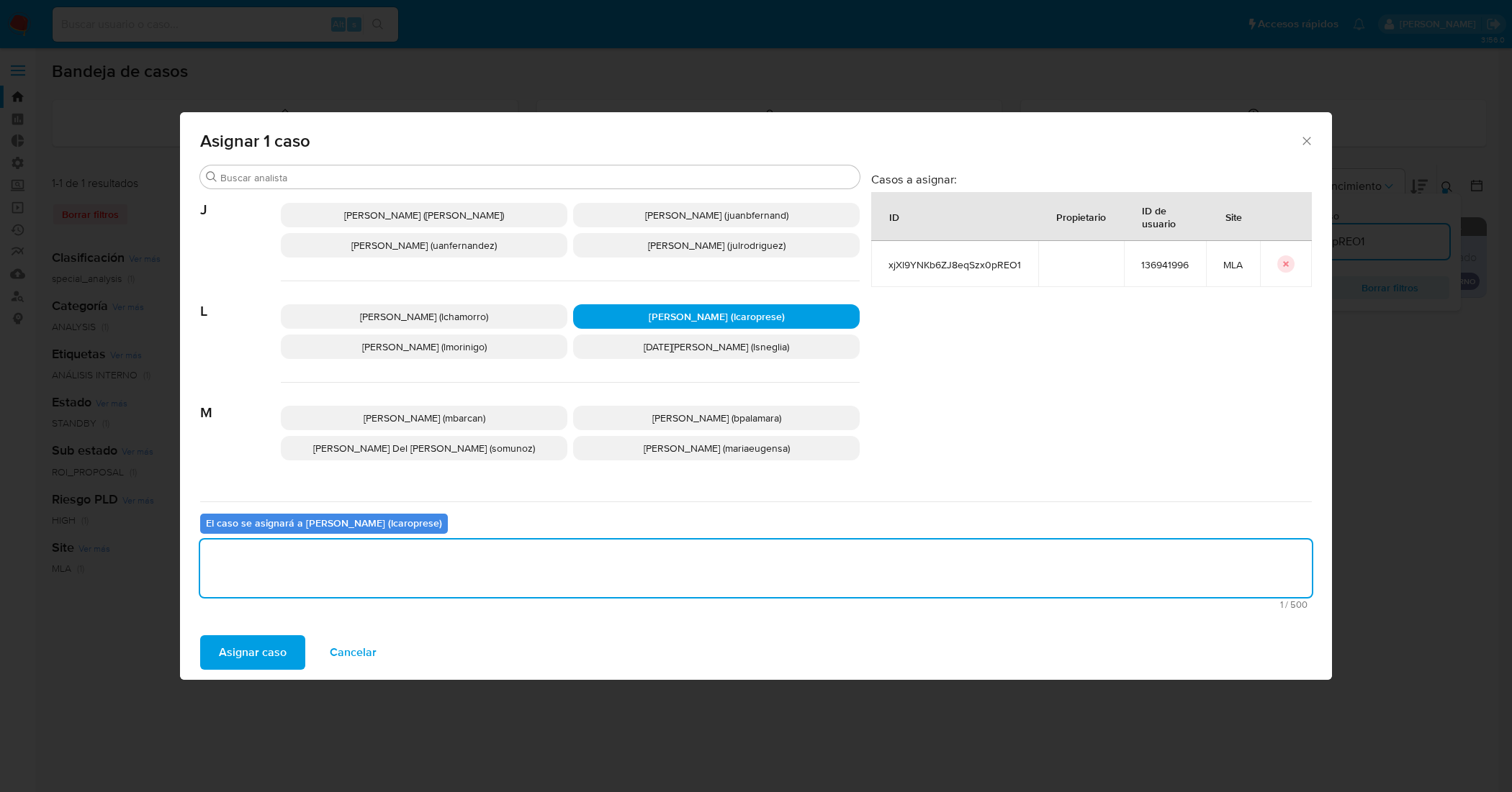
click at [277, 645] on span "Asignar caso" at bounding box center [252, 653] width 67 height 32
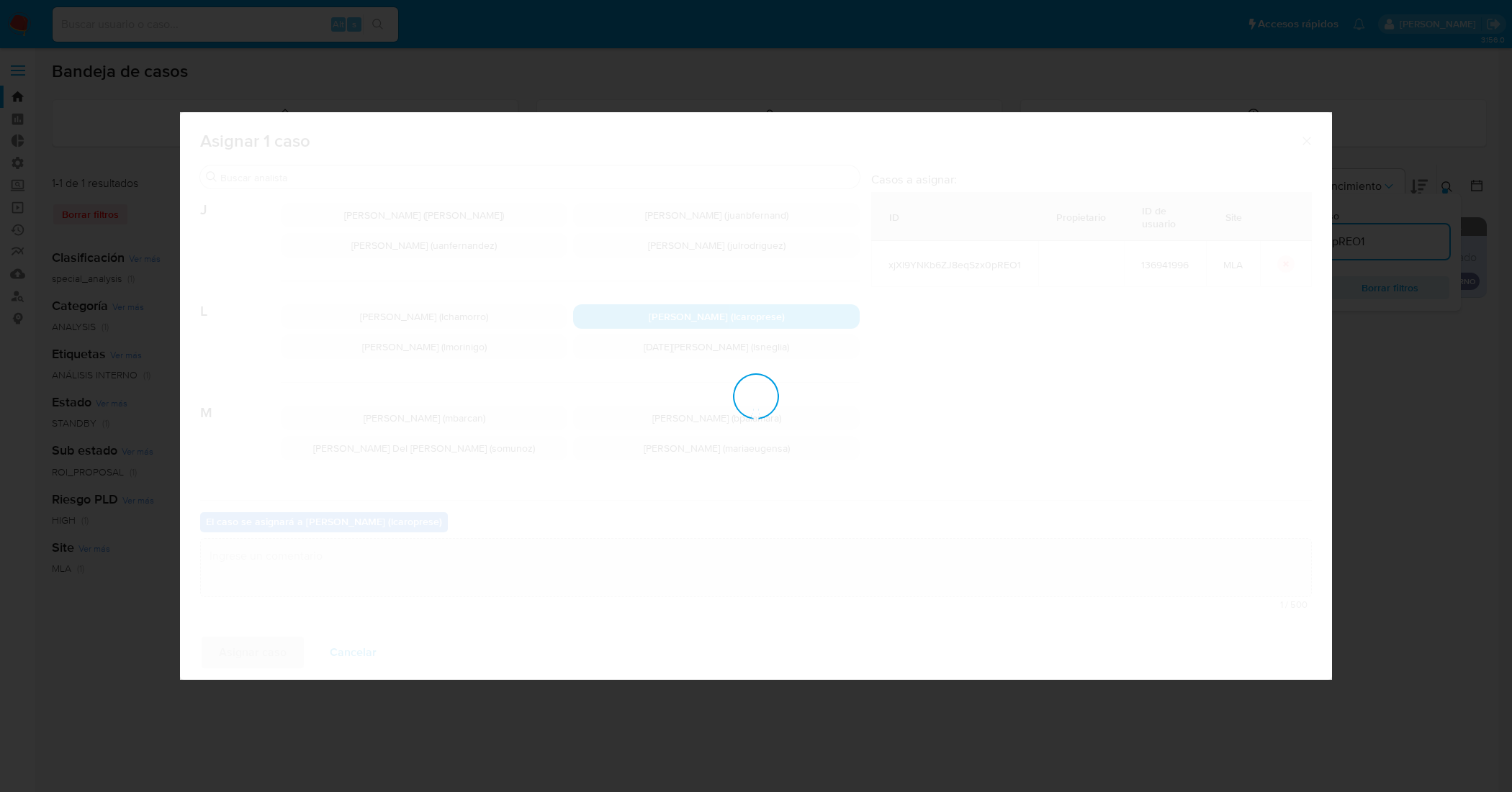
checkbox input "false"
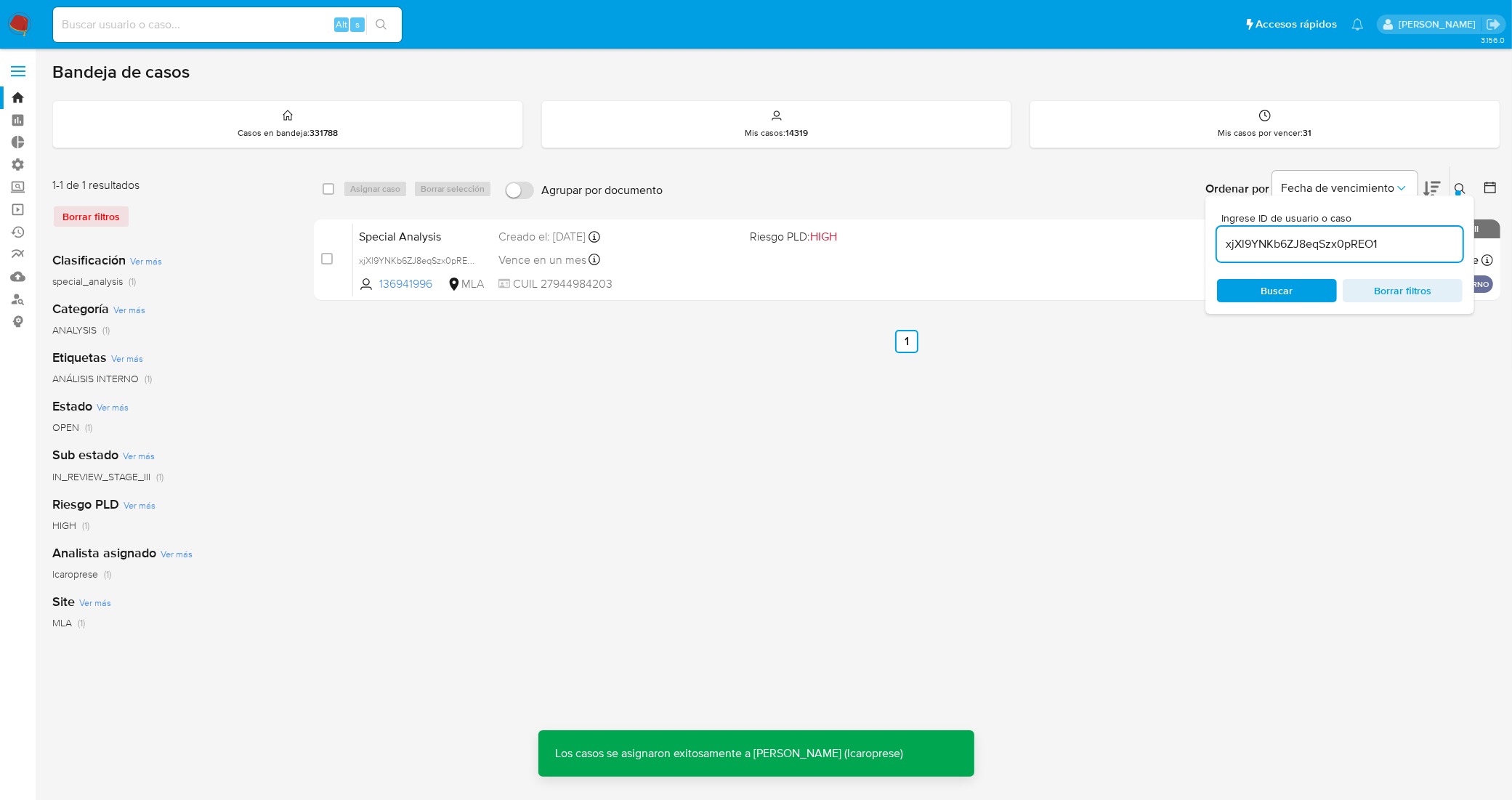
click at [1460, 190] on div at bounding box center [1457, 193] width 5 height 5
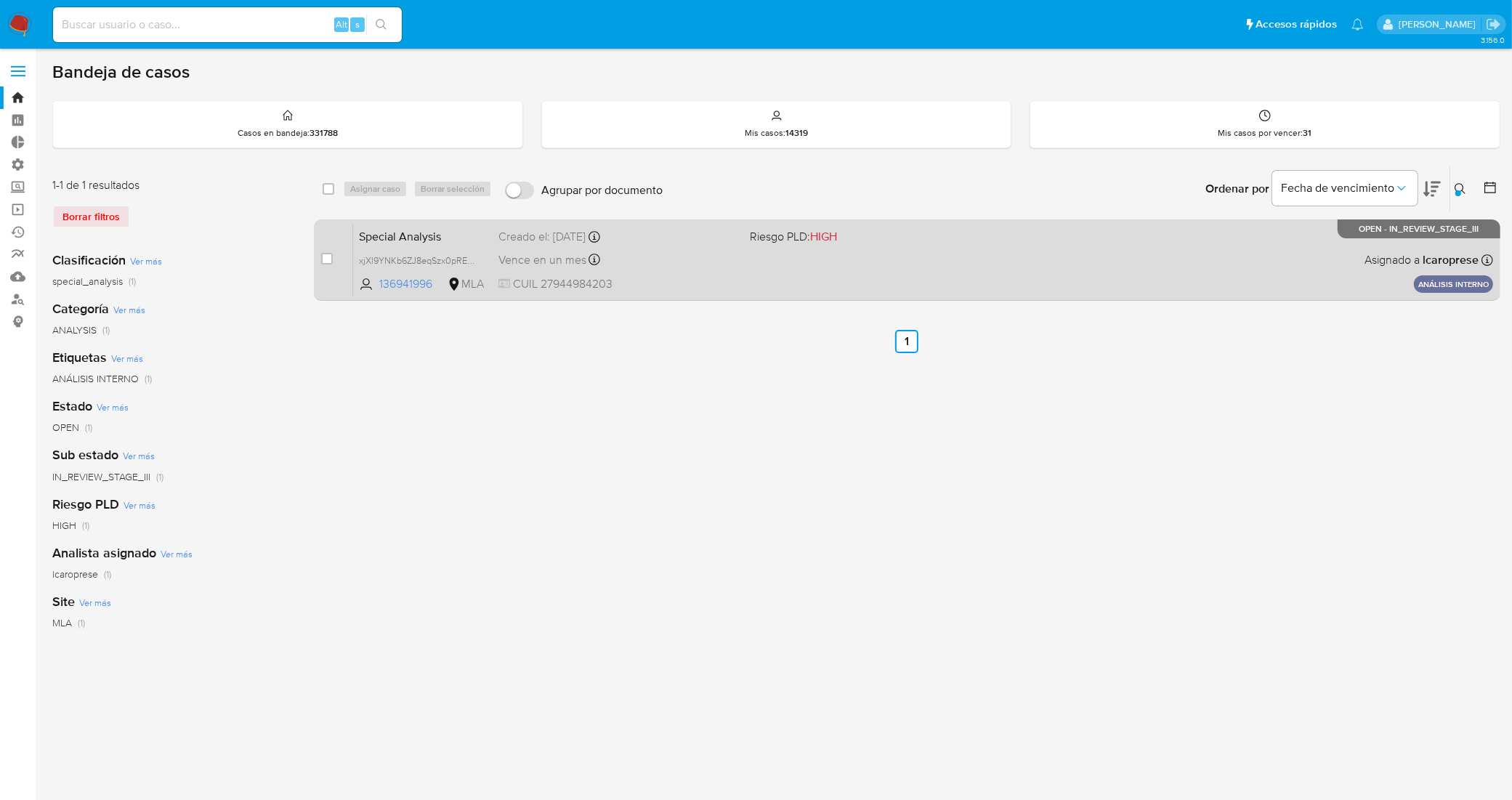
click at [662, 238] on div "Creado el: 10/07/2025 Creado el: 10/07/2025 08:24:26" at bounding box center [618, 236] width 239 height 16
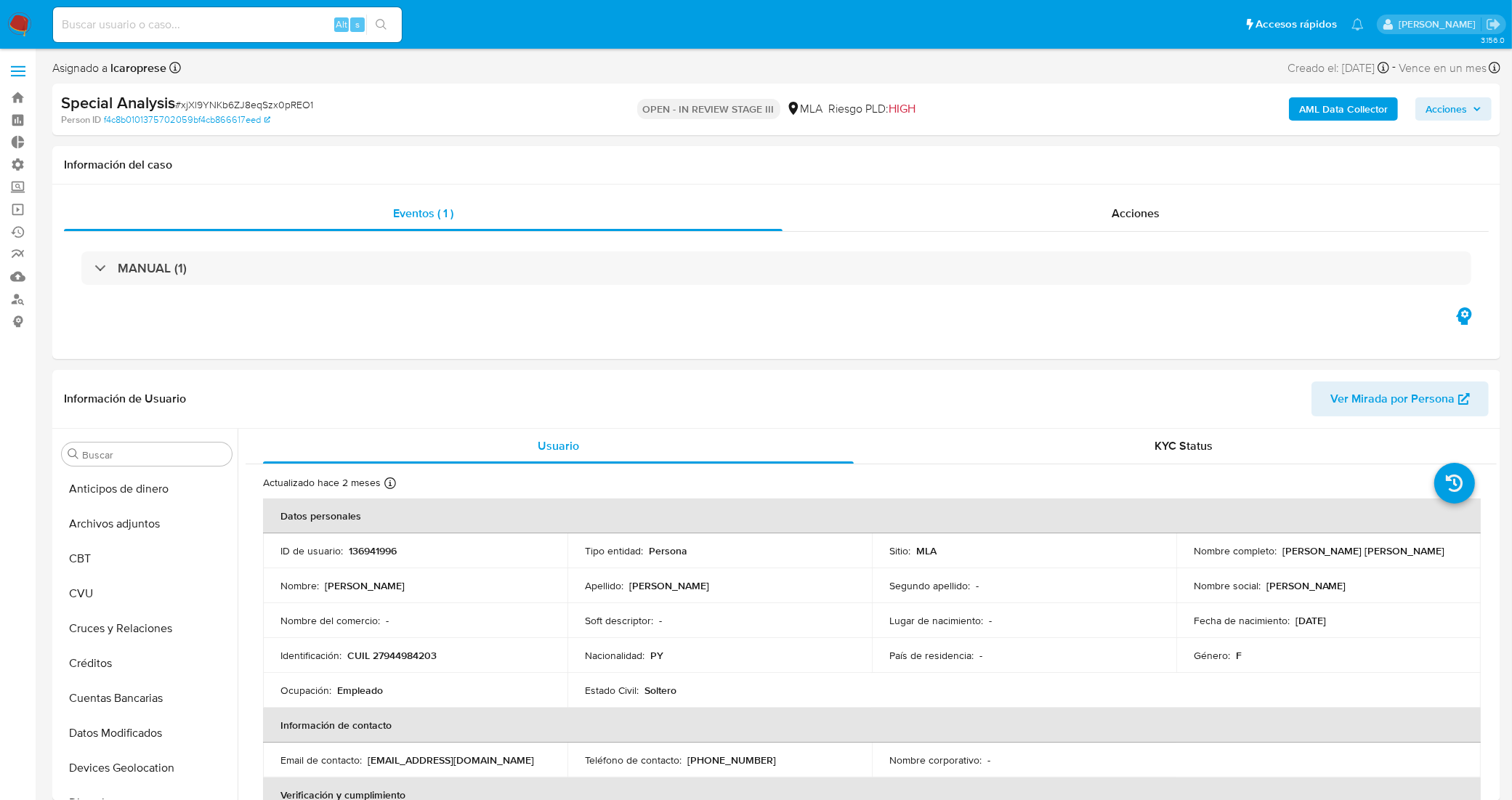
scroll to position [683, 0]
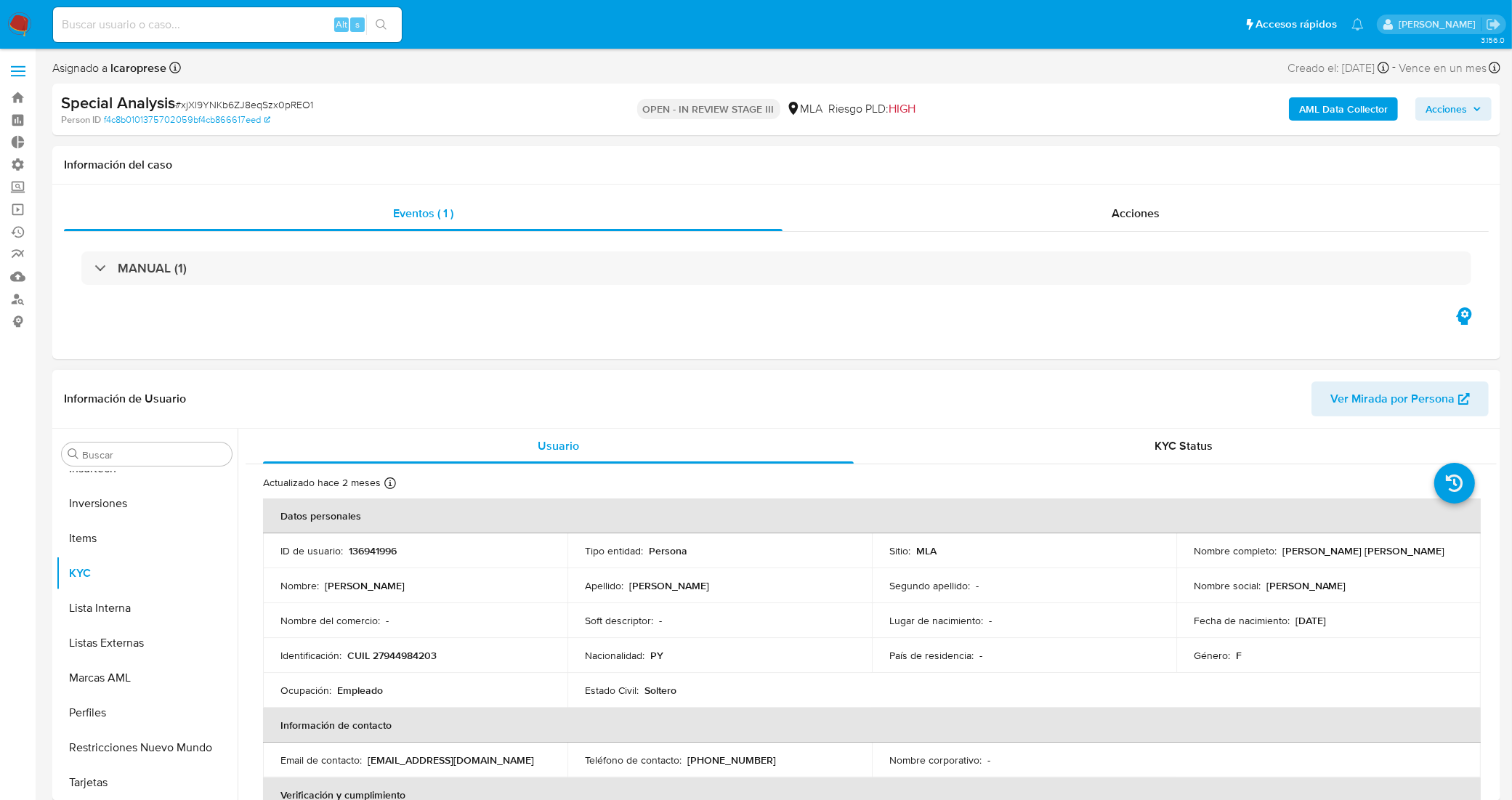
select select "10"
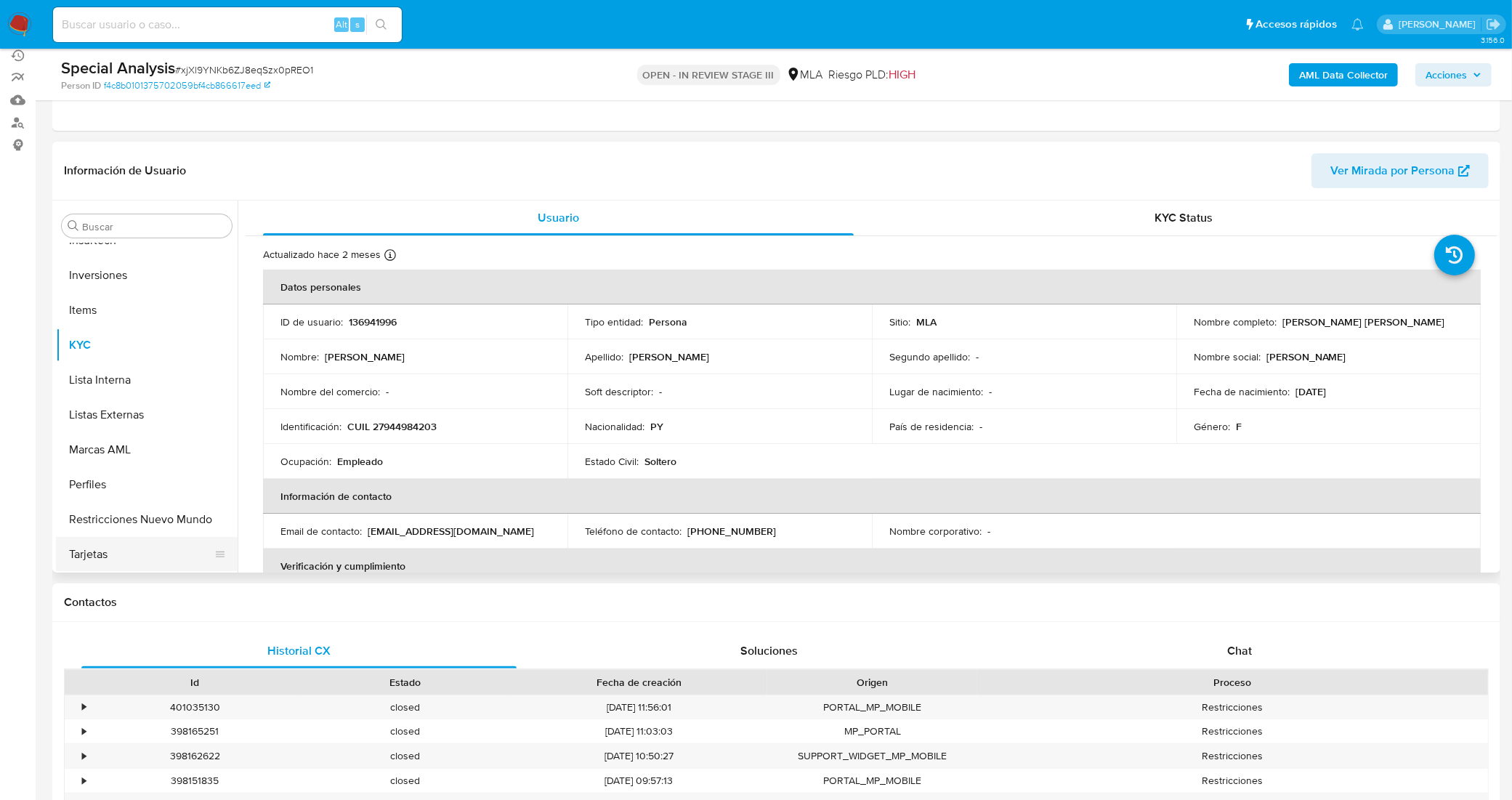
scroll to position [182, 0]
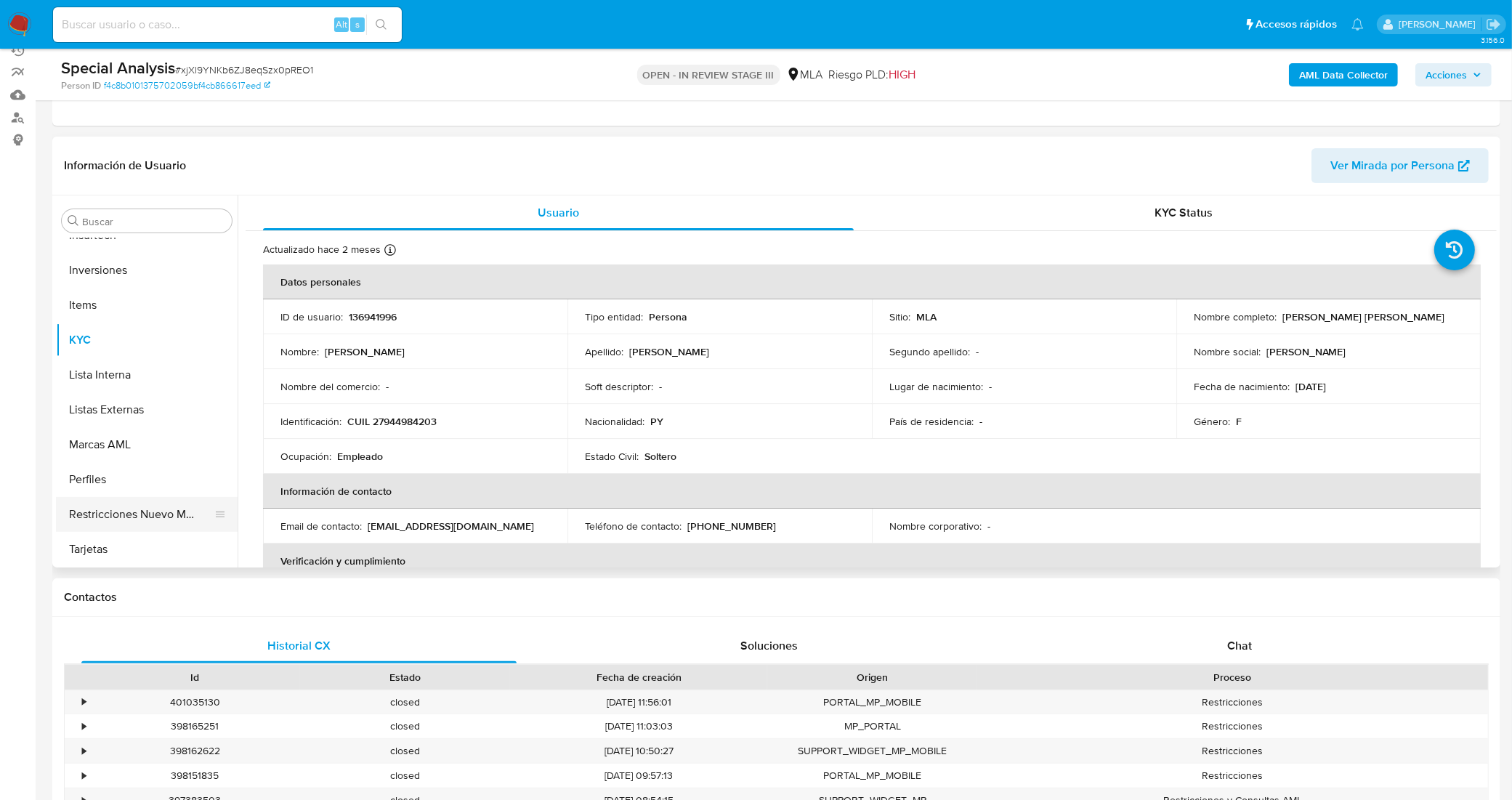
click at [126, 507] on button "Restricciones Nuevo Mundo" at bounding box center [140, 514] width 170 height 35
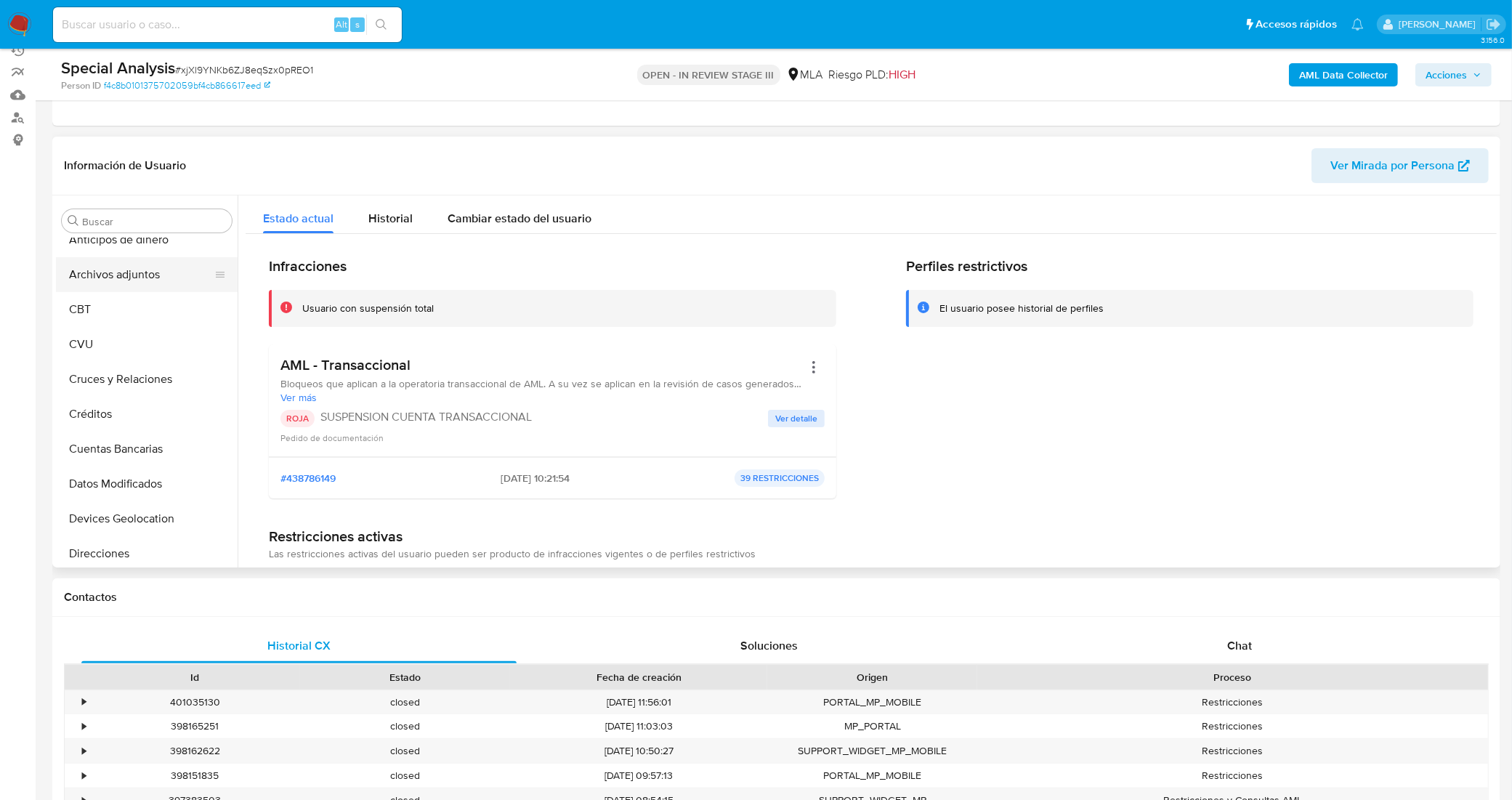
scroll to position [0, 0]
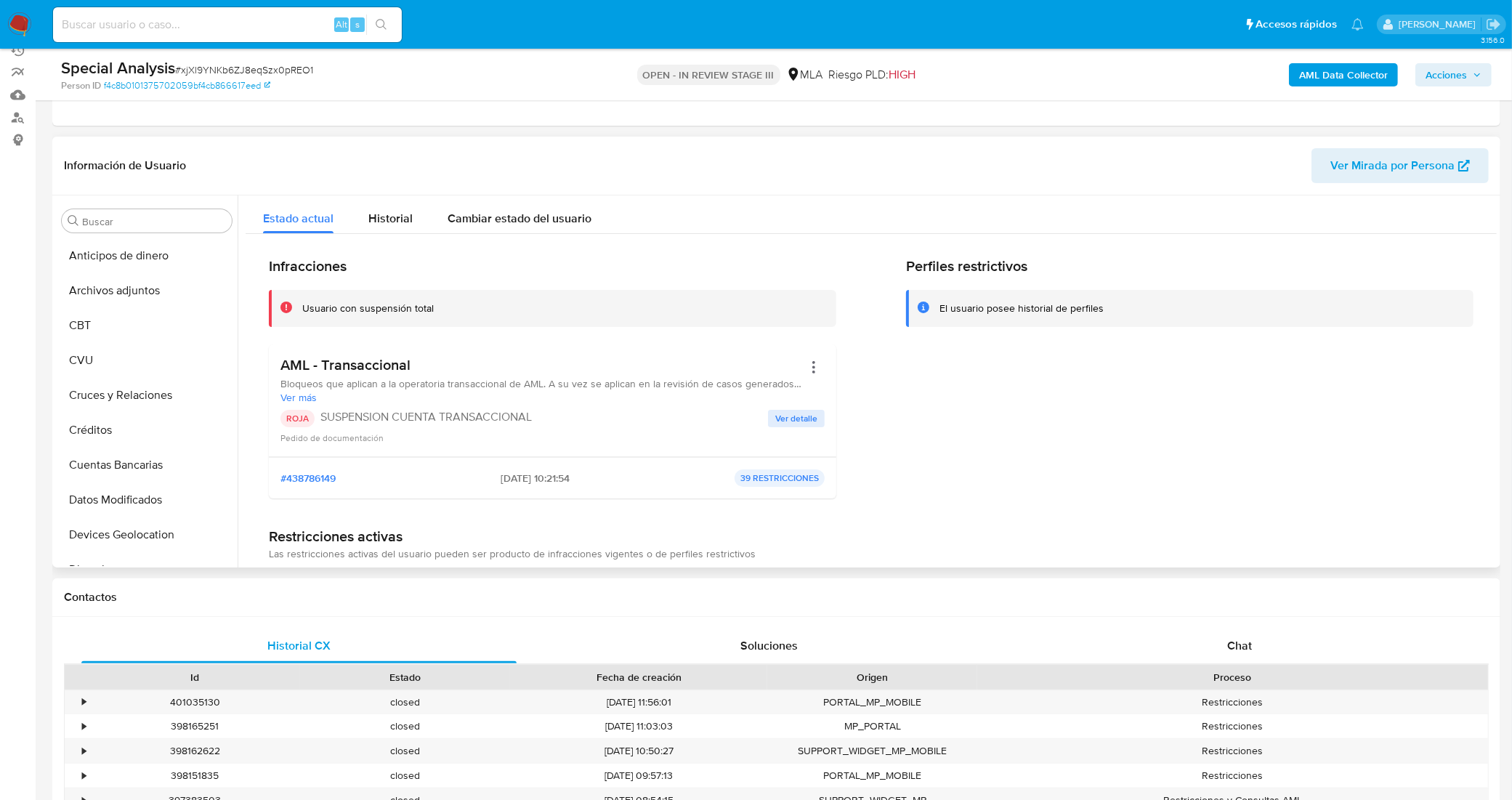
click at [1122, 430] on div "Perfiles restrictivos El usuario posee historial de perfiles" at bounding box center [1190, 384] width 567 height 253
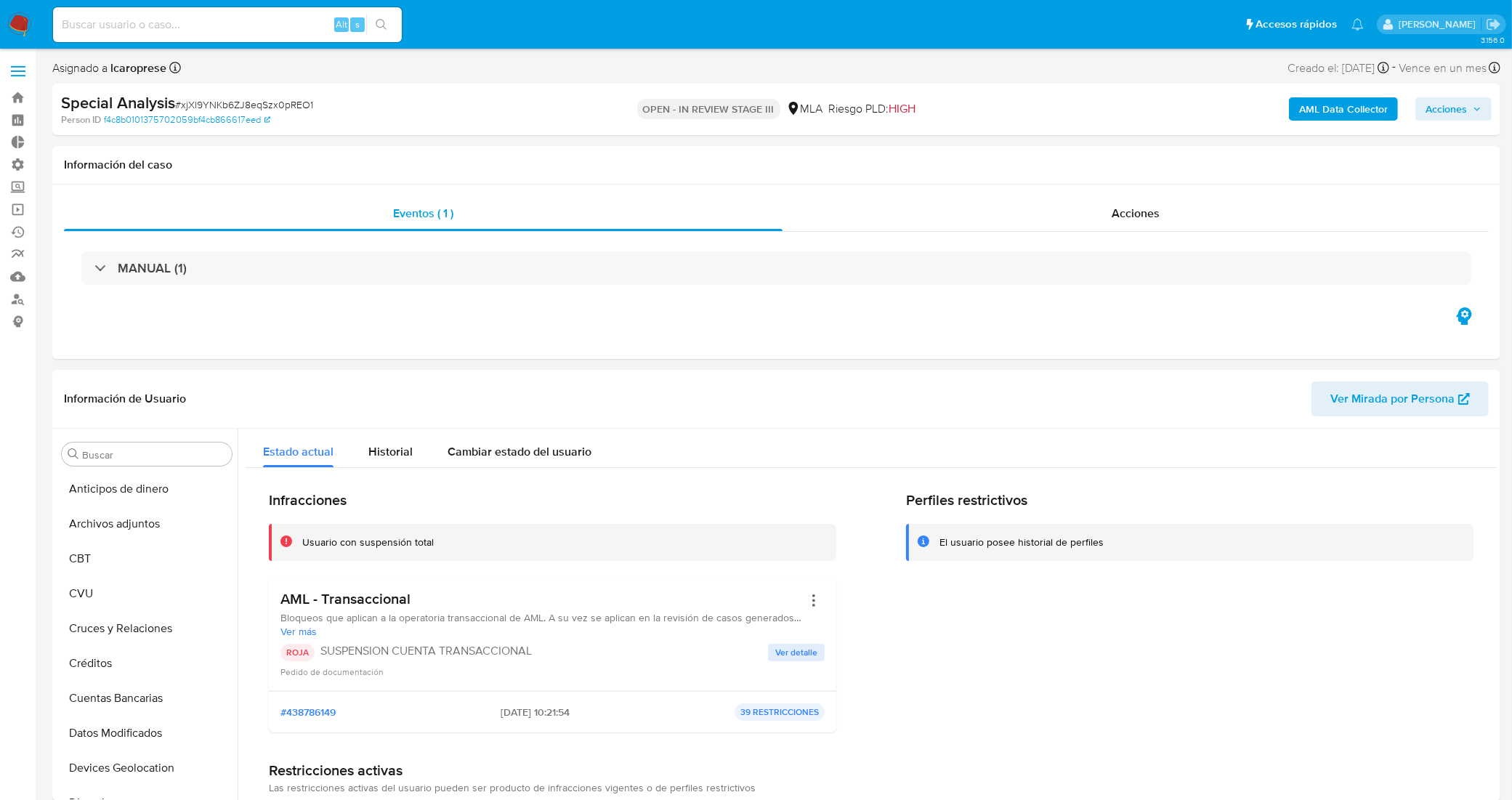
click at [1463, 115] on span "Acciones" at bounding box center [1445, 109] width 41 height 23
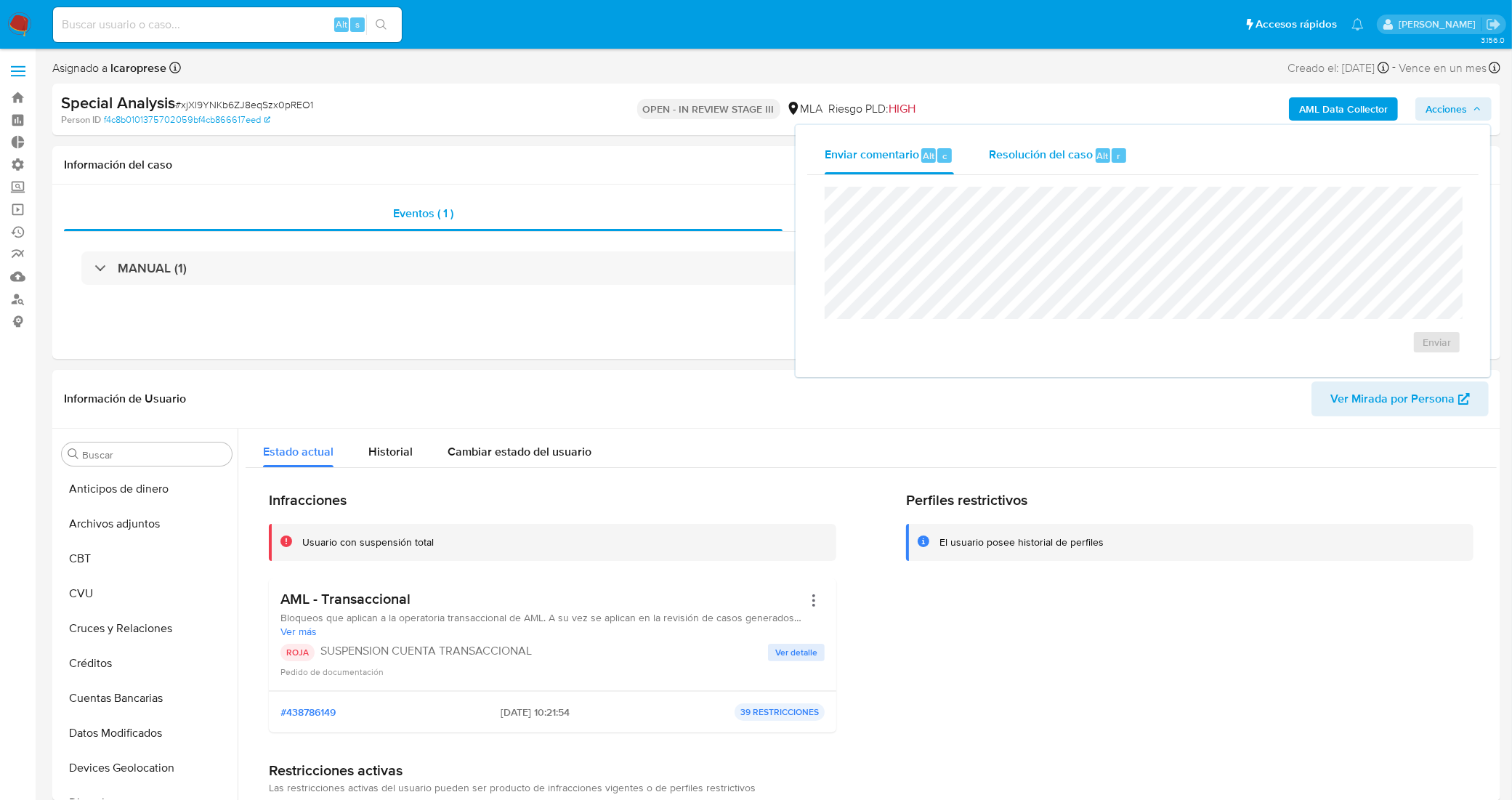
click at [1049, 157] on span "Resolución del caso" at bounding box center [1040, 155] width 104 height 16
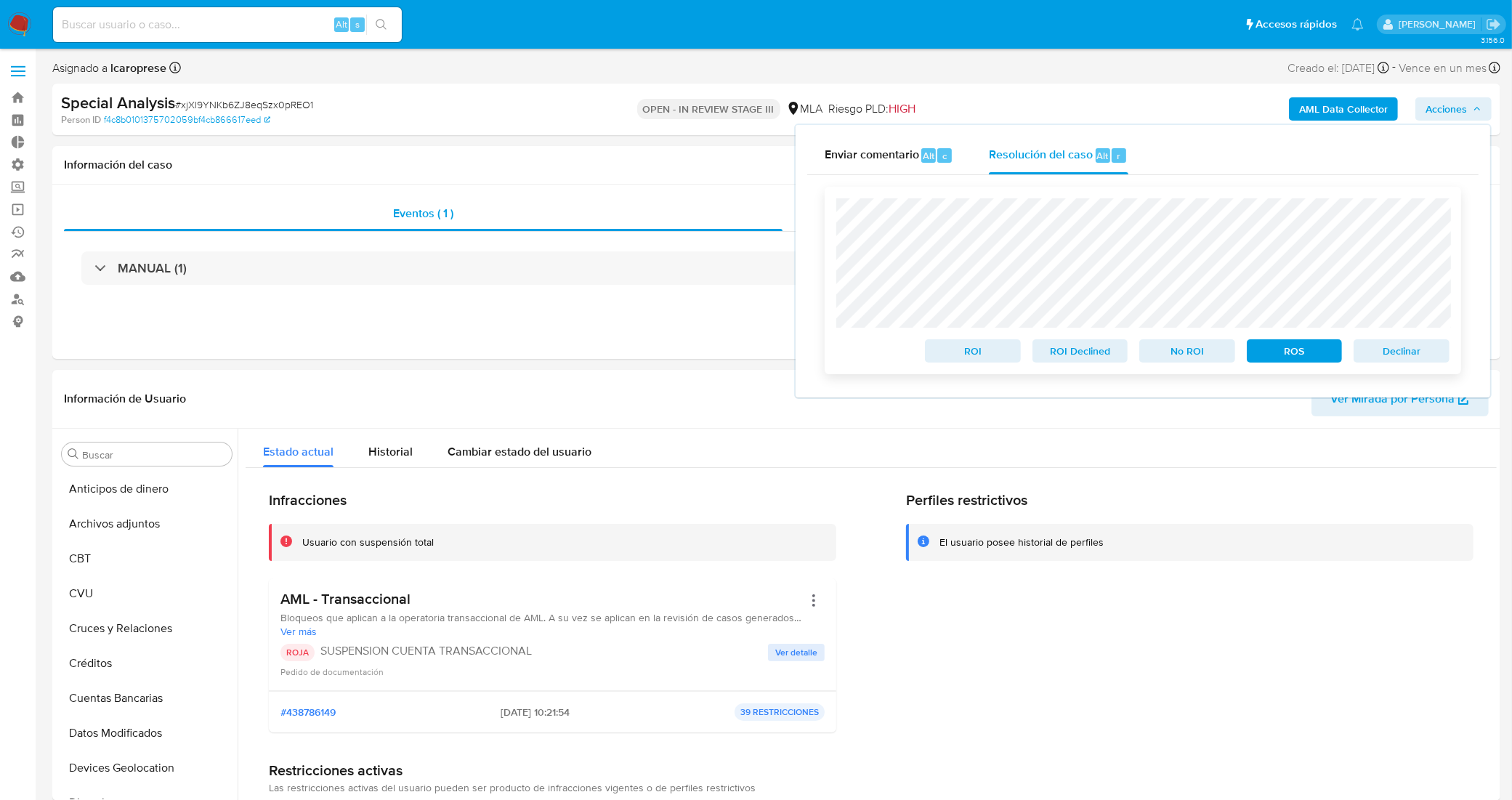
click at [1284, 351] on span "ROS" at bounding box center [1294, 351] width 76 height 20
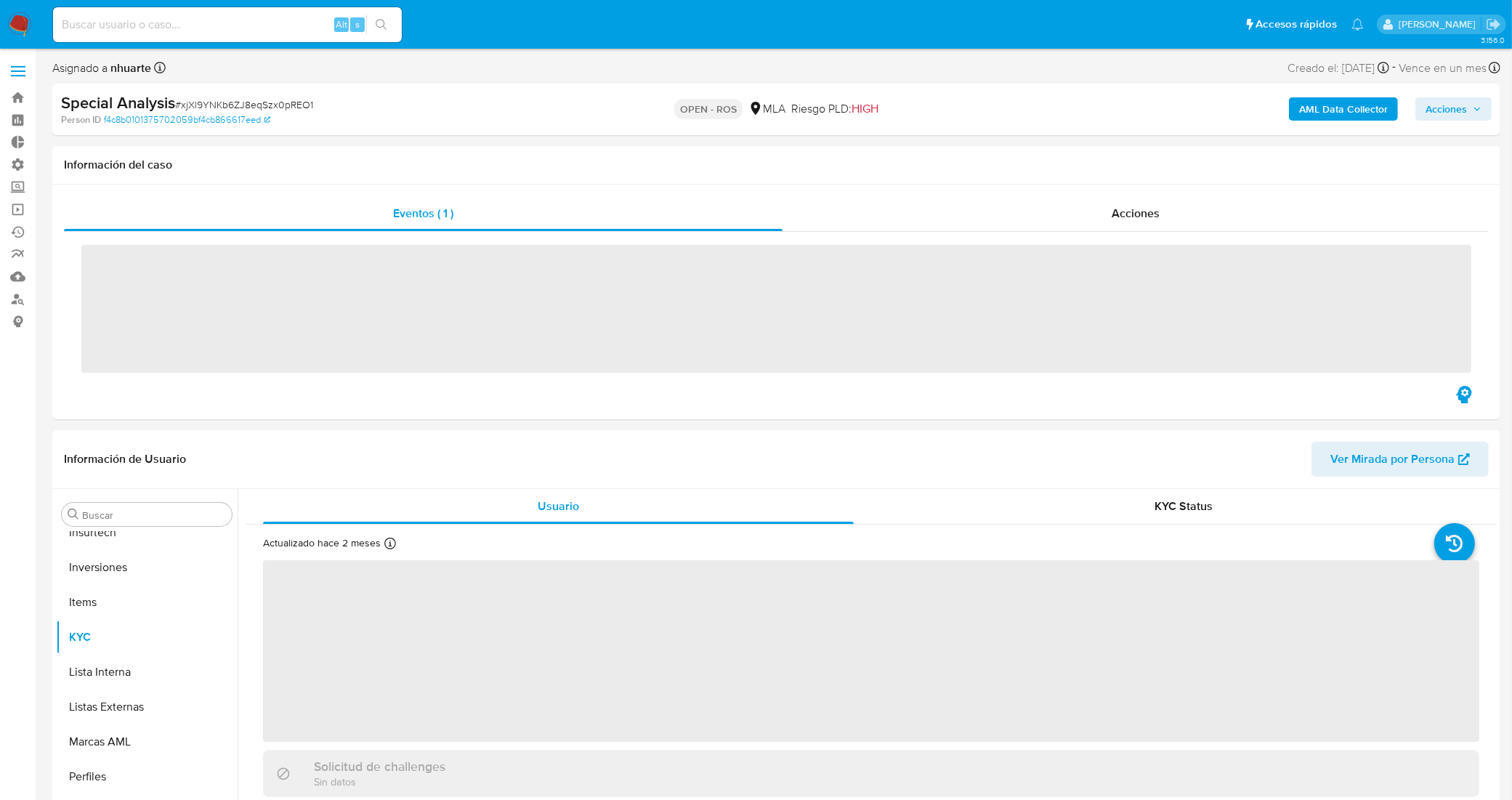
scroll to position [683, 0]
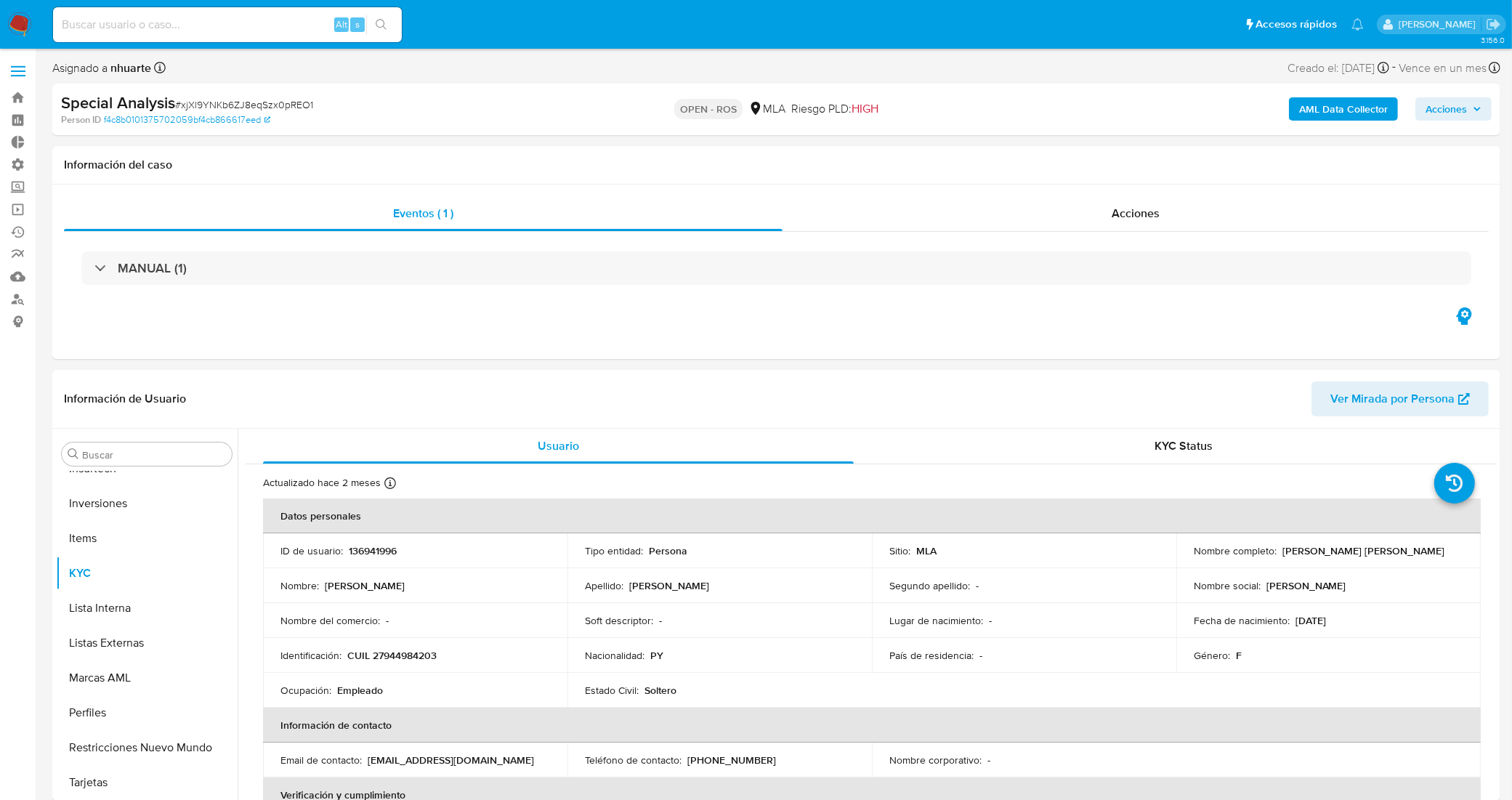
select select "10"
click at [277, 106] on span "# xjXl9YNKb6ZJ8eqSzx0pREO1" at bounding box center [244, 104] width 138 height 15
copy span "xjXl9YNKb6ZJ8eqSzx0pREO1"
click at [13, 102] on link "Bandeja" at bounding box center [86, 97] width 173 height 23
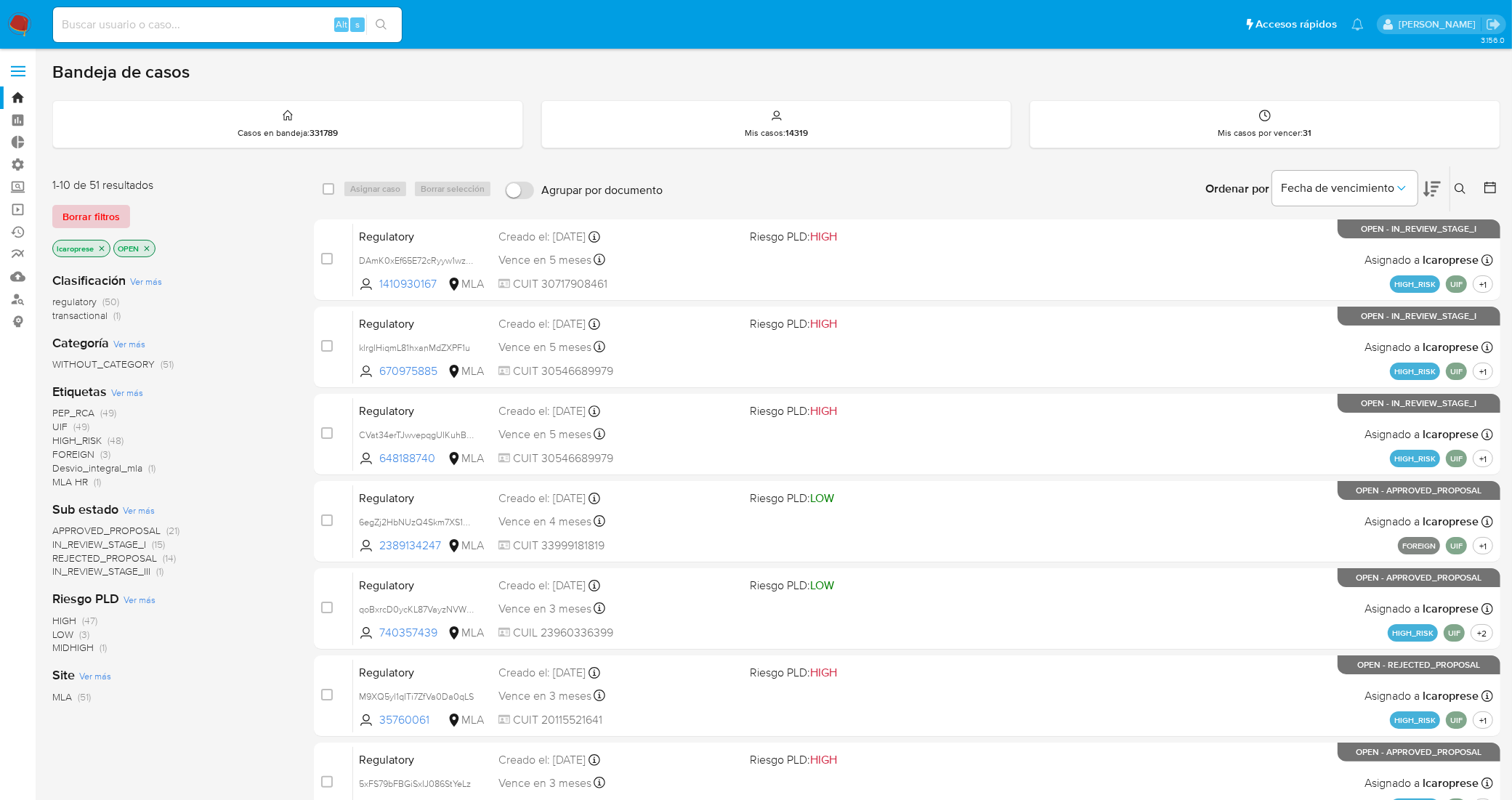
click at [114, 207] on span "Borrar filtros" at bounding box center [91, 217] width 57 height 20
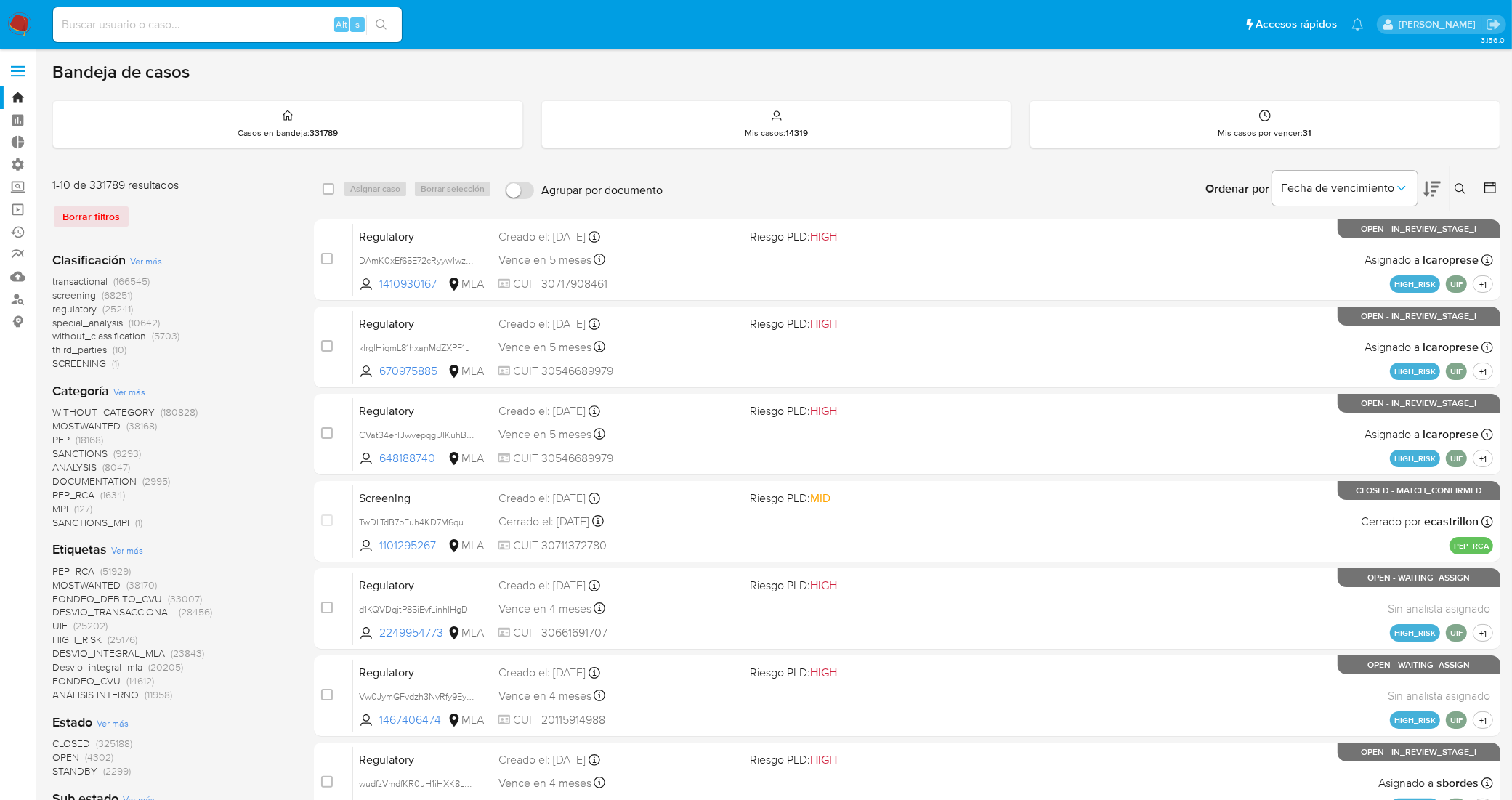
click at [1458, 190] on icon at bounding box center [1460, 189] width 11 height 11
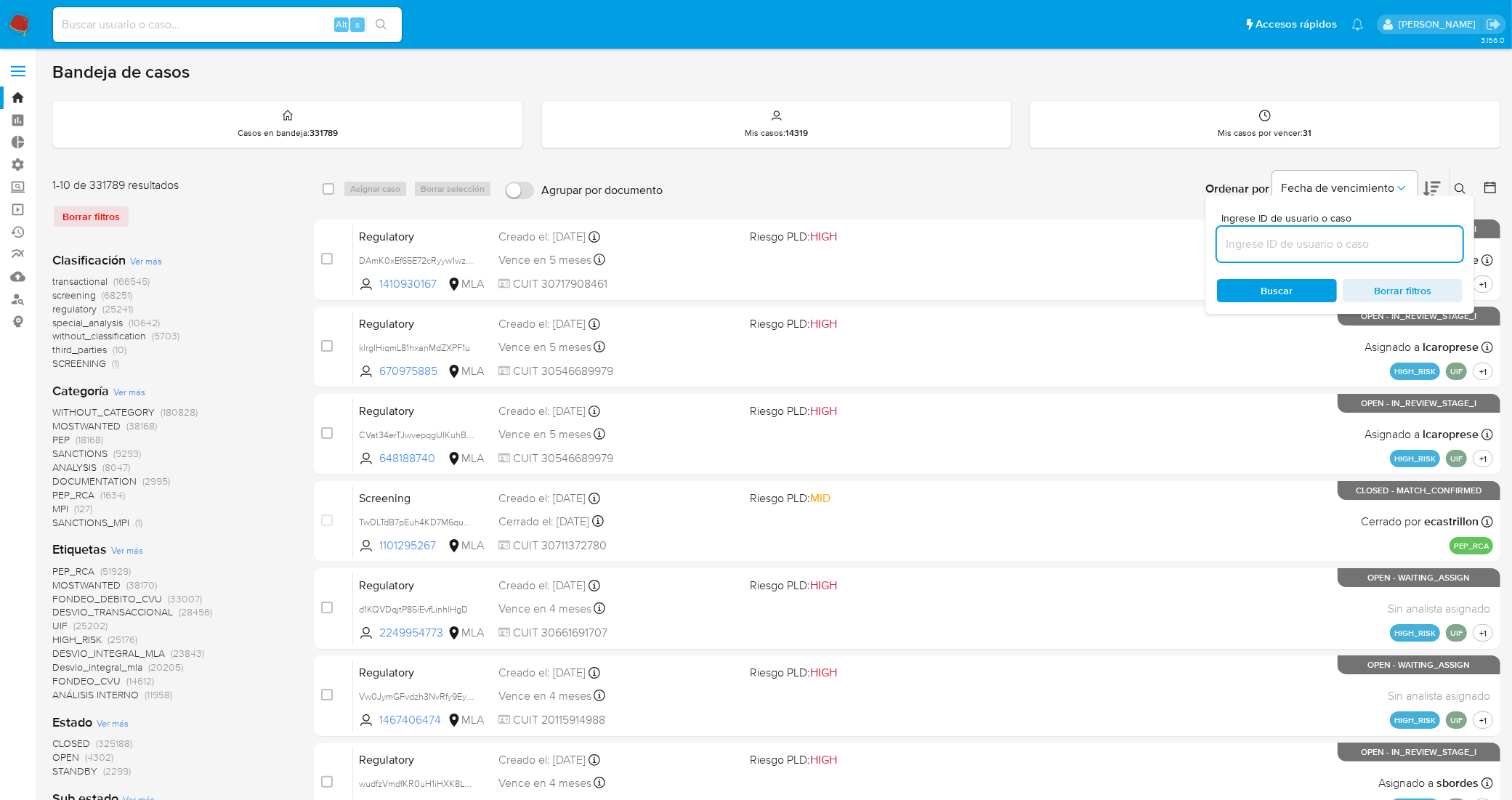
click at [1345, 241] on input at bounding box center [1340, 244] width 246 height 19
type input "xjXl9YNKb6ZJ8eqSzx0pREO1"
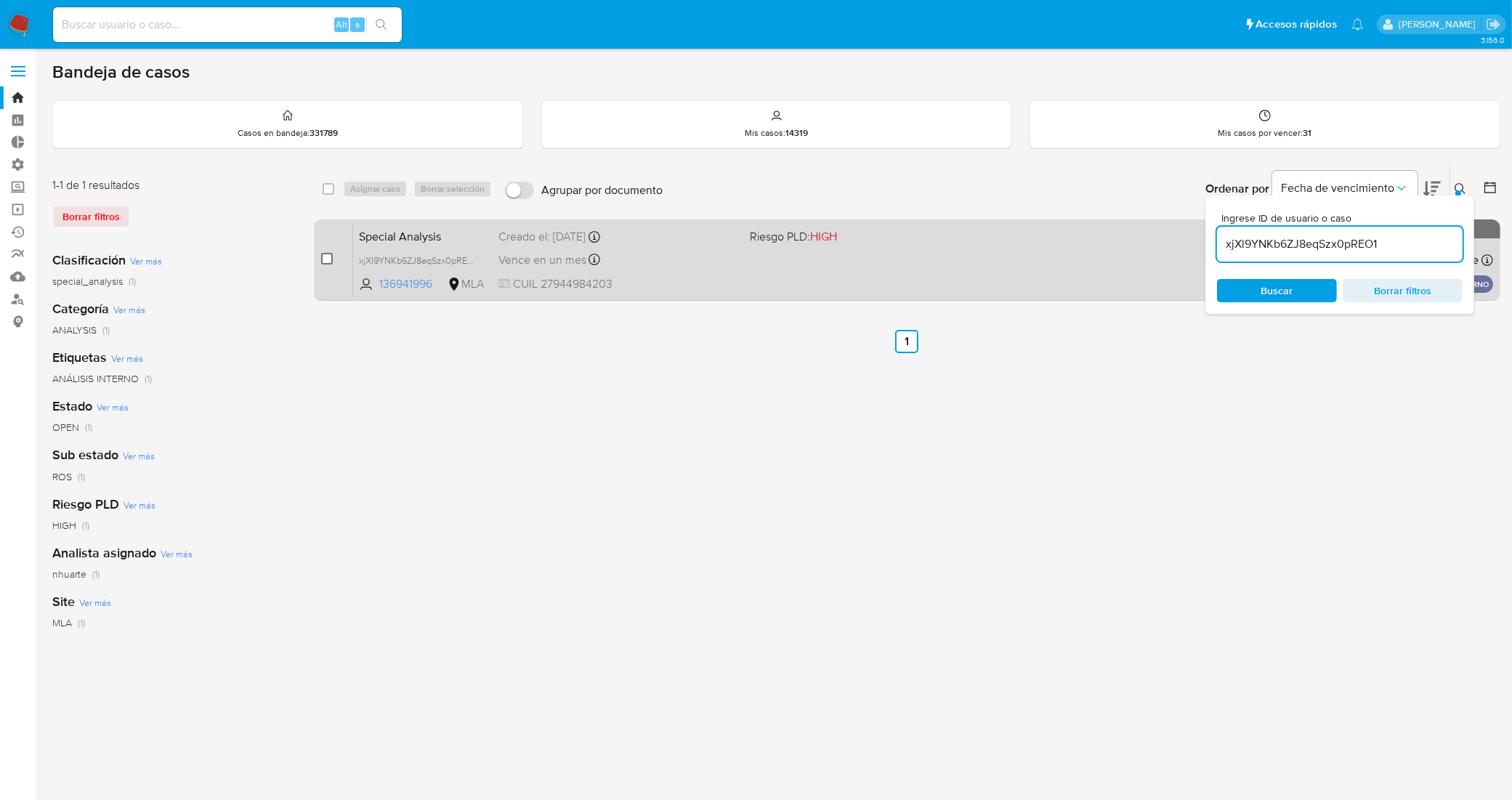
click at [323, 257] on input "checkbox" at bounding box center [326, 258] width 12 height 12
checkbox input "true"
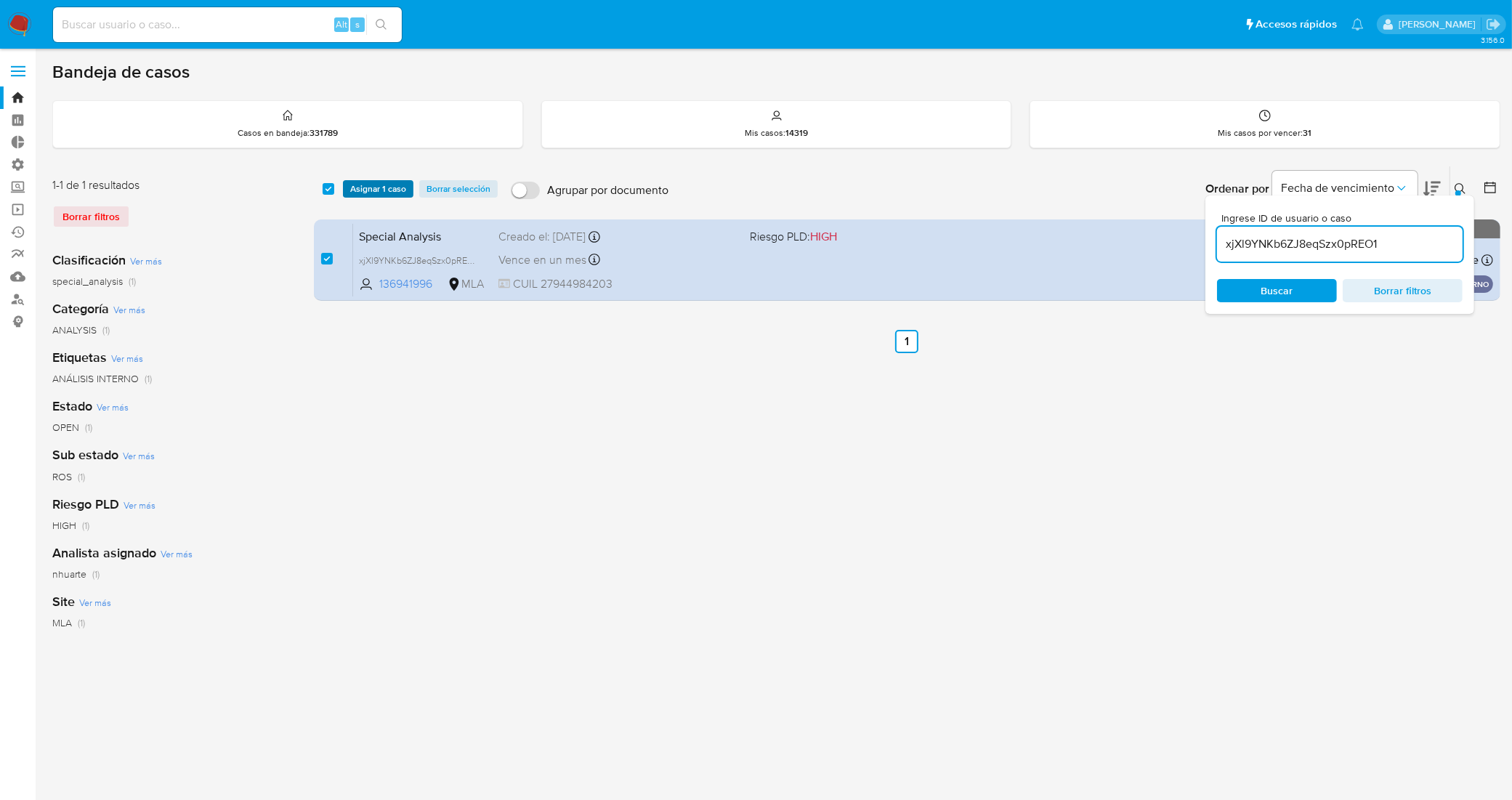
click at [396, 182] on span "Asignar 1 caso" at bounding box center [377, 189] width 56 height 15
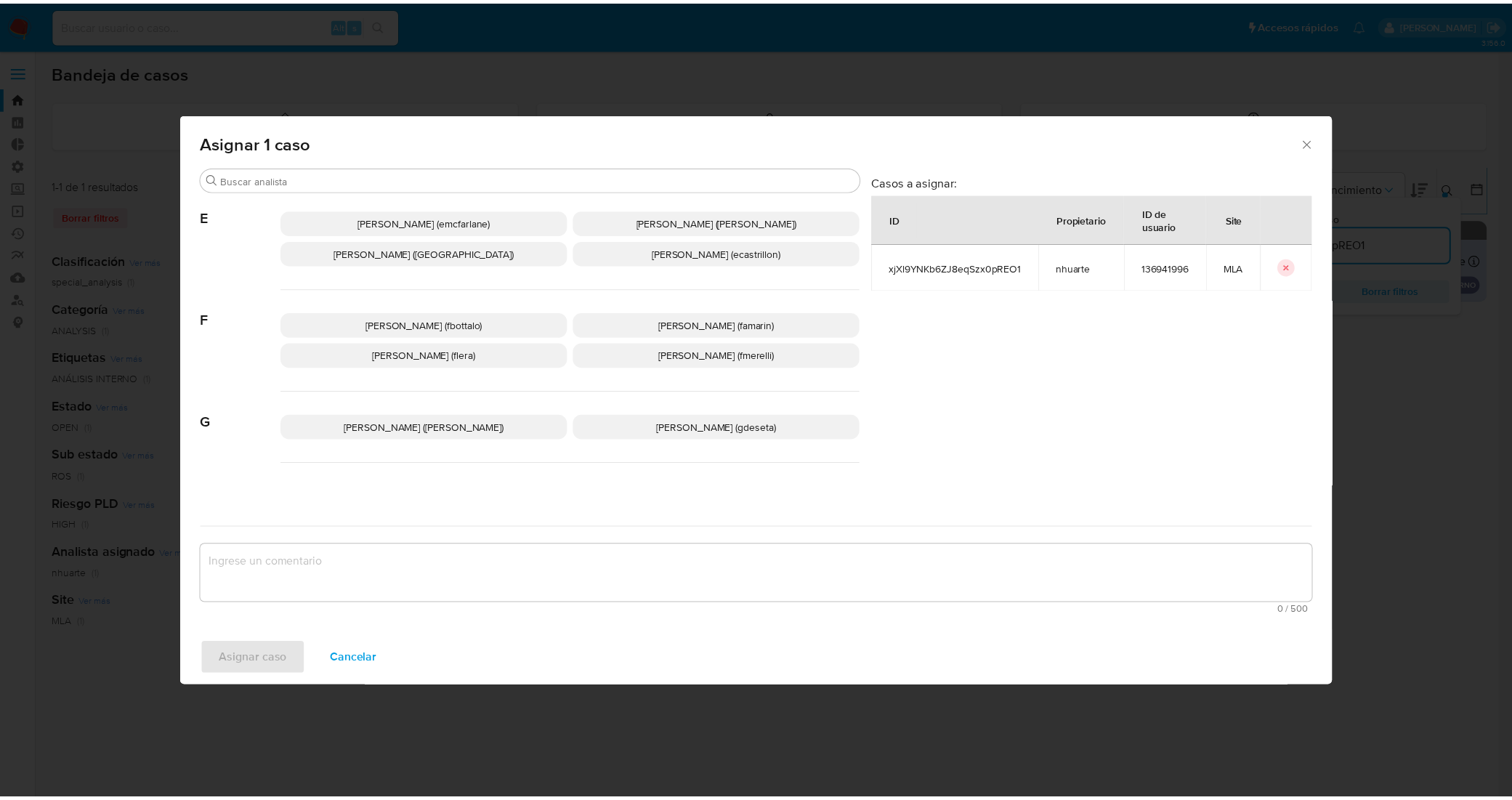
scroll to position [726, 0]
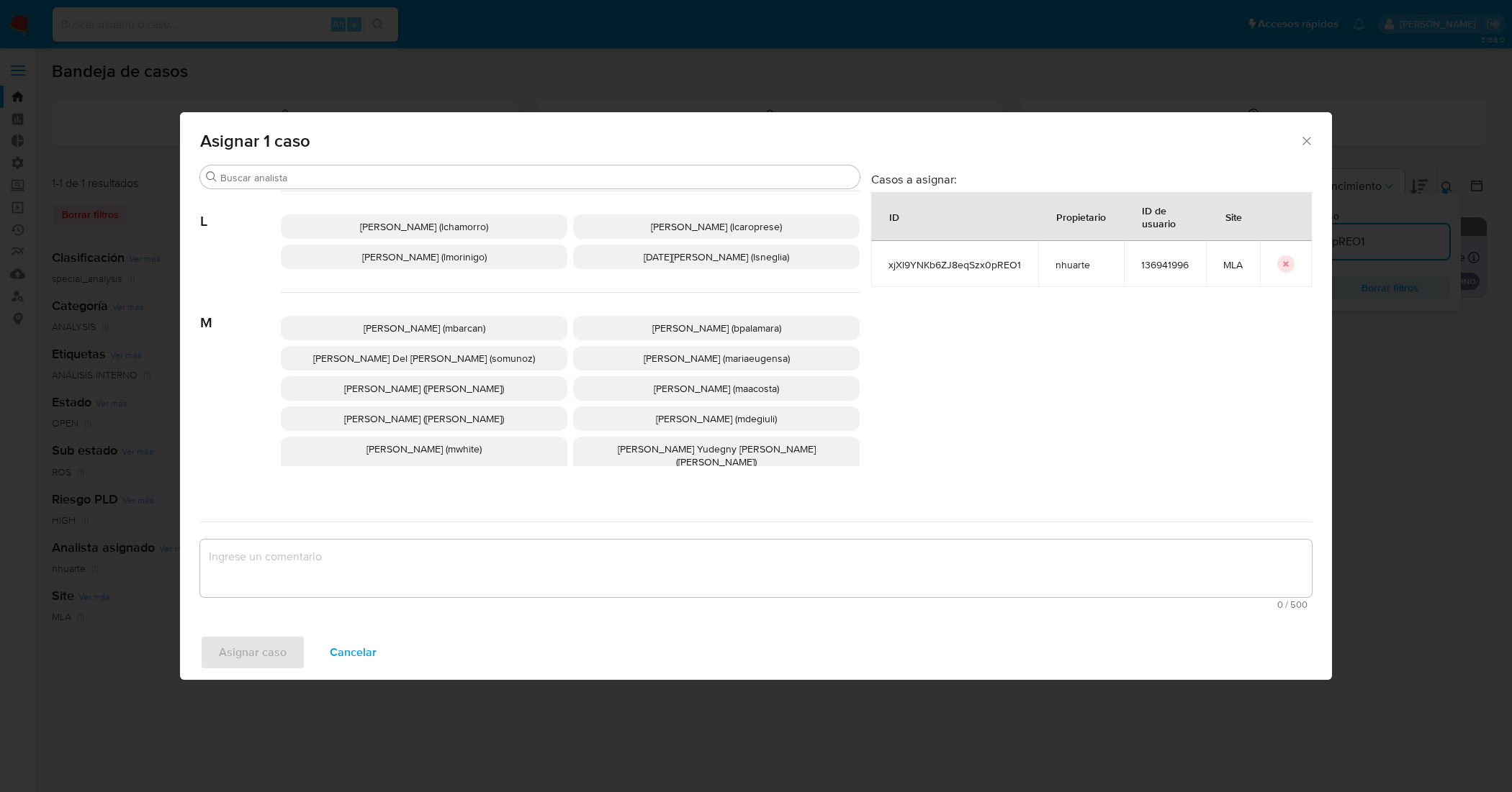
click at [670, 229] on span "Leandro Ezequiel Caroprese (lcaroprese)" at bounding box center [716, 226] width 131 height 15
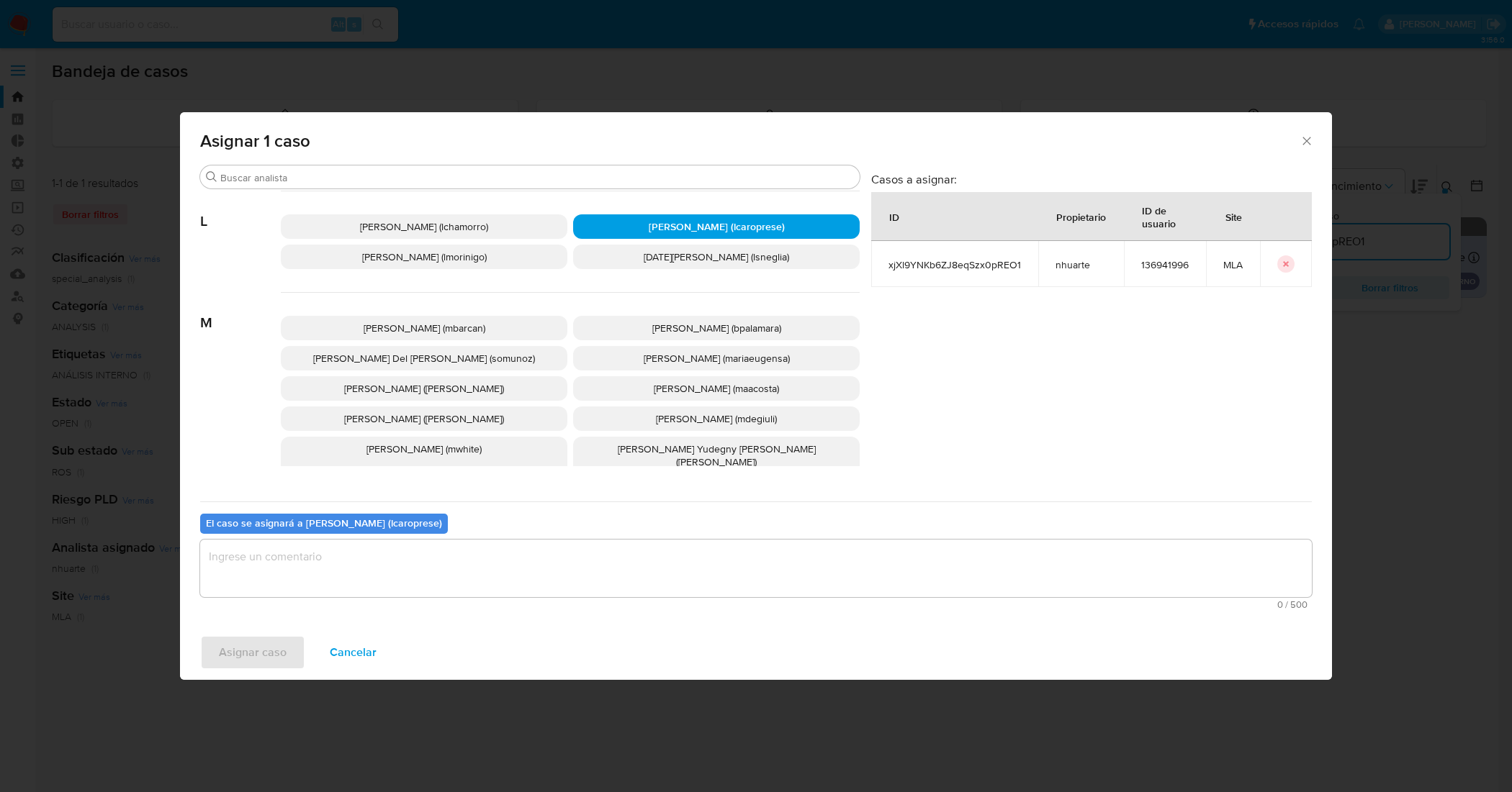
click at [574, 563] on textarea "assign-modal" at bounding box center [755, 568] width 1111 height 57
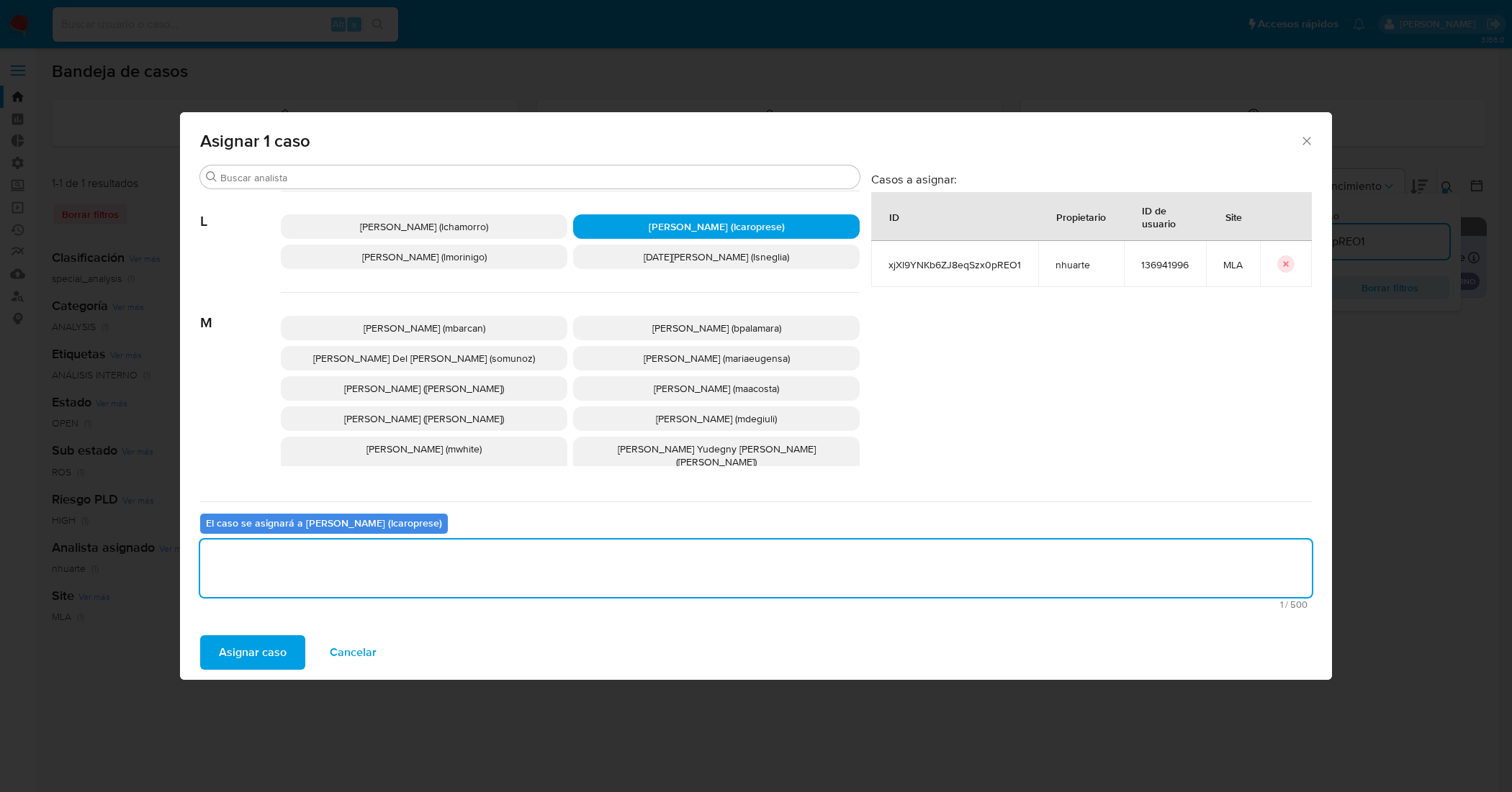
click at [243, 648] on span "Asignar caso" at bounding box center [252, 653] width 67 height 32
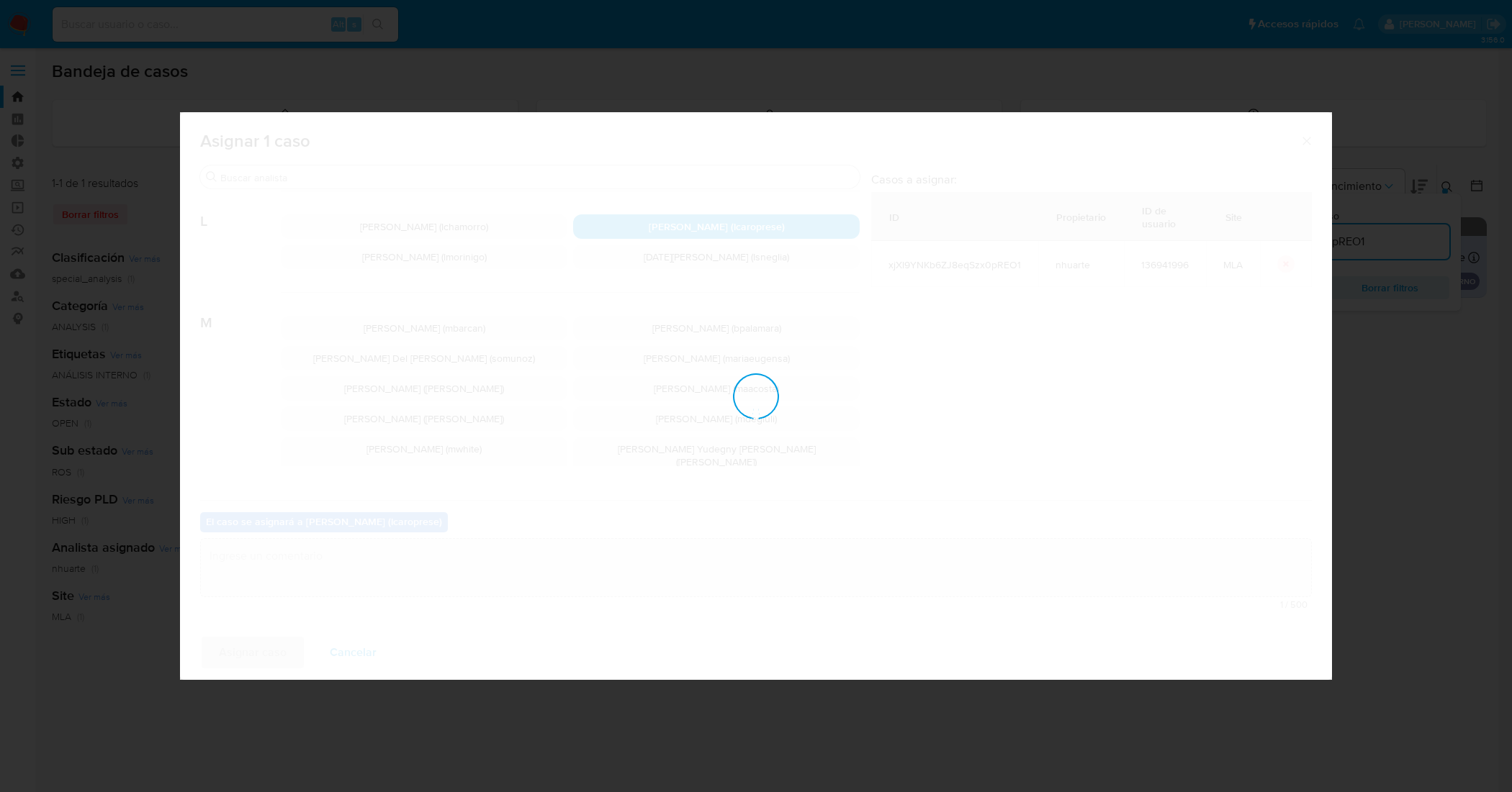
checkbox input "false"
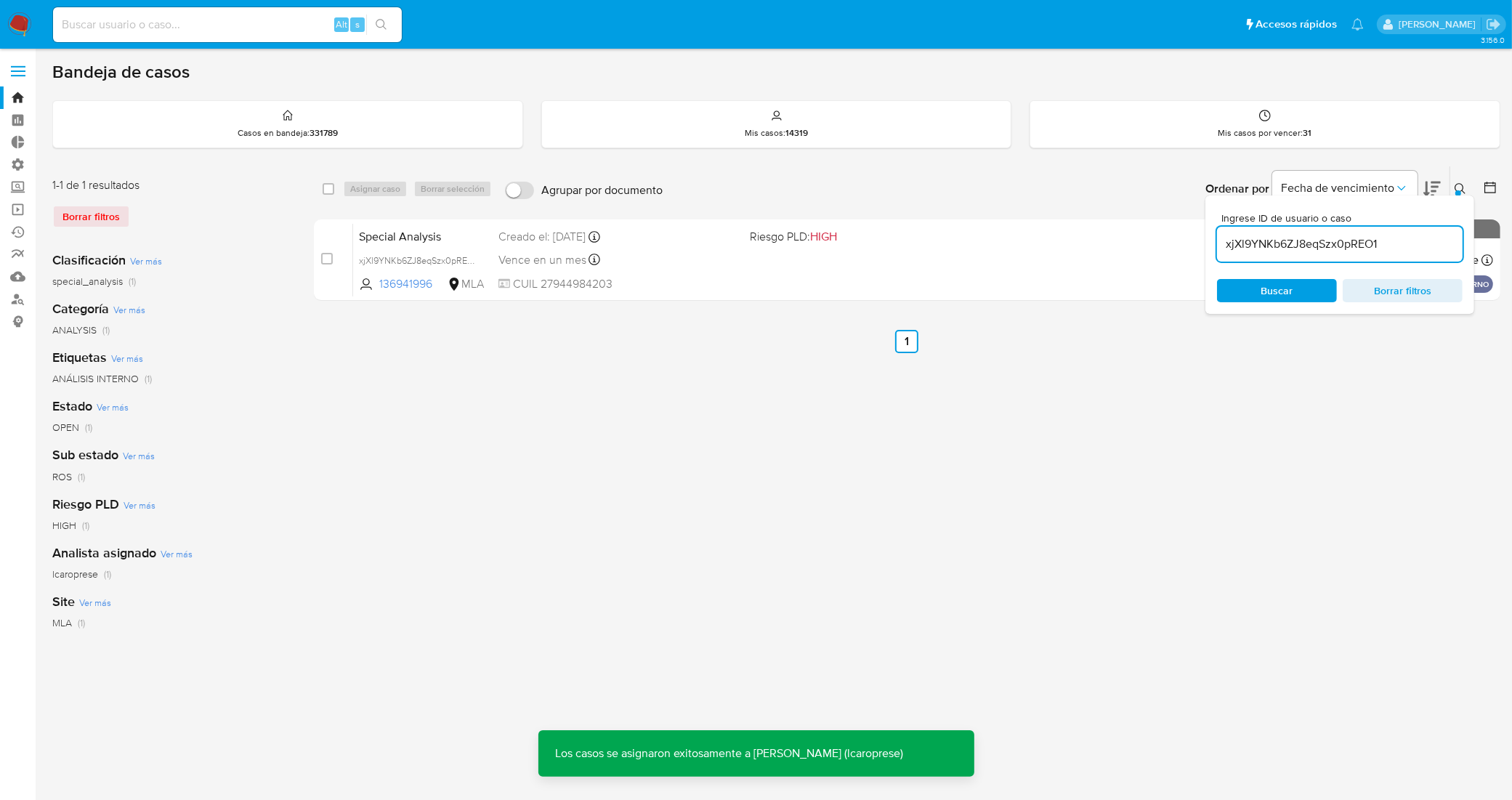
click at [1461, 183] on icon at bounding box center [1460, 189] width 11 height 11
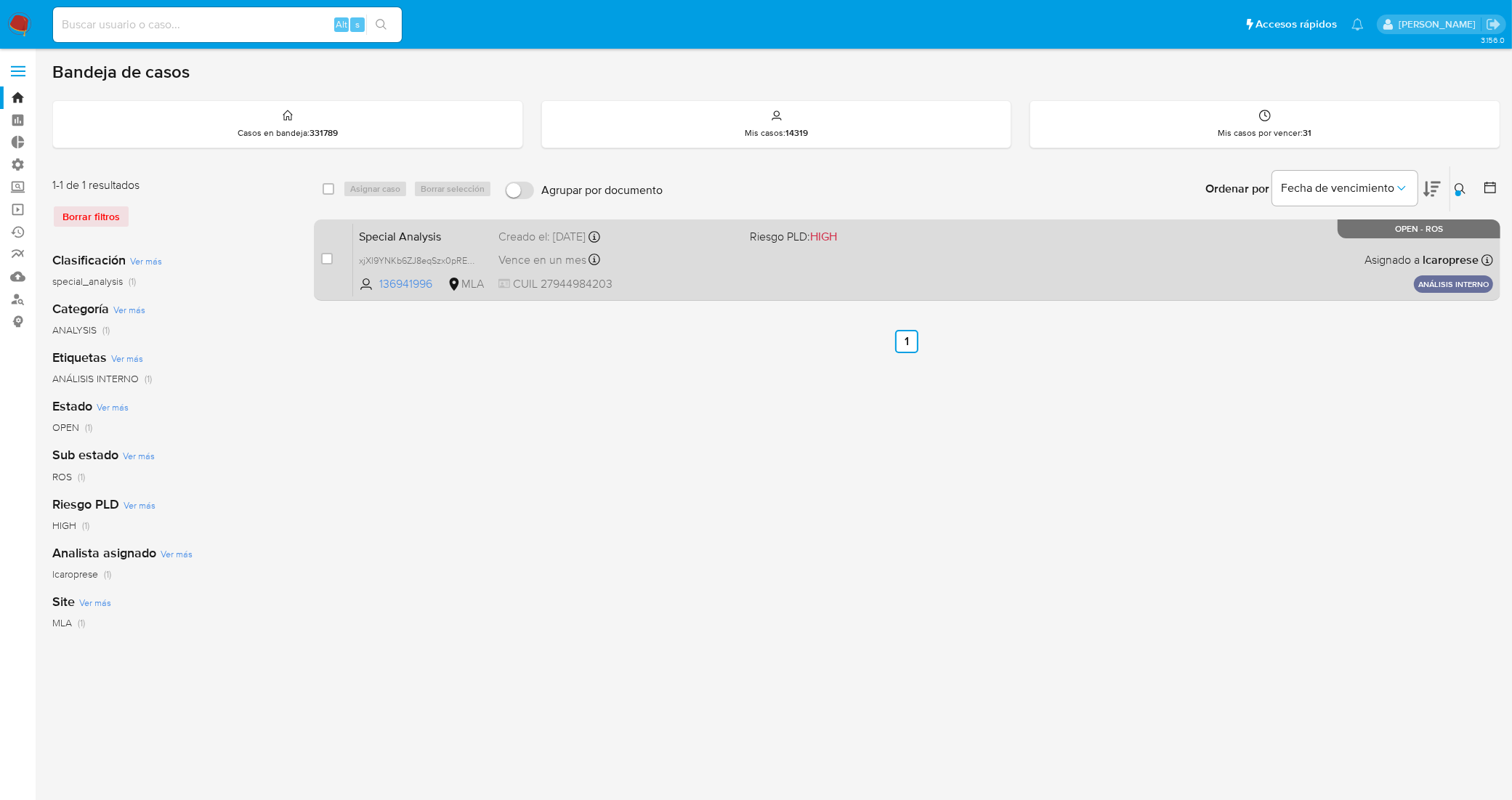
click at [477, 234] on span "Special Analysis" at bounding box center [423, 236] width 128 height 19
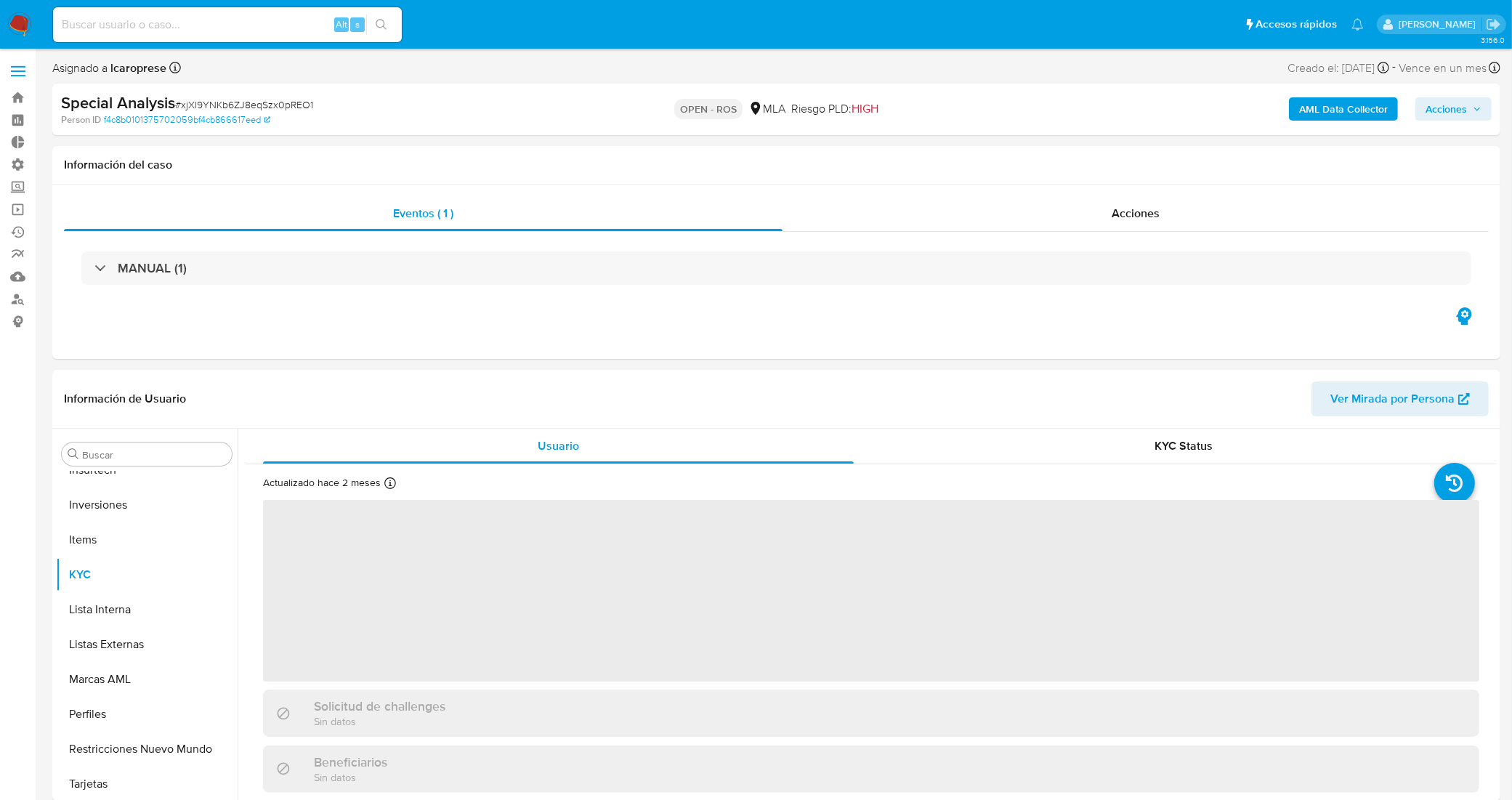
scroll to position [683, 0]
select select "10"
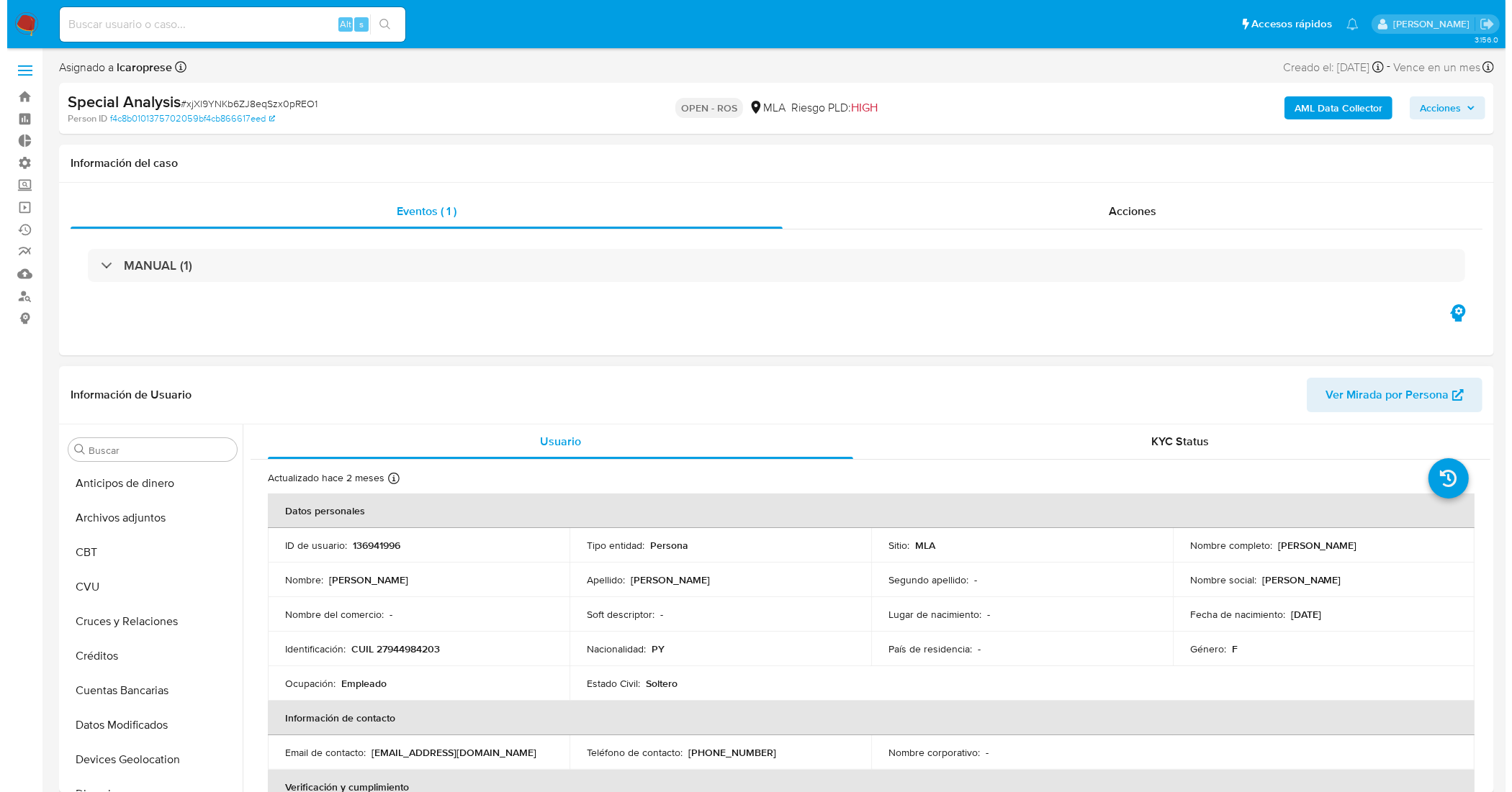
scroll to position [0, 0]
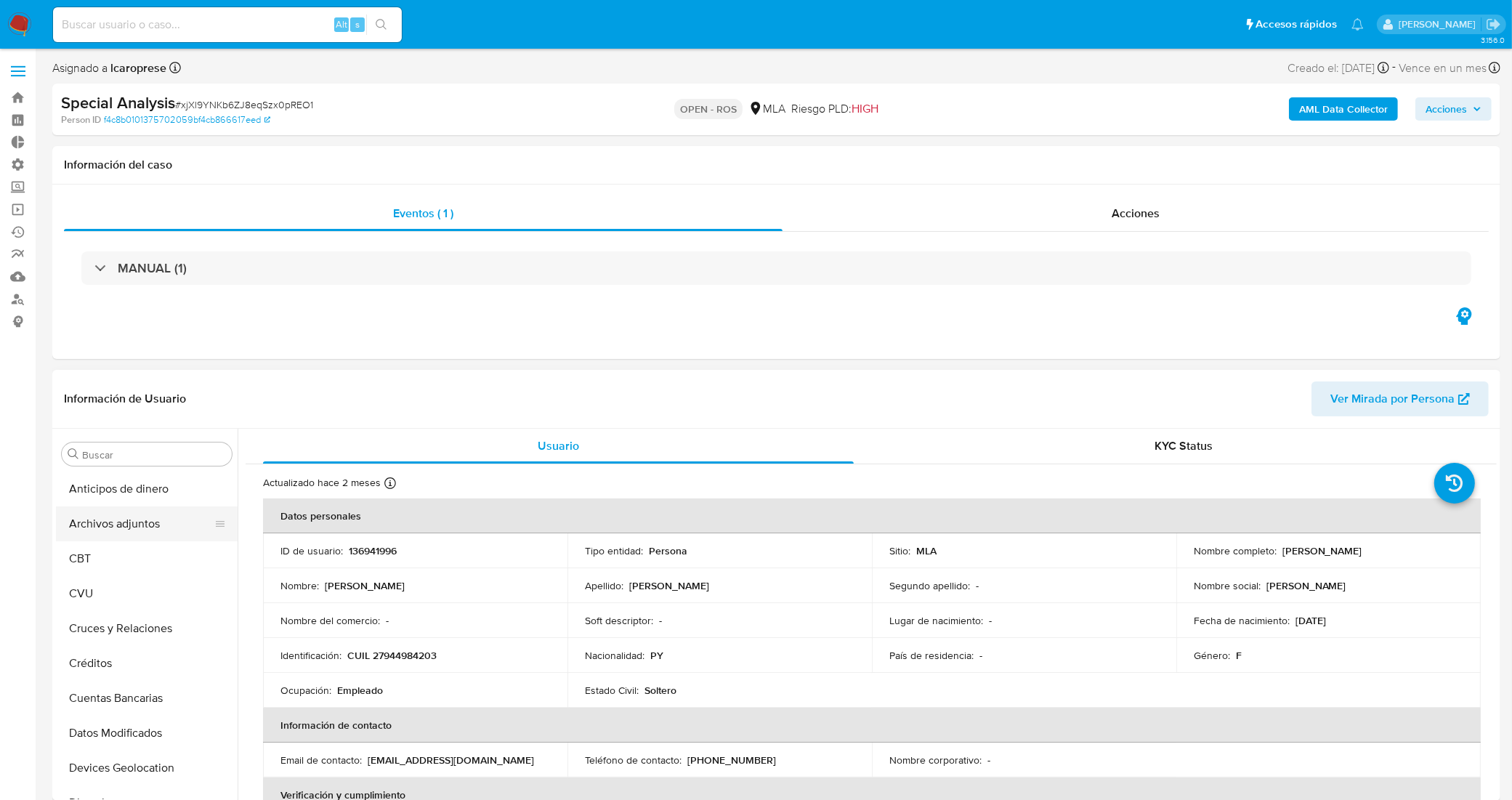
click at [164, 528] on button "Archivos adjuntos" at bounding box center [140, 524] width 170 height 35
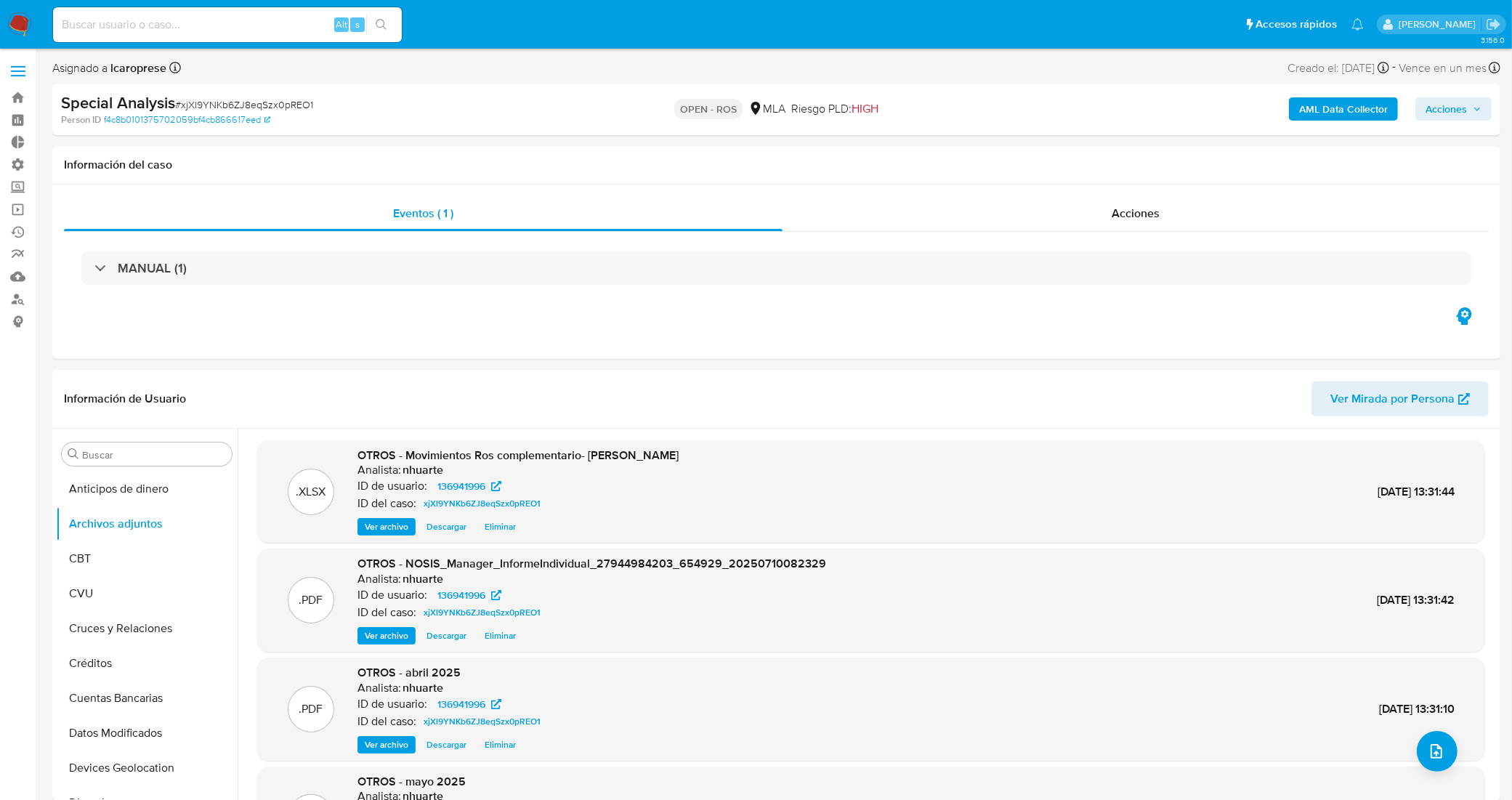
click at [1457, 111] on span "Acciones" at bounding box center [1445, 109] width 41 height 23
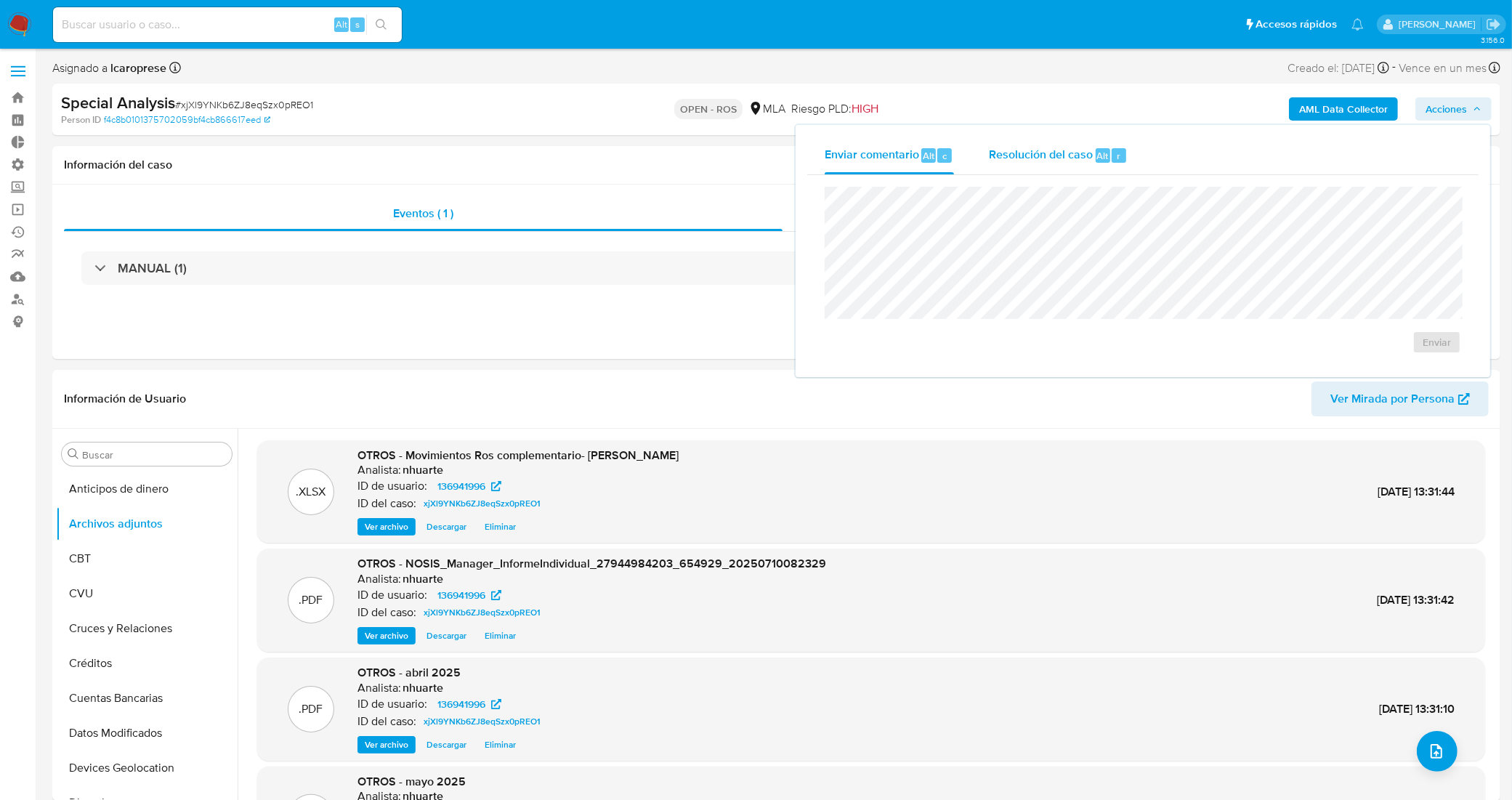
click at [1029, 150] on span "Resolución del caso" at bounding box center [1040, 155] width 104 height 16
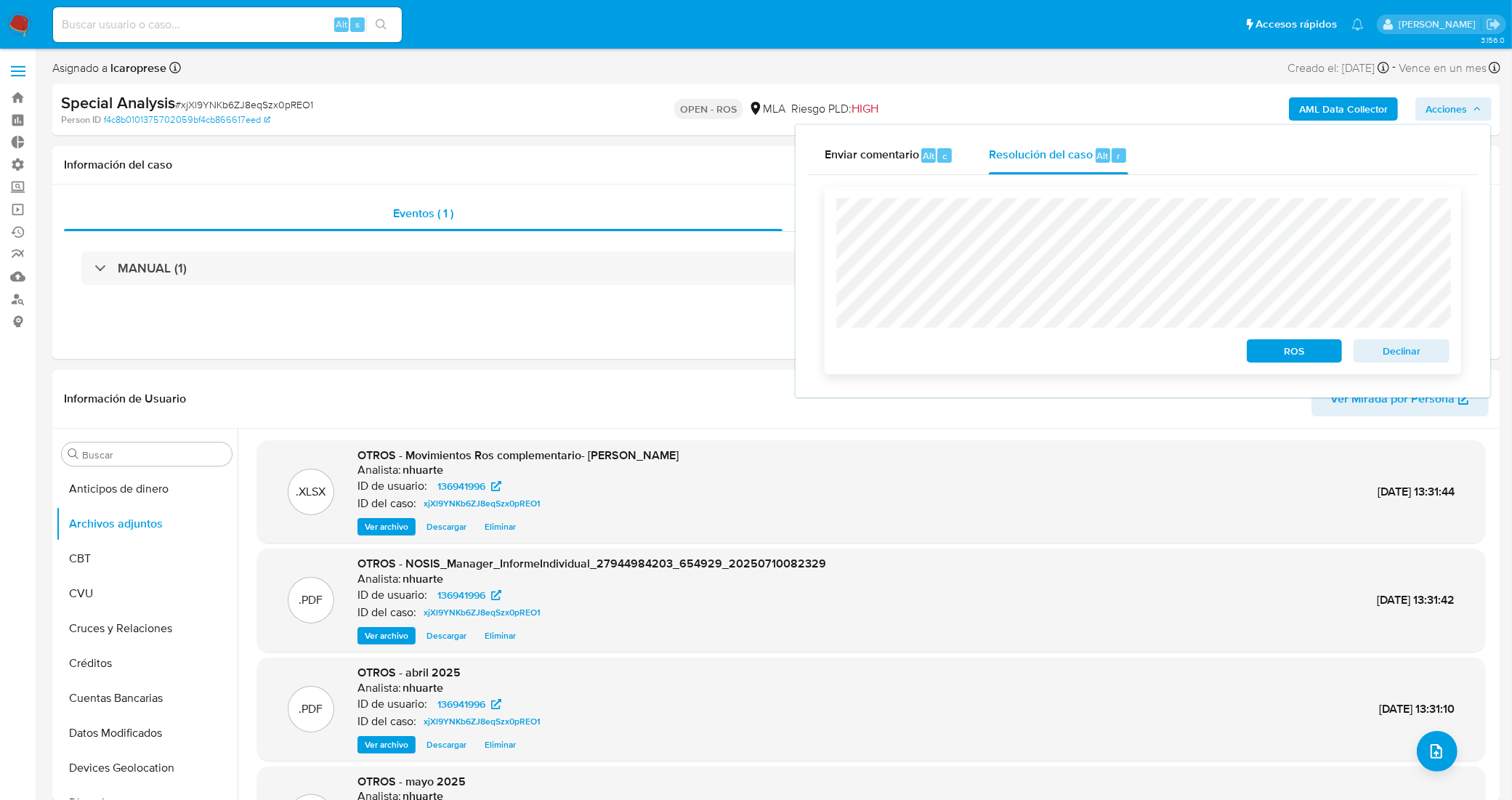
click at [1273, 357] on span "ROS" at bounding box center [1294, 351] width 76 height 20
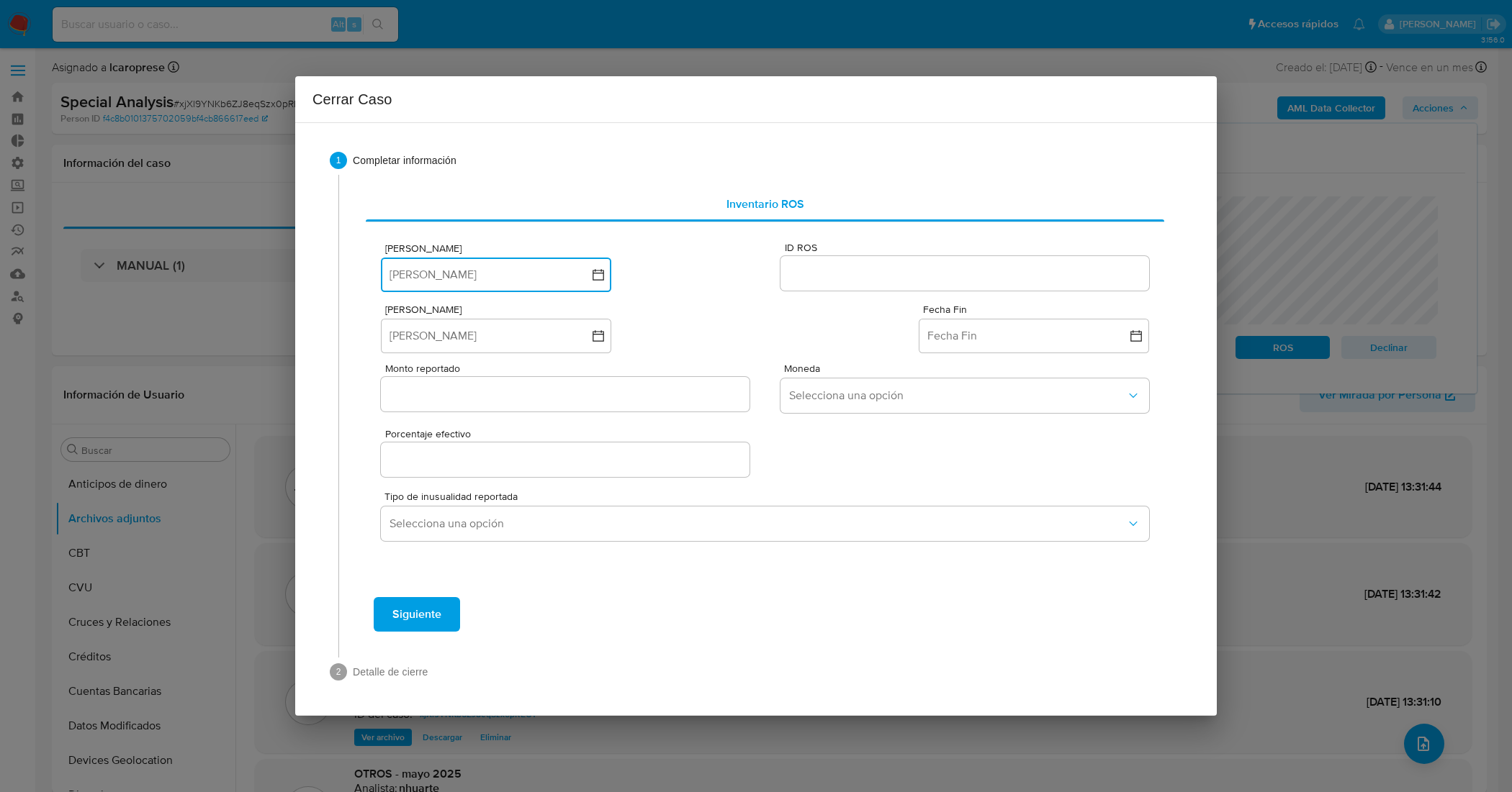
click at [537, 272] on button "[PERSON_NAME]" at bounding box center [495, 274] width 230 height 35
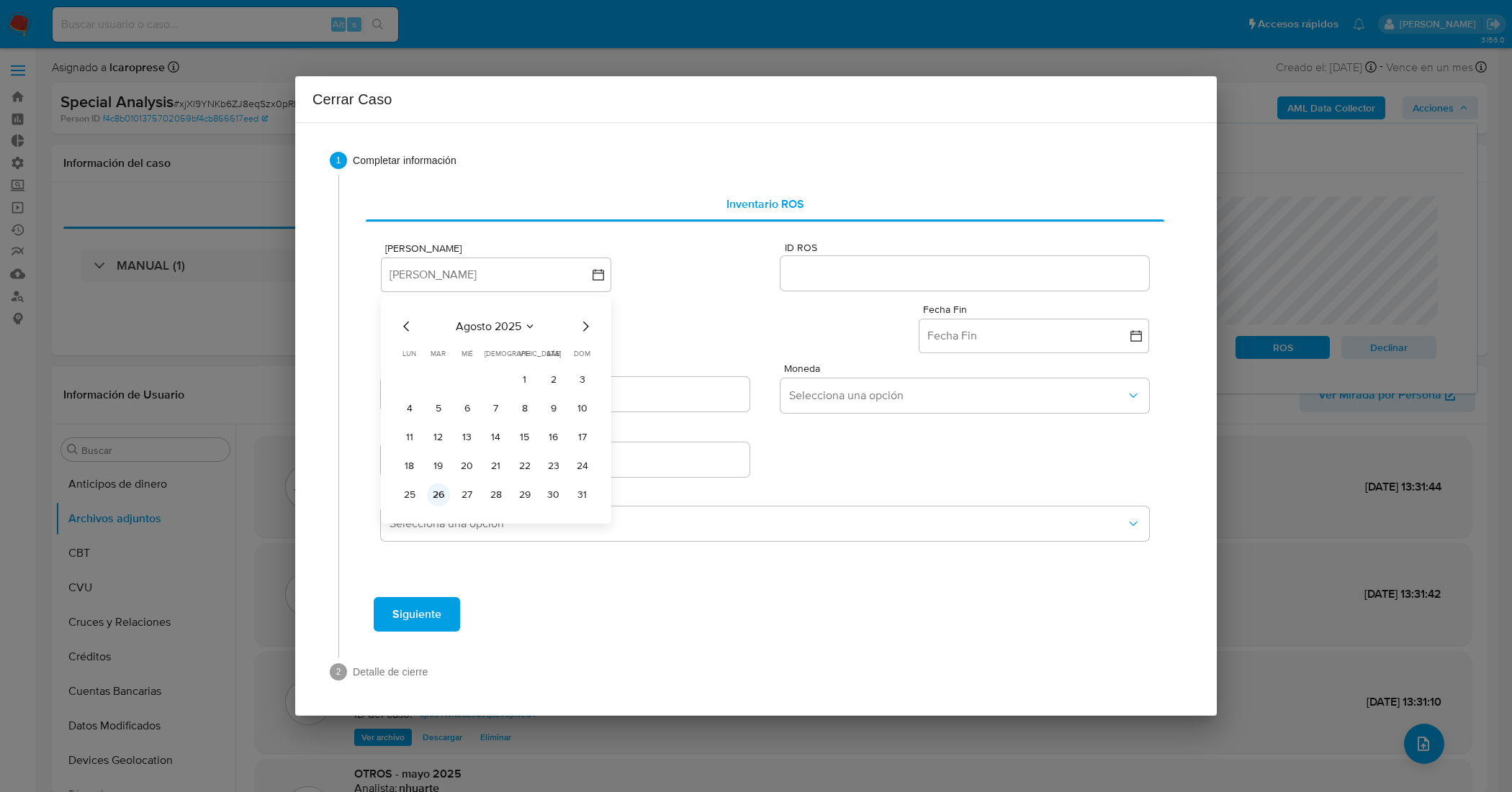
click at [440, 495] on button "26" at bounding box center [439, 494] width 23 height 23
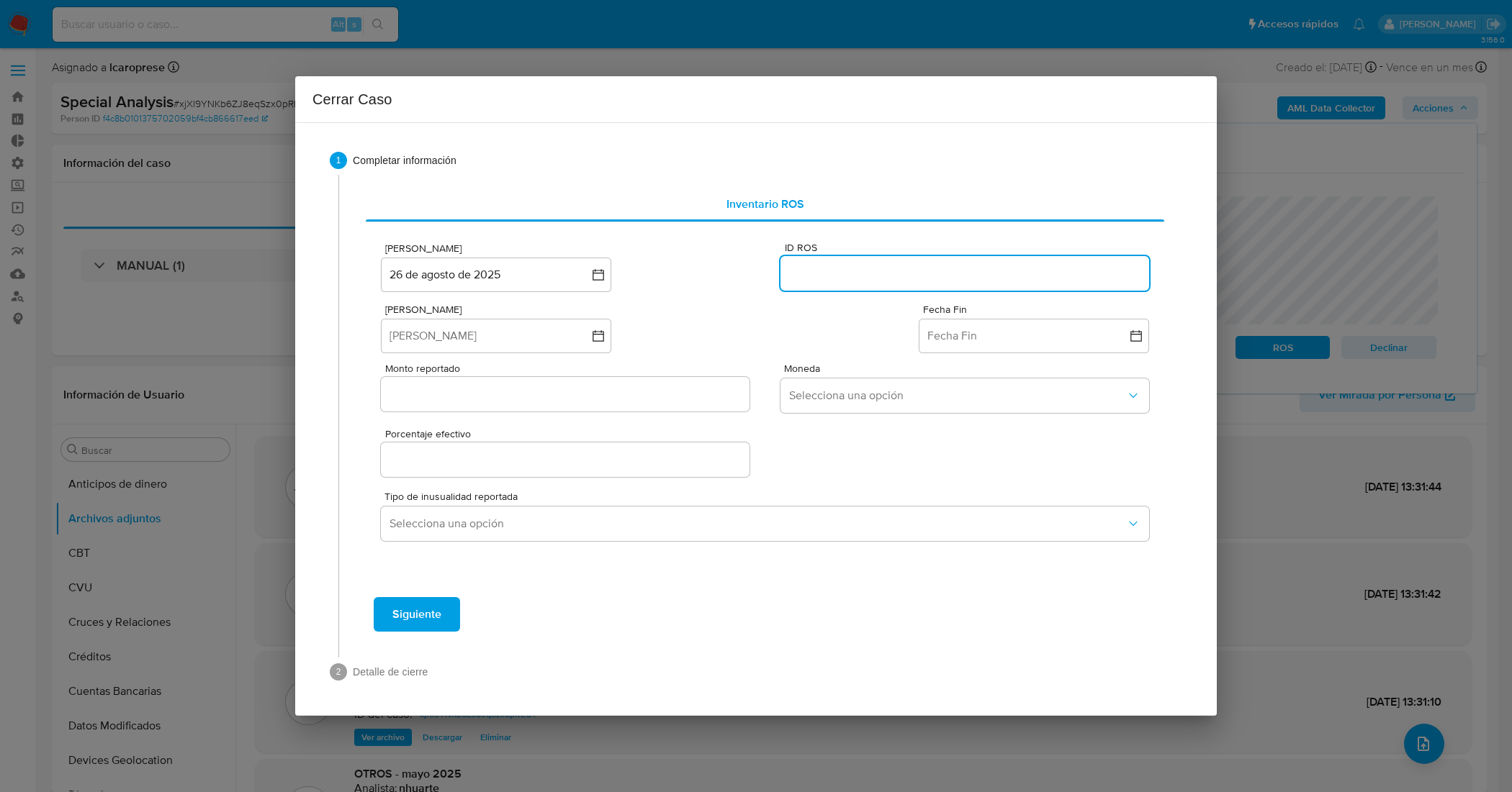
click at [861, 276] on input "ID ROS" at bounding box center [964, 274] width 368 height 19
paste input "635498096"
type input "635498096"
click at [526, 340] on button "[PERSON_NAME]" at bounding box center [495, 336] width 230 height 35
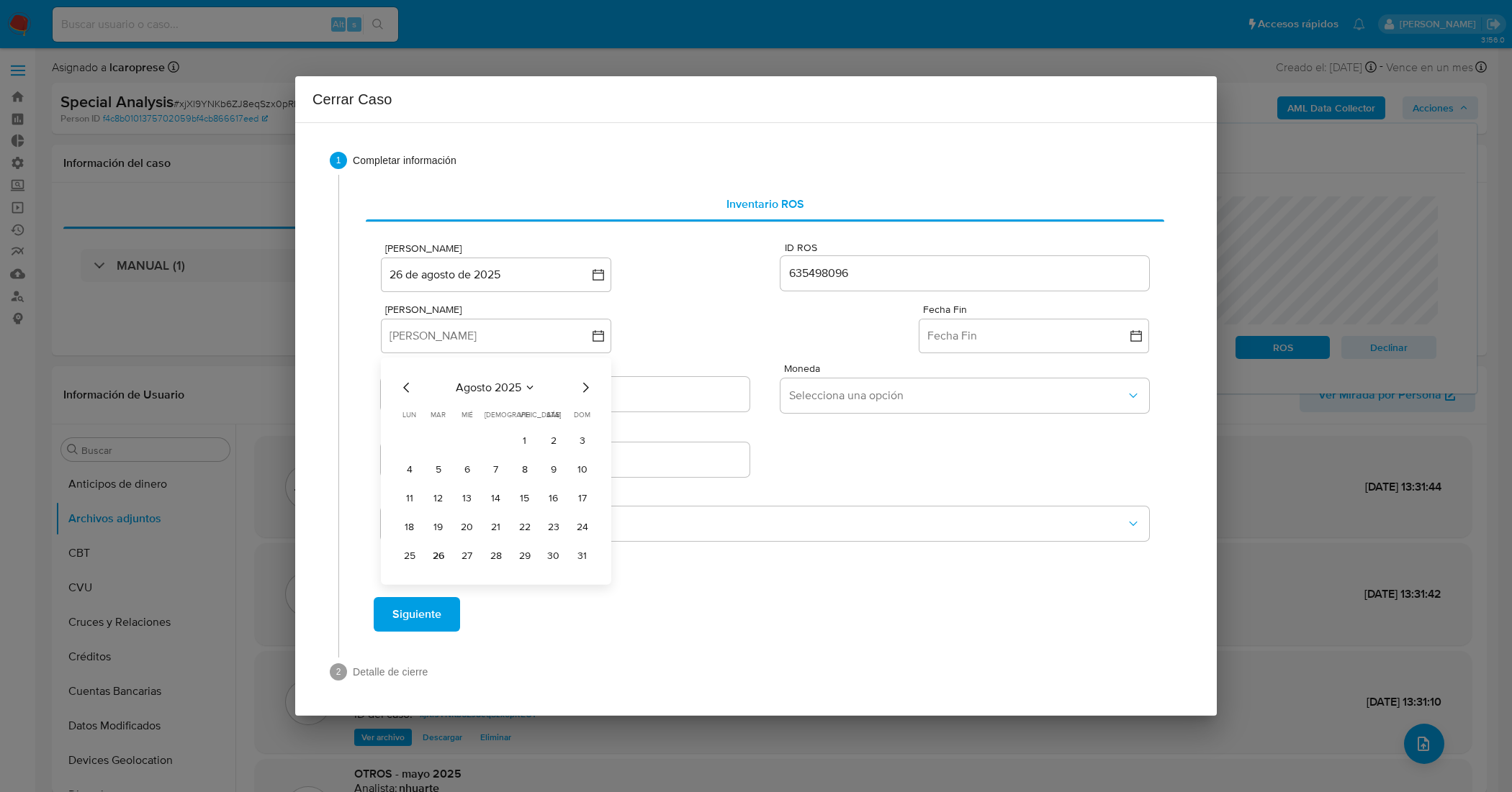
click at [407, 385] on icon "Mes anterior" at bounding box center [406, 387] width 17 height 17
click at [498, 451] on button "1" at bounding box center [496, 440] width 23 height 23
drag, startPoint x: 1030, startPoint y: 336, endPoint x: 1013, endPoint y: 340, distance: 17.5
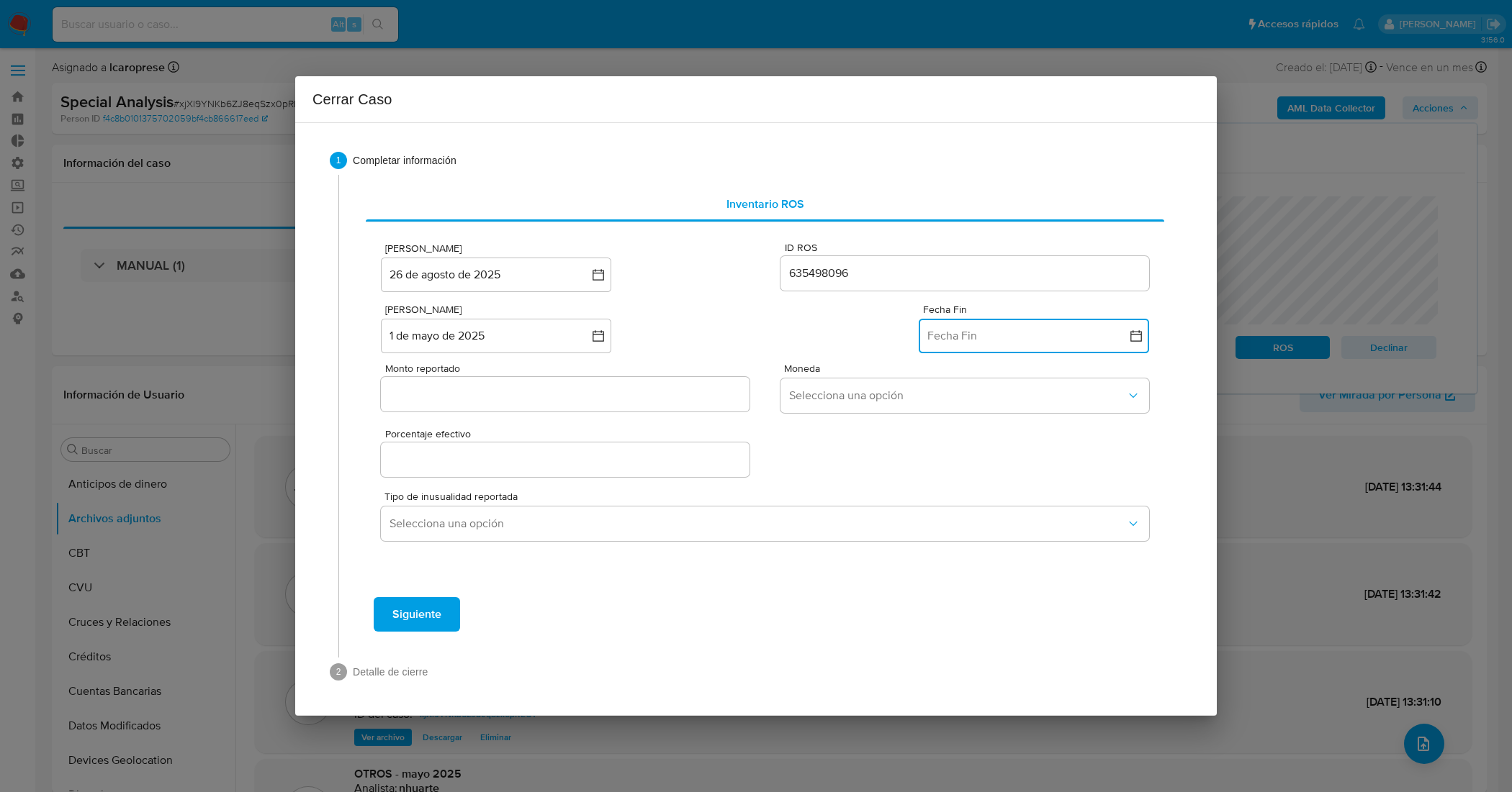
click at [1030, 336] on button "Fecha Fin" at bounding box center [1034, 336] width 230 height 35
click at [943, 384] on icon "Mes anterior" at bounding box center [944, 387] width 17 height 17
click at [1069, 560] on button "30" at bounding box center [1062, 556] width 23 height 23
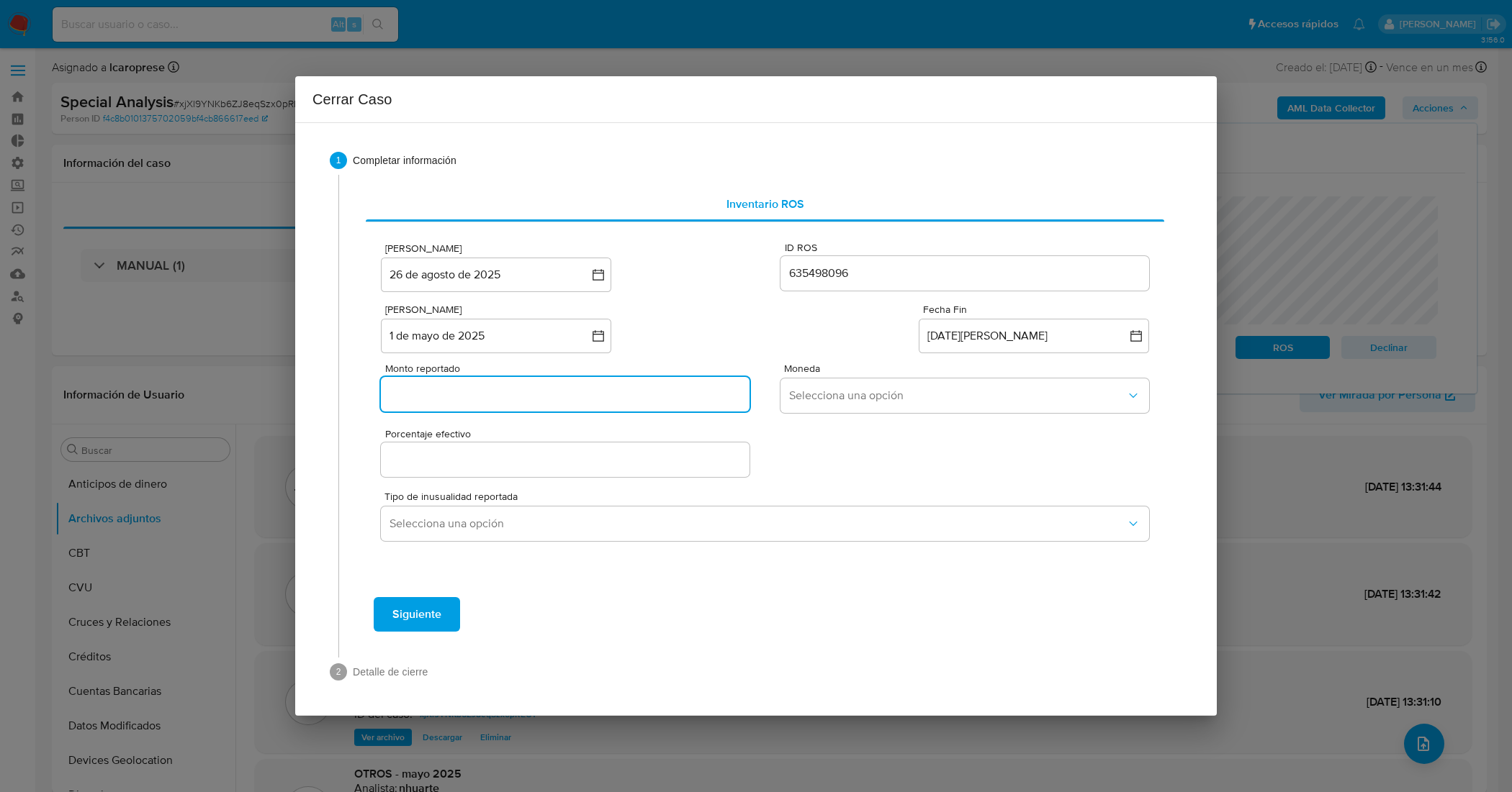
click at [522, 394] on input "Monto reportado" at bounding box center [564, 394] width 368 height 19
paste input "476256136"
type input "476256136"
click at [879, 403] on button "Selecciona una opción" at bounding box center [964, 395] width 368 height 35
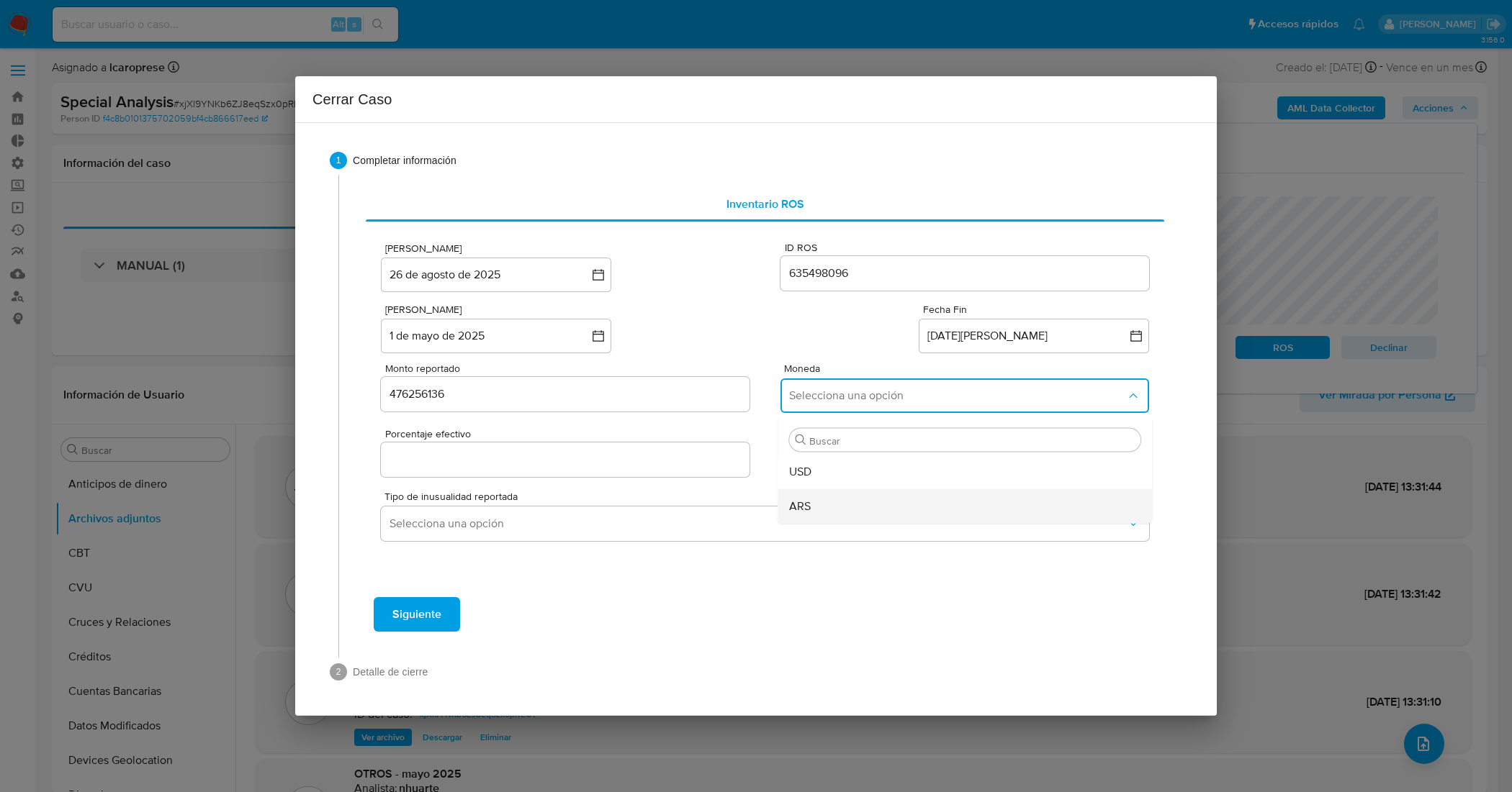
click at [873, 491] on div "ARS" at bounding box center [960, 505] width 343 height 35
click at [603, 454] on input "Porcentaje efectivo" at bounding box center [564, 460] width 368 height 19
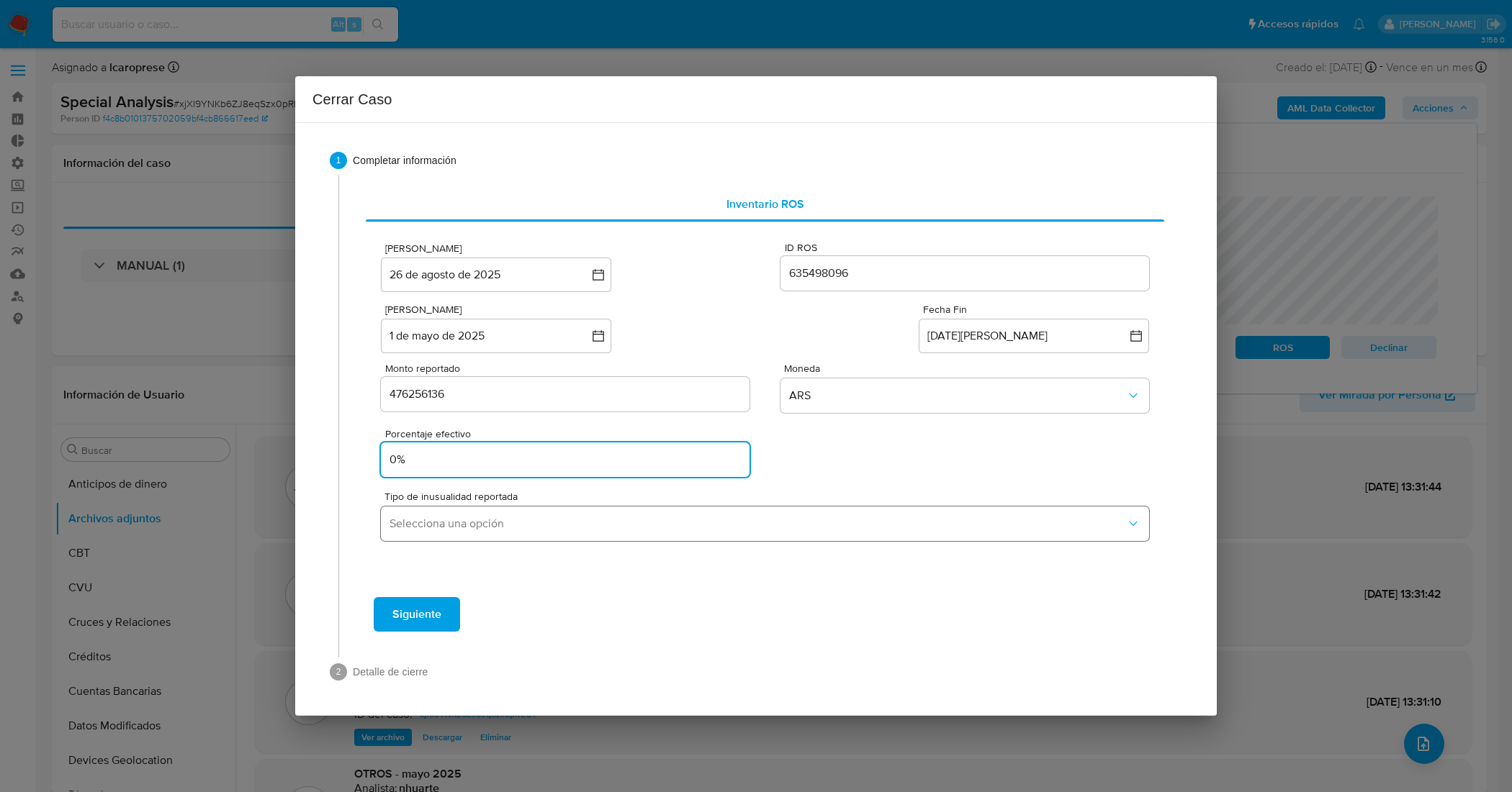
type input "0%"
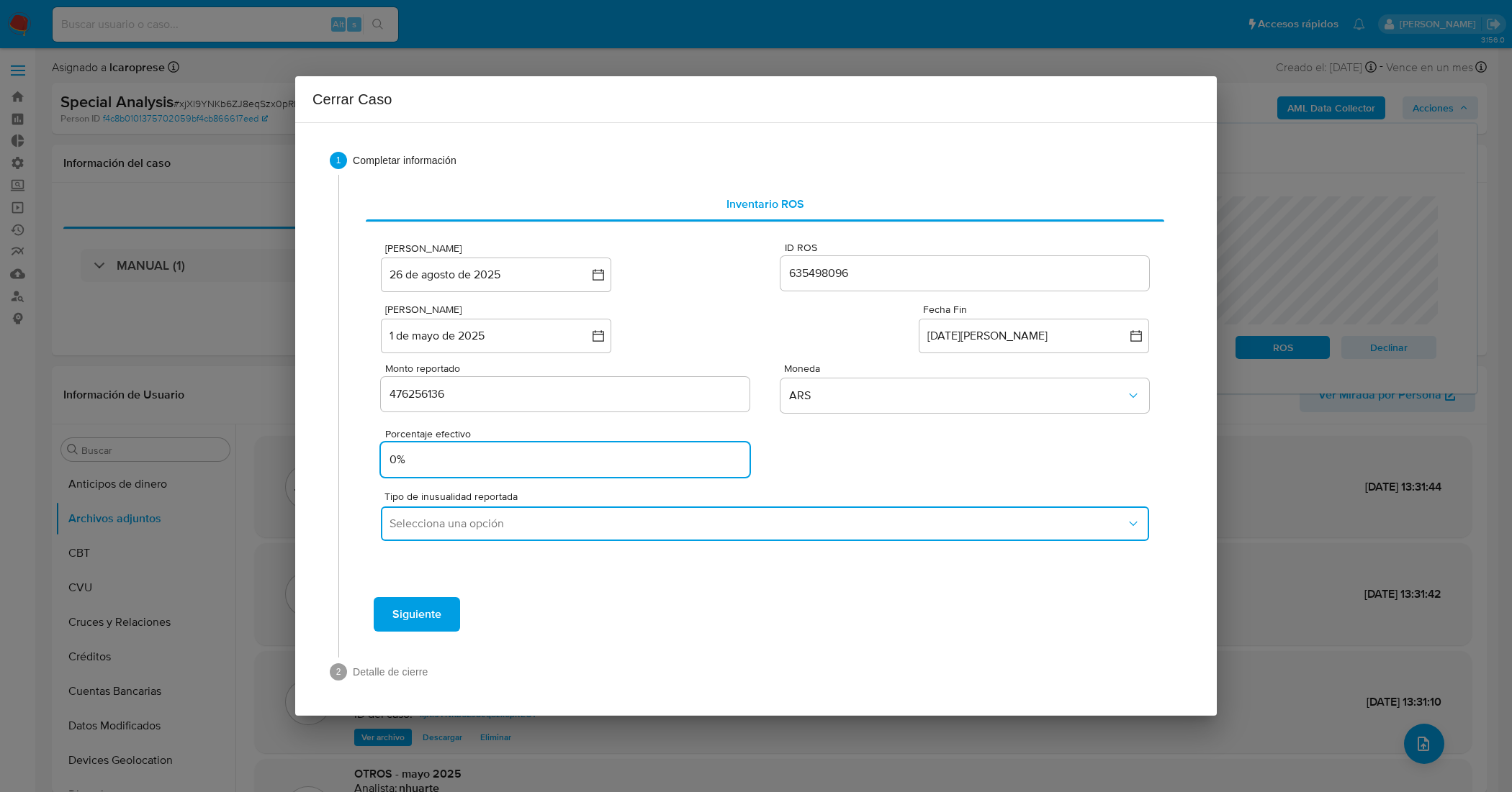
click at [640, 527] on span "Selecciona una opción" at bounding box center [758, 524] width 737 height 15
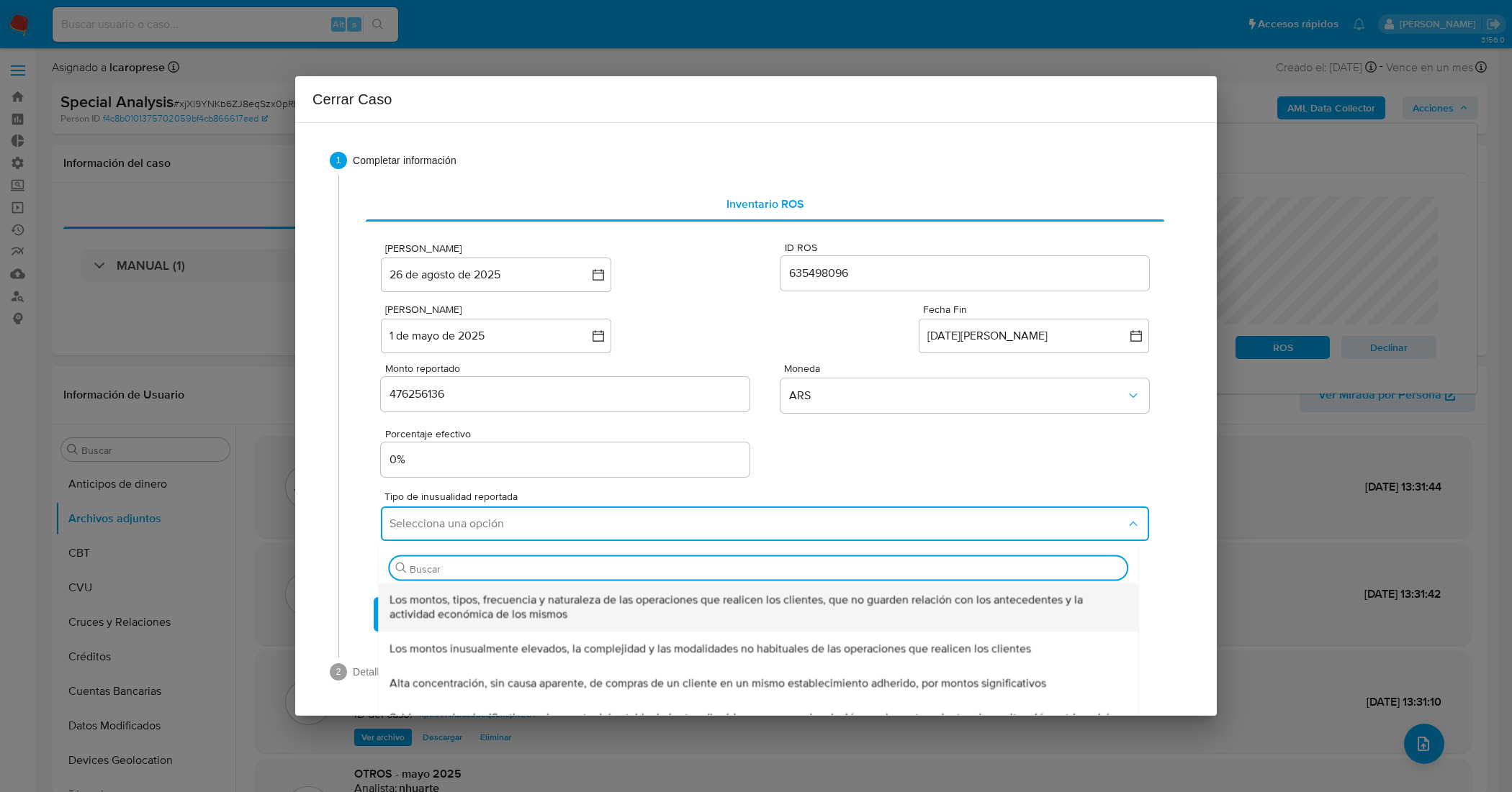
click at [635, 595] on span "Los montos, tipos, frecuencia y naturaleza de las operaciones que realicen los …" at bounding box center [753, 606] width 728 height 29
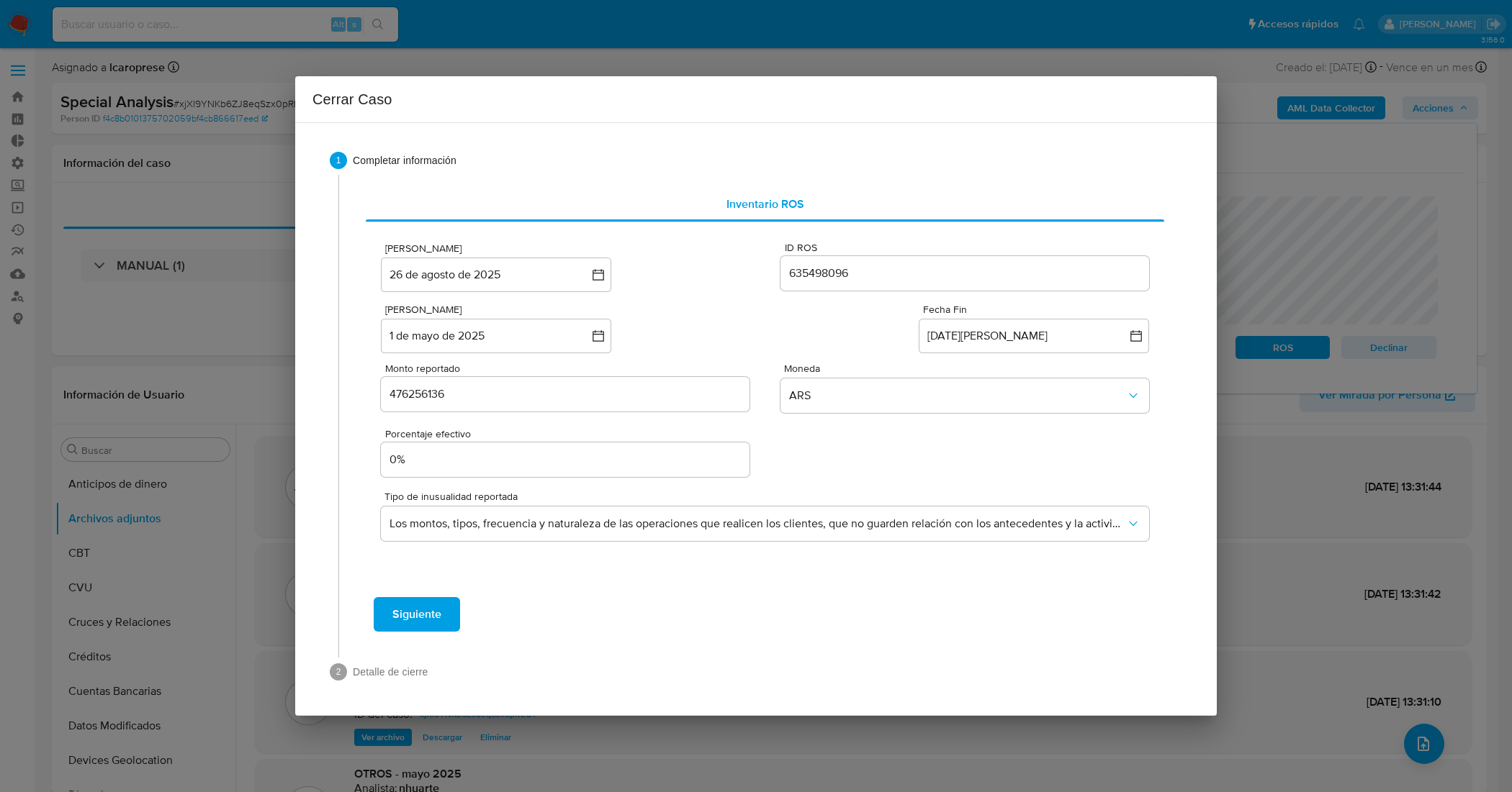
click at [728, 557] on div "Fecha ROS 26 de agosto de 2025 26-08-2025 ID ROS 635498096 Fecha Inicio 1 de ma…" at bounding box center [765, 400] width 799 height 355
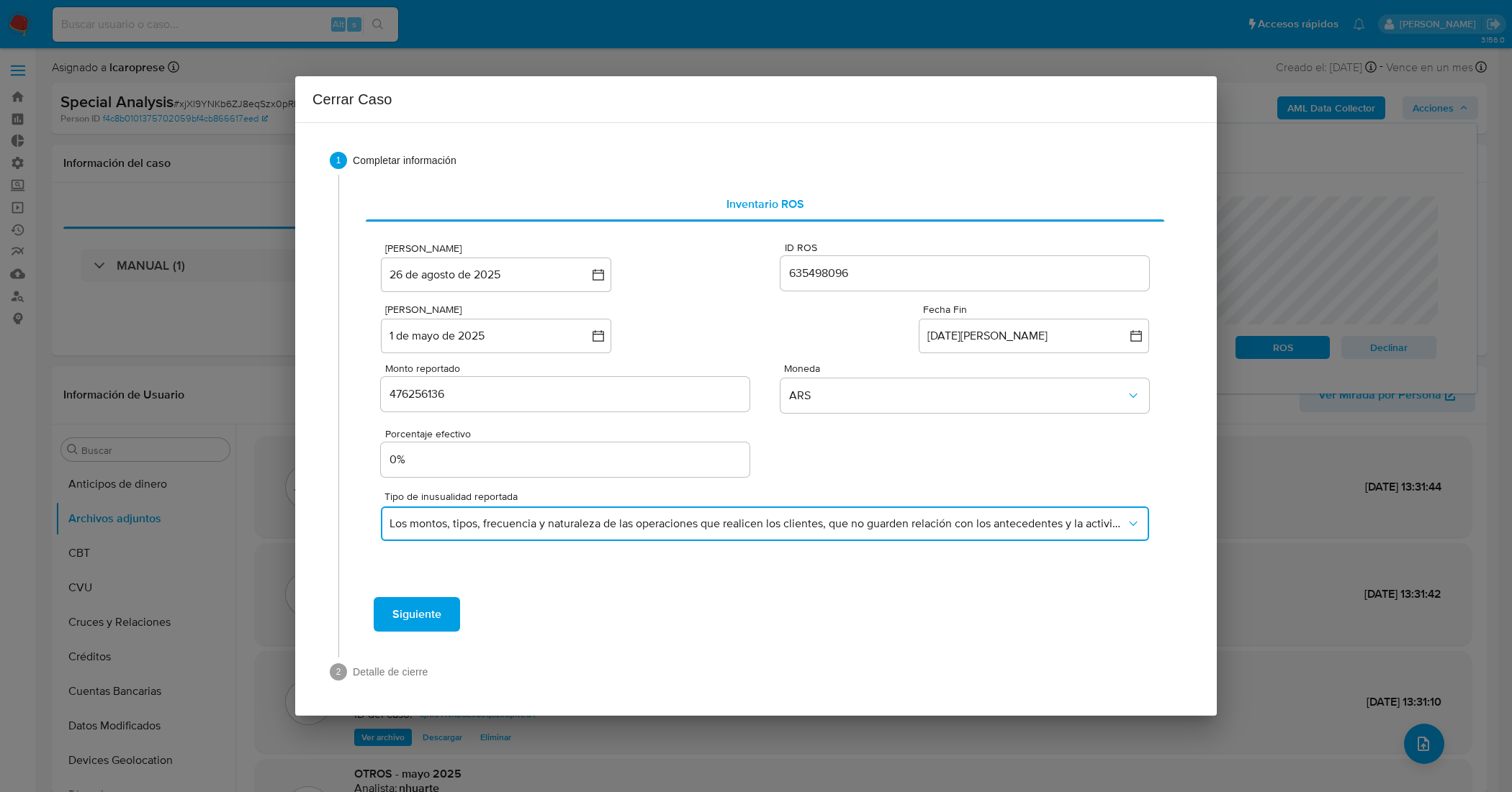
click at [472, 509] on button "Los montos, tipos, frecuencia y naturaleza de las operaciones que realicen los …" at bounding box center [765, 524] width 768 height 35
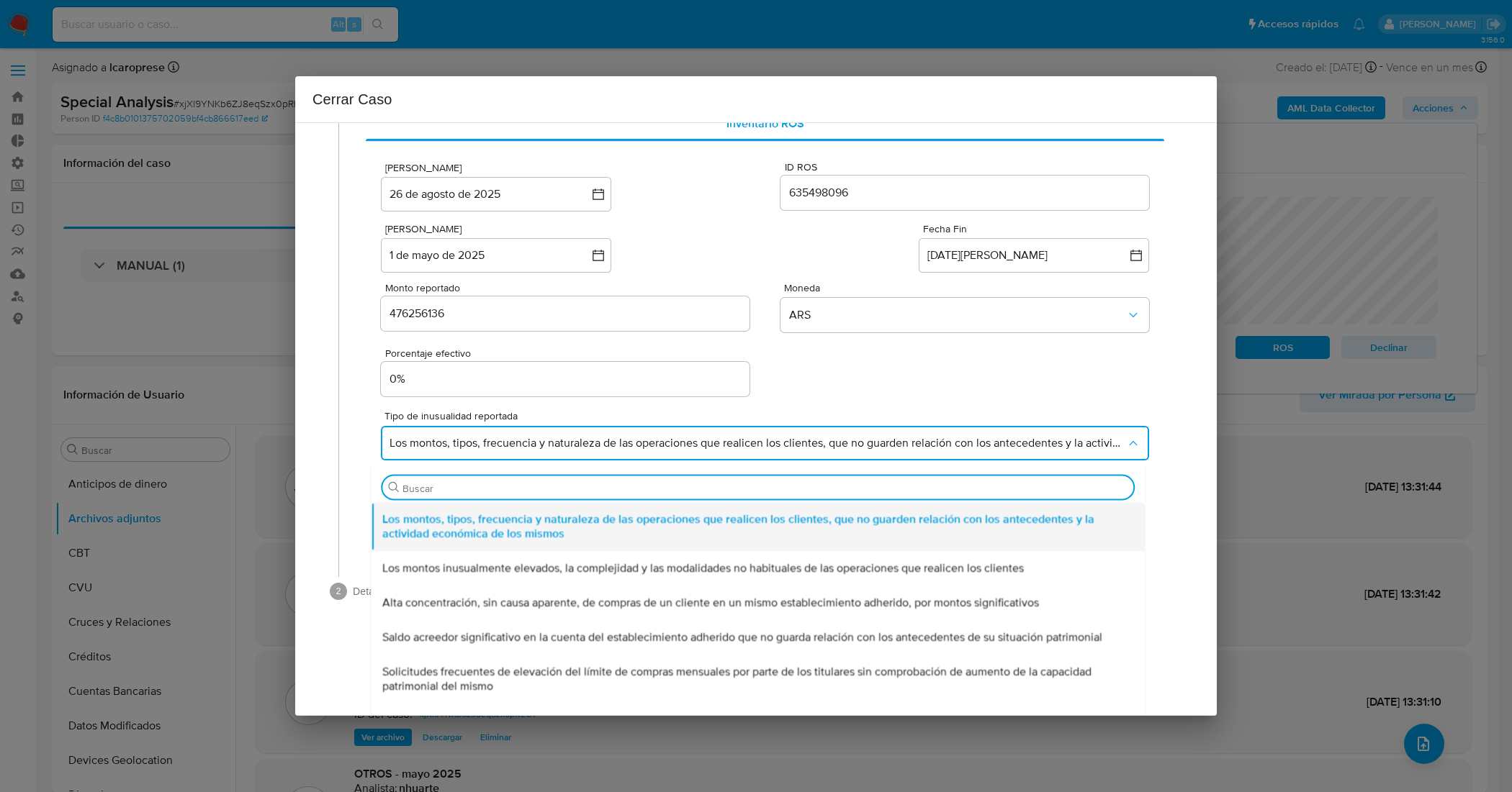
click at [523, 525] on span "Los montos, tipos, frecuencia y naturaleza de las operaciones que realicen los …" at bounding box center [753, 525] width 742 height 29
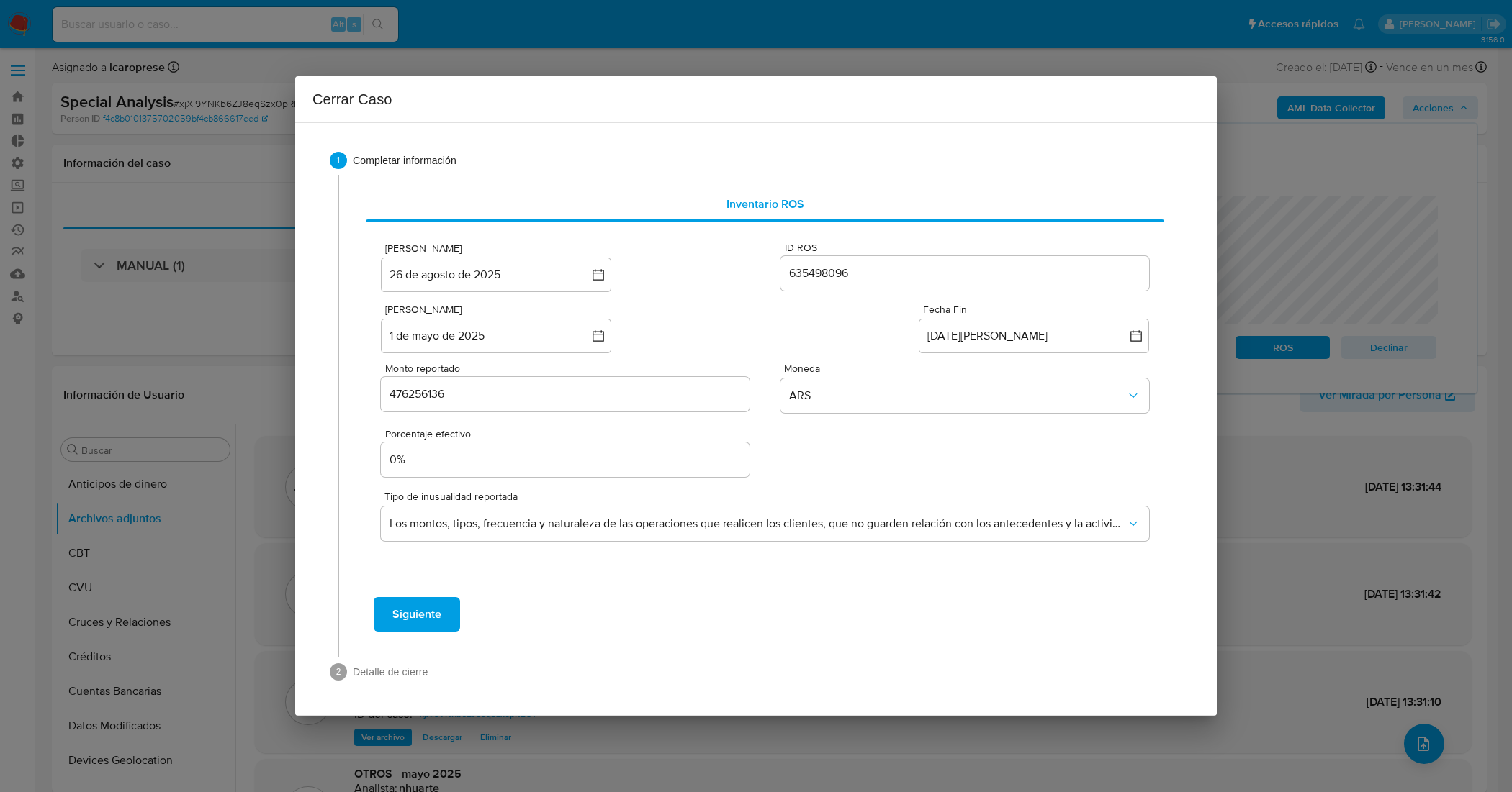
click at [632, 579] on div "Inventario ROS Fecha ROS 26 de agosto de 2025 26-08-2025 ID ROS 635498096 Fecha…" at bounding box center [765, 382] width 823 height 415
click at [443, 605] on button "Siguiente" at bounding box center [416, 615] width 86 height 35
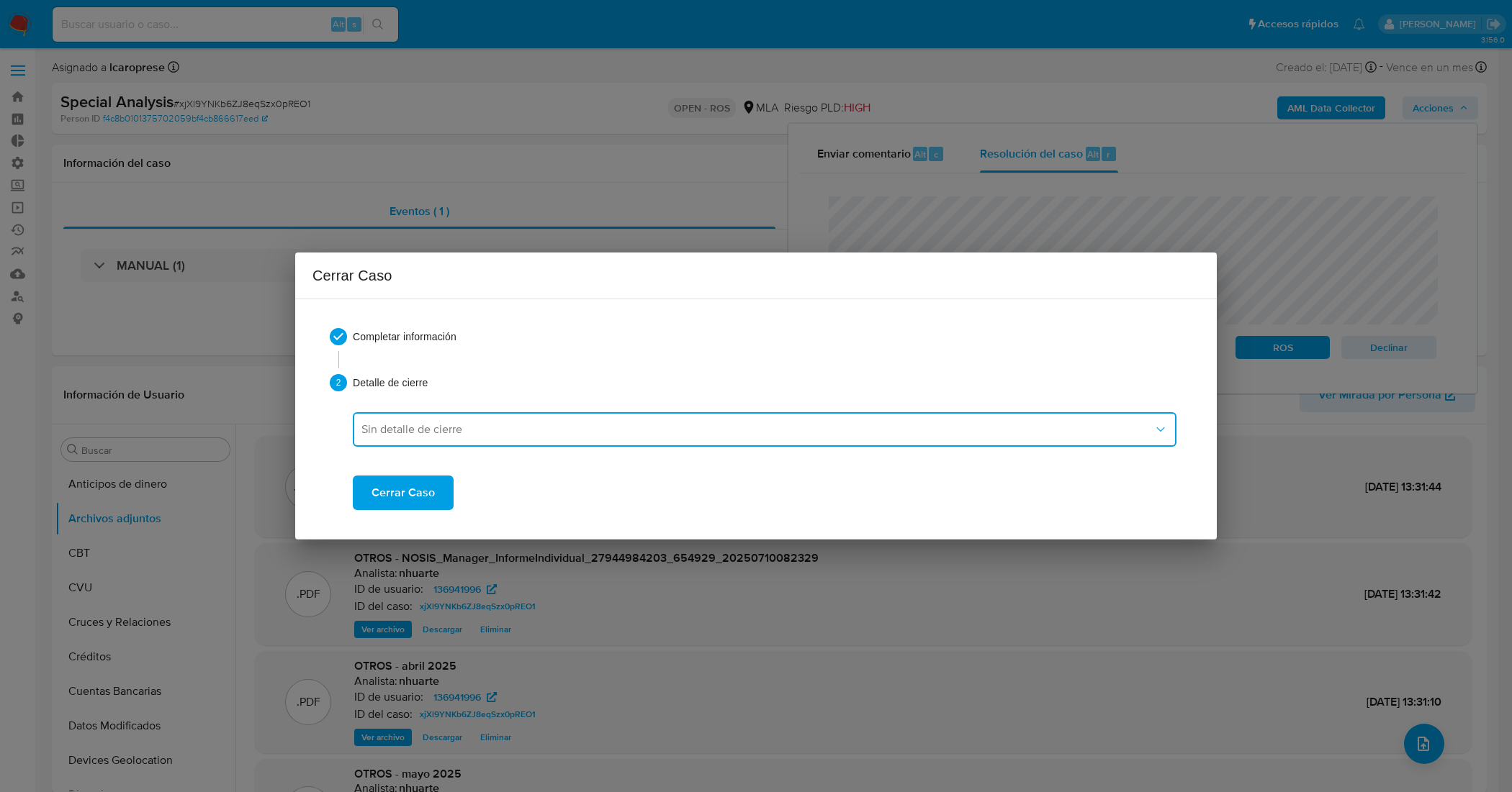
click at [459, 430] on span "Sin detalle de cierre" at bounding box center [757, 429] width 792 height 15
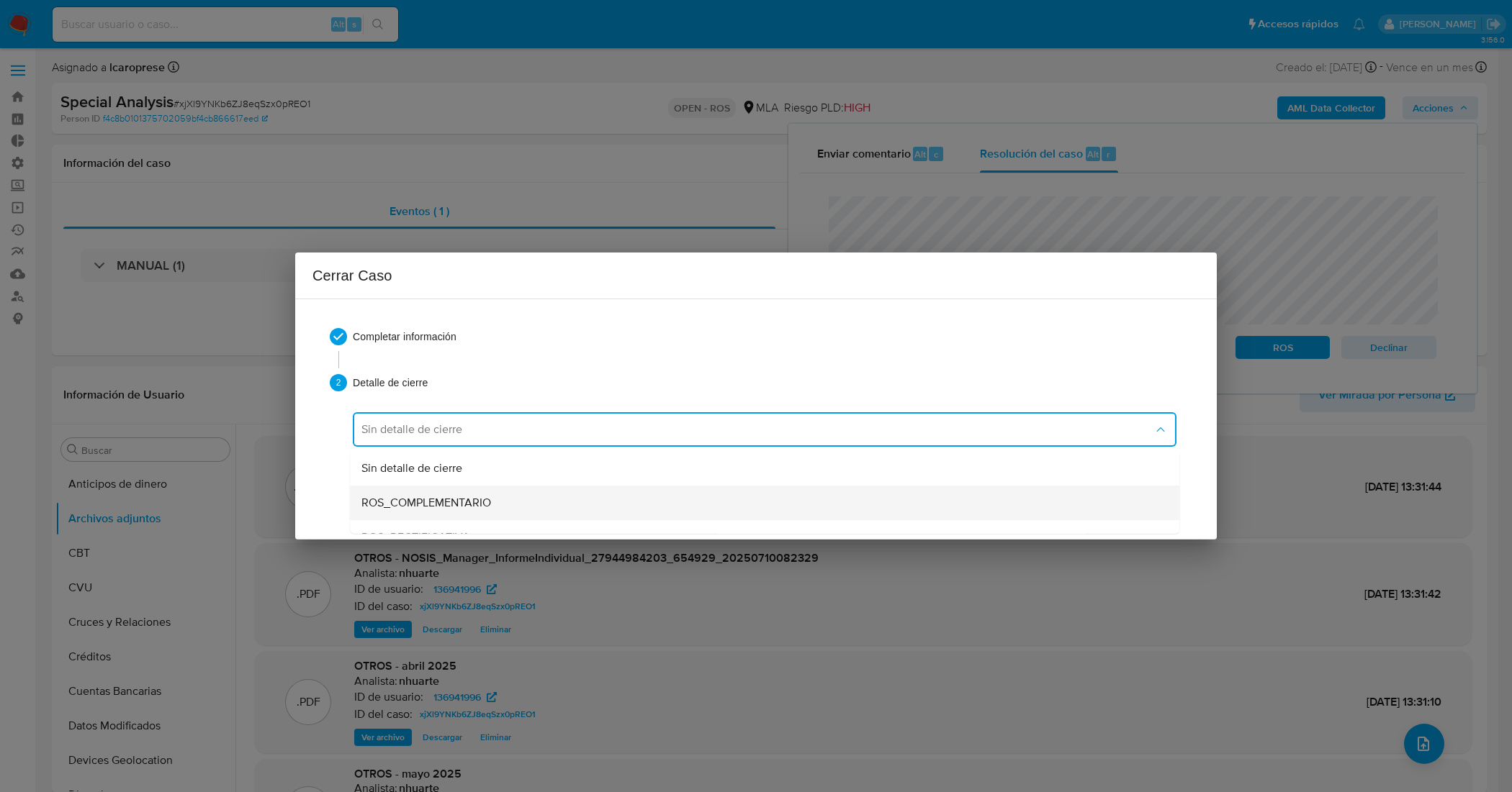
click at [482, 497] on span "ROS_COMPLEMENTARIO" at bounding box center [426, 503] width 129 height 15
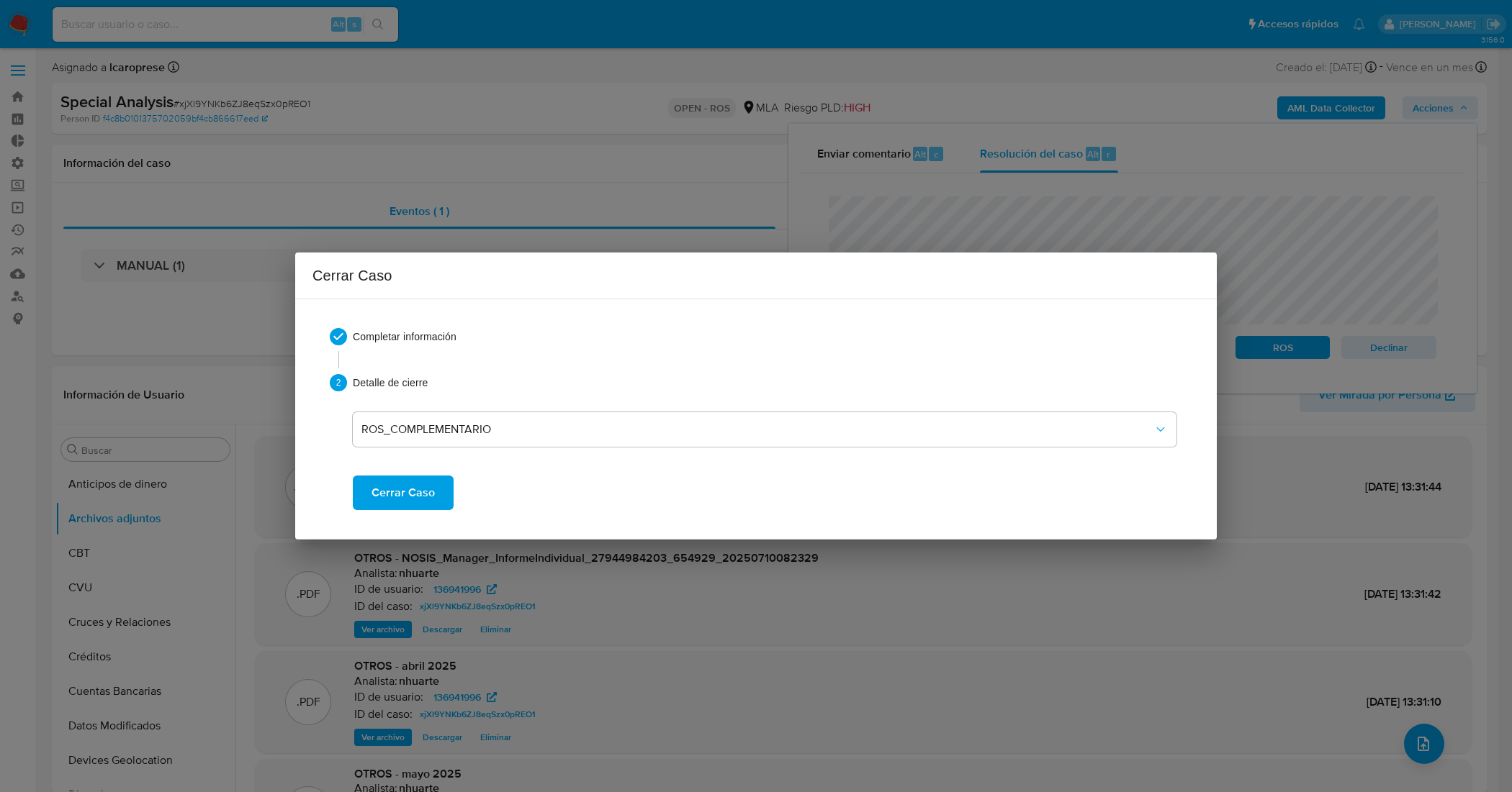
click at [408, 497] on span "Cerrar Caso" at bounding box center [403, 492] width 64 height 32
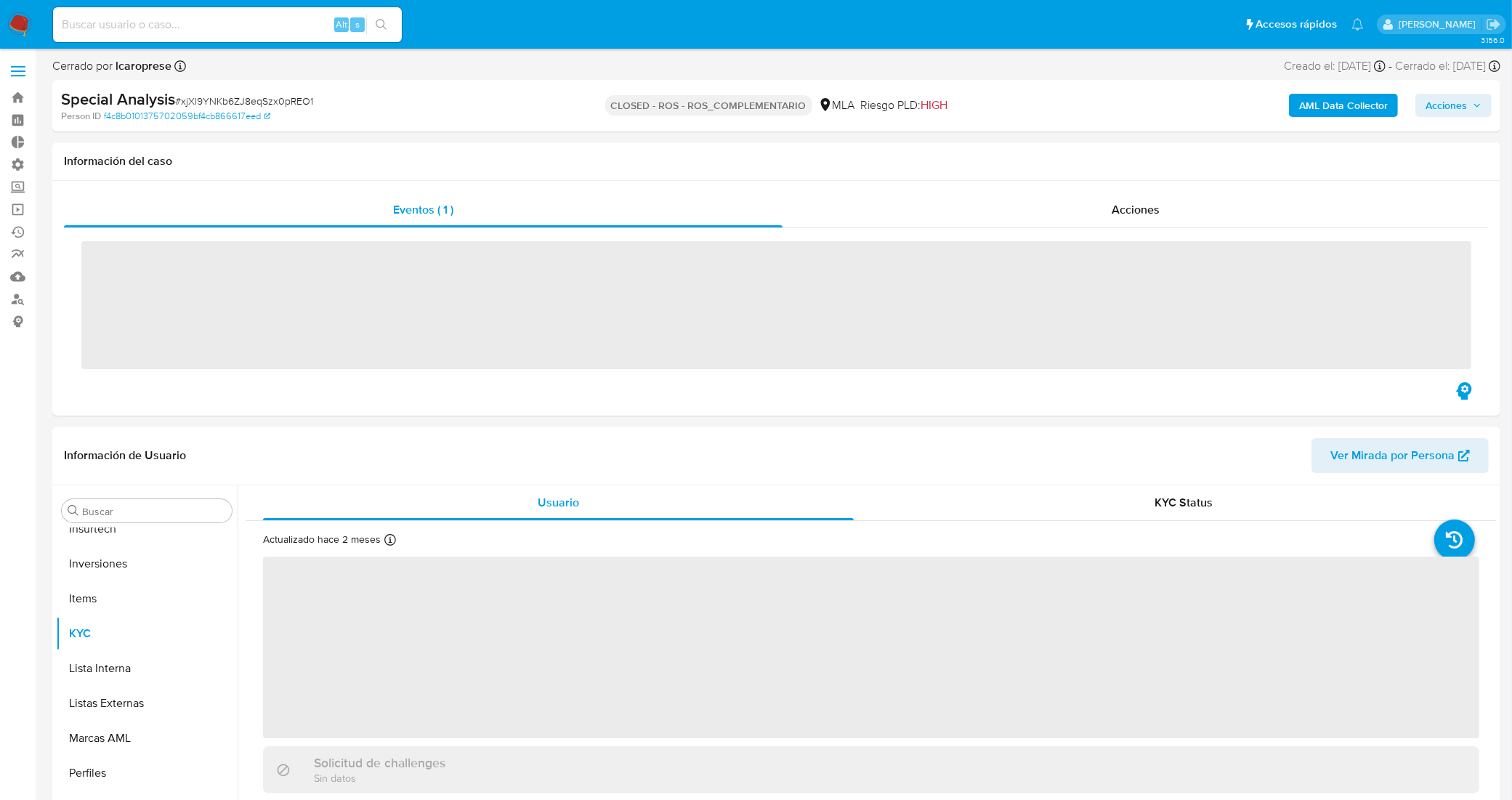
scroll to position [683, 0]
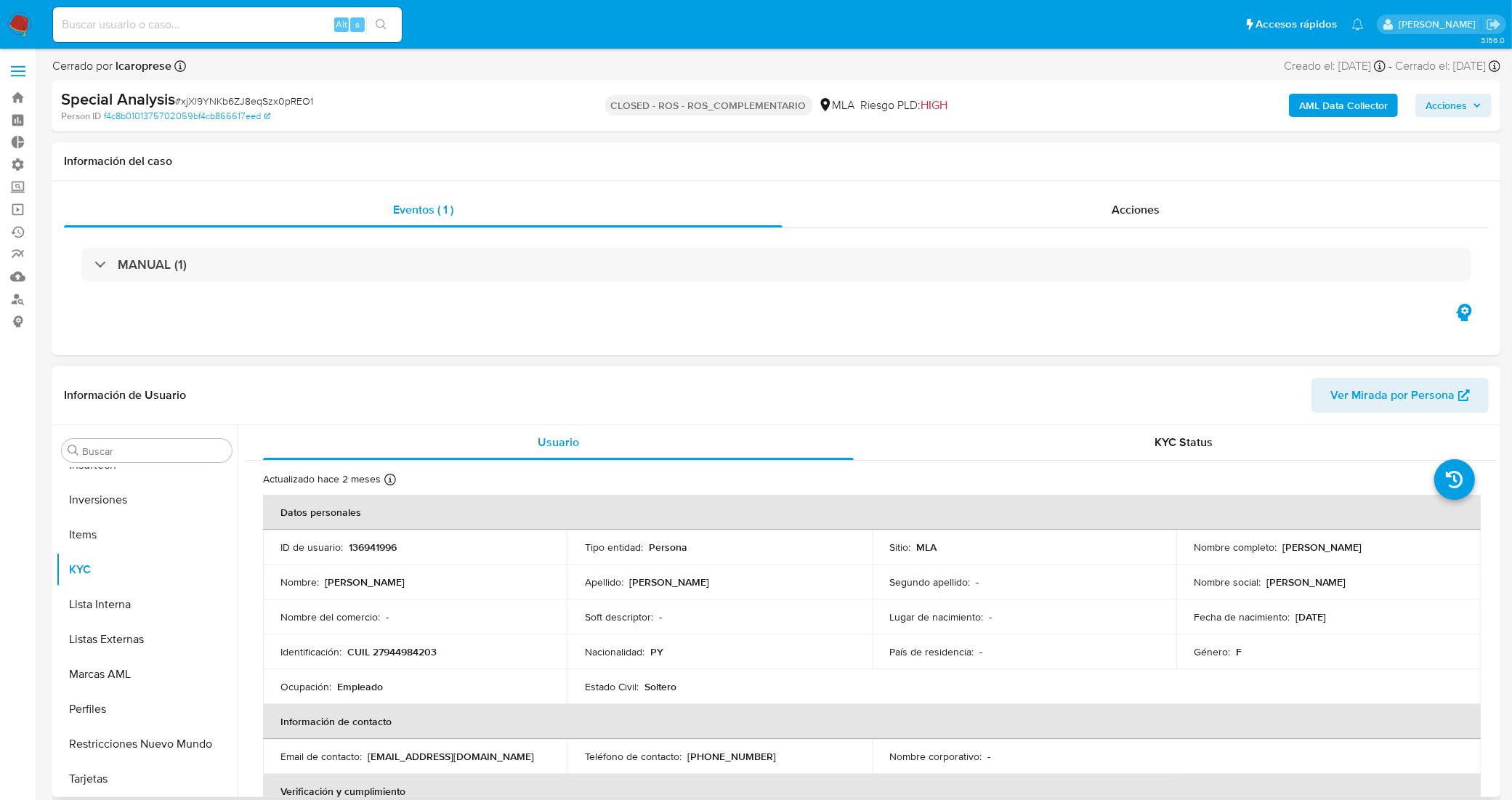
select select "10"
click at [1120, 209] on span "Acciones" at bounding box center [1135, 209] width 48 height 16
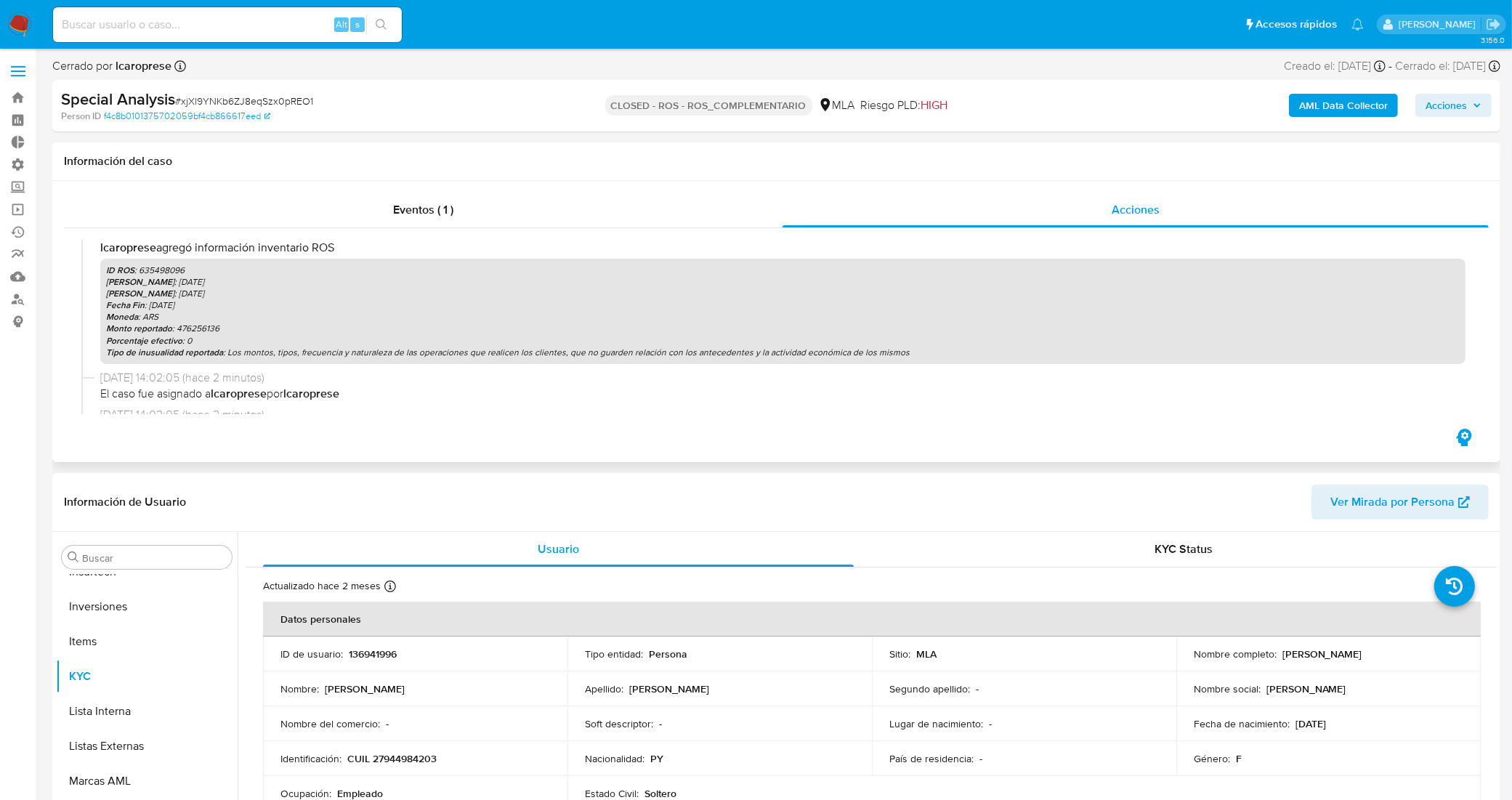
scroll to position [0, 0]
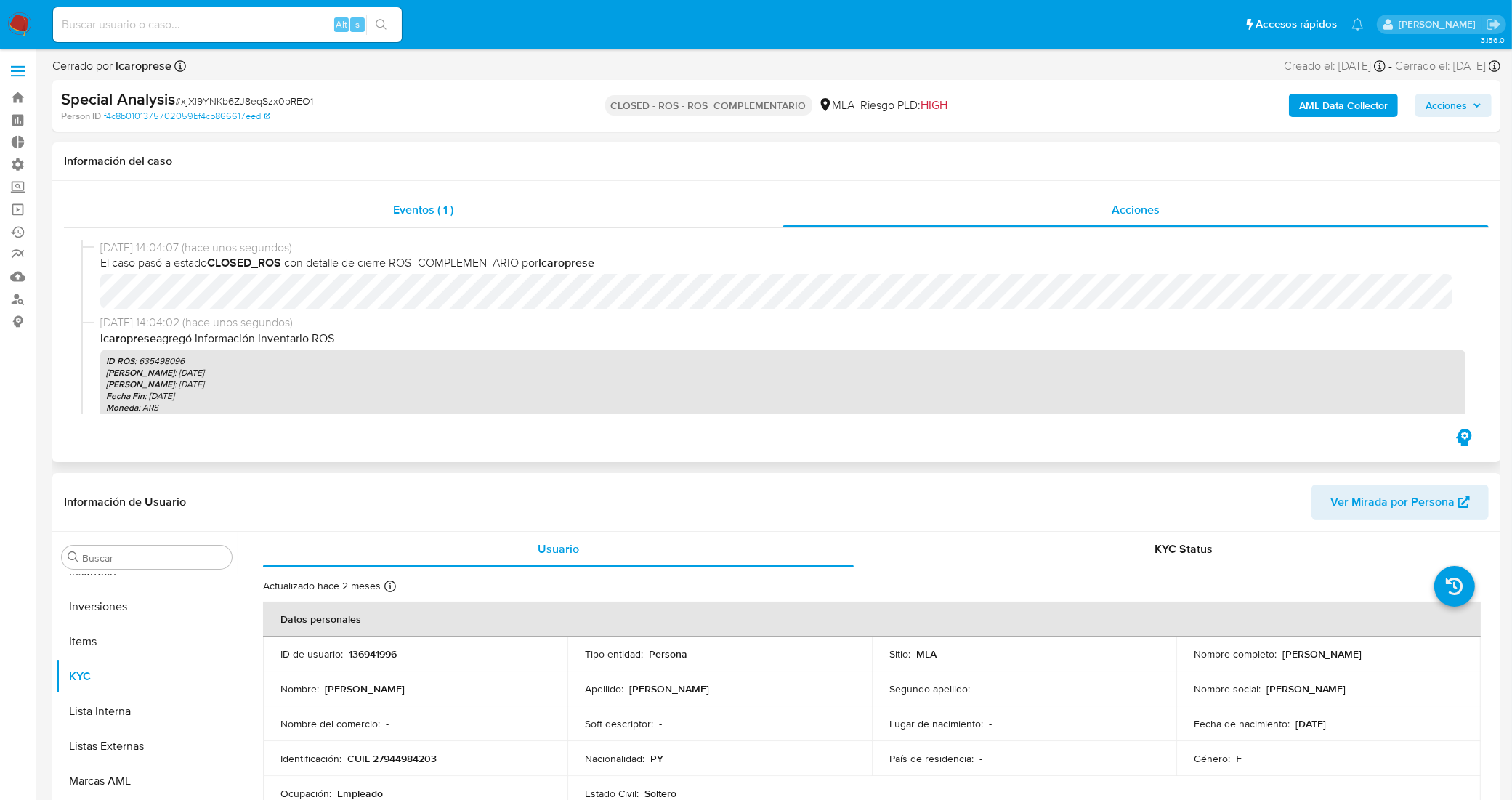
click at [455, 208] on div "Eventos ( 1 )" at bounding box center [423, 210] width 718 height 35
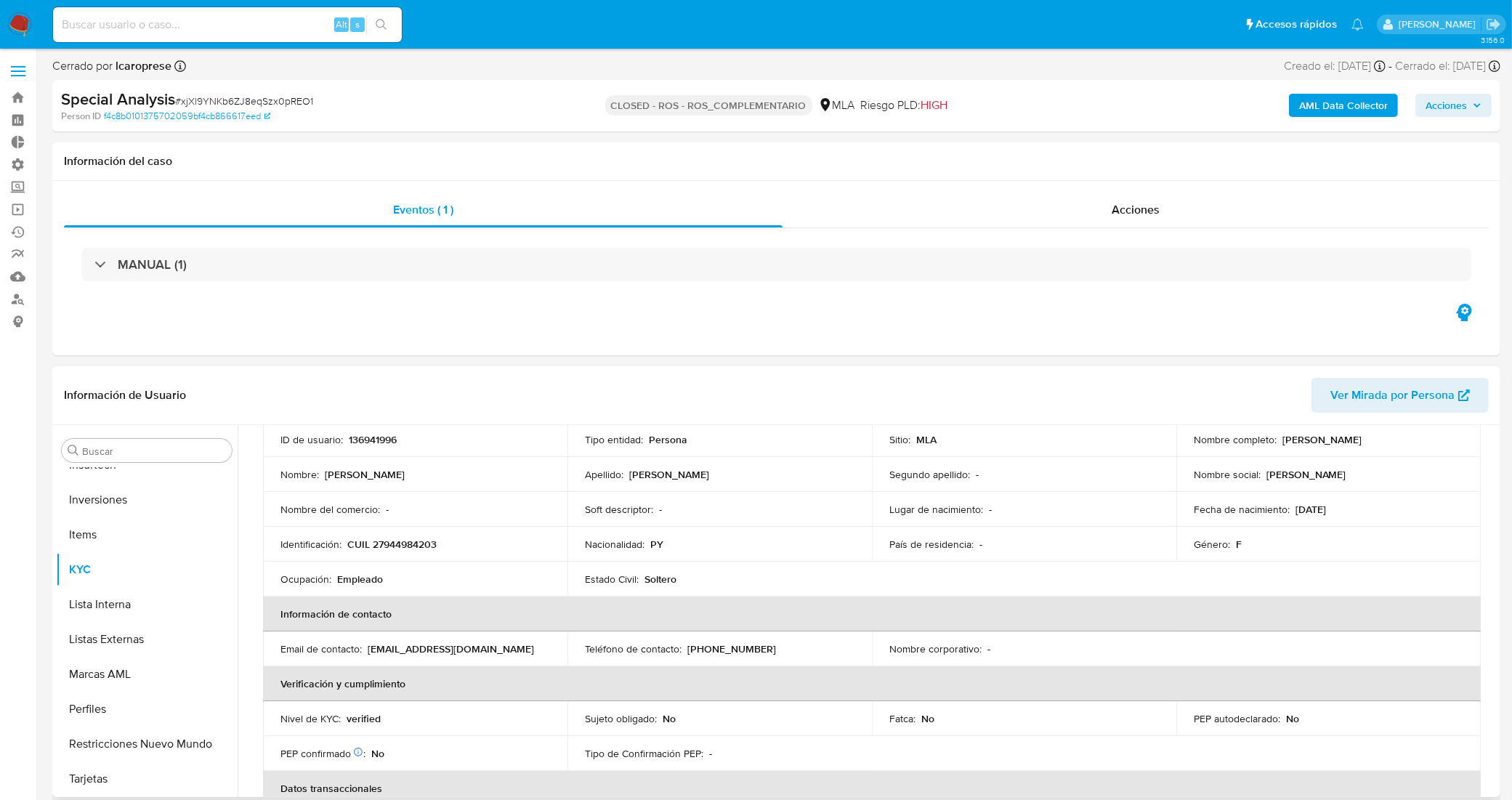
scroll to position [272, 0]
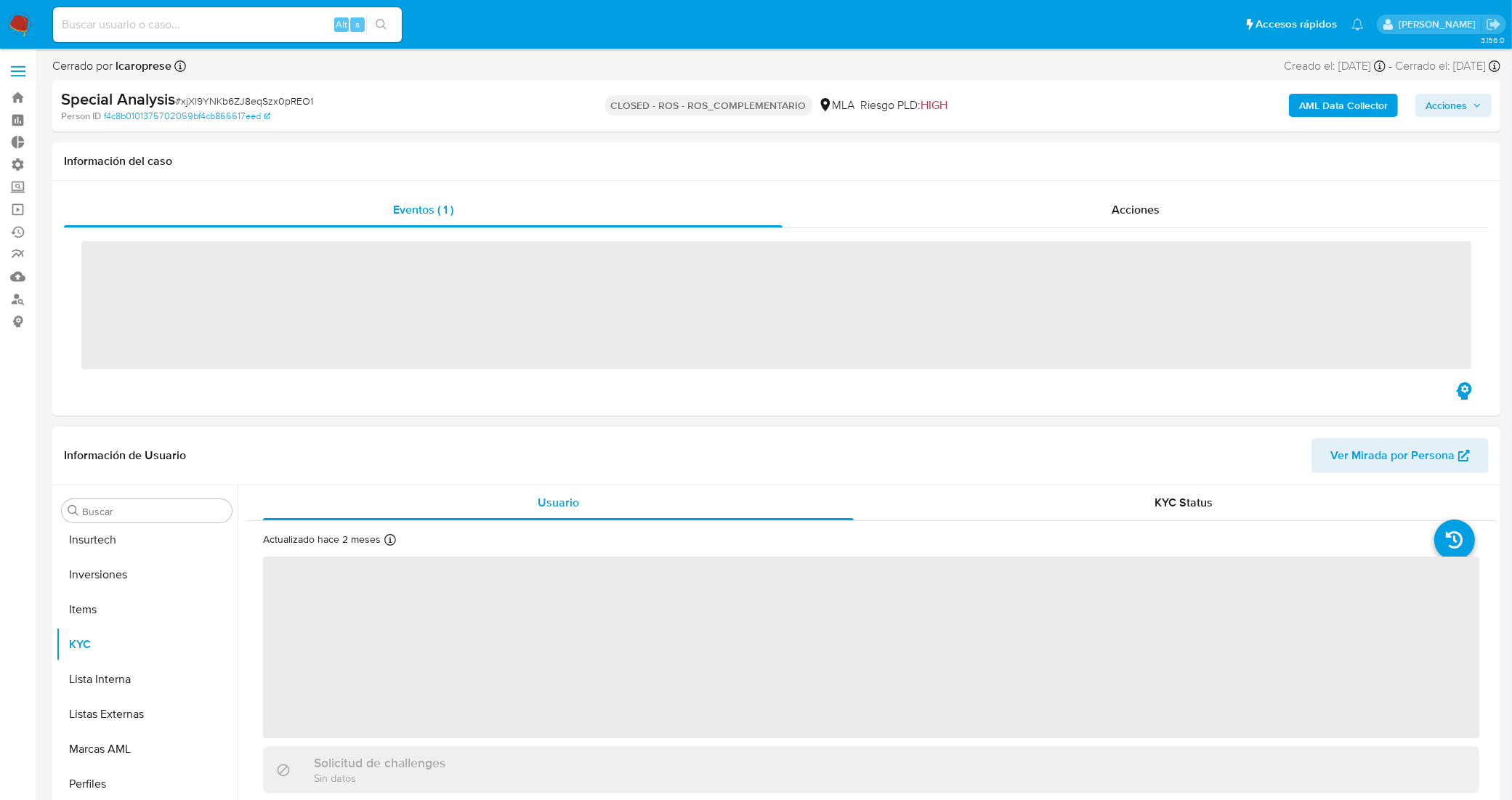
scroll to position [683, 0]
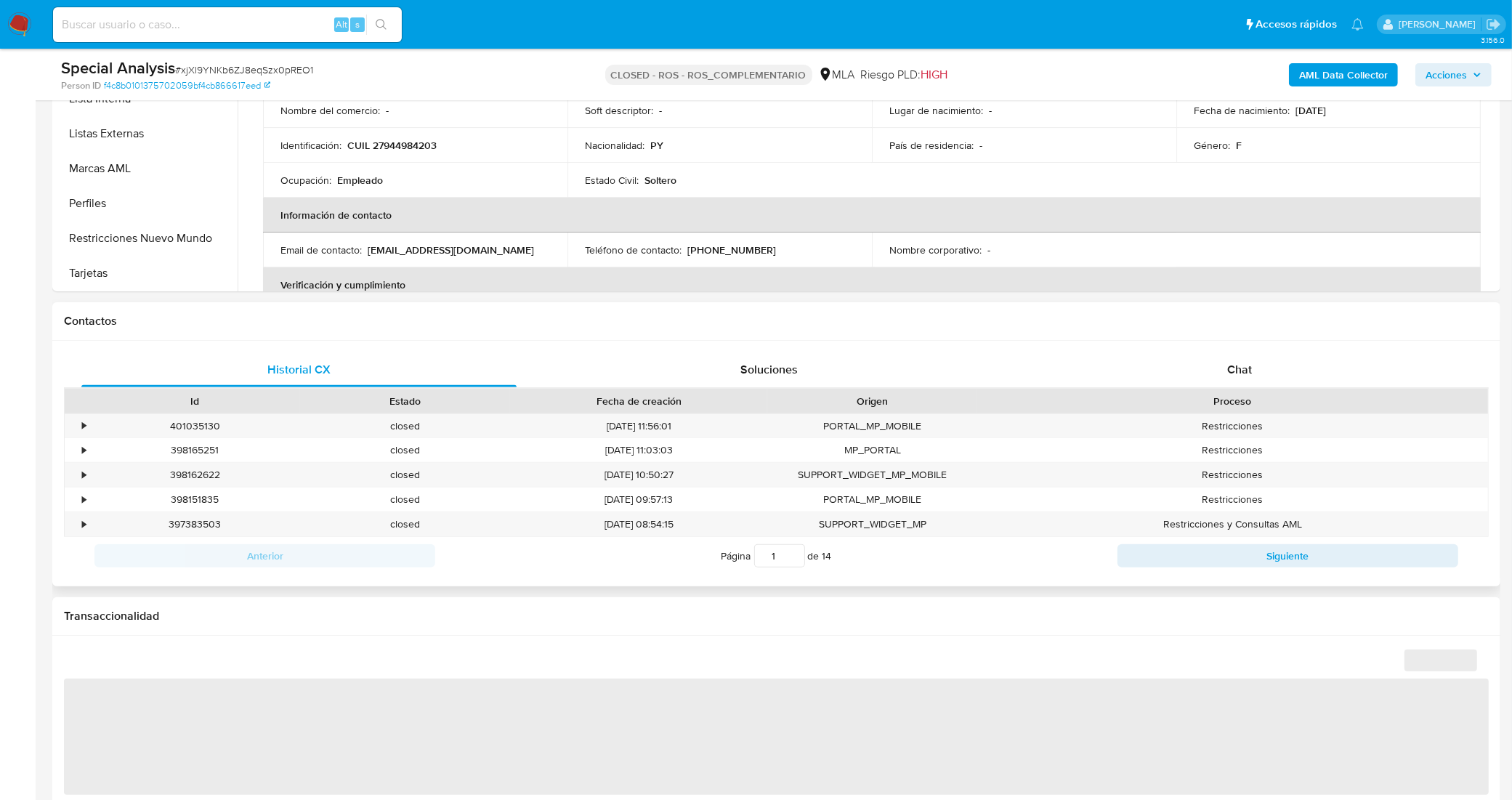
select select "10"
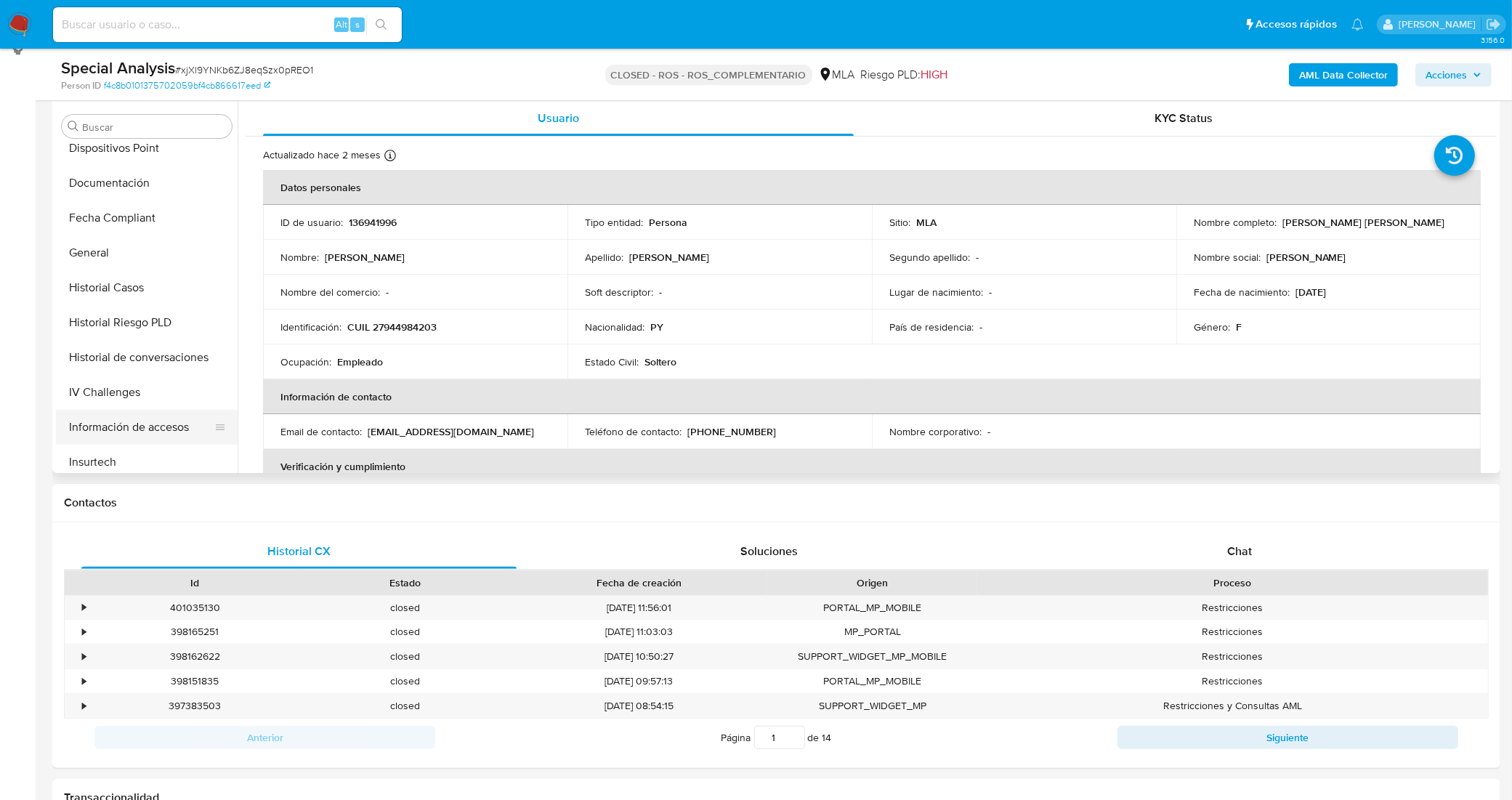
scroll to position [319, 0]
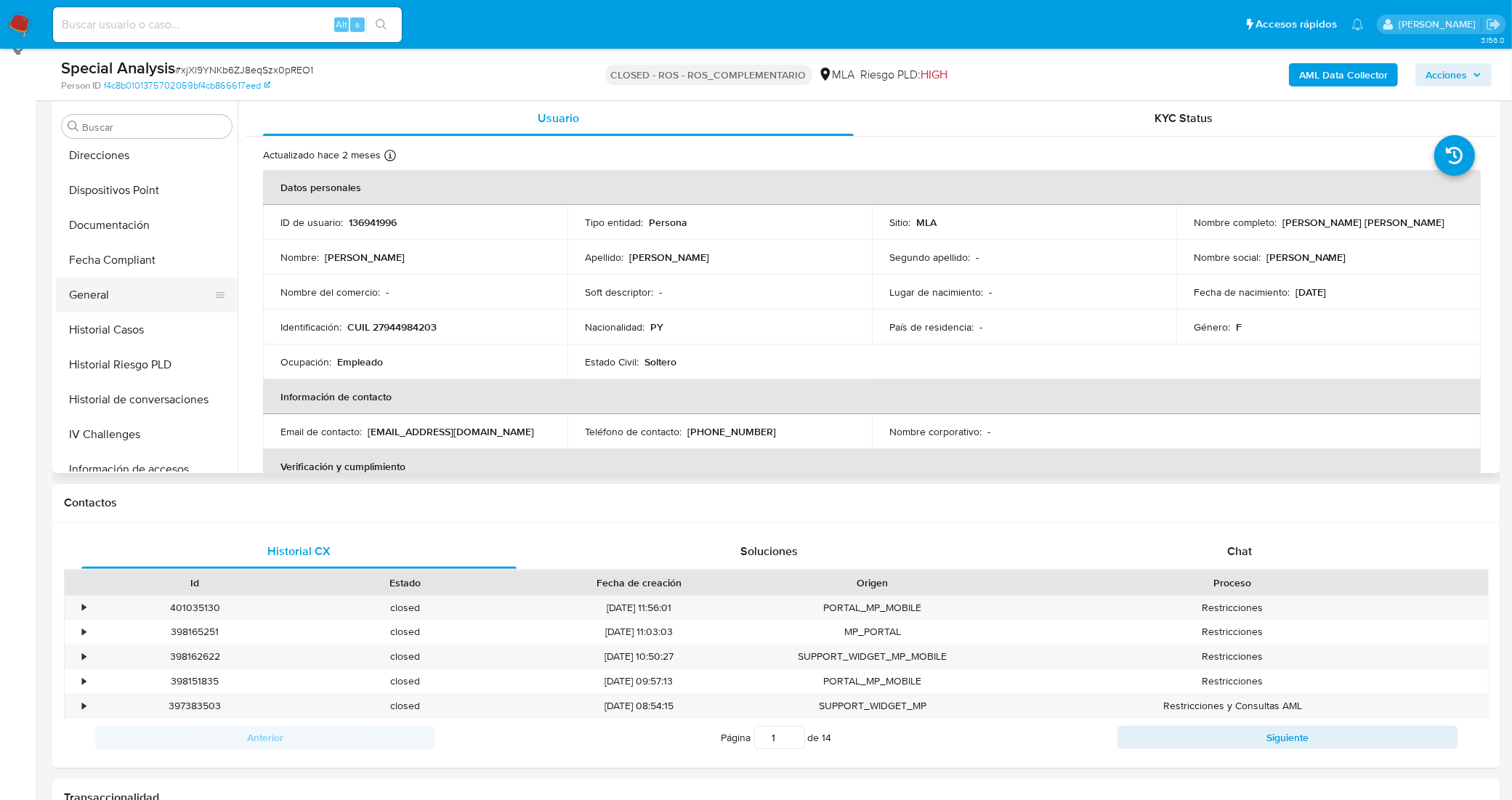
click at [117, 291] on button "General" at bounding box center [140, 295] width 170 height 35
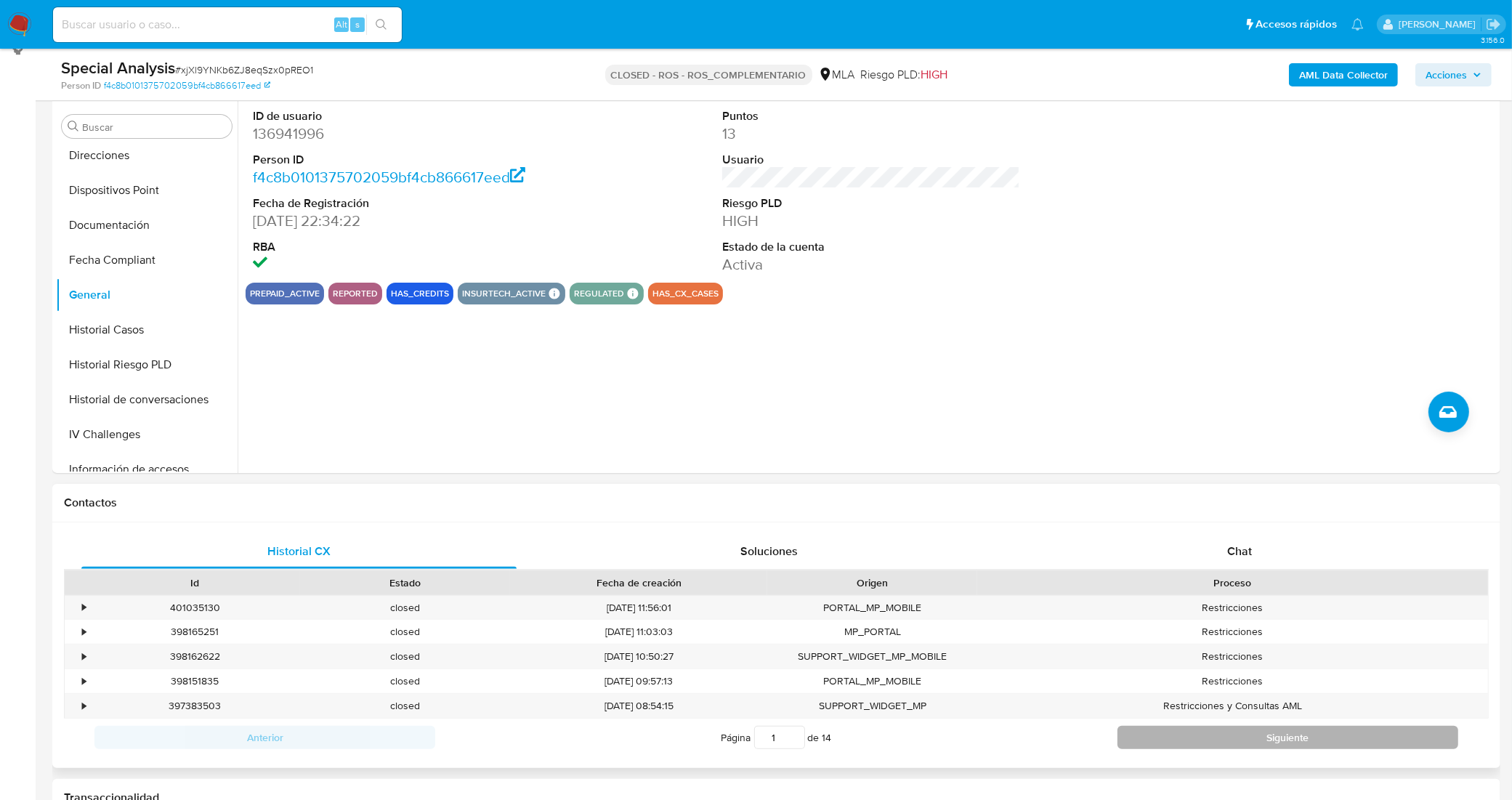
click at [1148, 740] on button "Siguiente" at bounding box center [1287, 737] width 340 height 23
click at [1147, 739] on button "Siguiente" at bounding box center [1287, 737] width 340 height 23
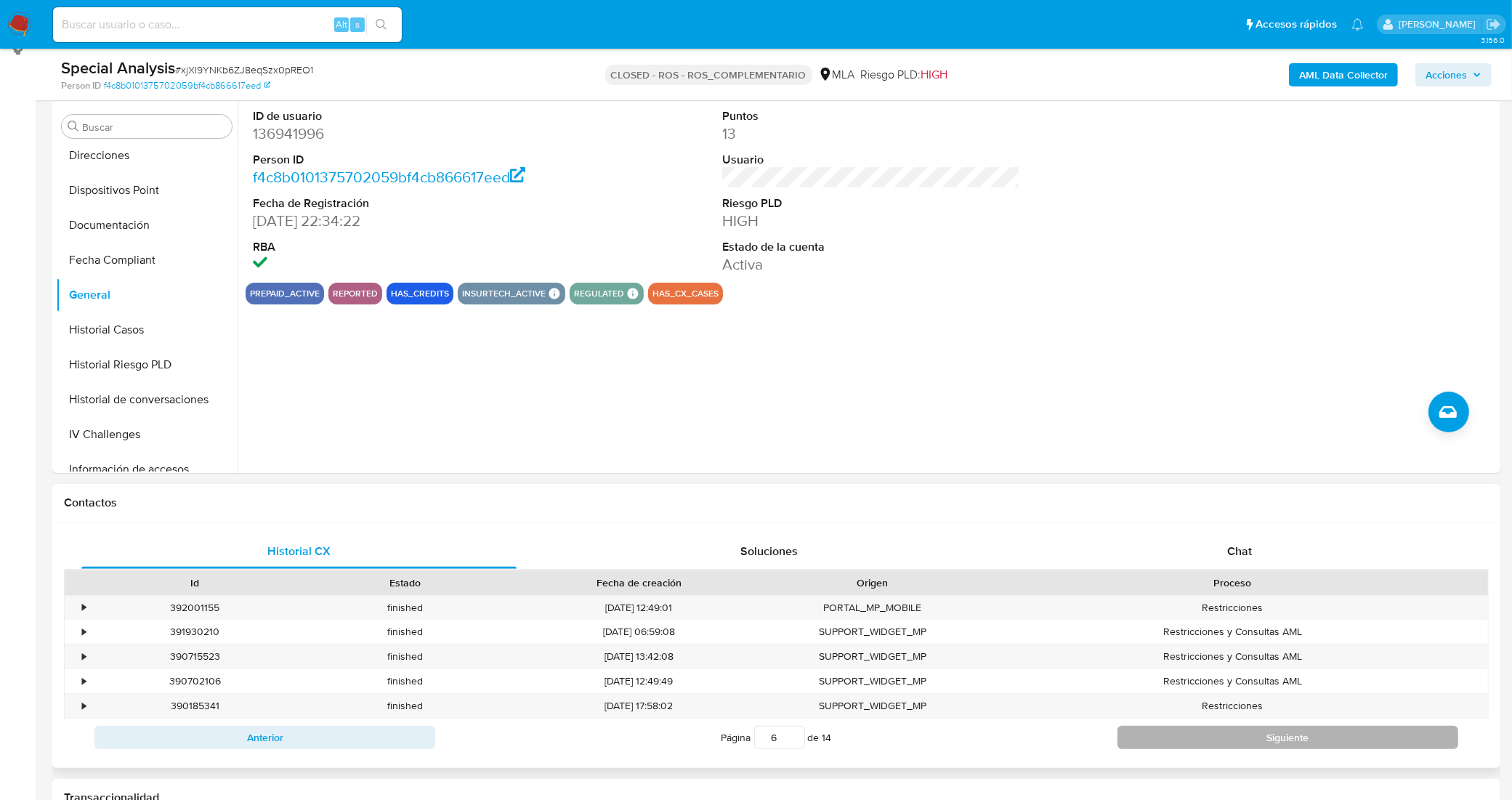
click at [1147, 739] on button "Siguiente" at bounding box center [1287, 737] width 340 height 23
click at [1183, 739] on button "Siguiente" at bounding box center [1287, 737] width 340 height 23
click at [1181, 739] on button "Siguiente" at bounding box center [1287, 737] width 340 height 23
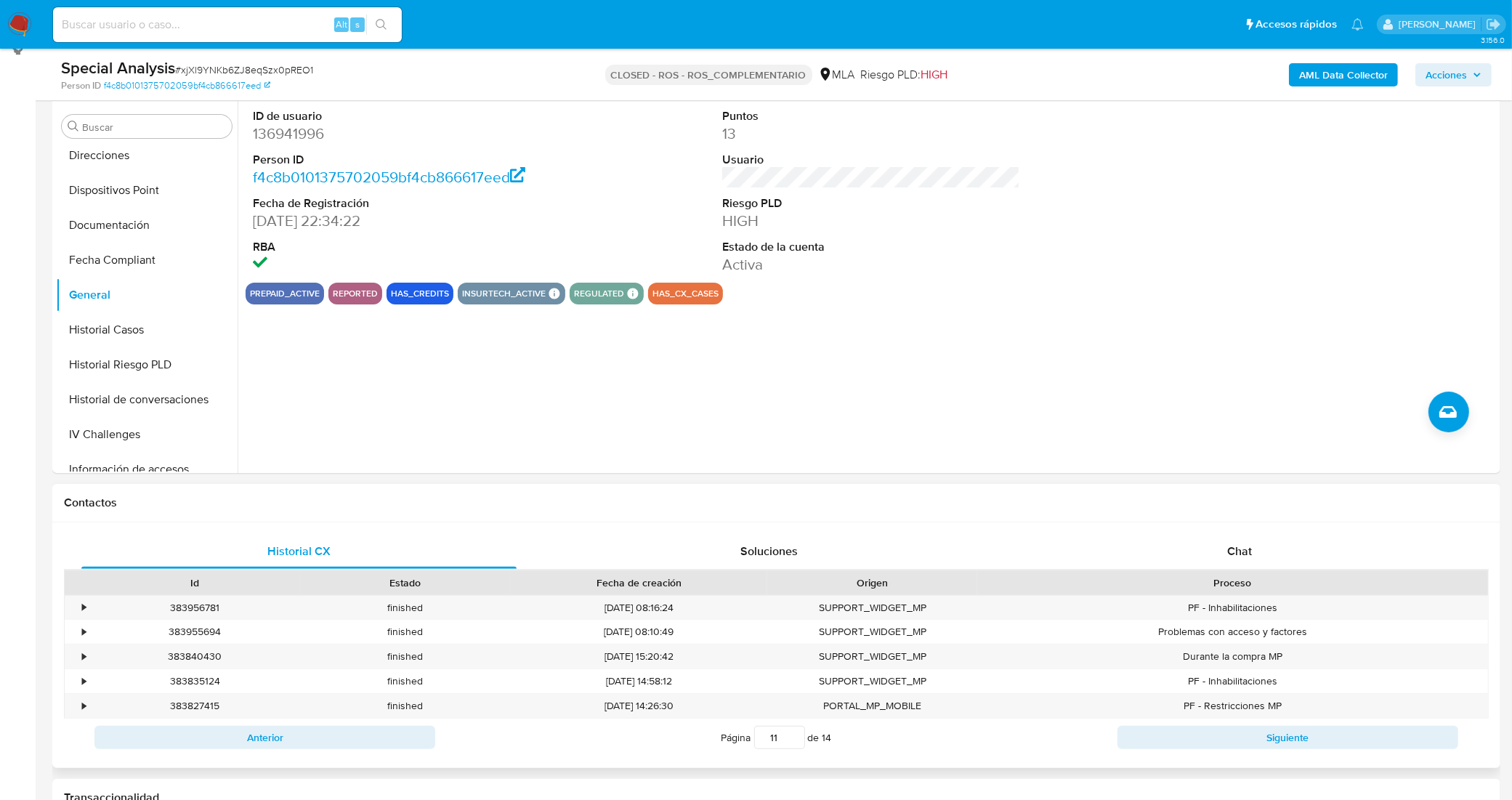
click at [1181, 739] on button "Siguiente" at bounding box center [1287, 737] width 340 height 23
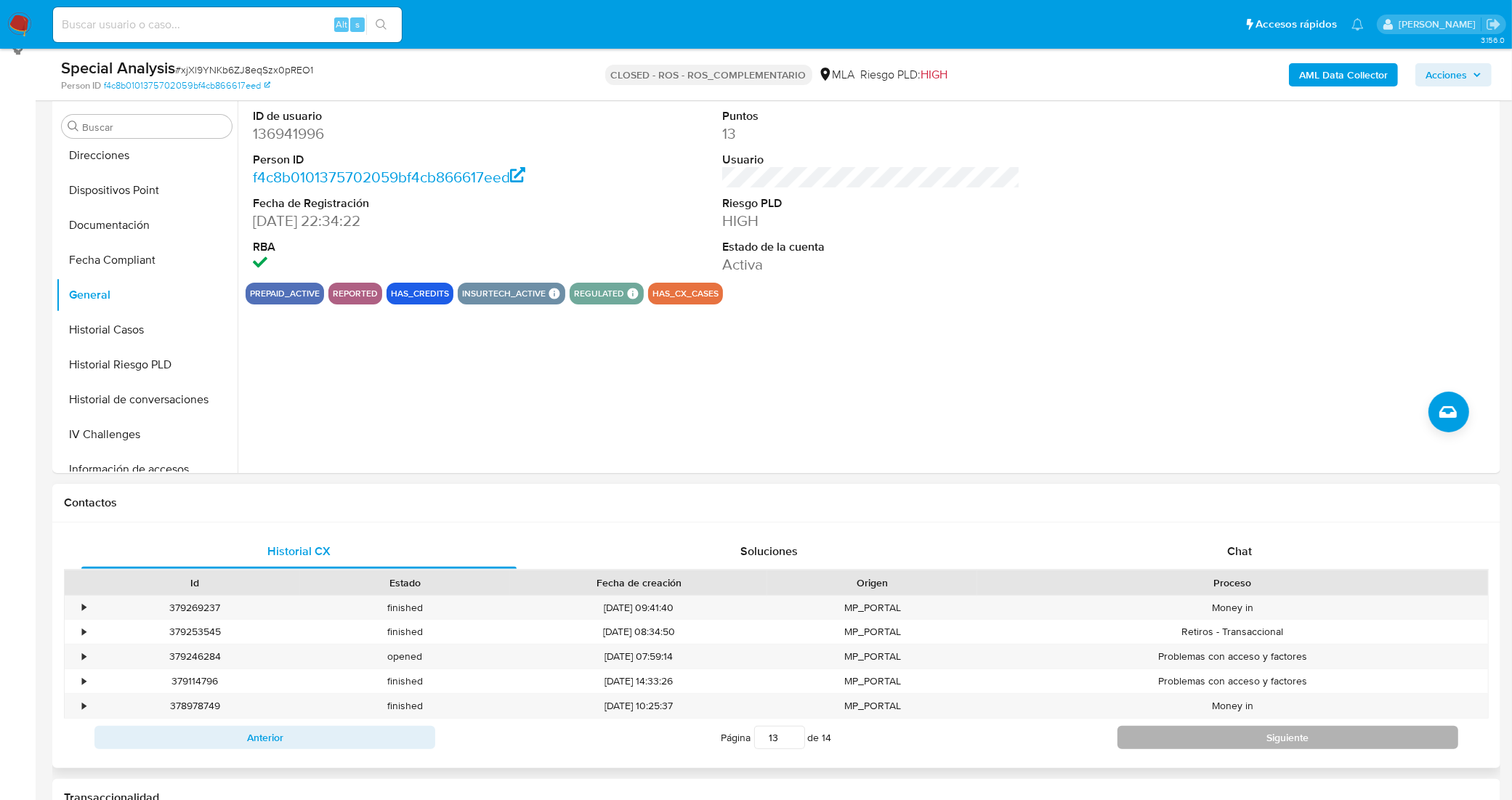
click at [1178, 747] on button "Siguiente" at bounding box center [1287, 737] width 340 height 23
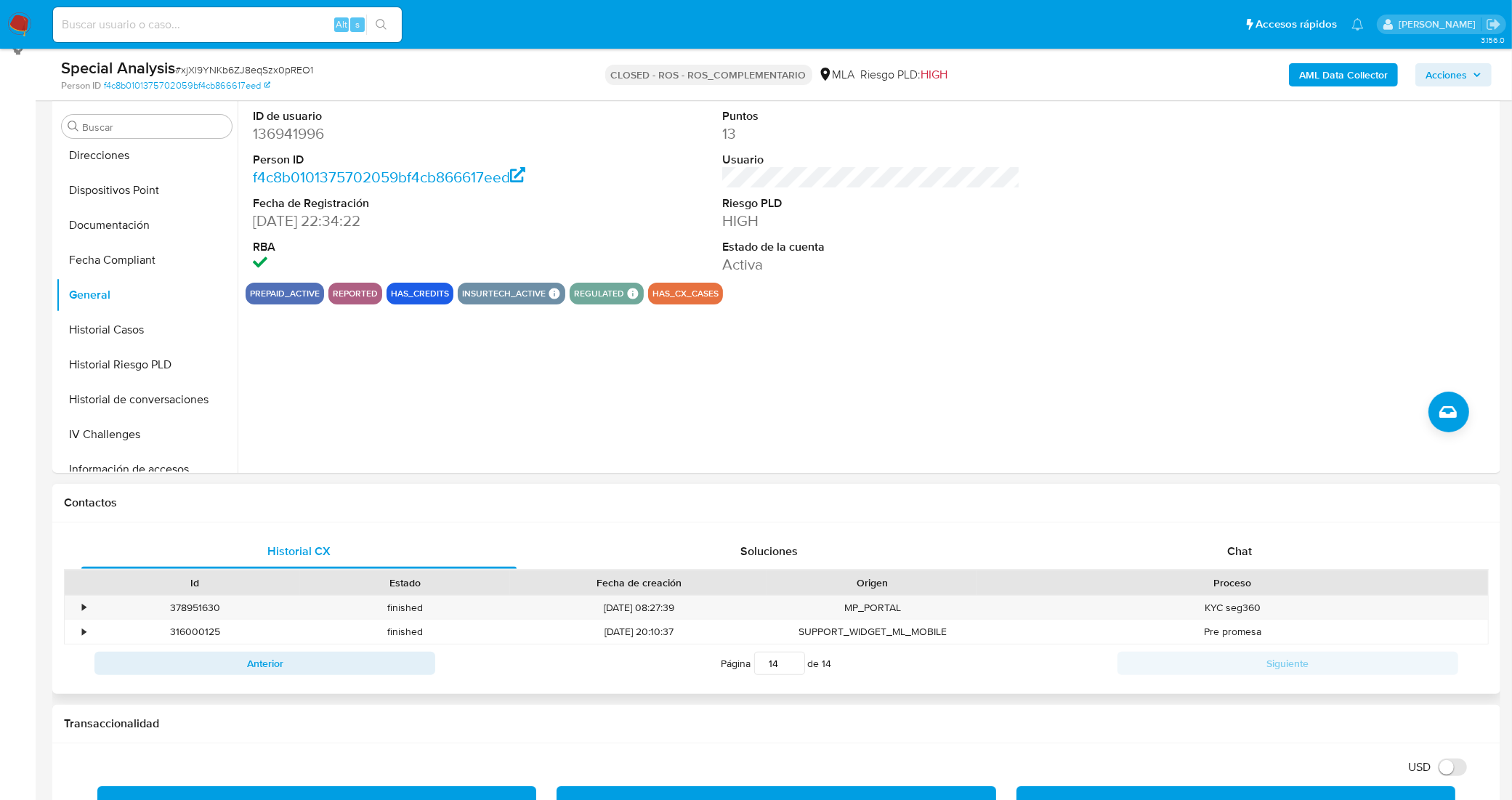
drag, startPoint x: 779, startPoint y: 665, endPoint x: 750, endPoint y: 665, distance: 29.0
click at [750, 665] on span "Página 14 de 14" at bounding box center [776, 664] width 110 height 23
type input "1"
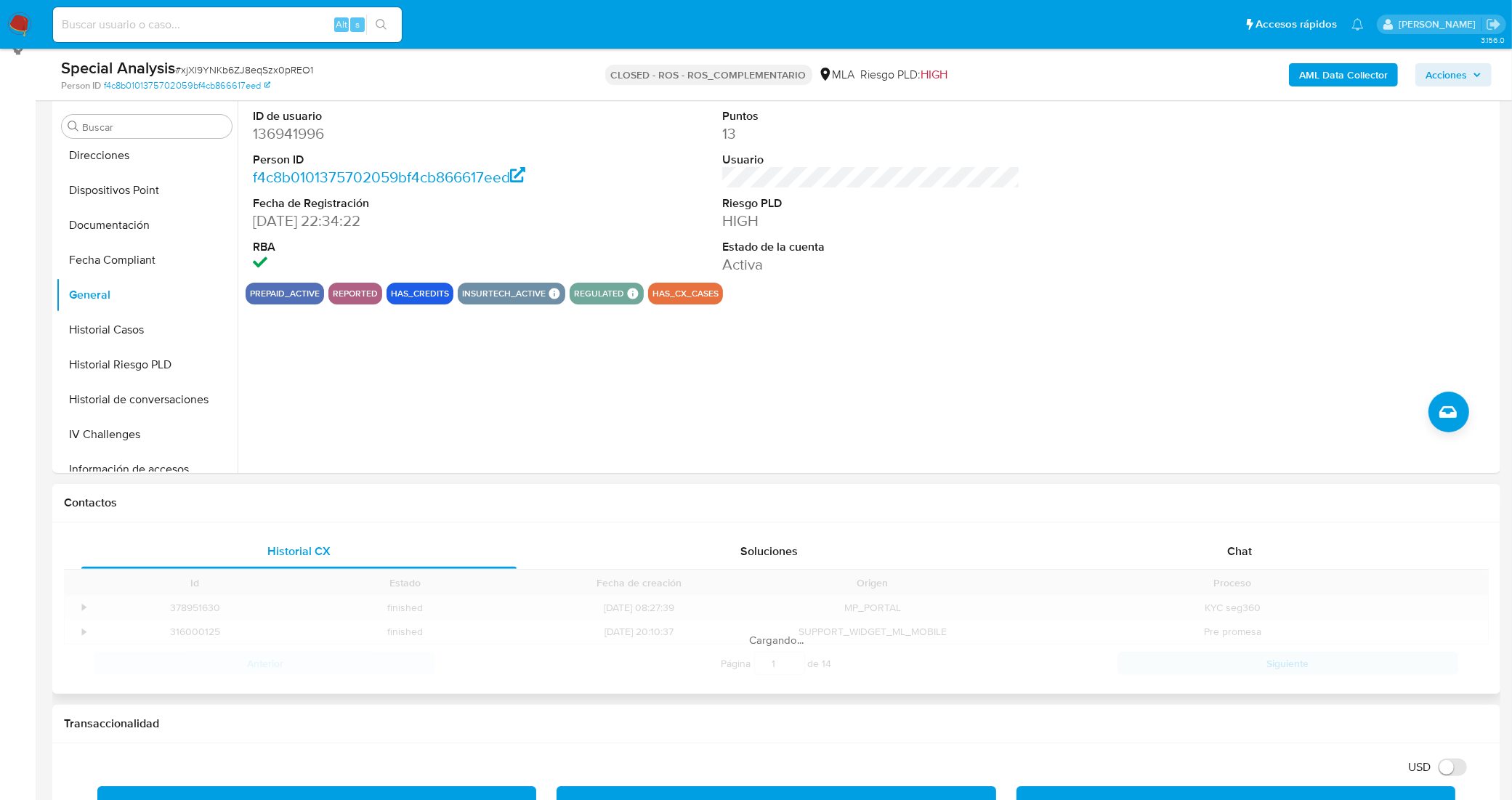
click at [685, 685] on div "Historial CX Soluciones Chat Id Estado Fecha de creación Origen Proceso • 37895…" at bounding box center [776, 608] width 1448 height 172
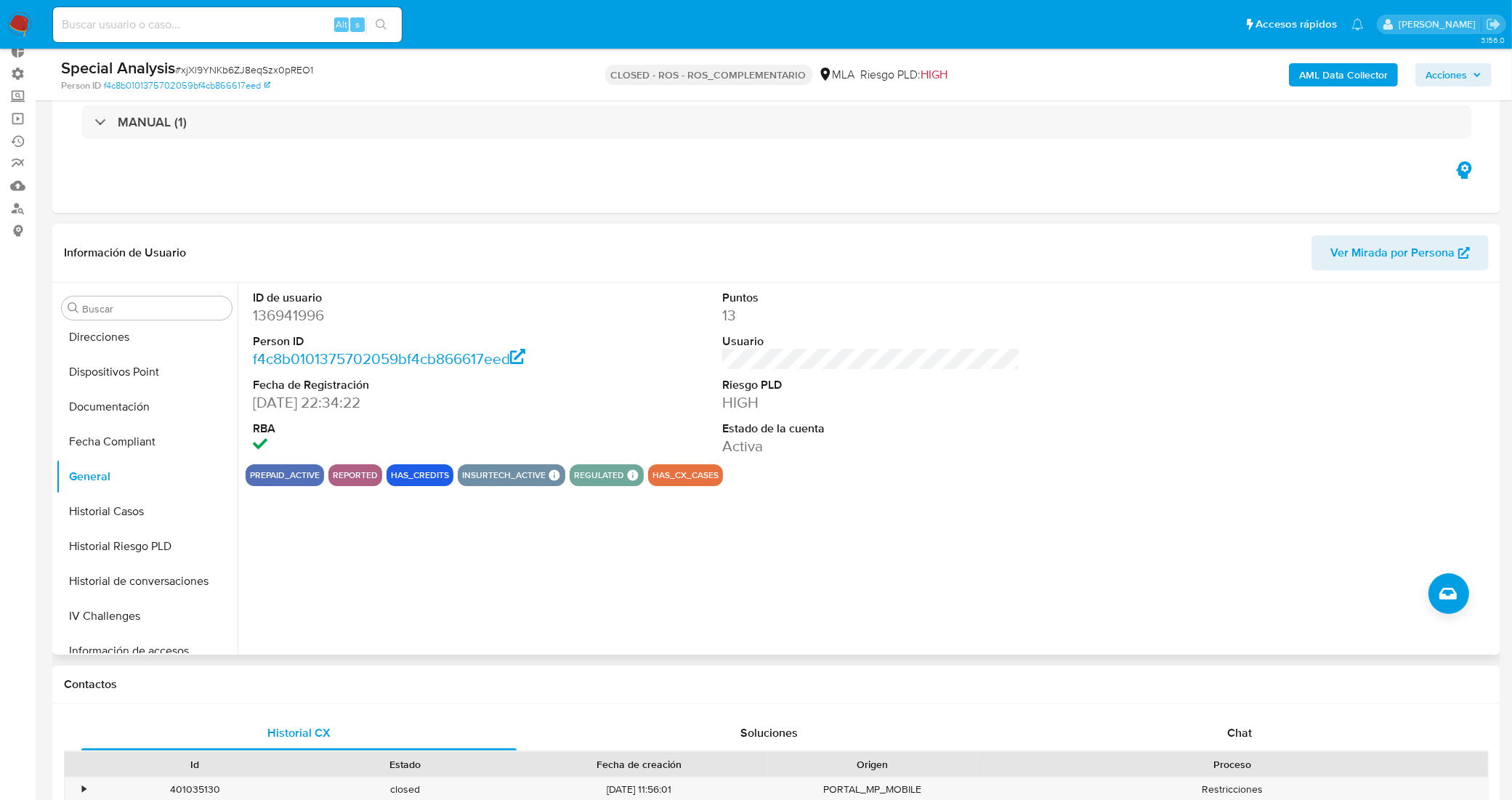
scroll to position [0, 0]
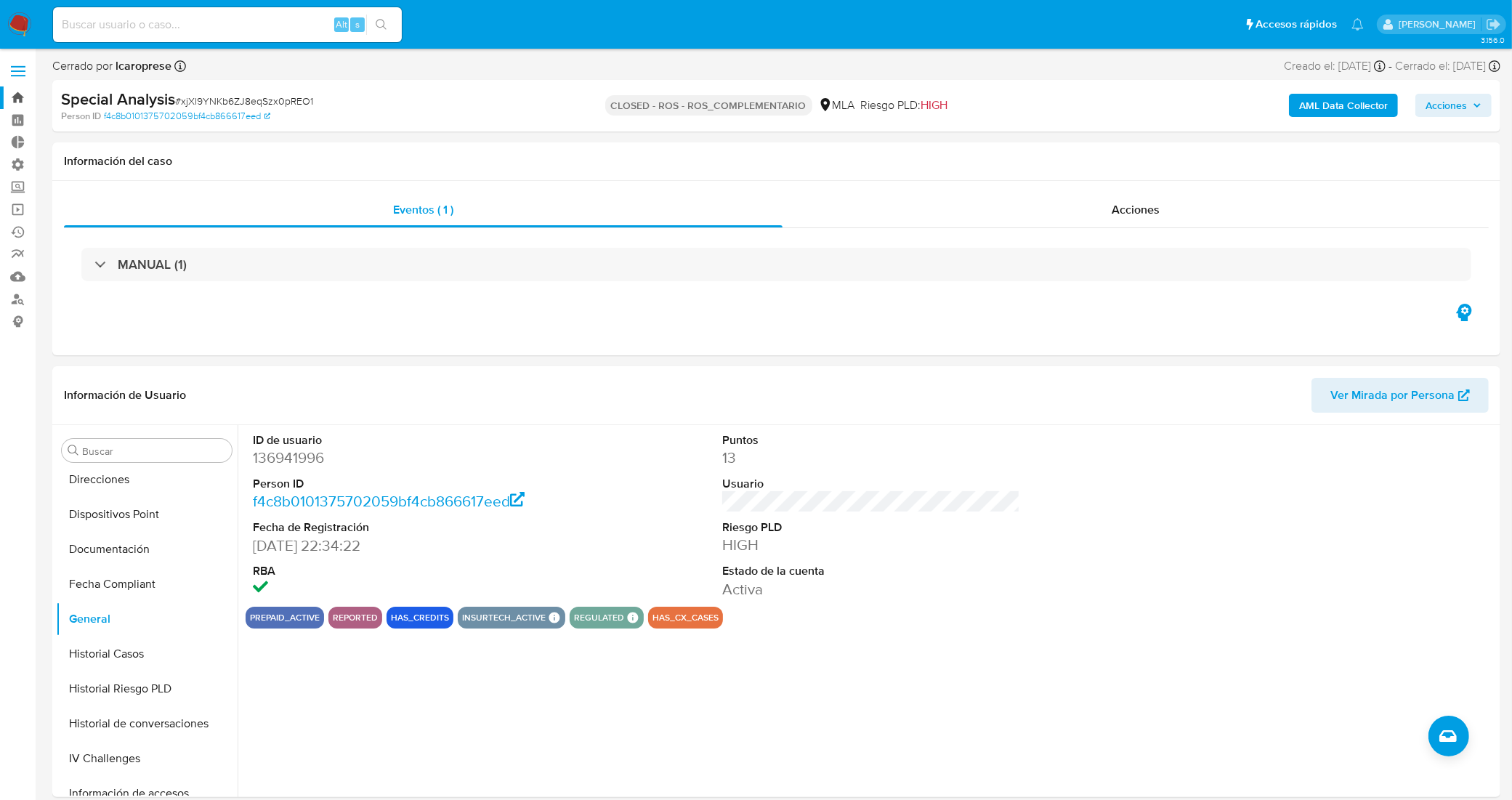
click at [20, 98] on link "Bandeja" at bounding box center [86, 97] width 173 height 23
